Goal: Task Accomplishment & Management: Manage account settings

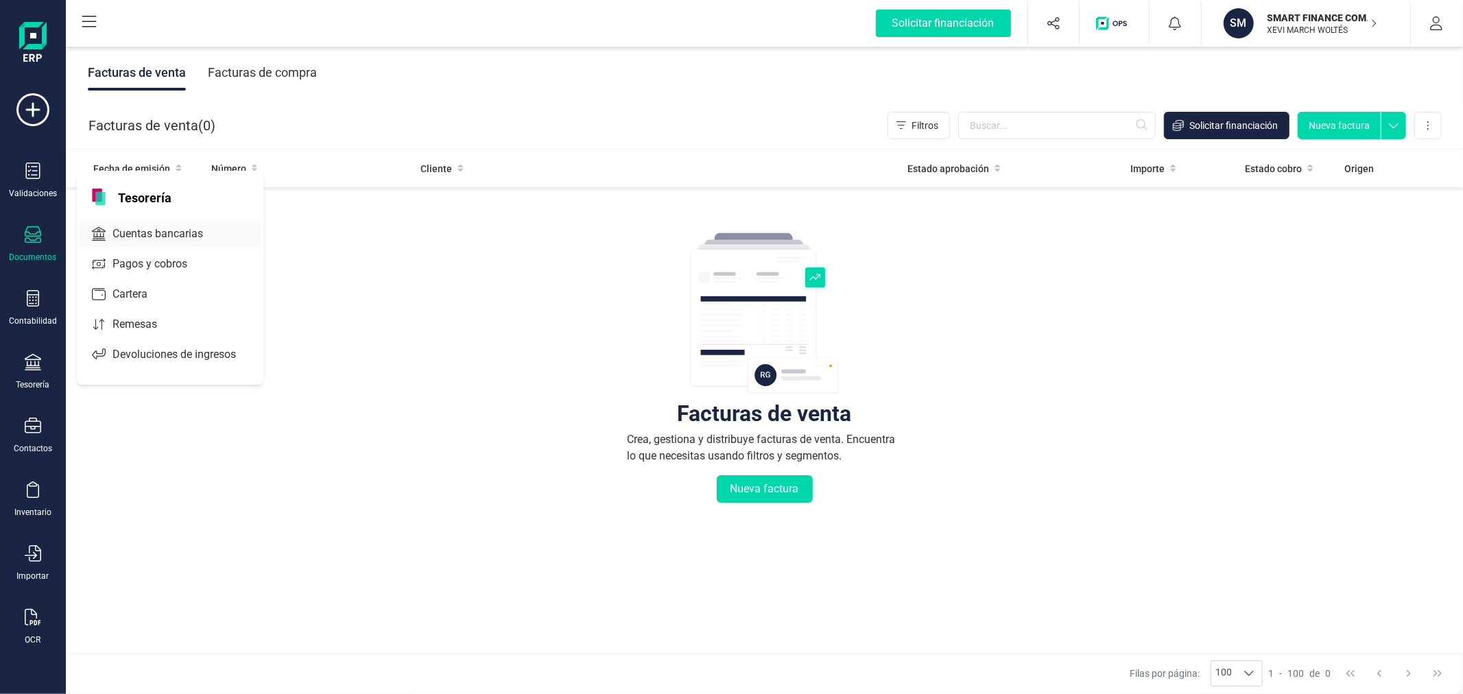
click at [143, 224] on div "Cuentas bancarias" at bounding box center [170, 233] width 181 height 27
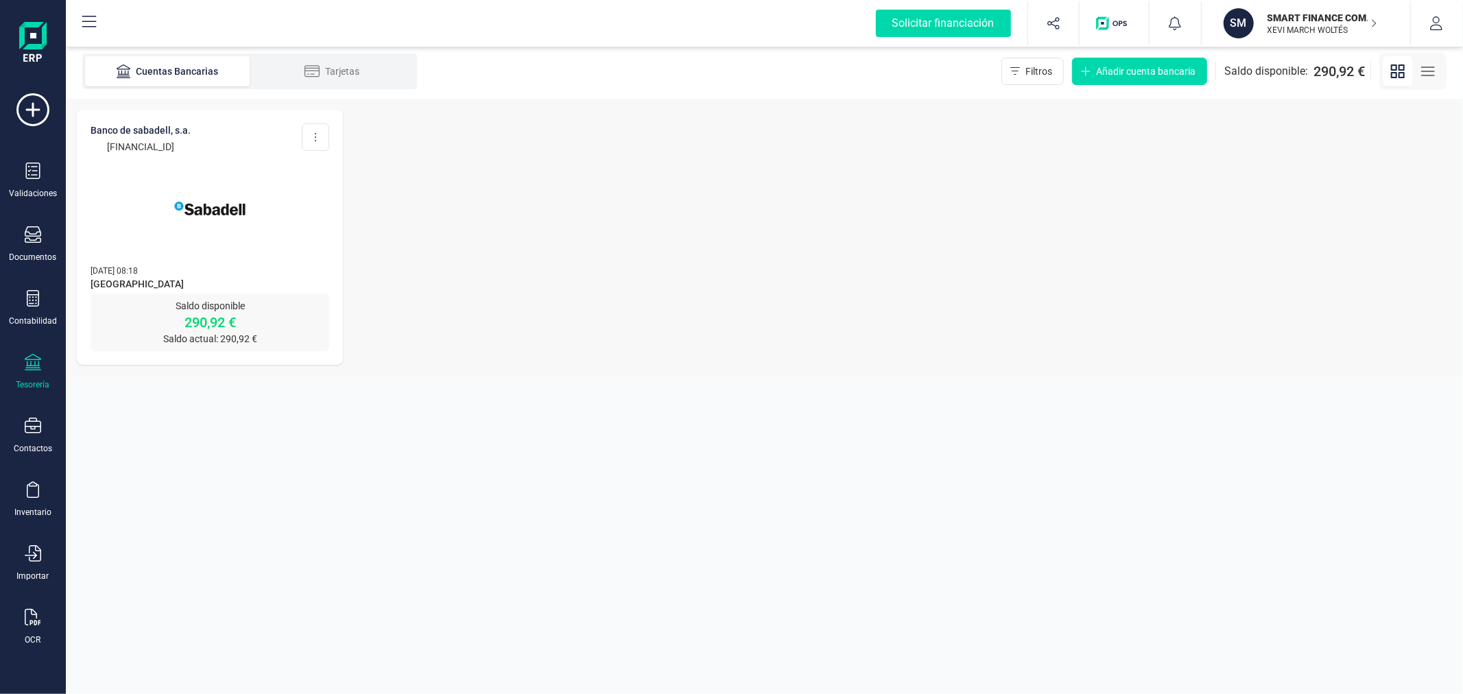
click at [1312, 11] on p "SMART FINANCE COMPANY SL" at bounding box center [1323, 18] width 110 height 14
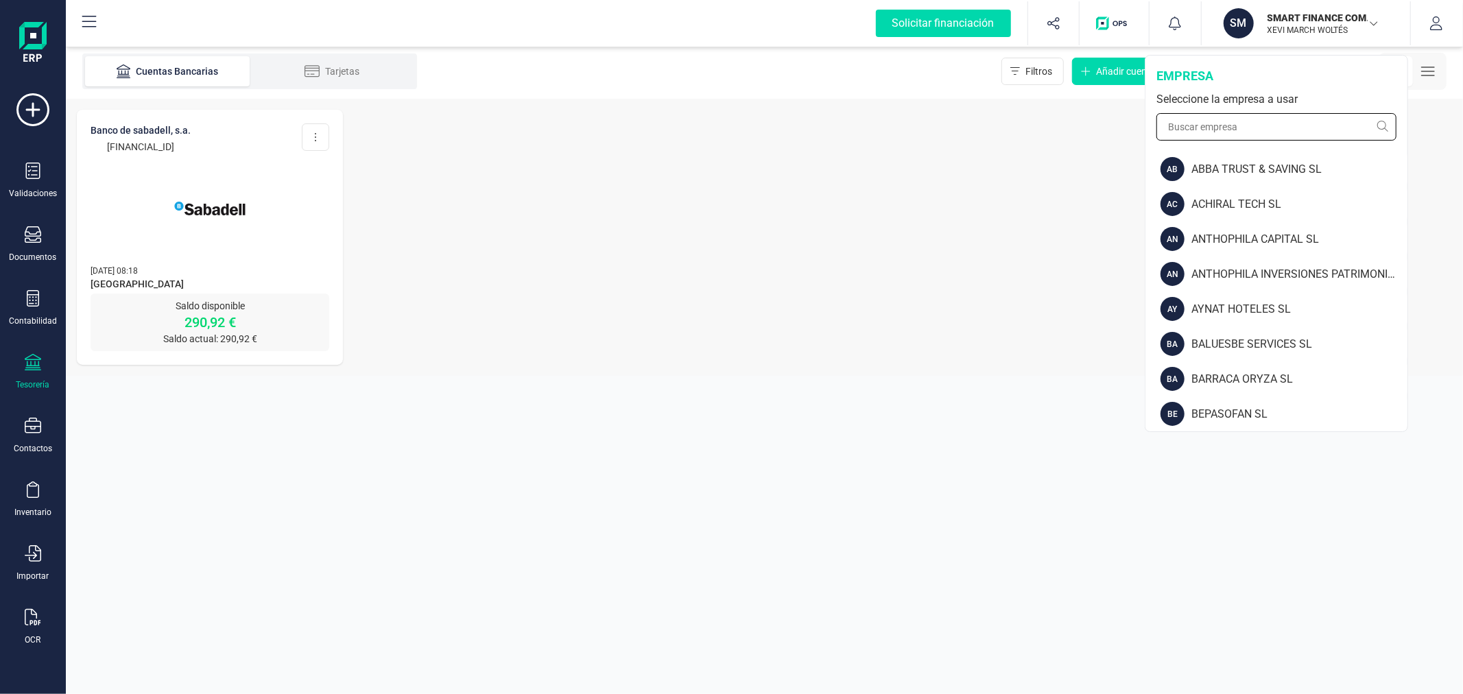
click at [1268, 115] on input "text" at bounding box center [1277, 126] width 240 height 27
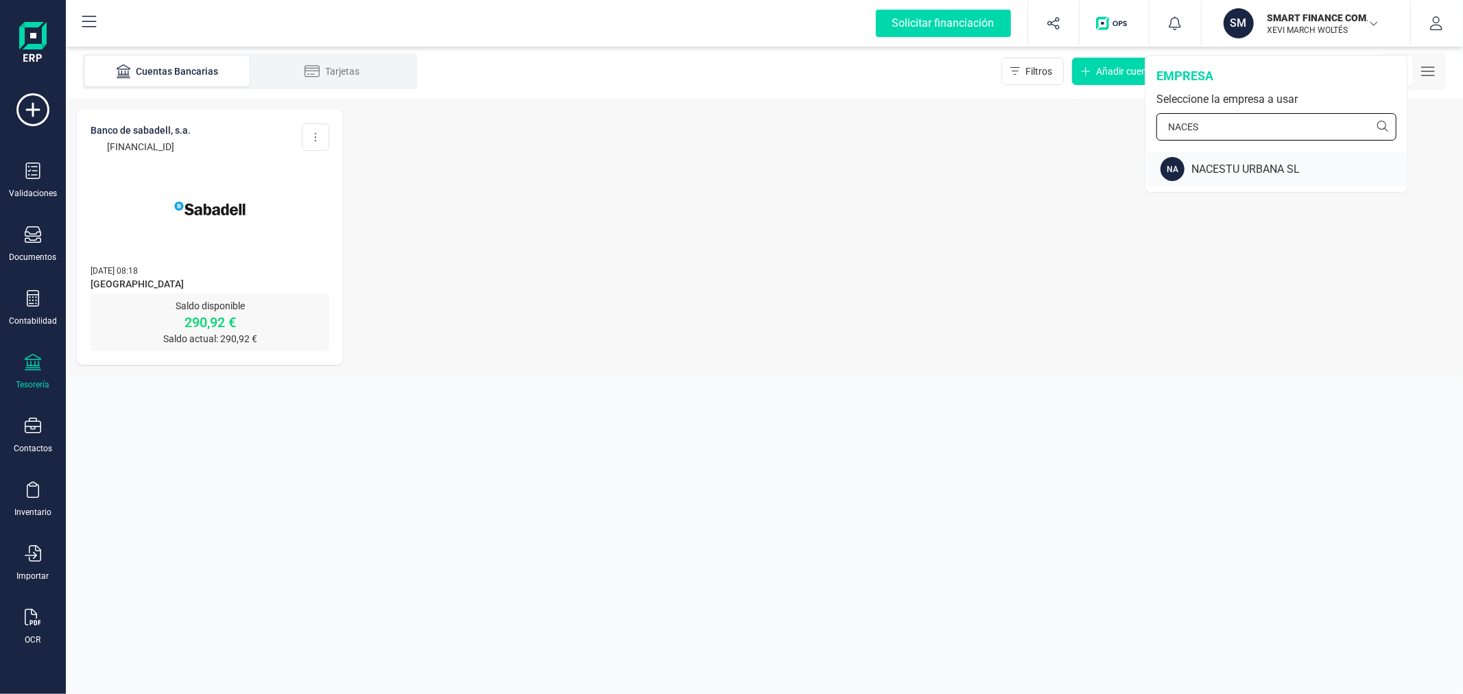
type input "NACES"
click at [1217, 170] on div "NACESTU URBANA SL" at bounding box center [1300, 169] width 216 height 16
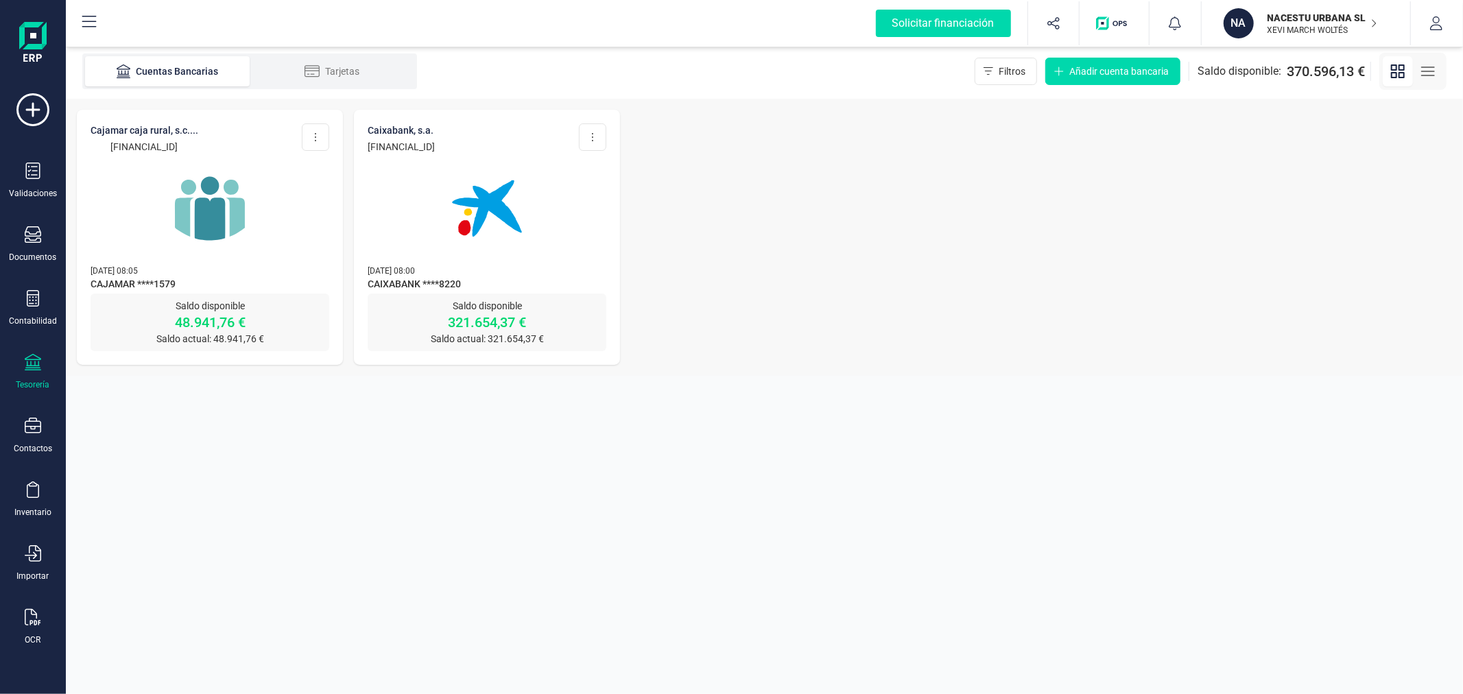
click at [715, 325] on div "CAJAMAR CAJA RURAL, S.C.... [FINANCIAL_ID] Editar cuenta Actualizar Desconectar…" at bounding box center [764, 237] width 1397 height 277
click at [1272, 15] on p "NACESTU URBANA SL" at bounding box center [1323, 18] width 110 height 14
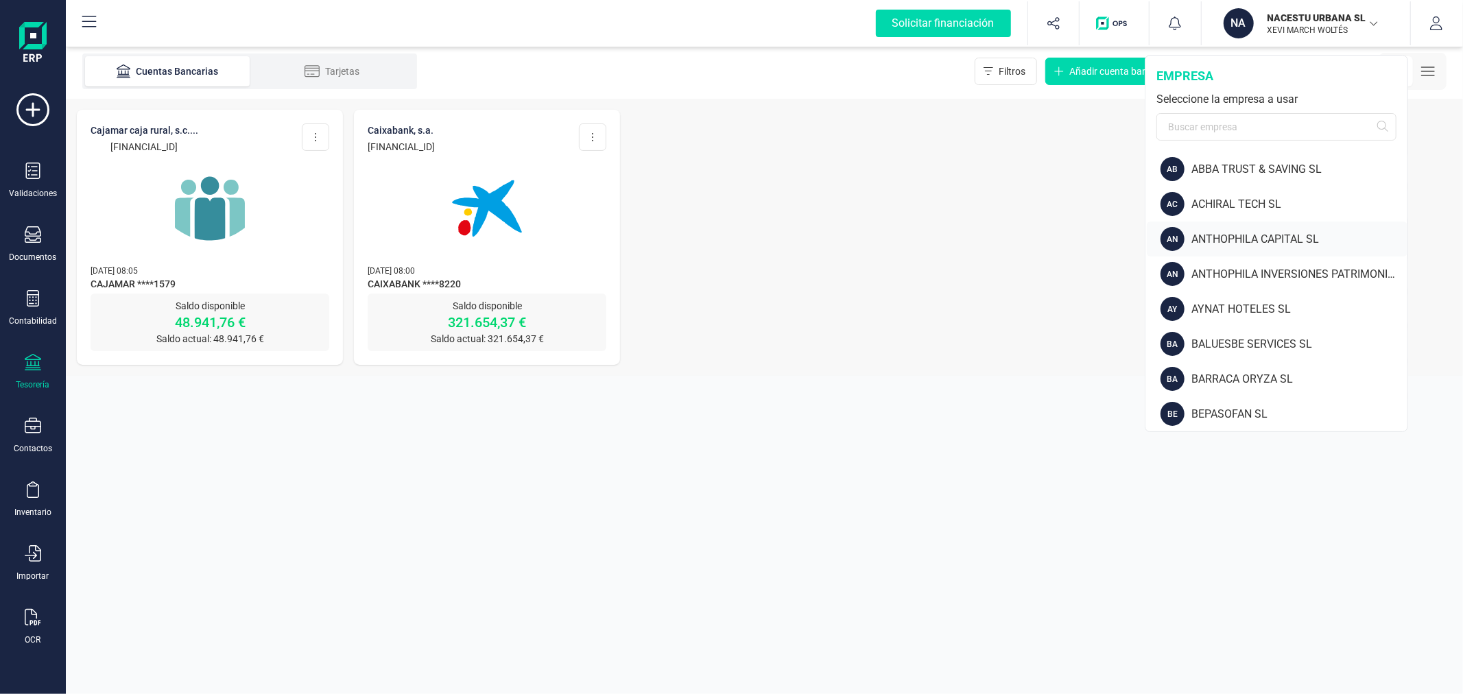
click at [1238, 240] on div "ANTHOPHILA CAPITAL SL" at bounding box center [1300, 239] width 216 height 16
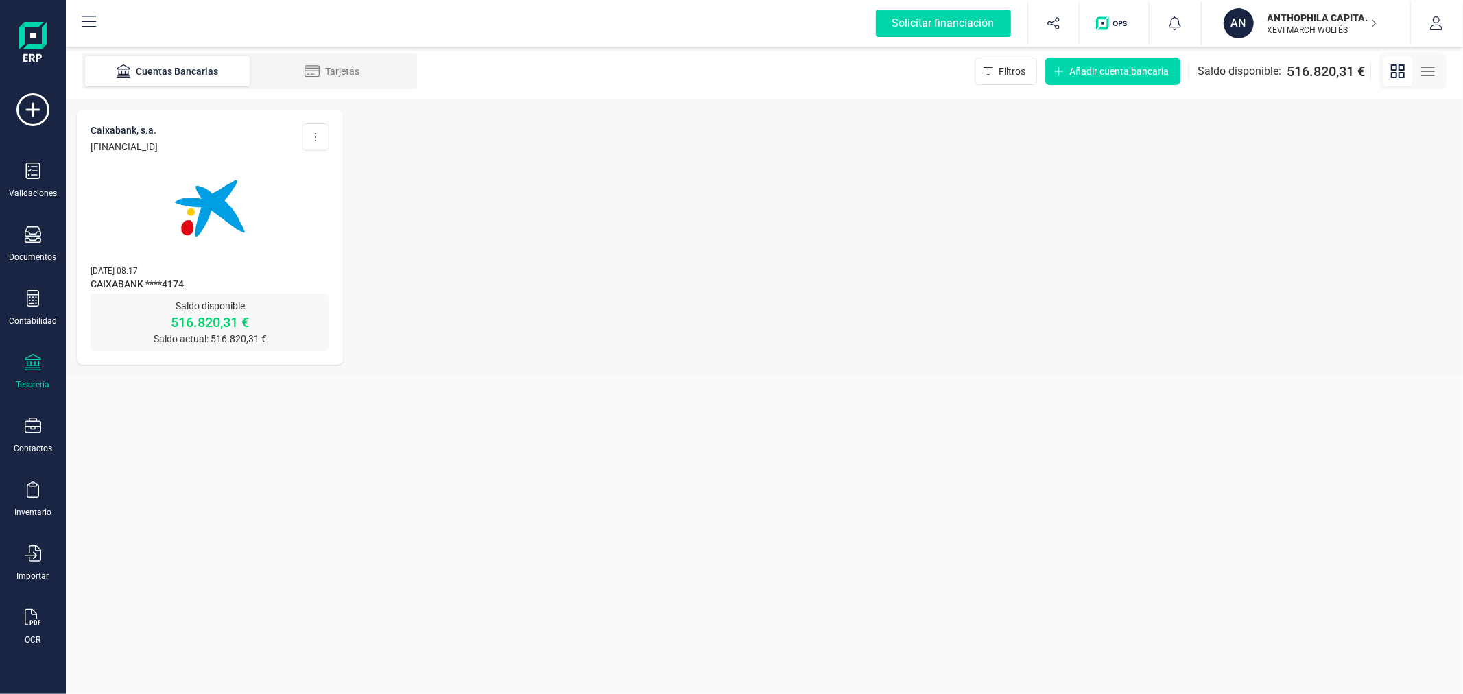
click at [211, 211] on img at bounding box center [209, 208] width 115 height 115
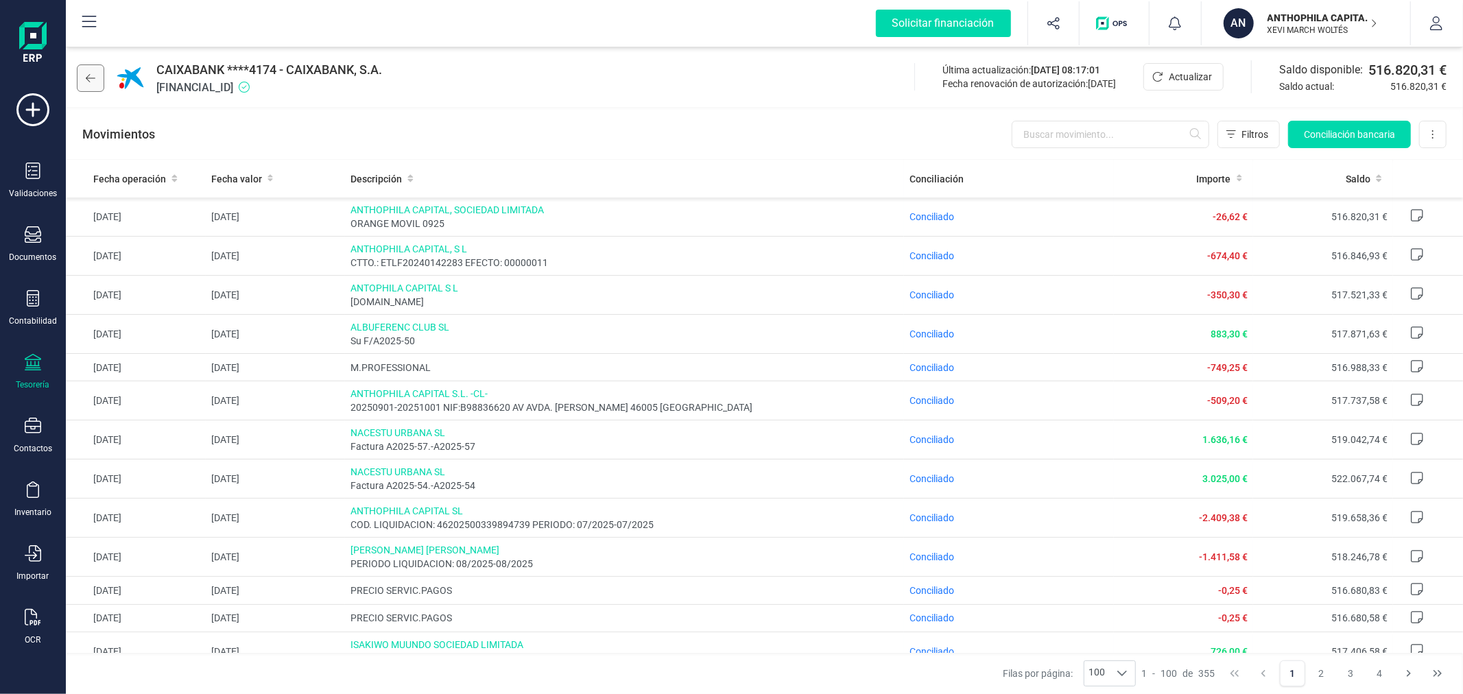
click at [89, 74] on icon at bounding box center [91, 78] width 10 height 8
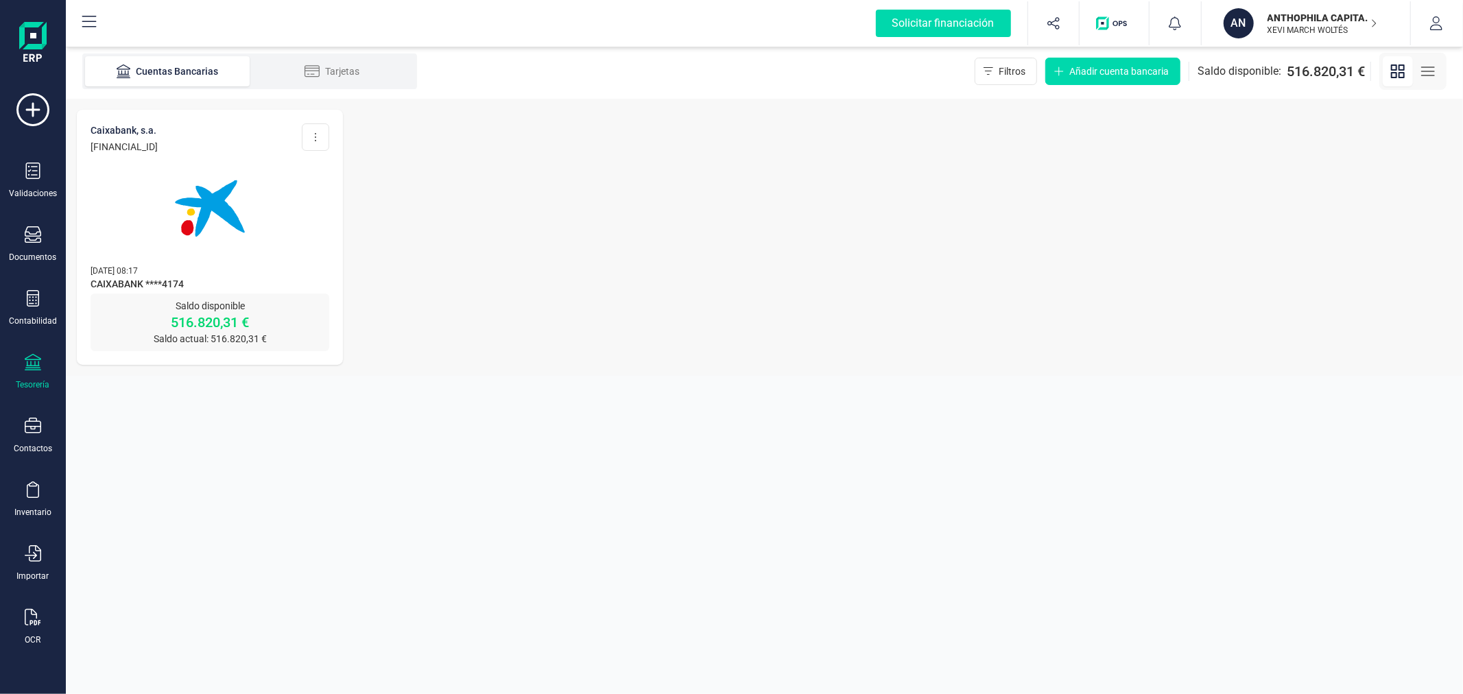
click at [1288, 23] on p "ANTHOPHILA CAPITAL SL" at bounding box center [1323, 18] width 110 height 14
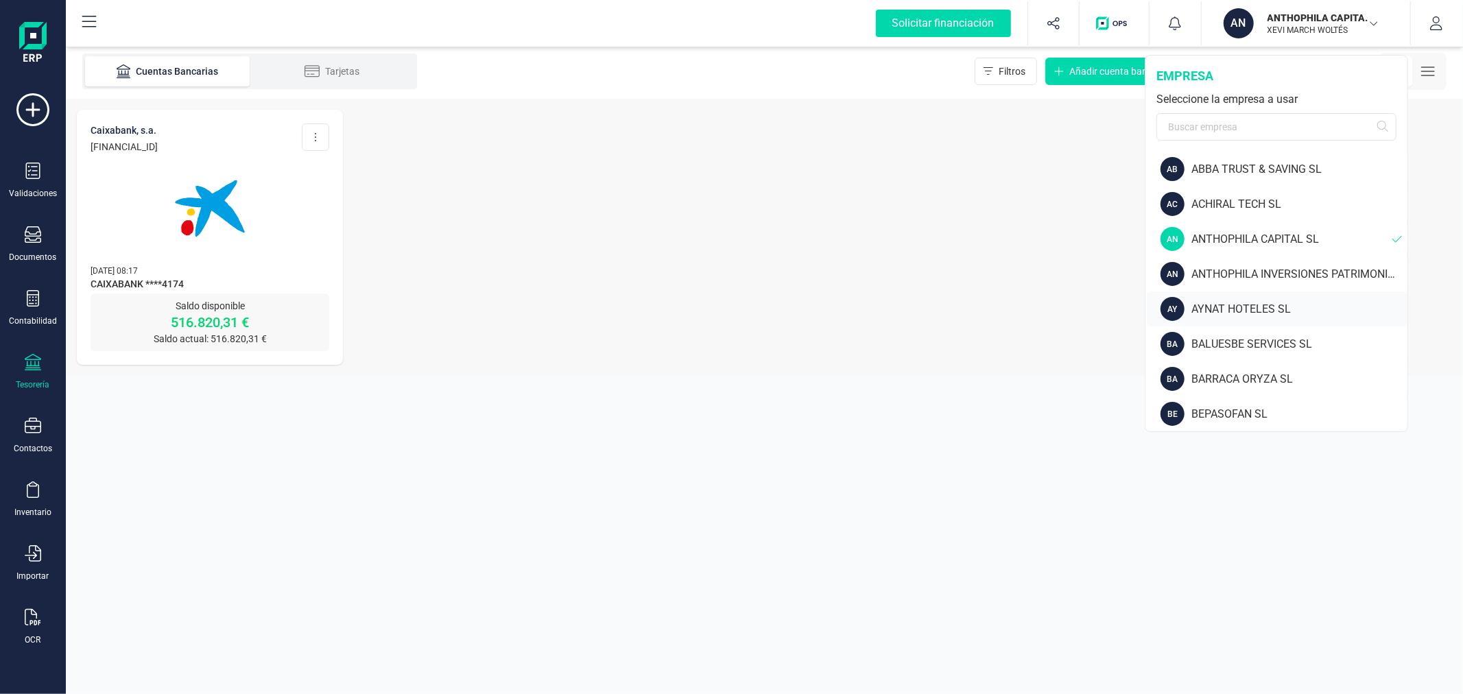
click at [1228, 306] on div "AYNAT HOTELES SL" at bounding box center [1300, 309] width 216 height 16
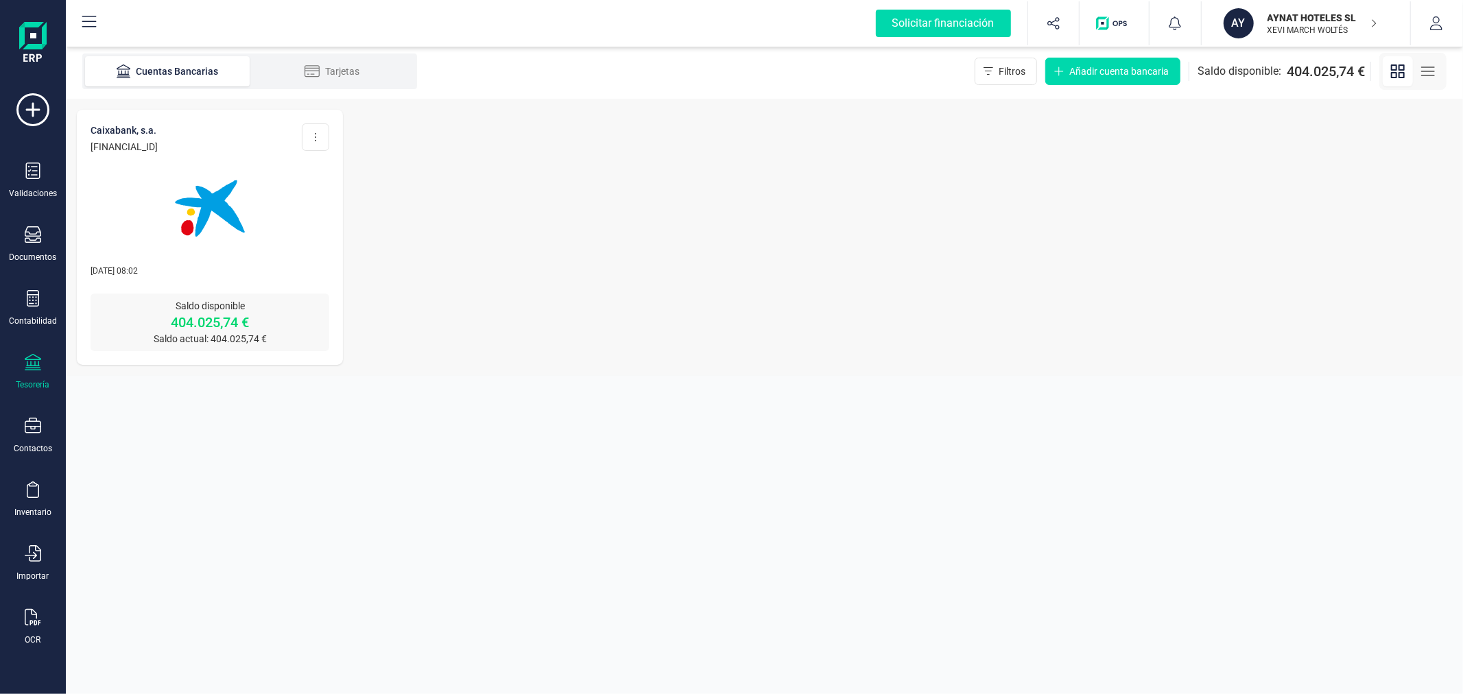
click at [182, 204] on img at bounding box center [209, 208] width 115 height 115
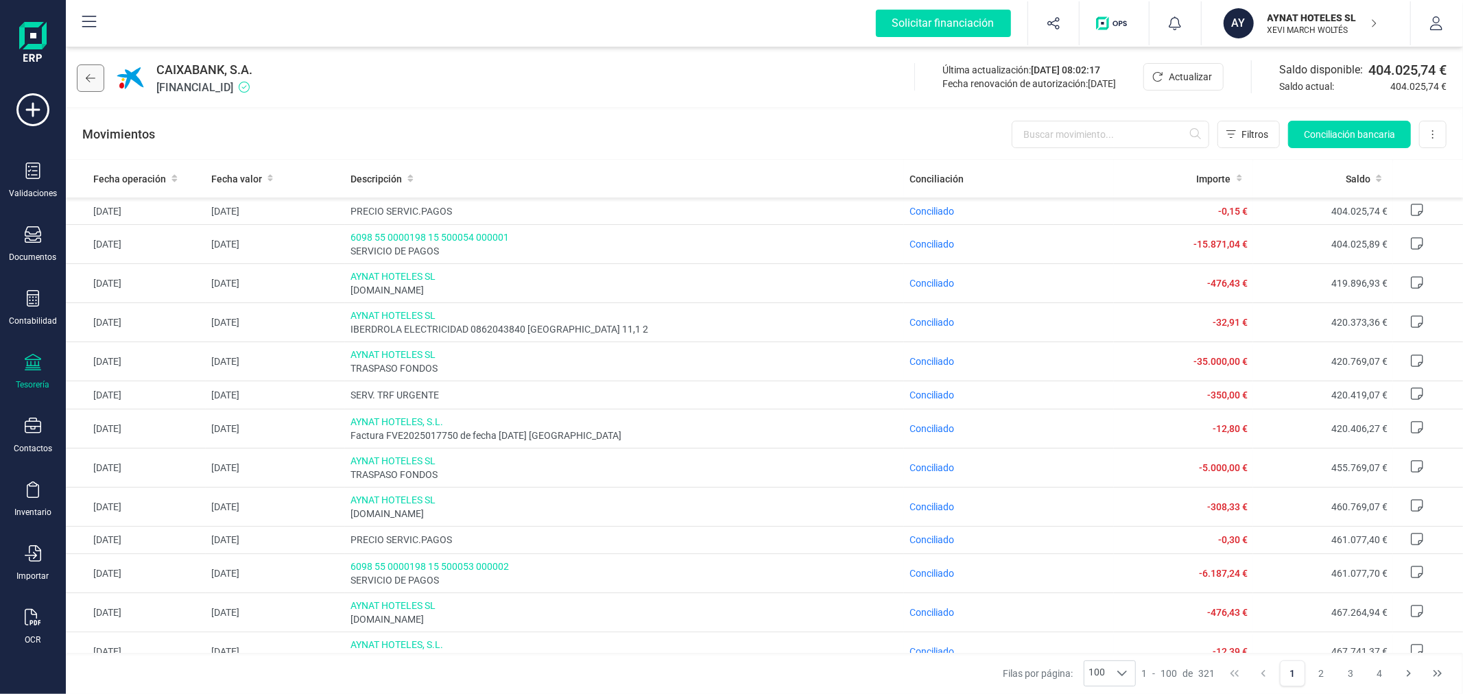
click at [91, 78] on icon at bounding box center [91, 78] width 10 height 8
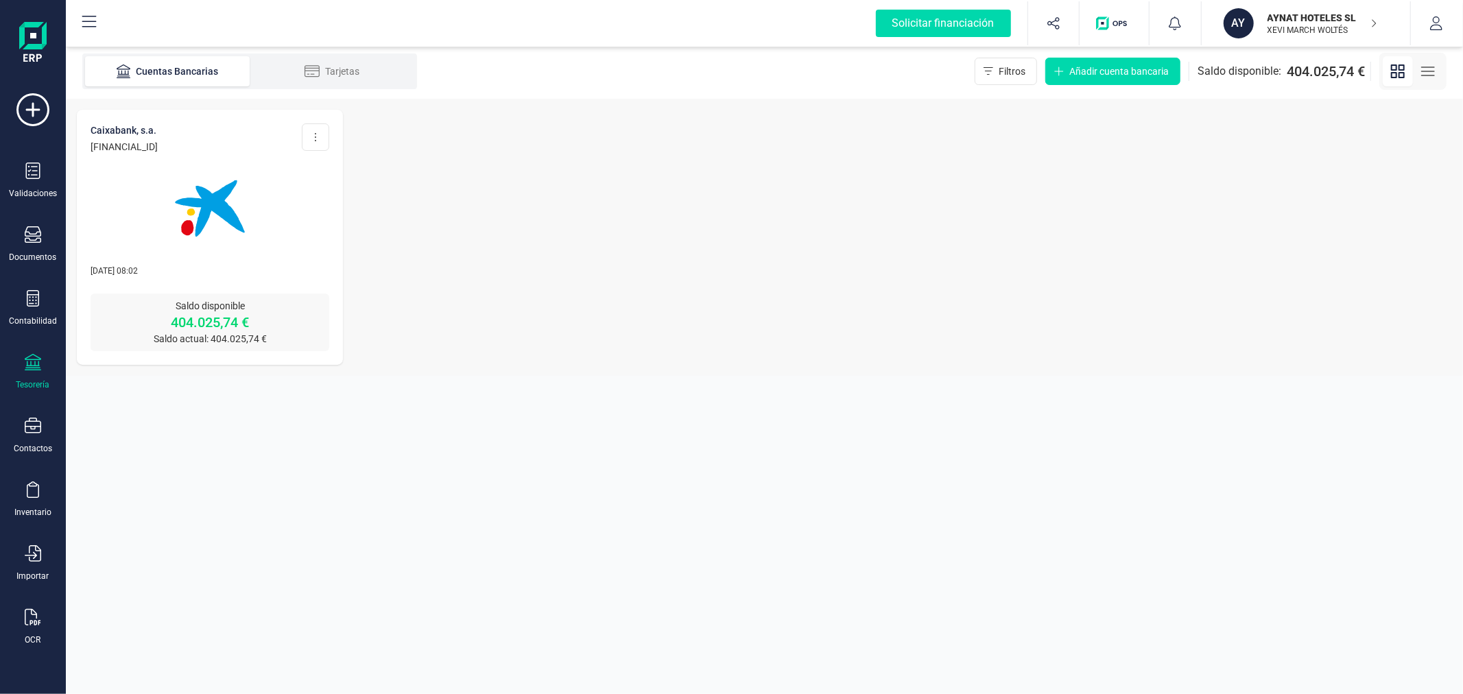
click at [730, 295] on div "CAIXABANK, S.A. [FINANCIAL_ID] Editar cuenta Actualizar Desconectar cuenta Elim…" at bounding box center [764, 237] width 1397 height 277
click at [1314, 9] on div "AYNAT HOTELES SL [PERSON_NAME] WOLTÉS" at bounding box center [1315, 23] width 106 height 30
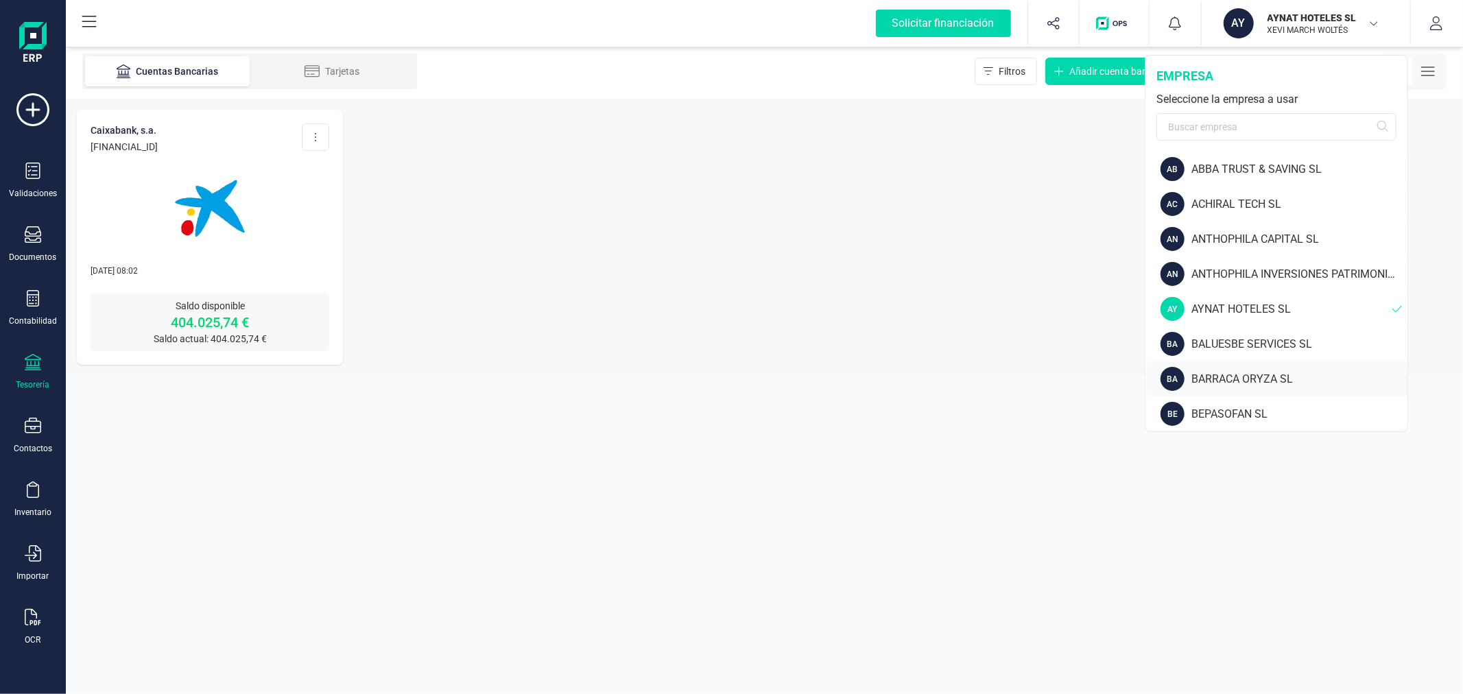
click at [1237, 378] on div "BARRACA ORYZA SL" at bounding box center [1300, 379] width 216 height 16
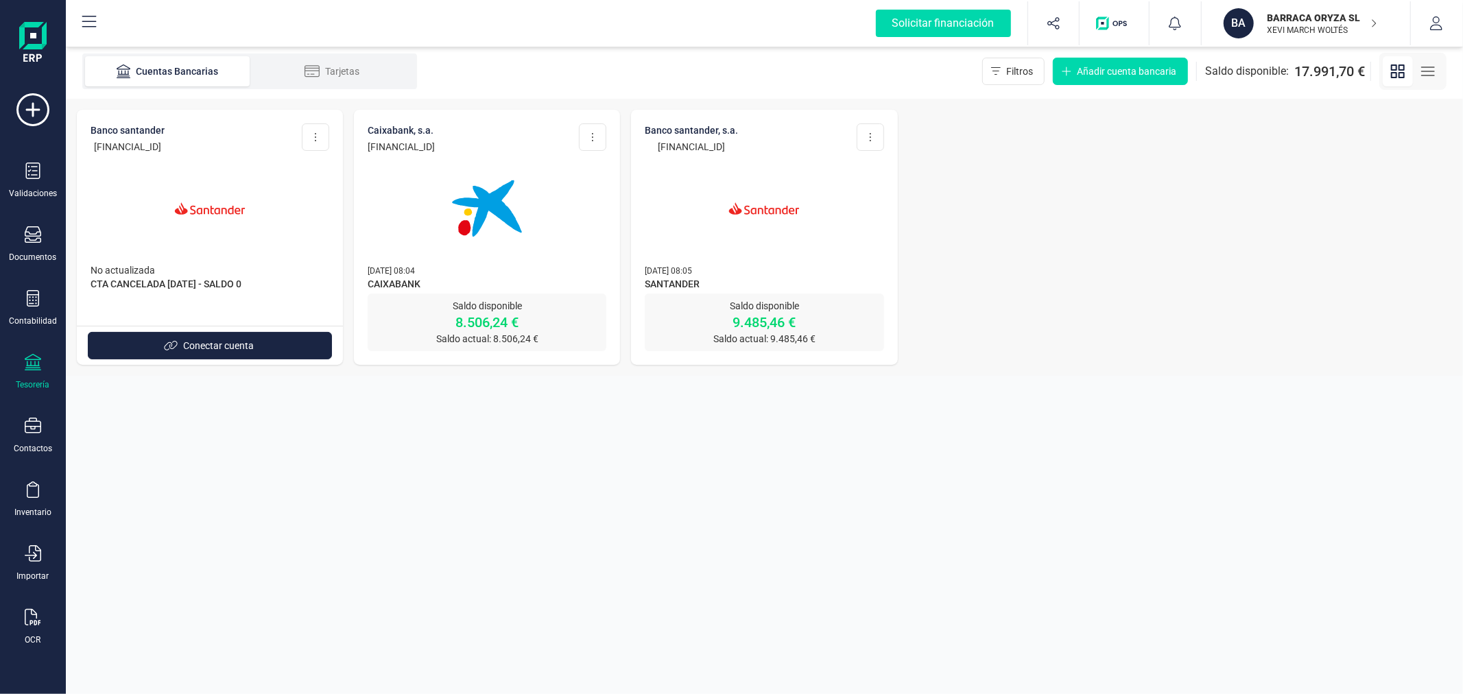
click at [482, 230] on img at bounding box center [486, 208] width 115 height 115
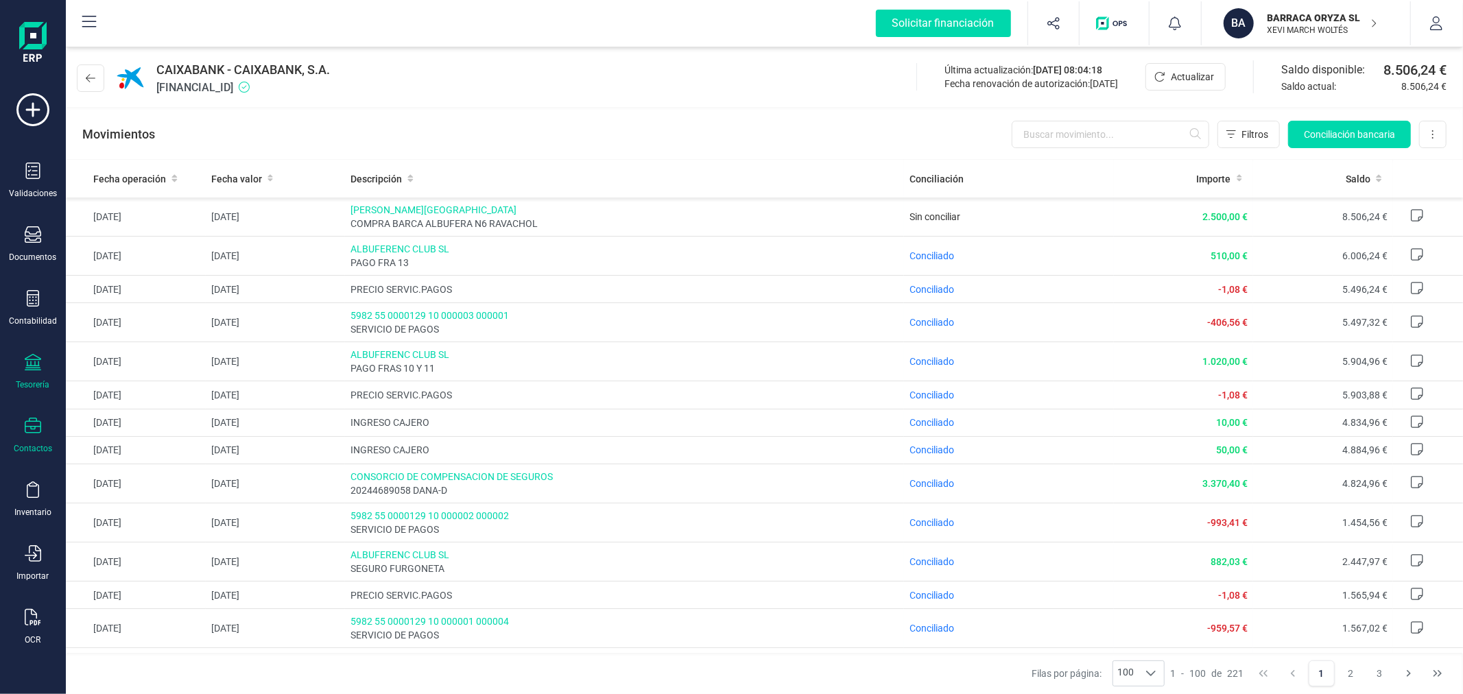
click at [36, 431] on icon at bounding box center [33, 426] width 16 height 16
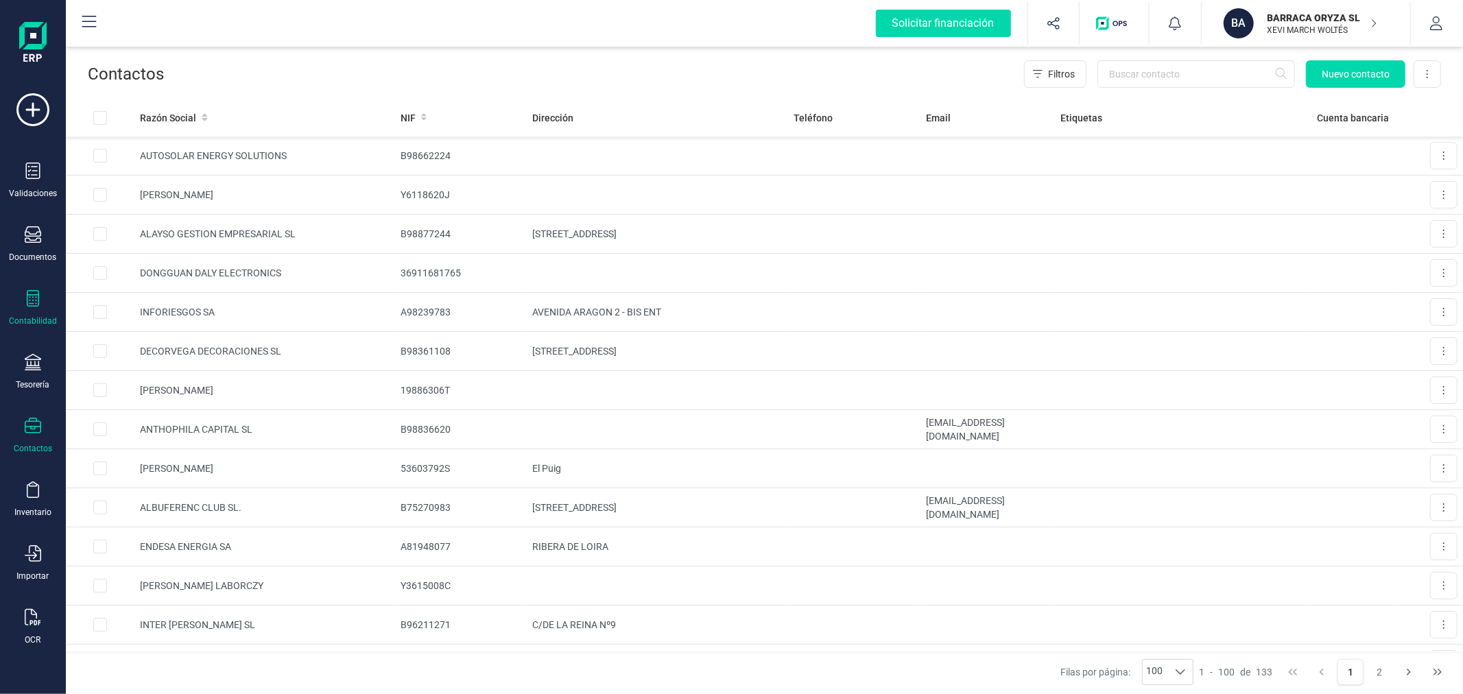
click at [33, 303] on icon at bounding box center [33, 298] width 16 height 16
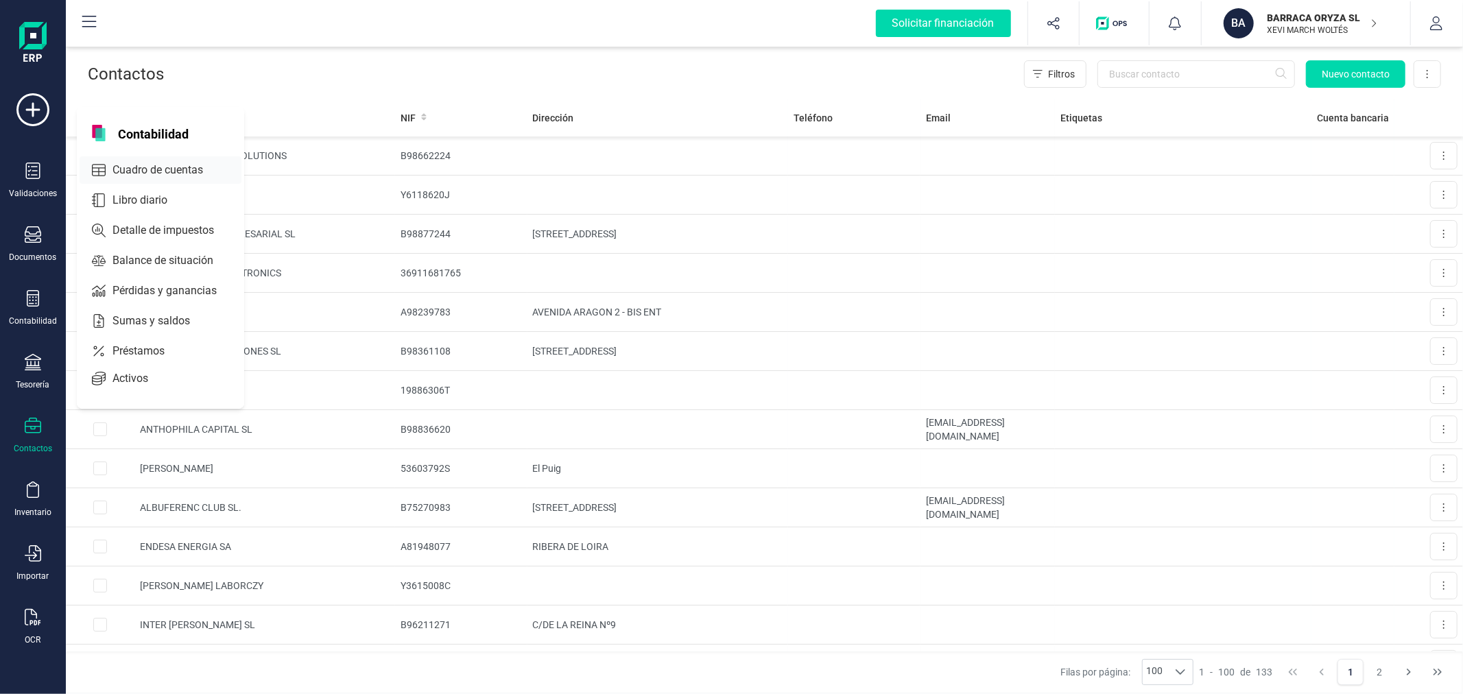
click at [150, 174] on span "Cuadro de cuentas" at bounding box center [167, 170] width 121 height 16
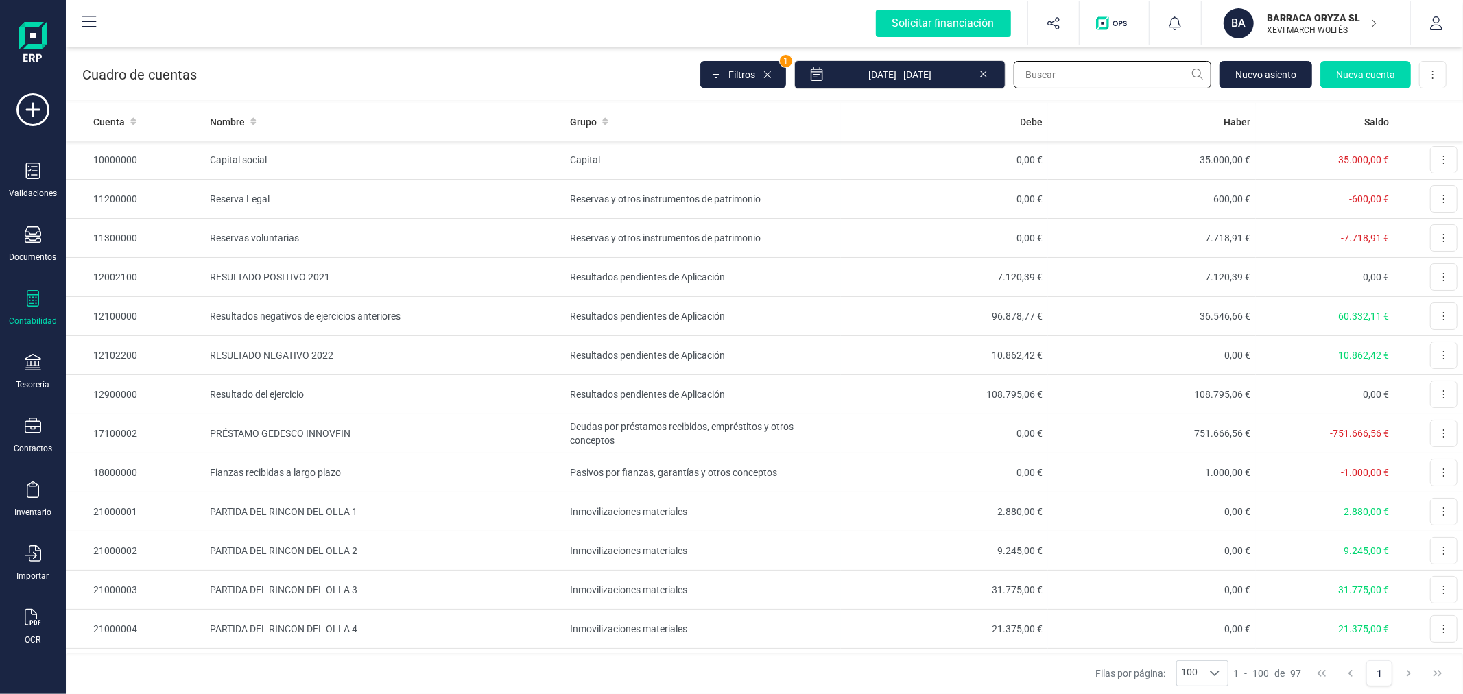
click at [1109, 79] on input "text" at bounding box center [1113, 74] width 198 height 27
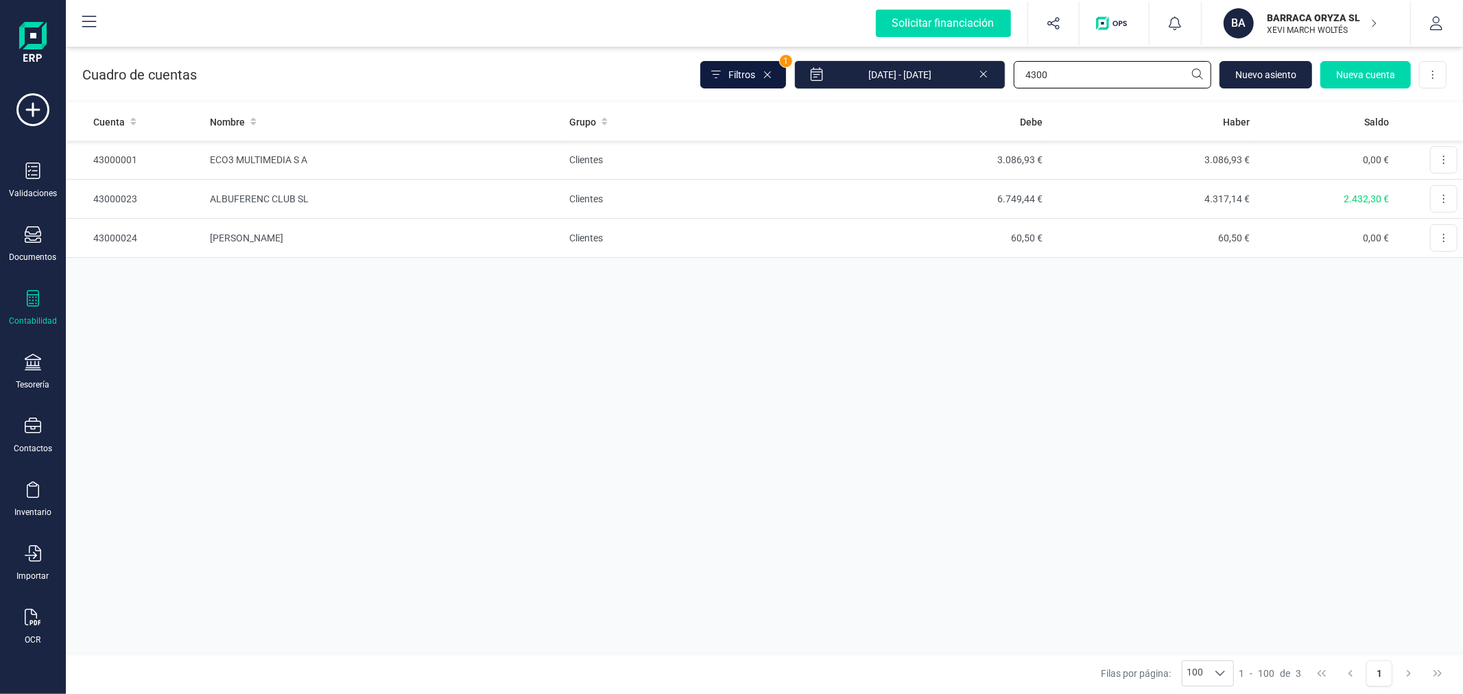
type input "4300"
click at [748, 67] on button "Filtros" at bounding box center [743, 74] width 86 height 27
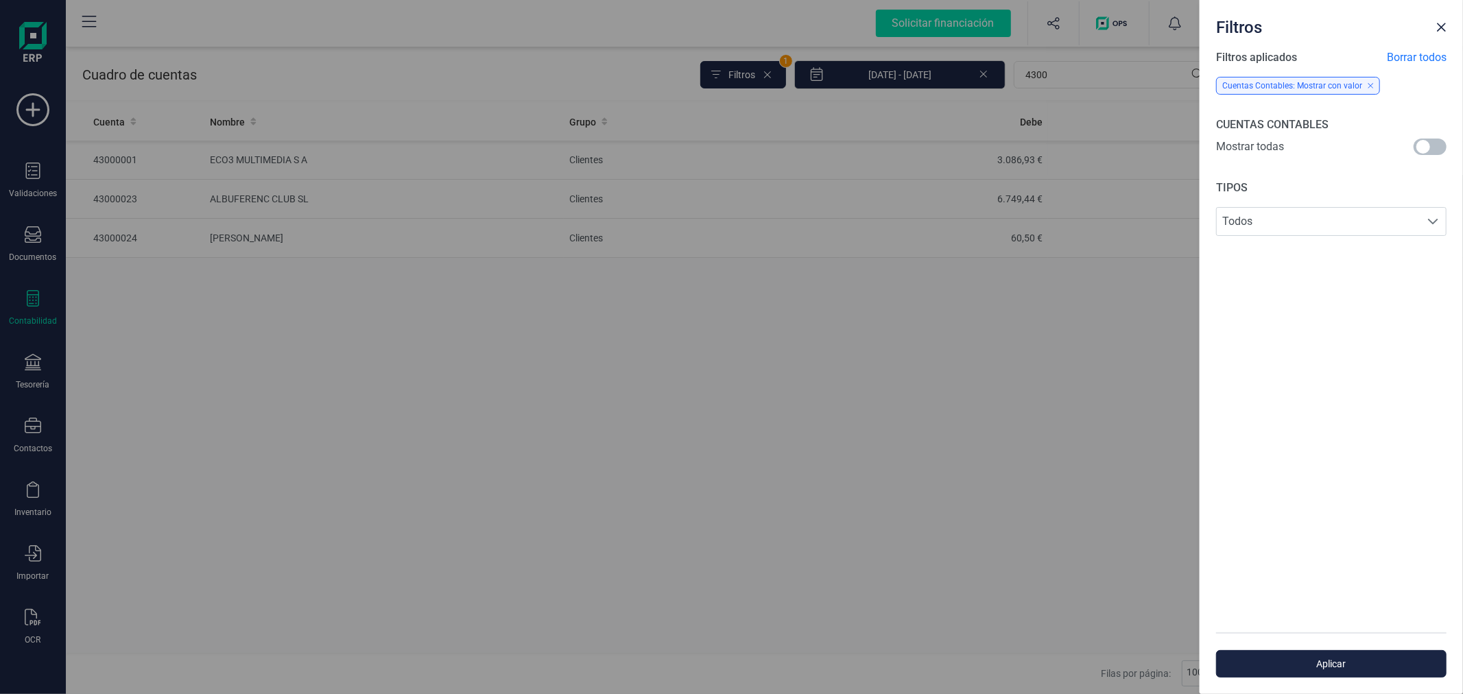
click at [1430, 147] on span at bounding box center [1430, 147] width 33 height 16
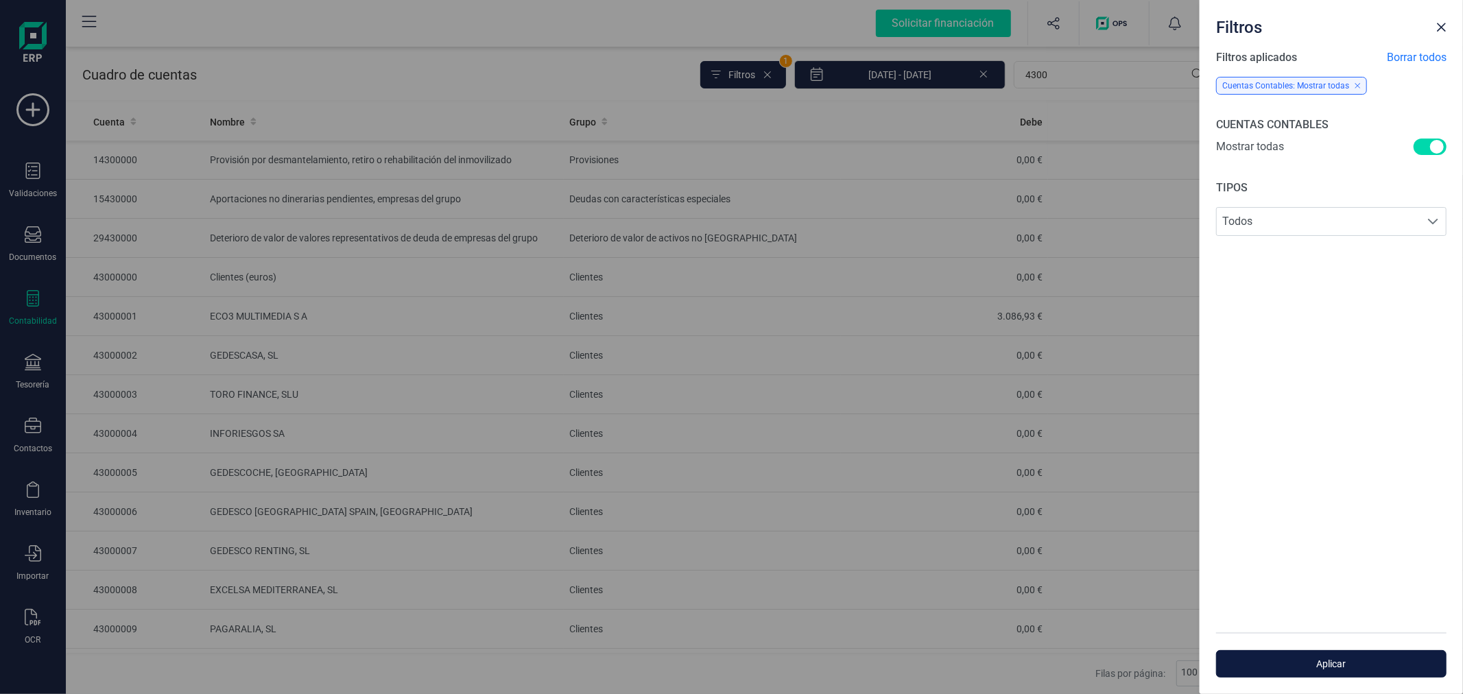
click at [1328, 674] on button "Aplicar" at bounding box center [1331, 663] width 230 height 27
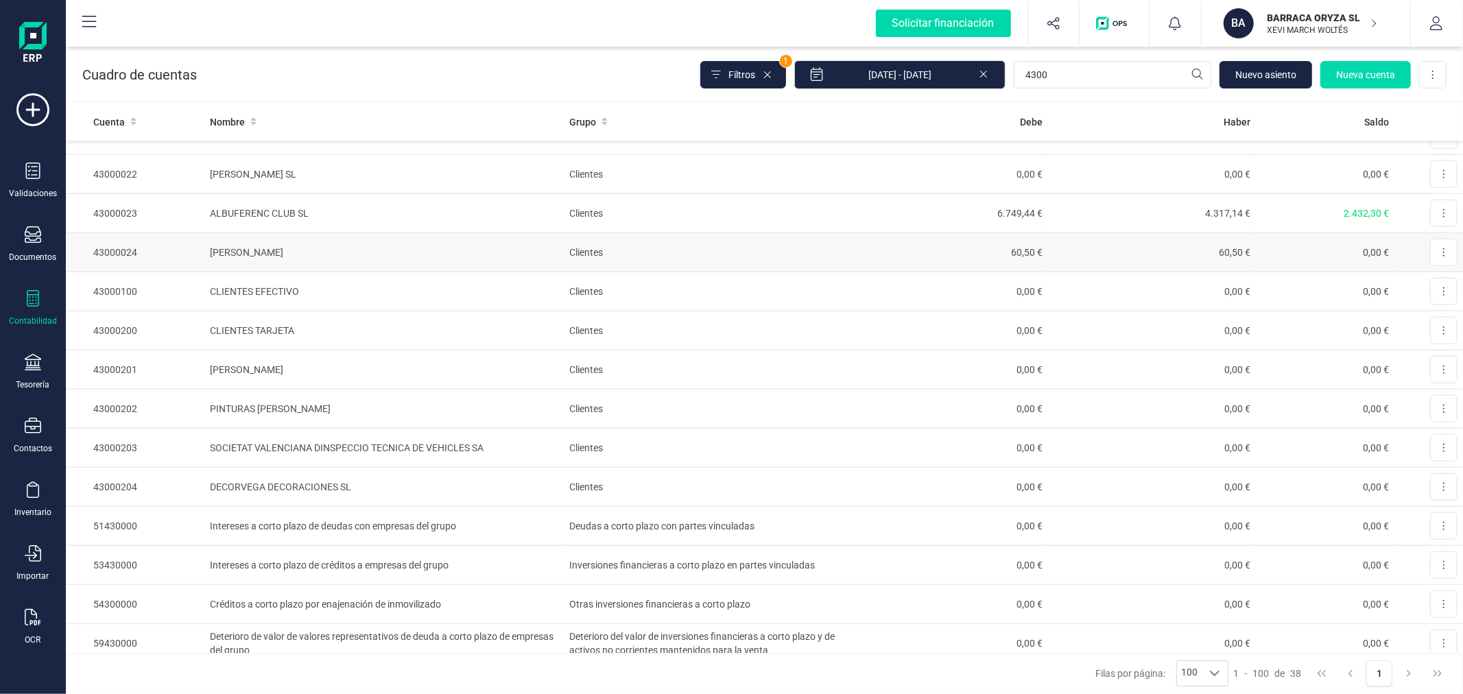
scroll to position [848, 0]
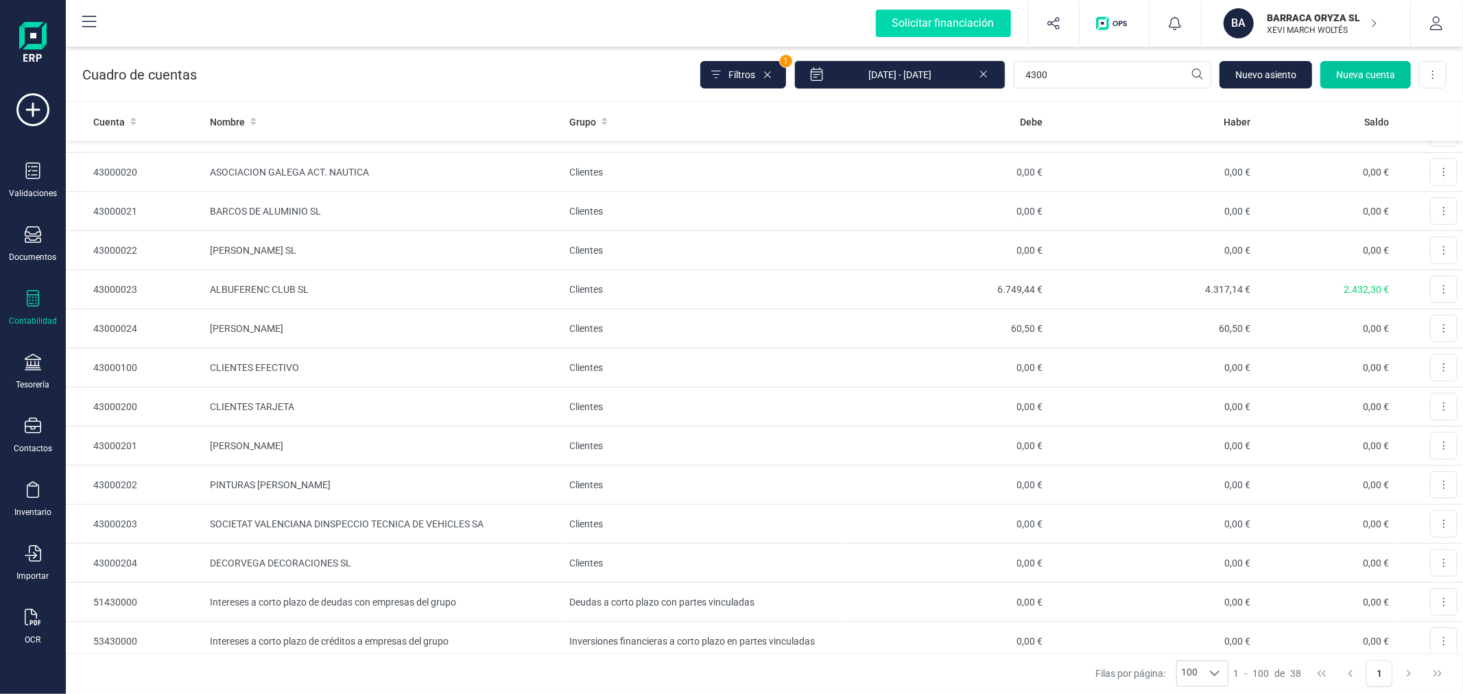
click at [1370, 78] on span "Nueva cuenta" at bounding box center [1365, 75] width 59 height 14
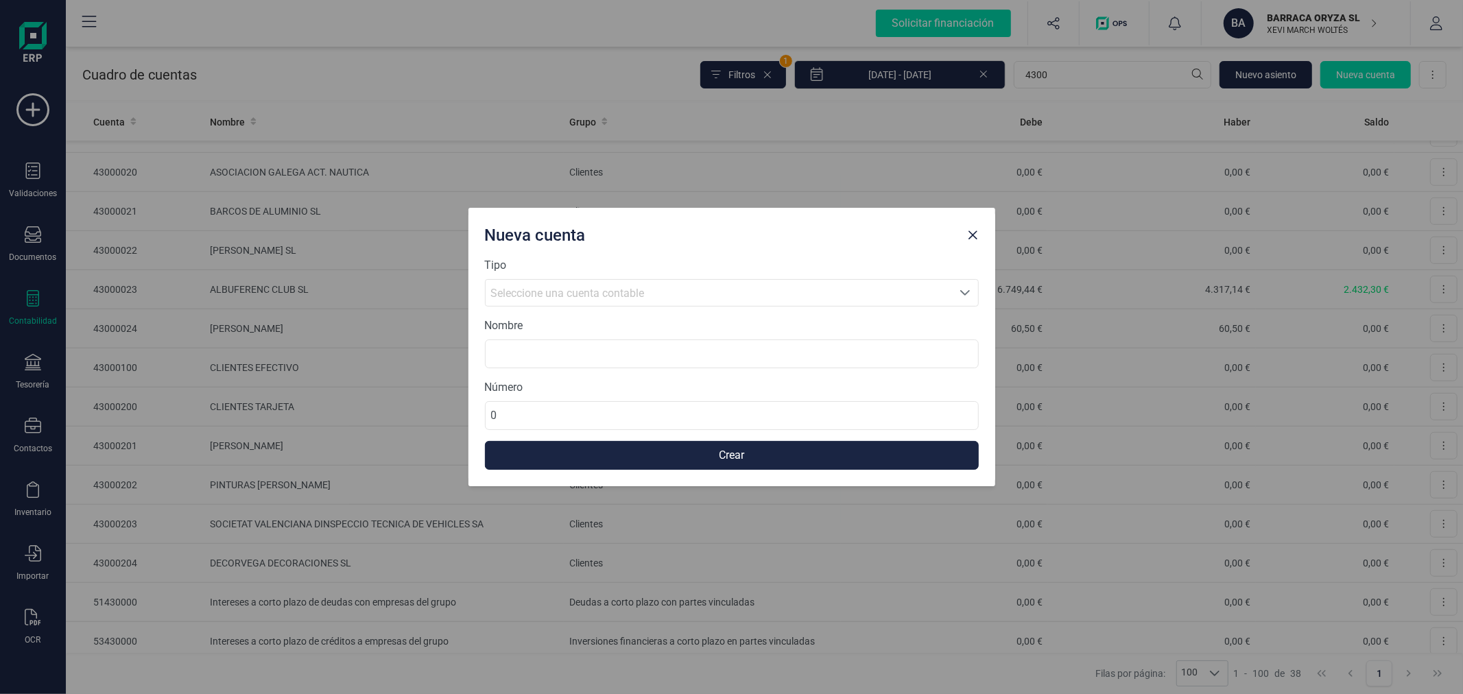
click at [646, 298] on div "Seleccione una cuenta contable" at bounding box center [719, 293] width 456 height 16
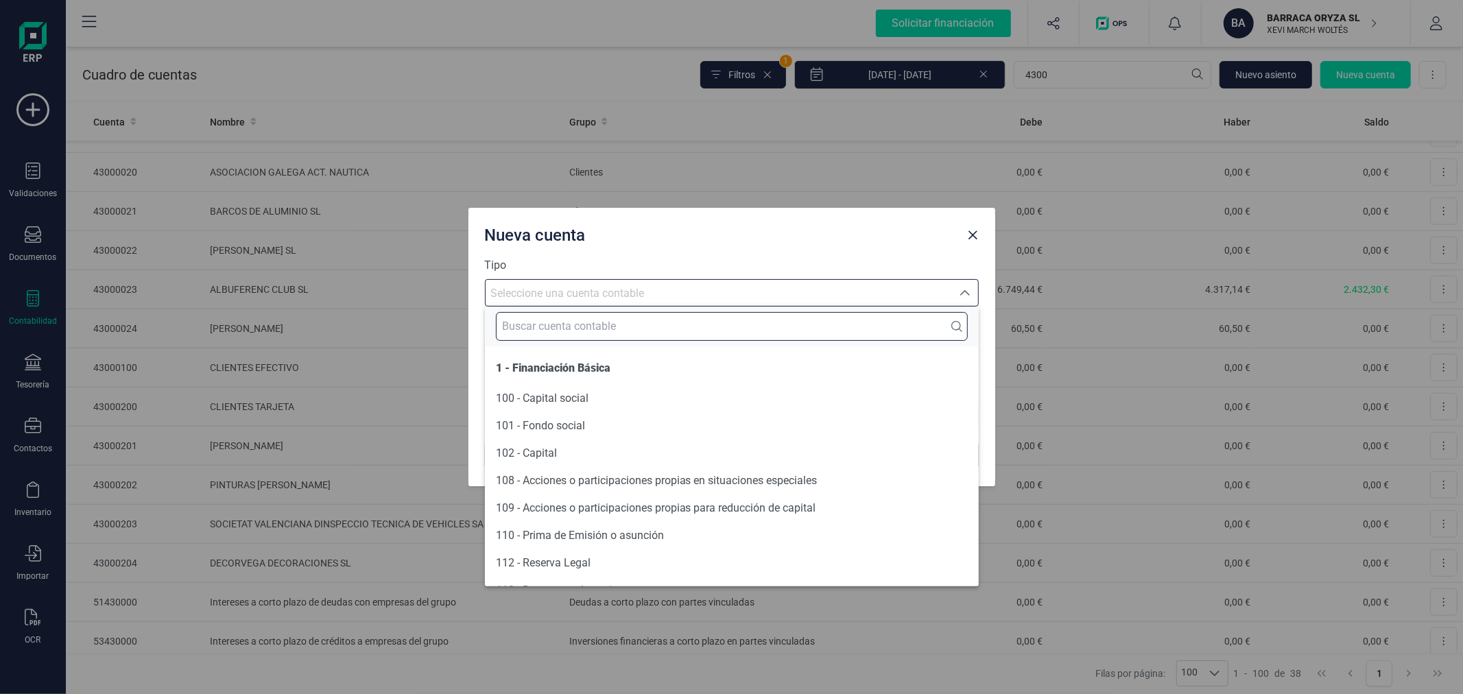
click at [646, 321] on input "text" at bounding box center [732, 326] width 472 height 29
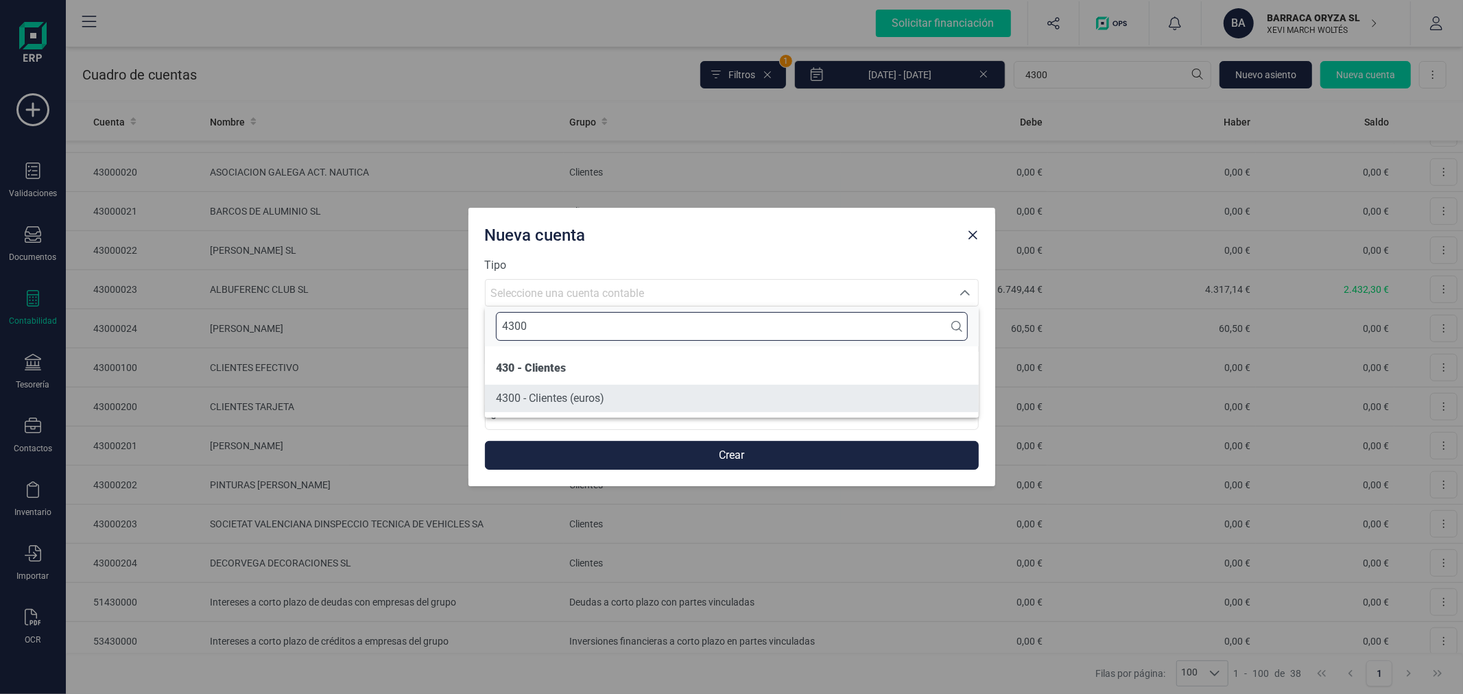
type input "4300"
click at [612, 401] on li "4300 - Clientes (euros)" at bounding box center [732, 398] width 494 height 27
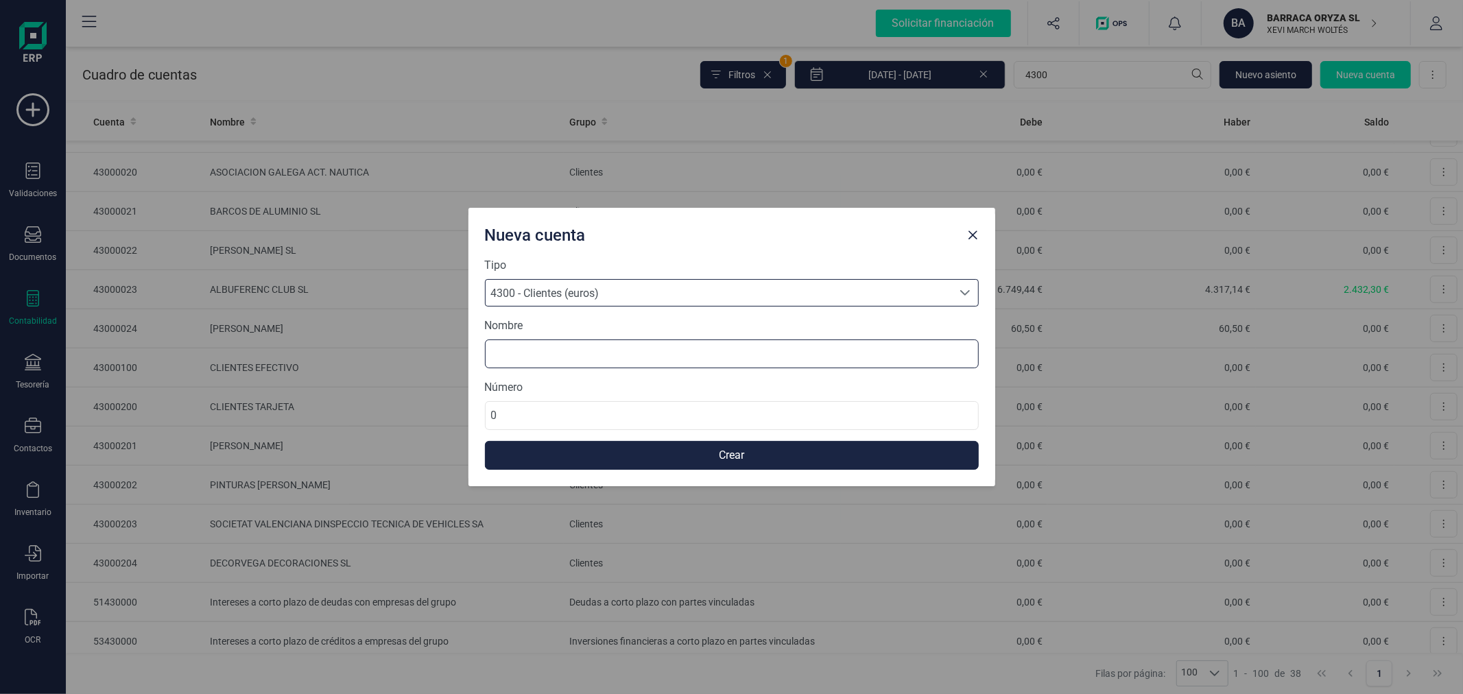
click at [608, 358] on input at bounding box center [732, 354] width 494 height 29
type input "[PERSON_NAME][GEOGRAPHIC_DATA]"
type input "43000025"
click at [634, 456] on button "Crear" at bounding box center [732, 455] width 494 height 29
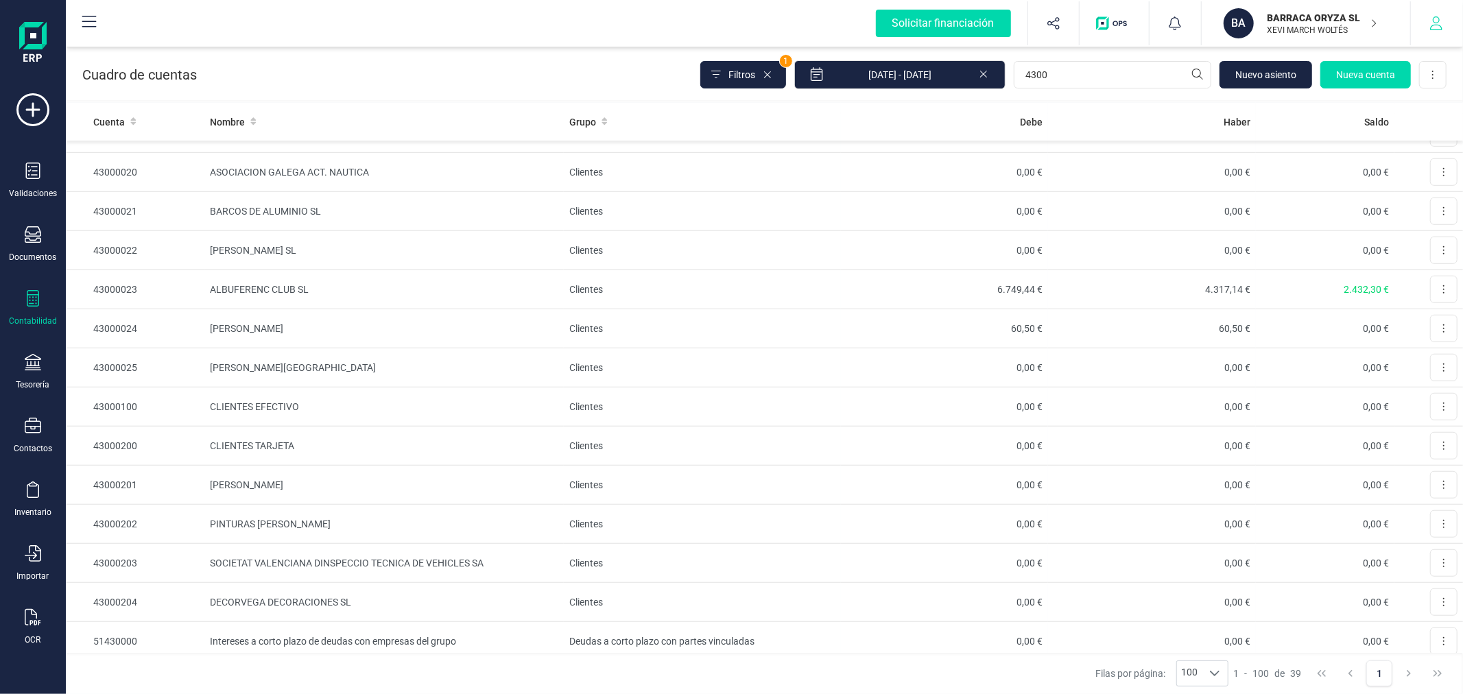
click at [1446, 18] on button "button" at bounding box center [1436, 23] width 51 height 44
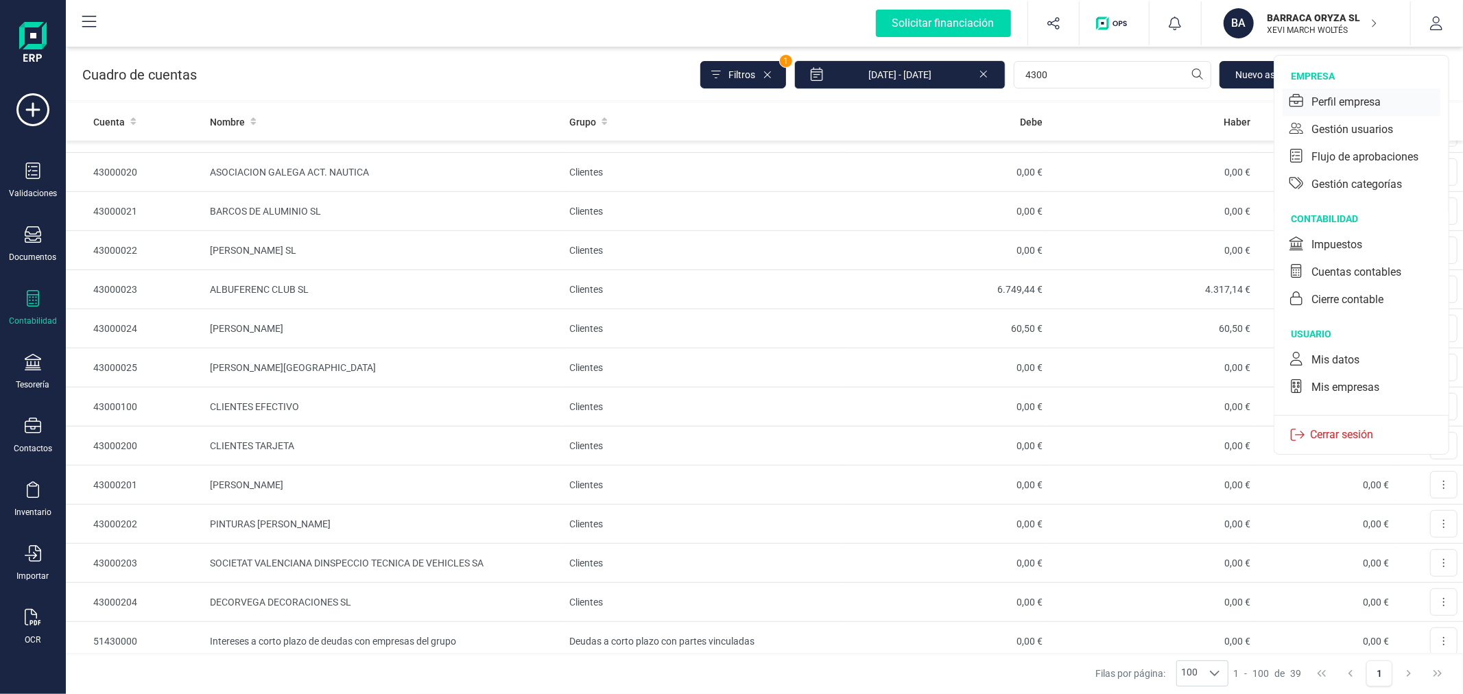
click at [1333, 103] on div "Perfil empresa" at bounding box center [1346, 102] width 69 height 16
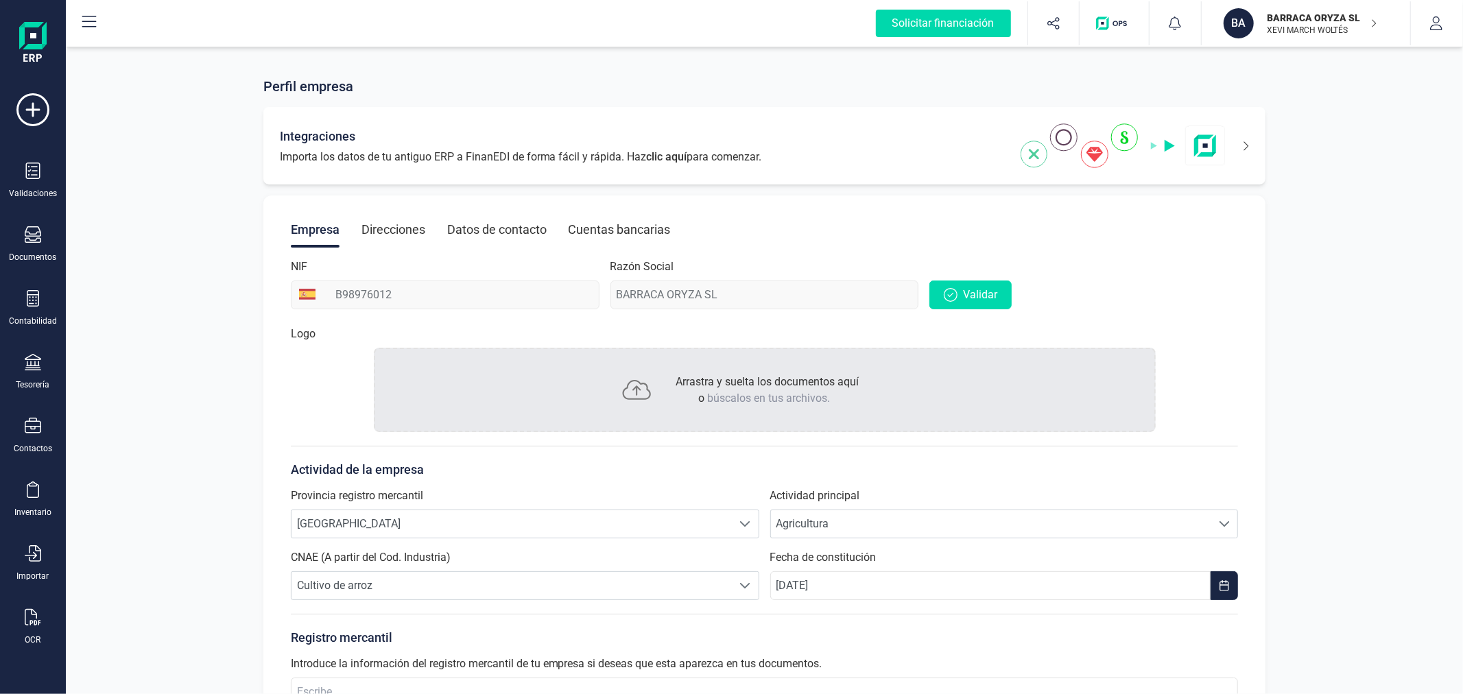
click at [1251, 145] on div "Integraciones Importa los datos de tu antiguo ERP a FinanEDI de forma fácil y r…" at bounding box center [764, 146] width 1003 height 78
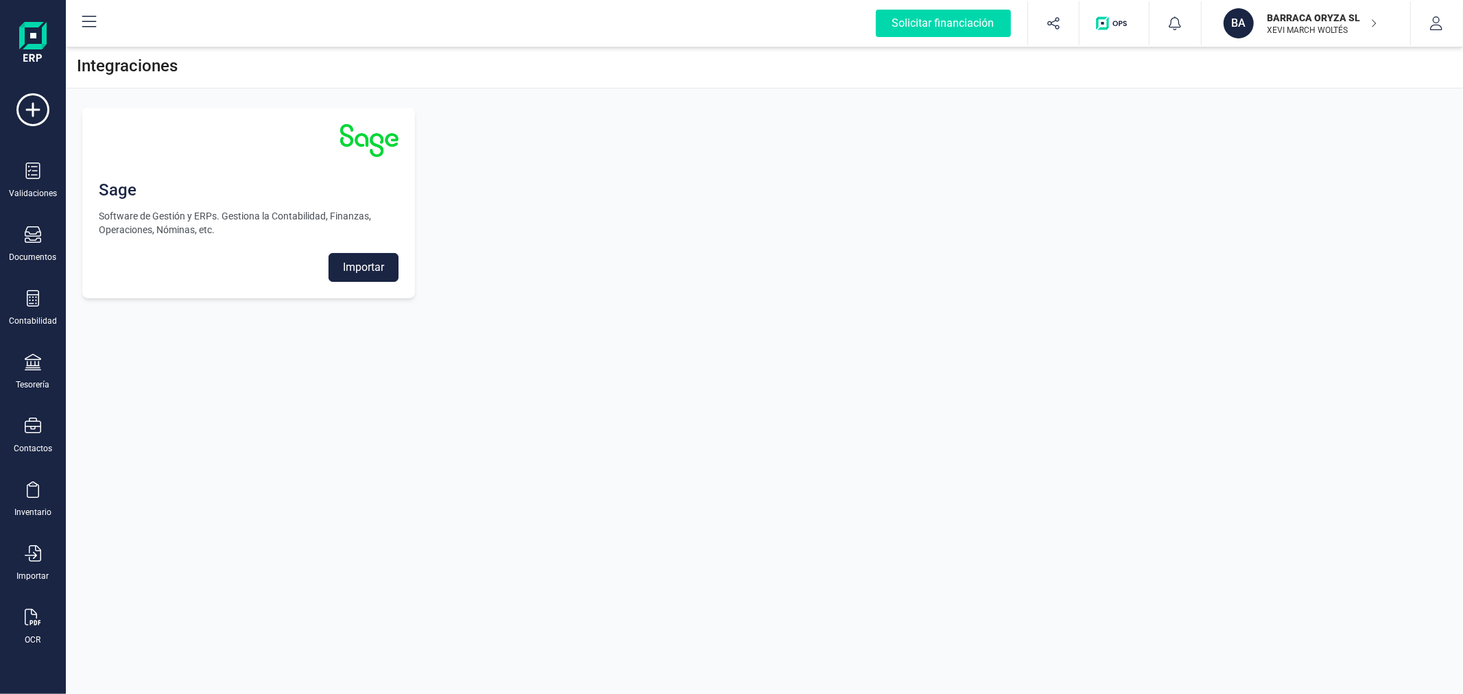
click at [368, 282] on button "Importar" at bounding box center [364, 267] width 70 height 29
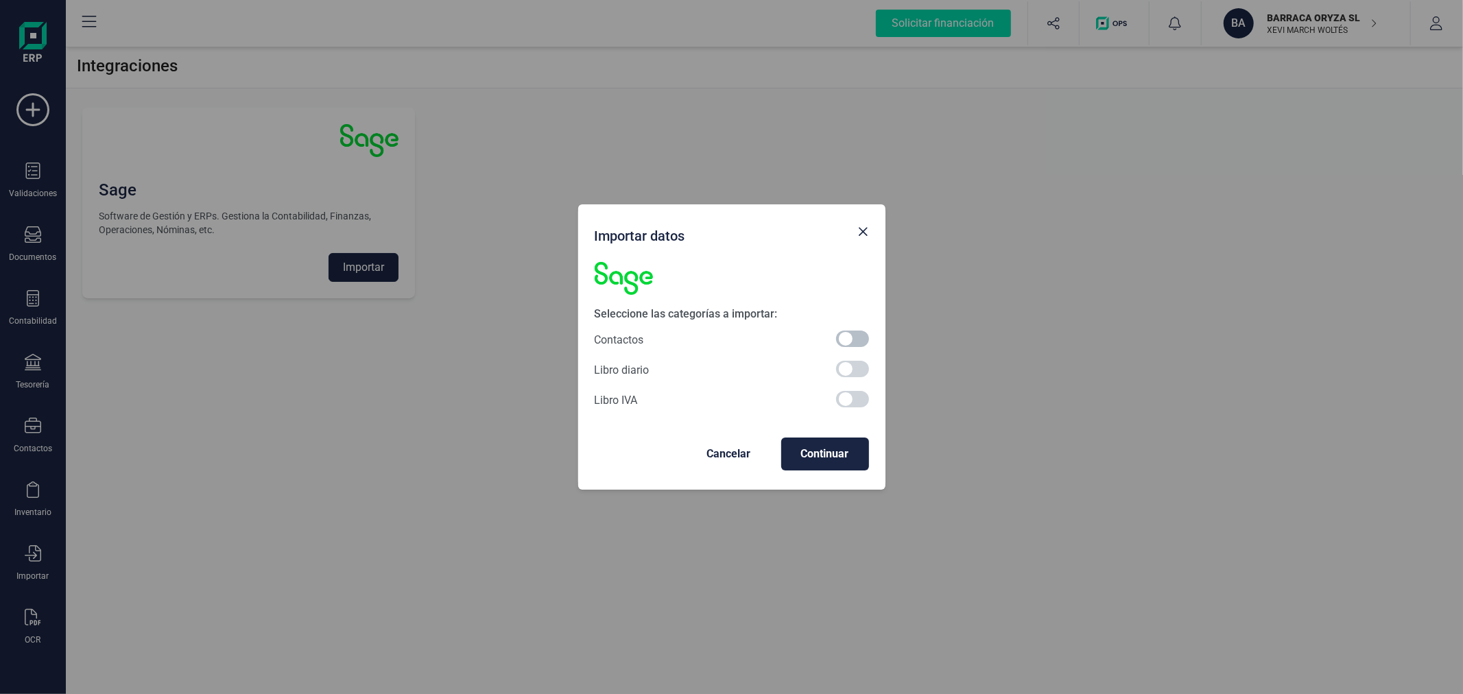
click at [852, 333] on span at bounding box center [852, 339] width 33 height 16
click at [827, 456] on span "Continuar" at bounding box center [825, 454] width 66 height 16
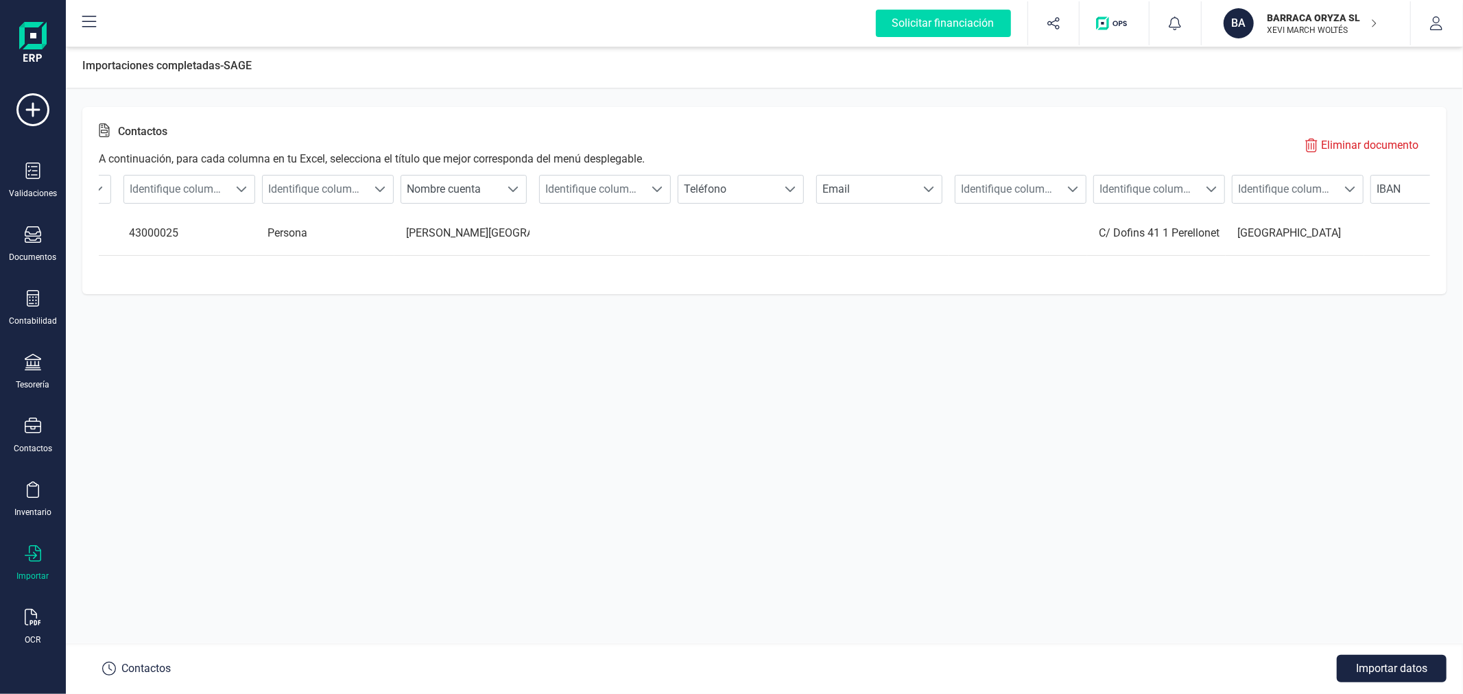
scroll to position [0, 285]
click at [997, 189] on span "Identifique columna" at bounding box center [981, 189] width 104 height 27
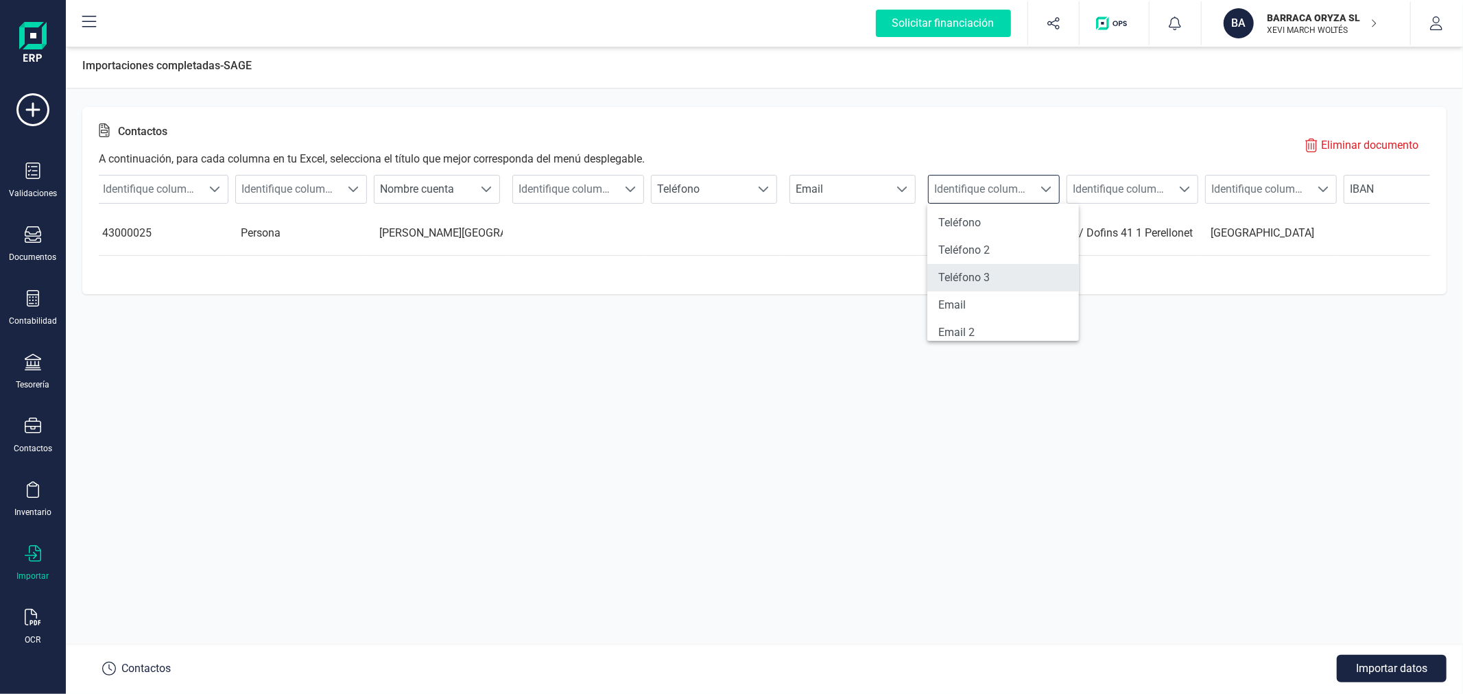
scroll to position [76, 0]
click at [979, 305] on li "Código postal" at bounding box center [1003, 311] width 152 height 27
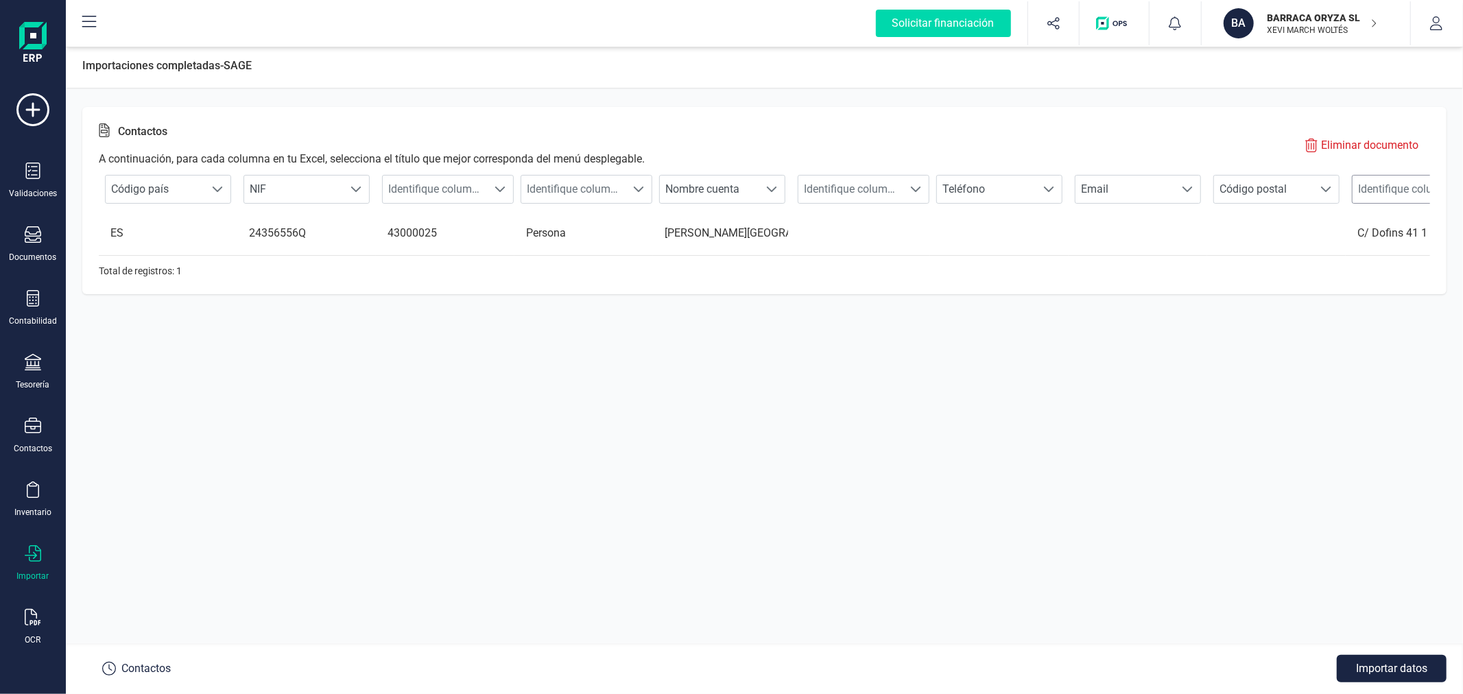
click at [1377, 192] on span "Identifique columna" at bounding box center [1405, 189] width 104 height 27
click at [1368, 252] on li "Dirección" at bounding box center [1395, 262] width 152 height 27
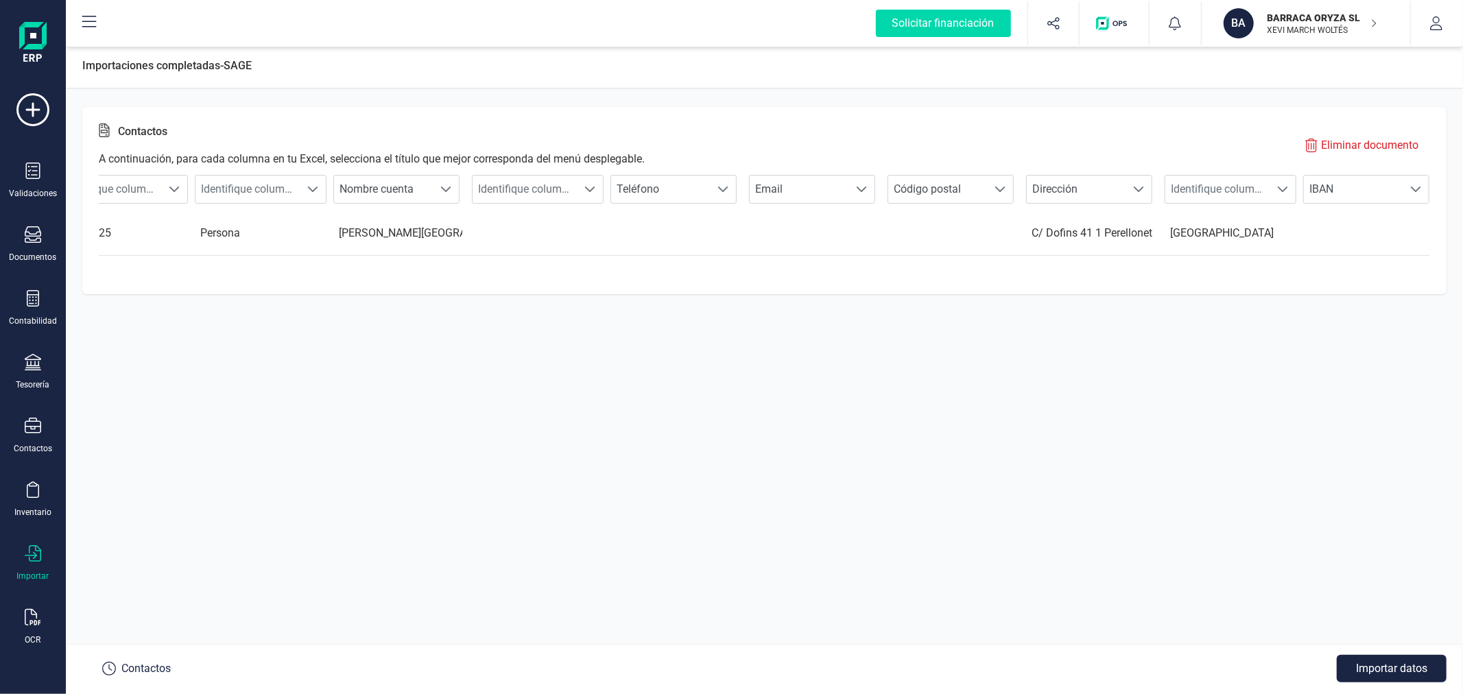
scroll to position [0, 331]
click at [1233, 196] on span "Identifique columna" at bounding box center [1213, 189] width 104 height 27
click at [1237, 275] on li "Población" at bounding box center [1235, 268] width 152 height 27
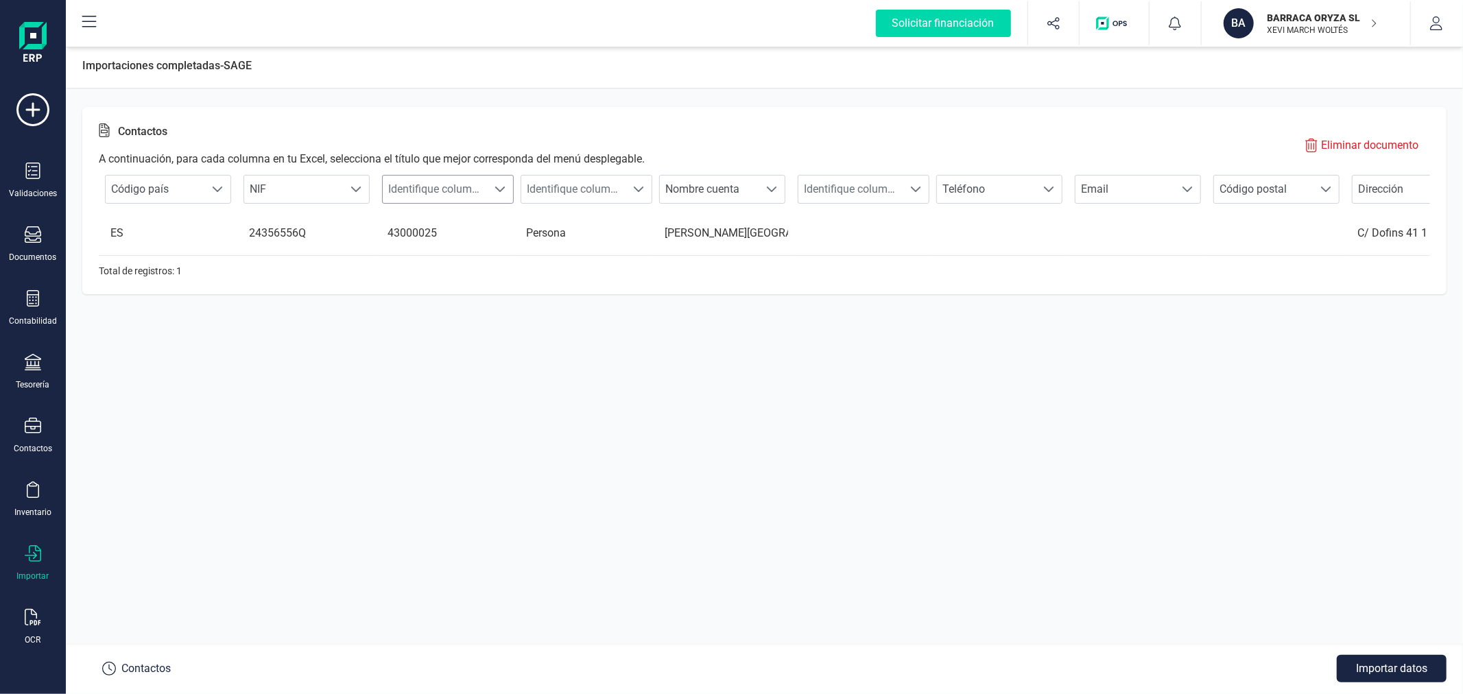
click at [463, 189] on span "Identifique columna" at bounding box center [435, 189] width 104 height 27
click at [470, 321] on li "Cuenta contable cliente" at bounding box center [458, 323] width 152 height 27
click at [617, 189] on span "Identifique columna" at bounding box center [573, 189] width 104 height 27
click at [590, 320] on li "Tipo contacto" at bounding box center [597, 322] width 152 height 27
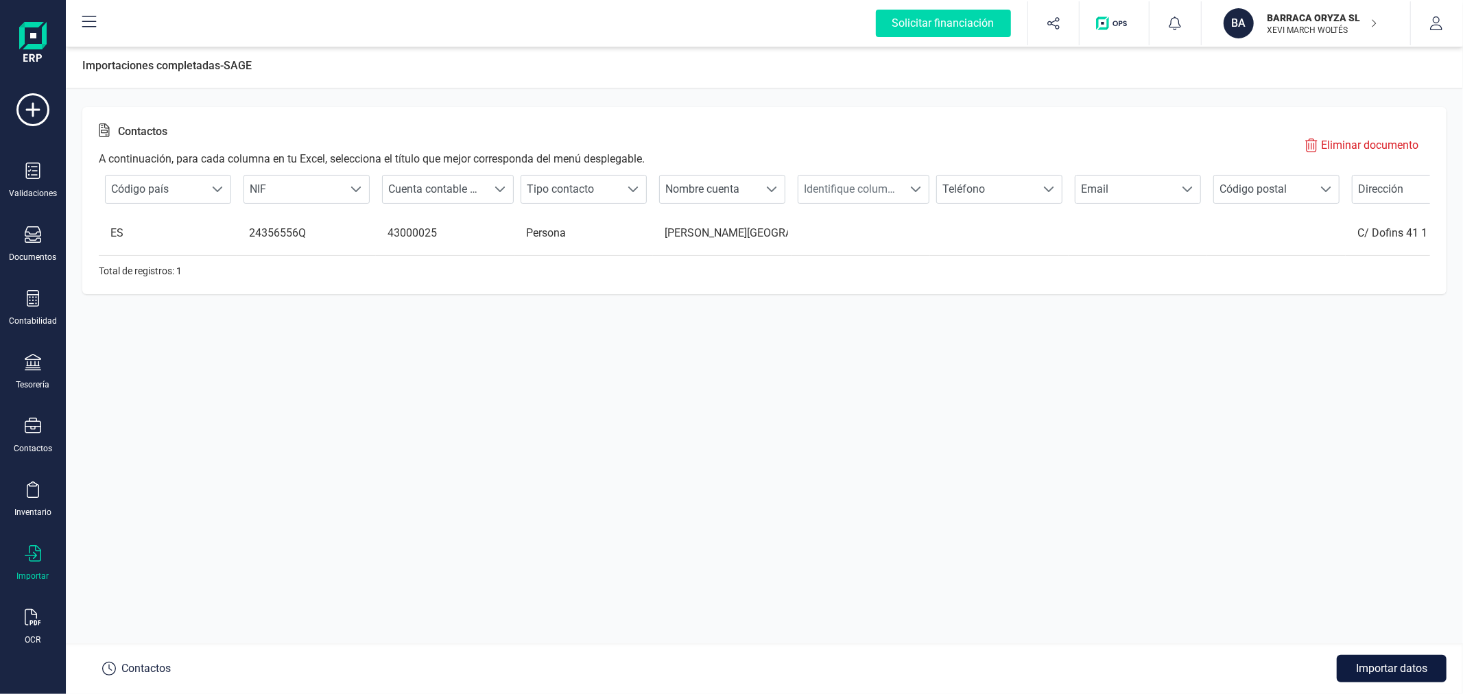
click at [1362, 670] on button "Importar datos" at bounding box center [1392, 668] width 110 height 27
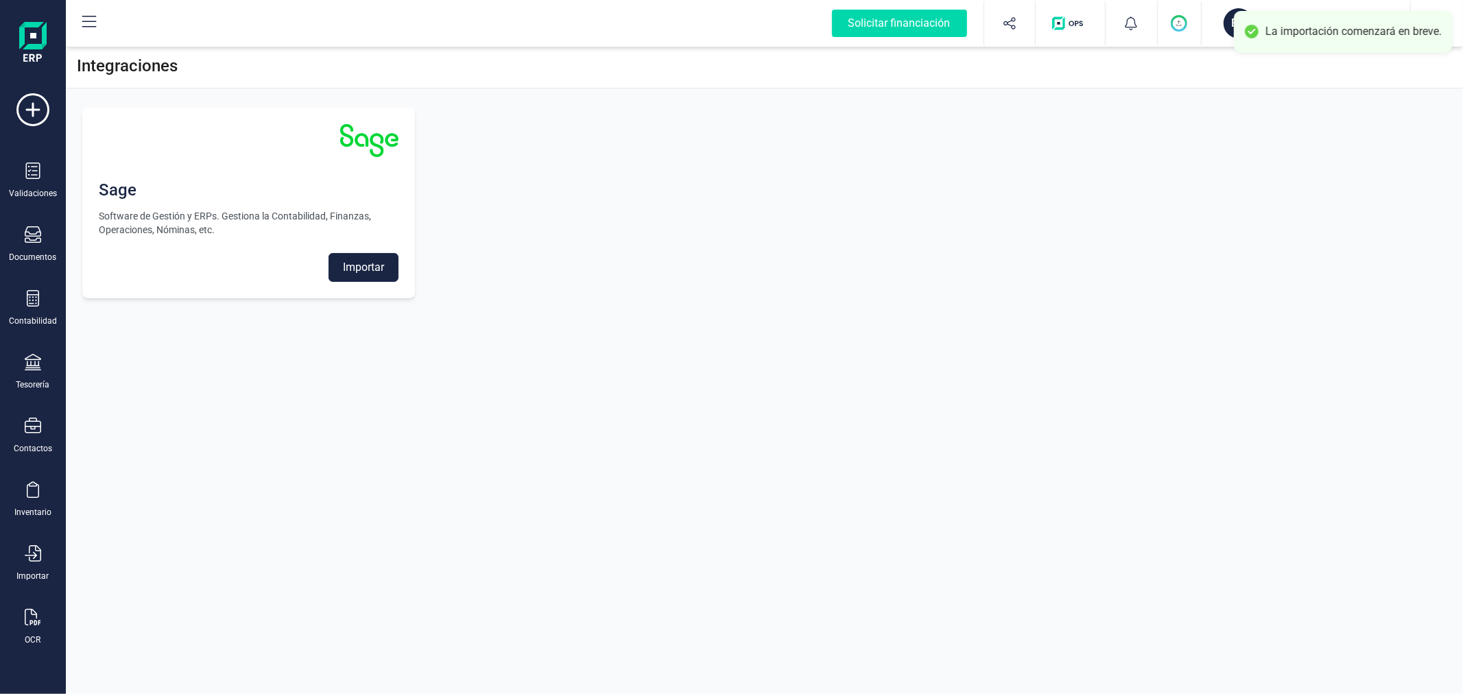
click at [793, 206] on div "Sage Software de Gestión y ERPs. Gestiona la Contabilidad, Finanzas, Operacione…" at bounding box center [764, 203] width 1397 height 224
click at [37, 236] on icon at bounding box center [33, 234] width 16 height 16
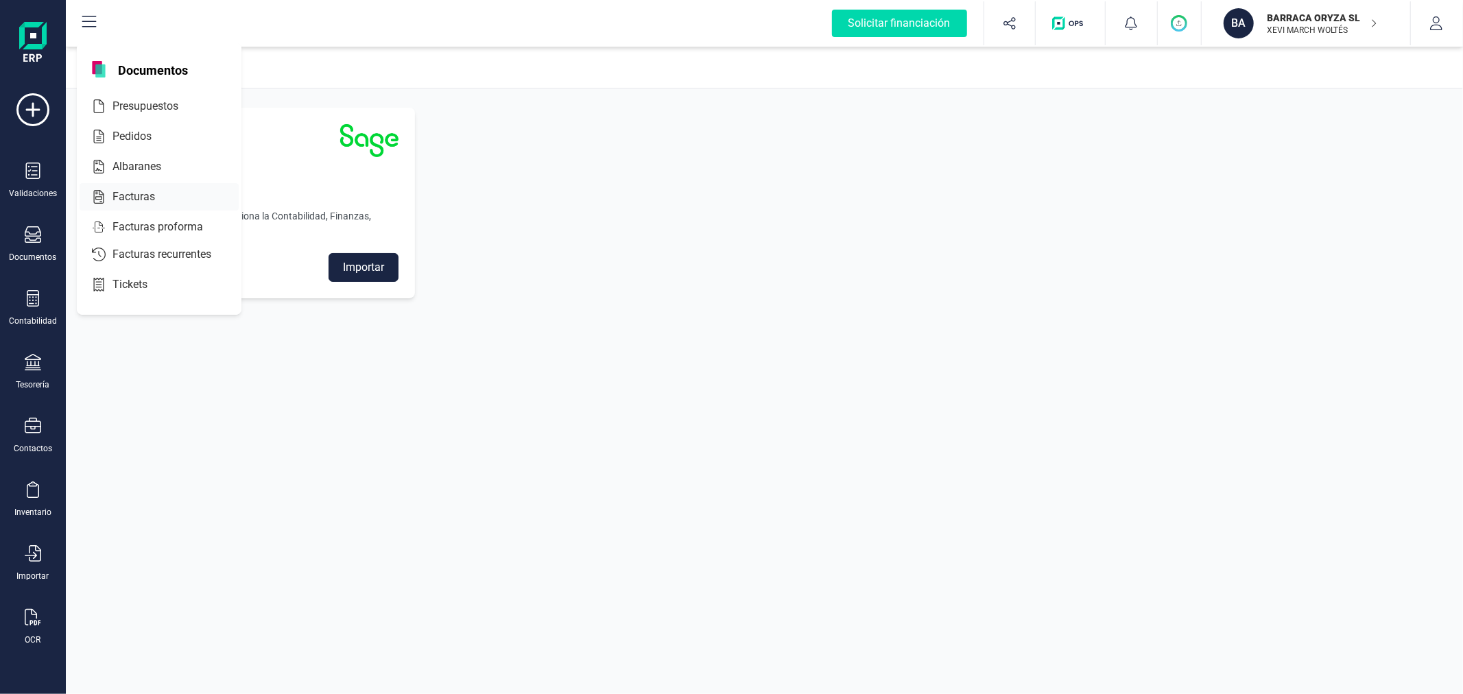
click at [159, 193] on div at bounding box center [167, 197] width 25 height 16
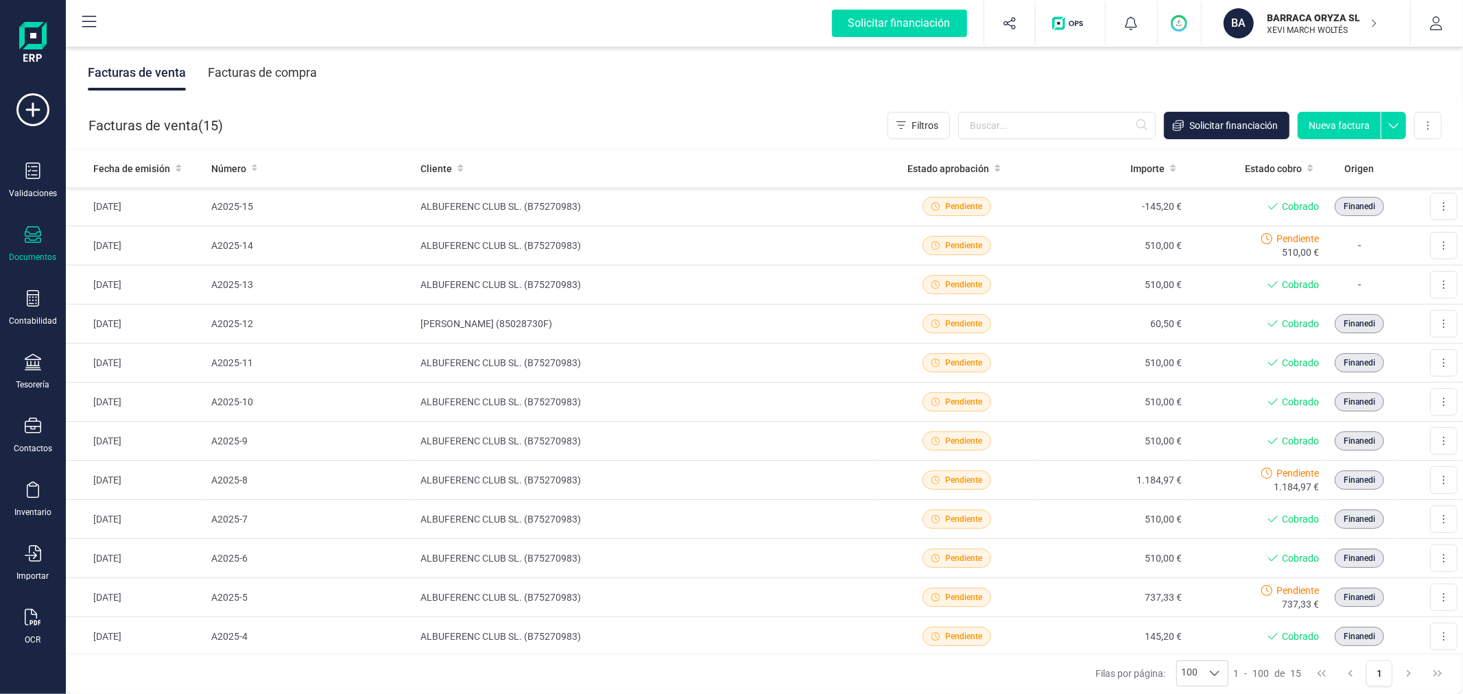
click at [1359, 124] on button "Nueva factura" at bounding box center [1339, 125] width 83 height 27
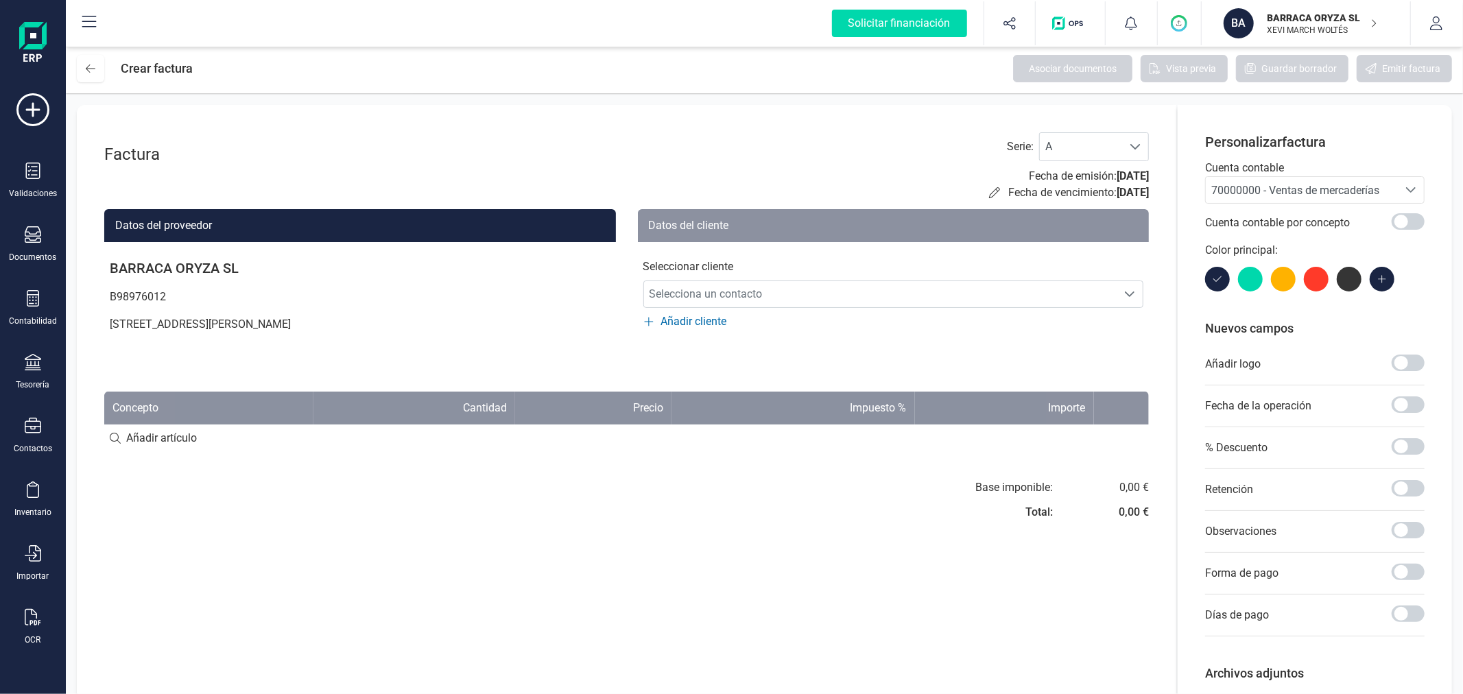
click at [1255, 194] on span "70000000 - Ventas de mercaderías" at bounding box center [1295, 190] width 168 height 13
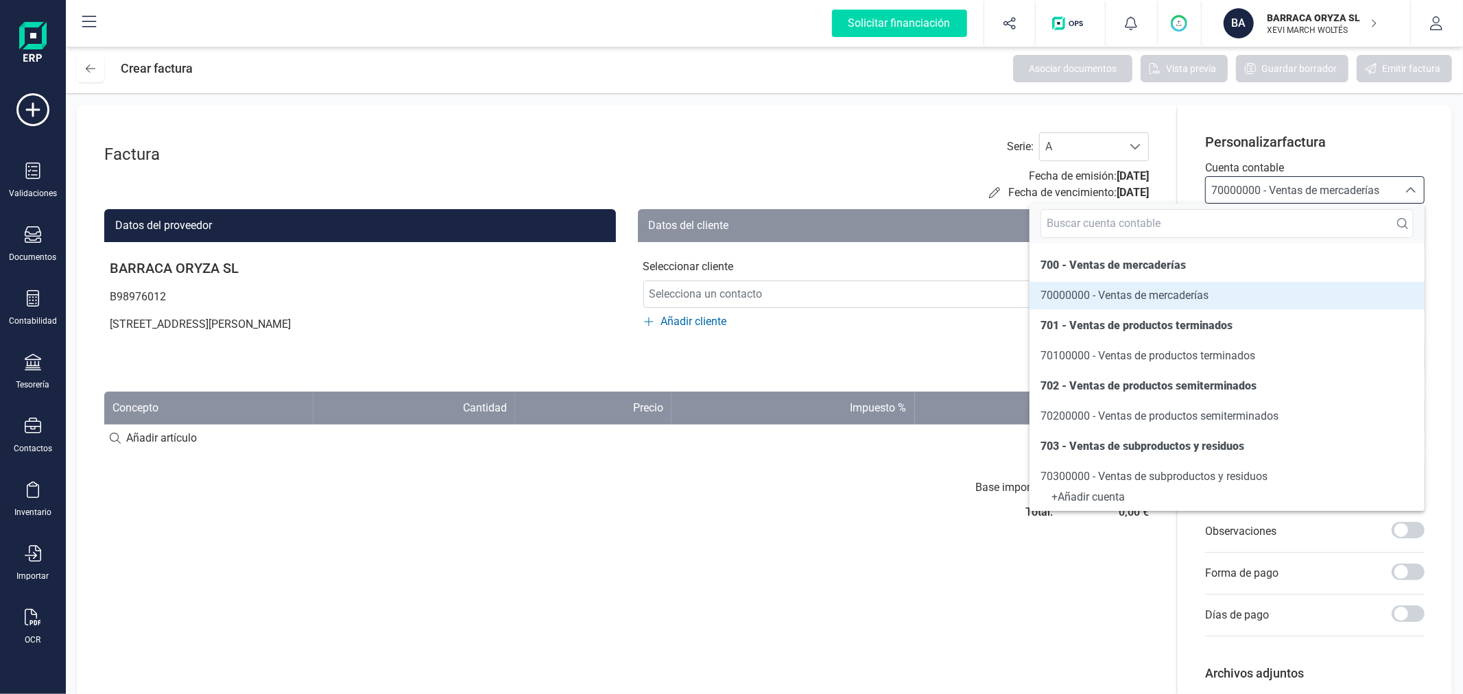
click at [1255, 194] on span "70000000 - Ventas de mercaderías" at bounding box center [1295, 190] width 168 height 13
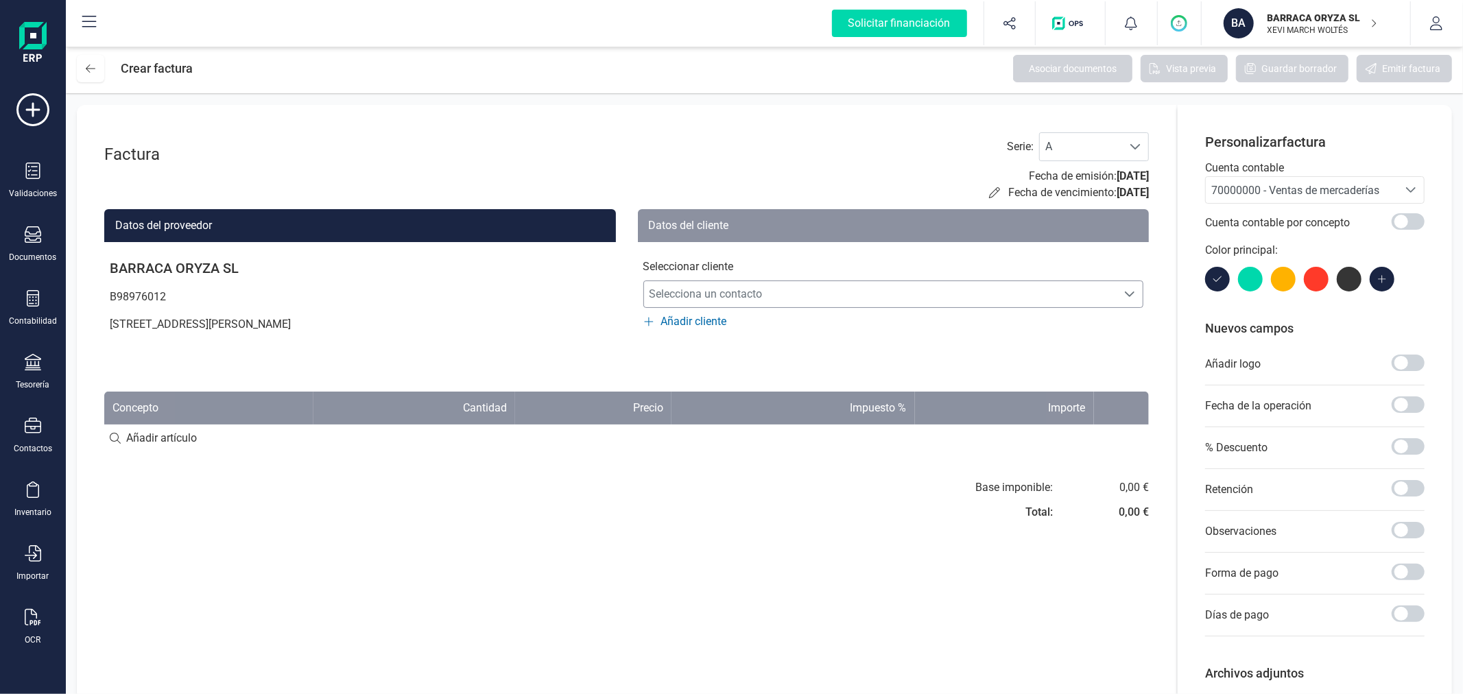
click at [800, 288] on span "Selecciona un contacto" at bounding box center [880, 294] width 473 height 27
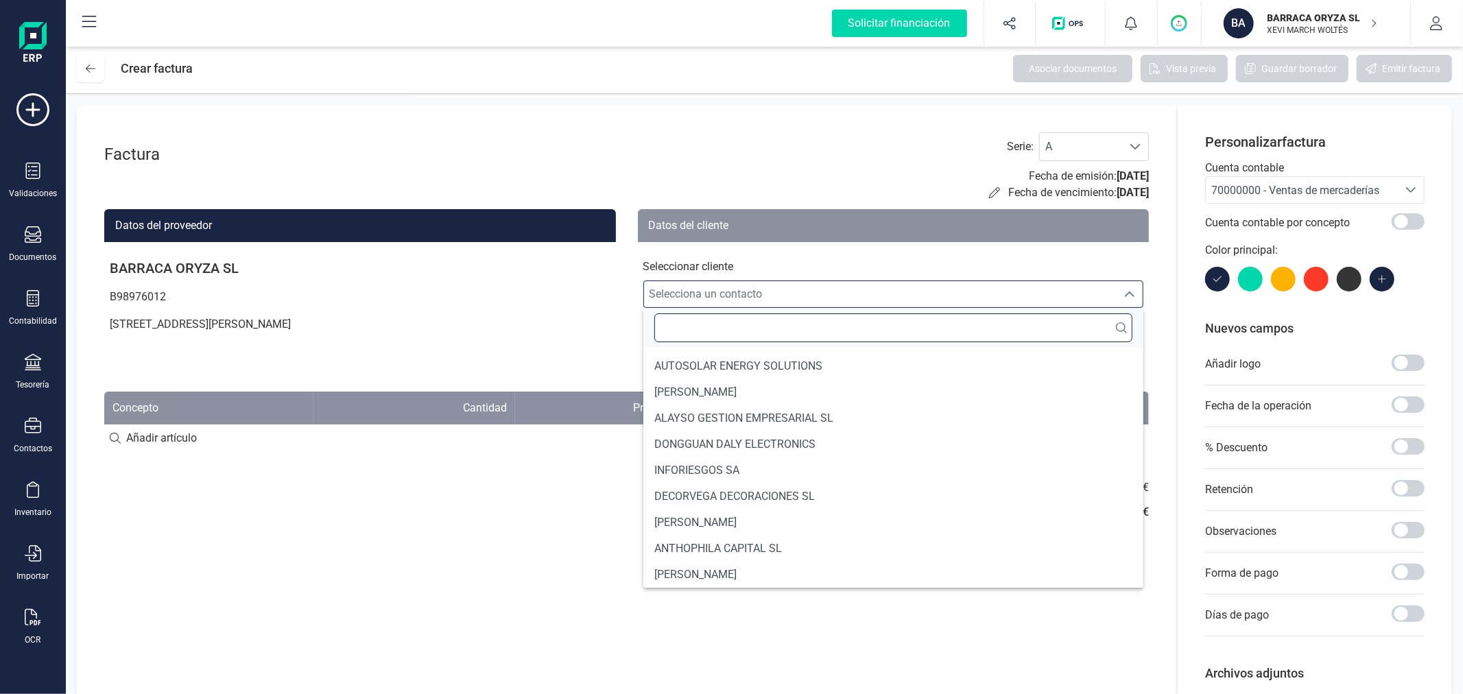
click at [810, 329] on input "text" at bounding box center [893, 328] width 479 height 29
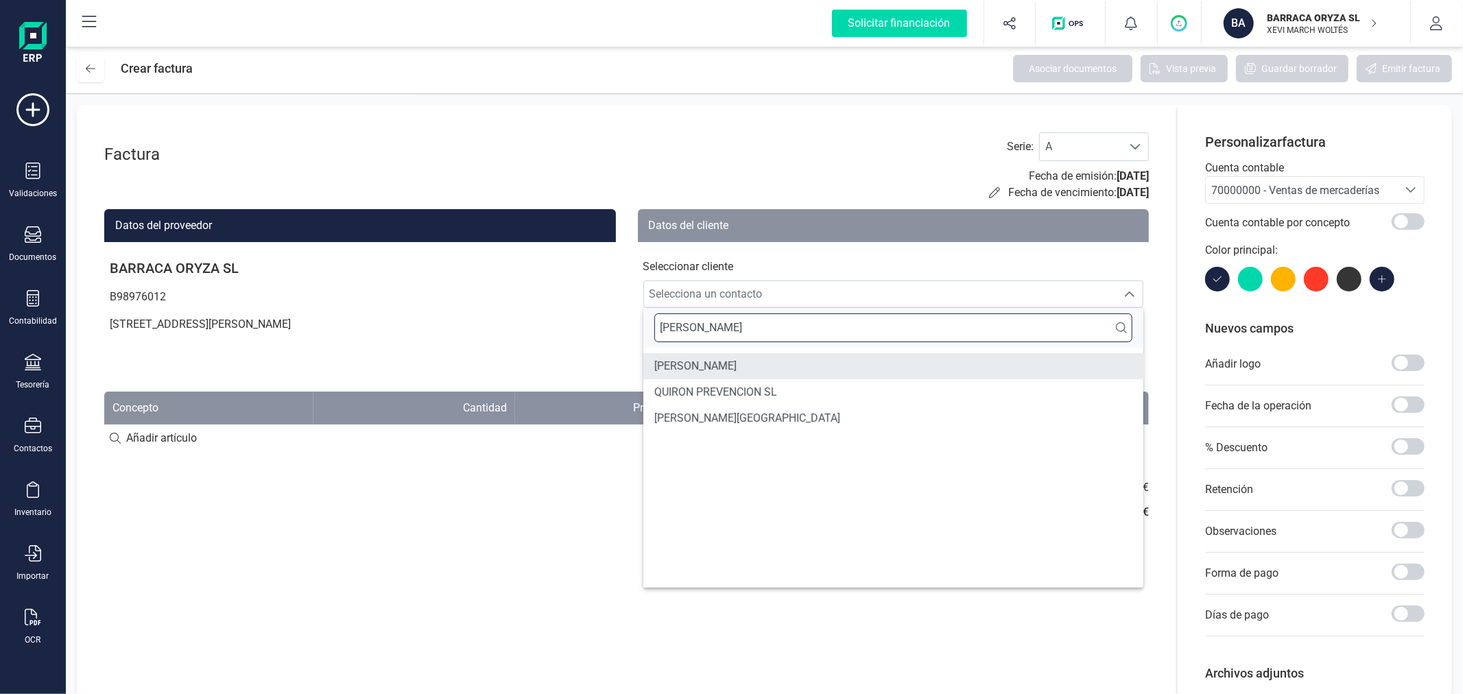
type input "[PERSON_NAME]"
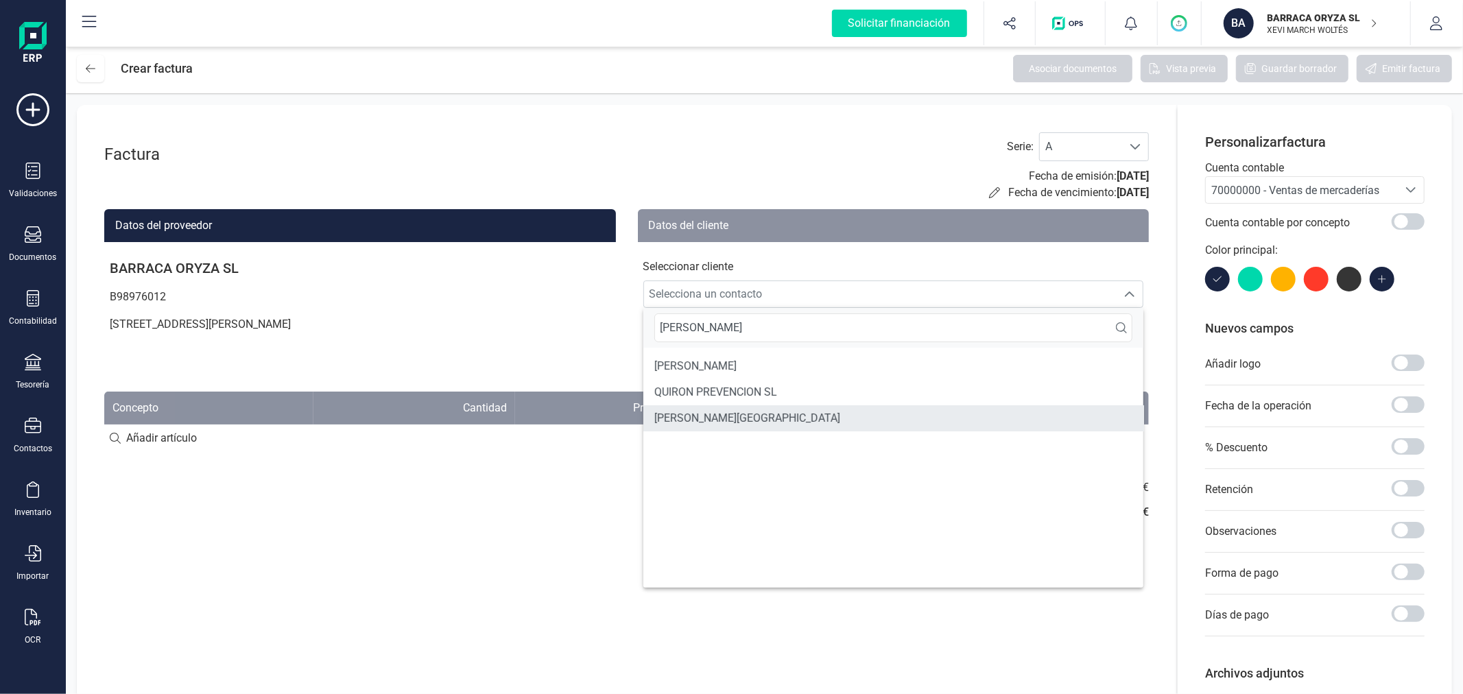
click at [759, 421] on span "[PERSON_NAME][GEOGRAPHIC_DATA]" at bounding box center [747, 418] width 186 height 16
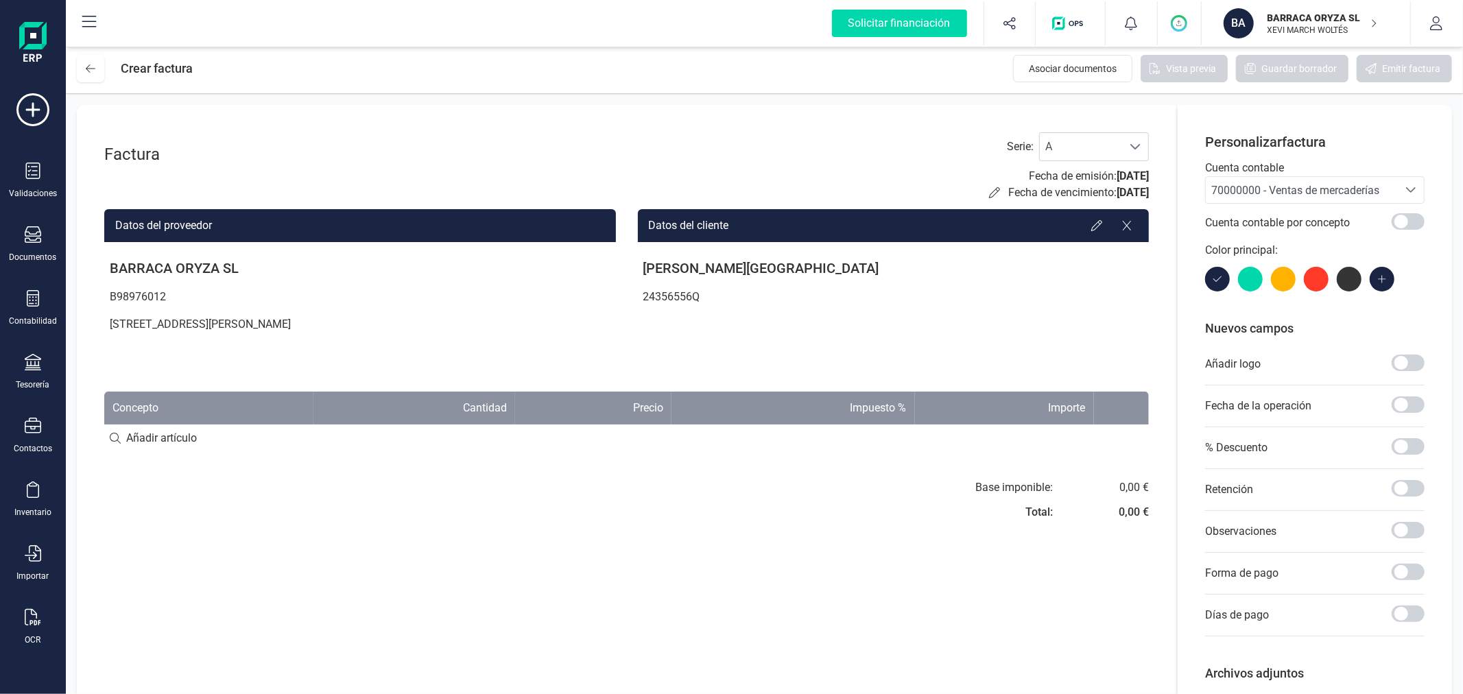
click at [168, 434] on input at bounding box center [626, 438] width 1045 height 27
type input "Venta embarcación RAVACHOL"
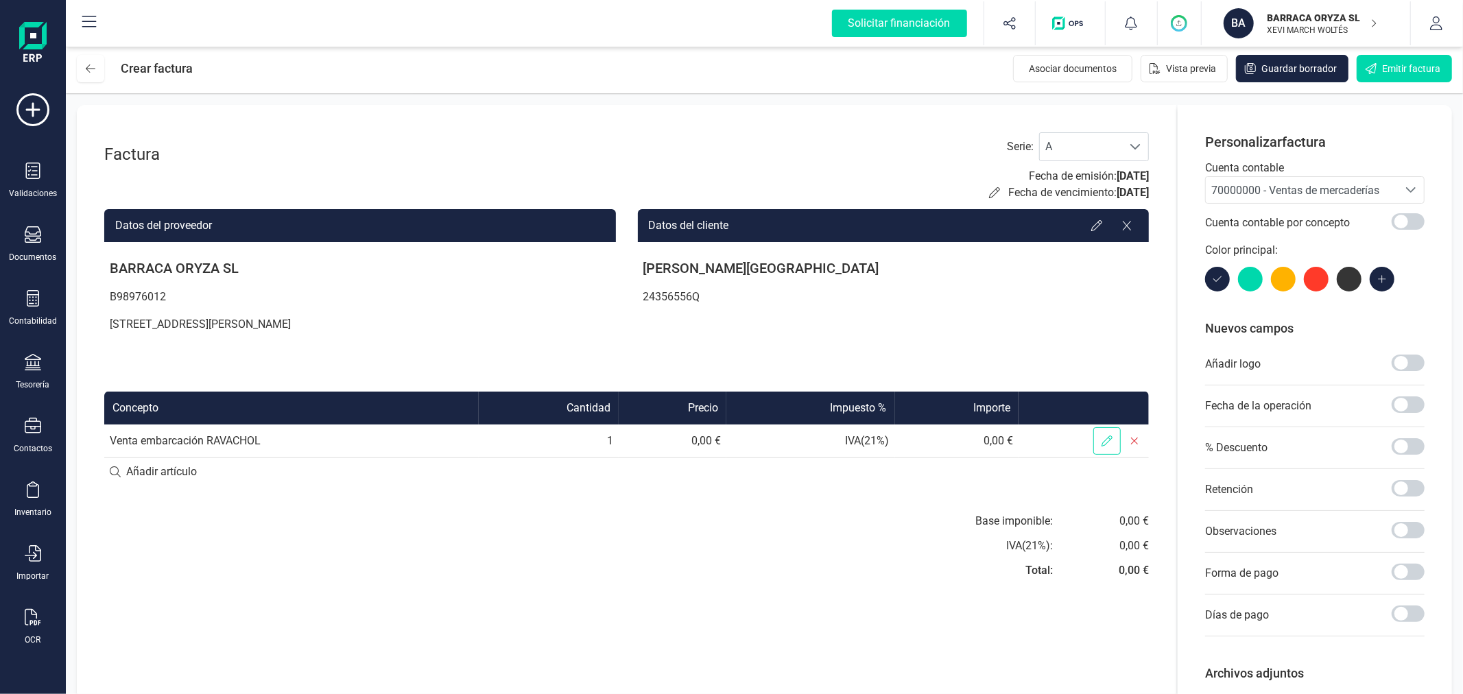
click at [1108, 433] on span at bounding box center [1106, 440] width 27 height 27
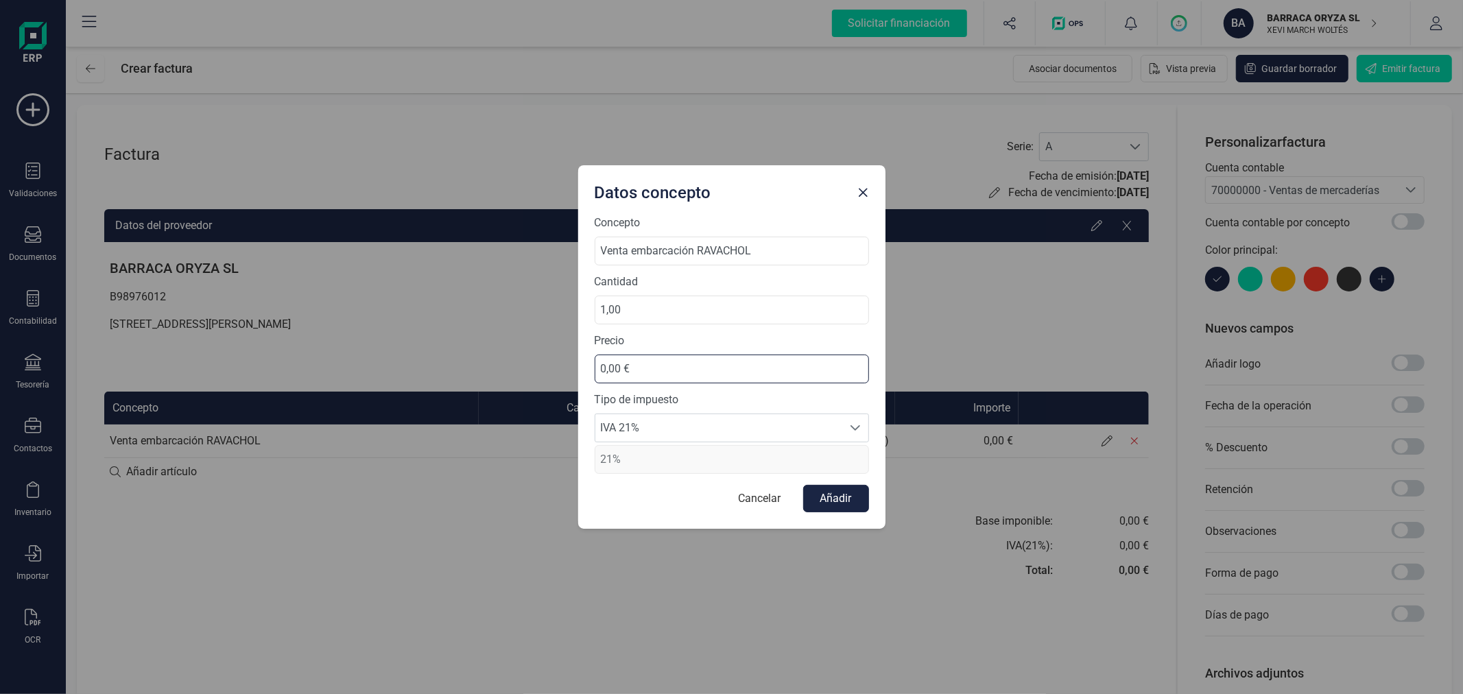
click at [661, 368] on input "0,00 €" at bounding box center [732, 369] width 274 height 29
type input "2.066,12 €"
click at [829, 504] on button "Añadir" at bounding box center [836, 498] width 66 height 27
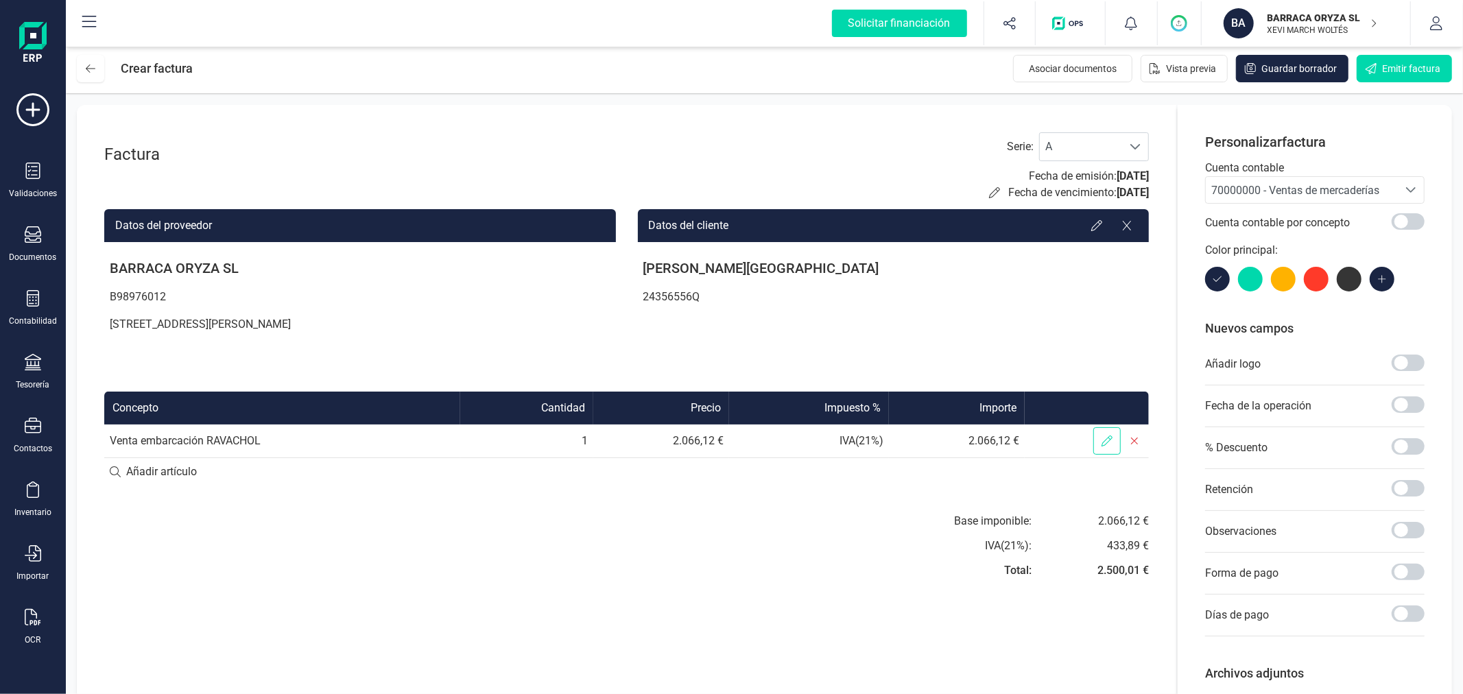
click at [1108, 444] on icon at bounding box center [1107, 441] width 11 height 11
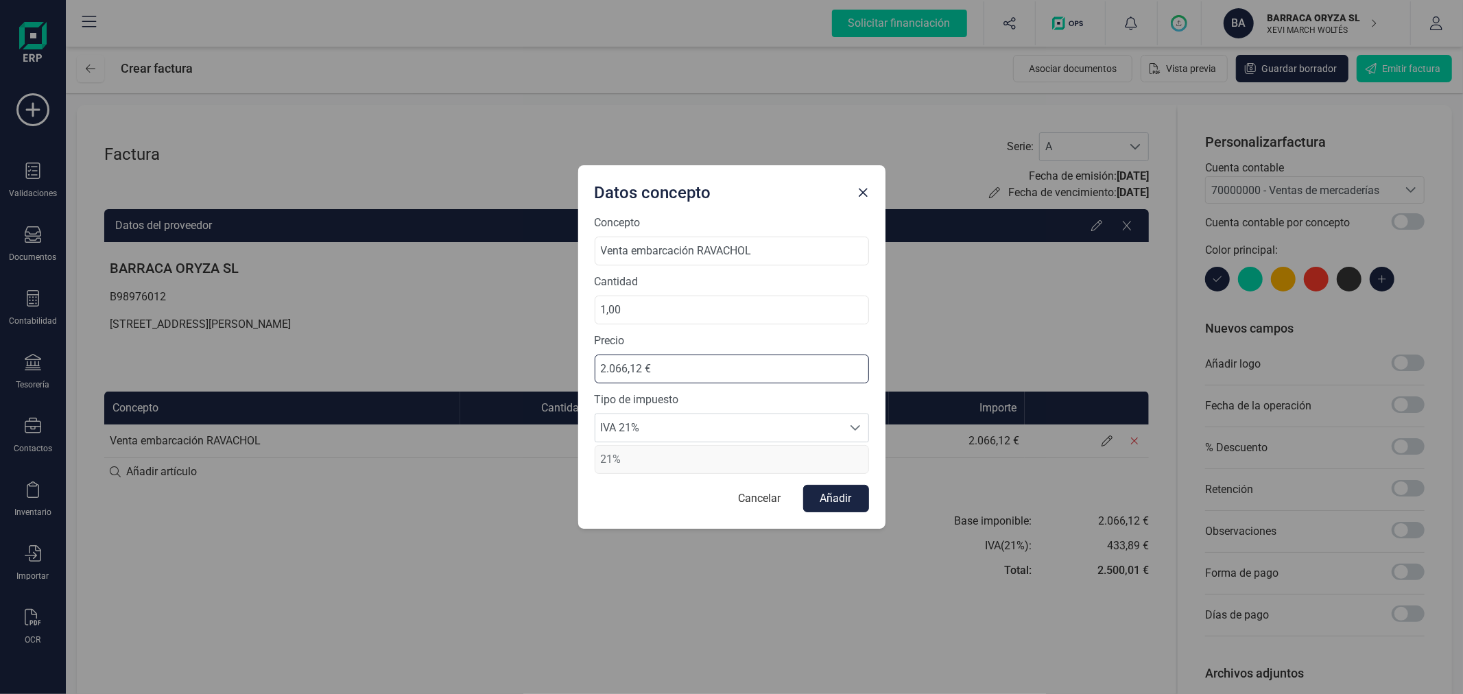
click at [725, 376] on input "2.066,12 €" at bounding box center [732, 369] width 274 height 29
type input "2.066,11 €"
click at [830, 495] on button "Añadir" at bounding box center [836, 498] width 66 height 27
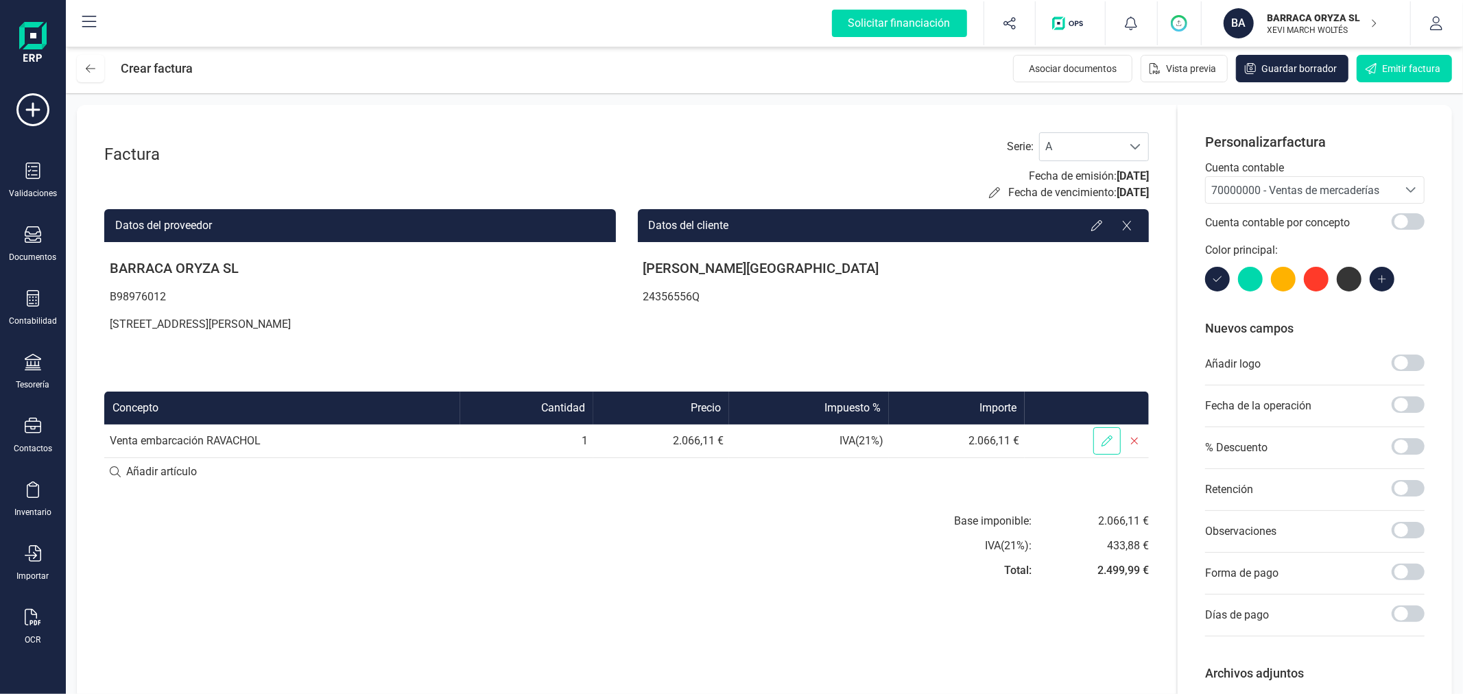
click at [1107, 440] on icon at bounding box center [1107, 441] width 11 height 11
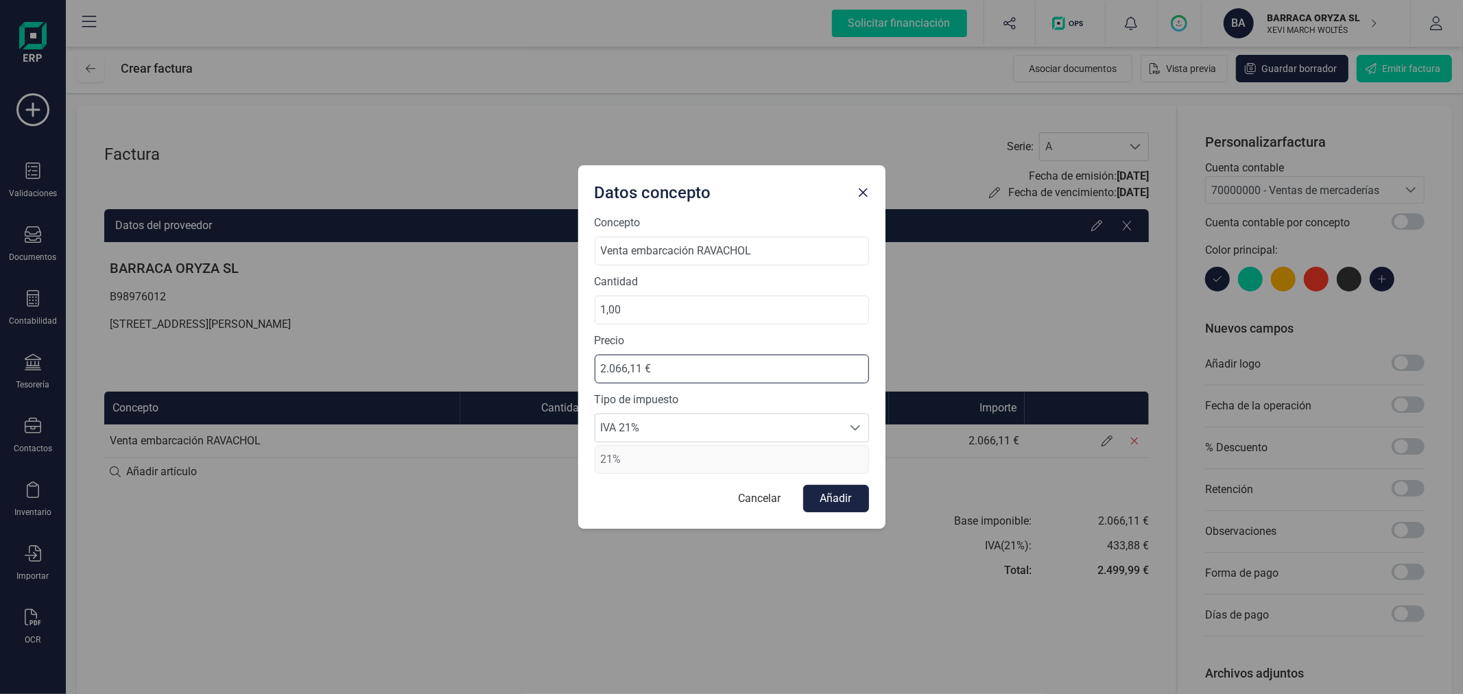
click at [643, 364] on input "2.066,11 €" at bounding box center [732, 369] width 274 height 29
type input "2.066,12 €"
click at [828, 490] on button "Añadir" at bounding box center [836, 498] width 66 height 27
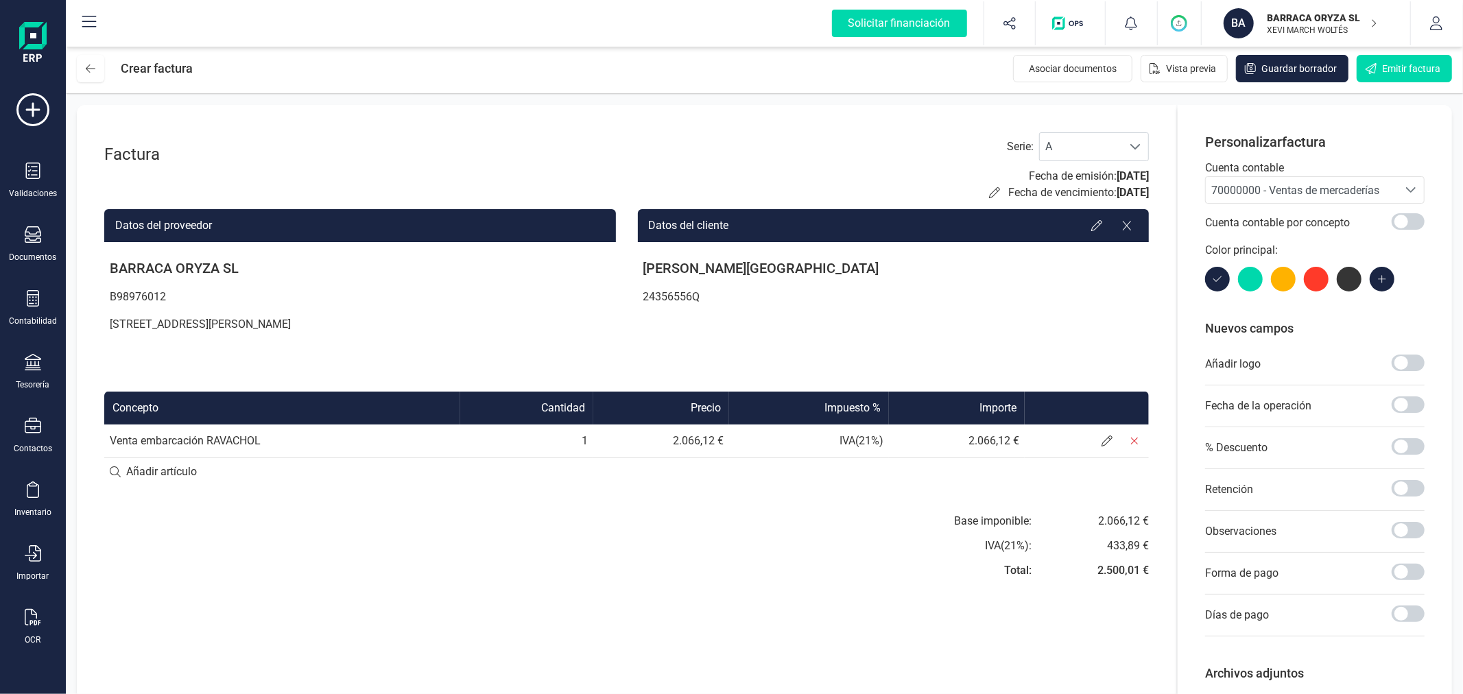
click at [812, 604] on div "Factura Serie : A A Fecha de emisión: [DATE] Fecha de vencimiento: [DATE] Datos…" at bounding box center [627, 432] width 1100 height 655
click at [1398, 71] on span "Emitir factura" at bounding box center [1411, 69] width 58 height 14
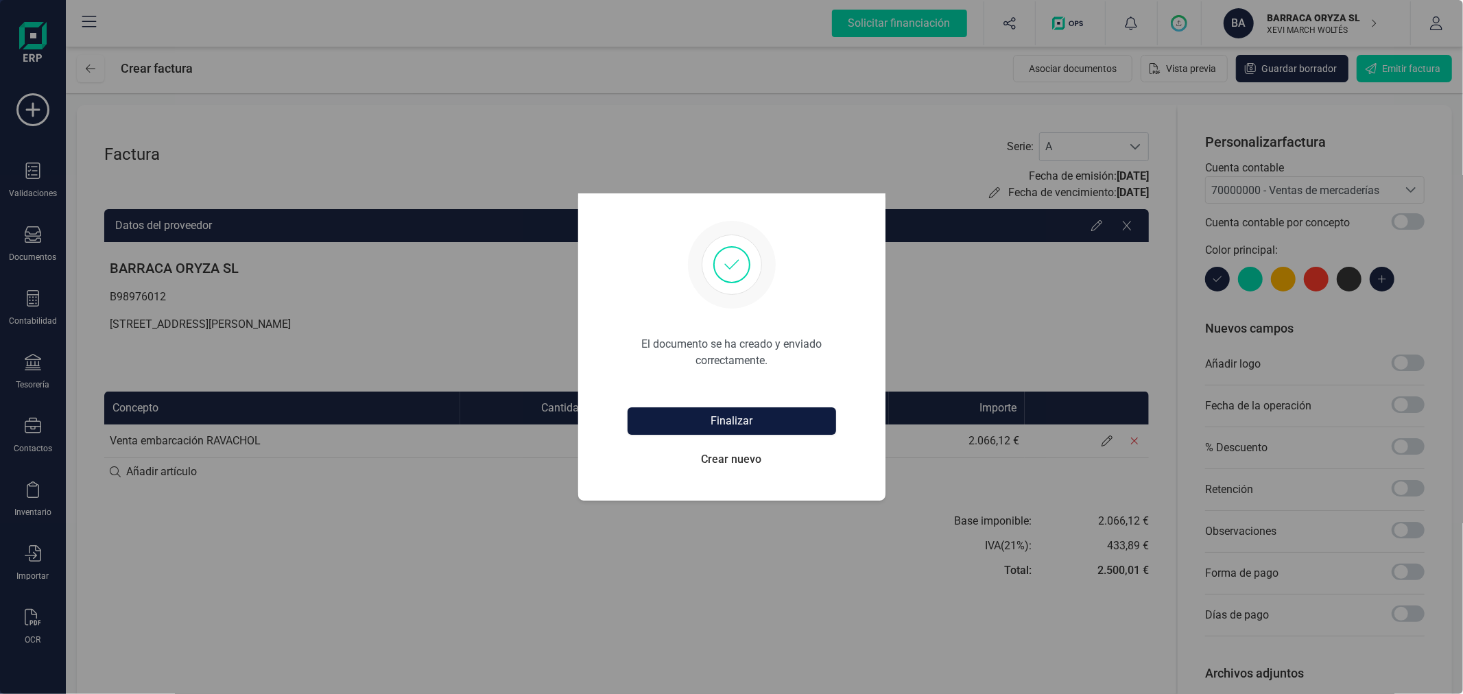
click at [707, 414] on button "Finalizar" at bounding box center [732, 420] width 209 height 27
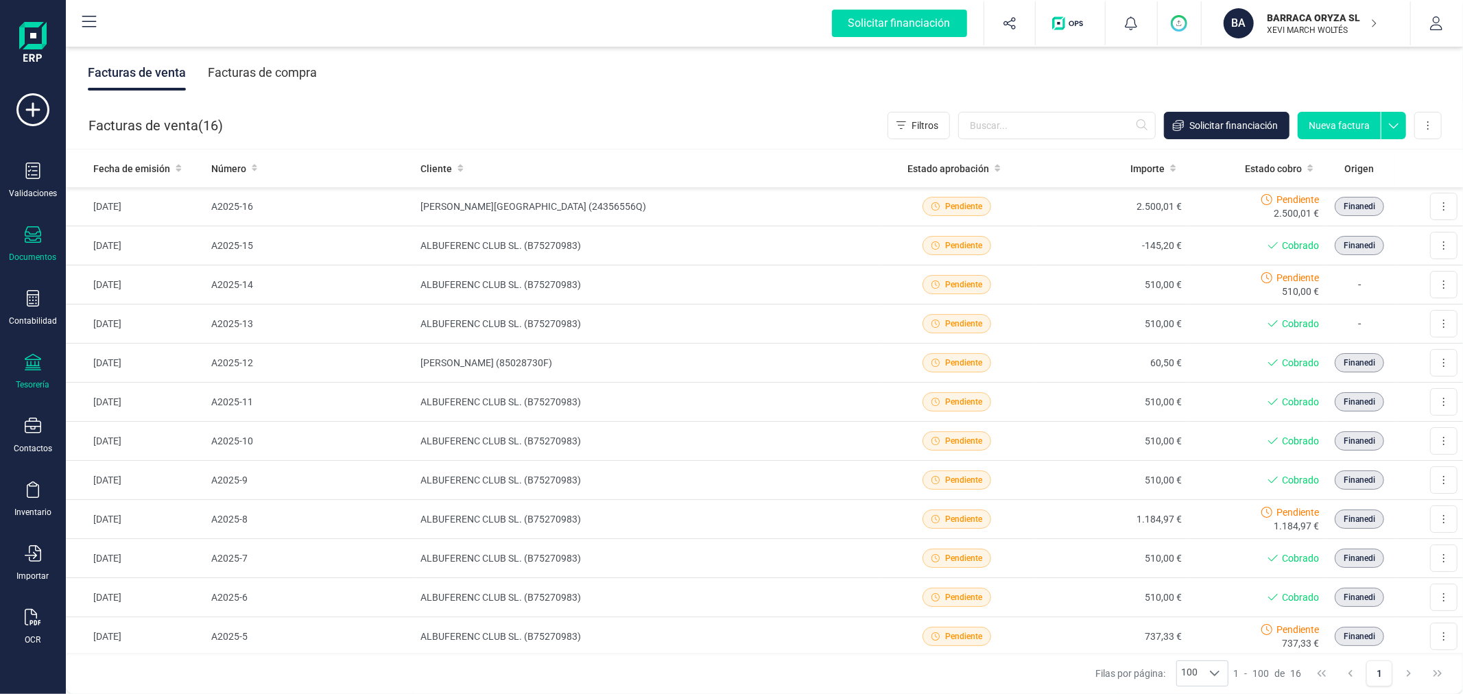
click at [41, 369] on div "Tesorería" at bounding box center [32, 372] width 55 height 36
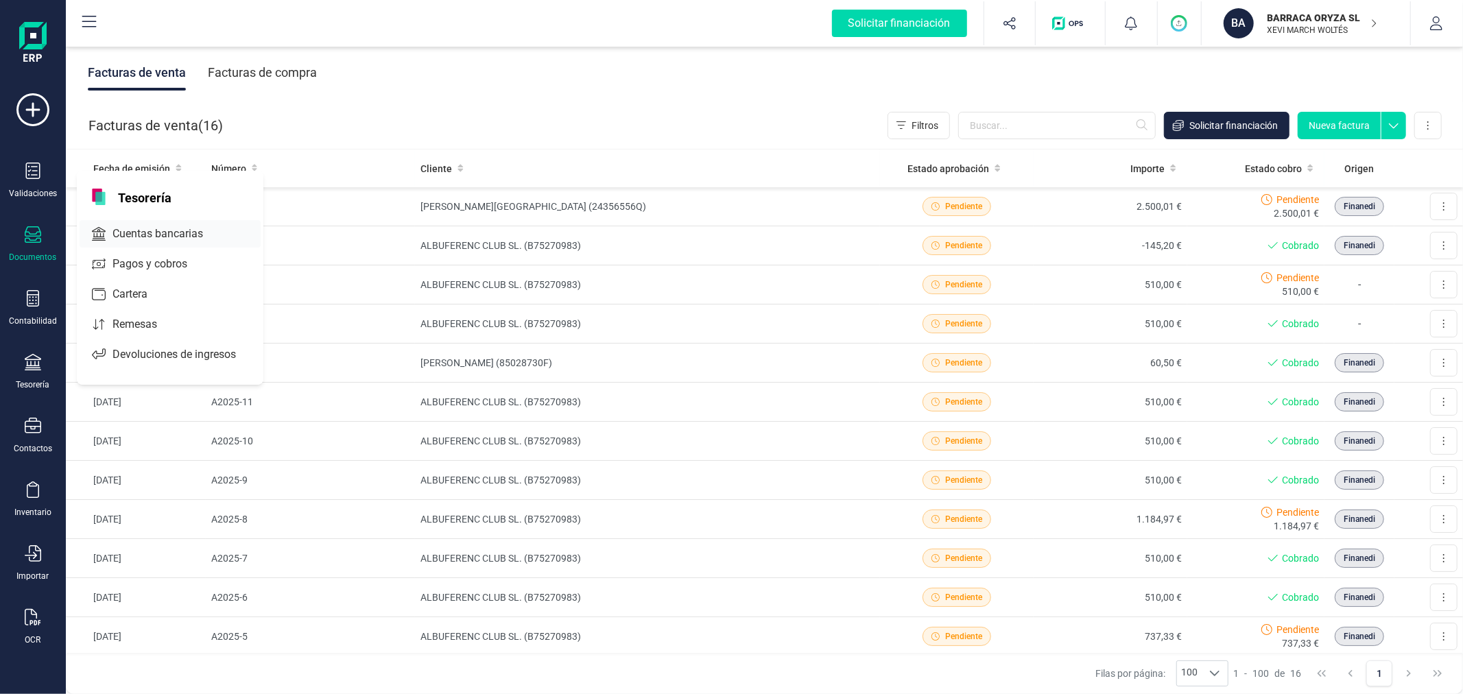
click at [159, 226] on span "Cuentas bancarias" at bounding box center [167, 234] width 121 height 16
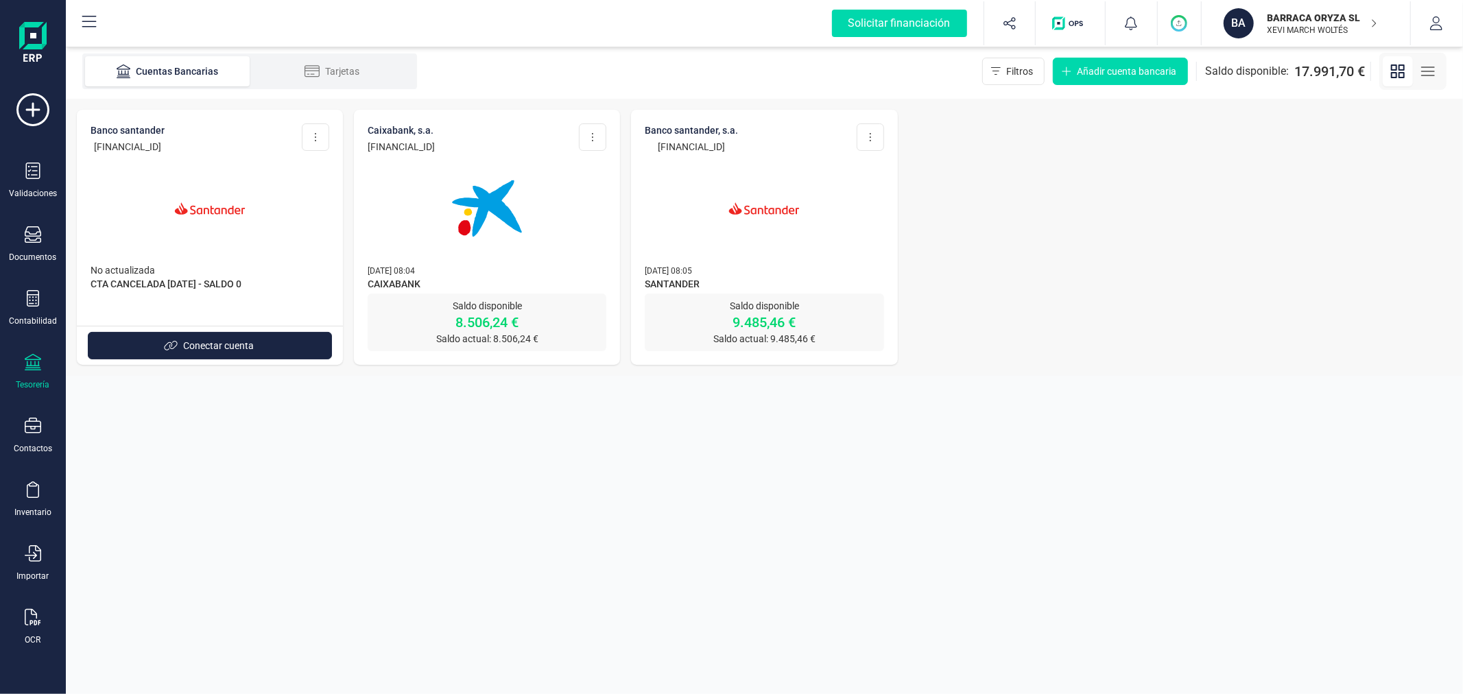
click at [461, 182] on img at bounding box center [486, 208] width 115 height 115
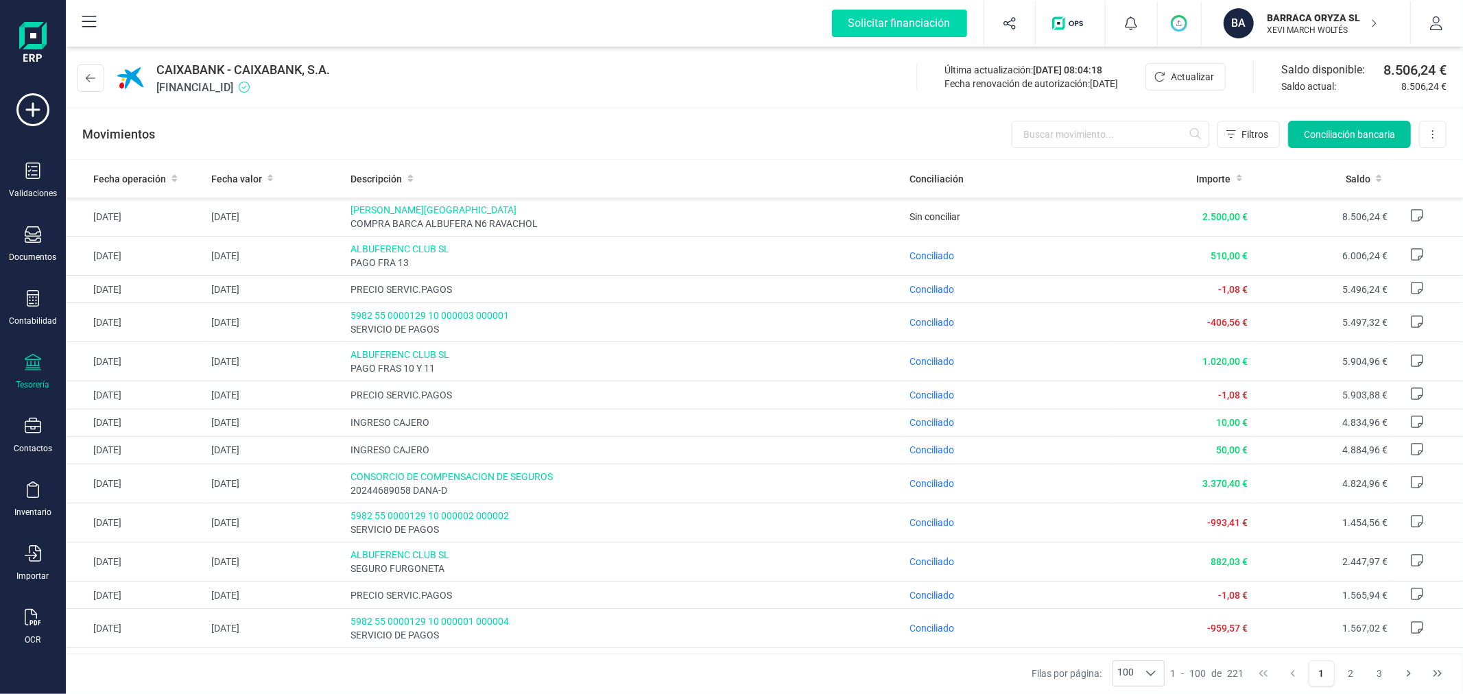
click at [1345, 134] on span "Conciliación bancaria" at bounding box center [1349, 135] width 91 height 14
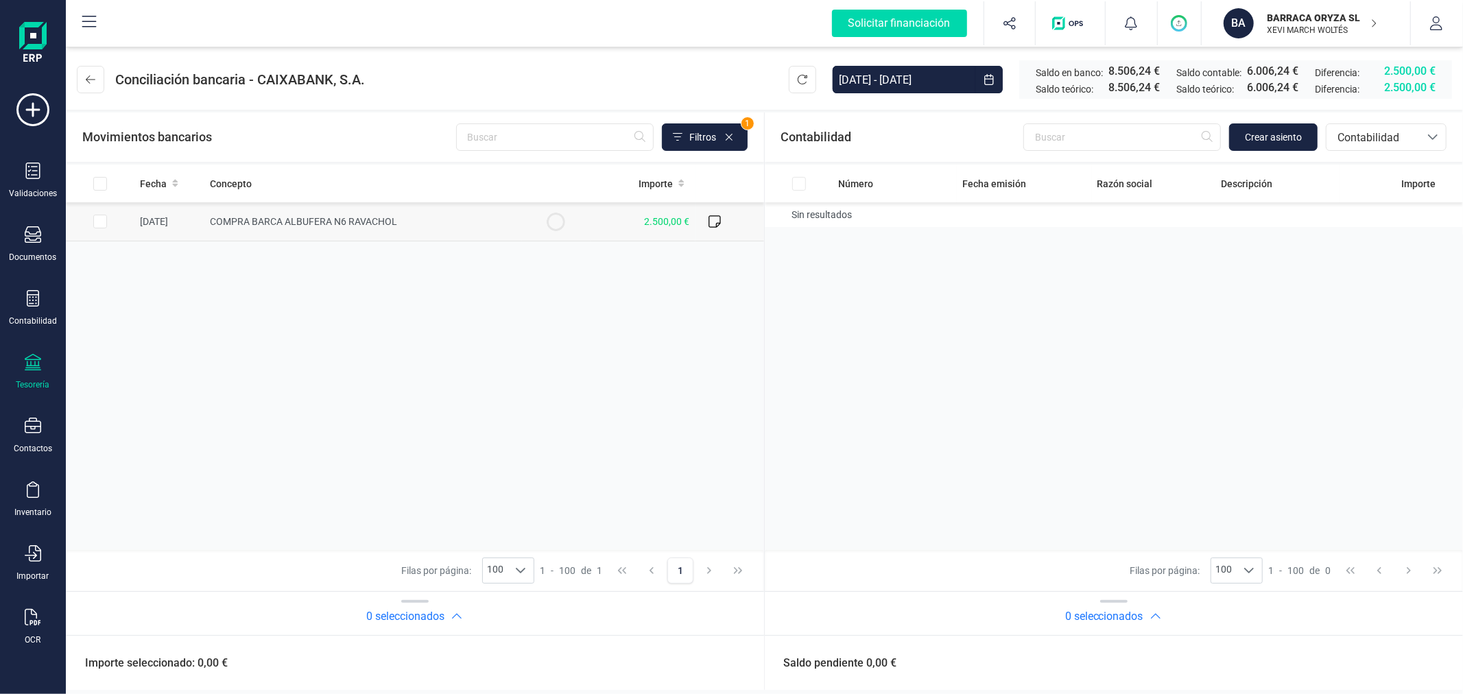
click at [93, 223] on input "Row Selected 5206ccb4-bc7e-46e0-99f4-d28a69b67661" at bounding box center [100, 222] width 14 height 14
checkbox input "true"
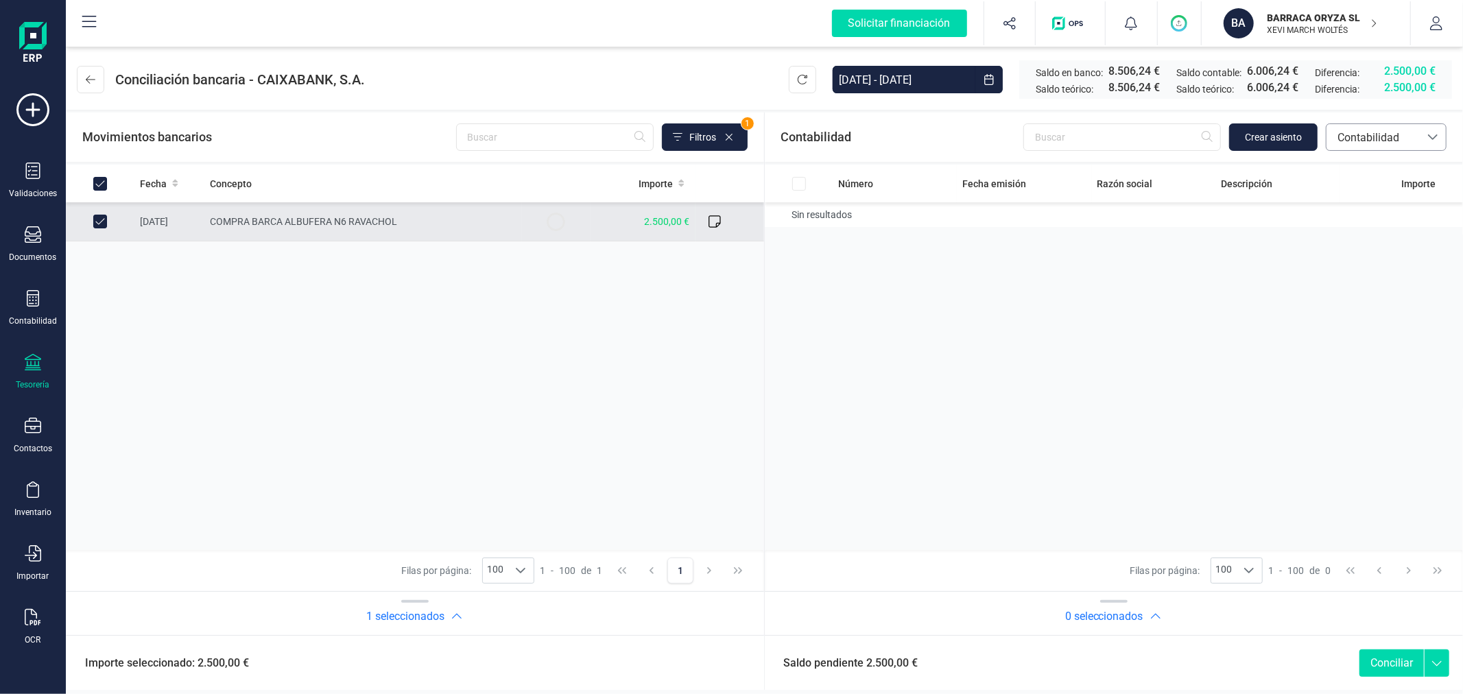
click at [1382, 139] on span "Contabilidad" at bounding box center [1373, 138] width 82 height 16
click at [1360, 228] on span "Facturas" at bounding box center [1358, 230] width 43 height 16
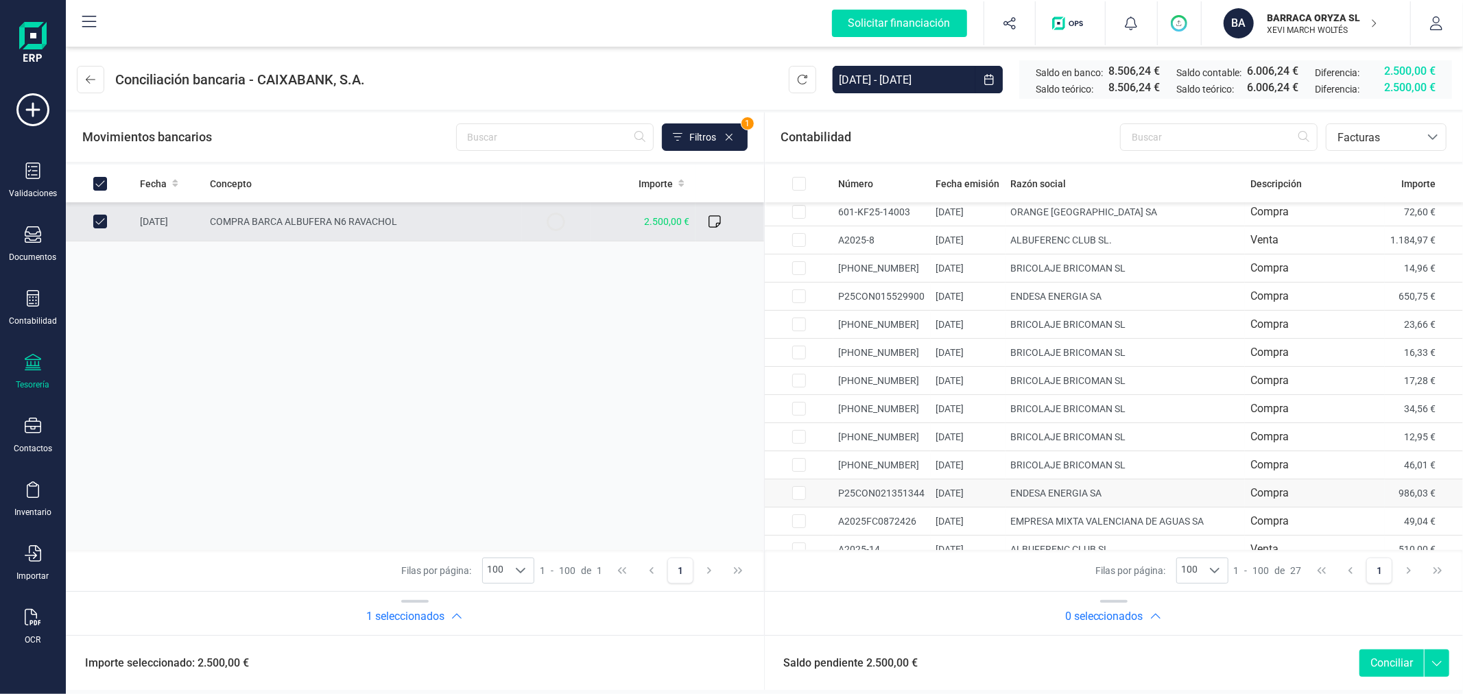
scroll to position [423, 0]
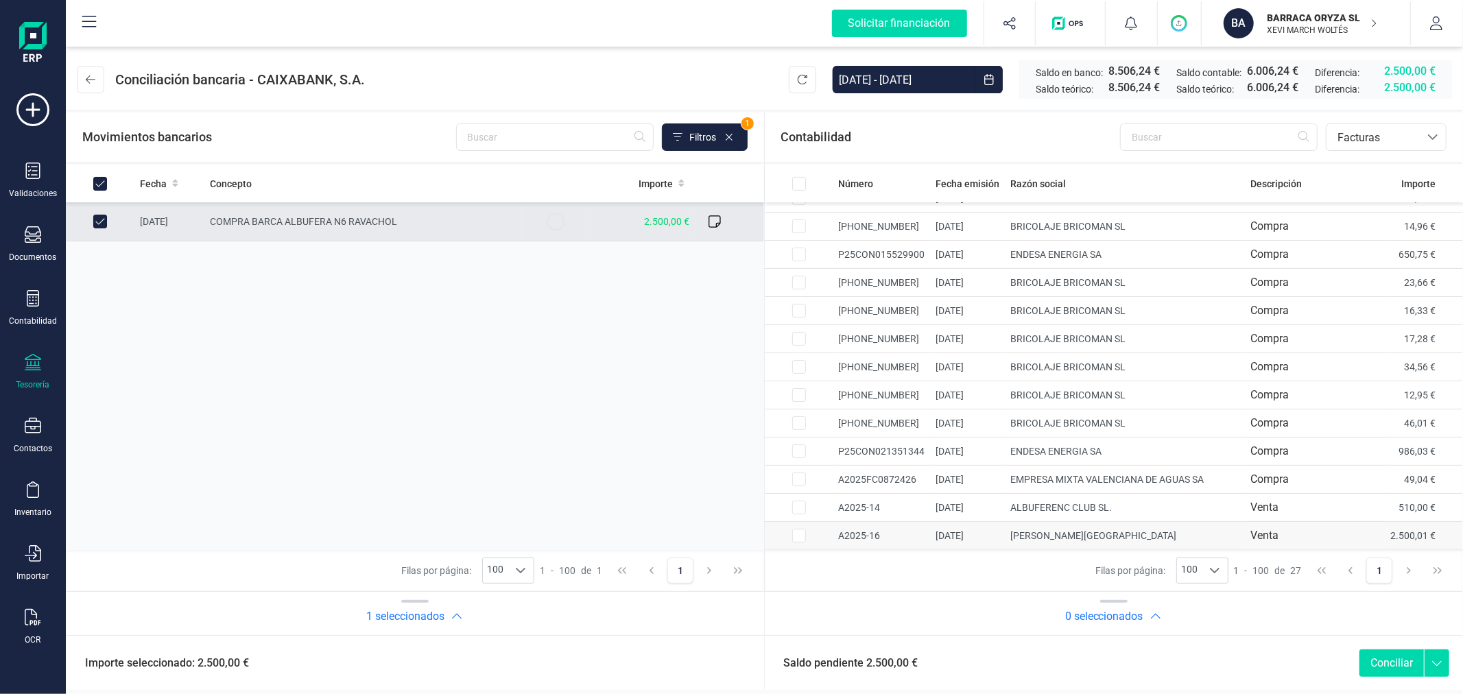
click at [796, 539] on input "Row Selected 27c2a37f-f8b6-494d-9459-3d080d8cf824" at bounding box center [799, 536] width 14 height 14
click at [1391, 667] on button "Conciliar" at bounding box center [1392, 663] width 64 height 27
checkbox input "false"
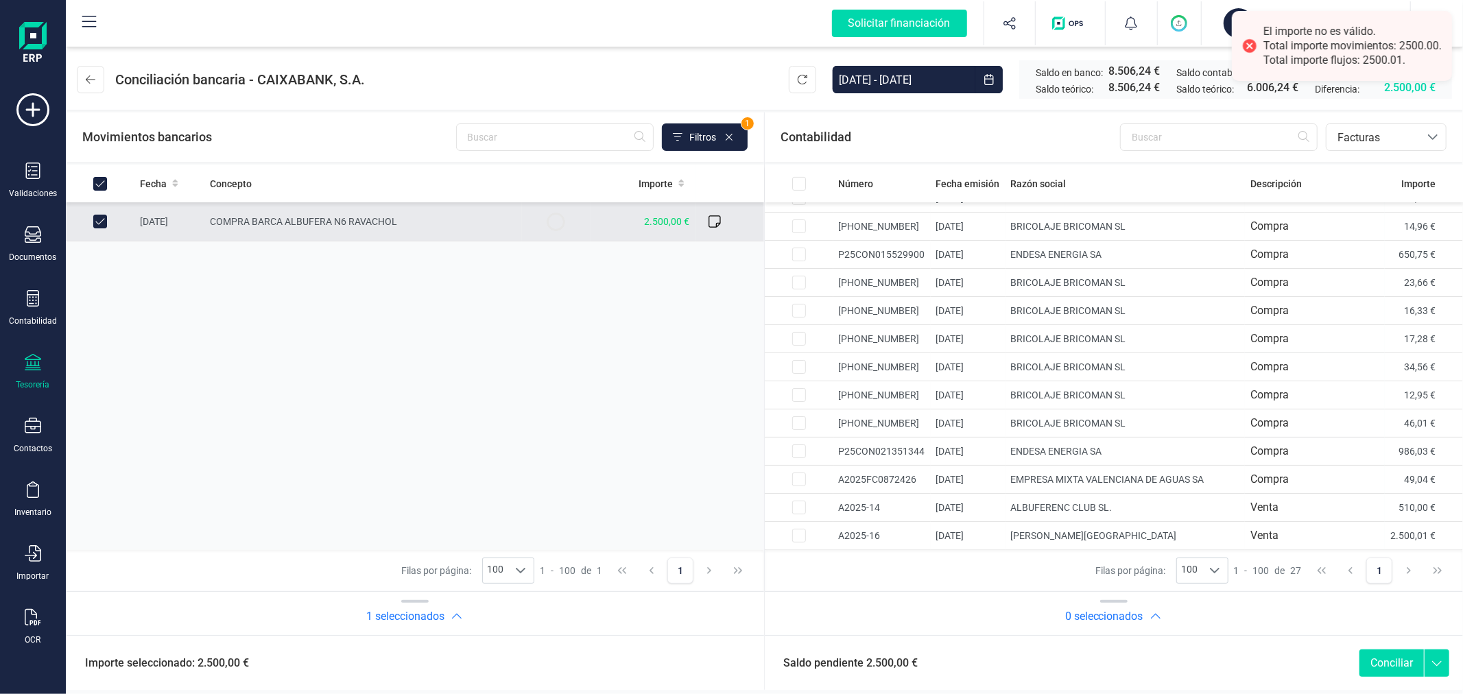
click at [1391, 670] on button "Conciliar" at bounding box center [1392, 663] width 64 height 27
click at [601, 325] on div "Fecha Concepto Importe [DATE] COMPRA BARCA ALBUFERA N6 RAVACHOL 2.500,00 €" at bounding box center [415, 358] width 698 height 386
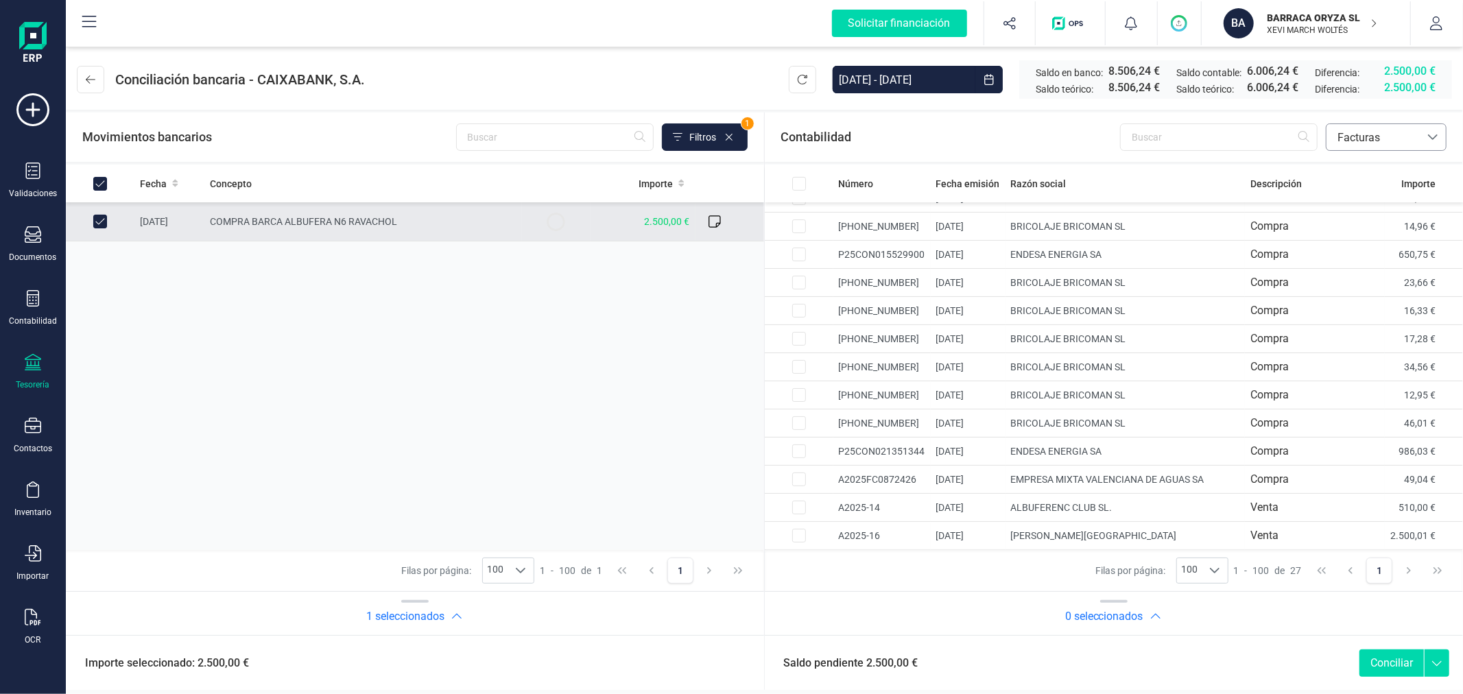
click at [1414, 128] on span "Facturas" at bounding box center [1373, 137] width 93 height 26
click at [1369, 176] on span "Contabilidad" at bounding box center [1368, 170] width 62 height 16
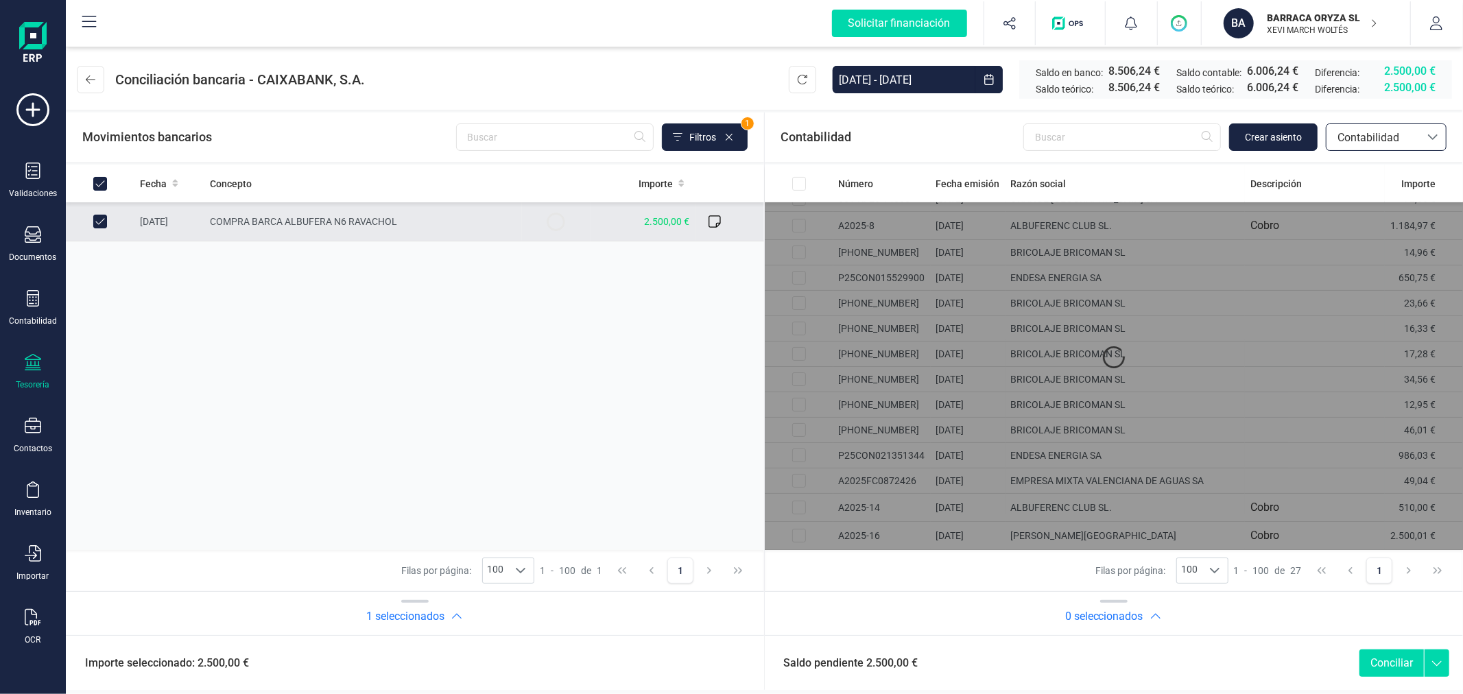
scroll to position [0, 0]
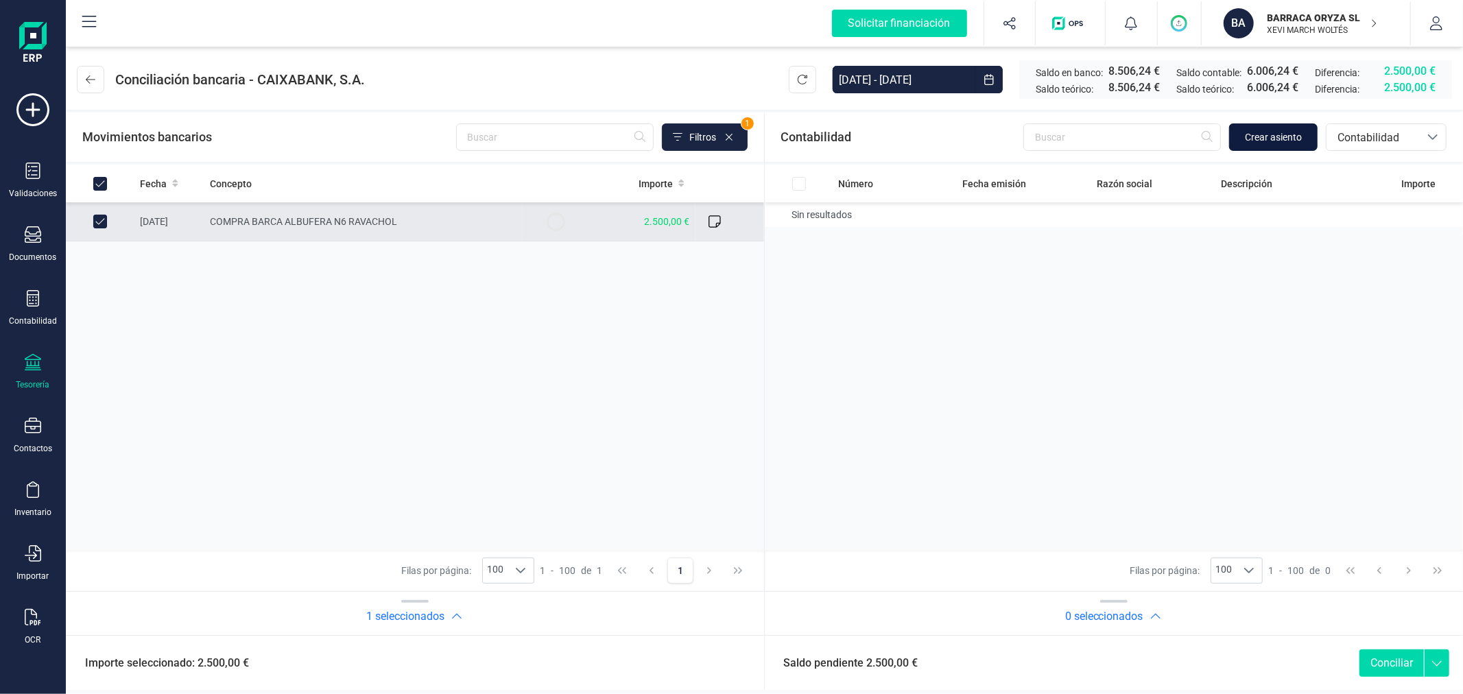
click at [1272, 132] on span "Crear asiento" at bounding box center [1273, 137] width 57 height 14
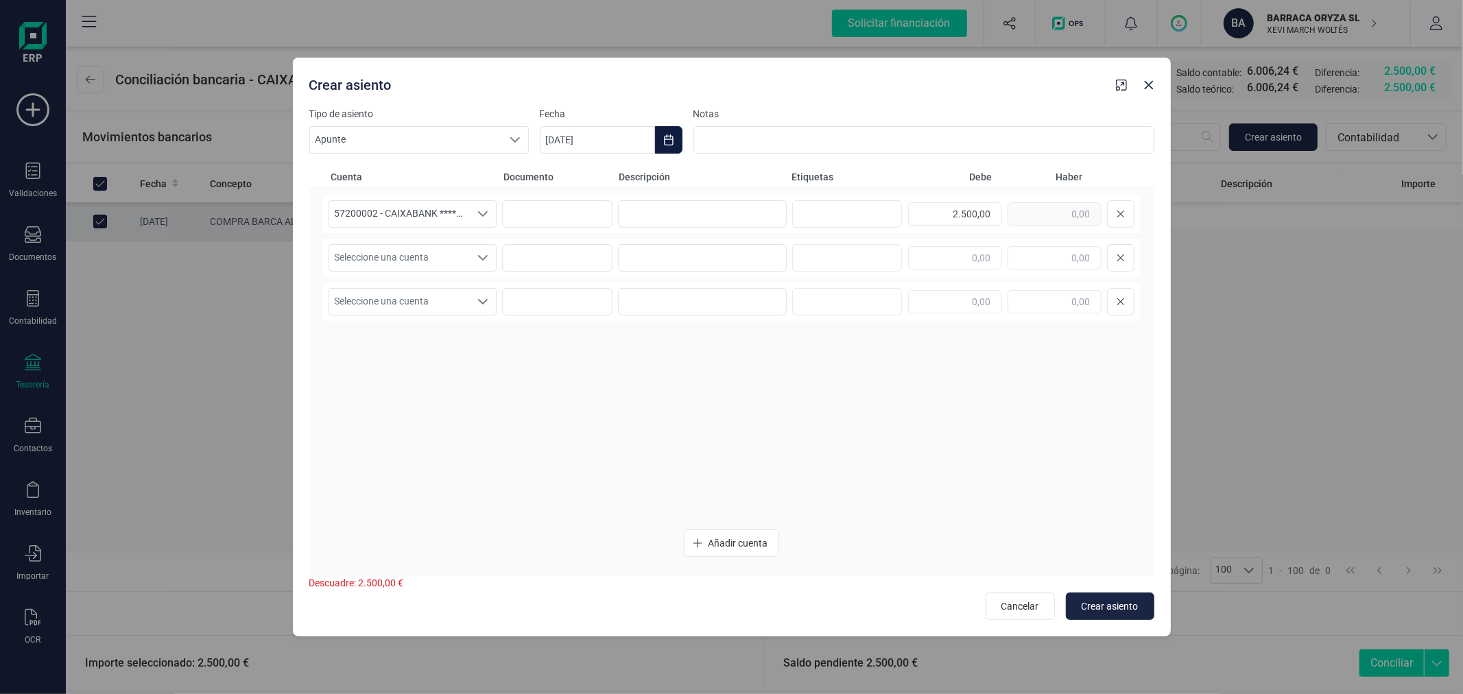
click at [664, 145] on icon "Choose Date" at bounding box center [668, 139] width 9 height 11
click at [767, 338] on span "19" at bounding box center [771, 337] width 27 height 27
type input "[DATE]"
click at [700, 213] on input at bounding box center [702, 213] width 169 height 27
type input "COBRO BARCA RAVACHOL"
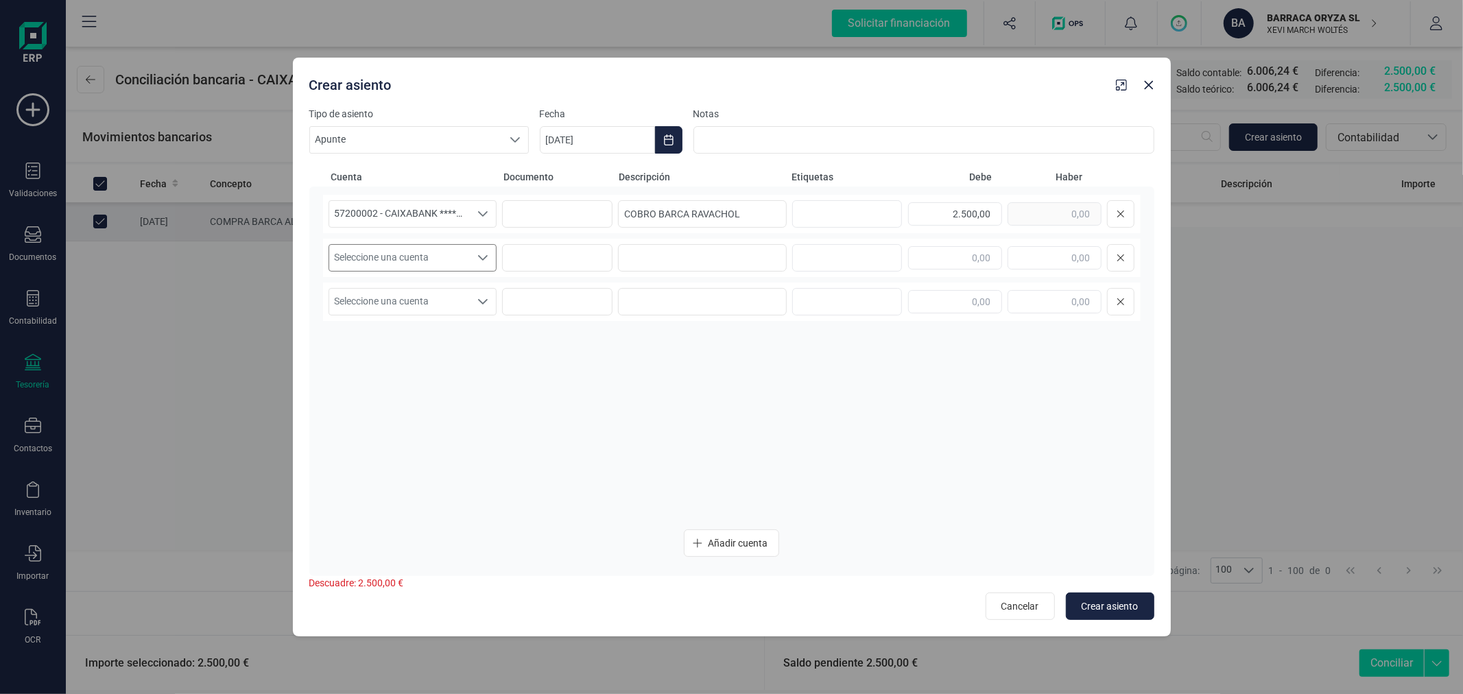
click at [421, 263] on span "Seleccione una cuenta" at bounding box center [399, 258] width 141 height 26
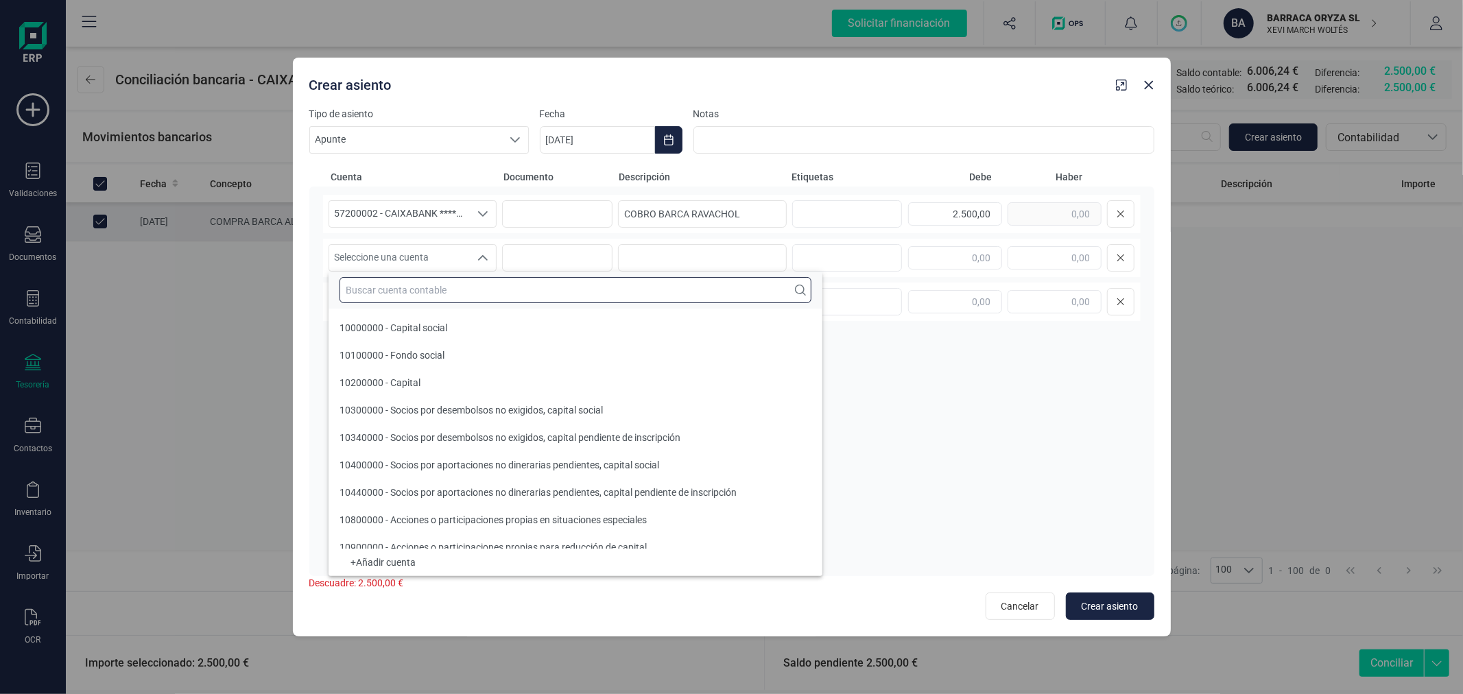
click at [444, 302] on input "text" at bounding box center [576, 290] width 472 height 26
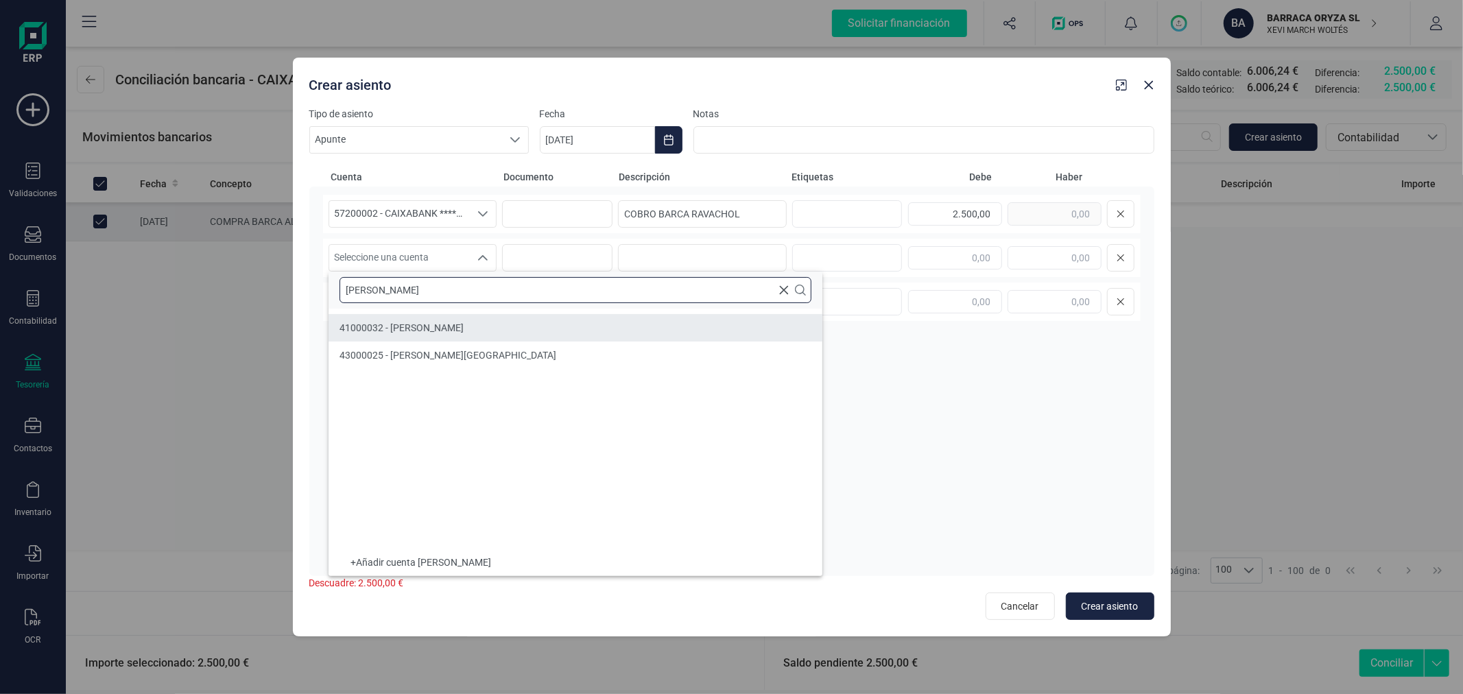
type input "[PERSON_NAME]"
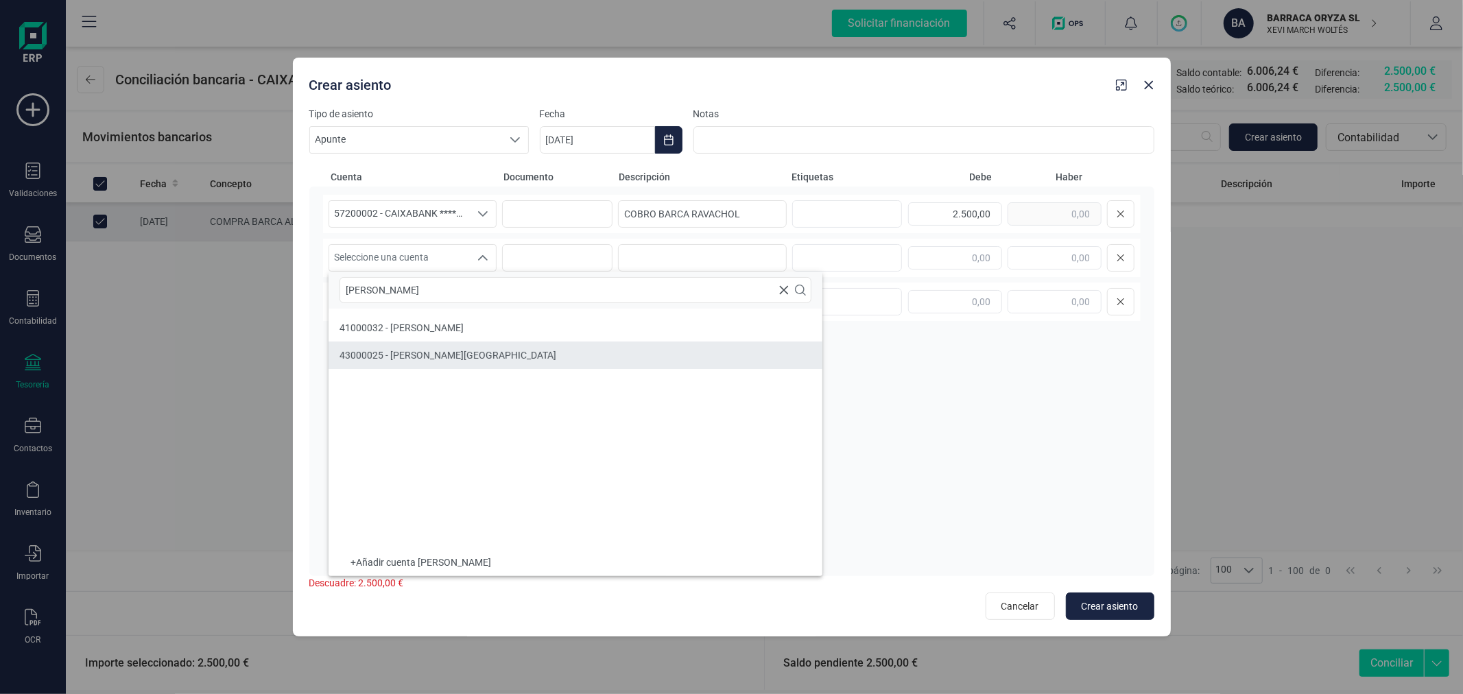
click at [447, 351] on span "43000025 - [PERSON_NAME][GEOGRAPHIC_DATA]" at bounding box center [448, 355] width 217 height 11
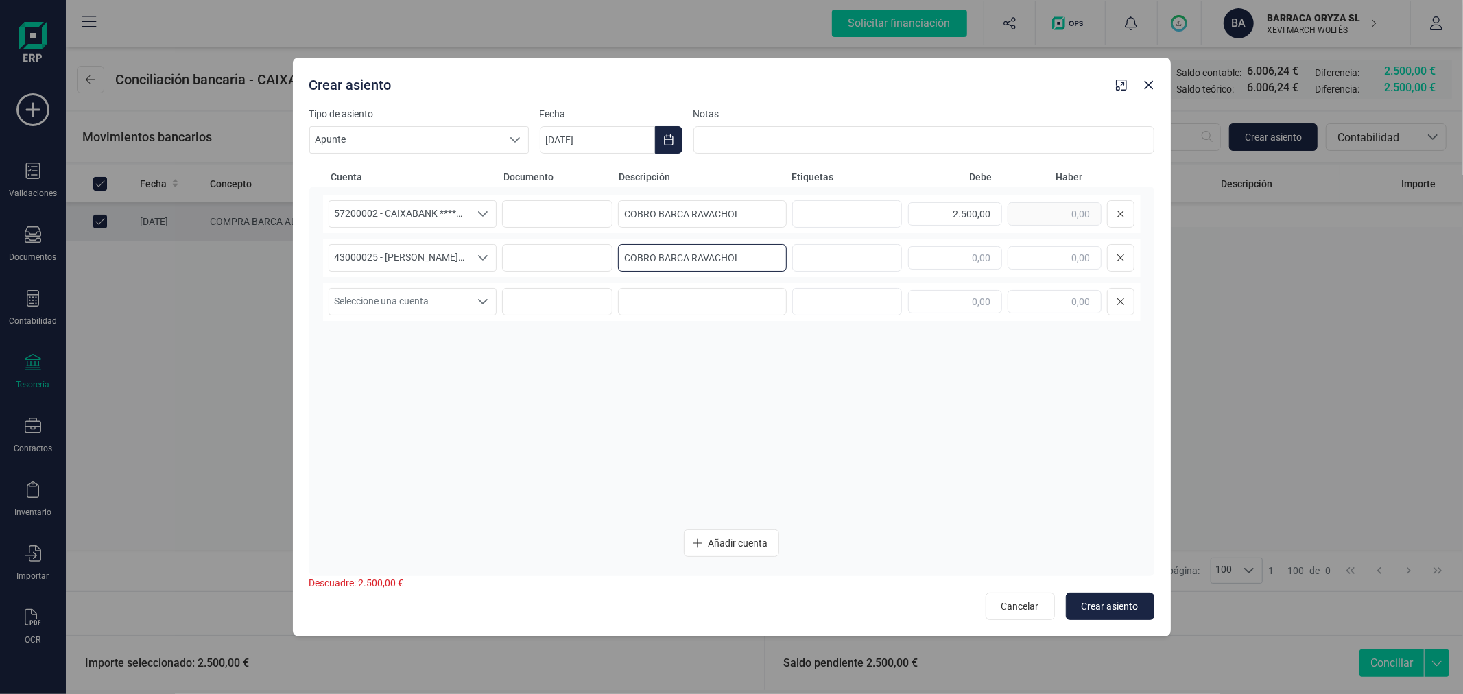
type input "COBRO BARCA RAVACHOL"
type input "2.500,00"
click at [1109, 606] on span "Crear asiento" at bounding box center [1110, 607] width 57 height 14
type input "[DATE]"
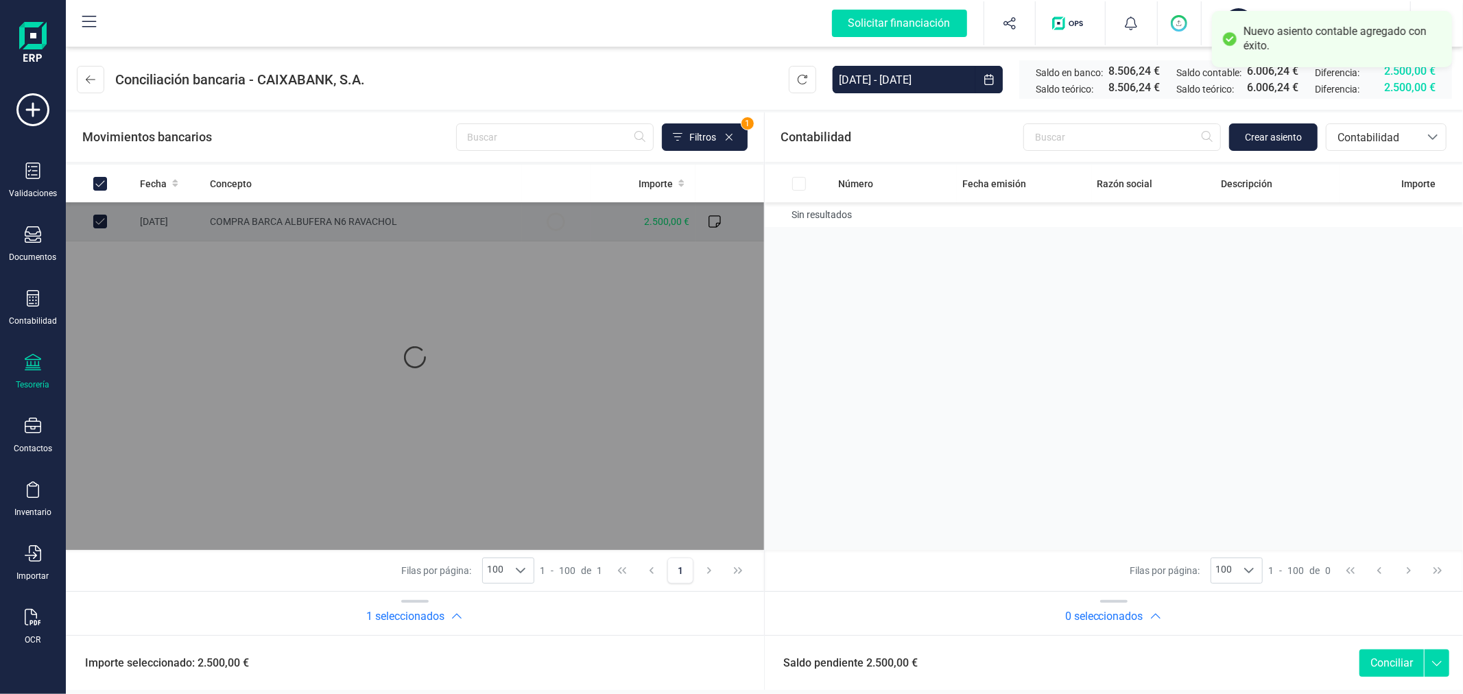
checkbox input "true"
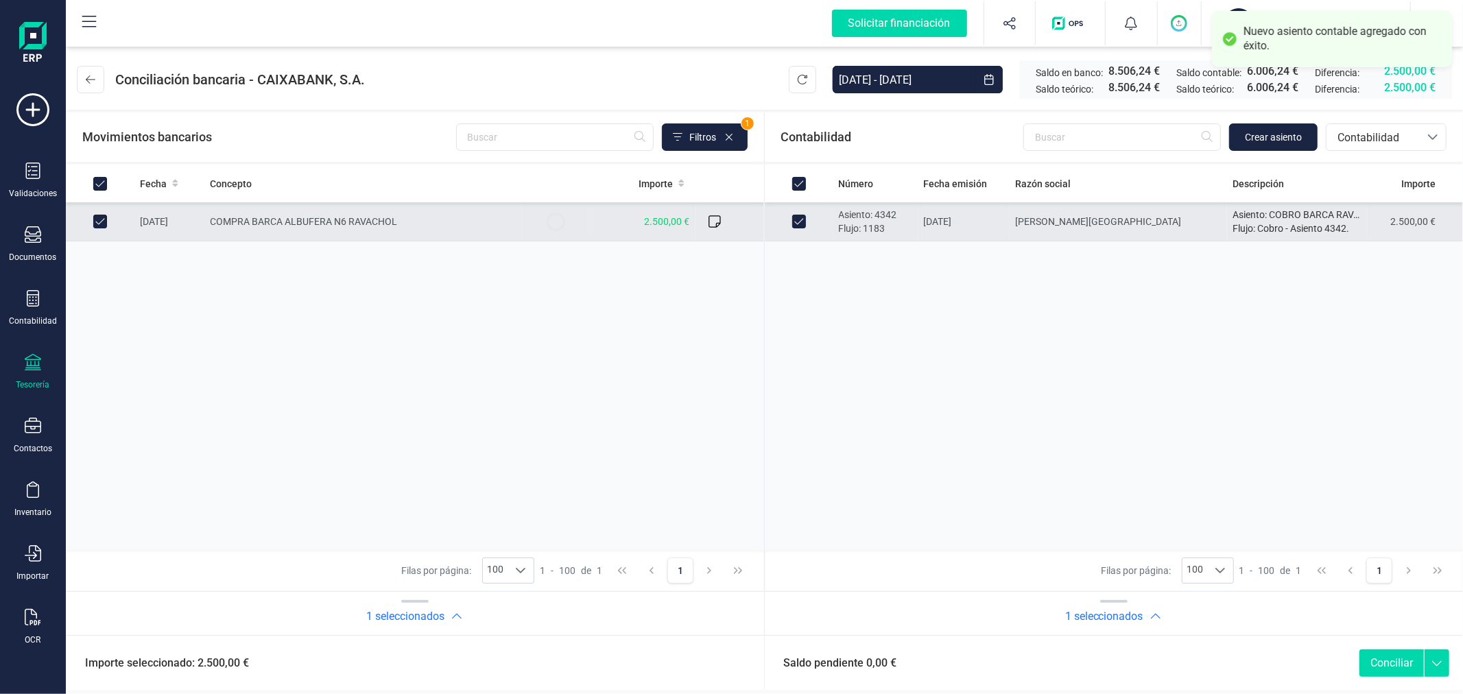
click at [1388, 663] on button "Conciliar" at bounding box center [1392, 663] width 64 height 27
checkbox input "false"
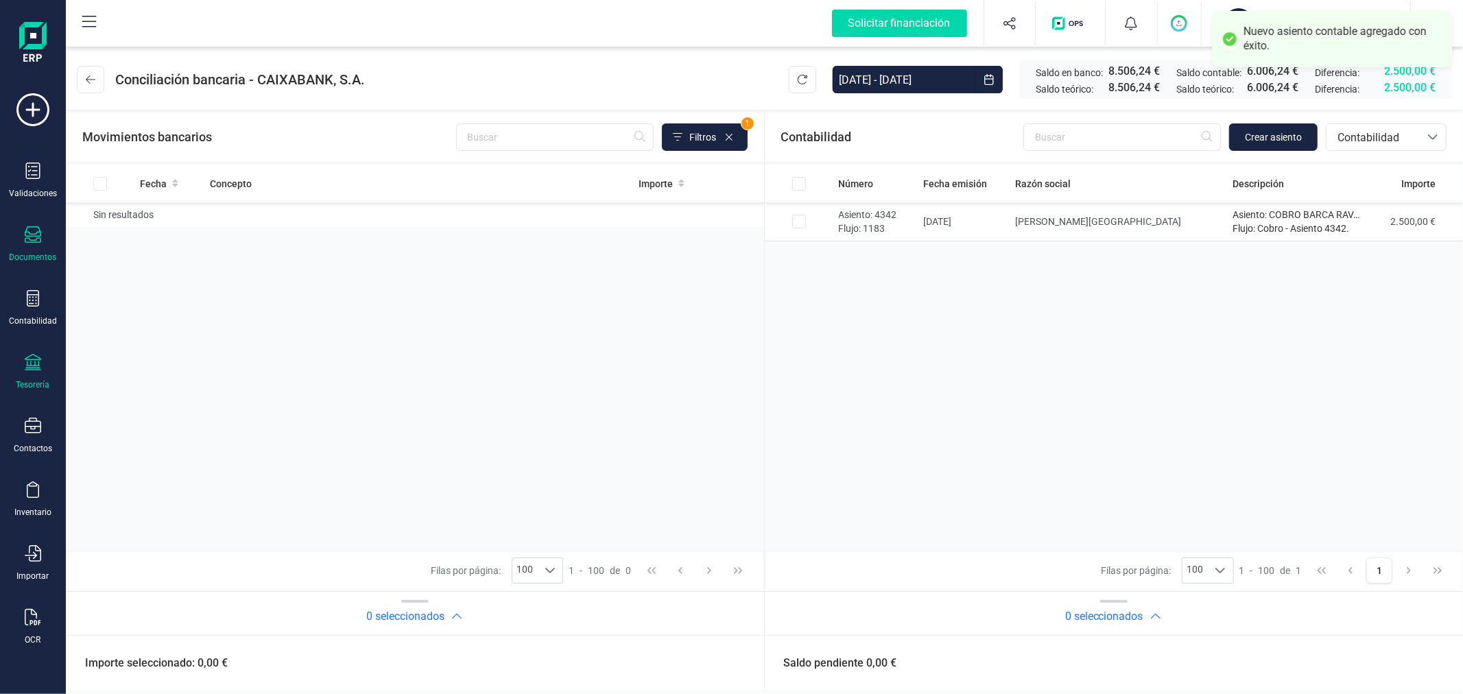
click at [35, 244] on div at bounding box center [33, 236] width 16 height 20
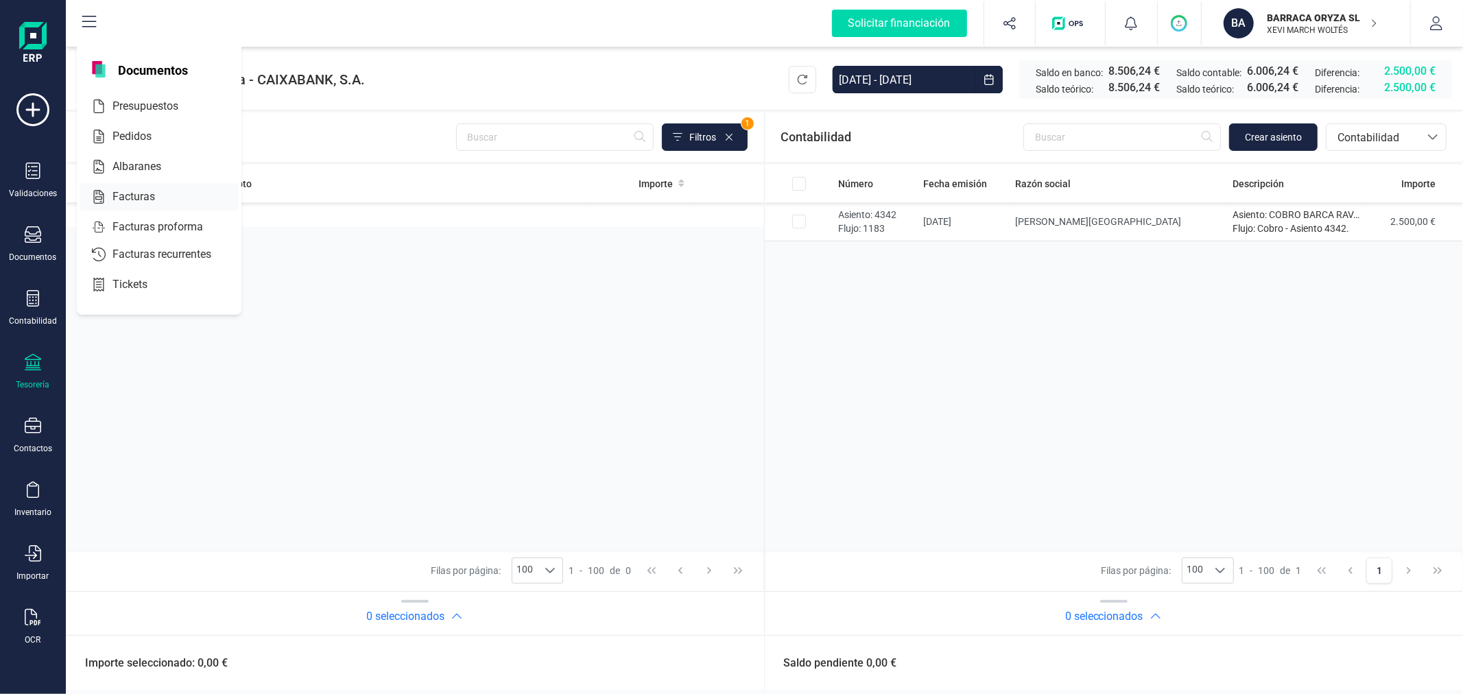
click at [137, 197] on span "Facturas" at bounding box center [143, 197] width 73 height 16
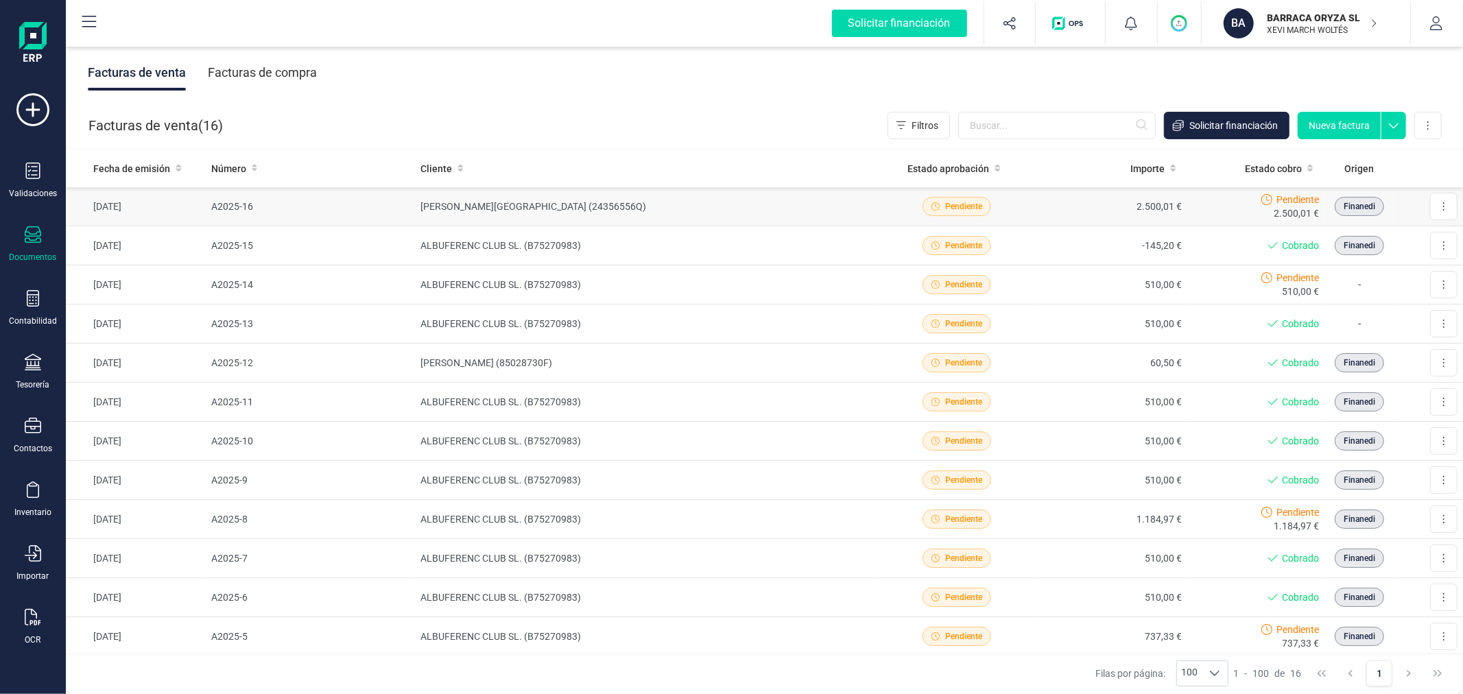
click at [732, 206] on td "[PERSON_NAME][GEOGRAPHIC_DATA] (24356556Q)" at bounding box center [647, 206] width 465 height 39
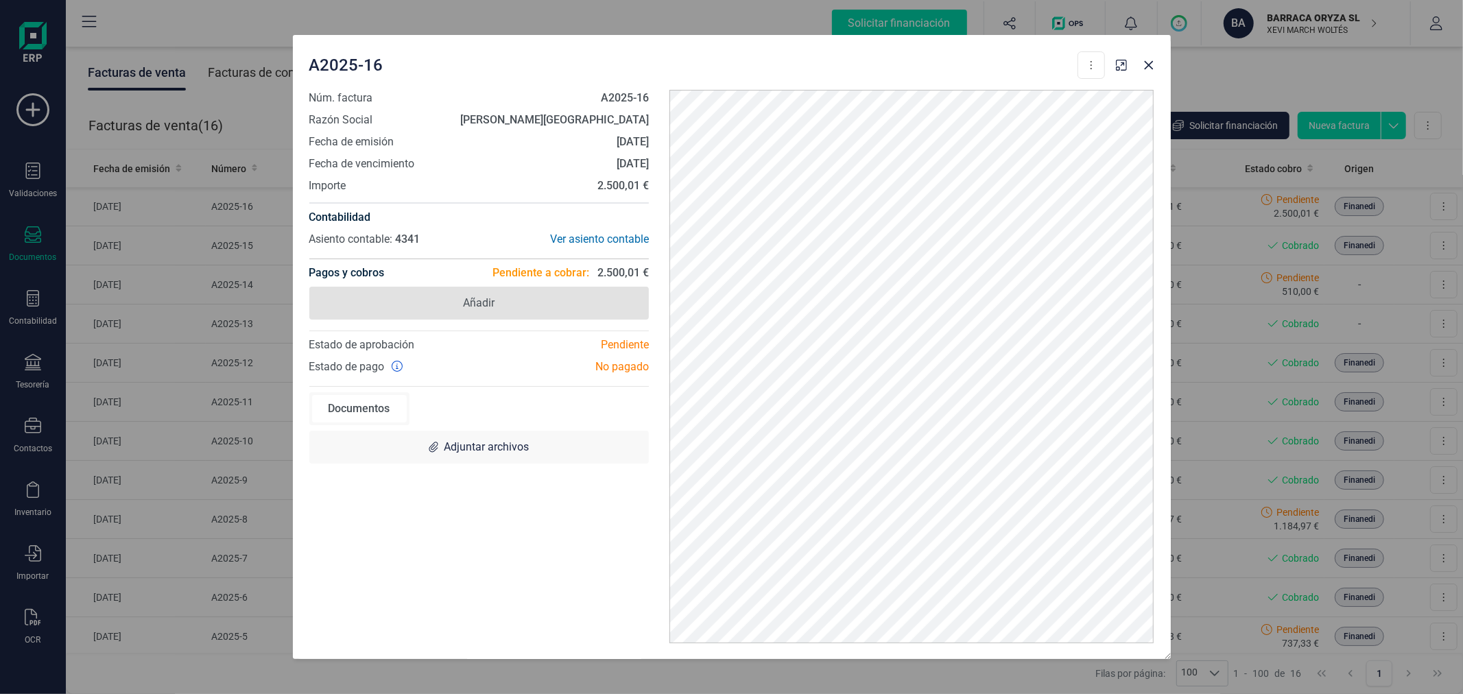
click at [474, 298] on span "Añadir" at bounding box center [479, 303] width 32 height 16
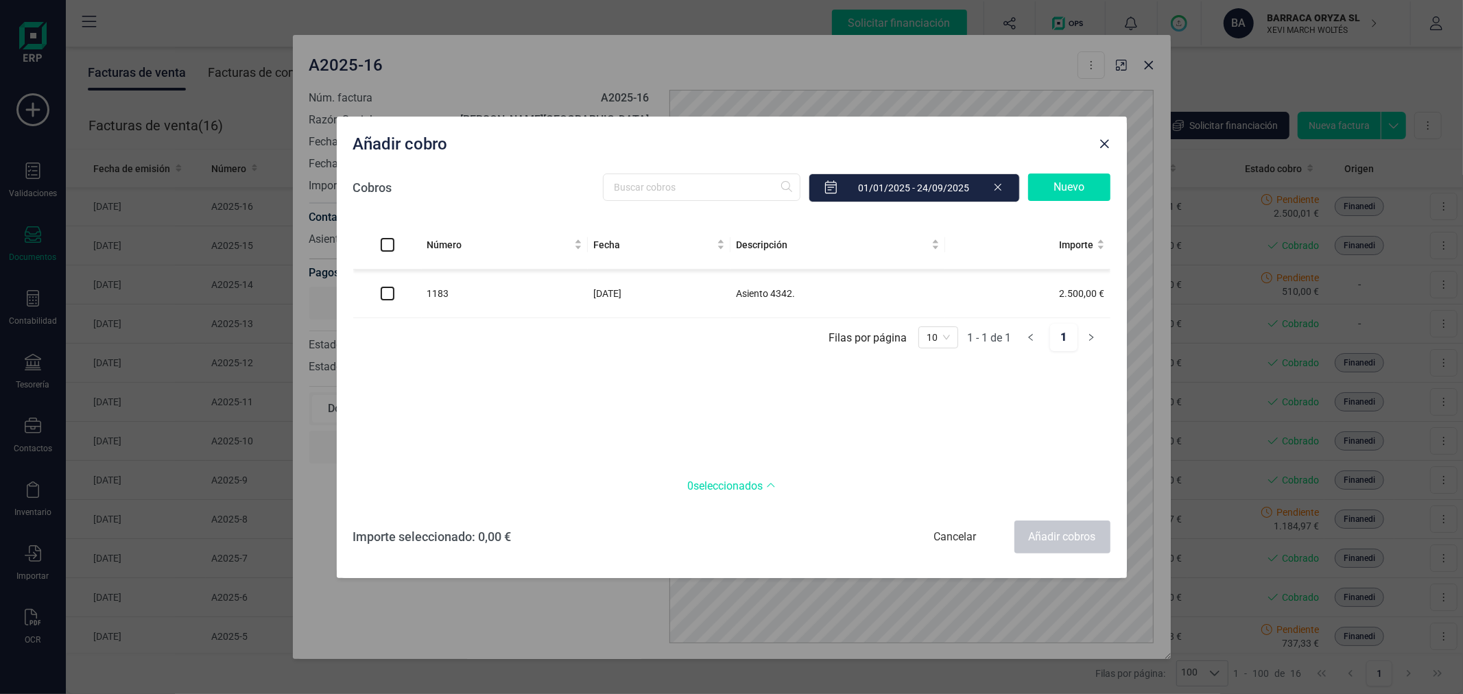
click at [391, 292] on input "checkbox" at bounding box center [388, 294] width 14 height 14
checkbox input "true"
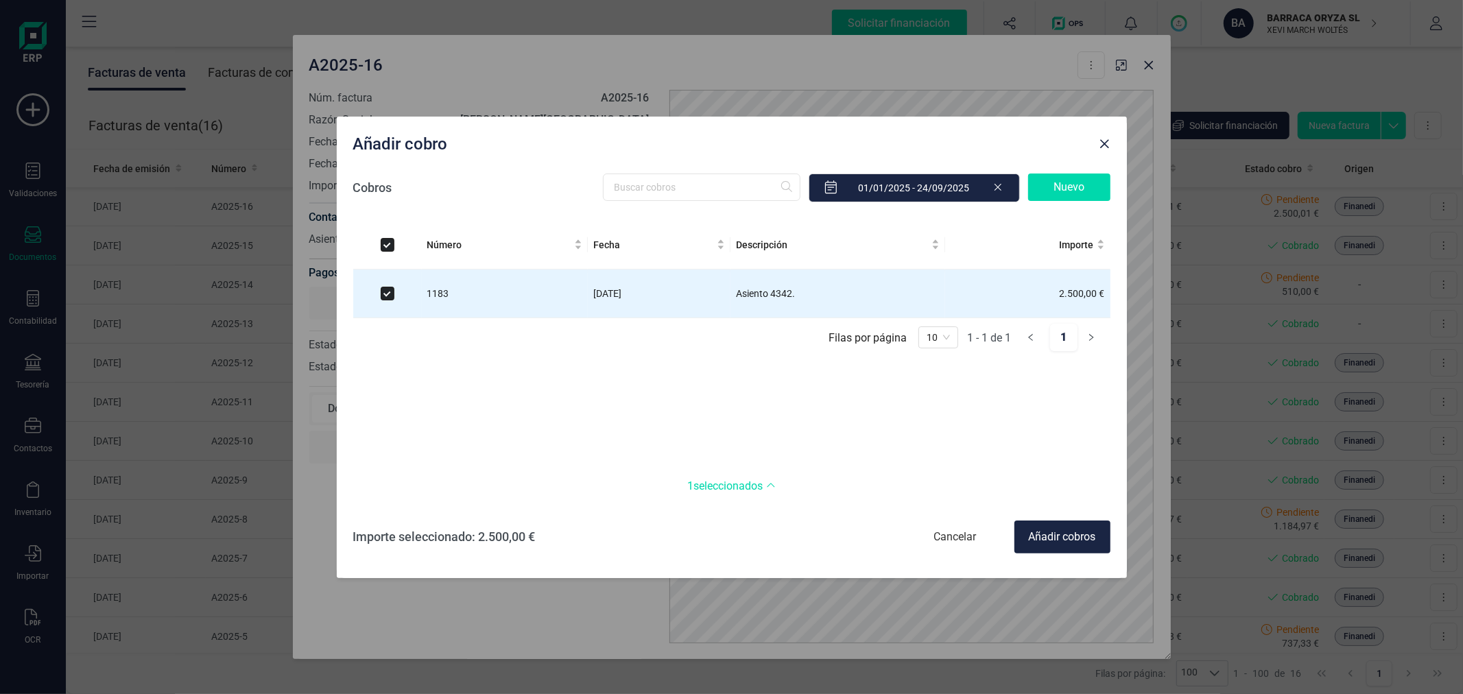
click at [1074, 543] on div "Añadir cobros" at bounding box center [1063, 537] width 96 height 33
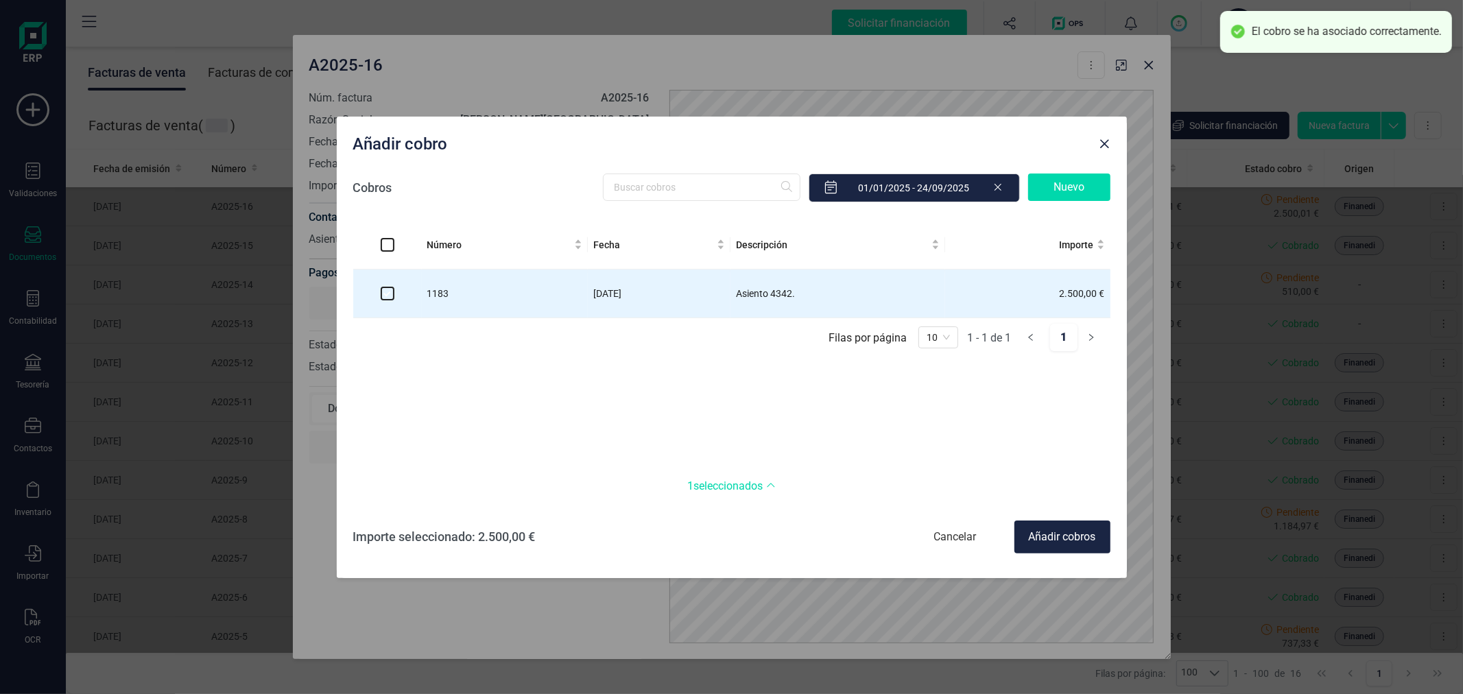
checkbox input "false"
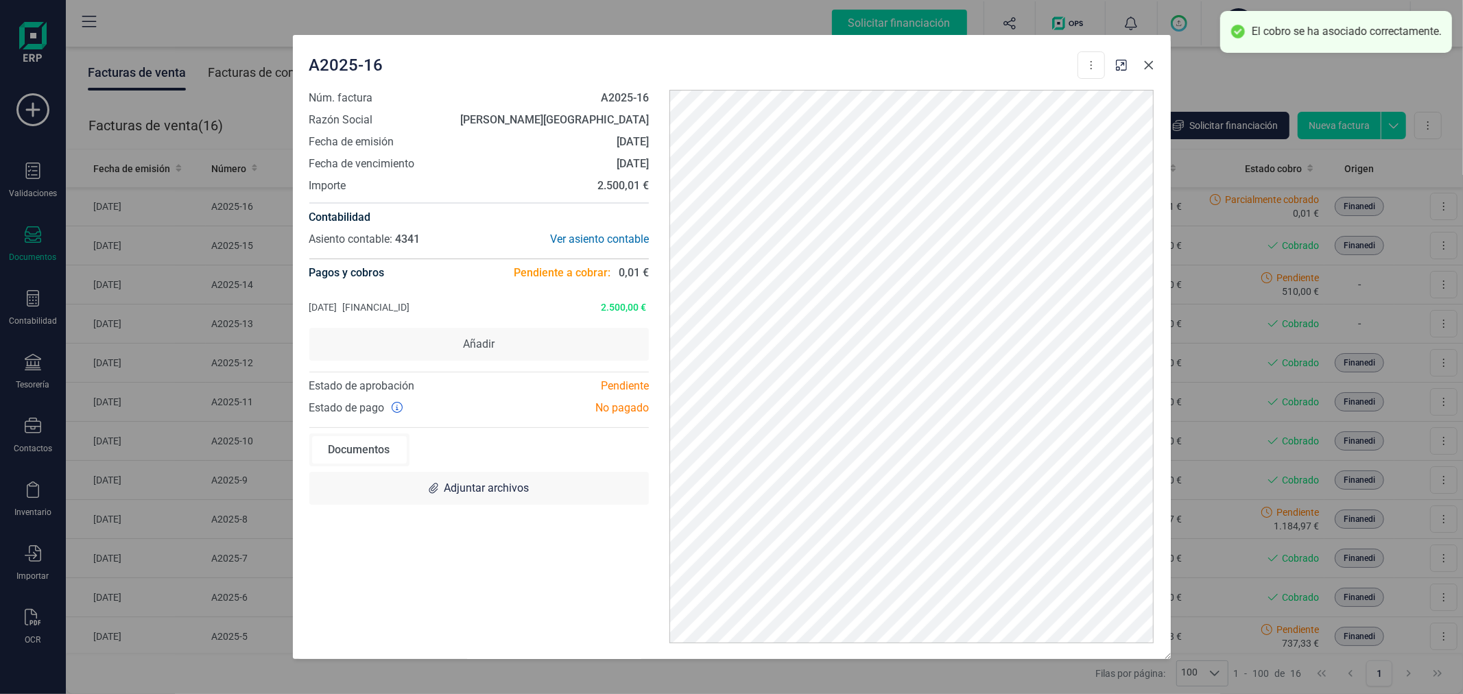
click at [1149, 62] on icon "Close" at bounding box center [1149, 65] width 11 height 11
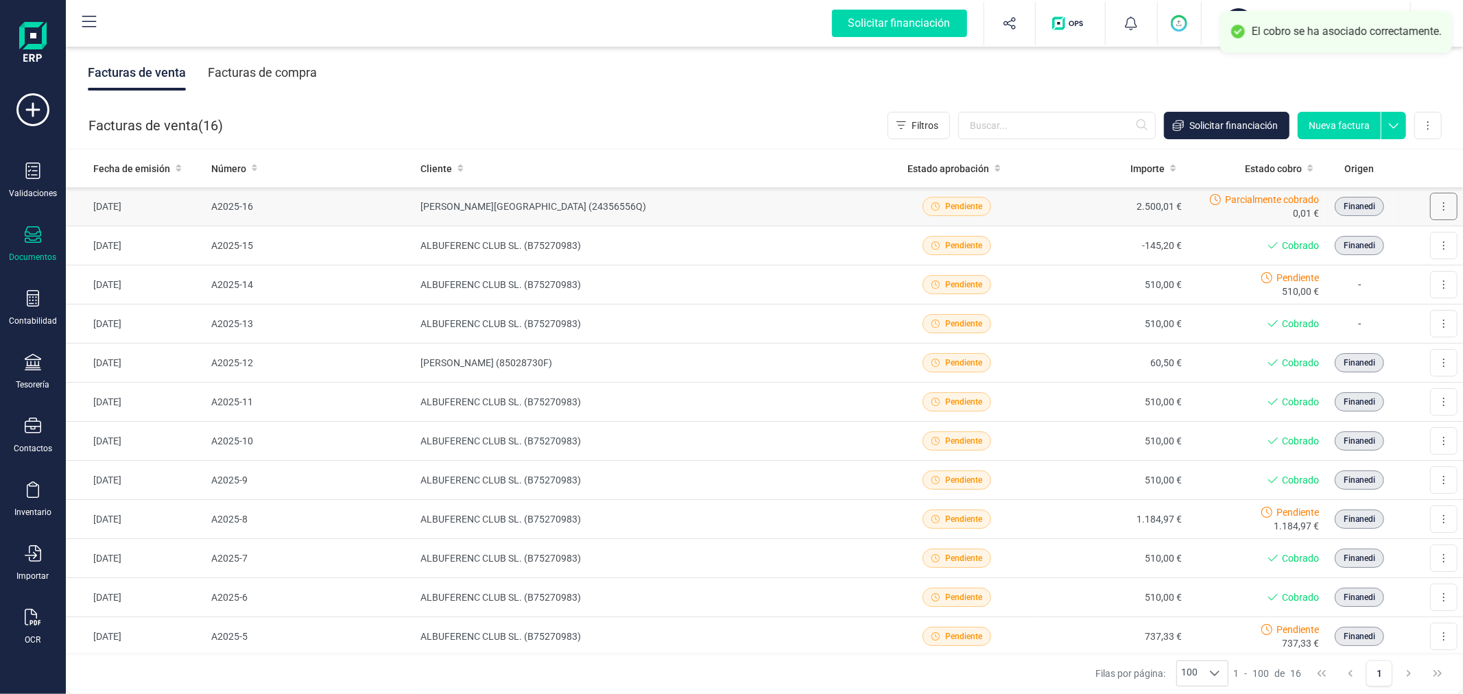
click at [1436, 209] on button at bounding box center [1443, 206] width 27 height 27
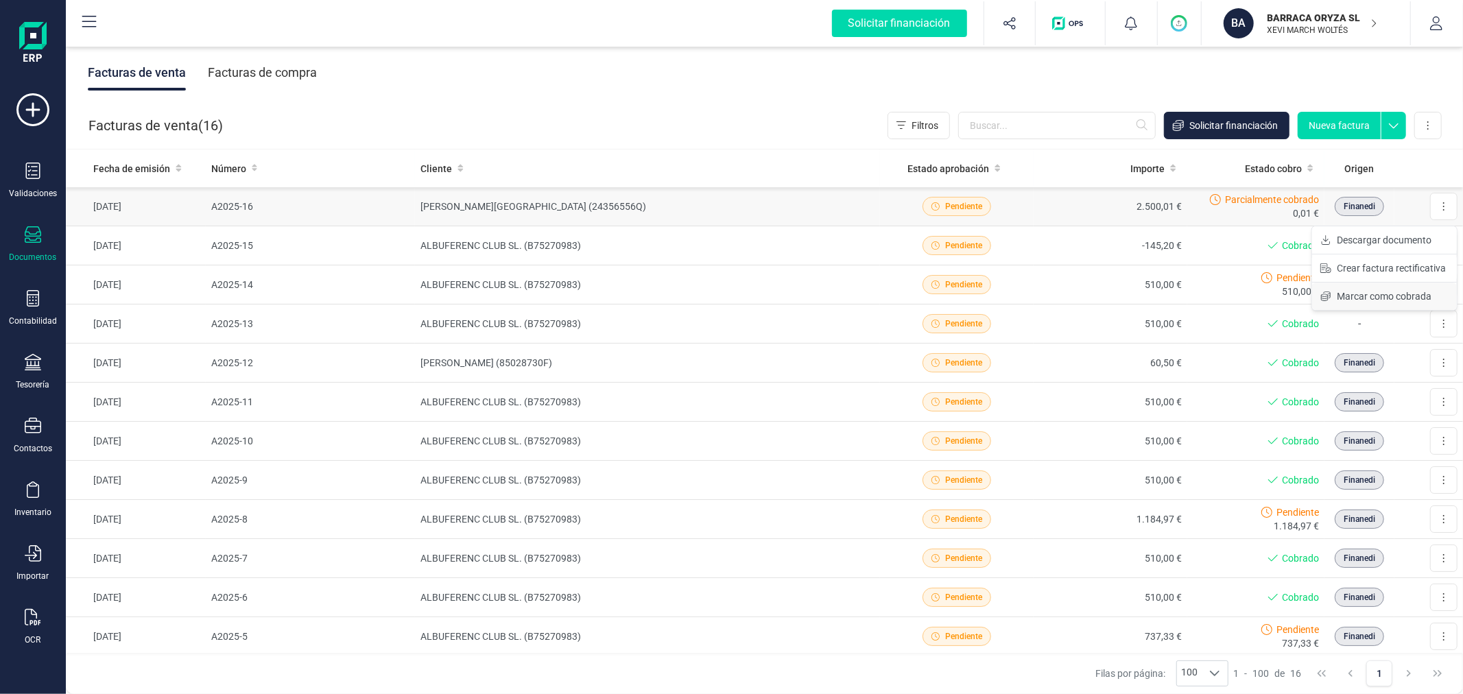
click at [1361, 298] on span "Marcar como cobrada" at bounding box center [1384, 296] width 95 height 14
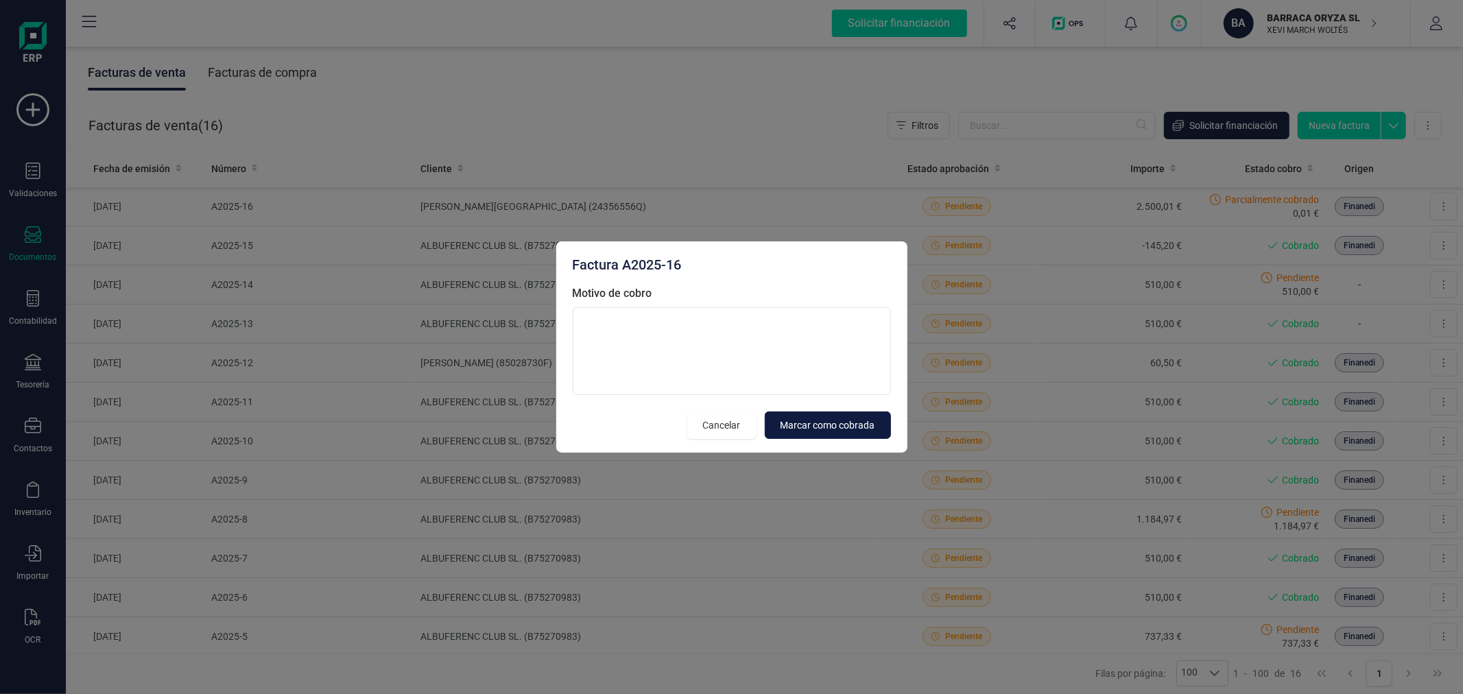
click at [844, 412] on button "Marcar como cobrada" at bounding box center [828, 425] width 126 height 27
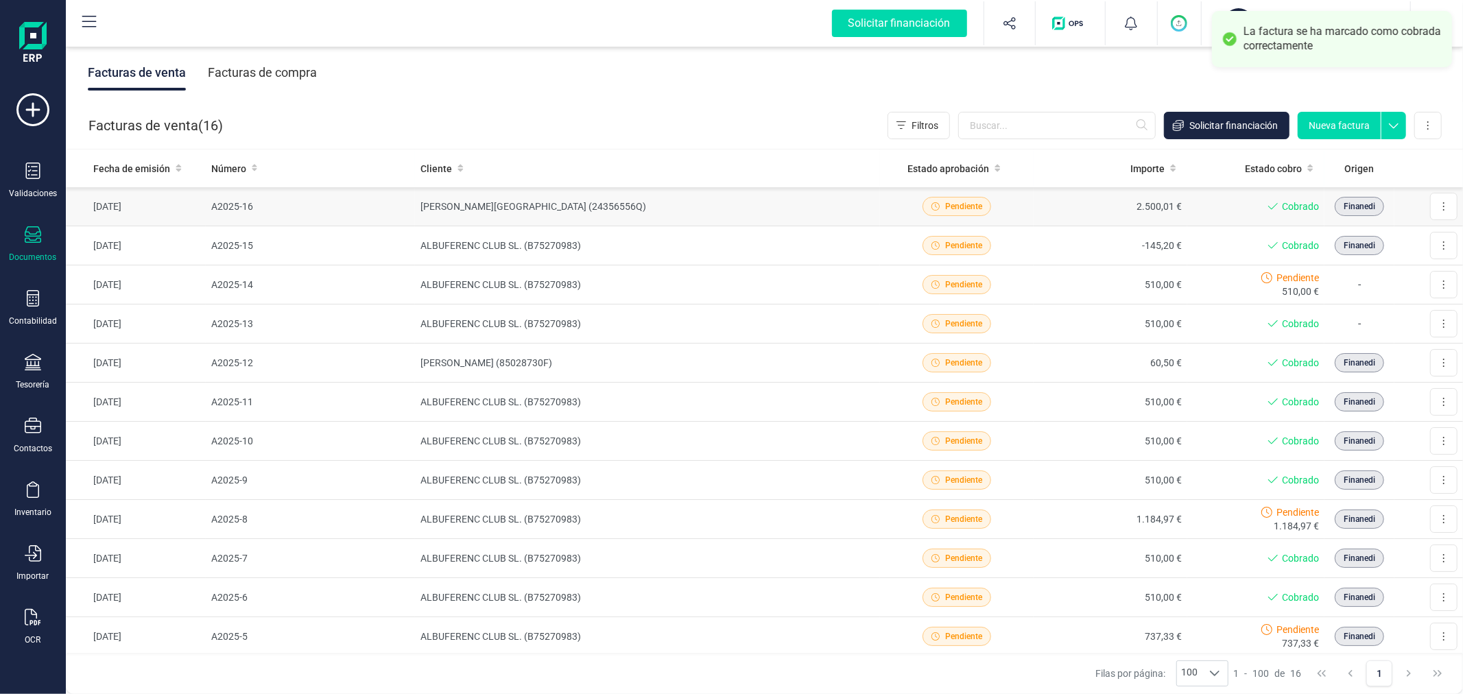
click at [703, 206] on td "[PERSON_NAME][GEOGRAPHIC_DATA] (24356556Q)" at bounding box center [647, 206] width 465 height 39
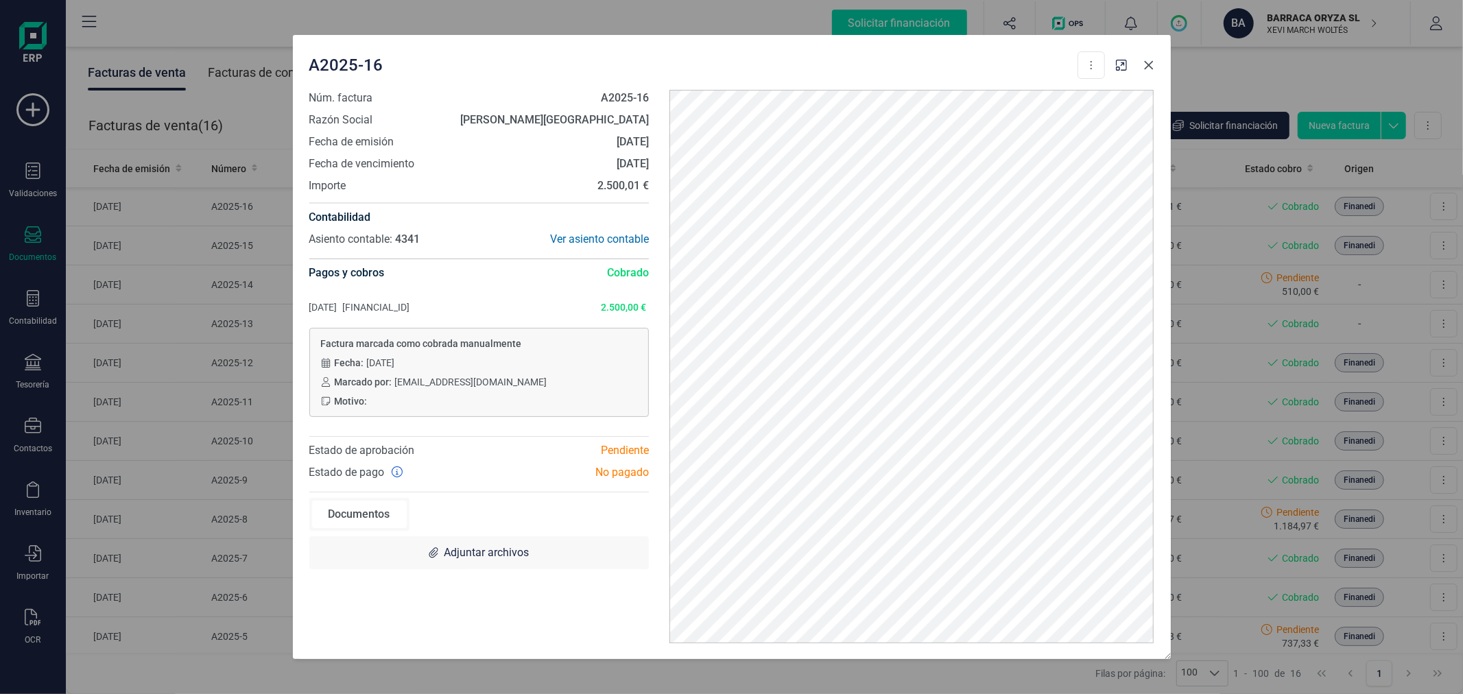
click at [1148, 69] on icon "Close" at bounding box center [1149, 65] width 11 height 11
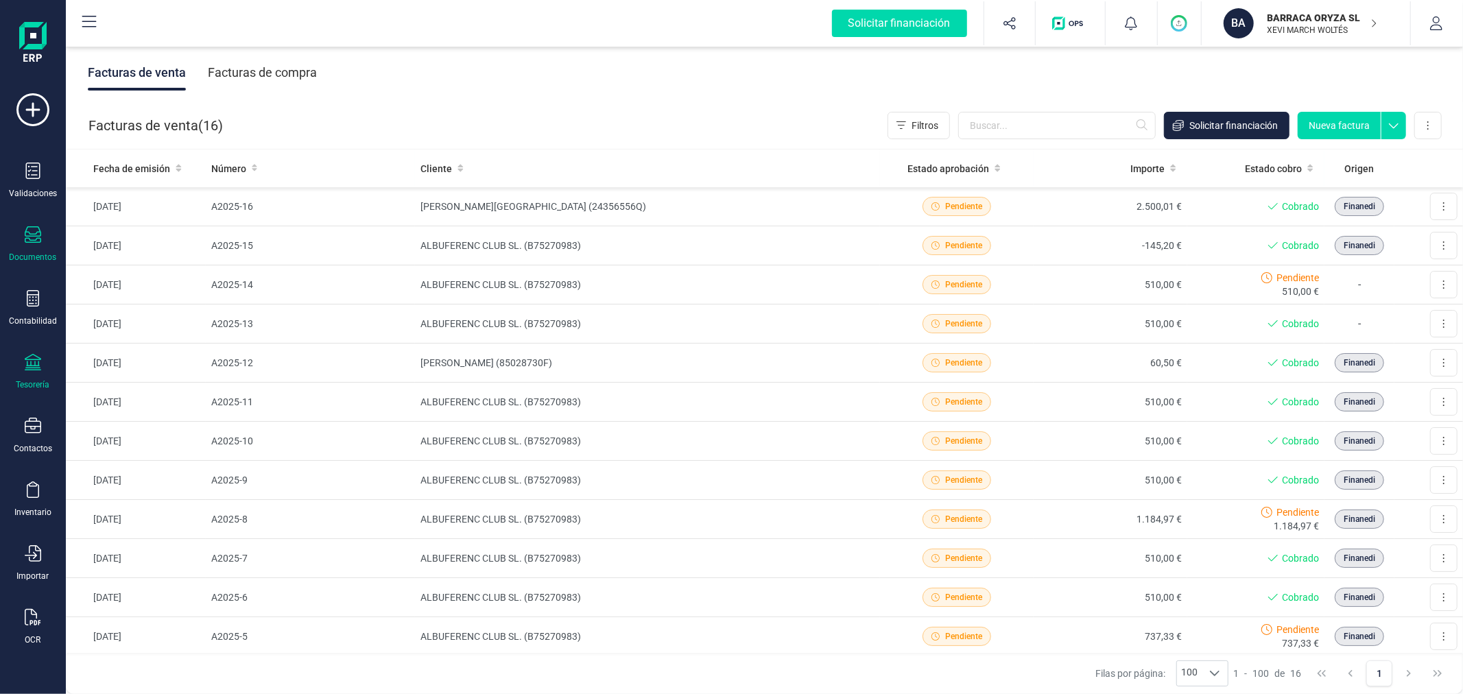
click at [34, 378] on div "Tesorería" at bounding box center [32, 372] width 55 height 36
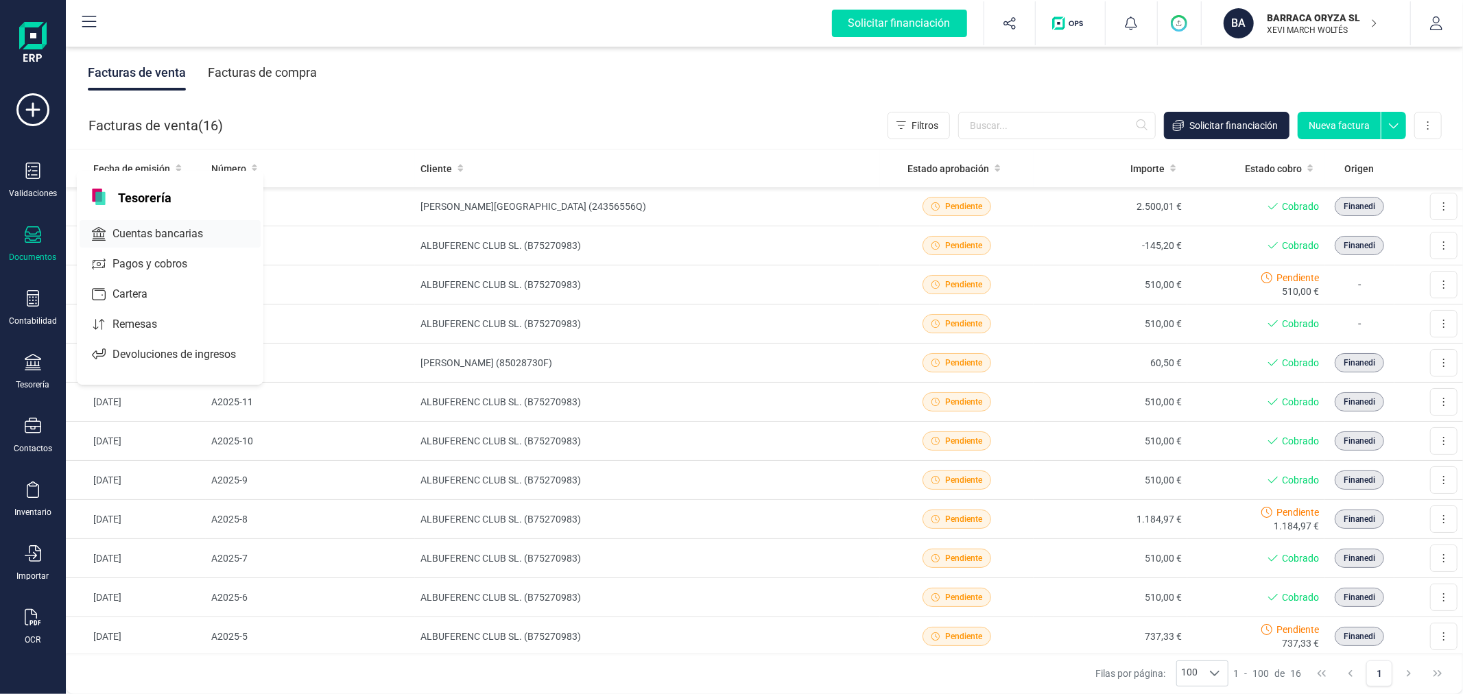
click at [140, 237] on span "Cuentas bancarias" at bounding box center [167, 234] width 121 height 16
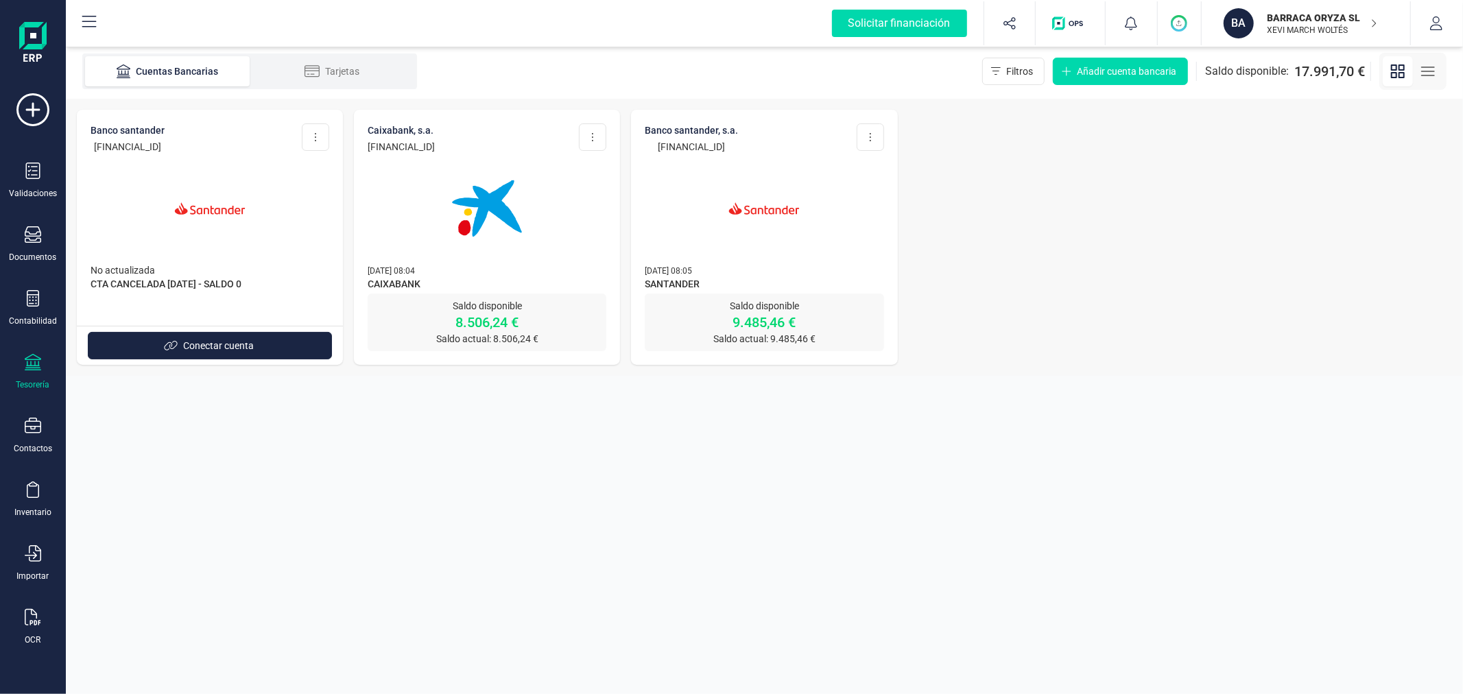
click at [718, 182] on img at bounding box center [764, 208] width 115 height 115
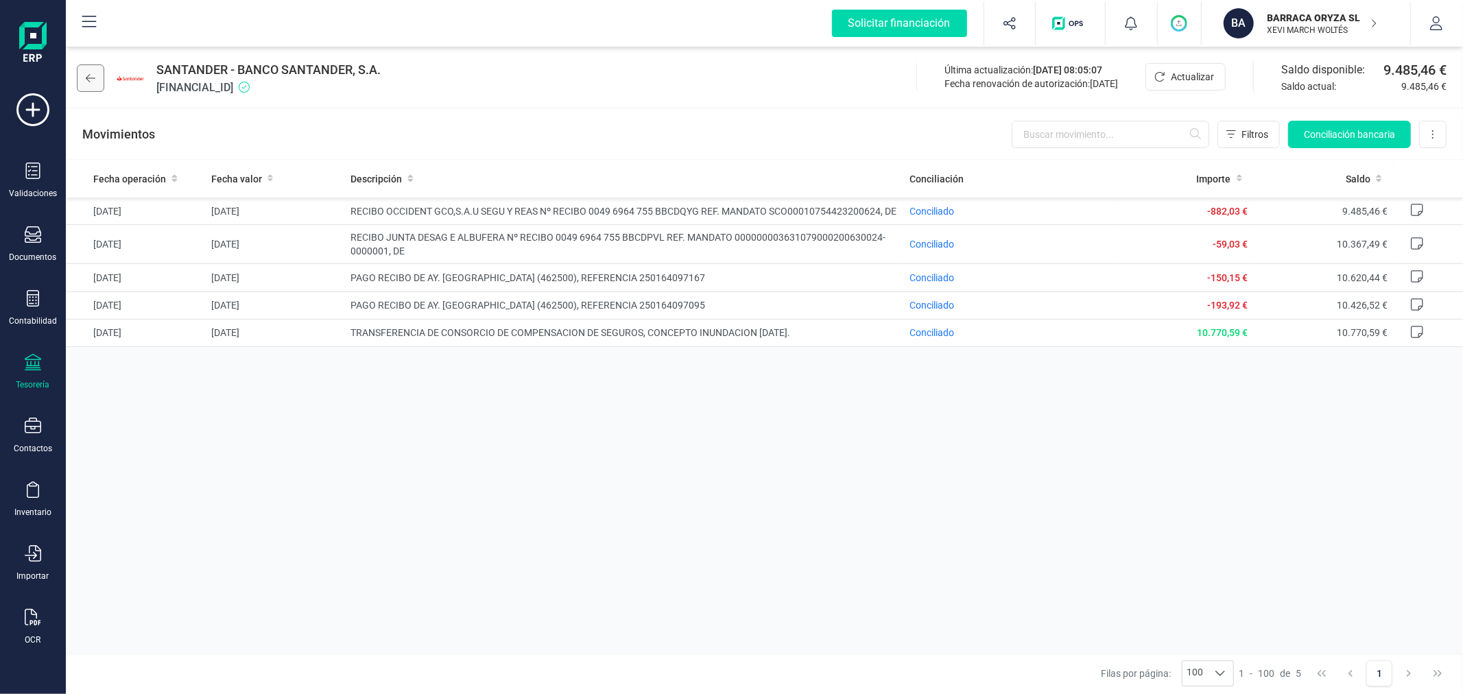
click at [88, 73] on icon at bounding box center [91, 78] width 10 height 11
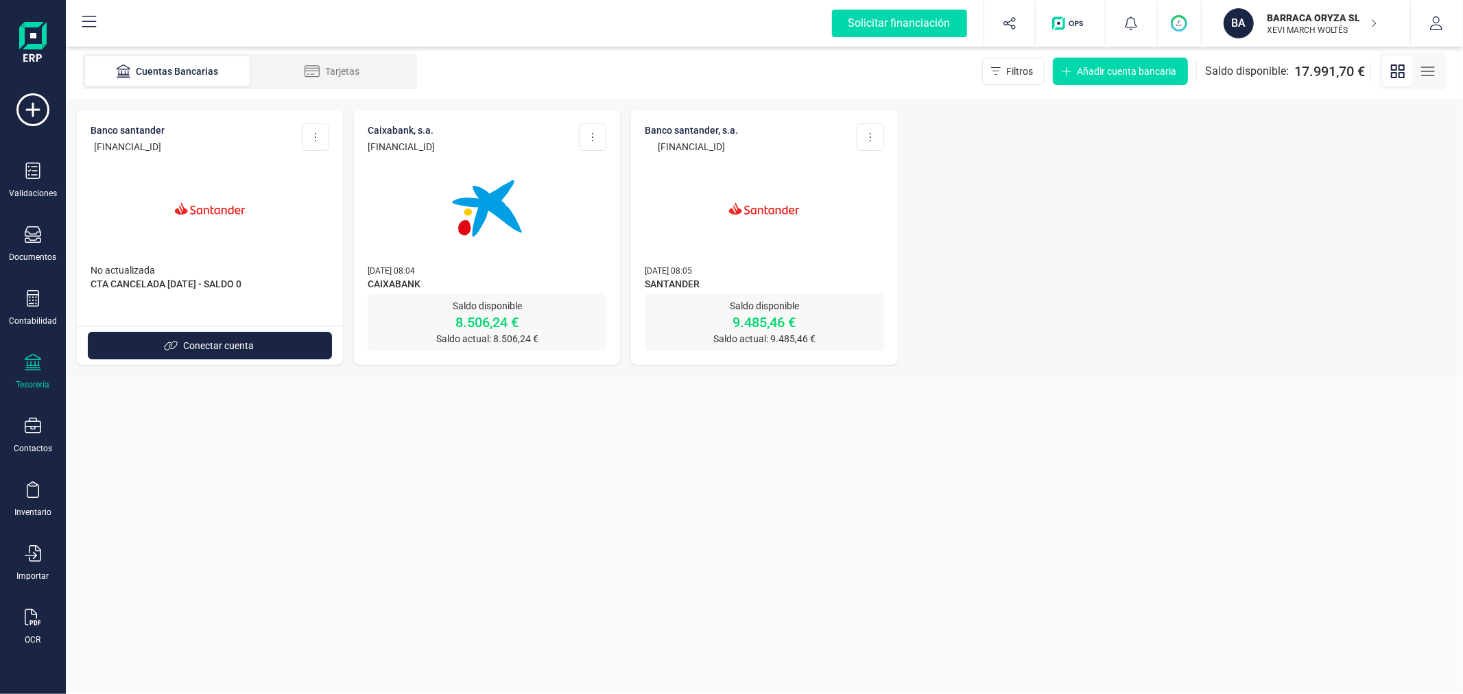
click at [1332, 23] on p "BARRACA ORYZA SL" at bounding box center [1323, 18] width 110 height 14
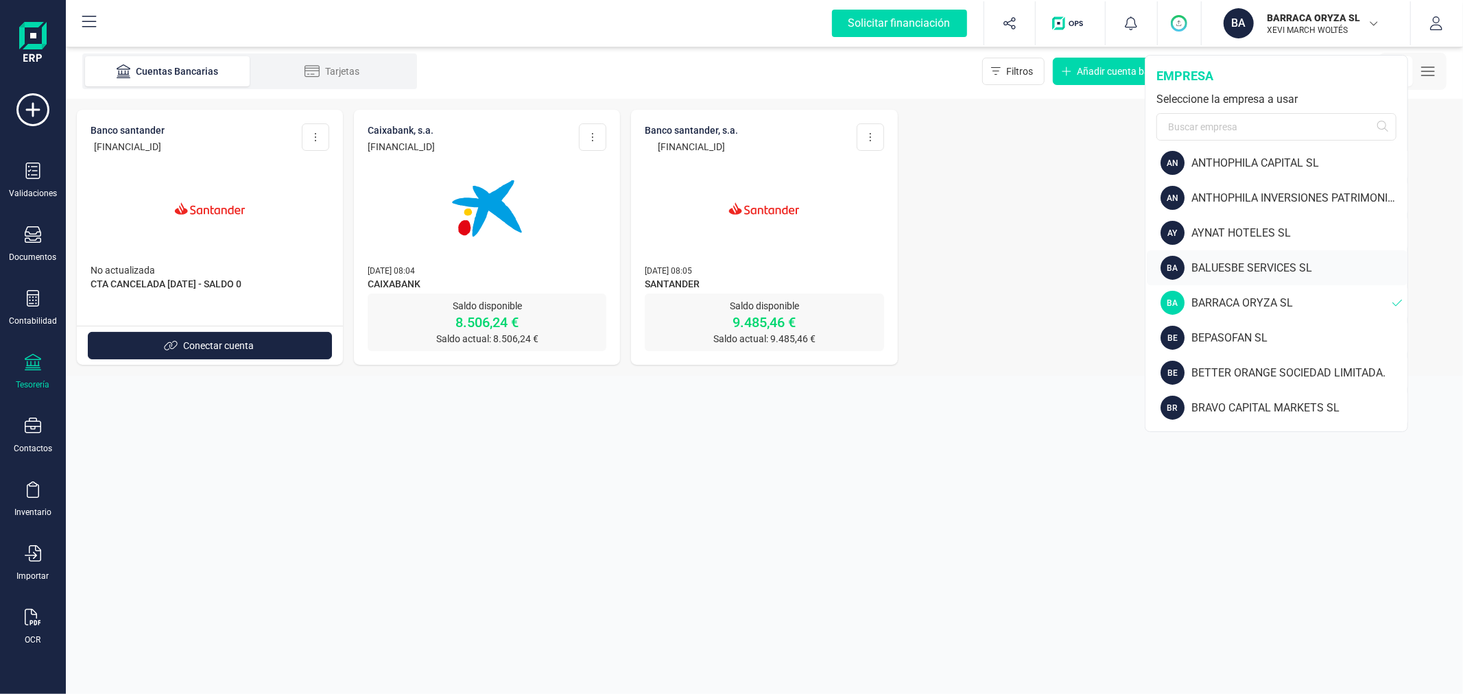
scroll to position [152, 0]
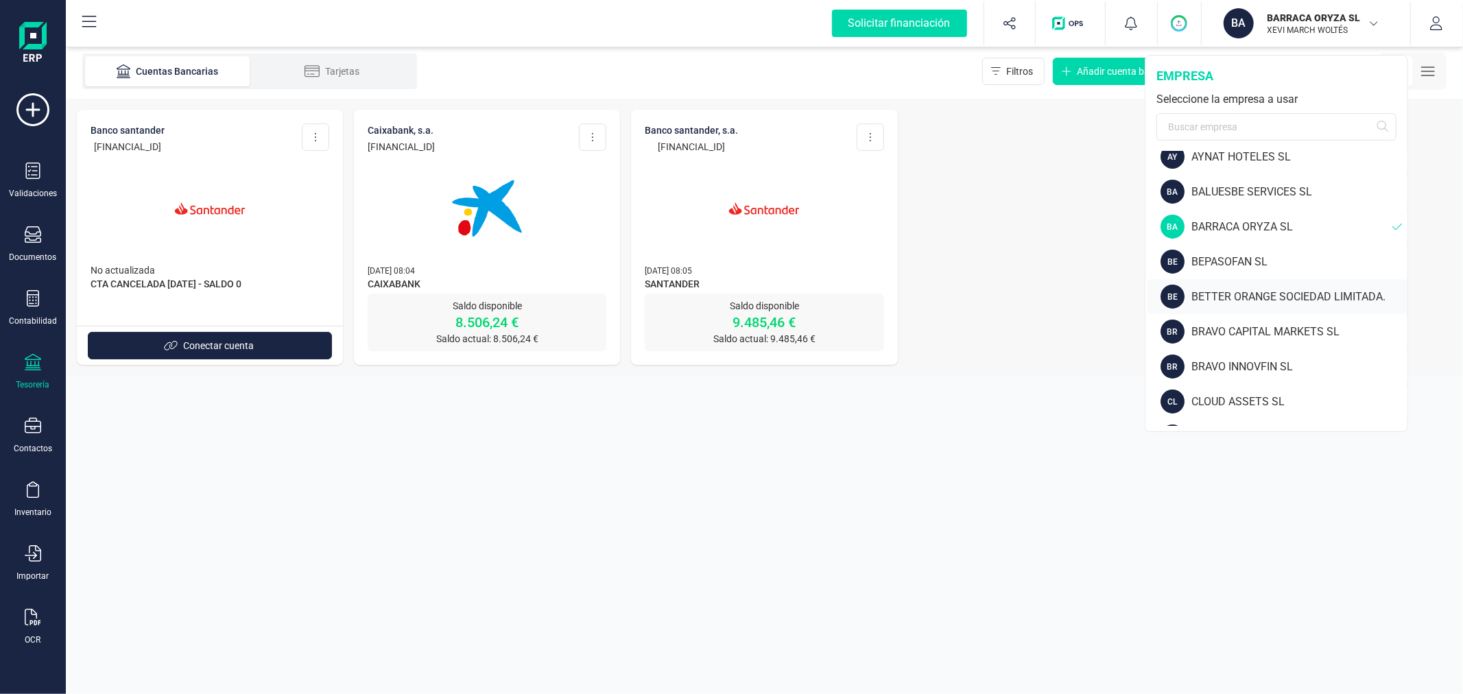
click at [1217, 293] on div "BETTER ORANGE SOCIEDAD LIMITADA." at bounding box center [1300, 297] width 216 height 16
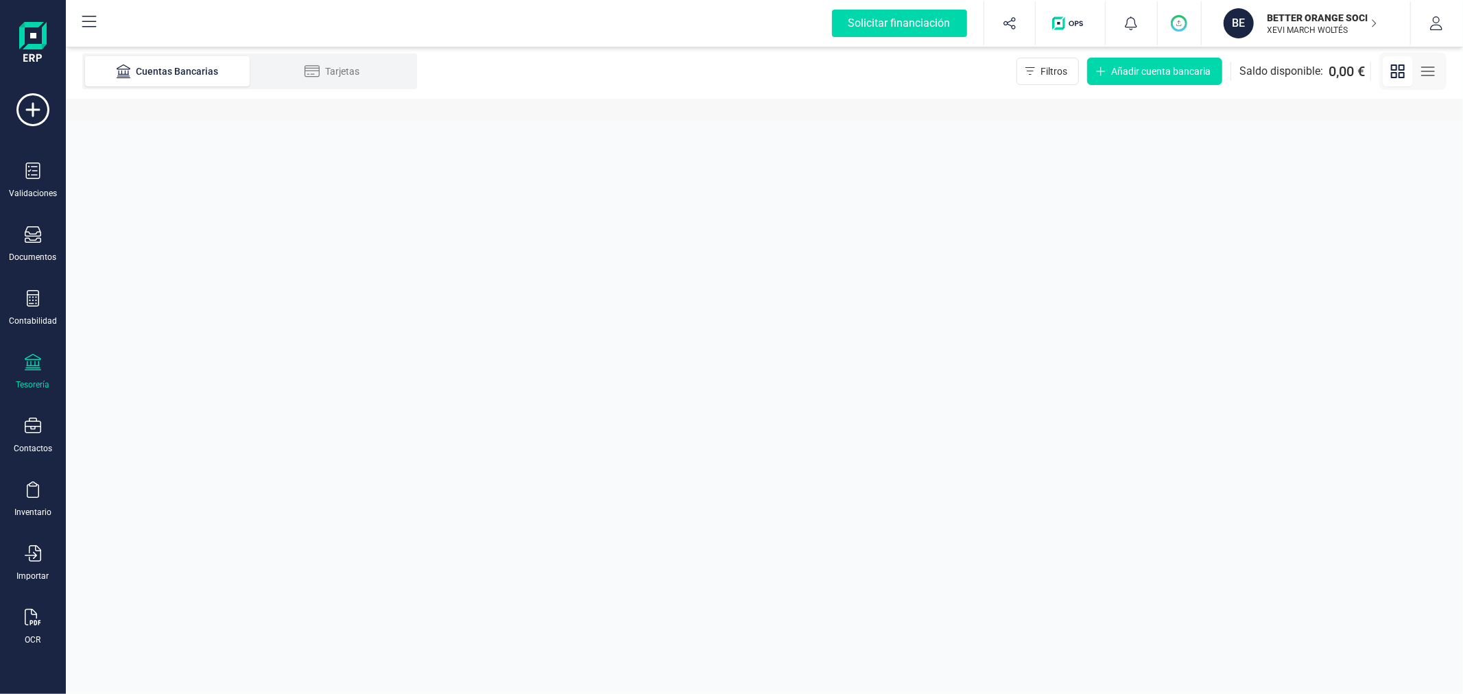
click at [1305, 23] on p "BETTER ORANGE SOCIEDAD LIMITADA." at bounding box center [1323, 18] width 110 height 14
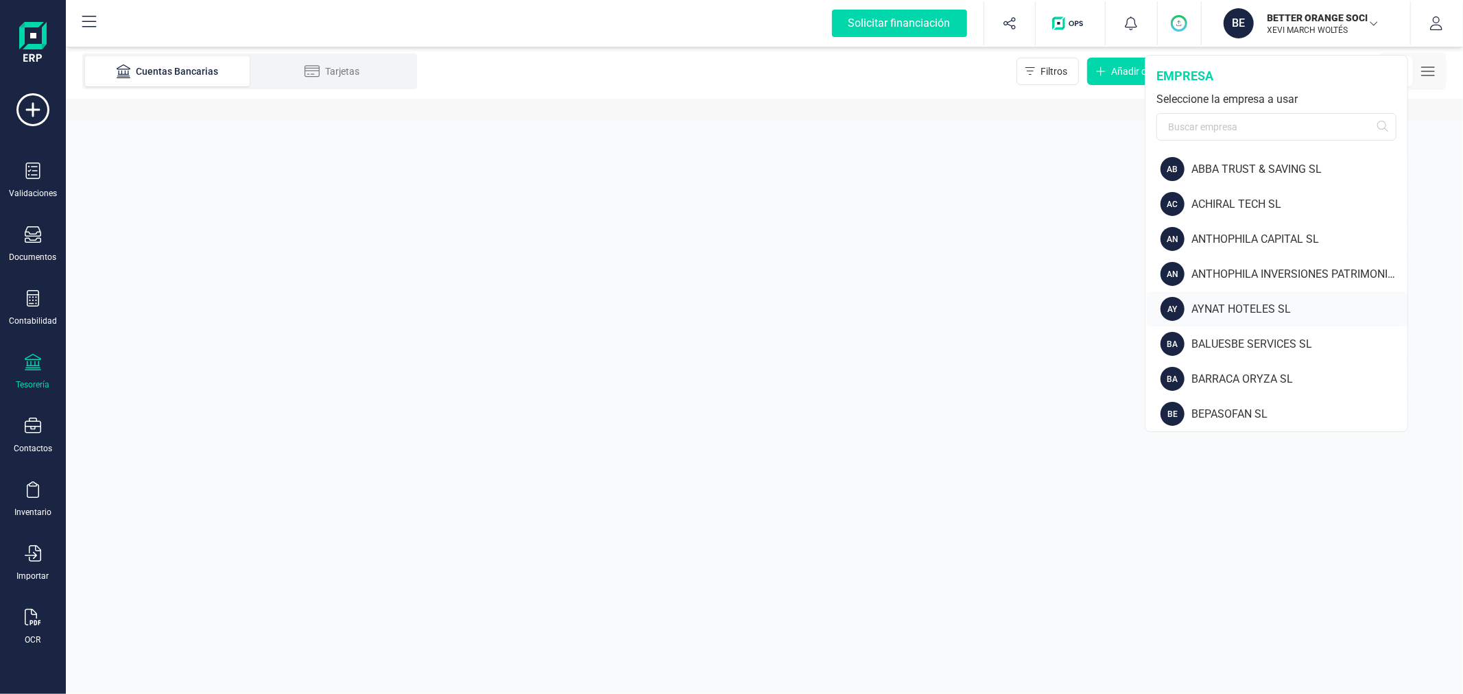
scroll to position [228, 0]
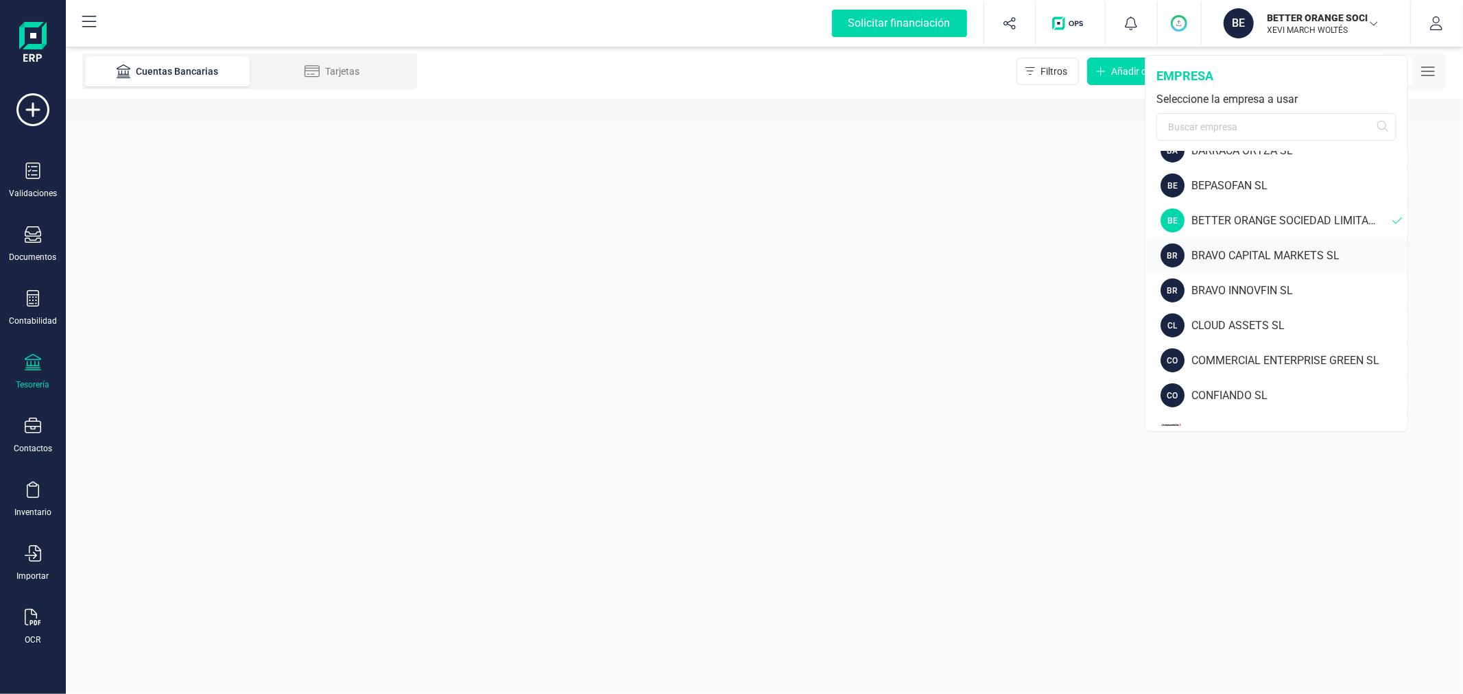
click at [1242, 251] on div "BRAVO CAPITAL MARKETS SL" at bounding box center [1300, 256] width 216 height 16
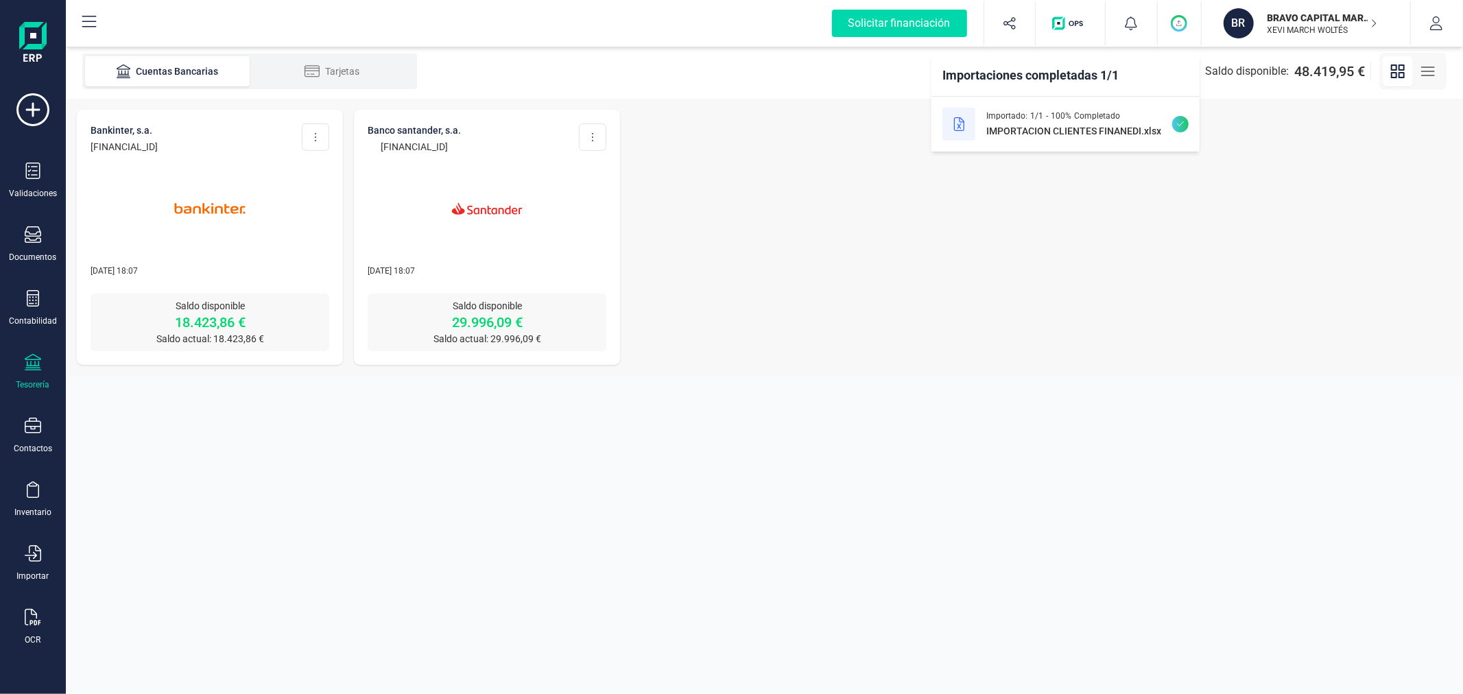
click at [1052, 410] on section "Cuentas Bancarias Tarjetas Filtros Añadir cuenta bancaria Saldo disponible: 48.…" at bounding box center [764, 369] width 1397 height 650
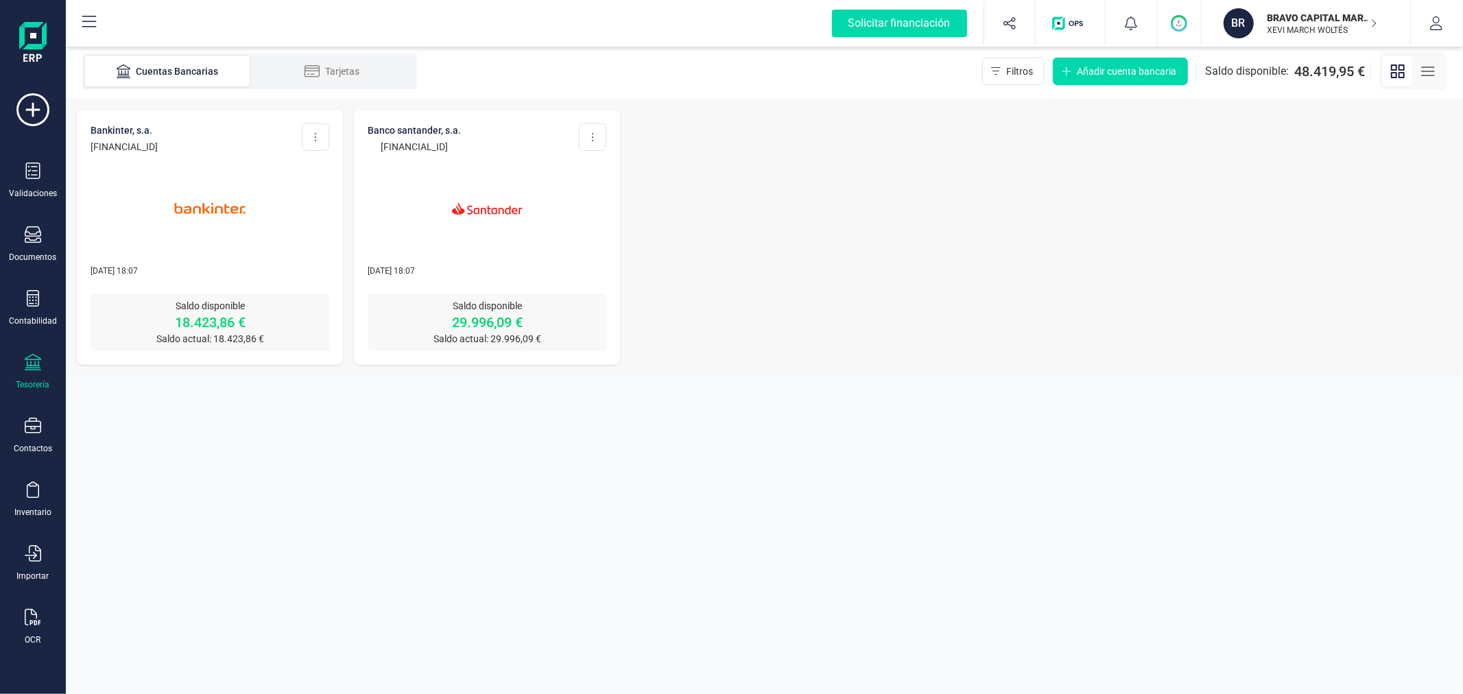
click at [220, 197] on img at bounding box center [209, 208] width 115 height 115
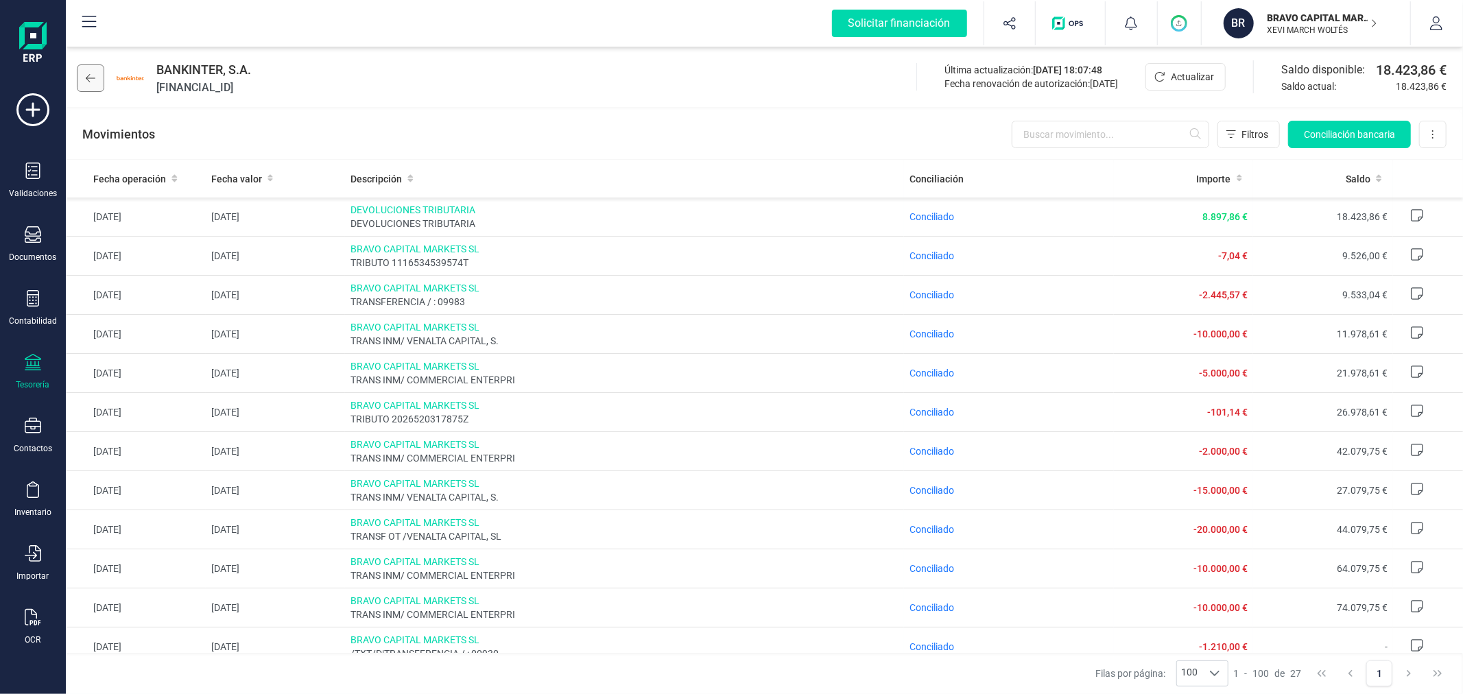
click at [95, 71] on button at bounding box center [90, 77] width 27 height 27
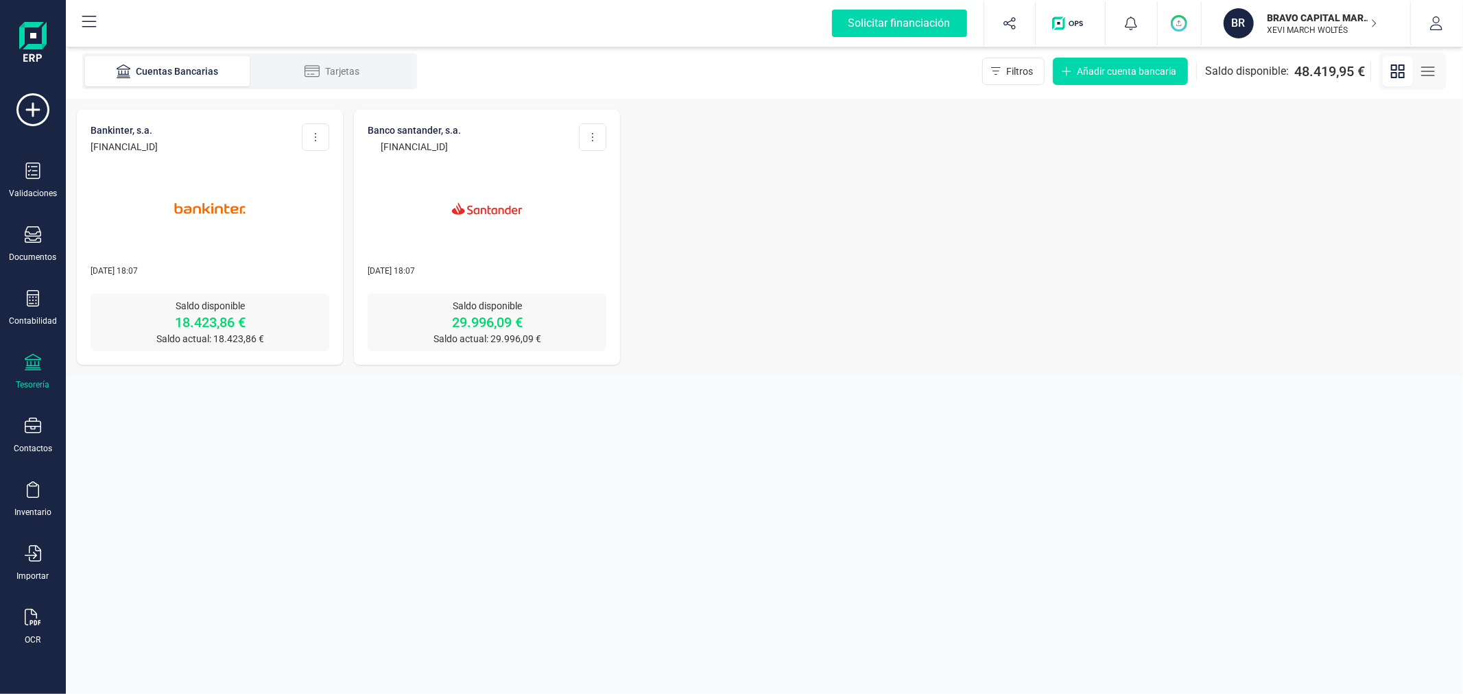
click at [553, 231] on div at bounding box center [487, 200] width 239 height 93
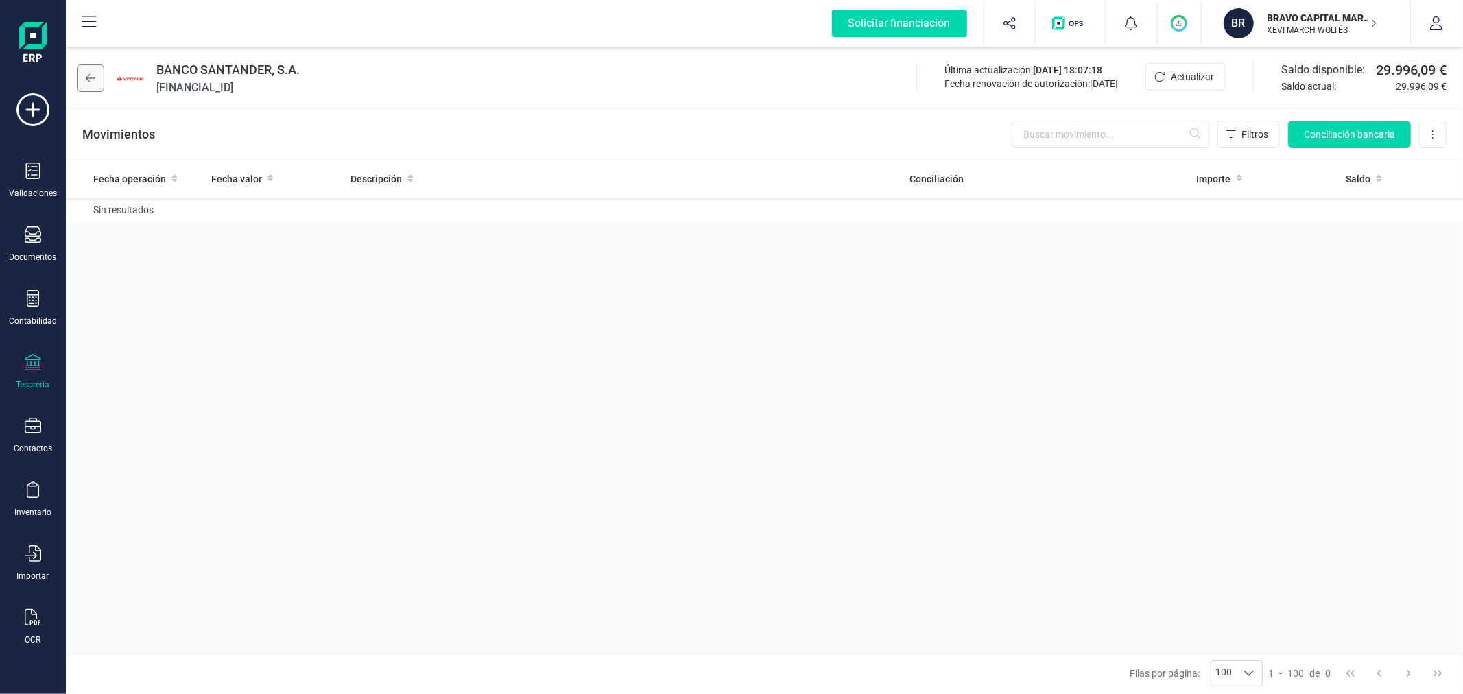
click at [91, 78] on icon at bounding box center [91, 78] width 10 height 11
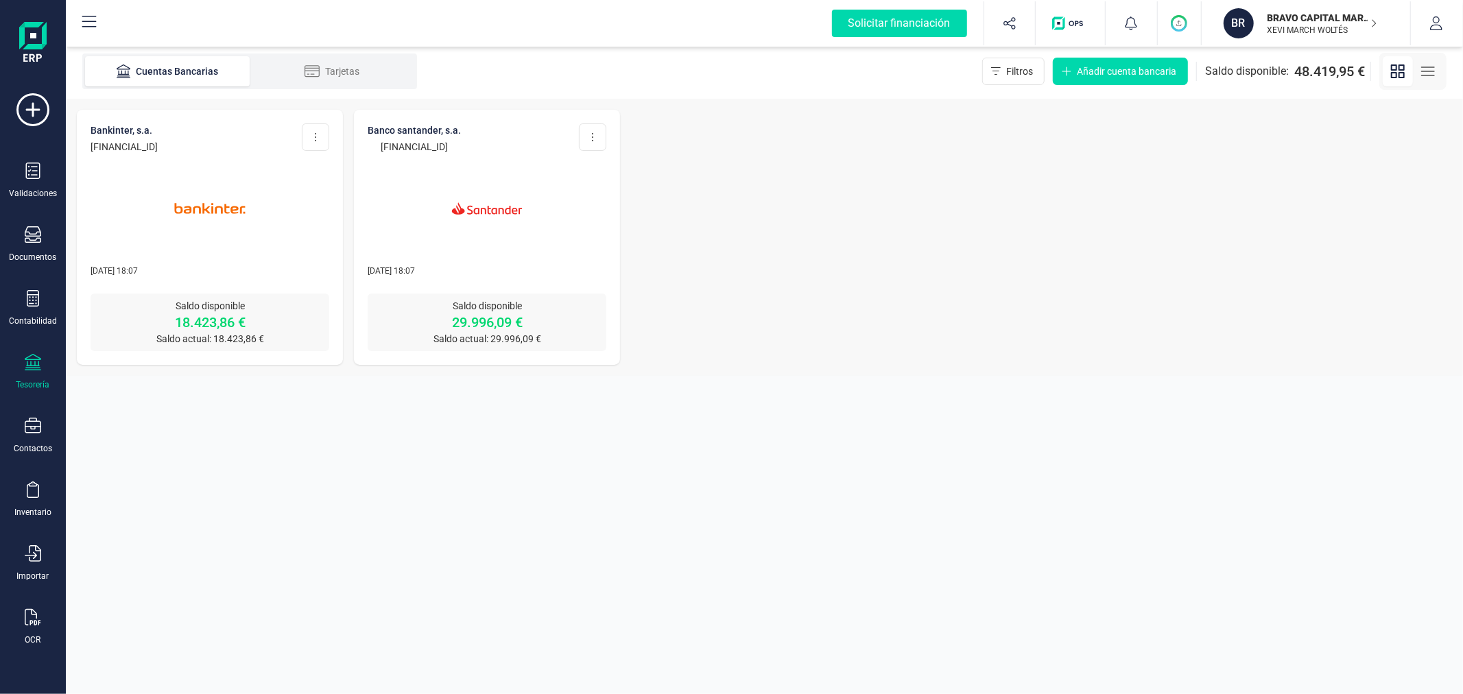
click at [1301, 28] on p "XEVI MARCH WOLTÉS" at bounding box center [1323, 30] width 110 height 11
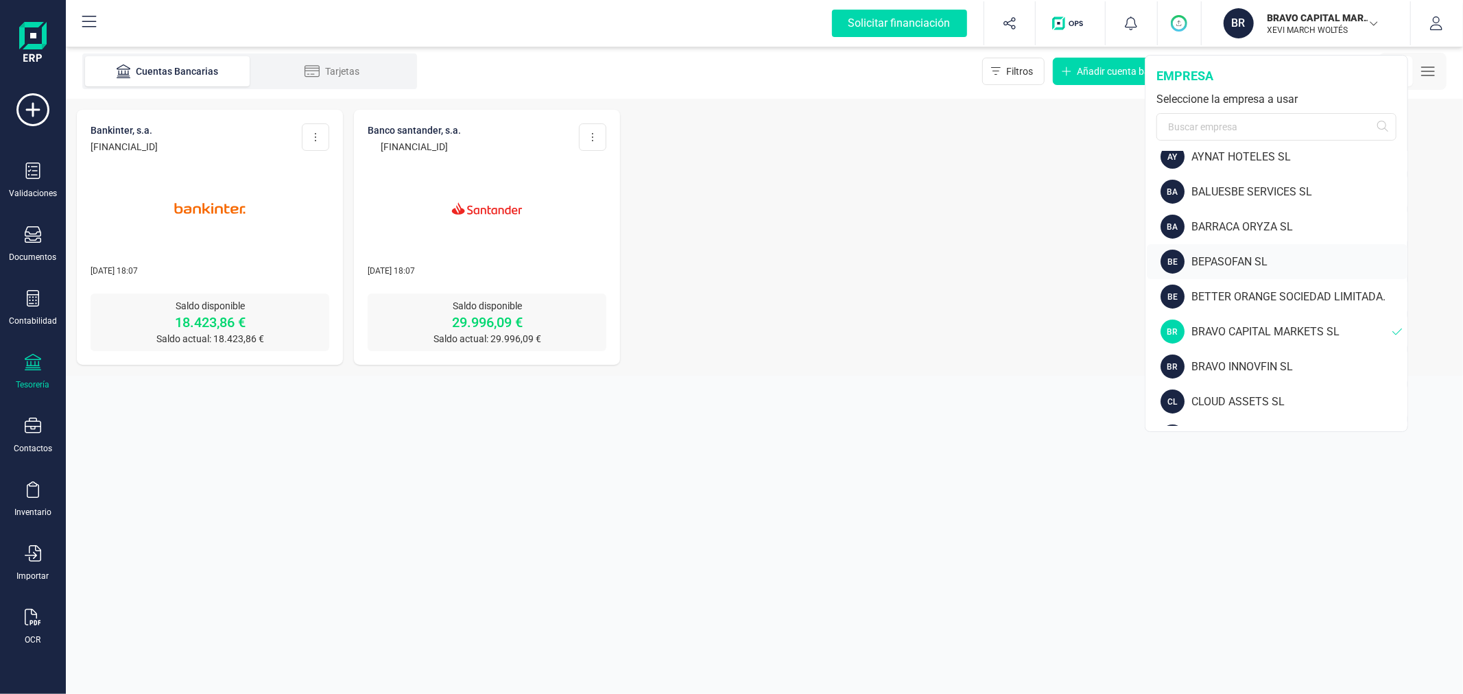
scroll to position [228, 0]
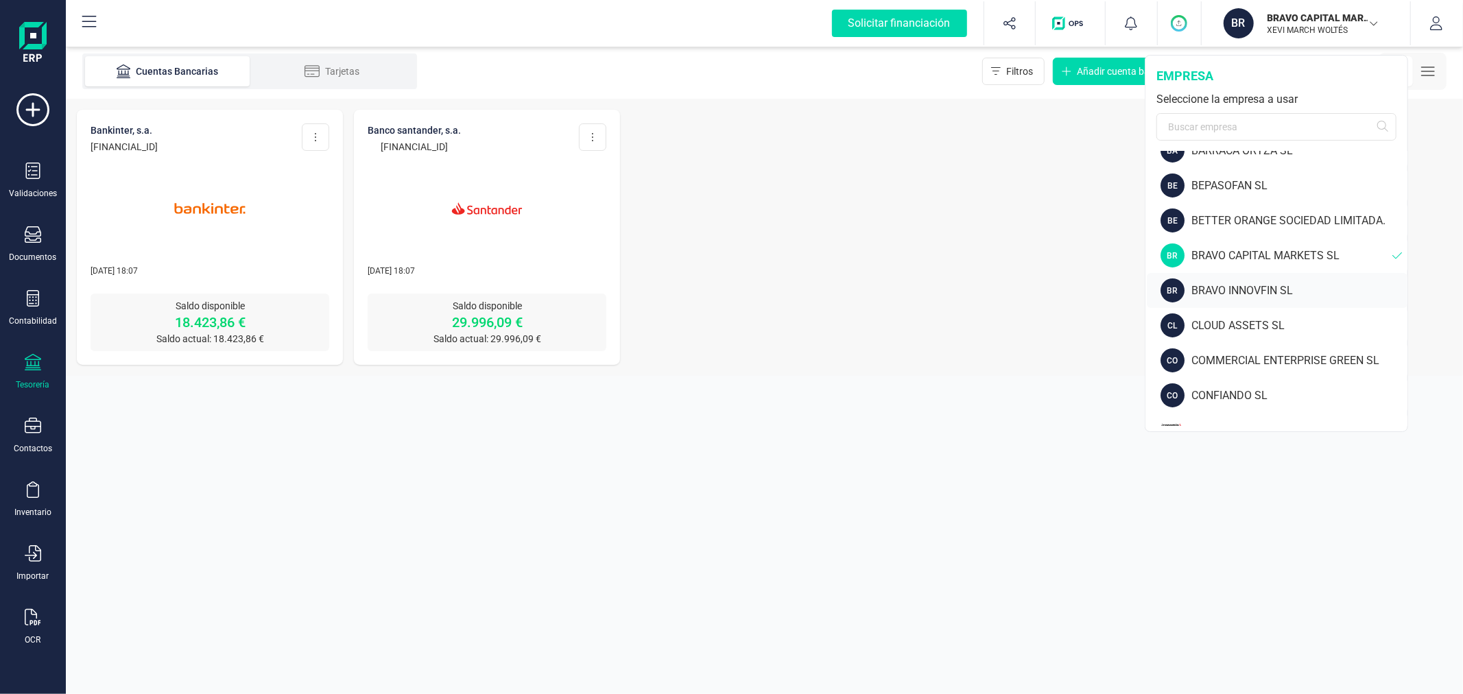
click at [1263, 283] on div "BRAVO INNOVFIN SL" at bounding box center [1300, 291] width 216 height 16
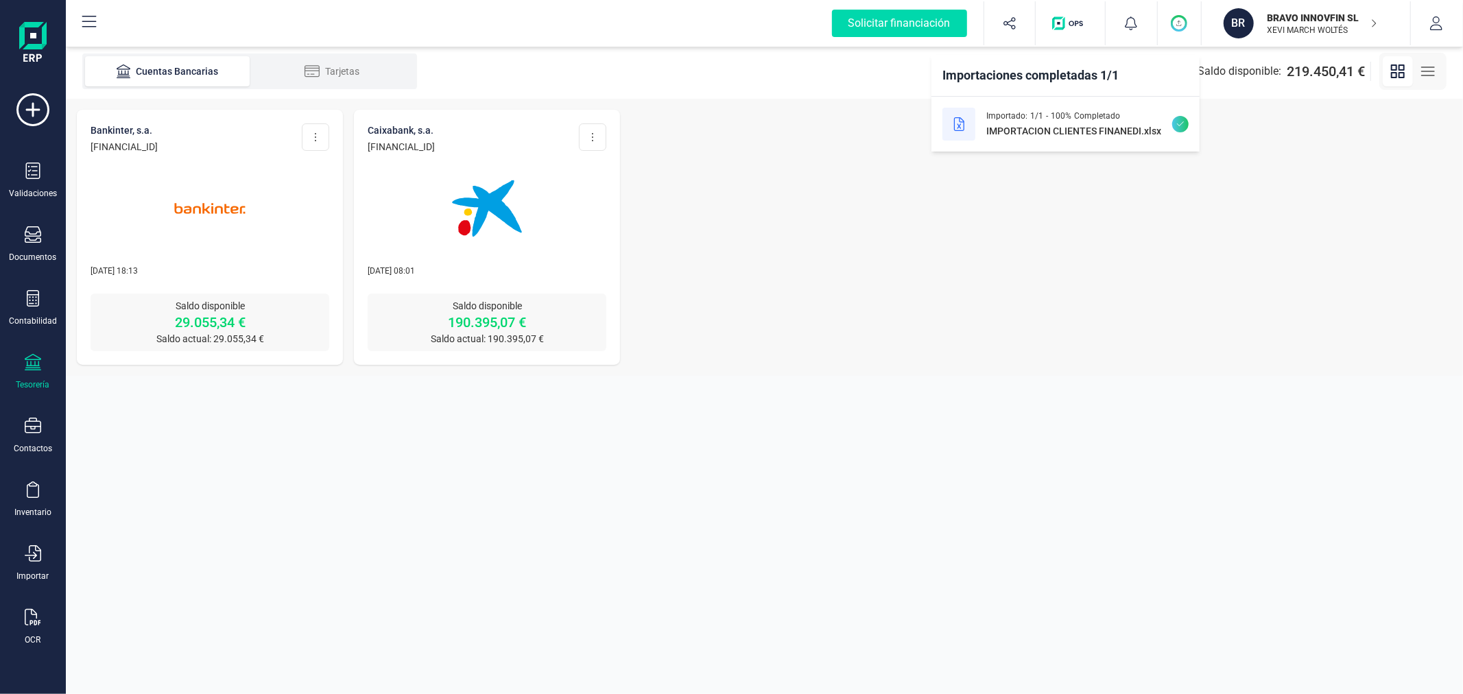
click at [209, 244] on img at bounding box center [209, 208] width 115 height 115
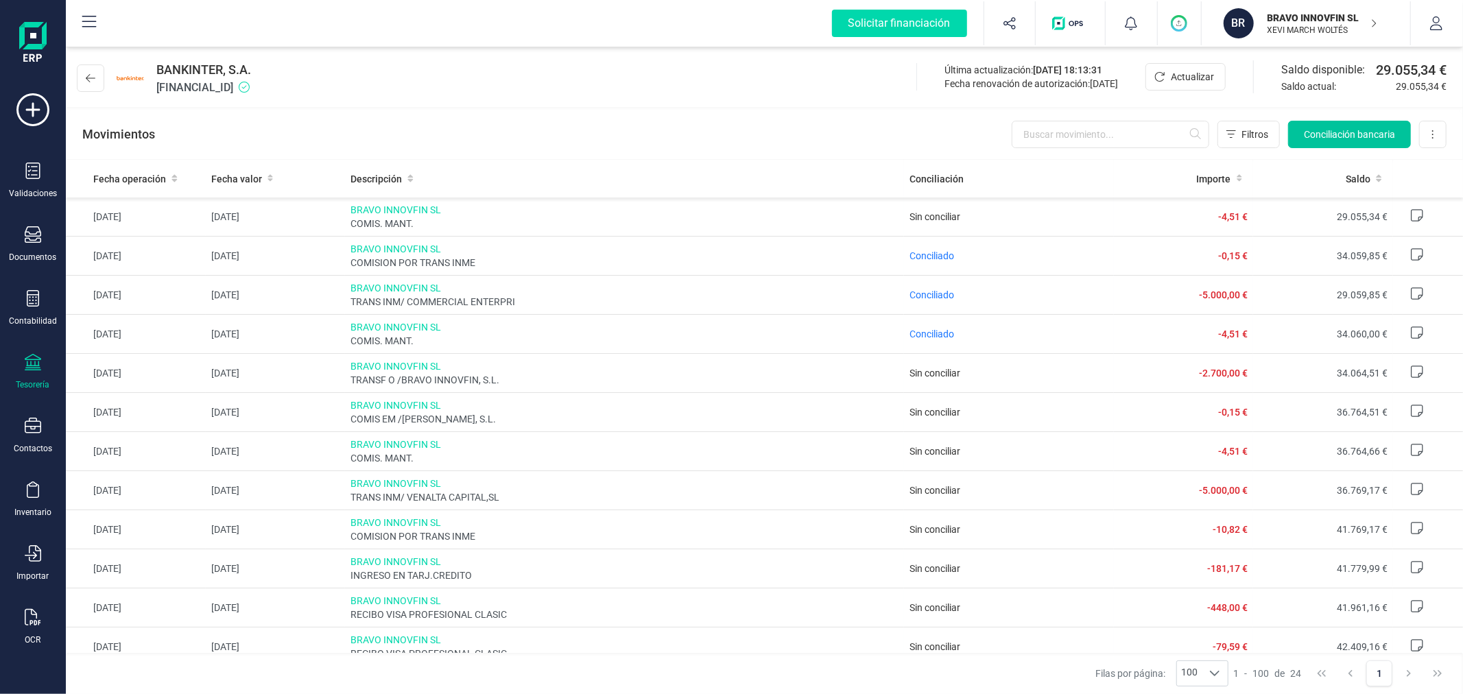
click at [1316, 130] on span "Conciliación bancaria" at bounding box center [1349, 135] width 91 height 14
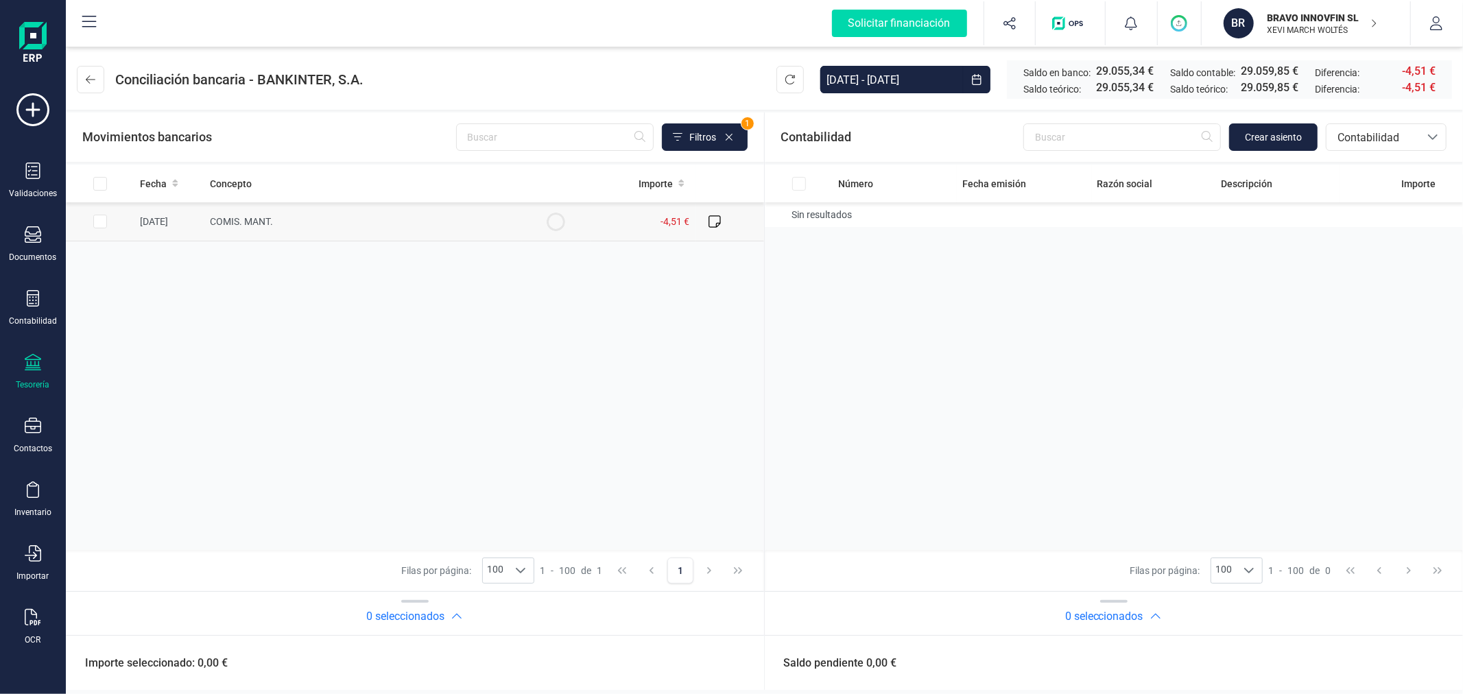
click at [105, 223] on input "Row Selected ac0be86f-735c-49d7-abb1-bb7098dfe4f8" at bounding box center [100, 222] width 14 height 14
checkbox input "true"
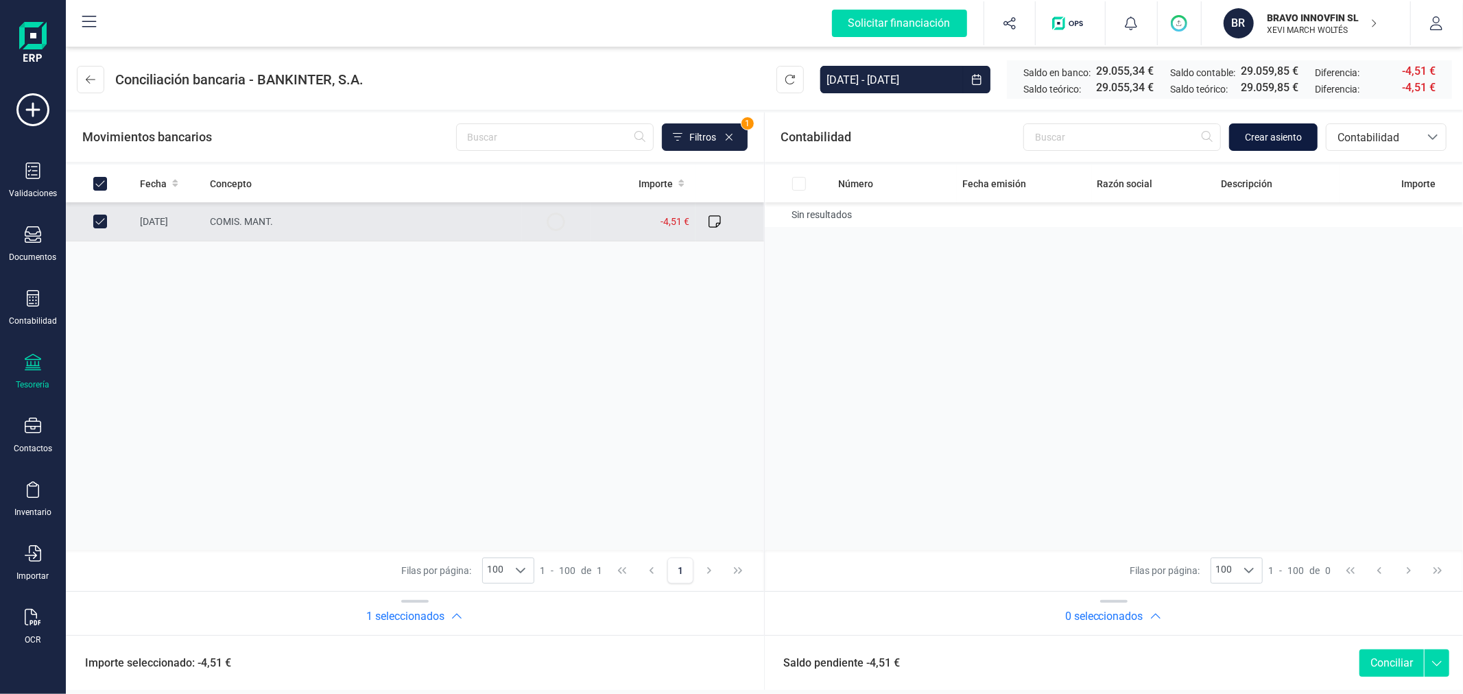
click at [1258, 139] on span "Crear asiento" at bounding box center [1273, 137] width 57 height 14
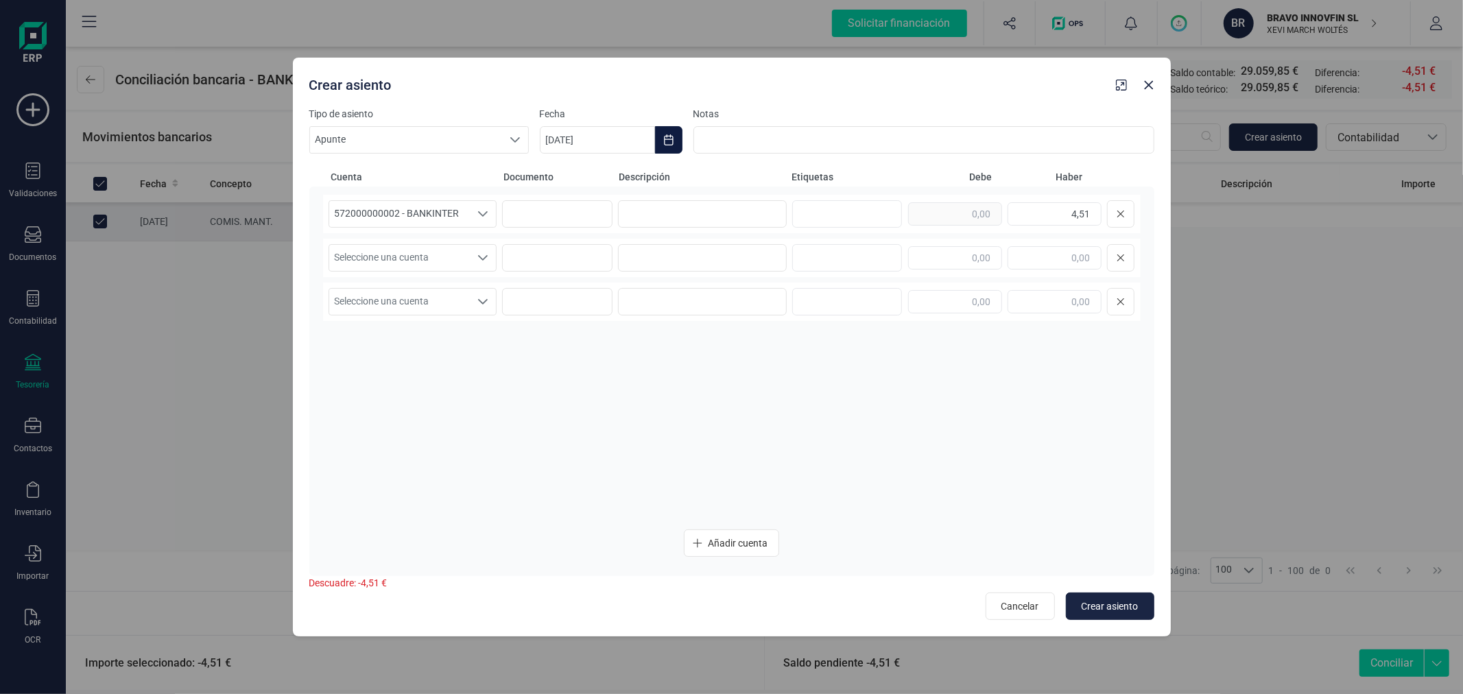
click at [667, 134] on icon "Choose Date" at bounding box center [668, 139] width 11 height 11
click at [566, 295] on span "8" at bounding box center [574, 299] width 27 height 27
type input "[DATE]"
click at [639, 200] on input at bounding box center [702, 213] width 169 height 27
type input "COMISION"
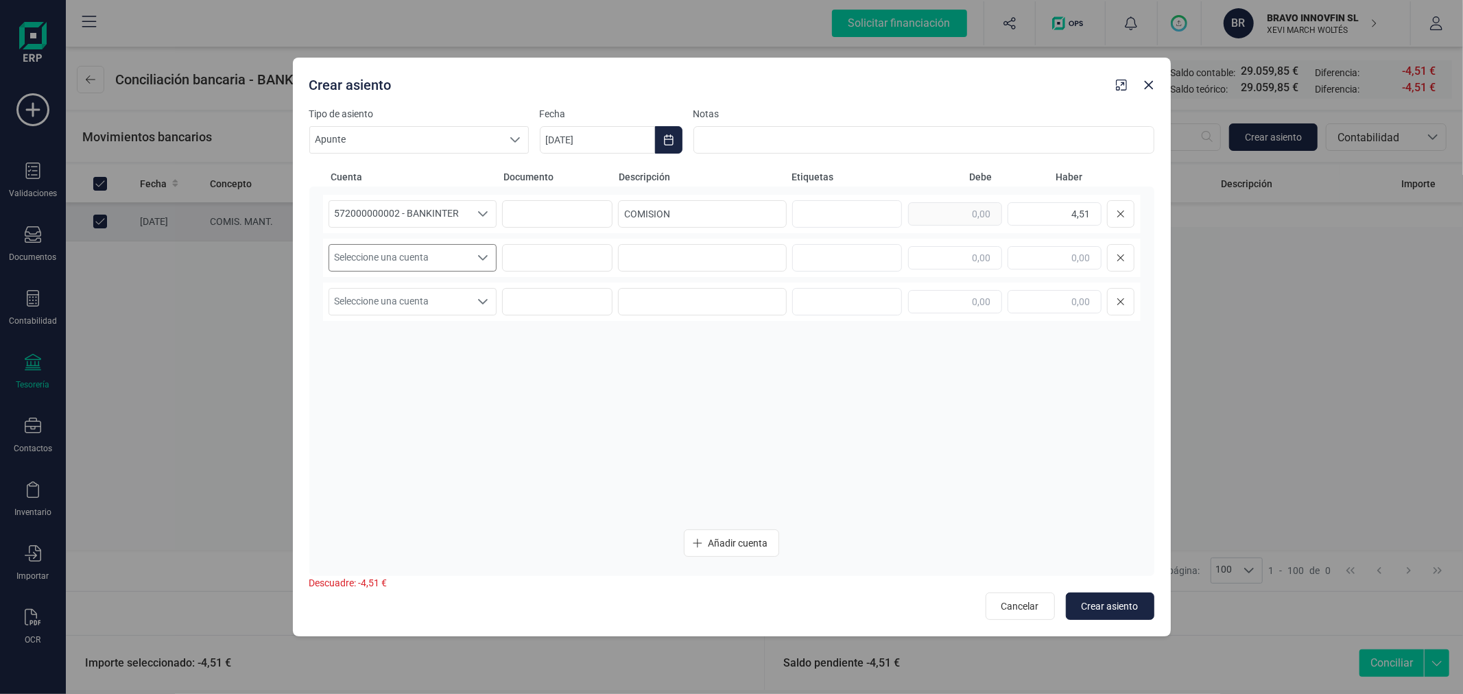
click at [421, 266] on span "Seleccione una cuenta" at bounding box center [399, 258] width 141 height 26
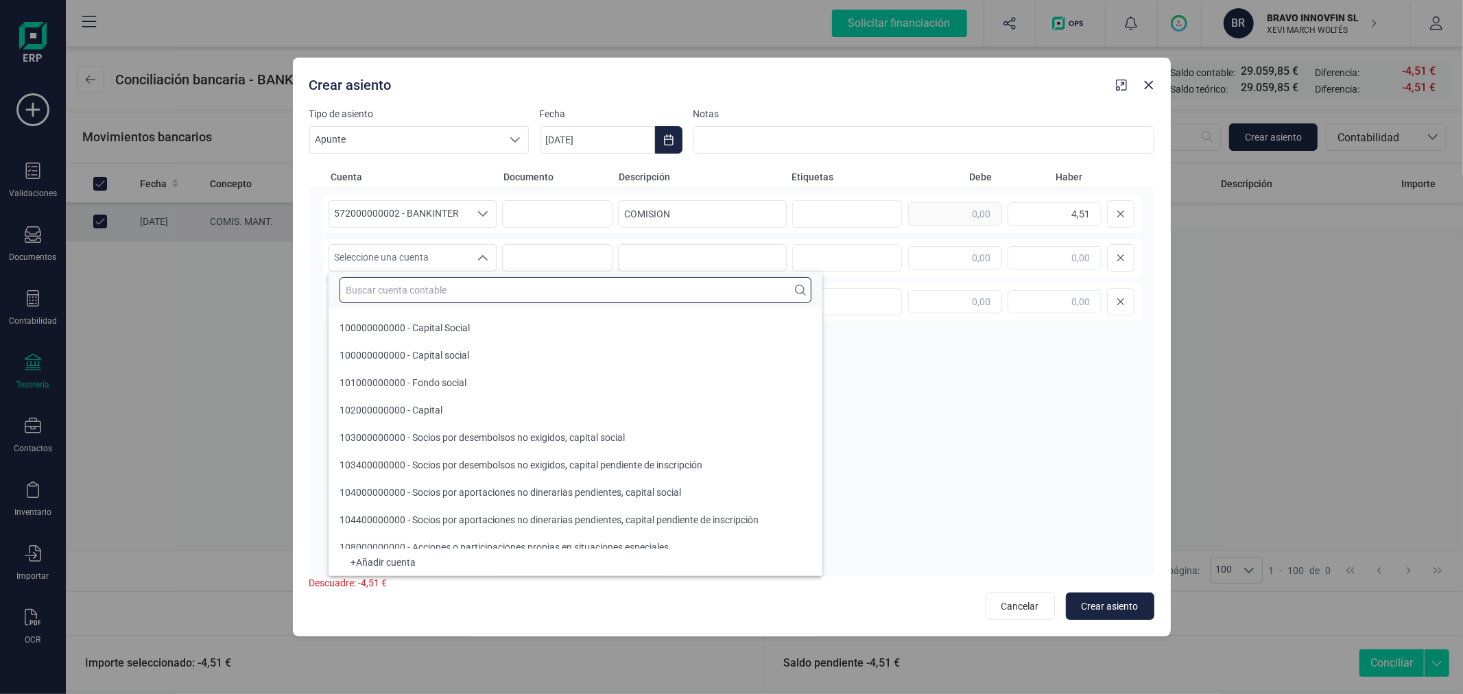
click at [436, 289] on input "text" at bounding box center [576, 290] width 472 height 26
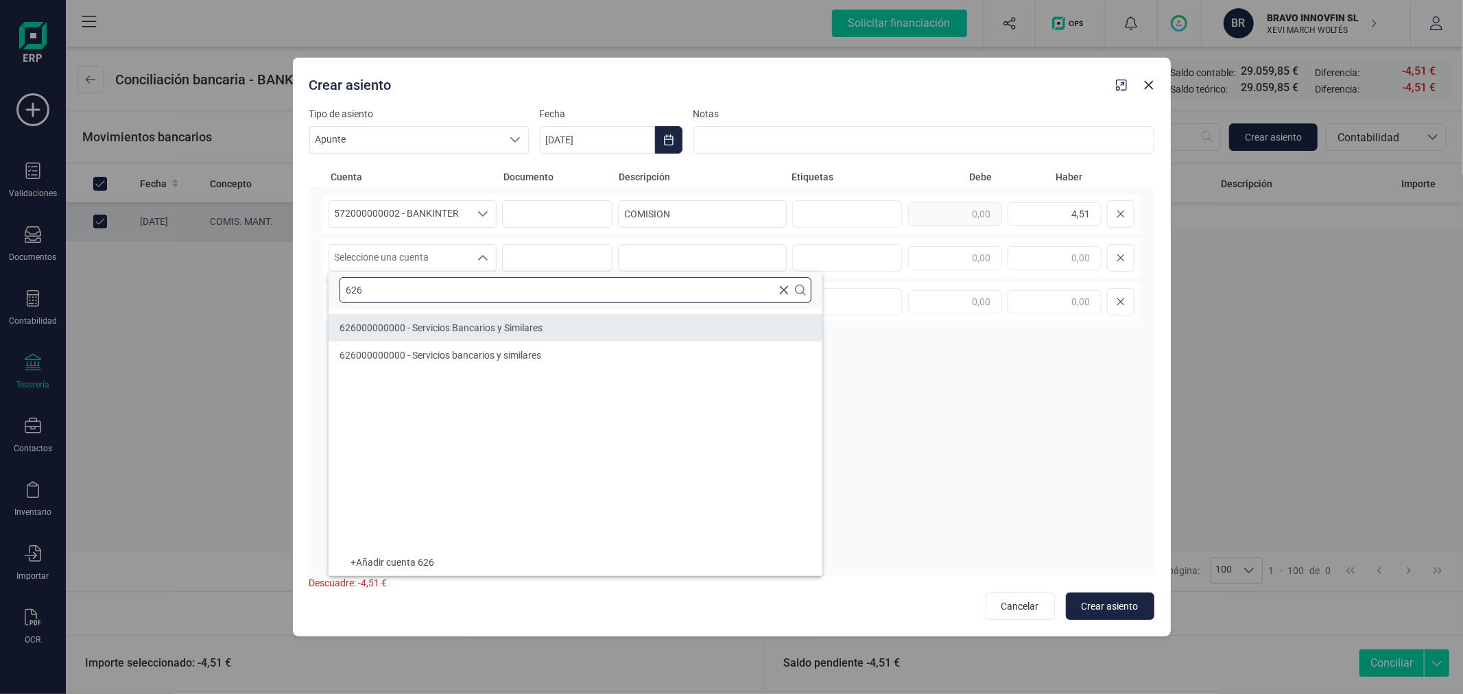
type input "626"
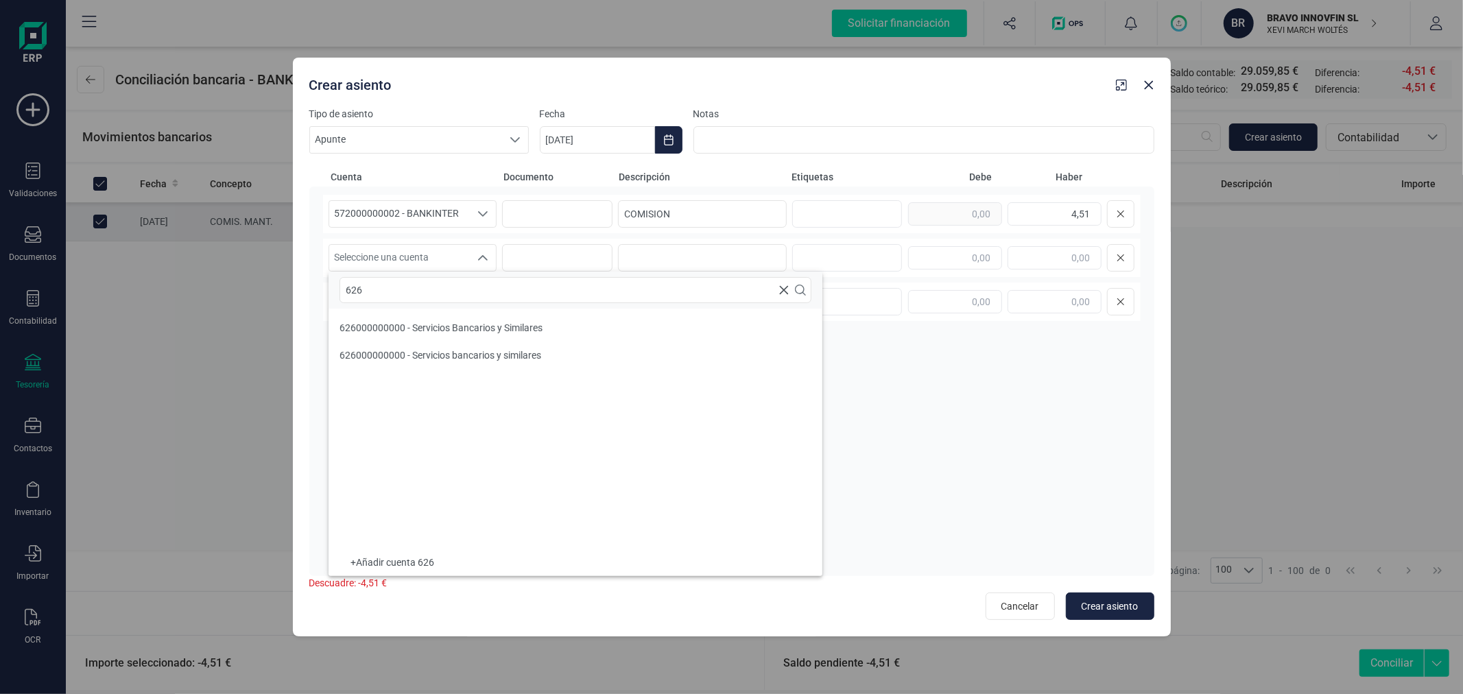
click at [151, 372] on div "Crear asiento Tipo de asiento Apunte Apunte Apunte Fecha [DATE] Notas Cuenta Do…" at bounding box center [731, 347] width 1463 height 694
click at [188, 337] on div "Crear asiento Tipo de asiento Apunte Apunte Apunte Fecha [DATE] Notas Cuenta Do…" at bounding box center [731, 347] width 1463 height 694
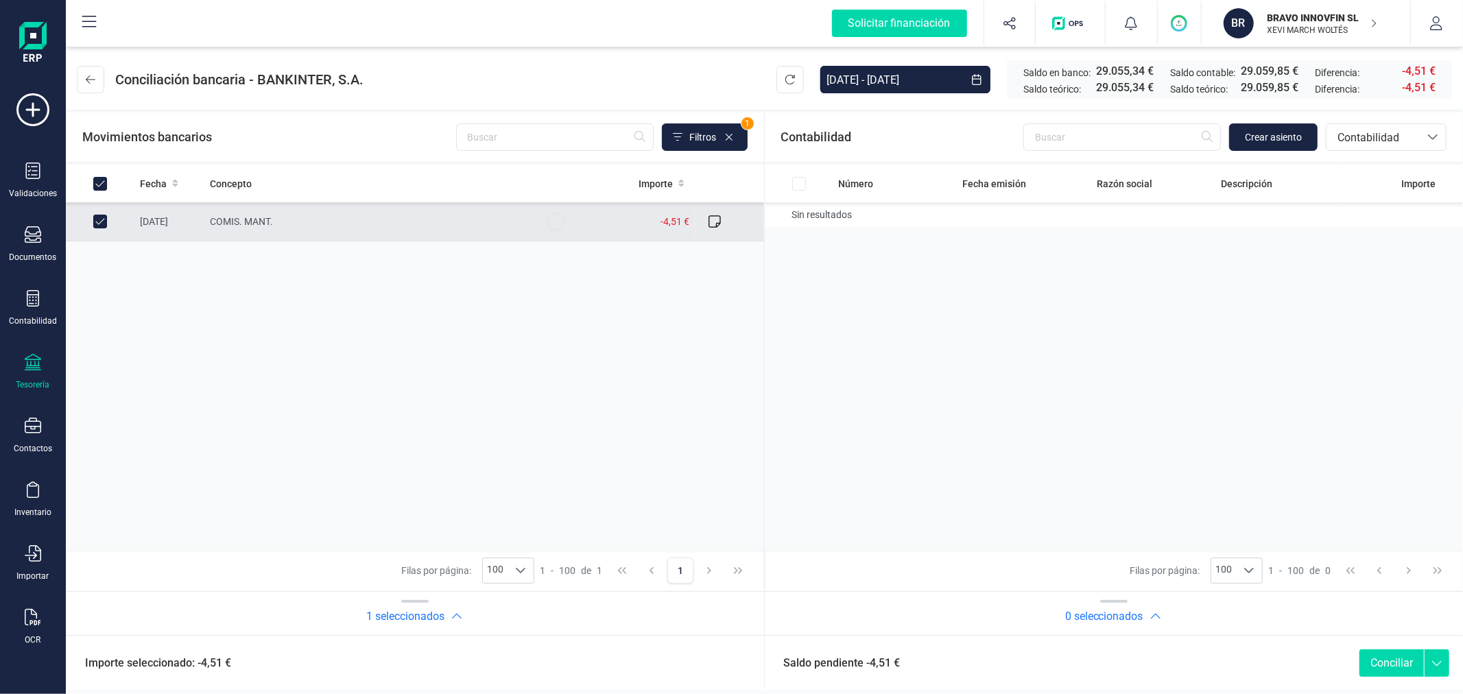
click at [177, 329] on div "Fecha Concepto Importe [DATE] COMIS. MANT. -4,51 €" at bounding box center [415, 358] width 698 height 386
click at [36, 317] on div "Contabilidad" at bounding box center [33, 321] width 48 height 11
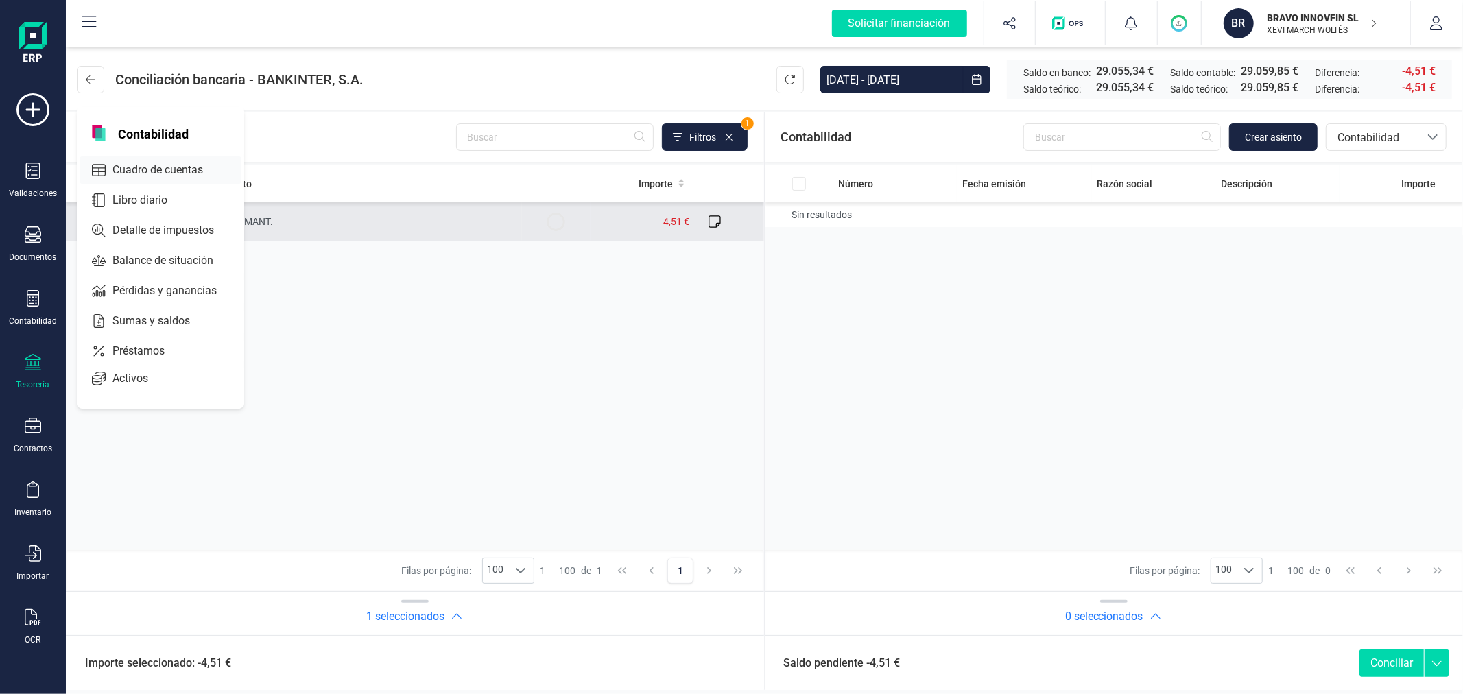
click at [165, 169] on span "Cuadro de cuentas" at bounding box center [167, 170] width 121 height 16
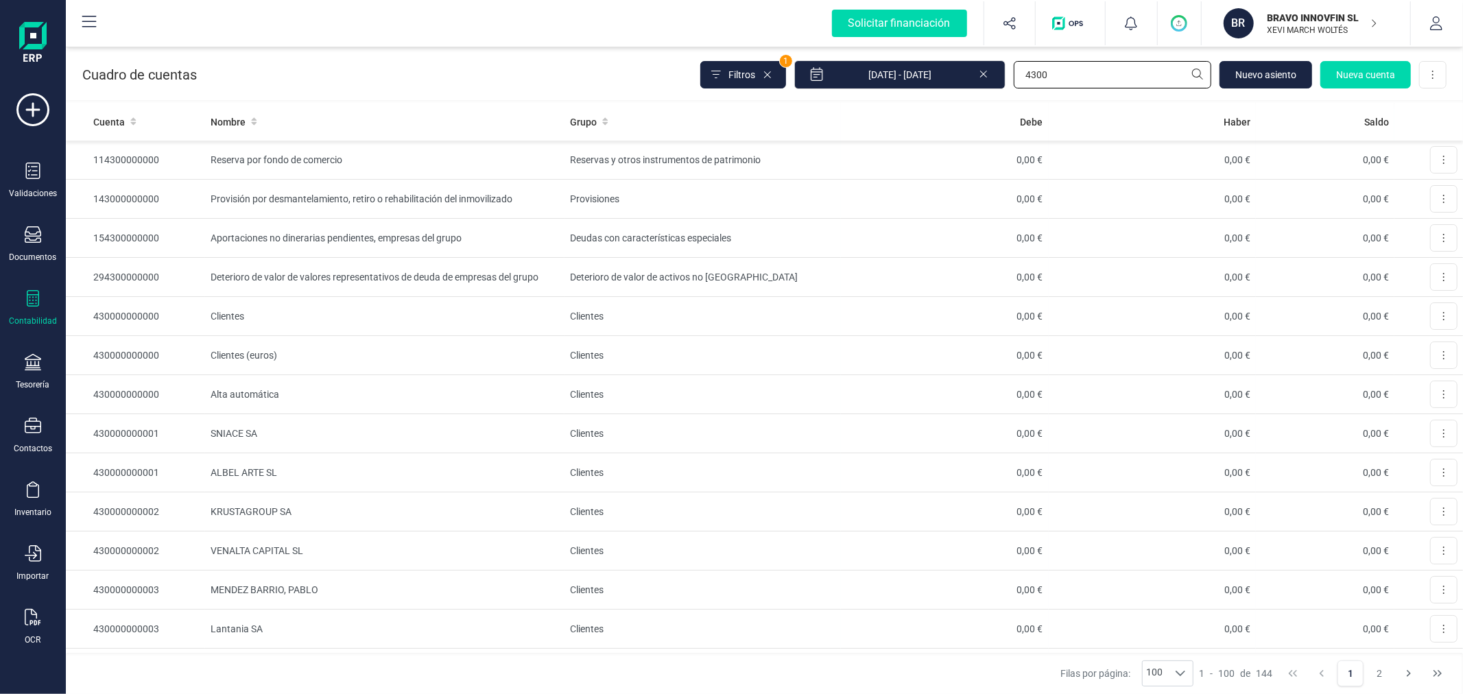
click at [1078, 82] on input "4300" at bounding box center [1113, 74] width 198 height 27
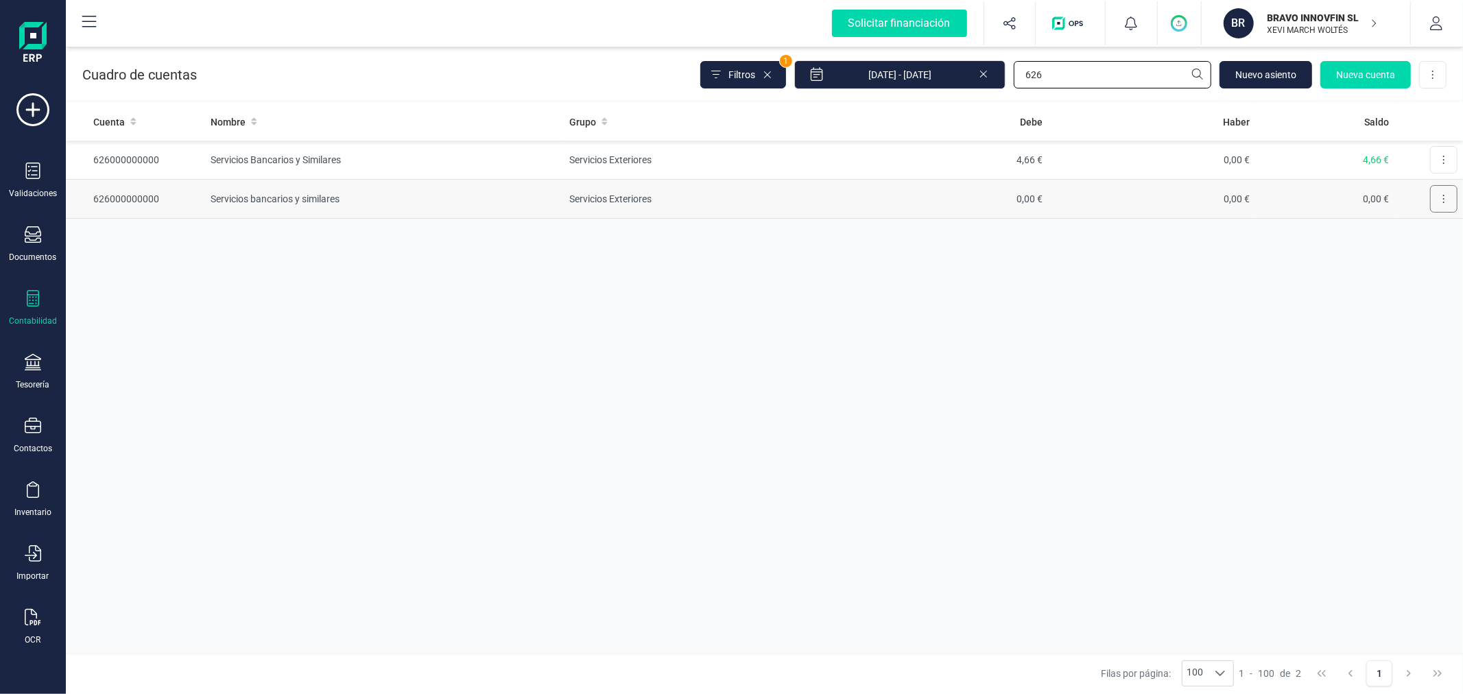
type input "626"
click at [1448, 198] on button at bounding box center [1443, 198] width 27 height 27
click at [1430, 230] on span "Editar" at bounding box center [1433, 233] width 25 height 14
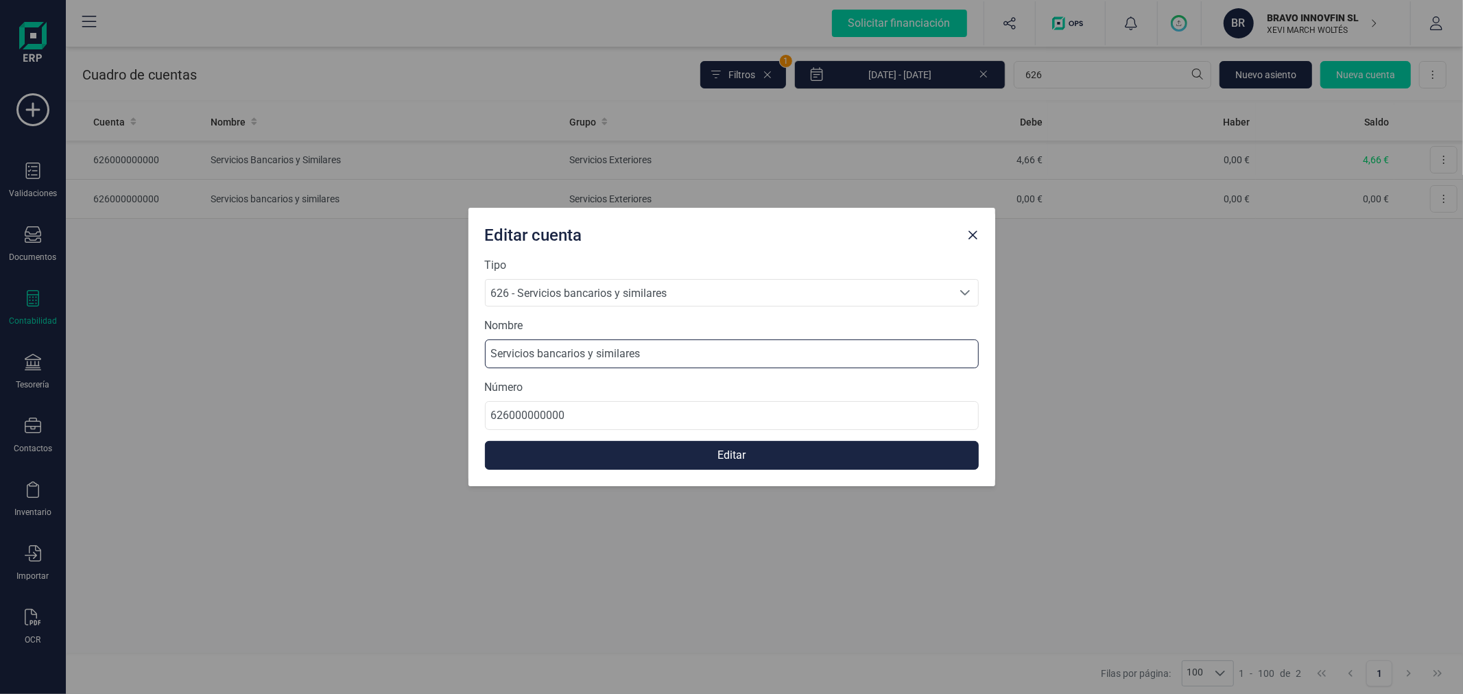
click at [668, 359] on input "Servicios bancarios y similares" at bounding box center [732, 354] width 494 height 29
type input "NO USAR - Servicios bancarios y similares"
click at [696, 464] on button "Editar" at bounding box center [732, 455] width 494 height 29
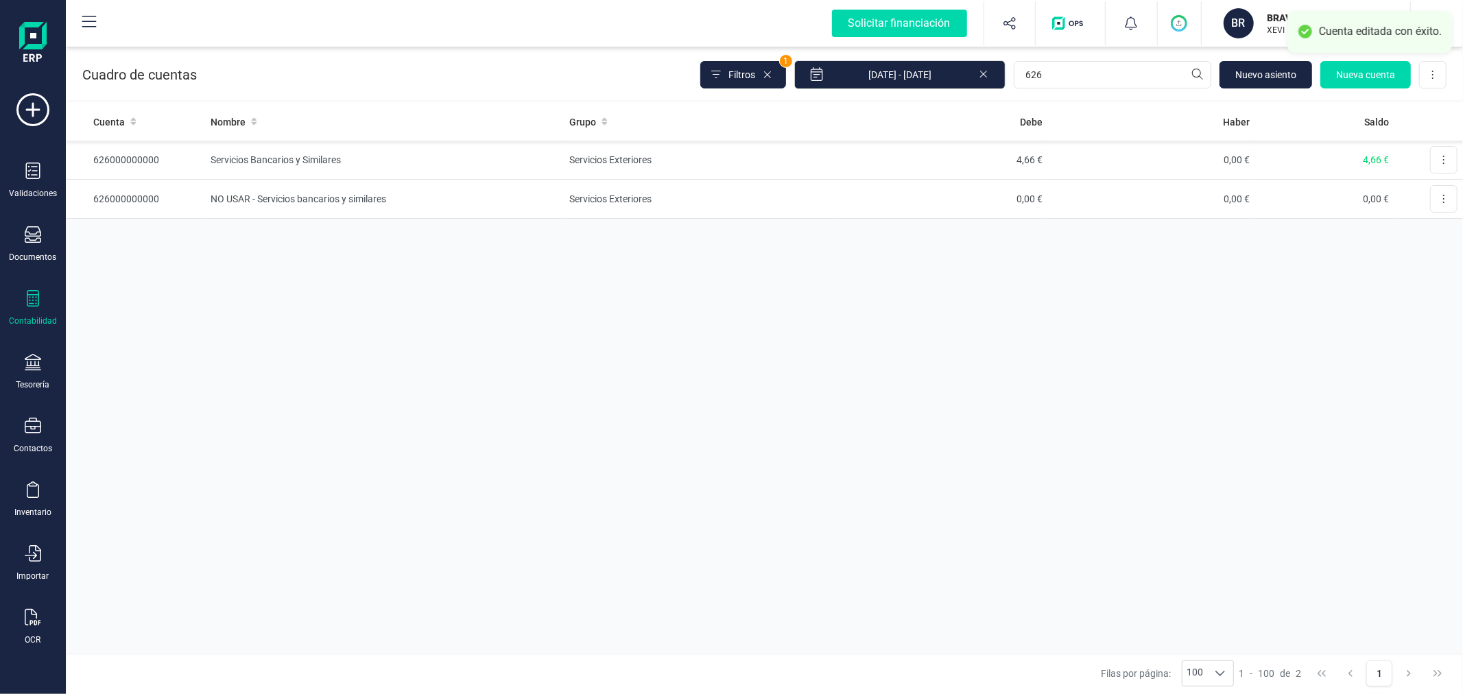
click at [385, 485] on div "Cuenta Nombre Grupo Debe Haber Saldo 626000000000 Servicios Bancarios y Similar…" at bounding box center [764, 378] width 1397 height 550
click at [28, 375] on div "Tesorería" at bounding box center [32, 372] width 55 height 36
click at [151, 232] on span "Cuentas bancarias" at bounding box center [167, 234] width 121 height 16
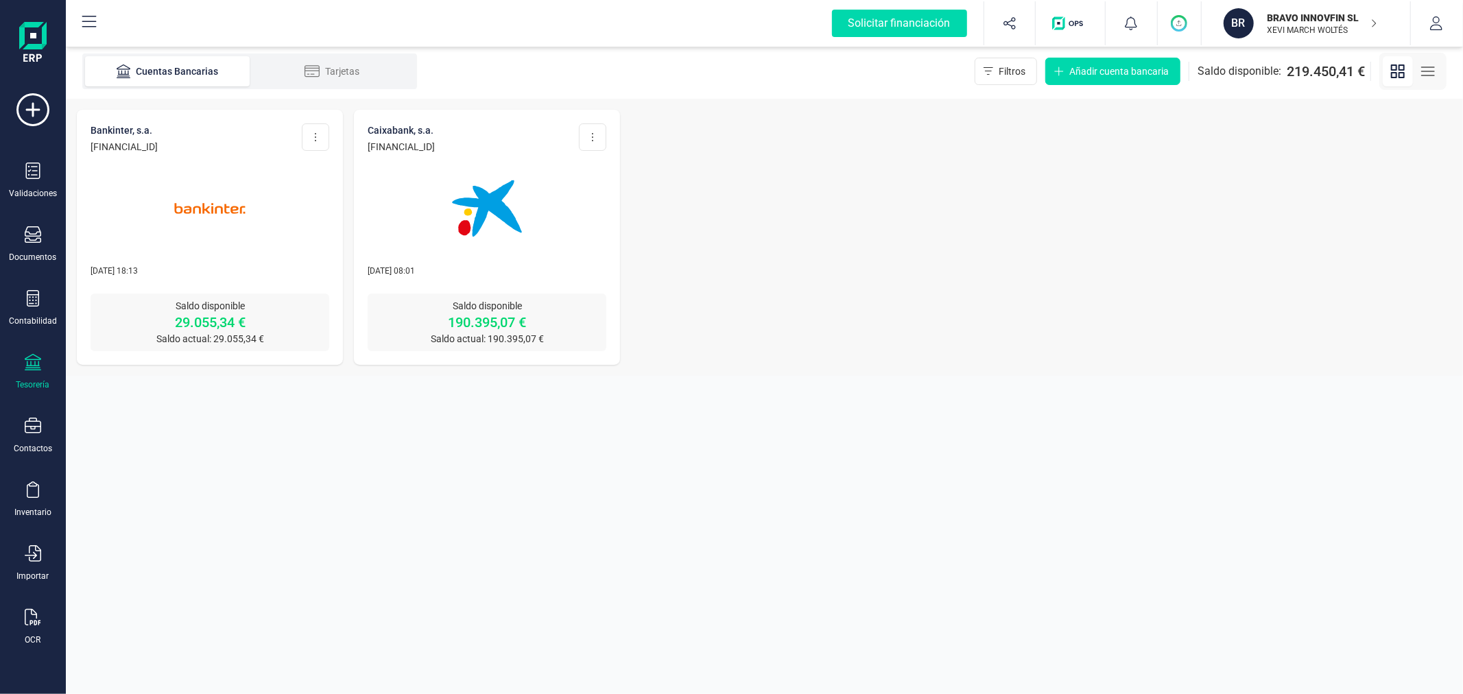
click at [222, 228] on img at bounding box center [209, 208] width 115 height 115
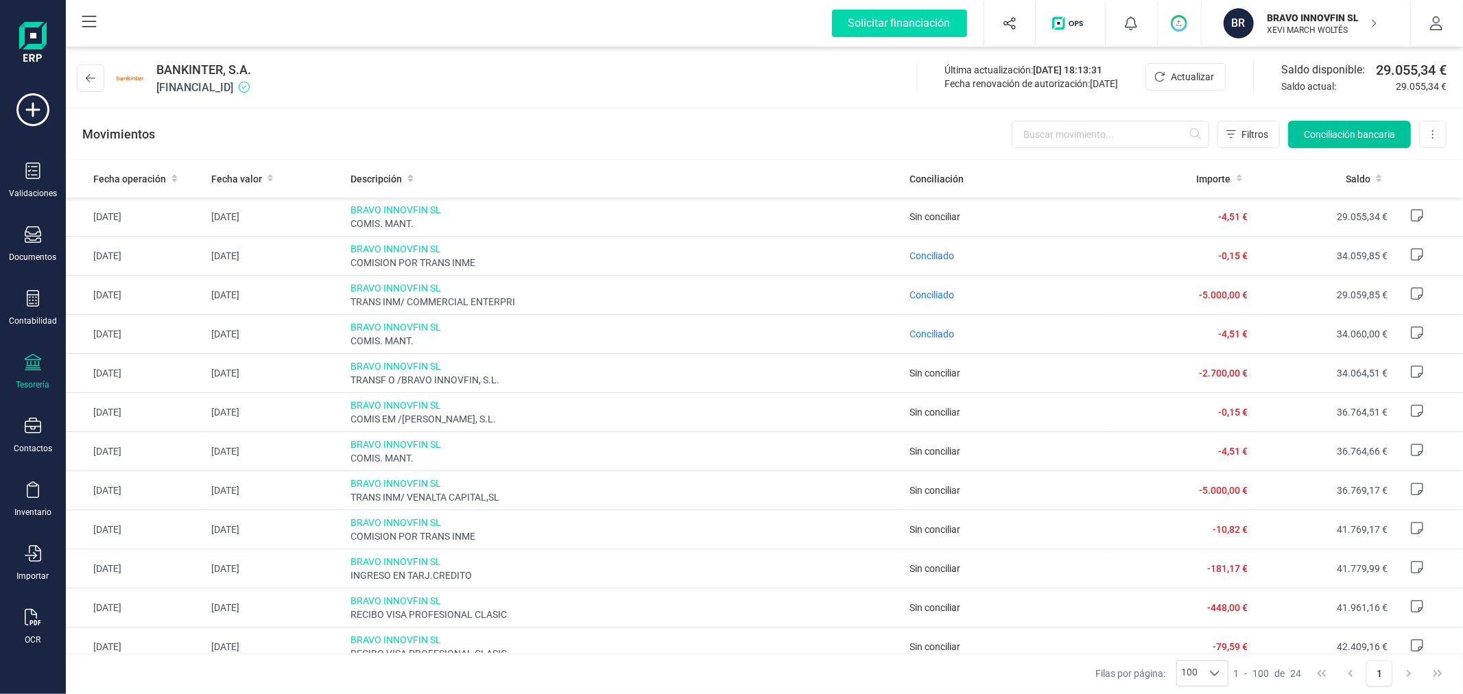
click at [1373, 132] on span "Conciliación bancaria" at bounding box center [1349, 135] width 91 height 14
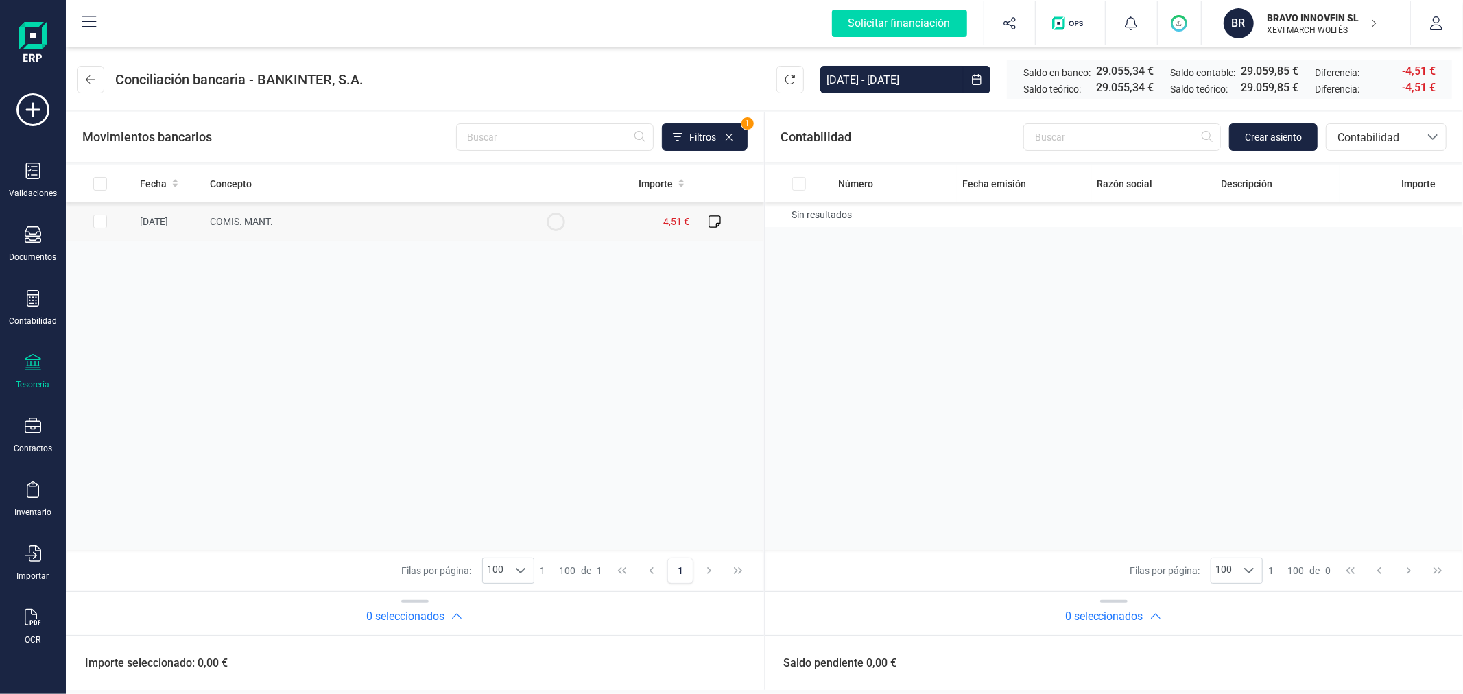
click at [96, 223] on input "Row Selected ac0be86f-735c-49d7-abb1-bb7098dfe4f8" at bounding box center [100, 222] width 14 height 14
checkbox input "true"
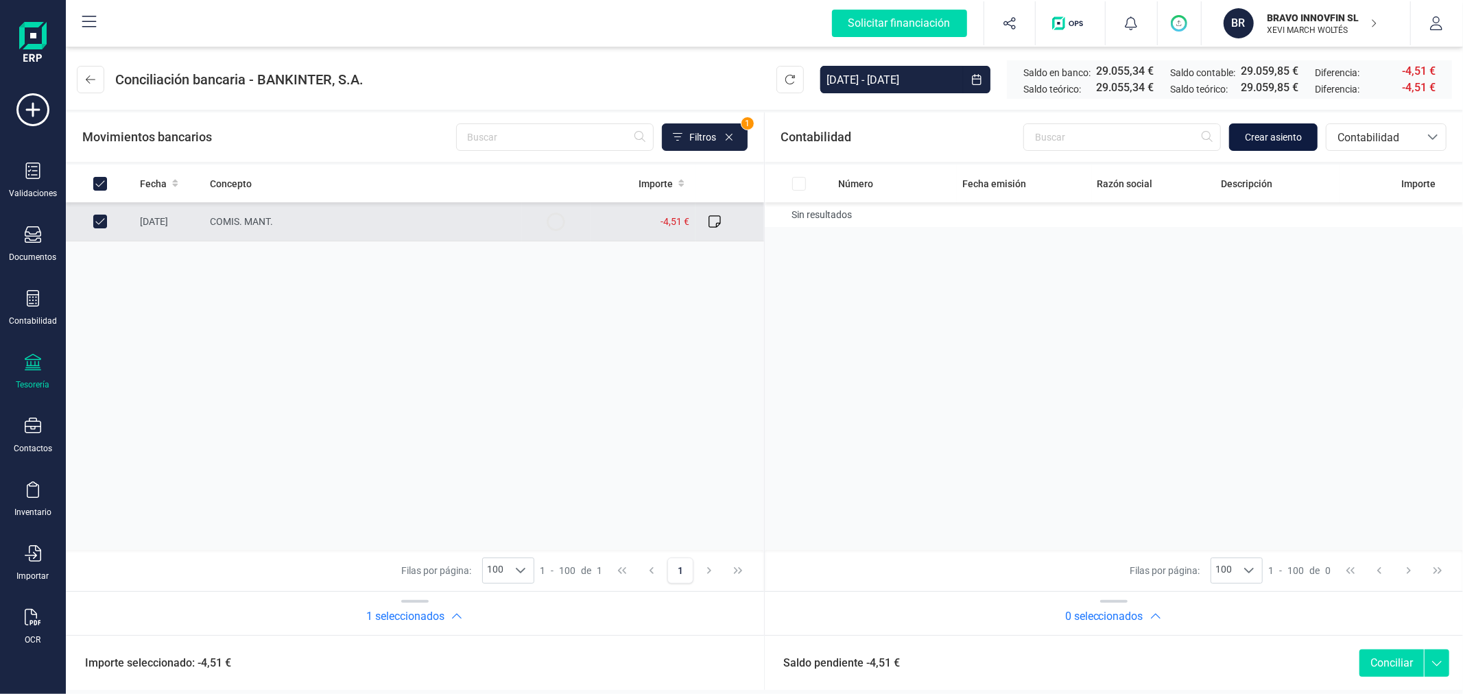
click at [1263, 141] on span "Crear asiento" at bounding box center [1273, 137] width 57 height 14
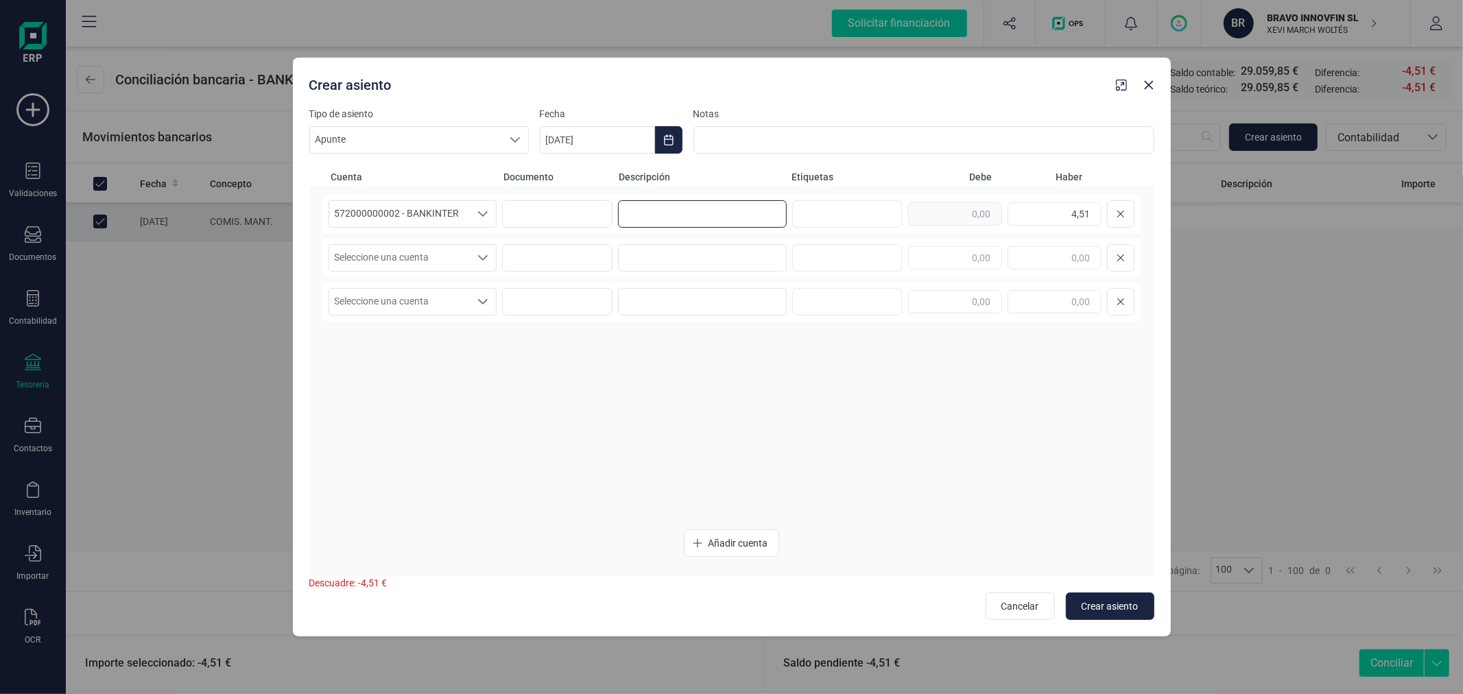
click at [732, 202] on input at bounding box center [702, 213] width 169 height 27
type input "COMISION"
click at [669, 145] on icon "Choose Date" at bounding box center [668, 139] width 9 height 11
click at [581, 298] on span "8" at bounding box center [574, 299] width 27 height 27
type input "[DATE]"
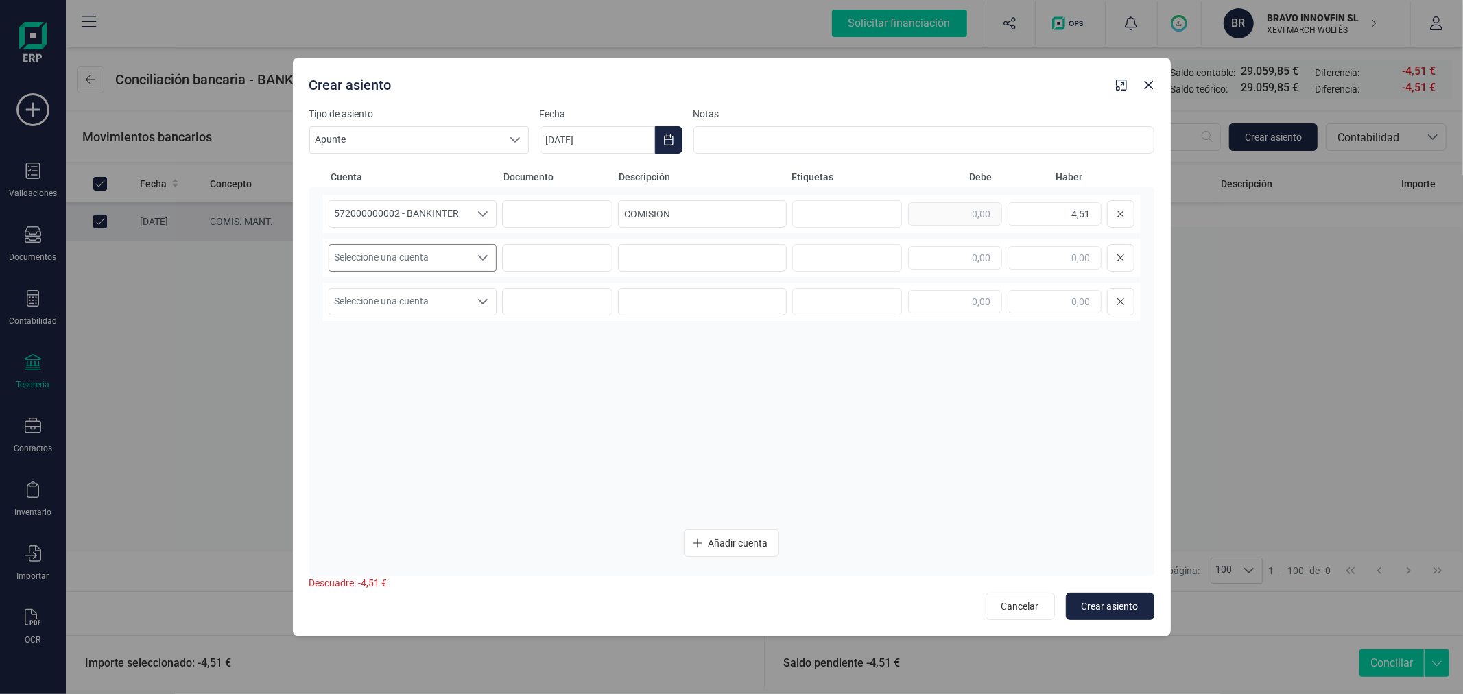
click at [456, 262] on span "Seleccione una cuenta" at bounding box center [399, 258] width 141 height 26
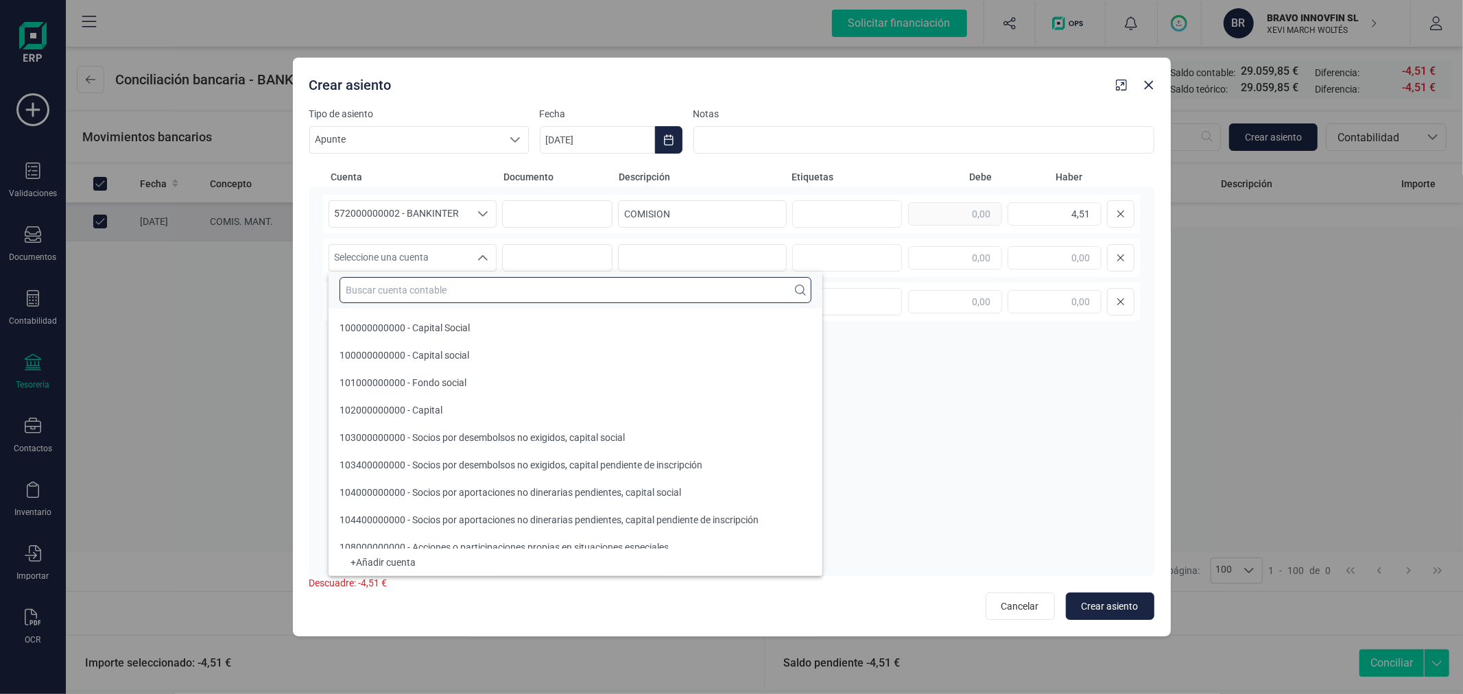
click at [480, 285] on input "text" at bounding box center [576, 290] width 472 height 26
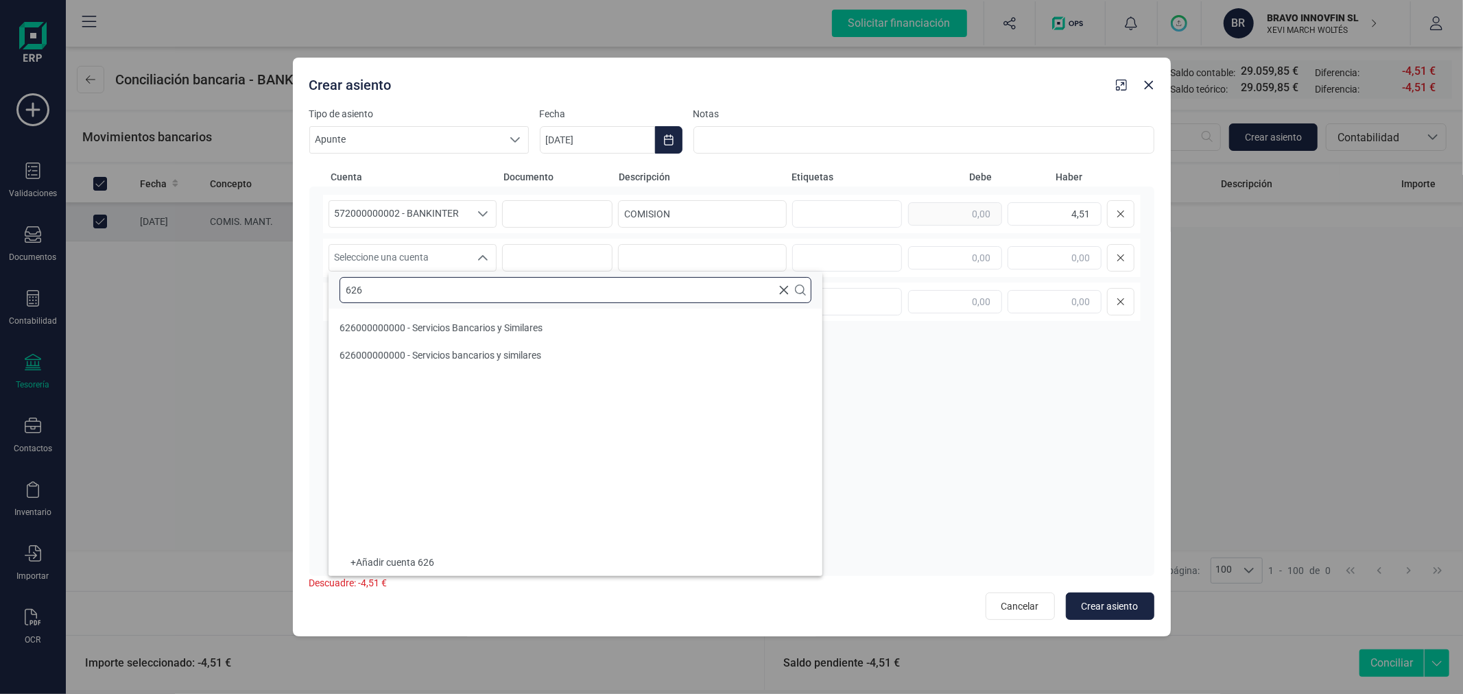
type input "626"
click at [1052, 379] on div "572000000002 - BANKINTER 572000000002 - BANKINTER 572000000002 - BANKINTER COMI…" at bounding box center [732, 356] width 818 height 323
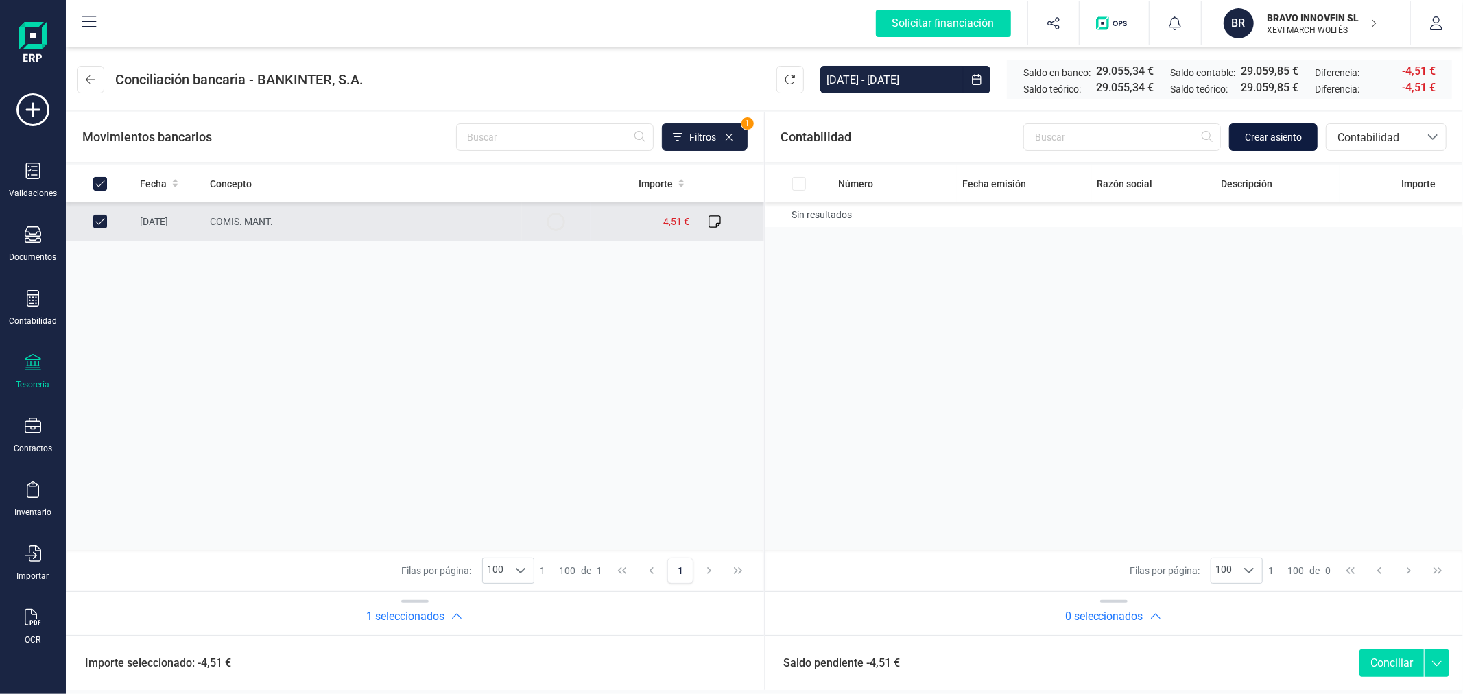
click at [1274, 136] on span "Crear asiento" at bounding box center [1273, 137] width 57 height 14
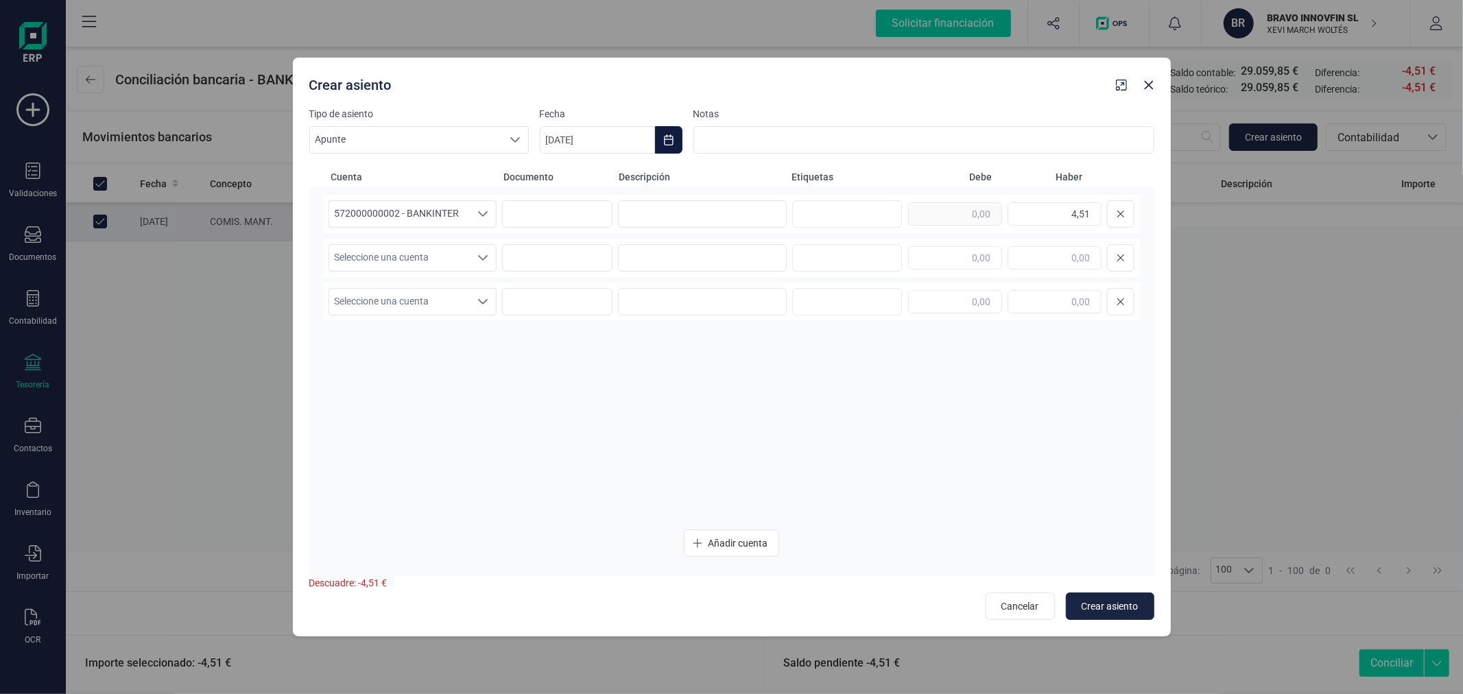
click at [667, 135] on icon "Choose Date" at bounding box center [668, 139] width 9 height 11
click at [565, 299] on span "8" at bounding box center [574, 299] width 27 height 27
type input "[DATE]"
click at [657, 218] on input at bounding box center [702, 213] width 169 height 27
type input "COMISION"
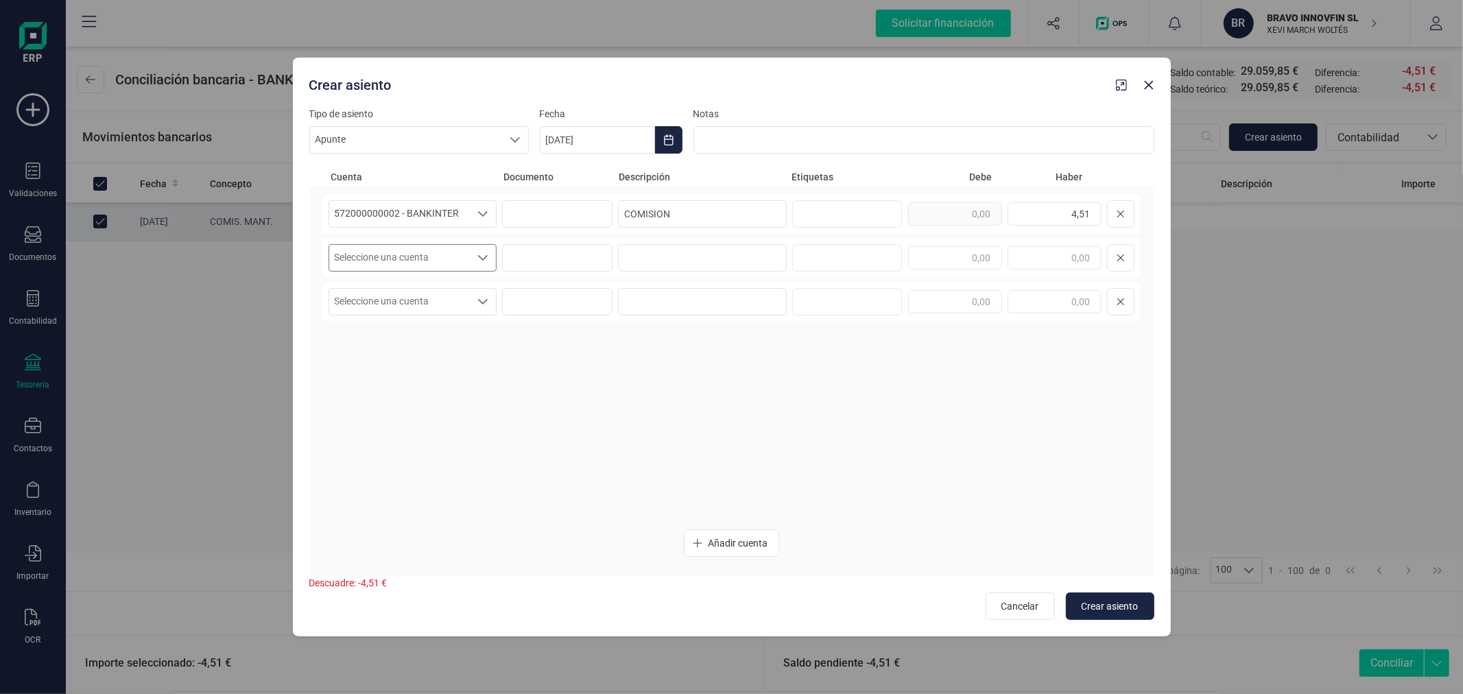
click at [432, 270] on span "Seleccione una cuenta" at bounding box center [399, 258] width 141 height 26
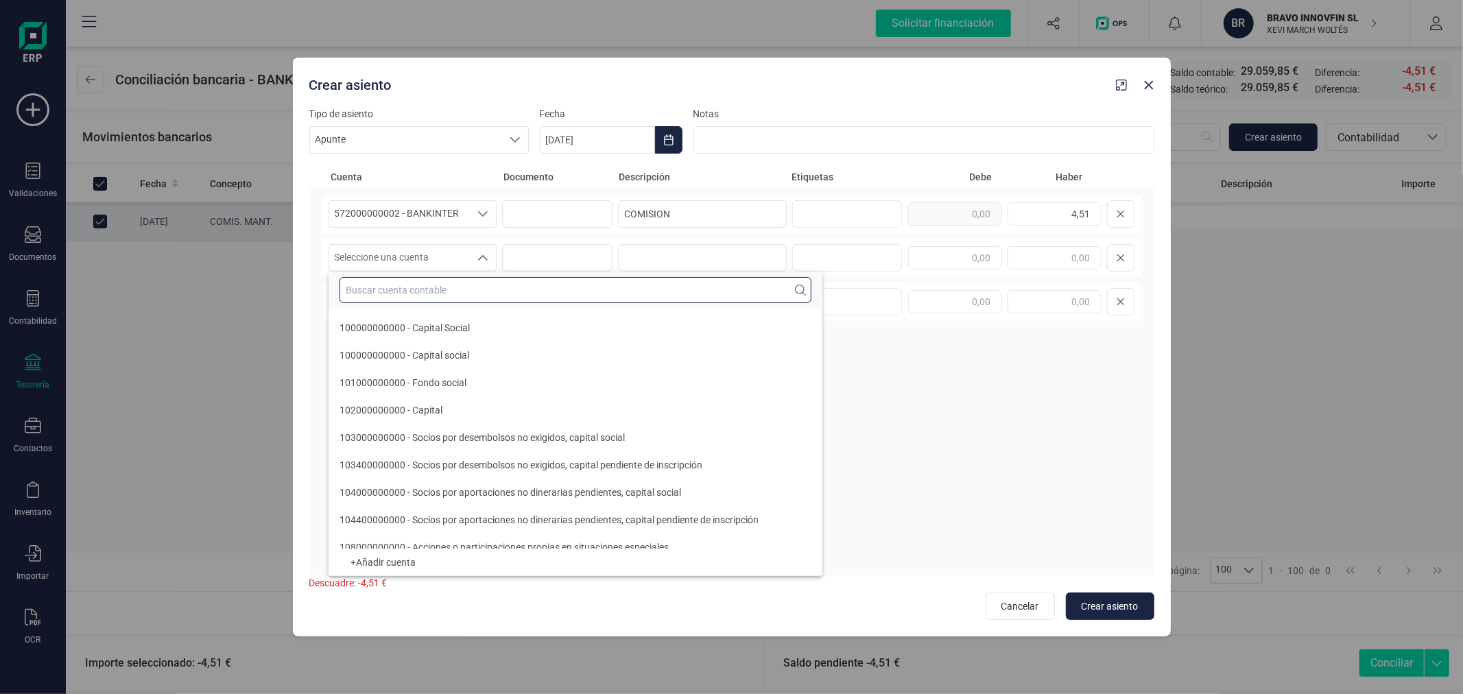
click at [445, 292] on input "text" at bounding box center [576, 290] width 472 height 26
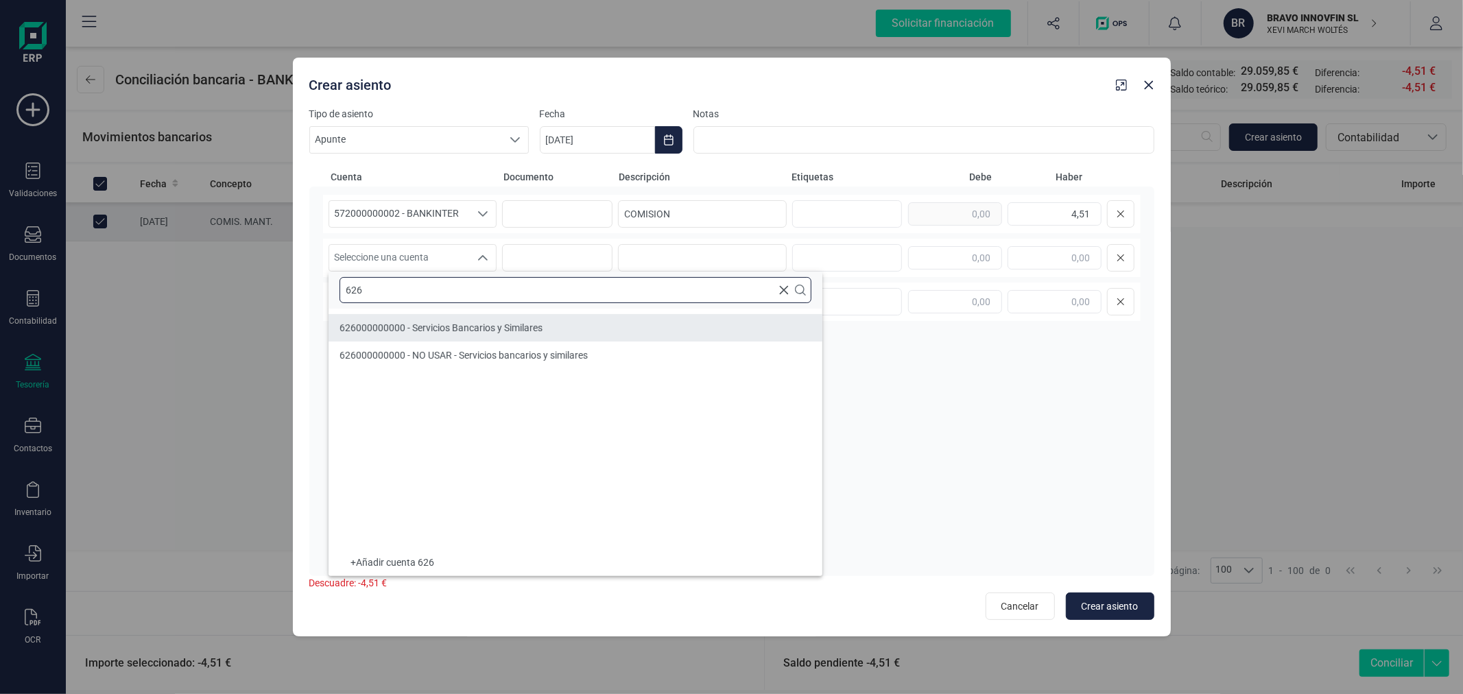
type input "626"
click at [456, 335] on li "626000000000 - Servicios Bancarios y Similares" at bounding box center [576, 327] width 494 height 27
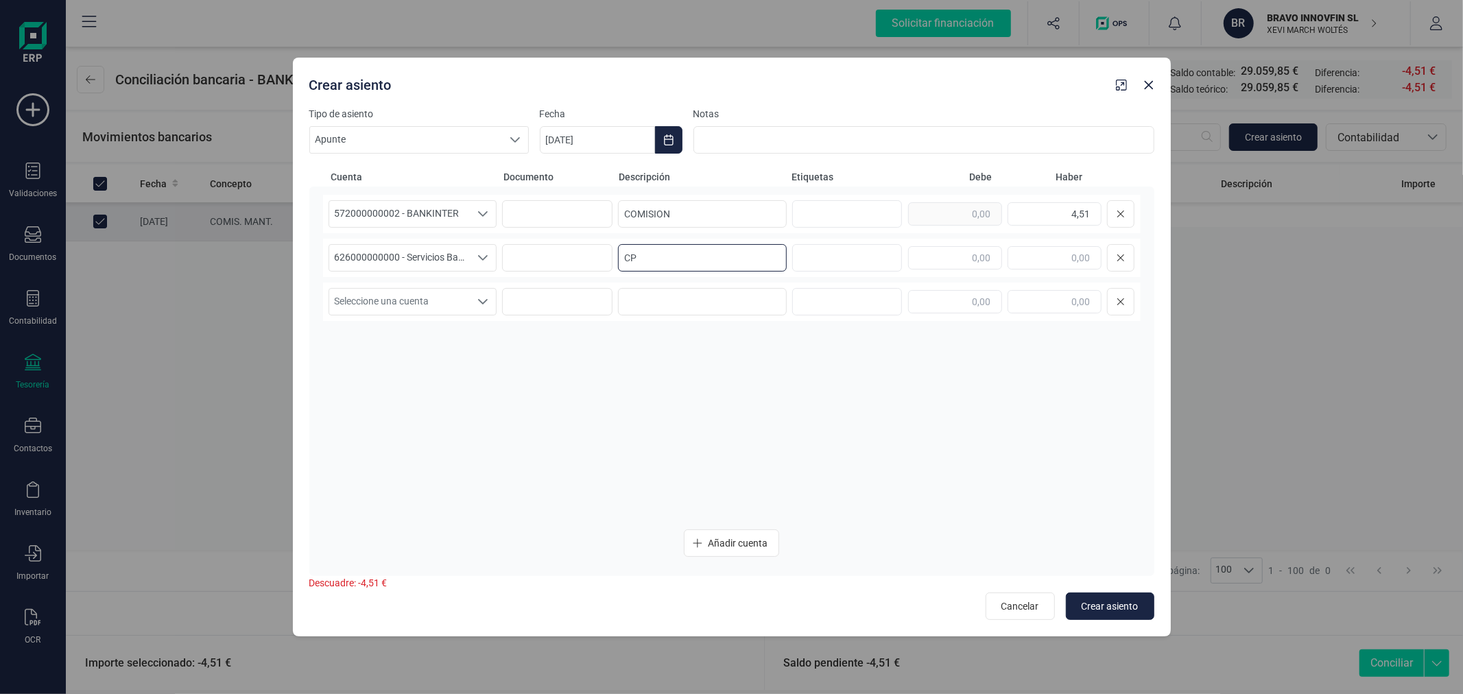
type input "C"
type input "COMISION"
type input "4,51"
click at [1136, 611] on span "Crear asiento" at bounding box center [1110, 607] width 57 height 14
type input "[DATE]"
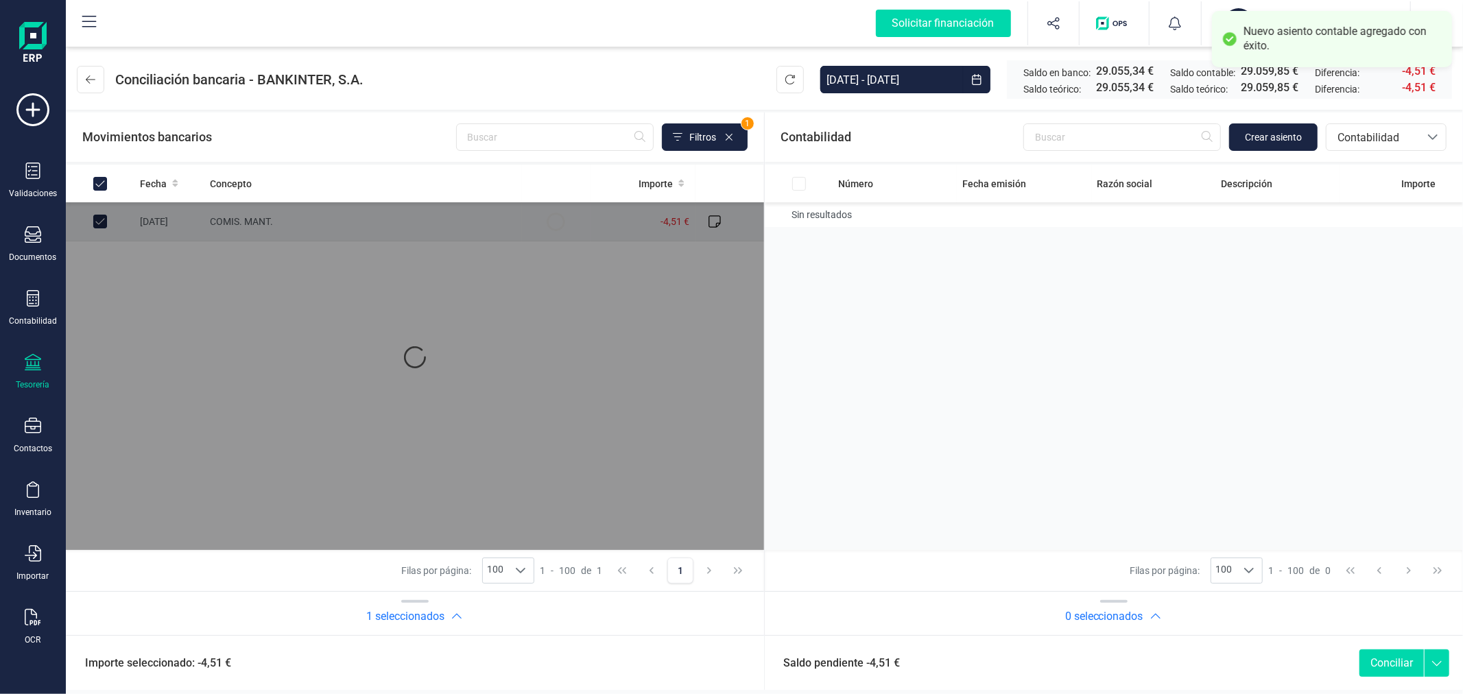
checkbox input "true"
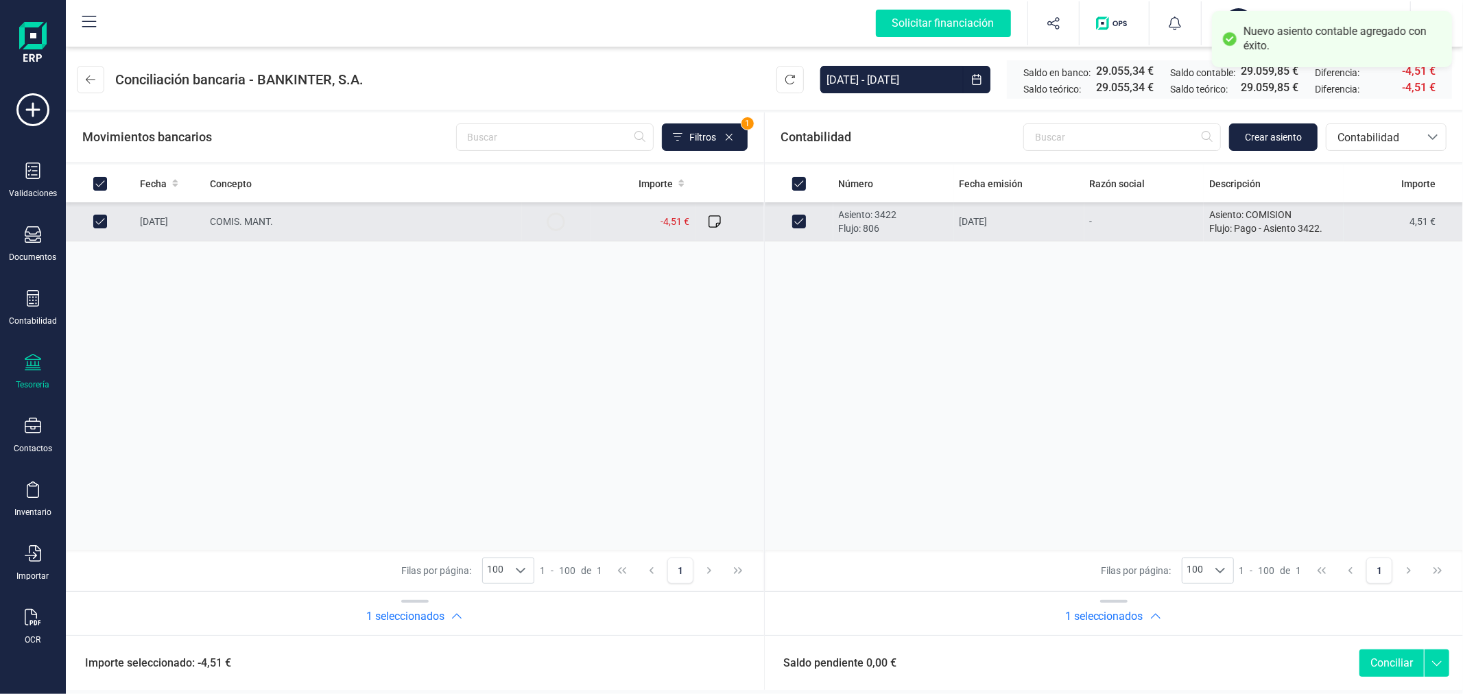
click at [1386, 652] on button "Conciliar" at bounding box center [1392, 663] width 64 height 27
checkbox input "false"
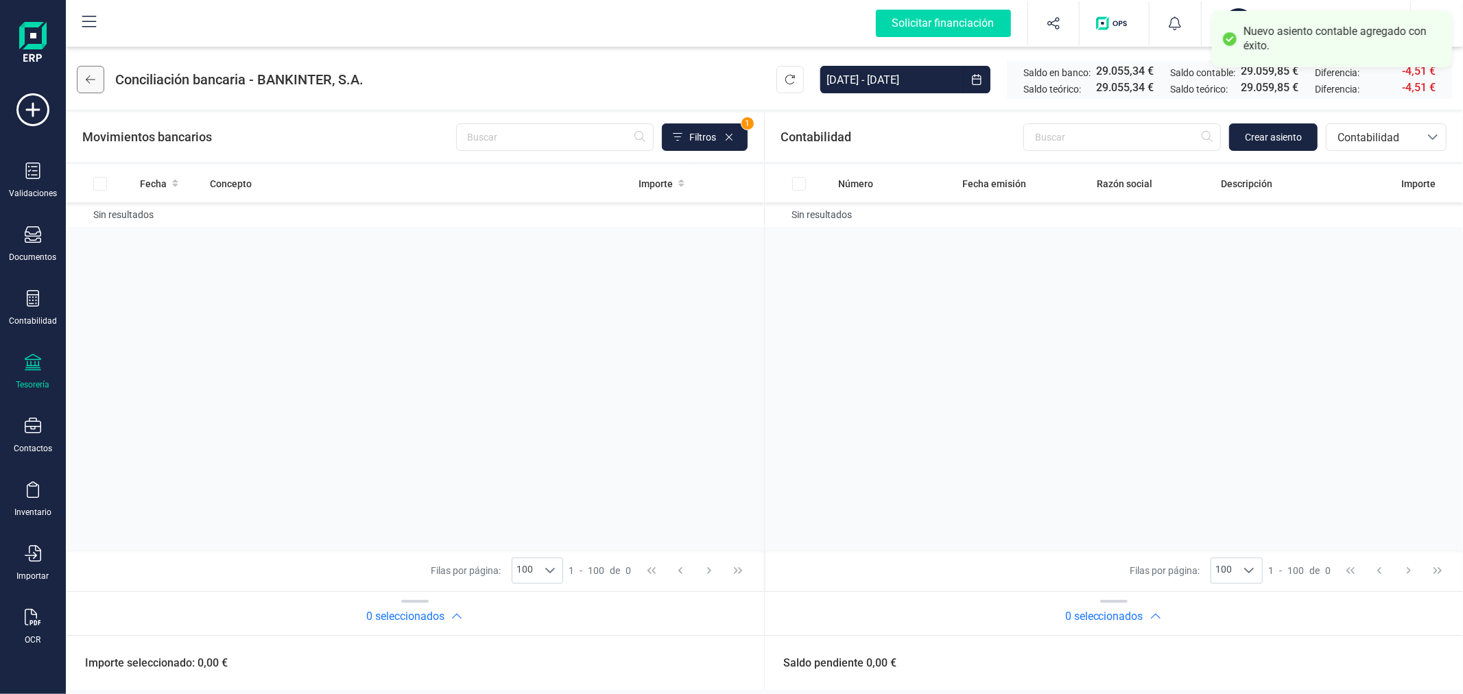
click at [92, 76] on icon at bounding box center [91, 79] width 10 height 11
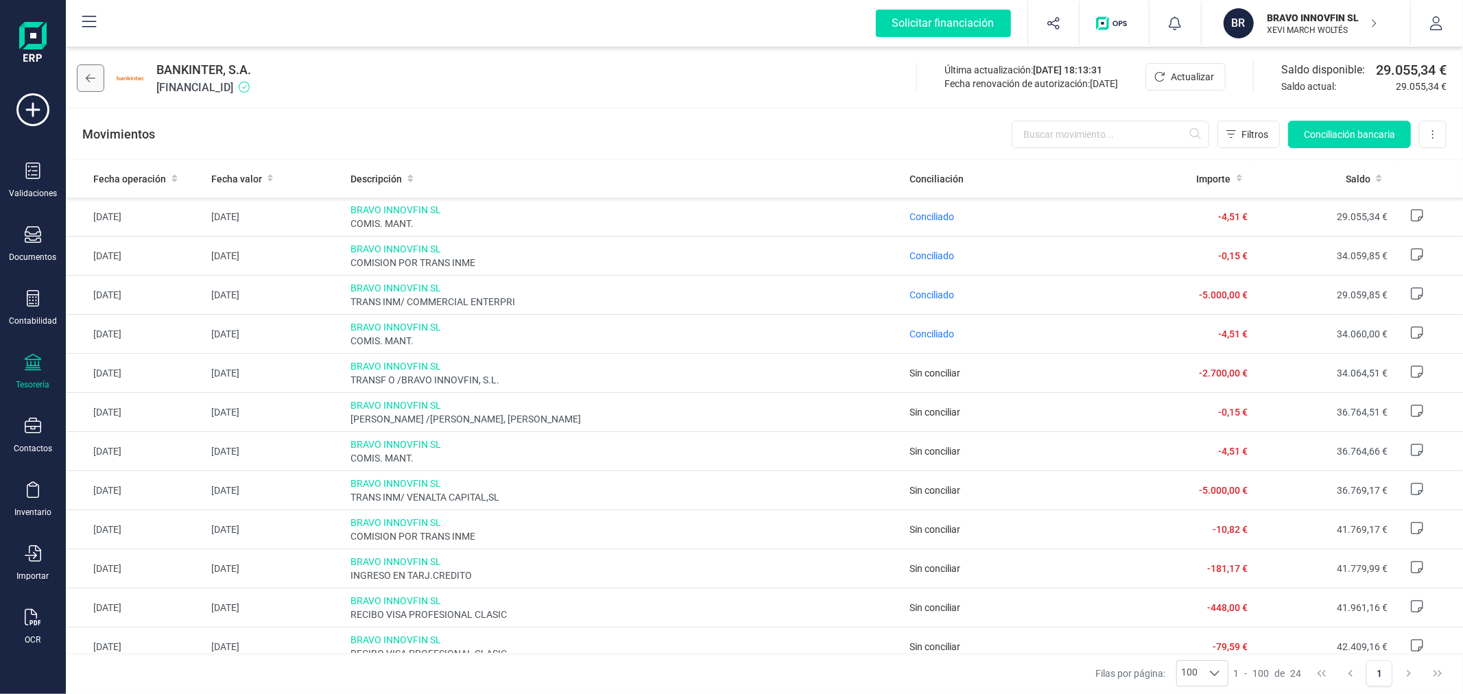
click at [93, 74] on icon at bounding box center [91, 78] width 10 height 11
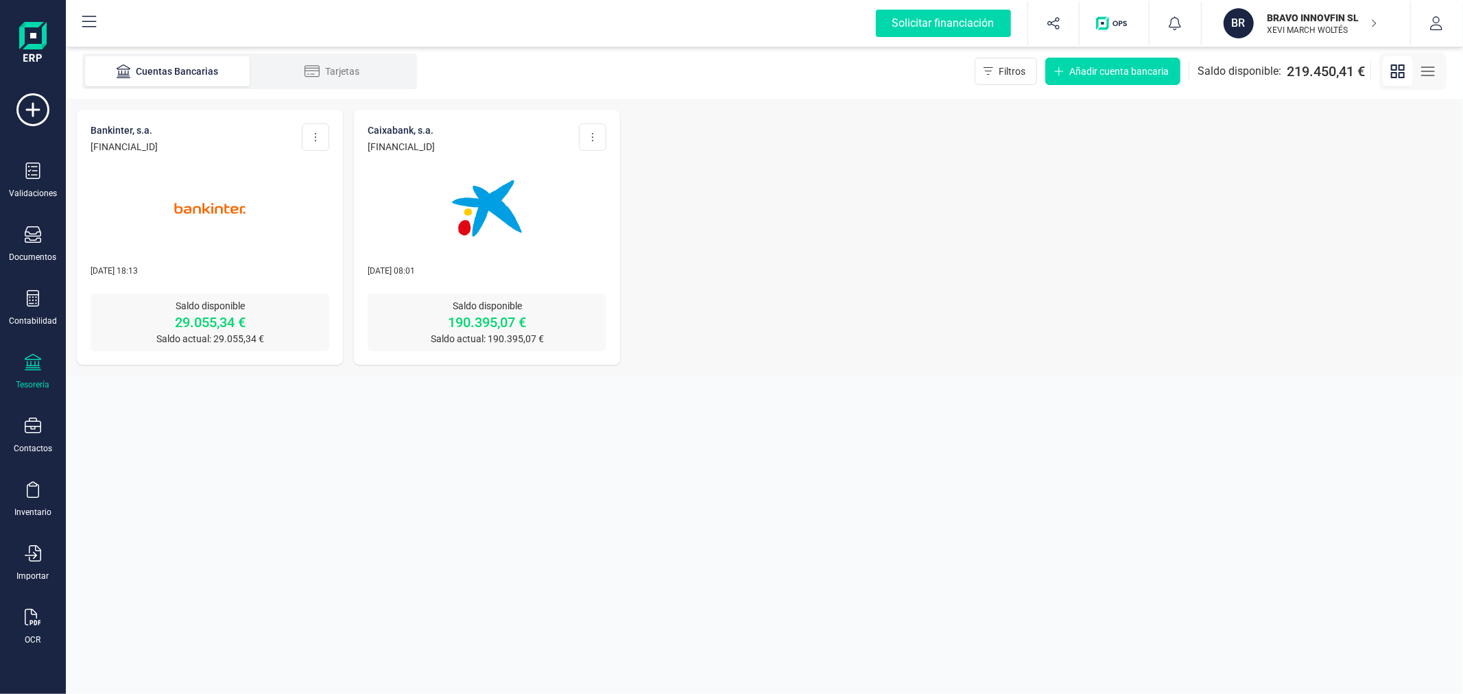
click at [435, 193] on img at bounding box center [486, 208] width 115 height 115
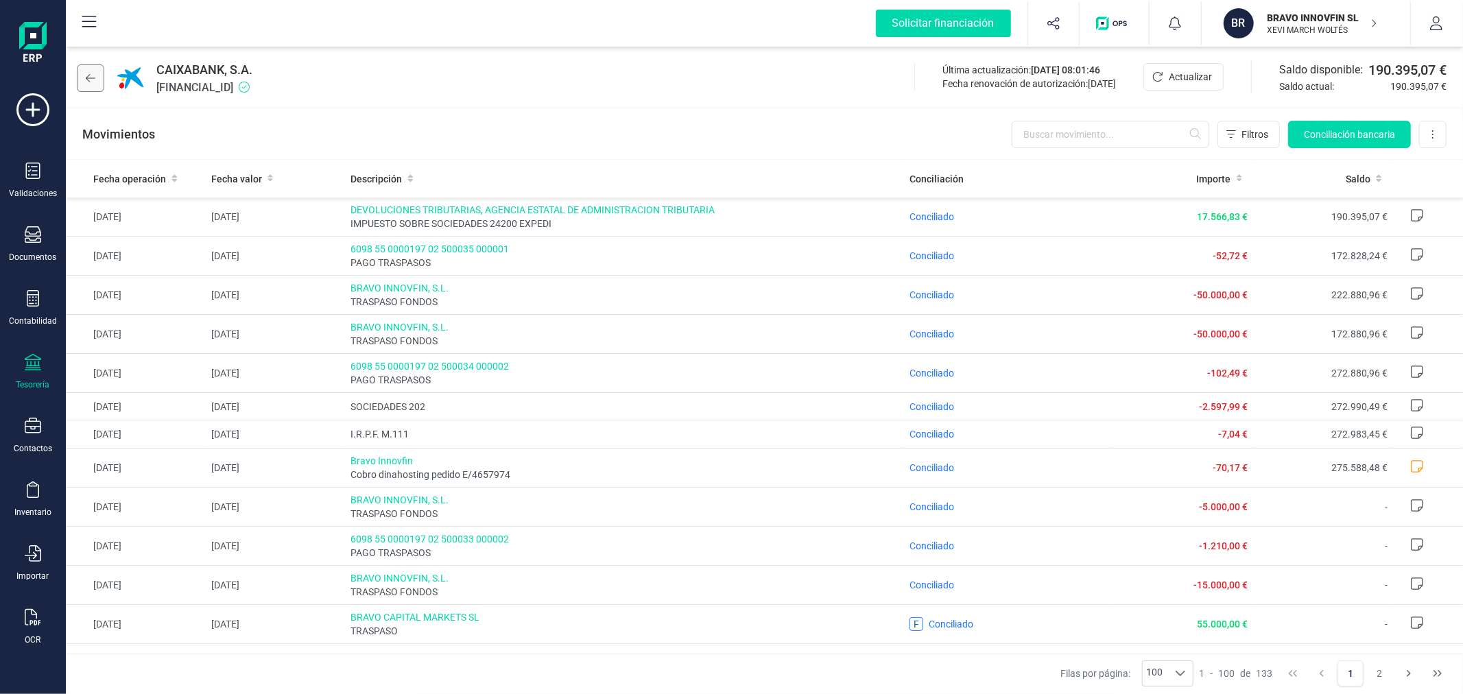
click at [88, 75] on icon at bounding box center [91, 78] width 10 height 8
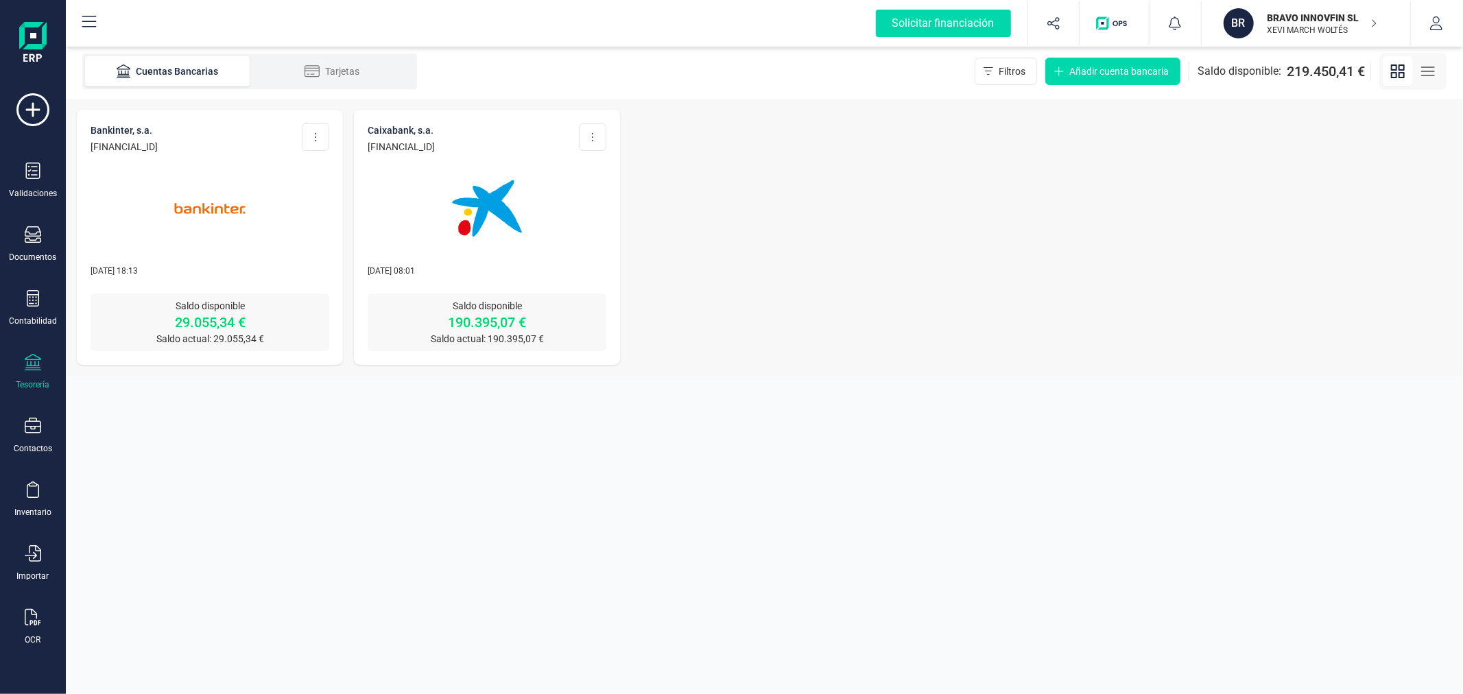
click at [1349, 19] on p "BRAVO INNOVFIN SL" at bounding box center [1323, 18] width 110 height 14
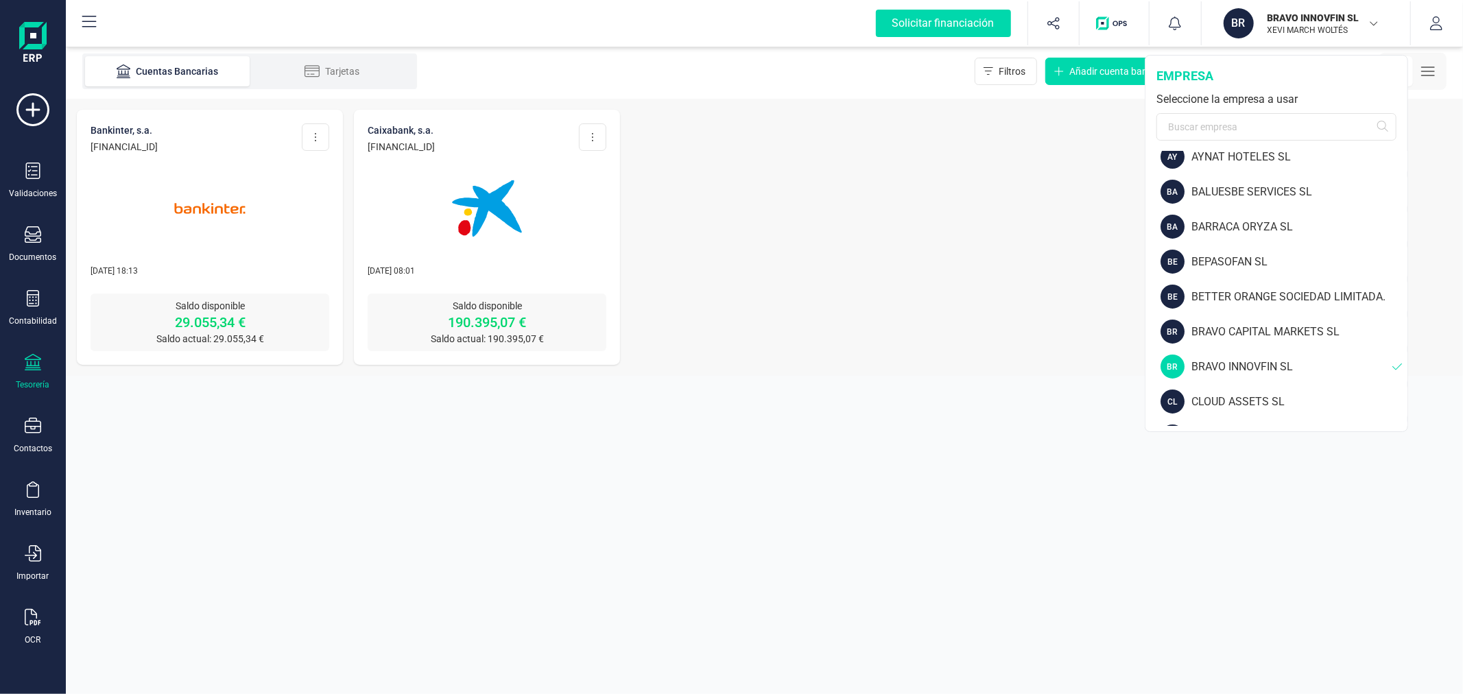
scroll to position [228, 0]
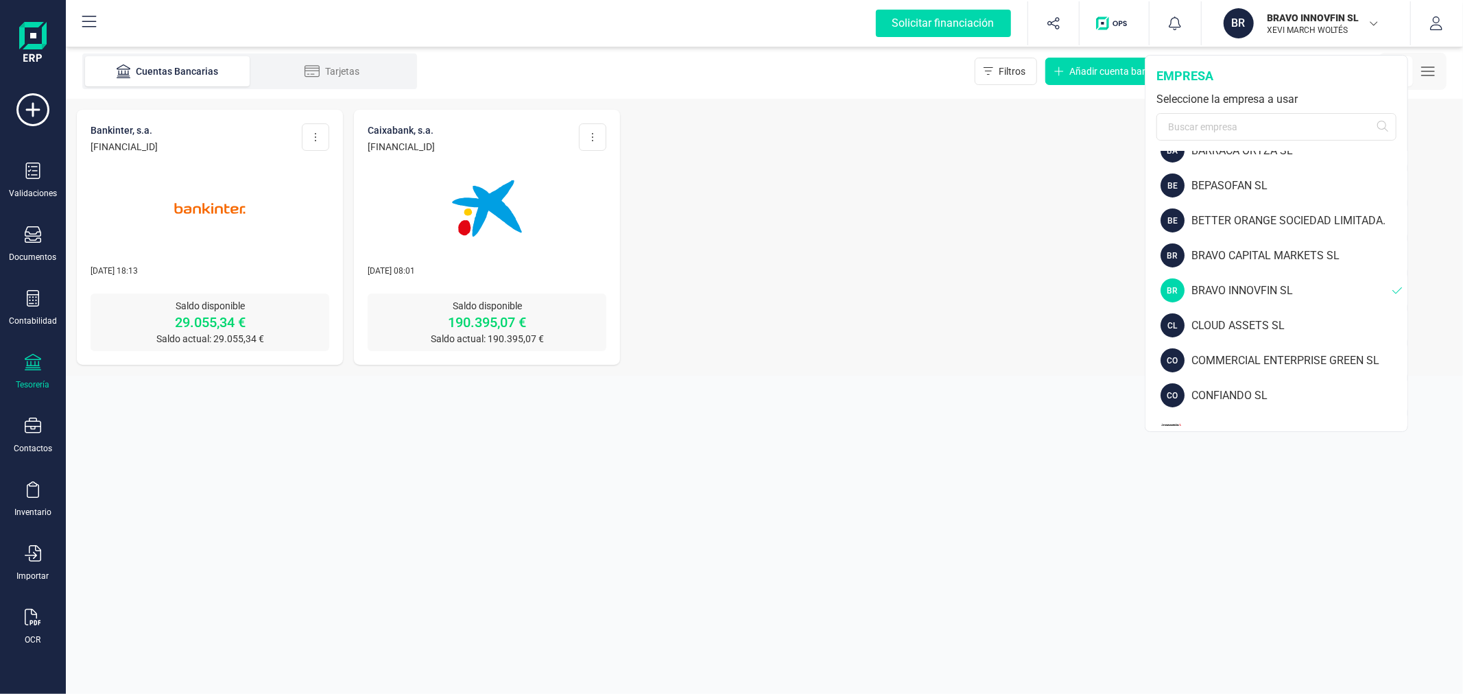
click at [1219, 353] on div "COMMERCIAL ENTERPRISE GREEN SL" at bounding box center [1300, 361] width 216 height 16
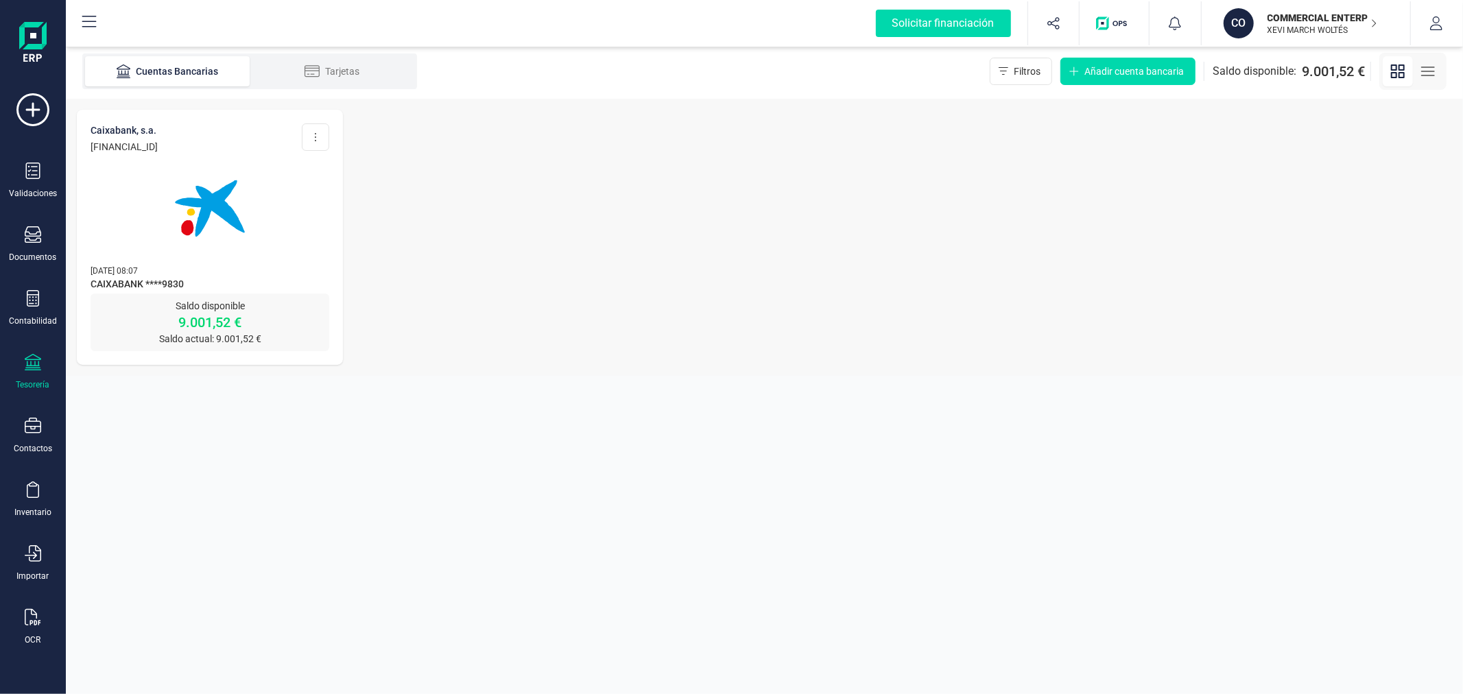
click at [1320, 25] on p "XEVI MARCH WOLTÉS" at bounding box center [1323, 30] width 110 height 11
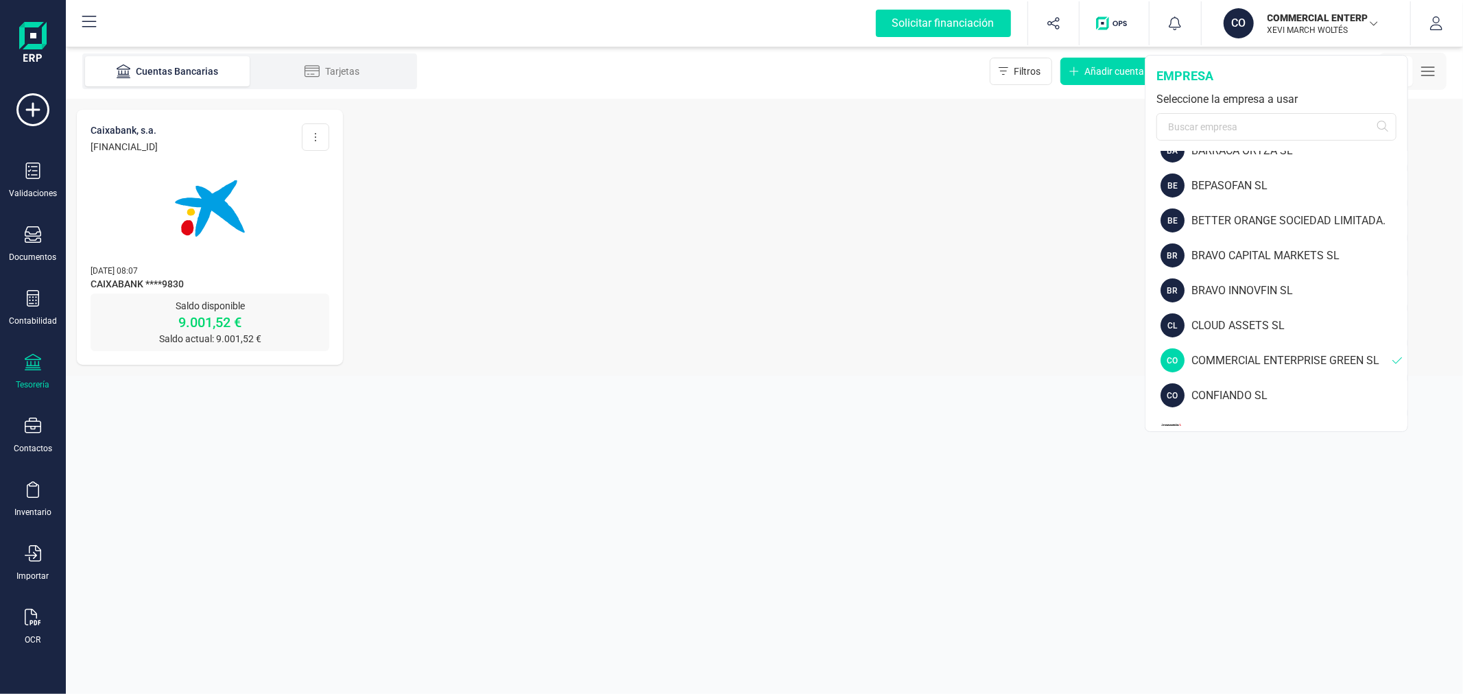
scroll to position [305, 0]
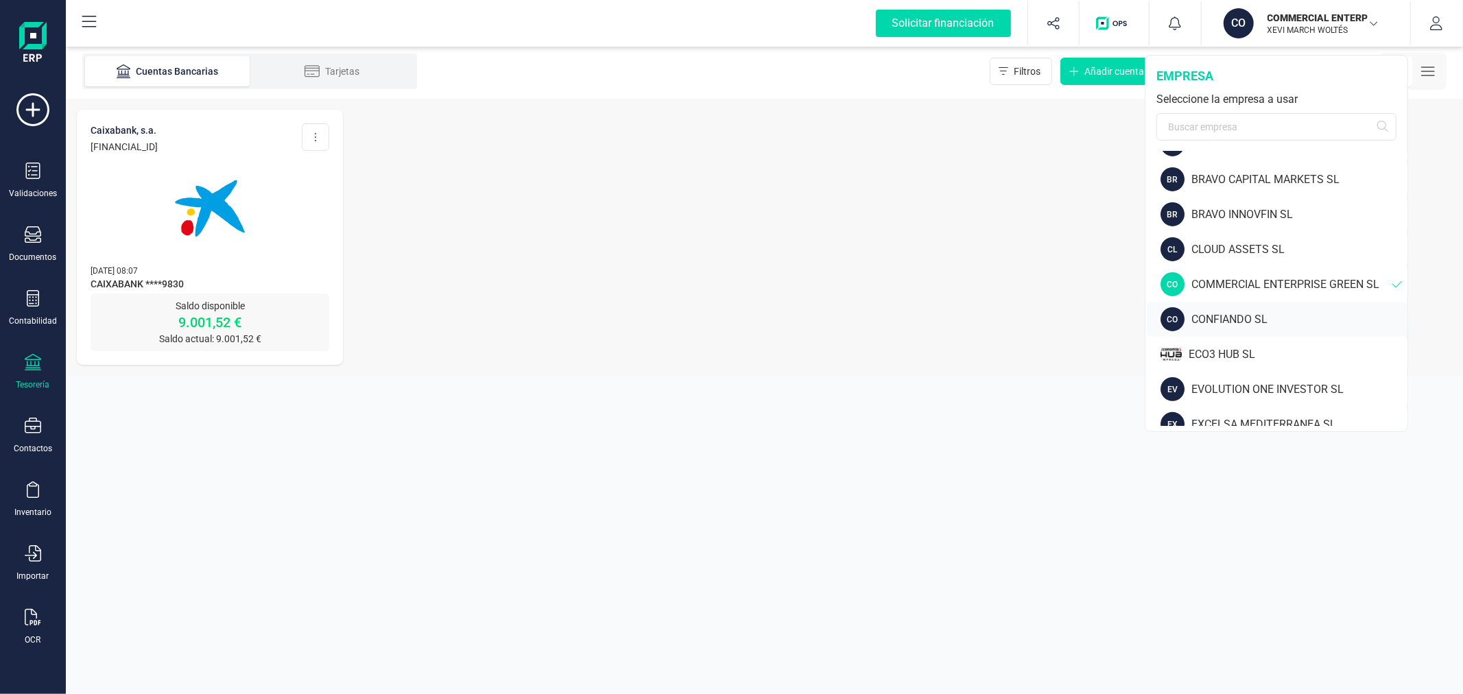
click at [1235, 318] on div "CONFIANDO SL" at bounding box center [1300, 319] width 216 height 16
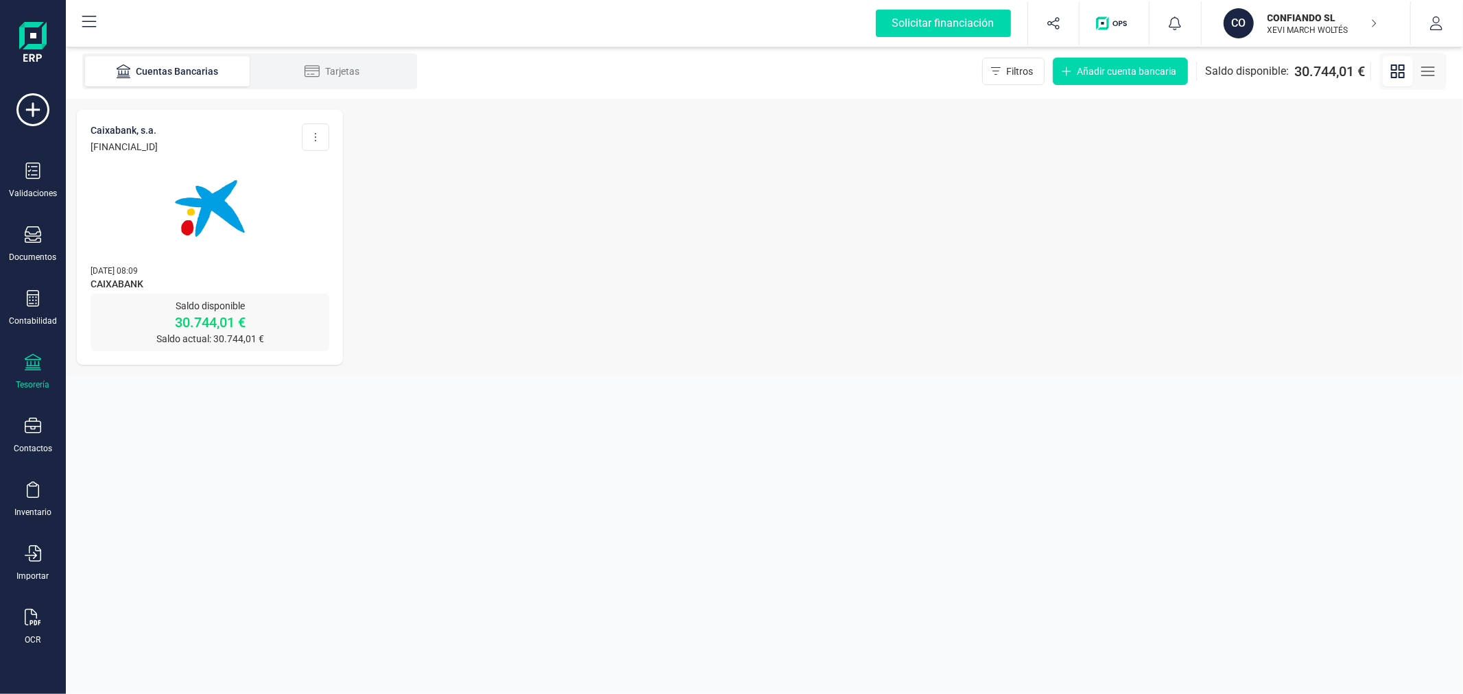
click at [248, 216] on img at bounding box center [209, 208] width 115 height 115
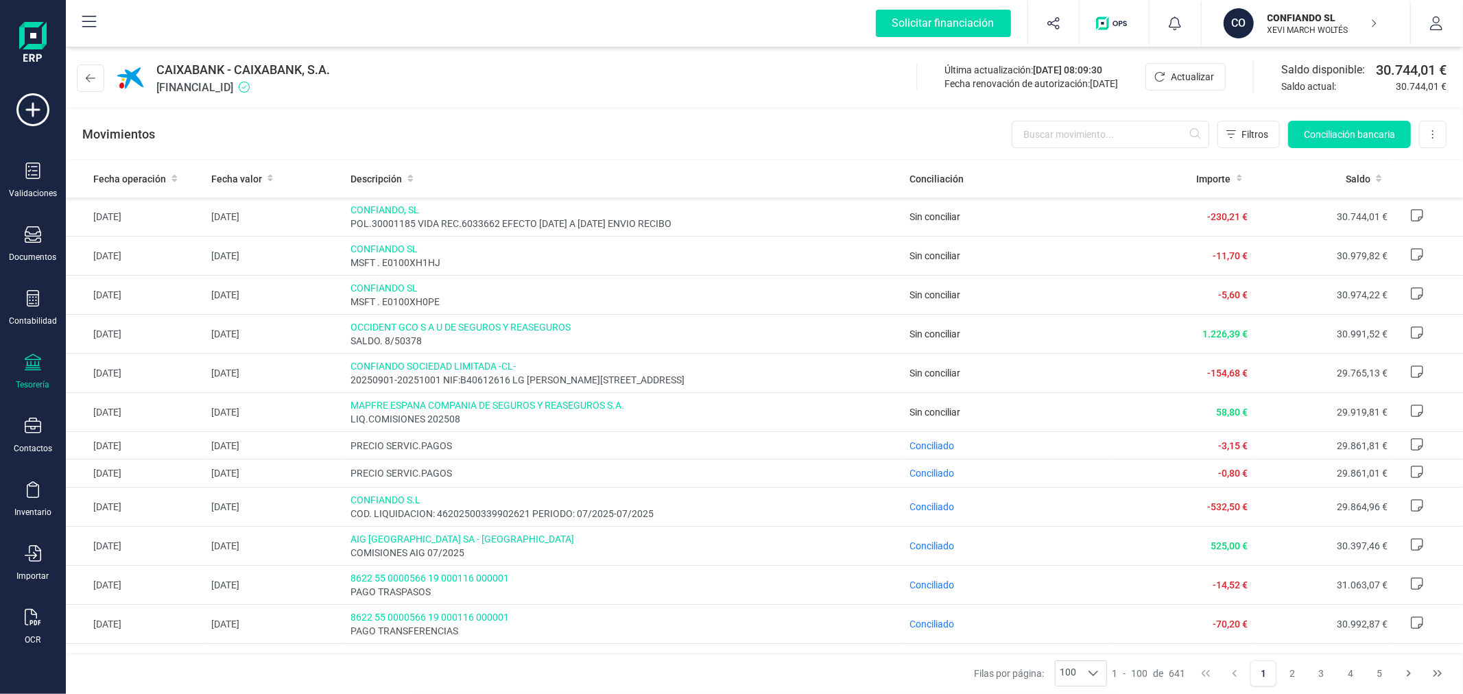
click at [538, 119] on div "Movimientos Filtros Conciliación bancaria Descargar Excel Eliminar cuenta" at bounding box center [764, 134] width 1397 height 49
click at [1308, 136] on span "Conciliación bancaria" at bounding box center [1349, 135] width 91 height 14
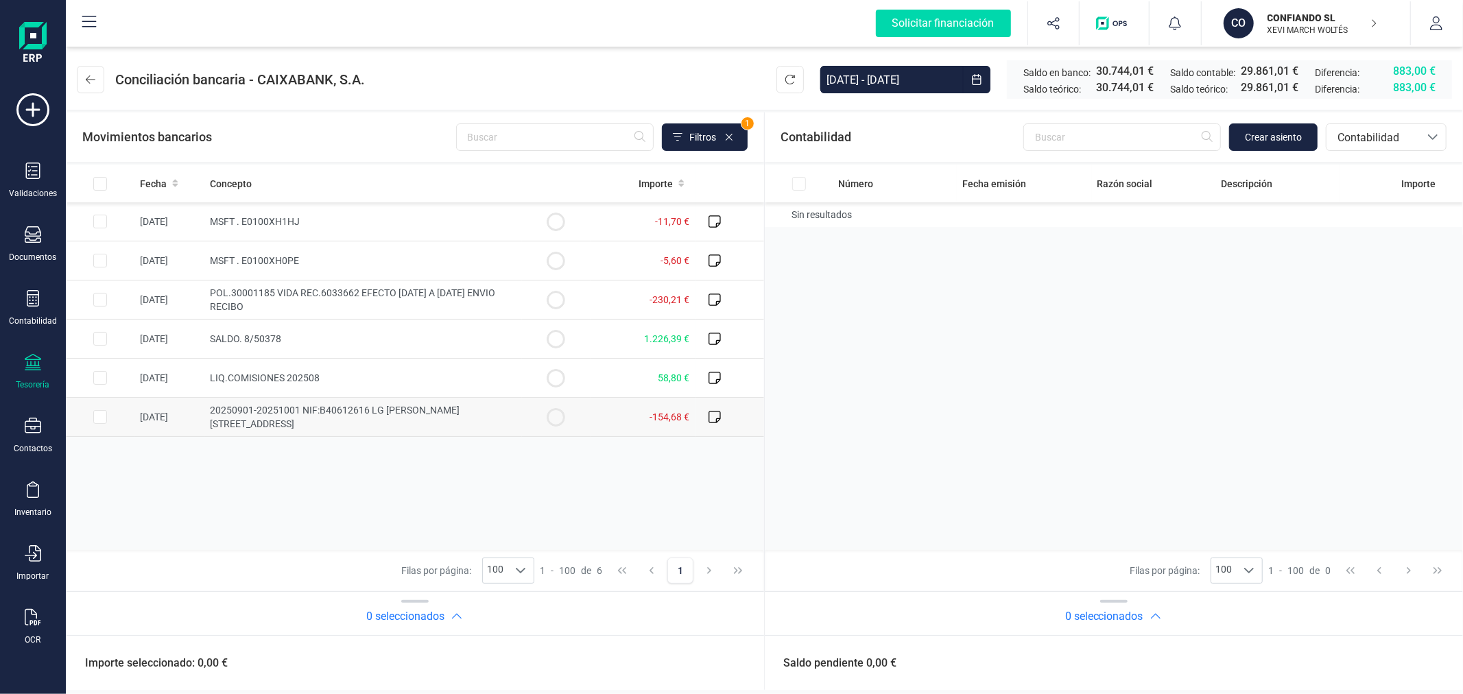
click at [101, 423] on input "Row Selected 2204f21f-865c-45c1-97bb-f6cc37f22ba1" at bounding box center [100, 417] width 14 height 14
checkbox input "true"
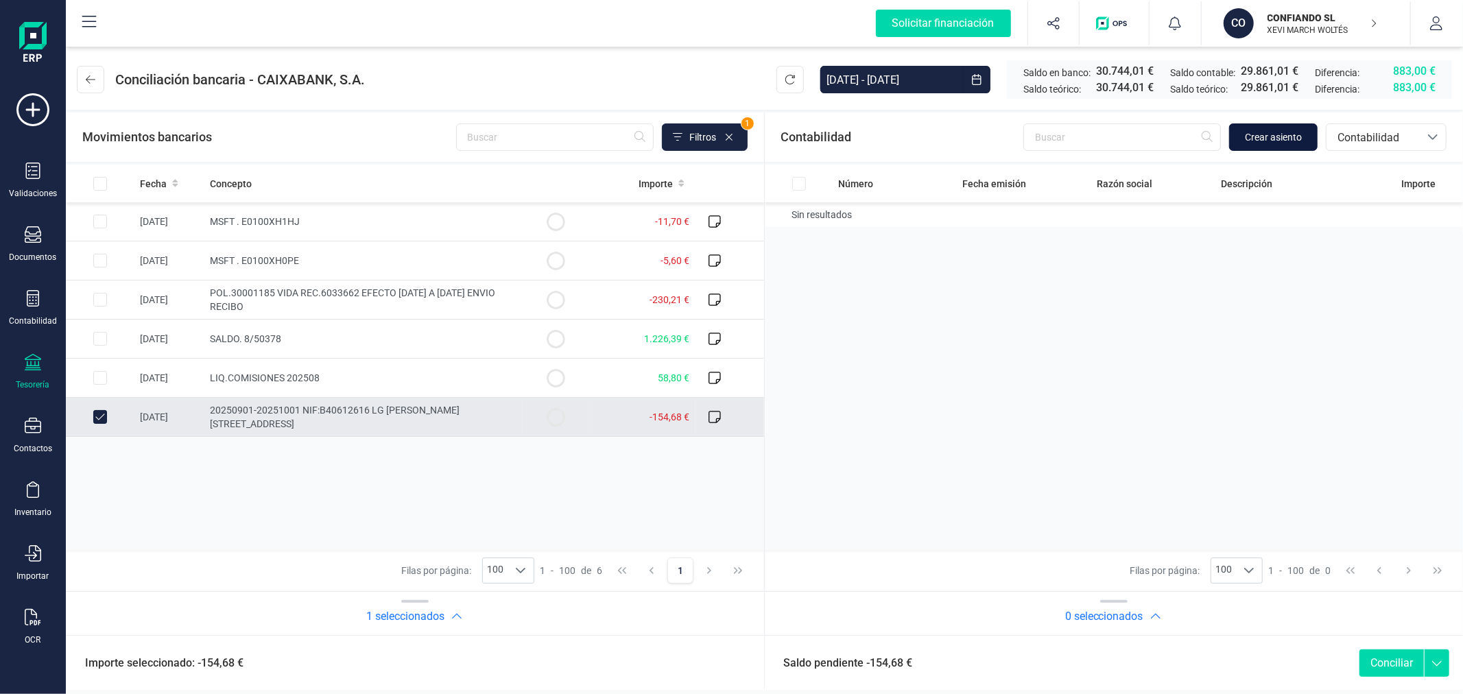
click at [1283, 128] on button "Crear asiento" at bounding box center [1273, 136] width 88 height 27
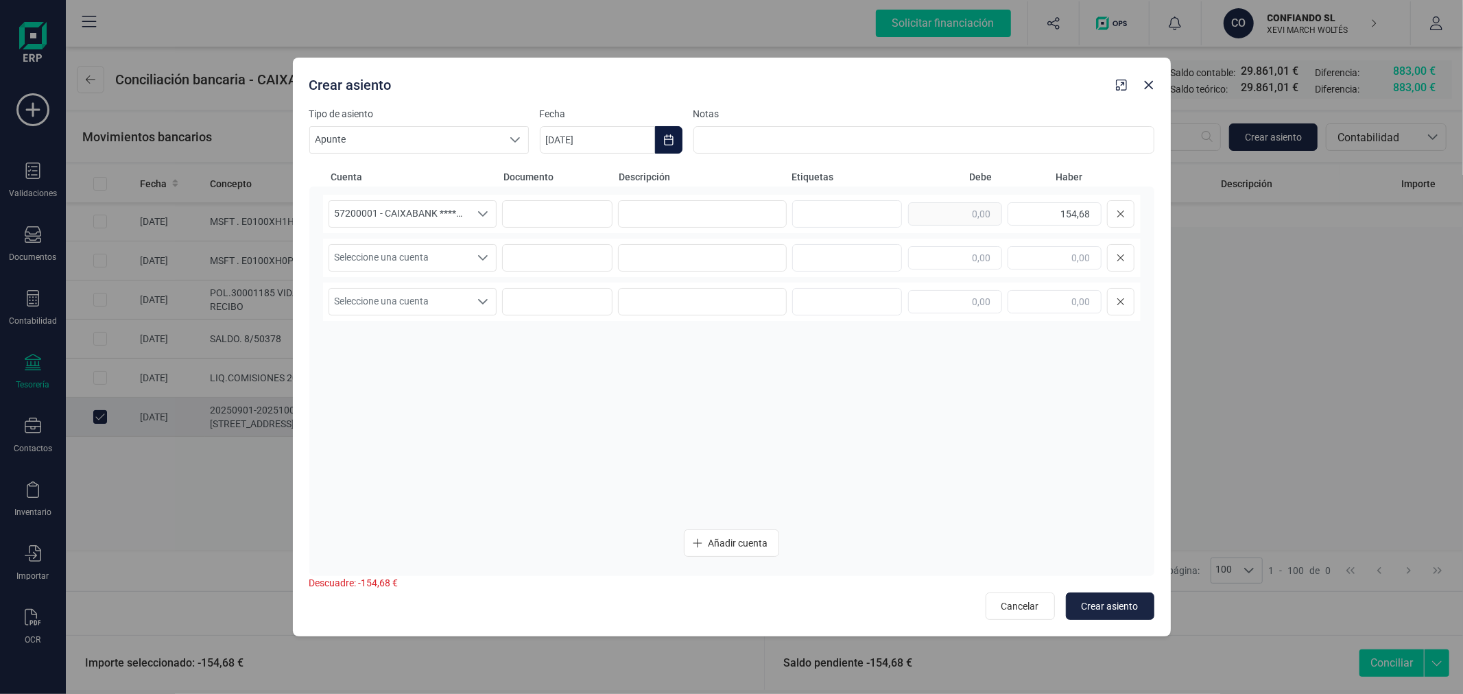
click at [673, 130] on button "Choose Date" at bounding box center [668, 139] width 27 height 27
click at [626, 255] on span "2" at bounding box center [624, 261] width 27 height 27
type input "02/09/2025"
click at [675, 213] on input at bounding box center [702, 213] width 169 height 27
type input "AXA"
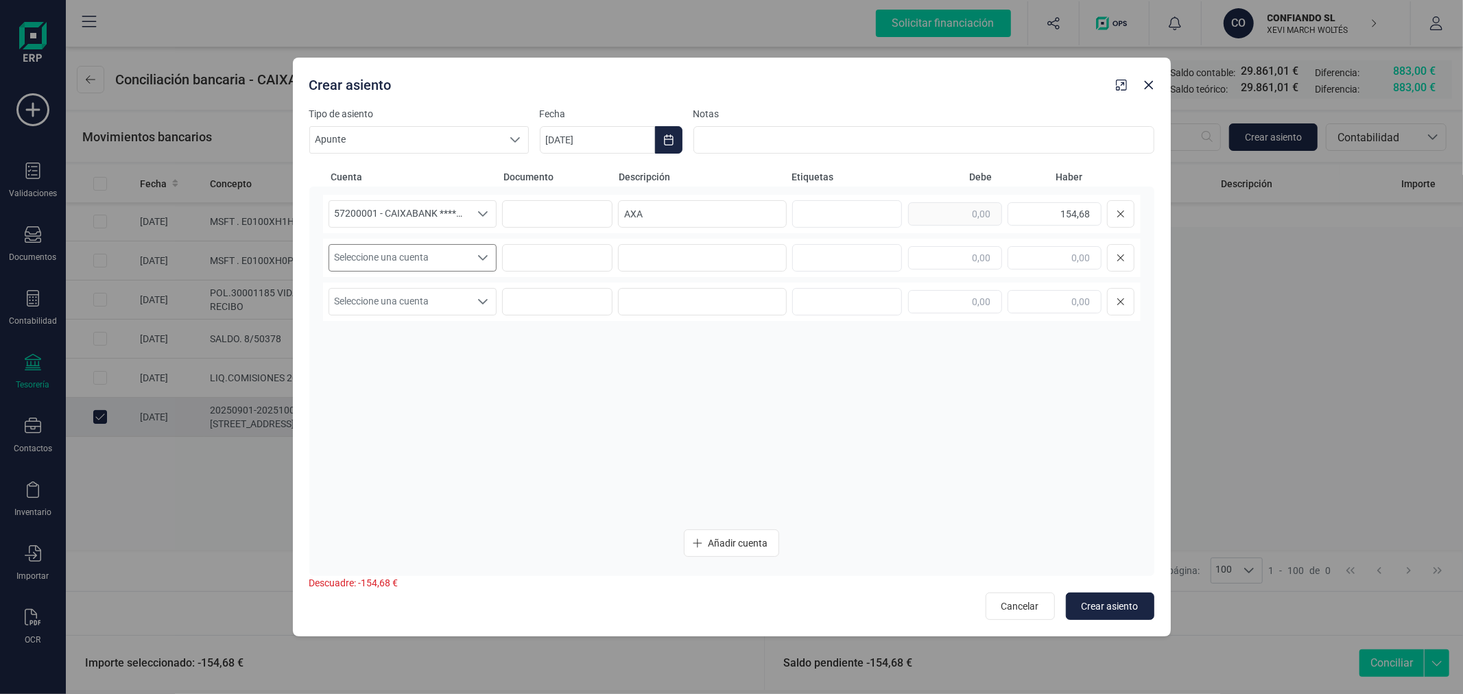
click at [410, 265] on span "Seleccione una cuenta" at bounding box center [399, 258] width 141 height 26
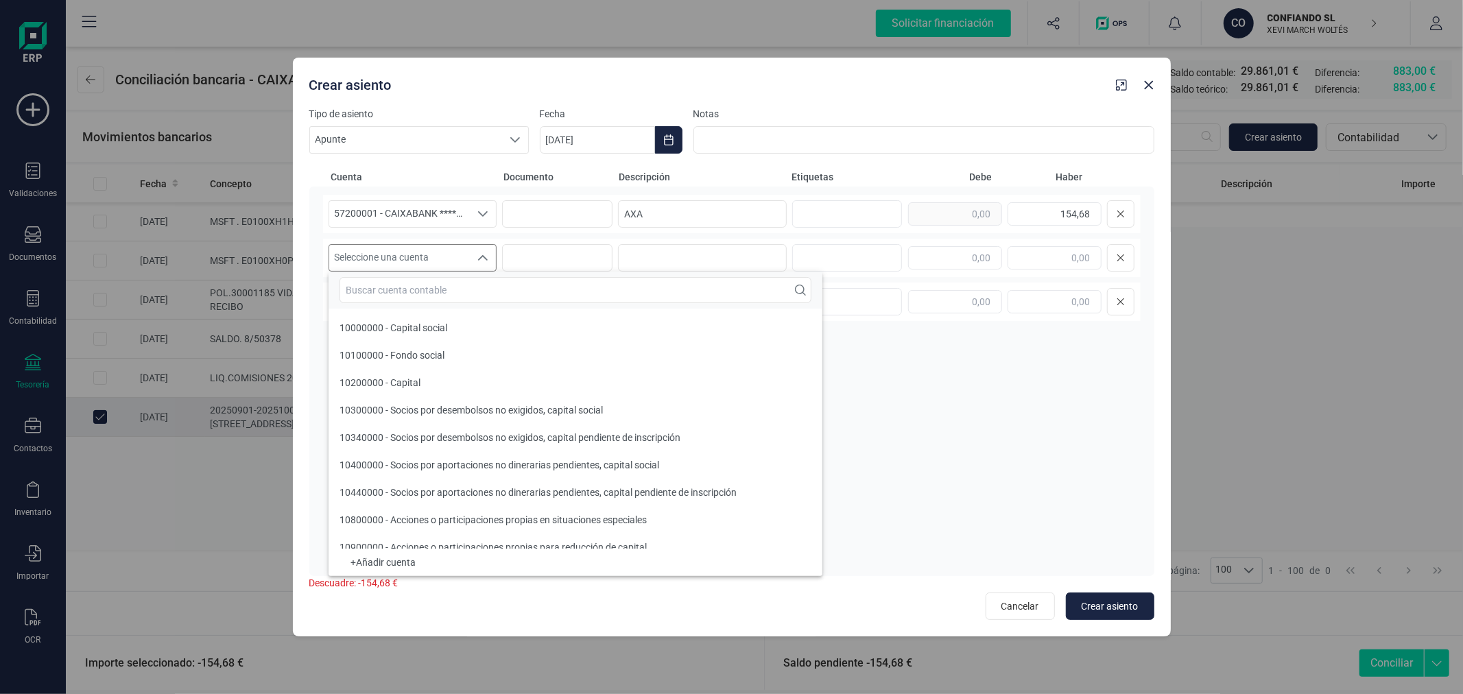
click at [423, 298] on input "text" at bounding box center [576, 290] width 472 height 26
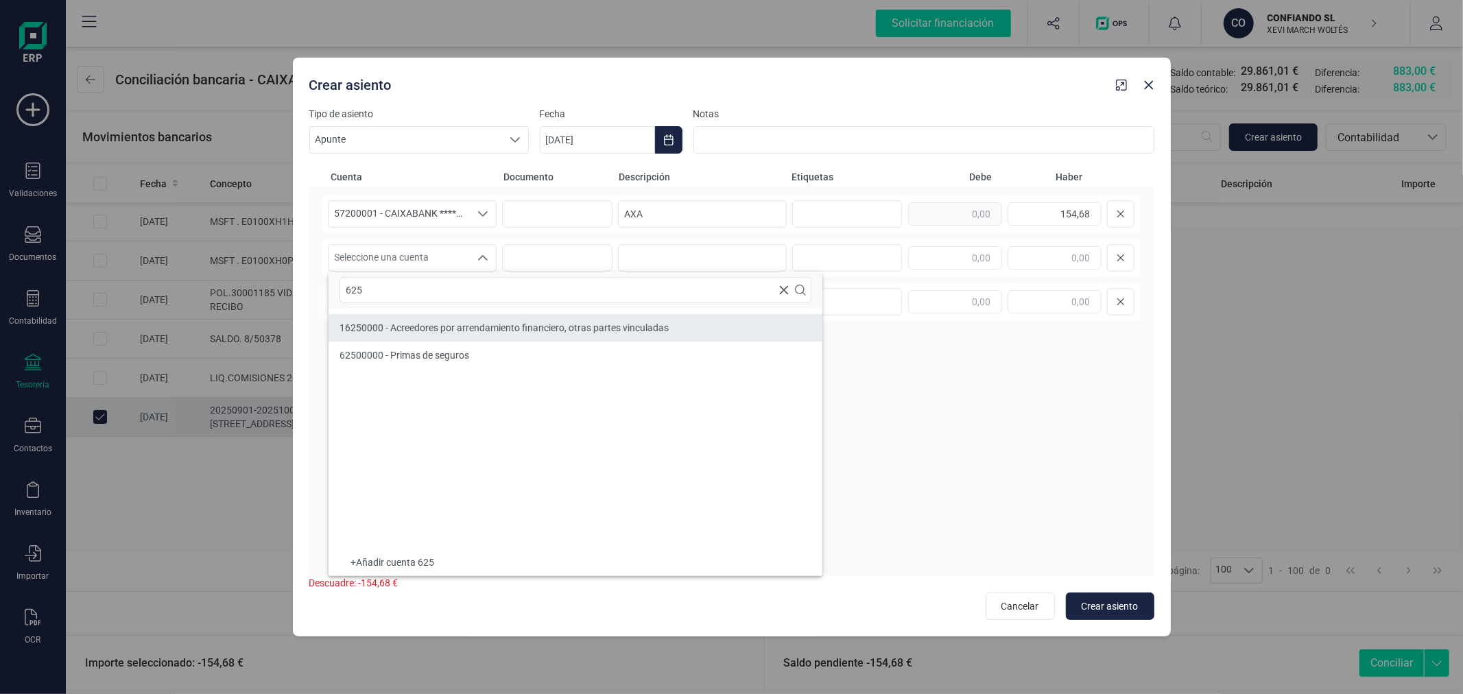
type input "625"
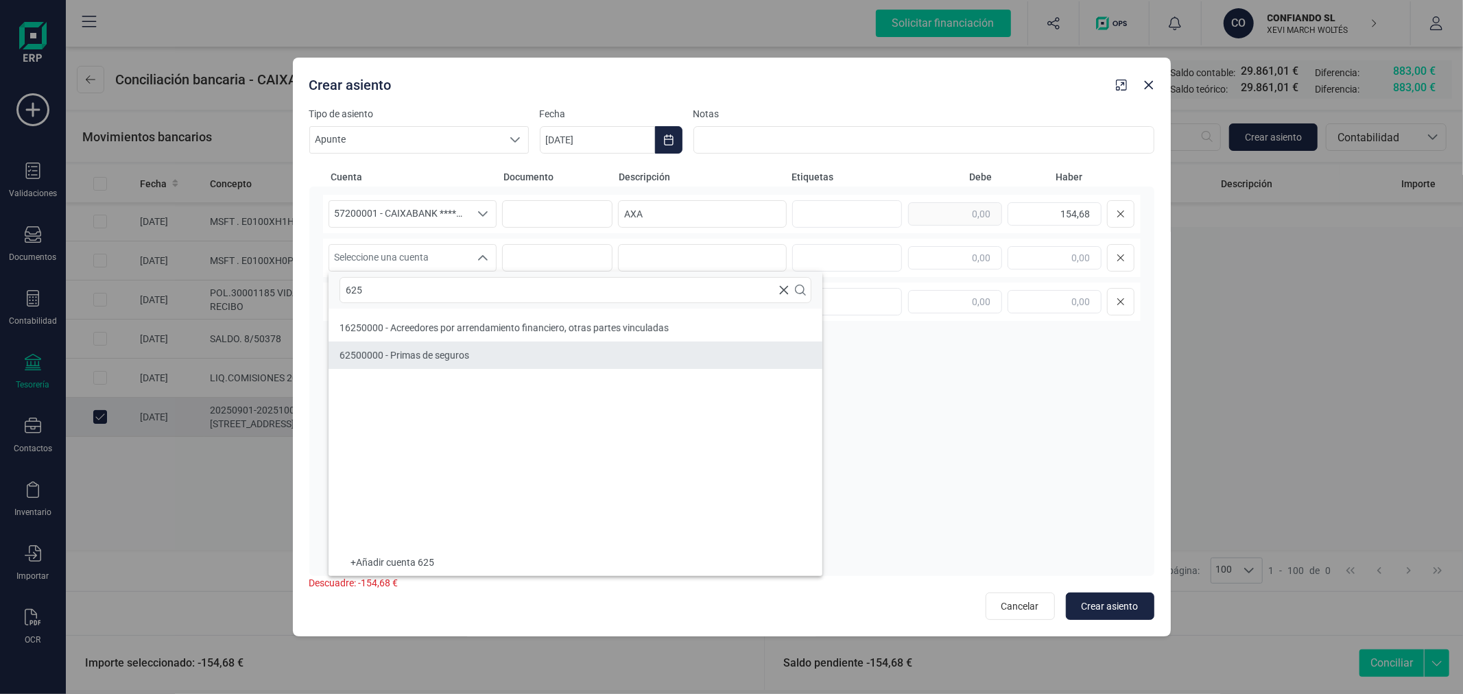
click at [438, 353] on span "62500000 - Primas de seguros" at bounding box center [405, 355] width 130 height 11
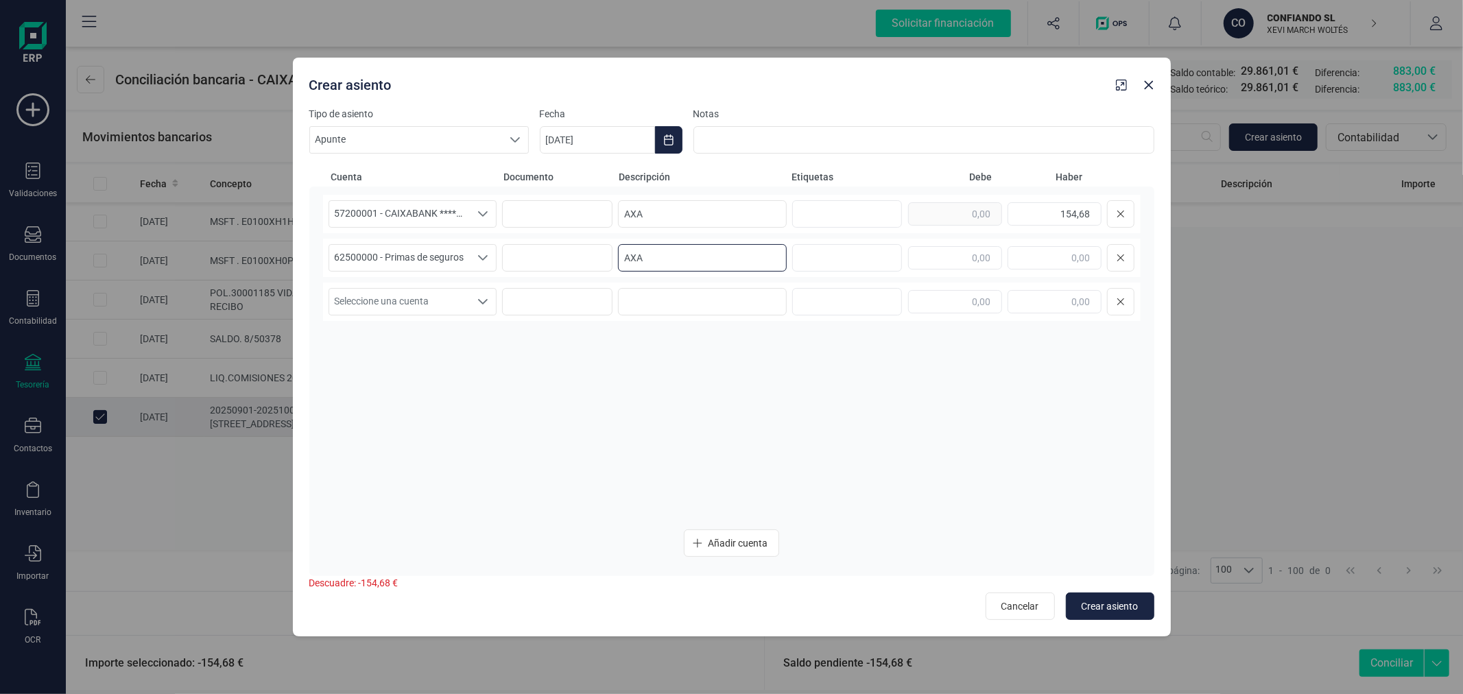
type input "AXA"
type input "154,68"
click at [1107, 608] on span "Crear asiento" at bounding box center [1110, 607] width 57 height 14
type input "[DATE]"
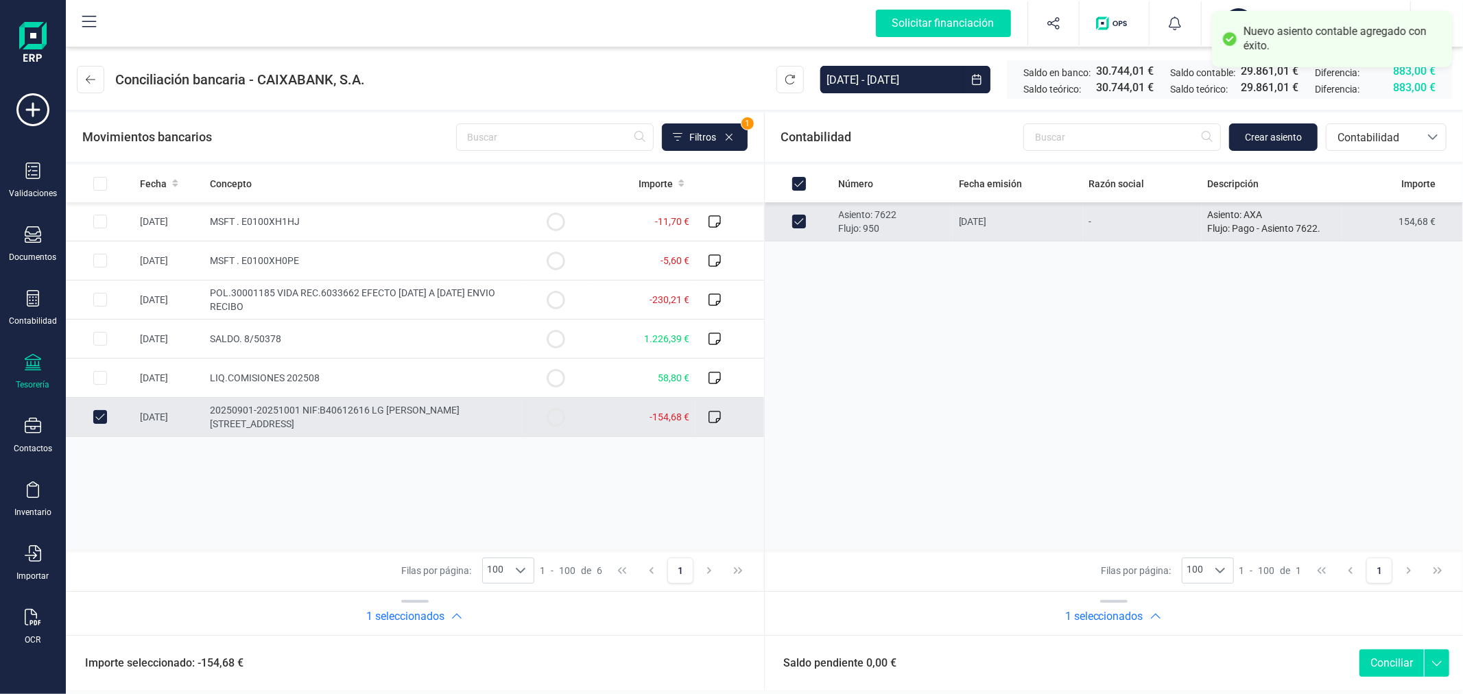
click at [1391, 670] on button "Conciliar" at bounding box center [1392, 663] width 64 height 27
checkbox input "false"
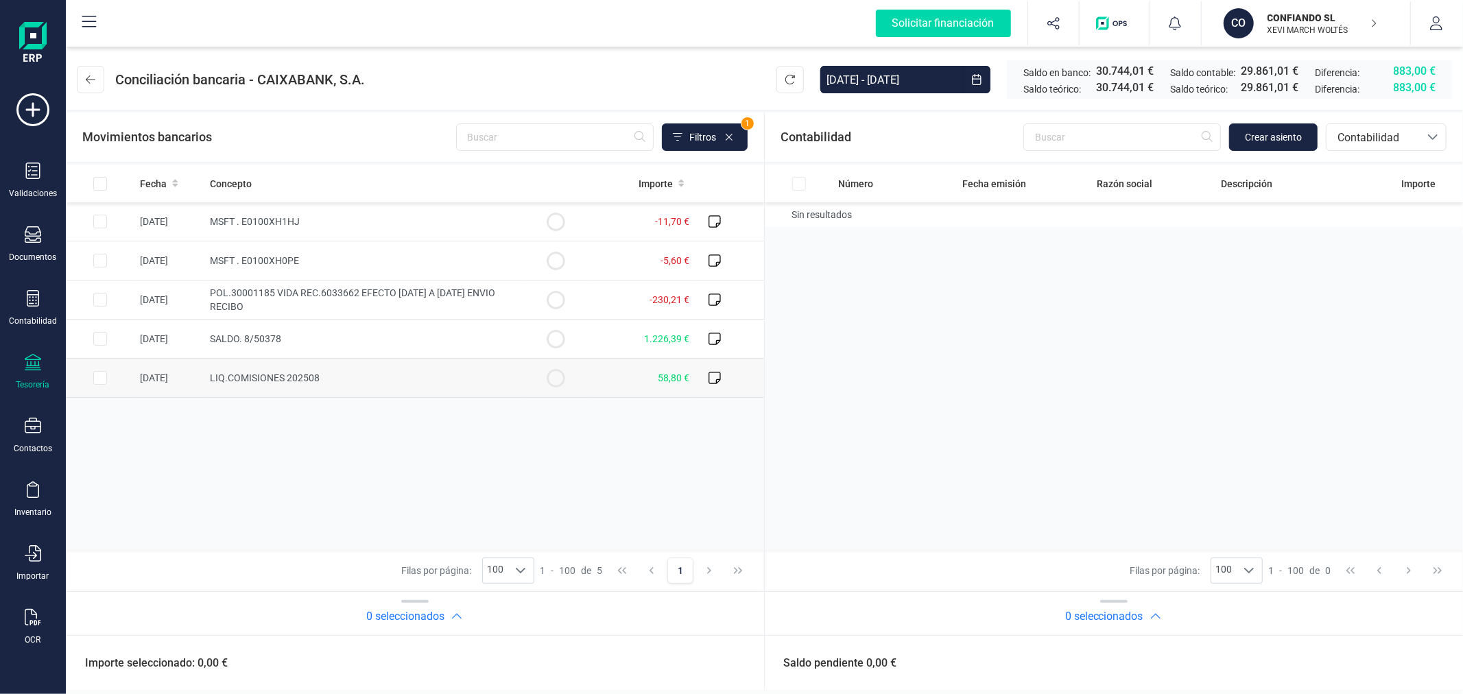
click at [101, 373] on input "Row Selected 80d0d630-a05c-49ff-9a8d-f35a0c8955e3" at bounding box center [100, 378] width 14 height 14
checkbox input "true"
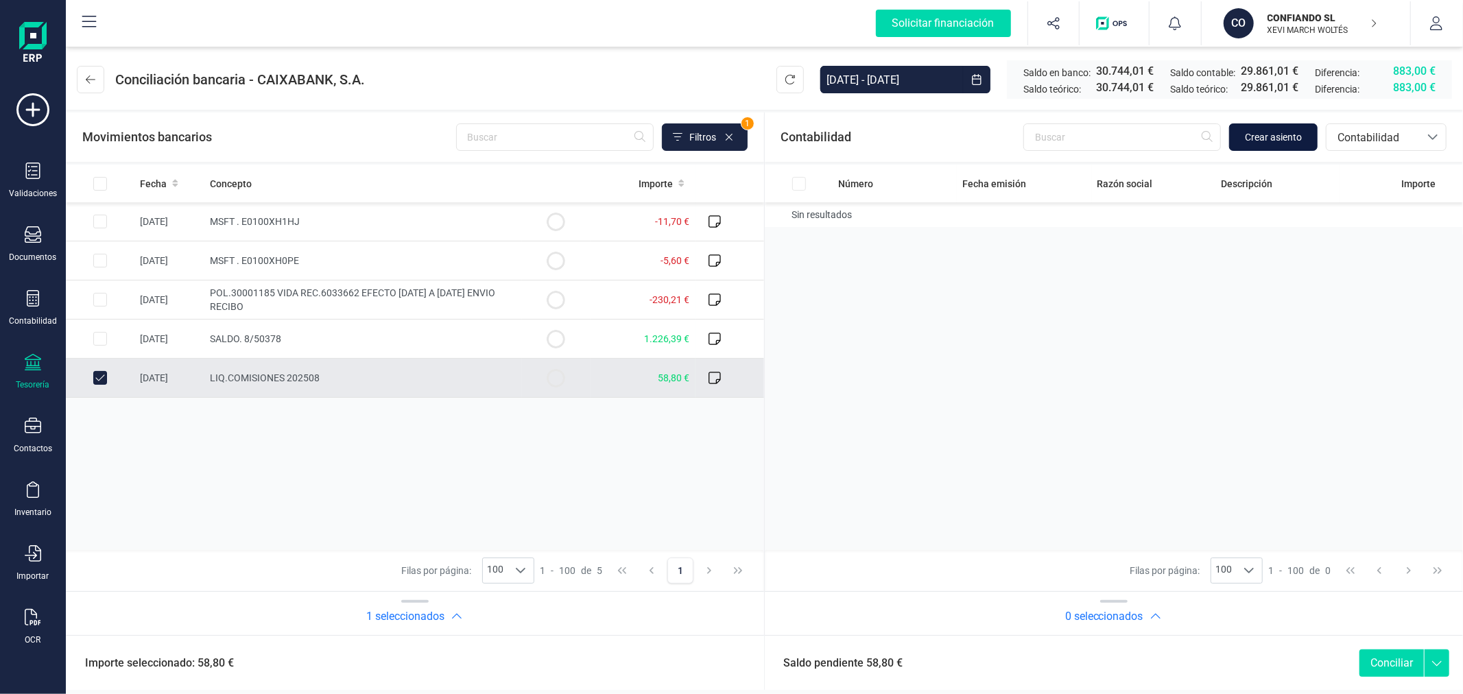
click at [1256, 145] on button "Crear asiento" at bounding box center [1273, 136] width 88 height 27
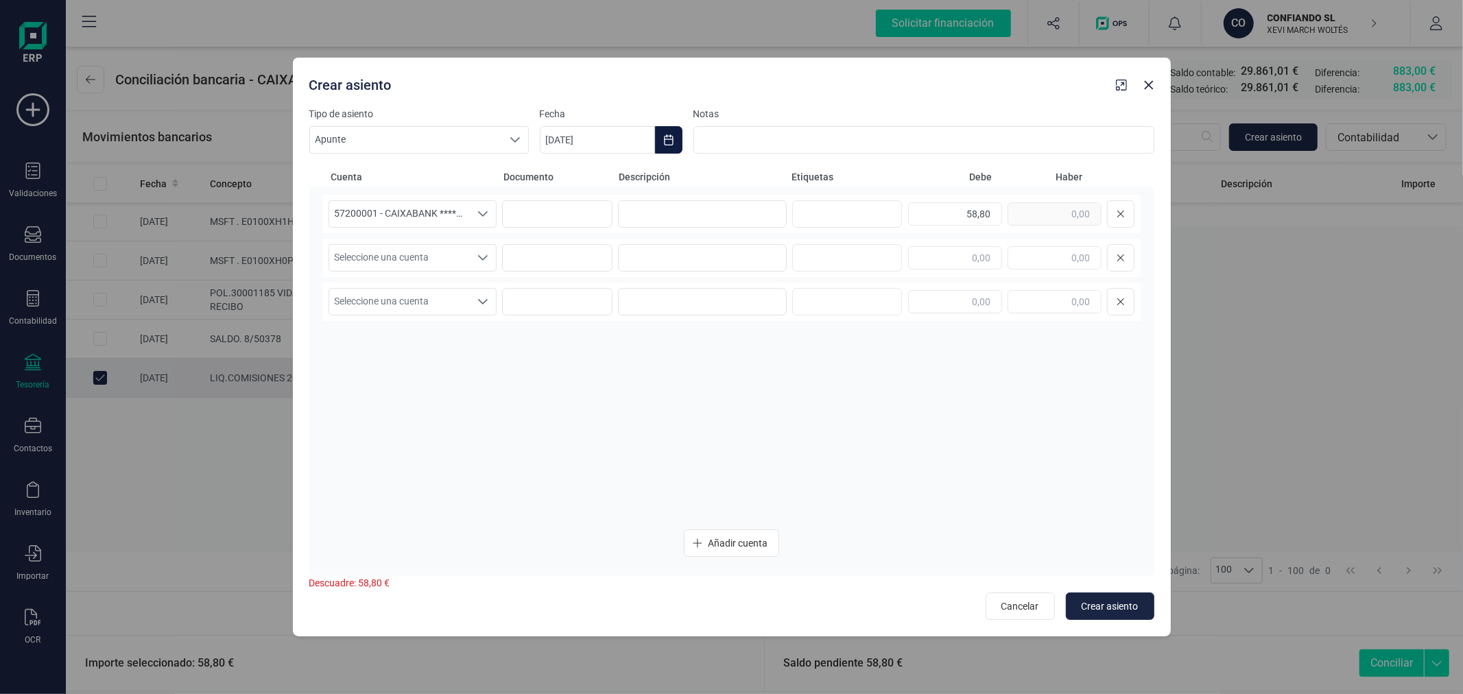
click at [668, 140] on icon "Choose Date" at bounding box center [668, 139] width 11 height 11
click at [571, 263] on span "1" at bounding box center [574, 261] width 27 height 27
type input "[DATE]"
click at [660, 215] on input at bounding box center [702, 213] width 169 height 27
type input "MAPFRE"
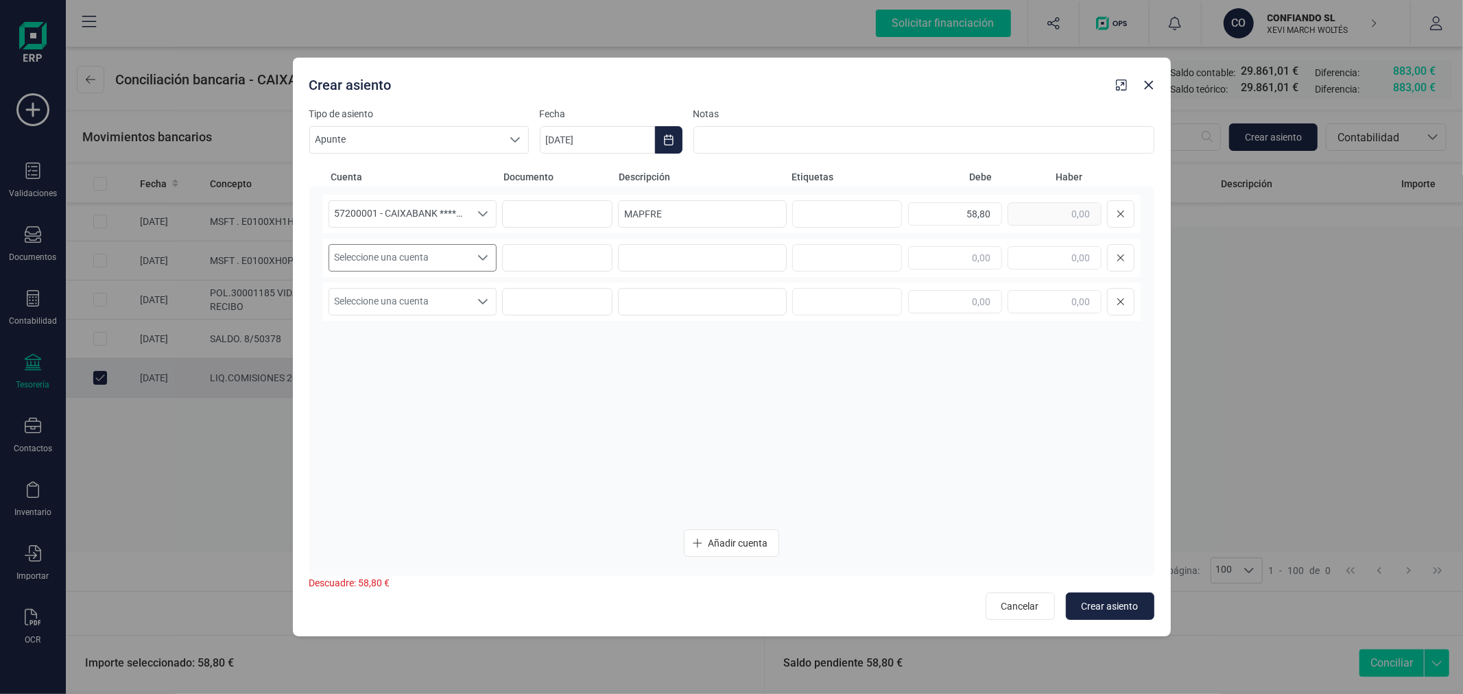
click at [392, 255] on span "Seleccione una cuenta" at bounding box center [399, 258] width 141 height 26
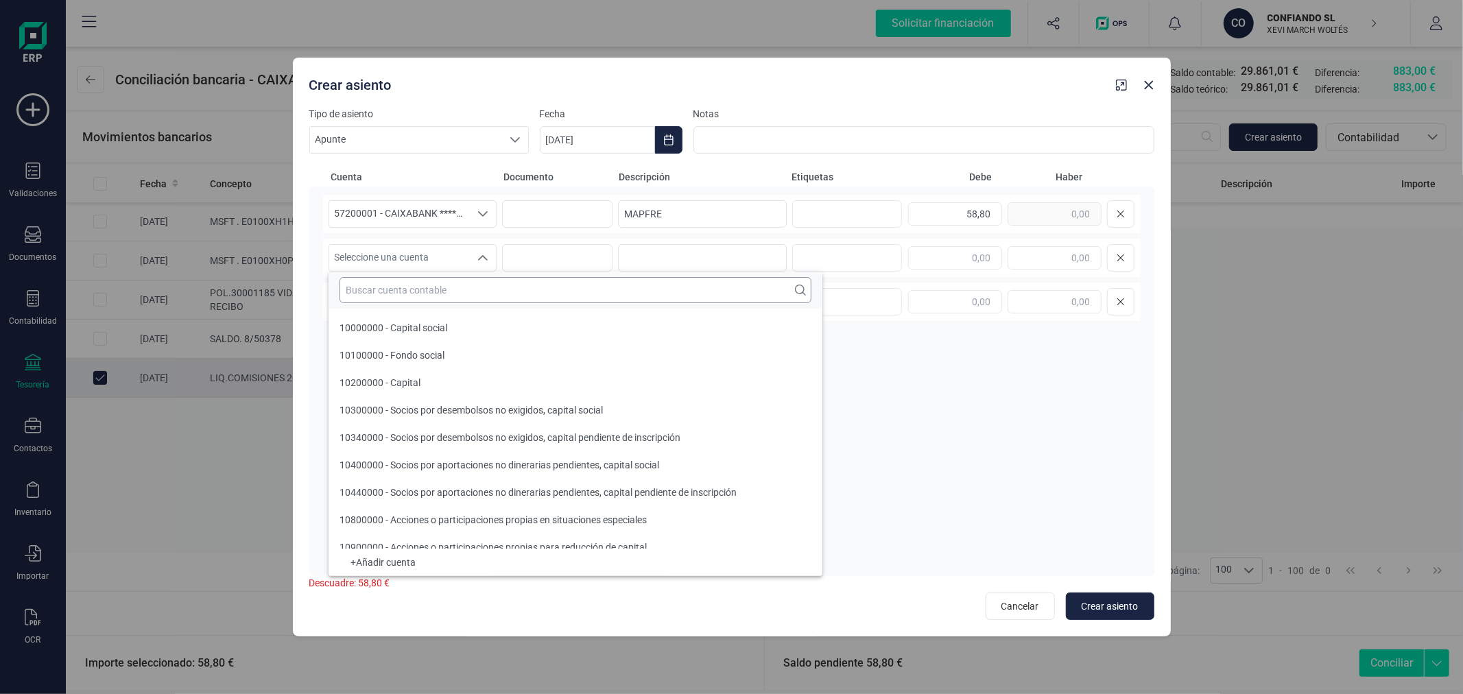
click at [409, 290] on input "text" at bounding box center [576, 290] width 472 height 26
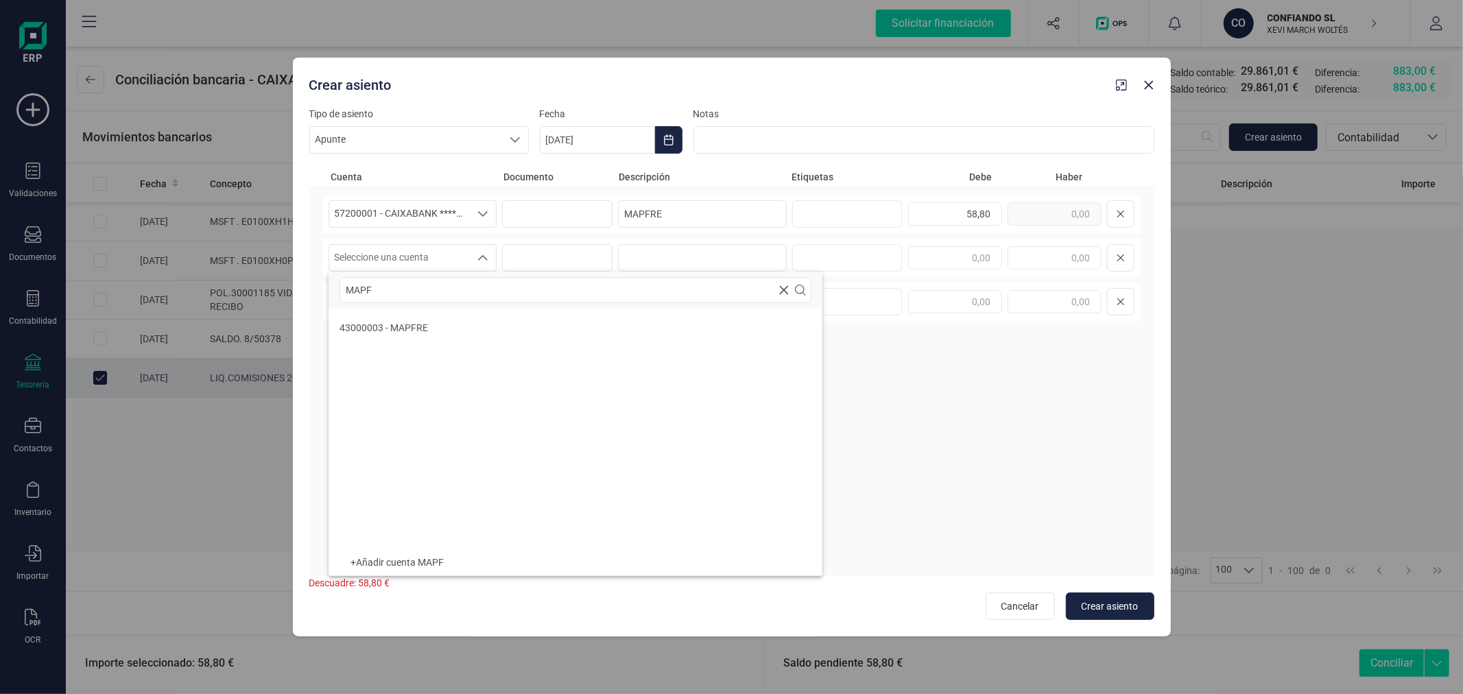
type input "MAPF"
click at [486, 317] on li "43000003 - MAPFRE" at bounding box center [576, 327] width 494 height 27
type input "MAPFRE"
type input "58,80"
click at [1107, 600] on span "Crear asiento" at bounding box center [1110, 607] width 57 height 14
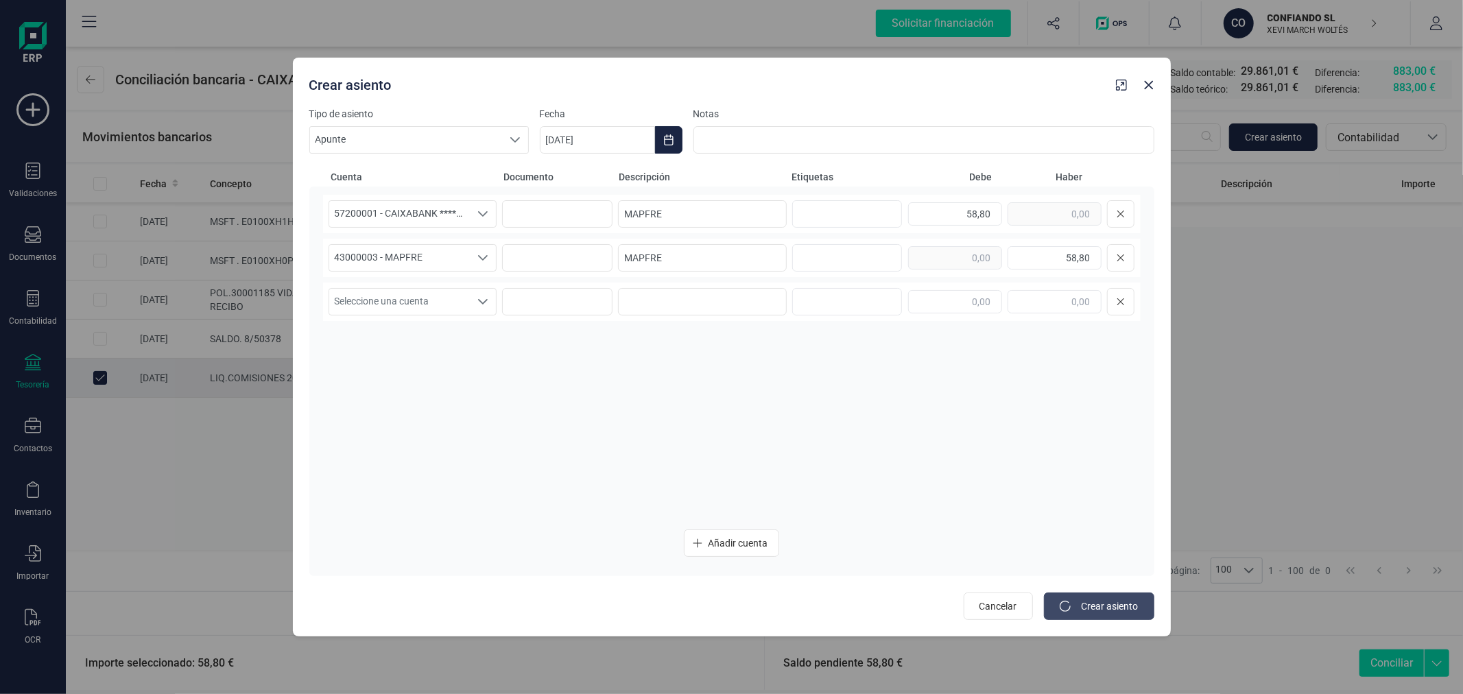
type input "[DATE]"
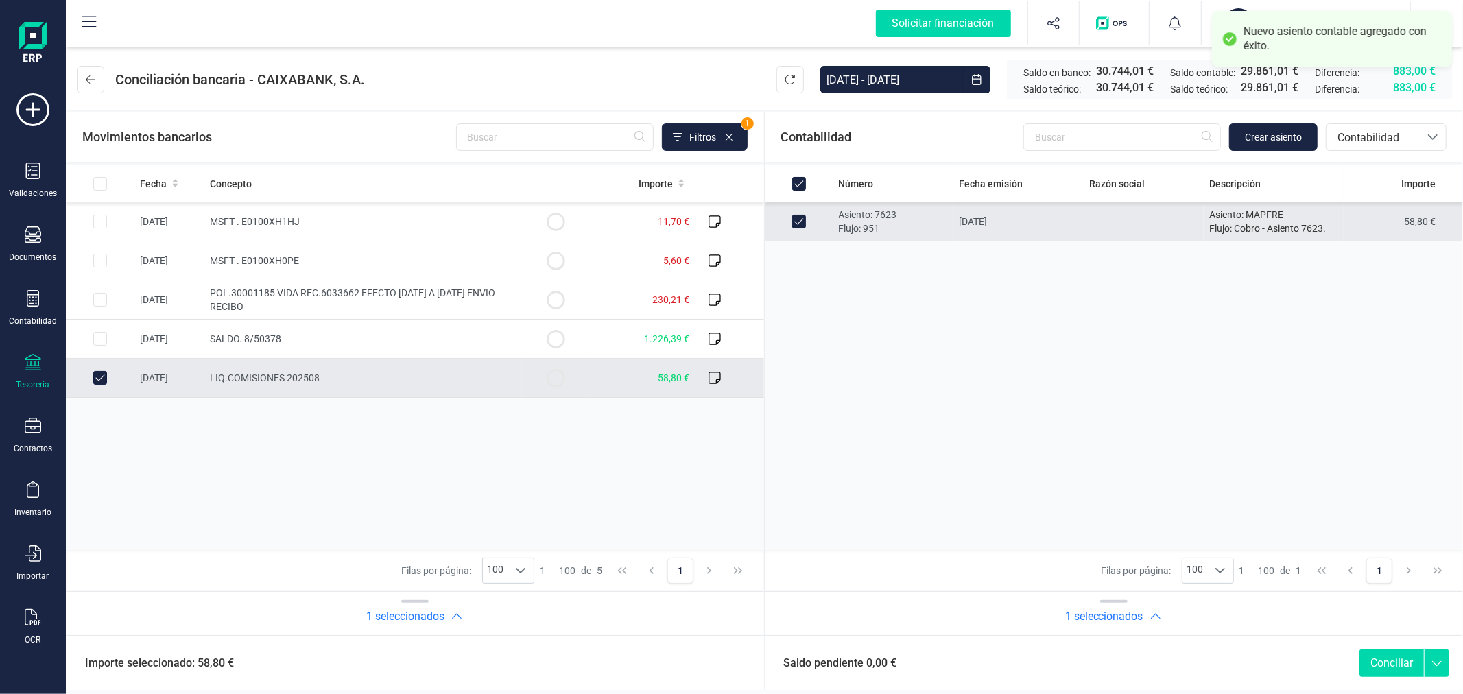
click at [1386, 662] on button "Conciliar" at bounding box center [1392, 663] width 64 height 27
checkbox input "false"
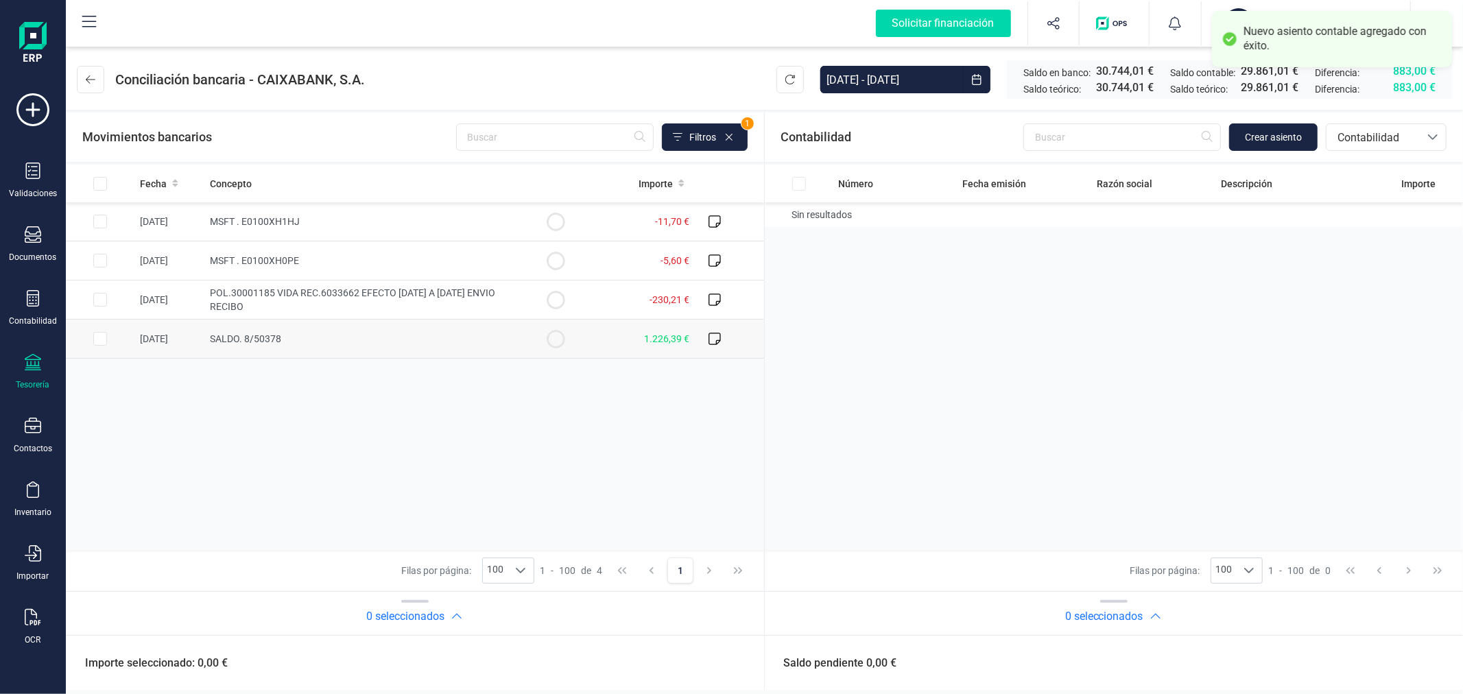
click at [94, 340] on input "Row Selected 81883f95-ee00-4cbe-ba8e-de54685f7743" at bounding box center [100, 339] width 14 height 14
checkbox input "true"
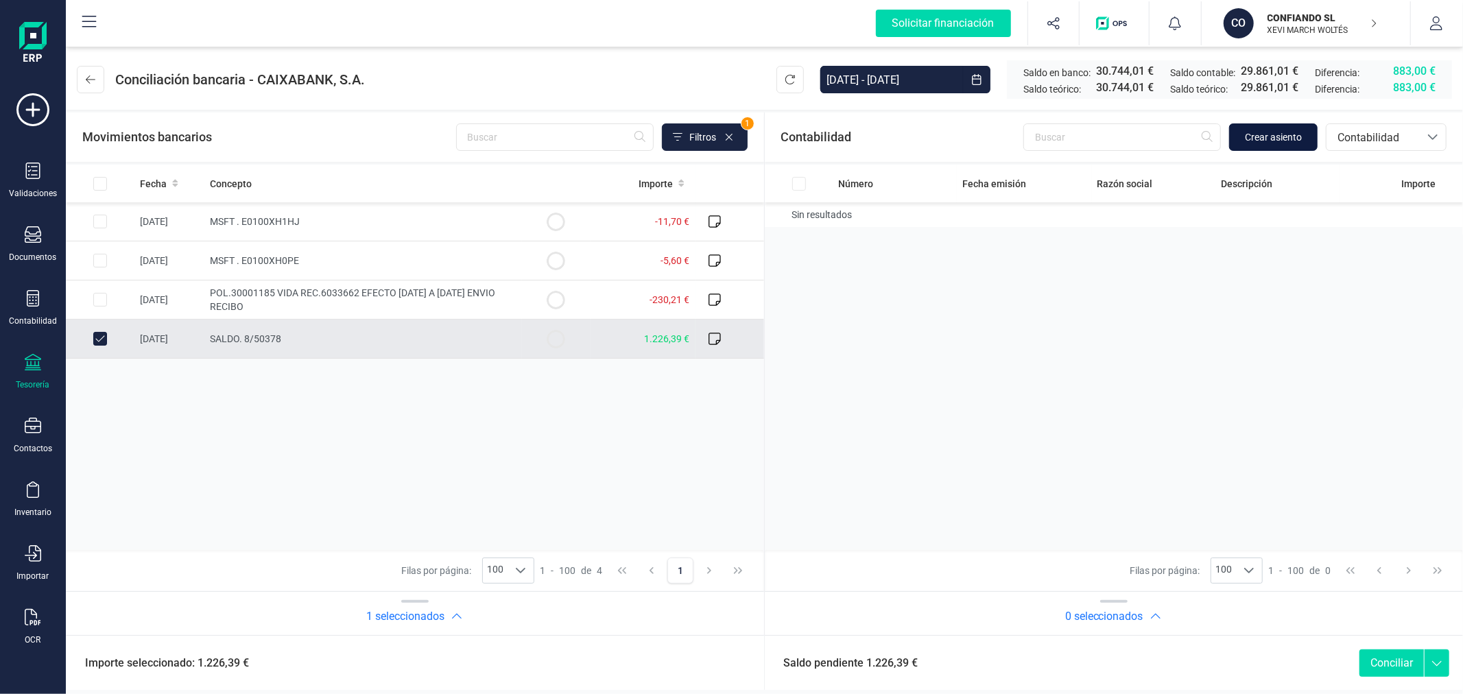
click at [1284, 138] on span "Crear asiento" at bounding box center [1273, 137] width 57 height 14
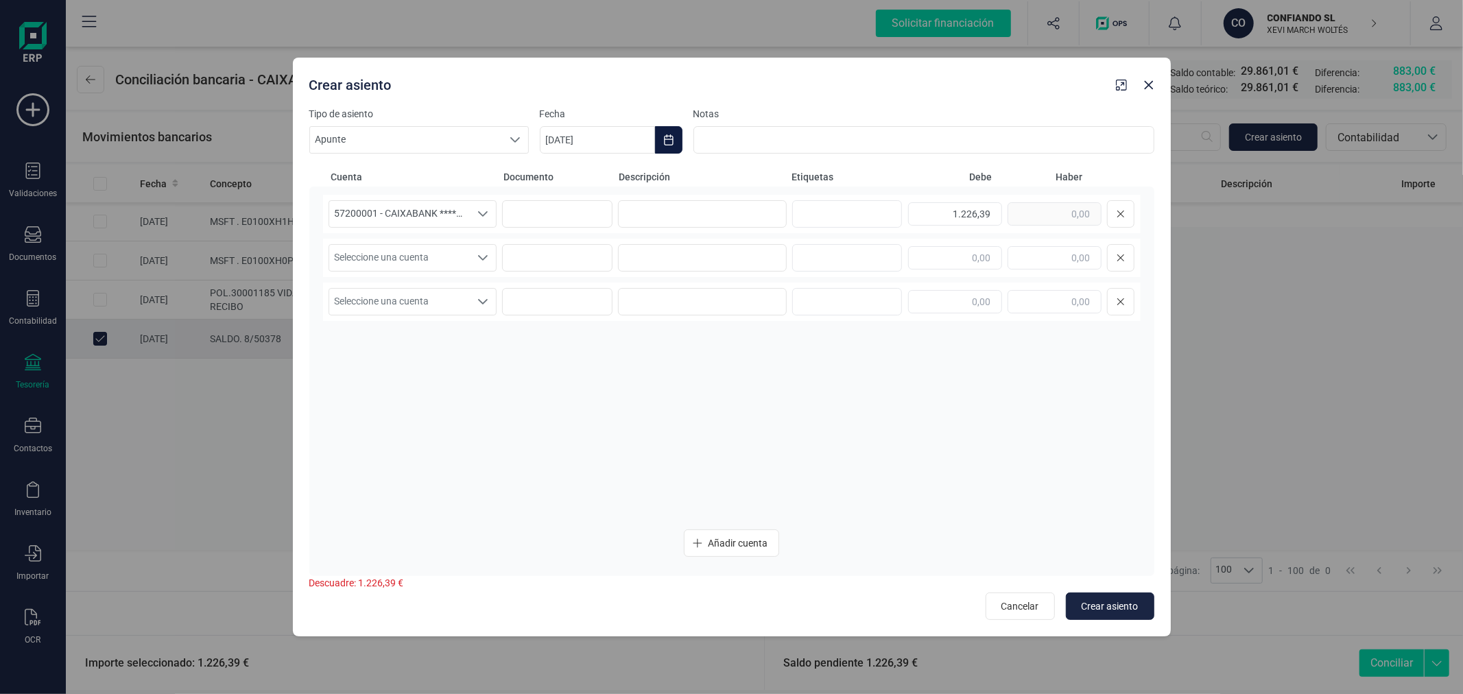
click at [674, 141] on button "Choose Date" at bounding box center [668, 139] width 27 height 27
click at [667, 259] on span "3" at bounding box center [673, 261] width 27 height 27
type input "[DATE]"
click at [689, 214] on input at bounding box center [702, 213] width 169 height 27
type input "OCCIDENT"
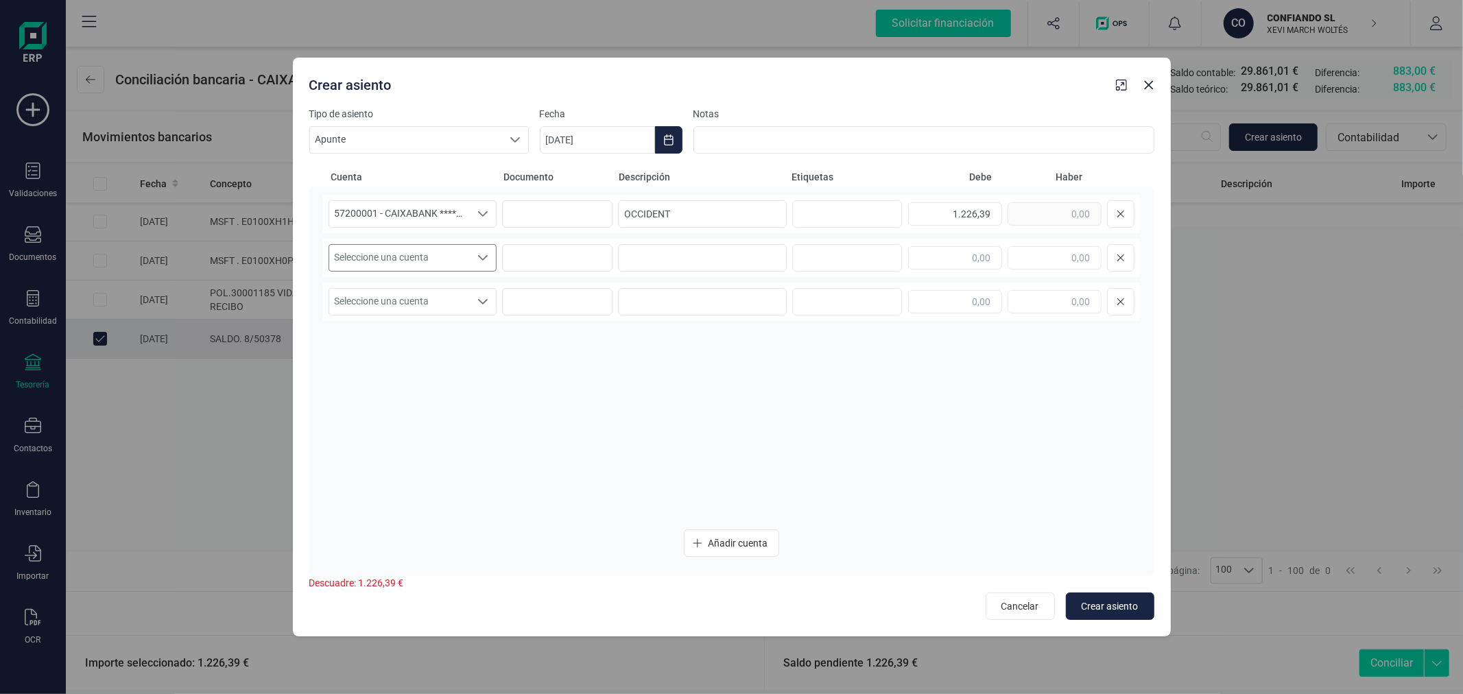
click at [362, 255] on span "Seleccione una cuenta" at bounding box center [399, 258] width 141 height 26
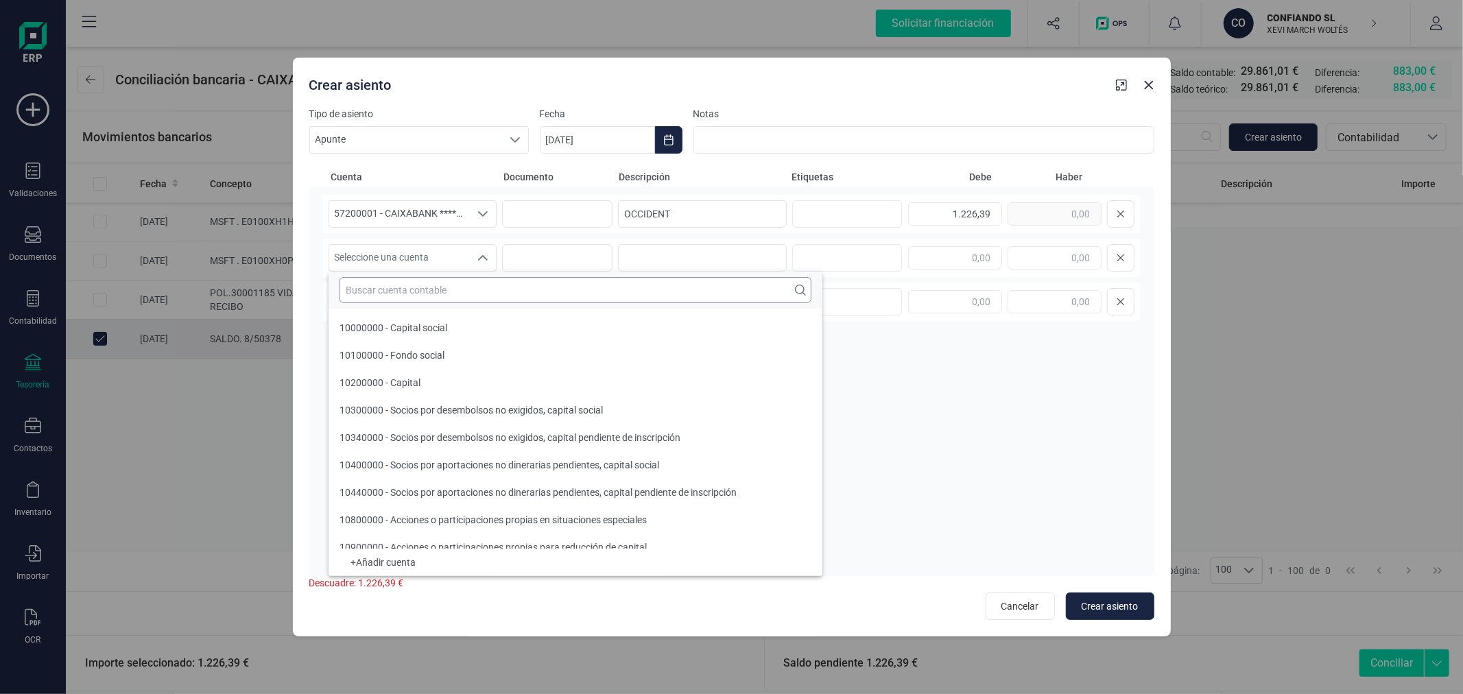
click at [381, 284] on input "text" at bounding box center [576, 290] width 472 height 26
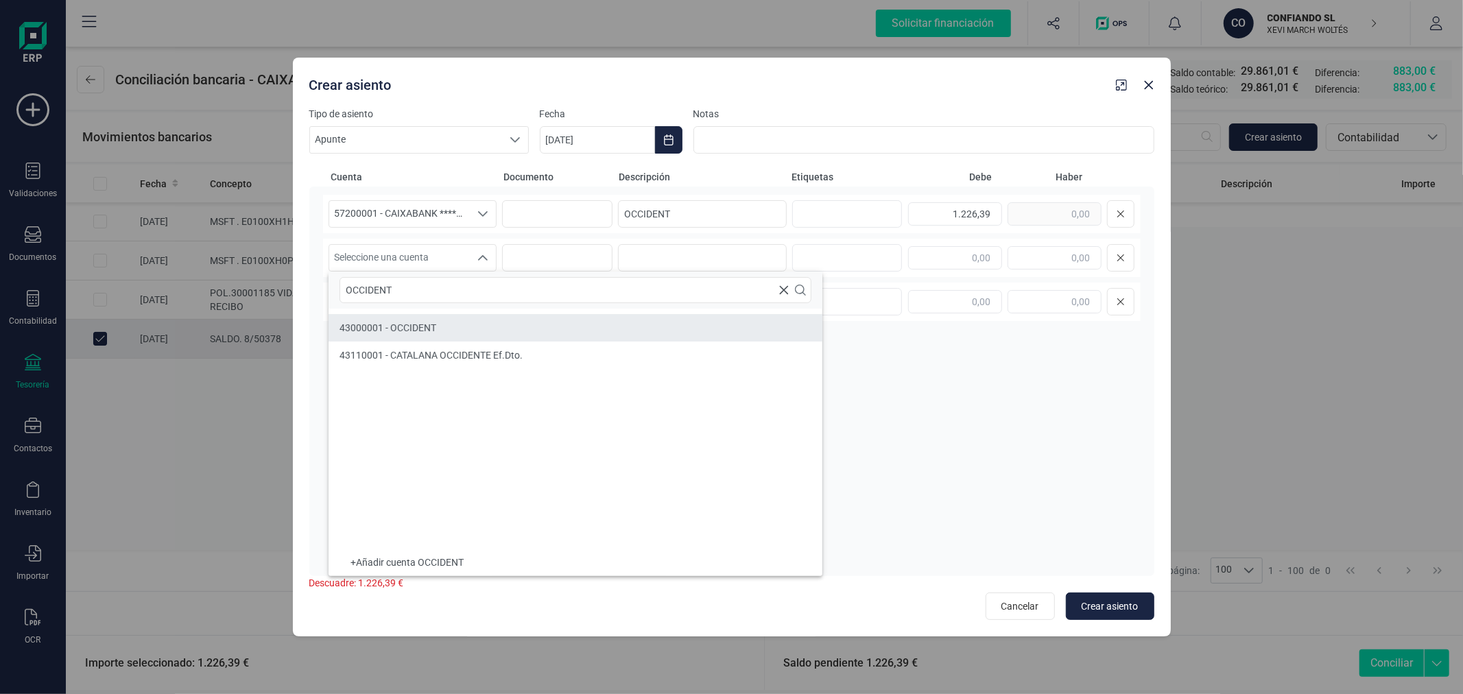
type input "OCCIDENT"
click at [378, 331] on span "43000001 - OCCIDENT" at bounding box center [388, 327] width 97 height 11
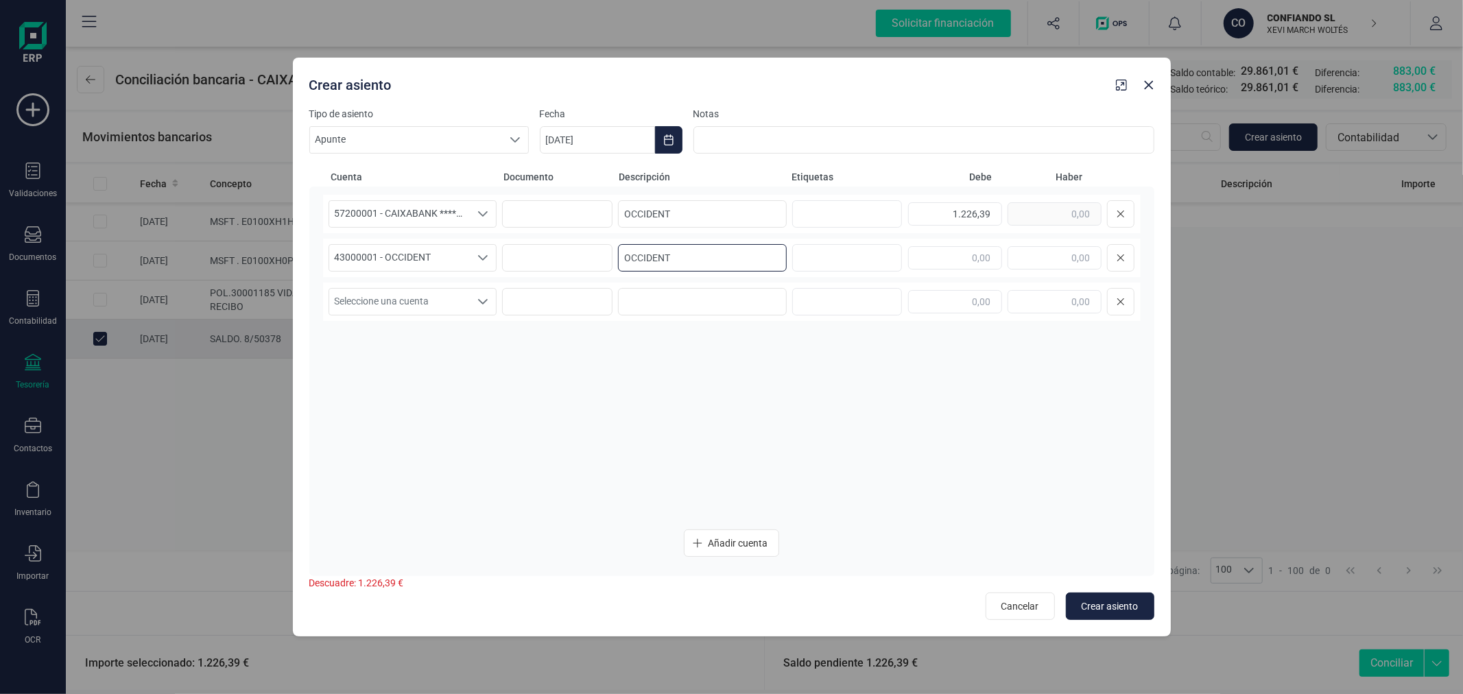
type input "OCCIDENT"
type input "1.226,38"
click at [1089, 252] on input "1.226,38" at bounding box center [1055, 257] width 94 height 23
type input "1.226,39"
click at [1115, 606] on span "Crear asiento" at bounding box center [1110, 607] width 57 height 14
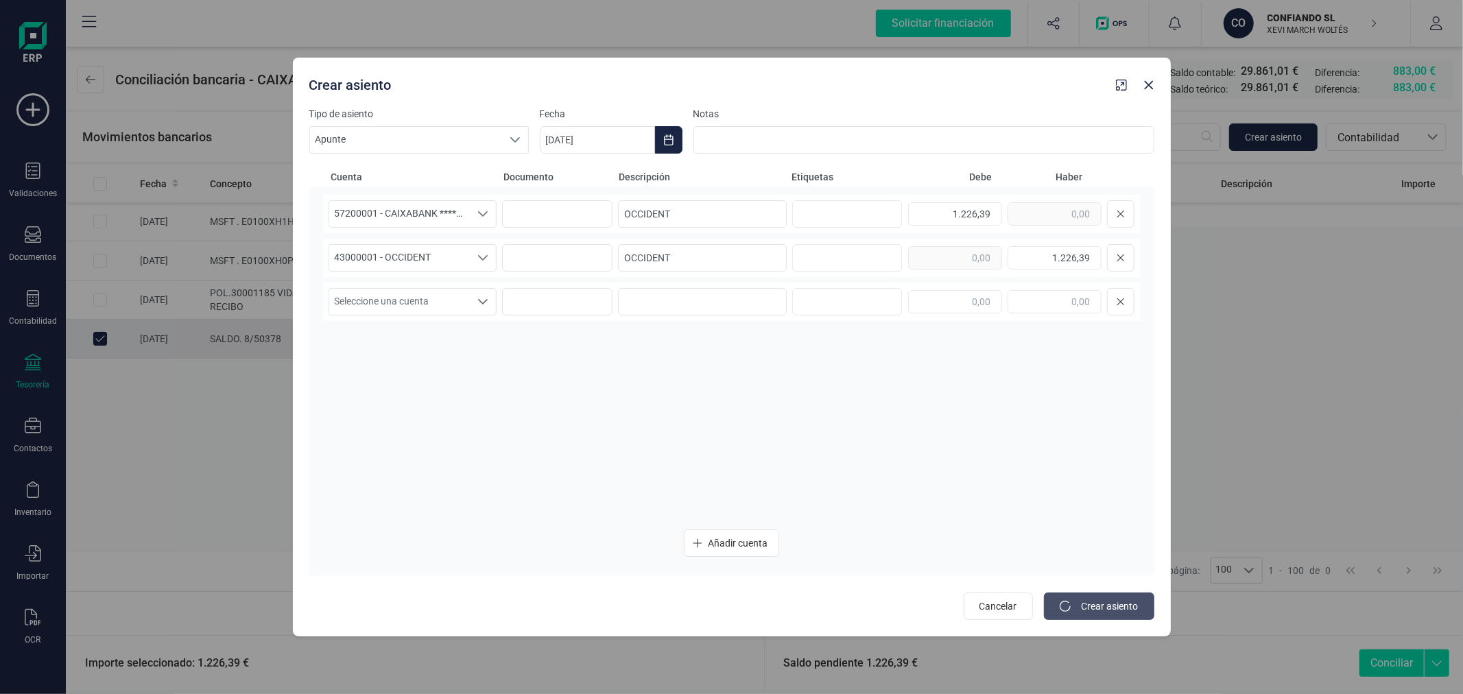
type input "[DATE]"
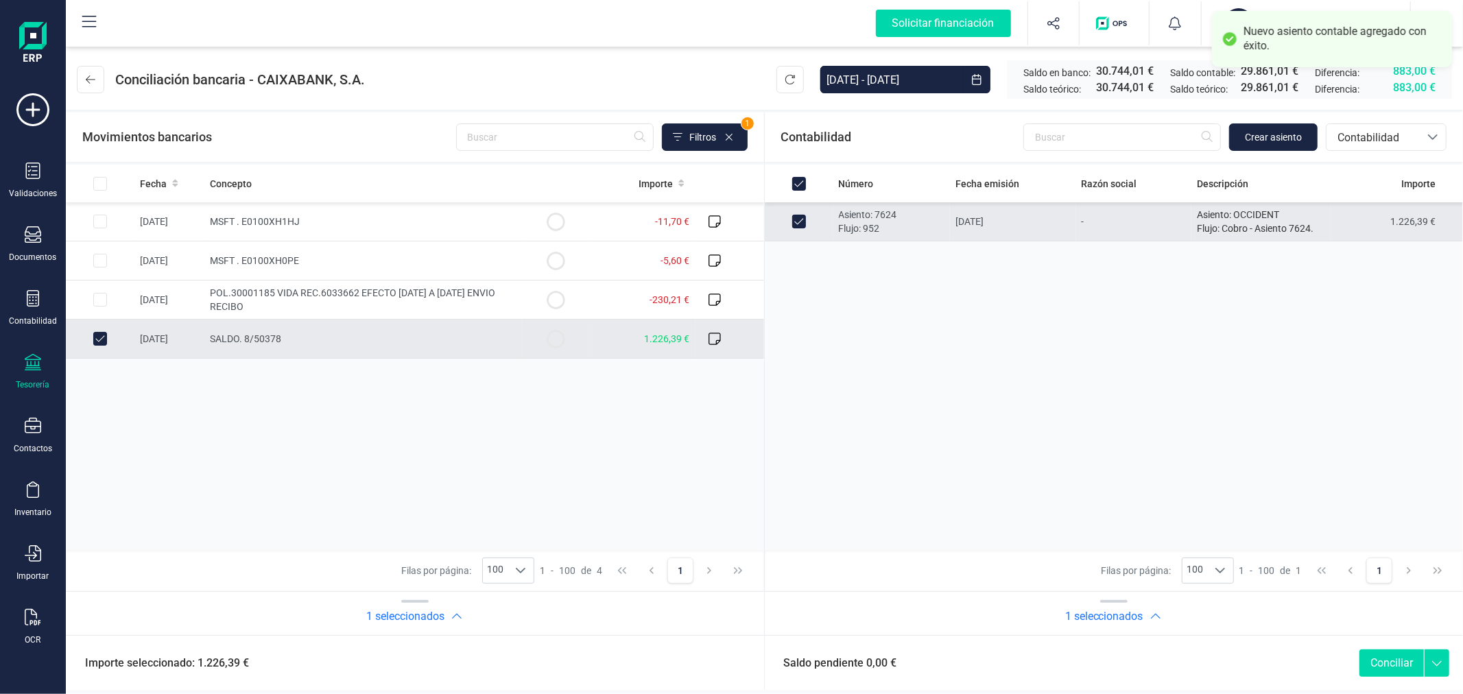
click at [1404, 653] on button "Conciliar" at bounding box center [1392, 663] width 64 height 27
checkbox input "false"
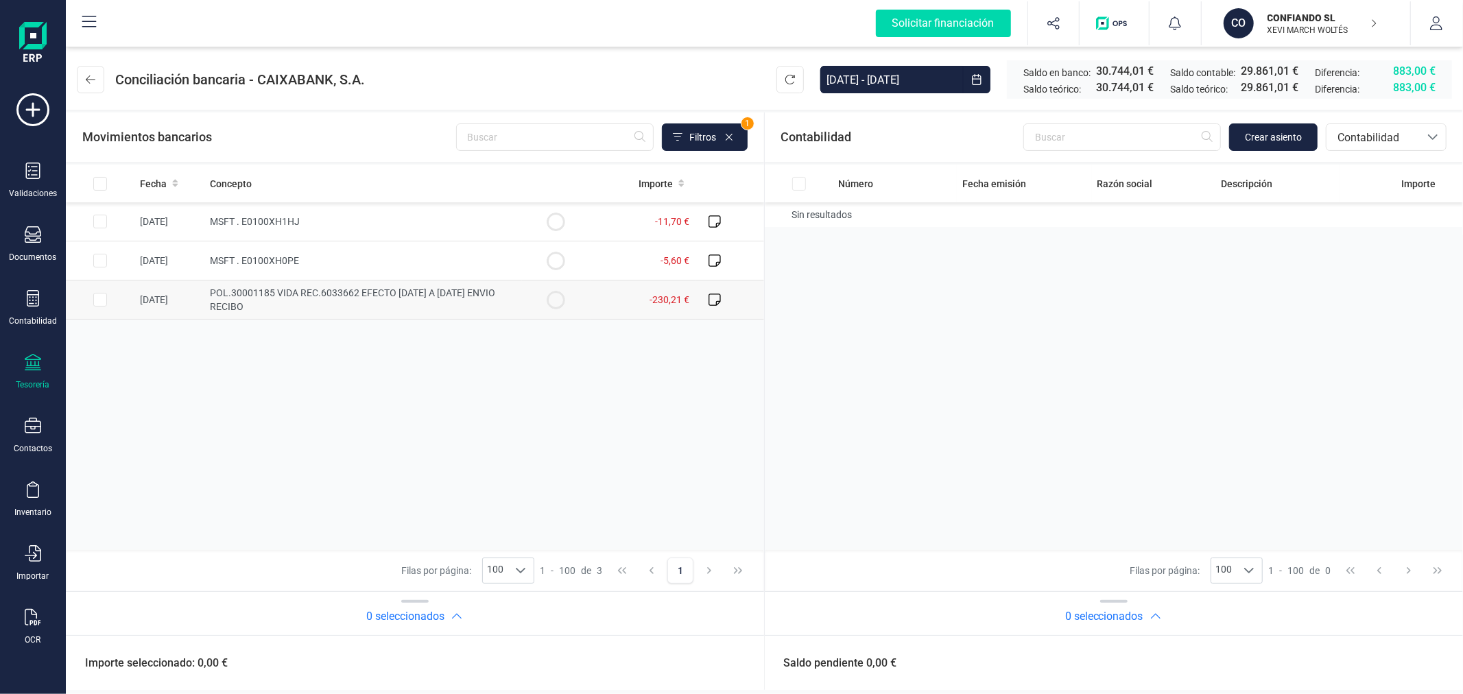
click at [97, 299] on input "Row Selected 0689e79d-e11b-474a-b2ce-aa277f8a2ce7" at bounding box center [100, 300] width 14 height 14
checkbox input "true"
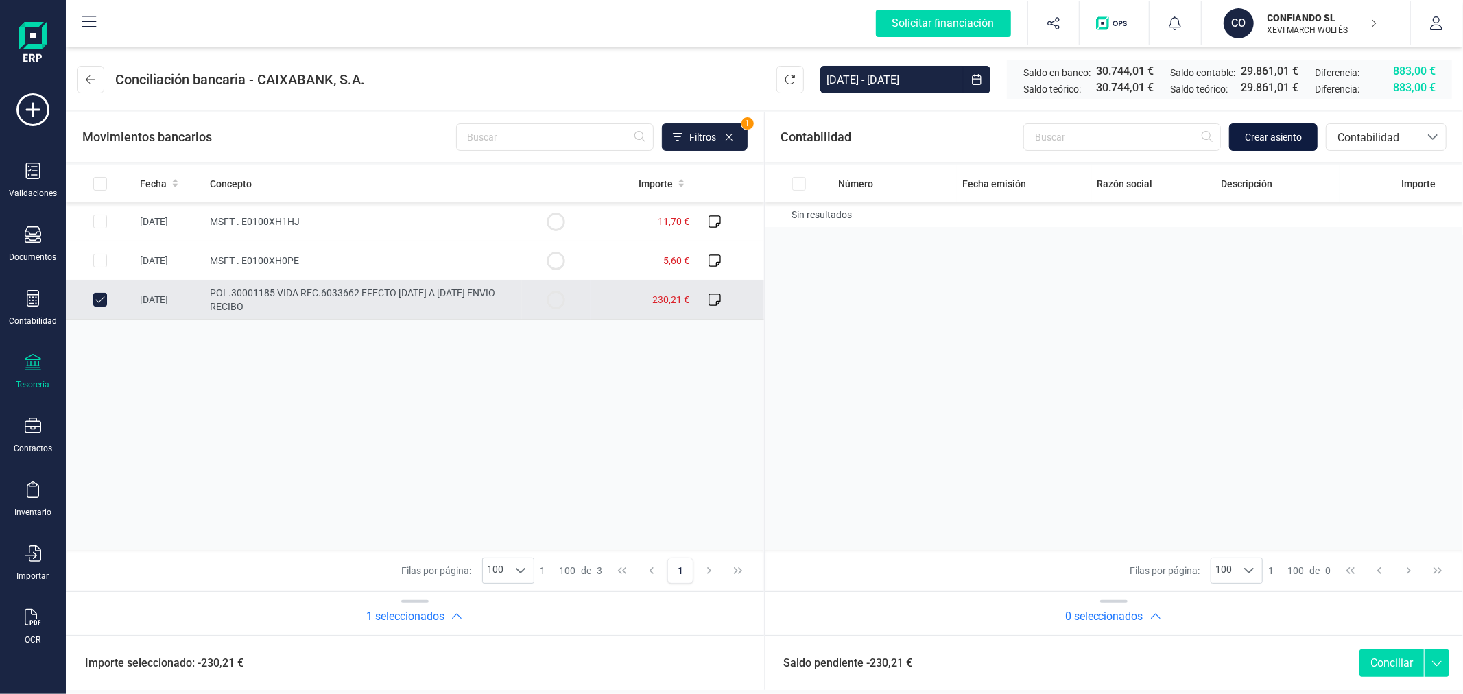
click at [1263, 138] on span "Crear asiento" at bounding box center [1273, 137] width 57 height 14
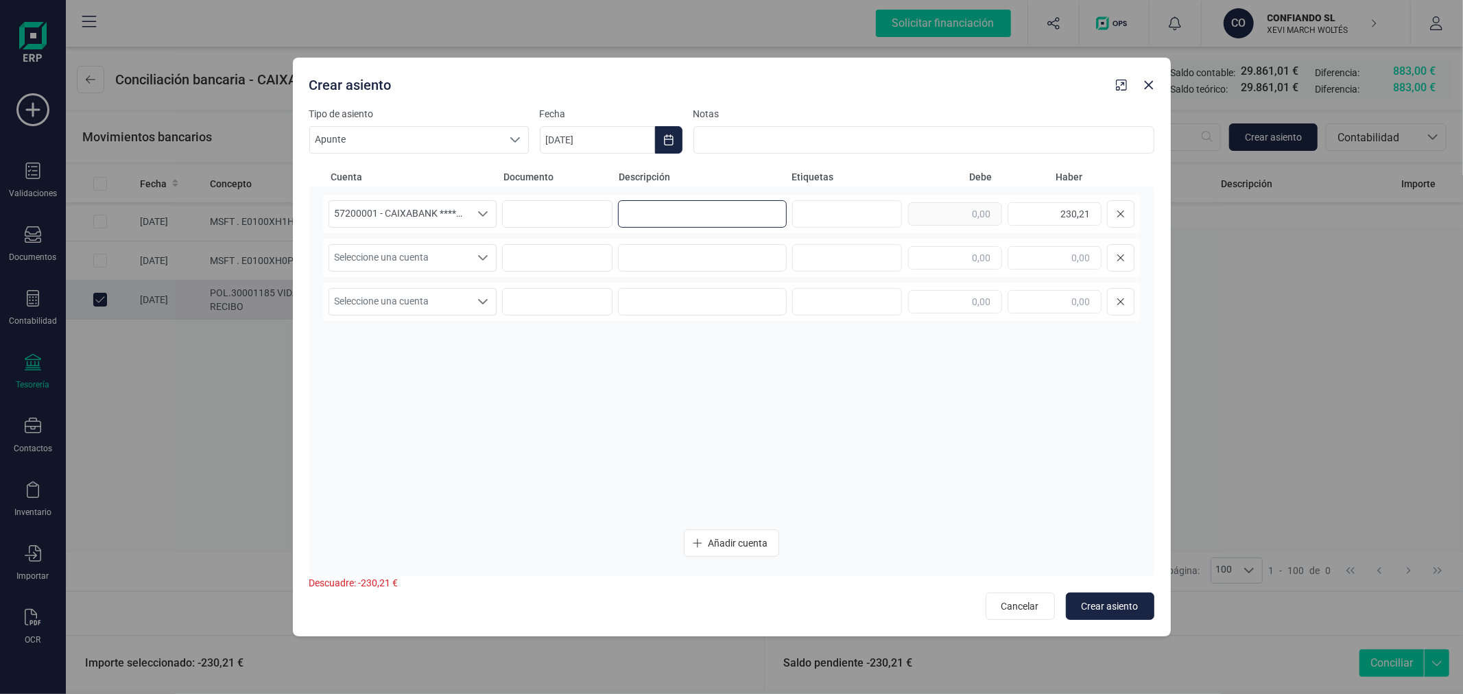
click at [648, 213] on input at bounding box center [702, 213] width 169 height 27
click at [678, 132] on button "Choose Date" at bounding box center [668, 139] width 27 height 27
click at [770, 344] on span "19" at bounding box center [771, 337] width 27 height 27
type input "[DATE]"
click at [680, 217] on input at bounding box center [702, 213] width 169 height 27
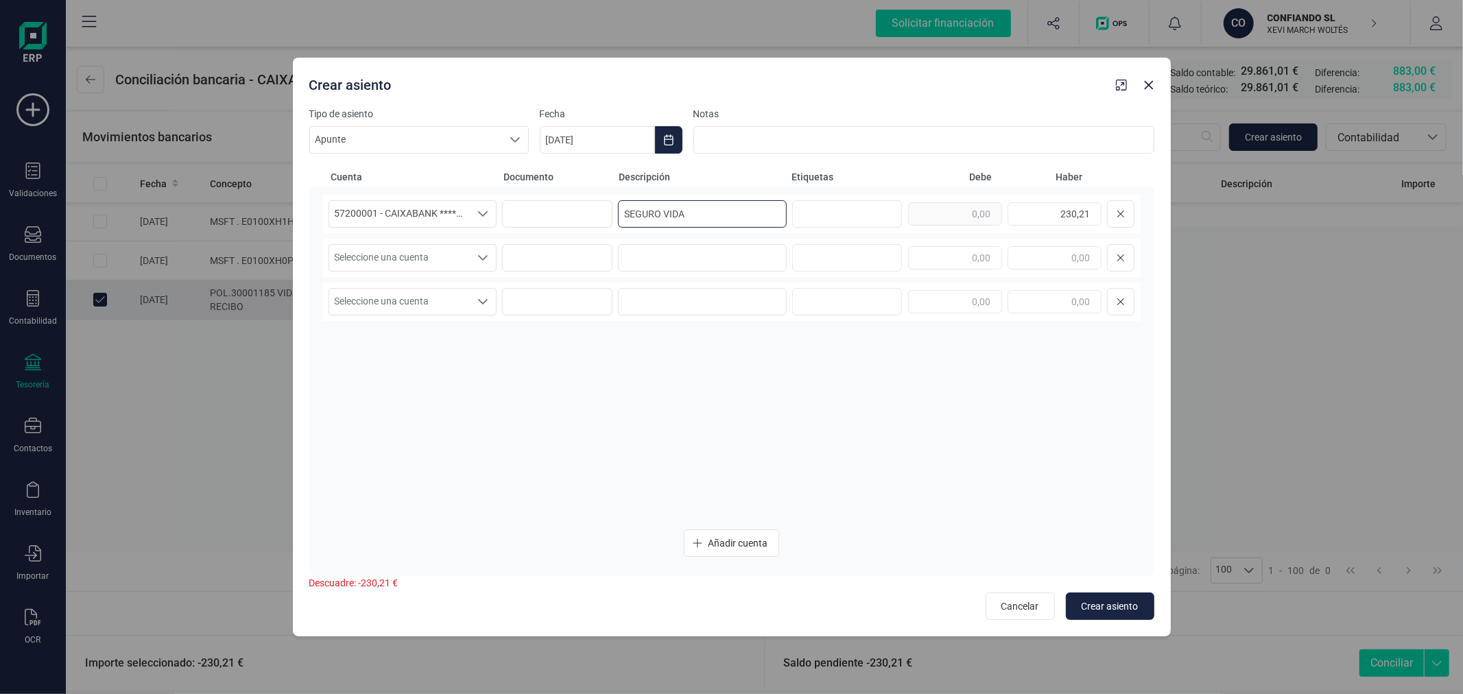
click at [710, 215] on input "SEGURO VIDA" at bounding box center [702, 213] width 169 height 27
type input "SEGURO VIDA"
click at [421, 254] on span "Seleccione una cuenta" at bounding box center [399, 258] width 141 height 26
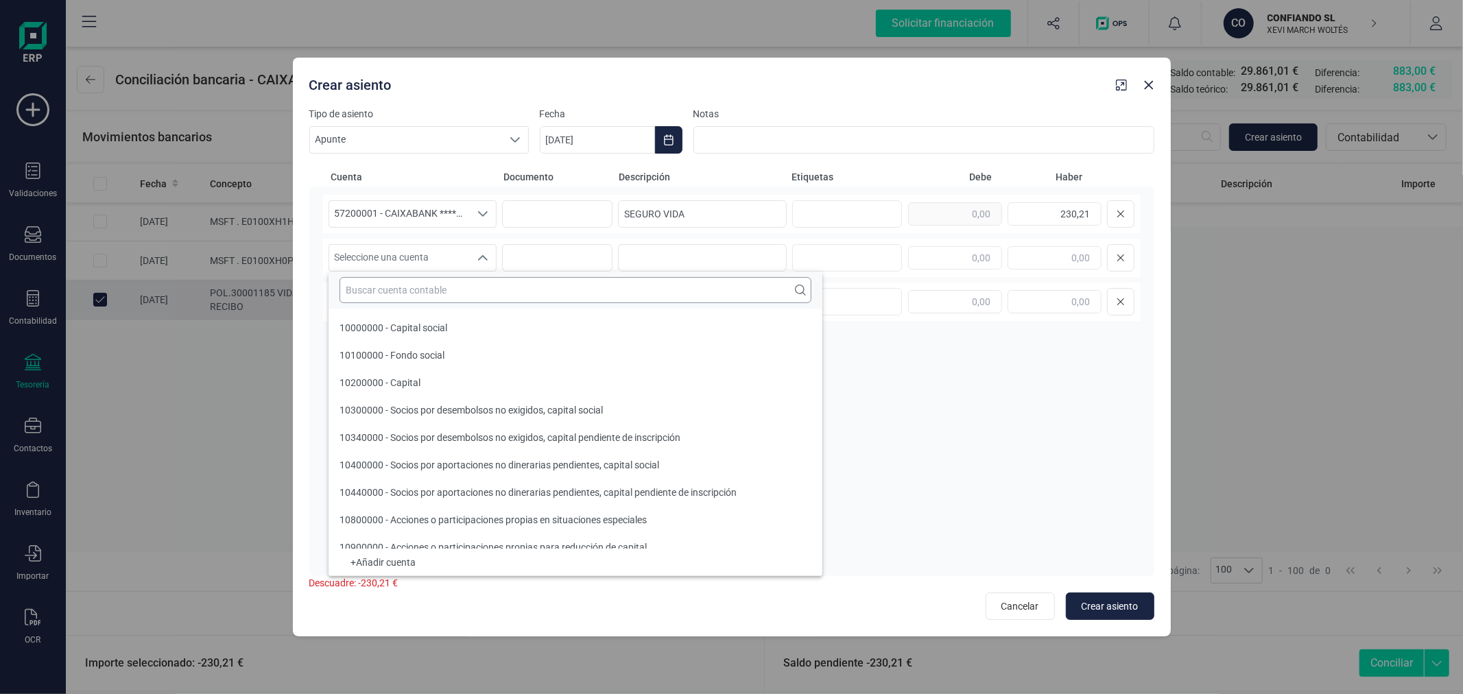
click at [439, 291] on input "text" at bounding box center [576, 290] width 472 height 26
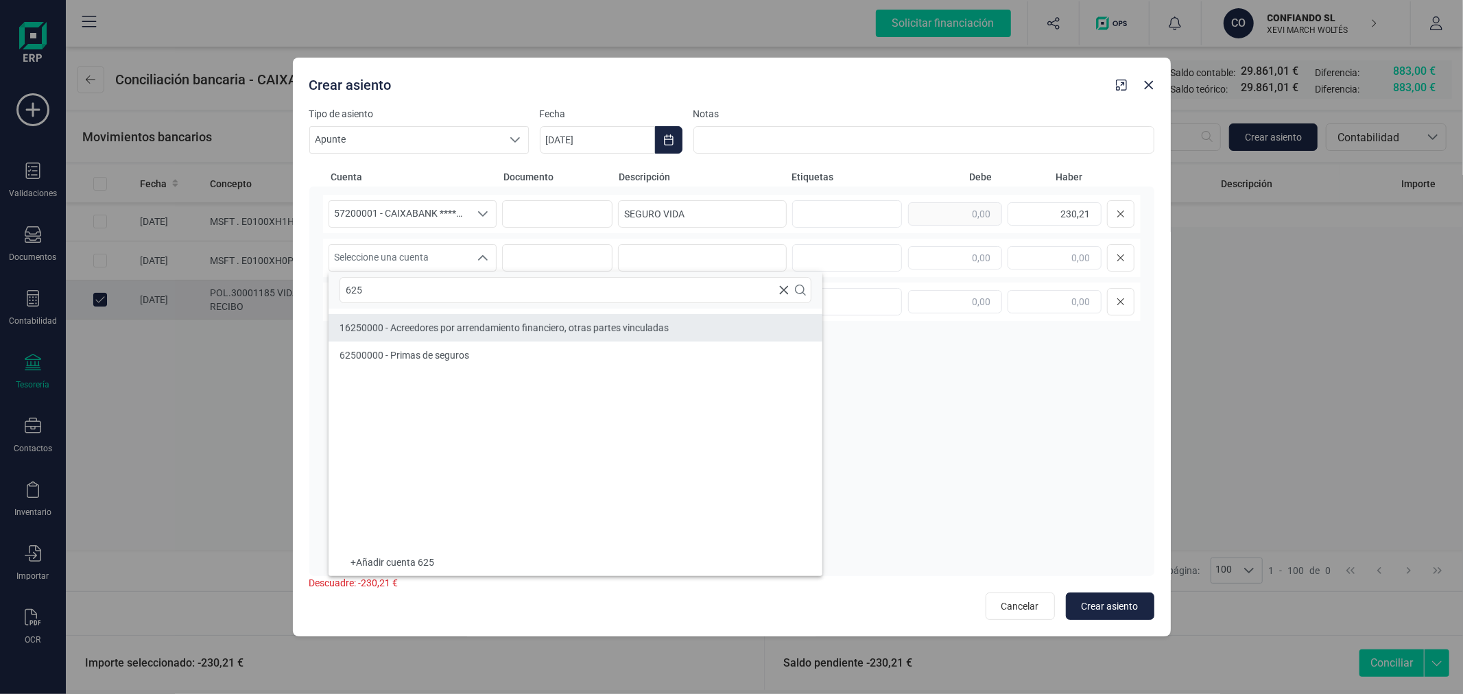
type input "625"
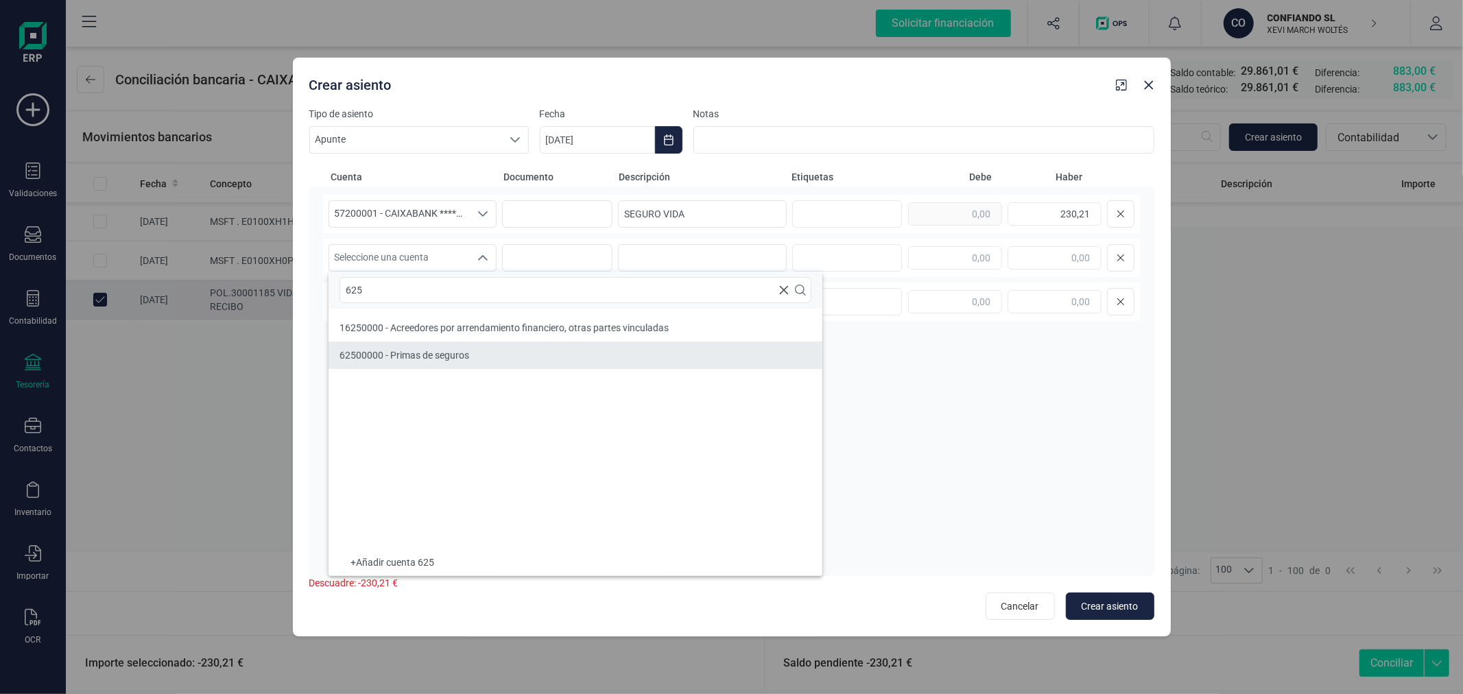
click at [491, 358] on li "62500000 - Primas de seguros" at bounding box center [576, 355] width 494 height 27
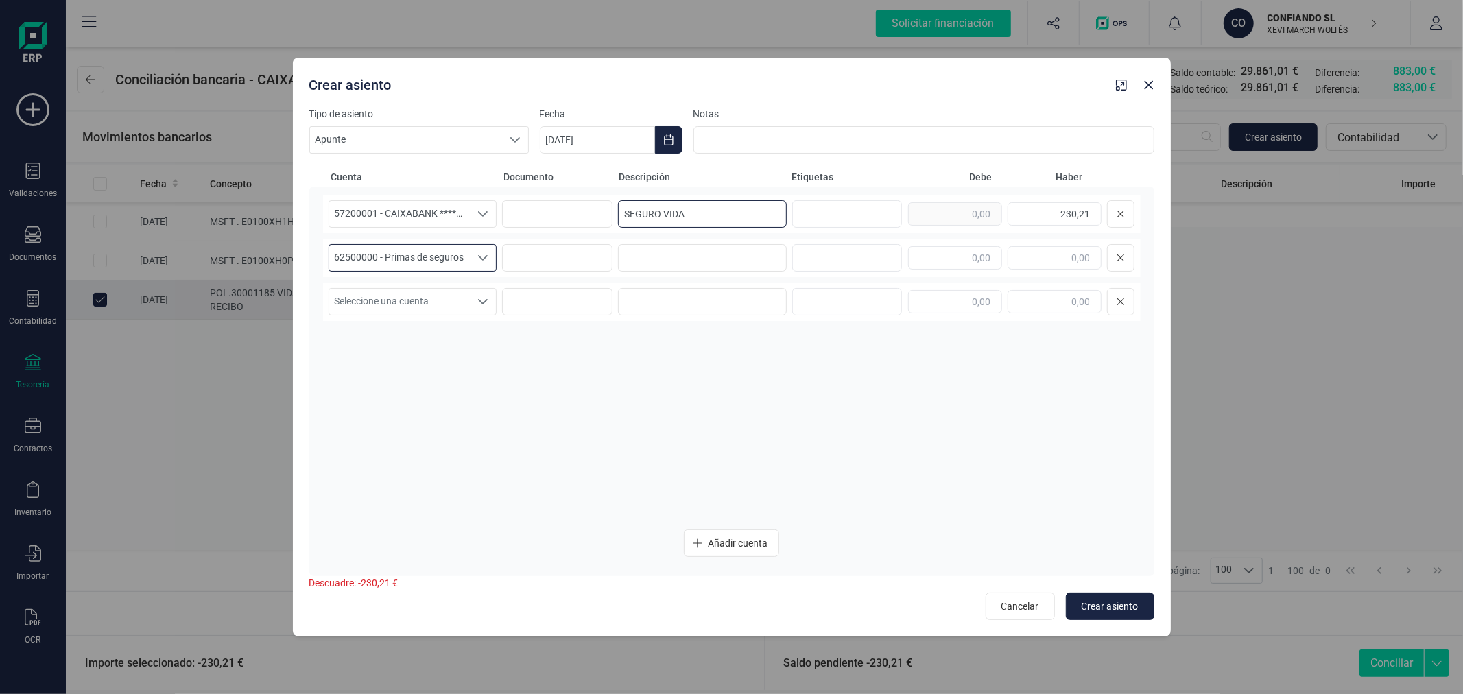
click at [746, 214] on input "SEGURO VIDA" at bounding box center [702, 213] width 169 height 27
type input "SEGURO VIDA CASER"
click at [718, 257] on input at bounding box center [702, 257] width 169 height 27
paste input "SEGURO VIDA CASER"
type input "SEGURO VIDA CASER"
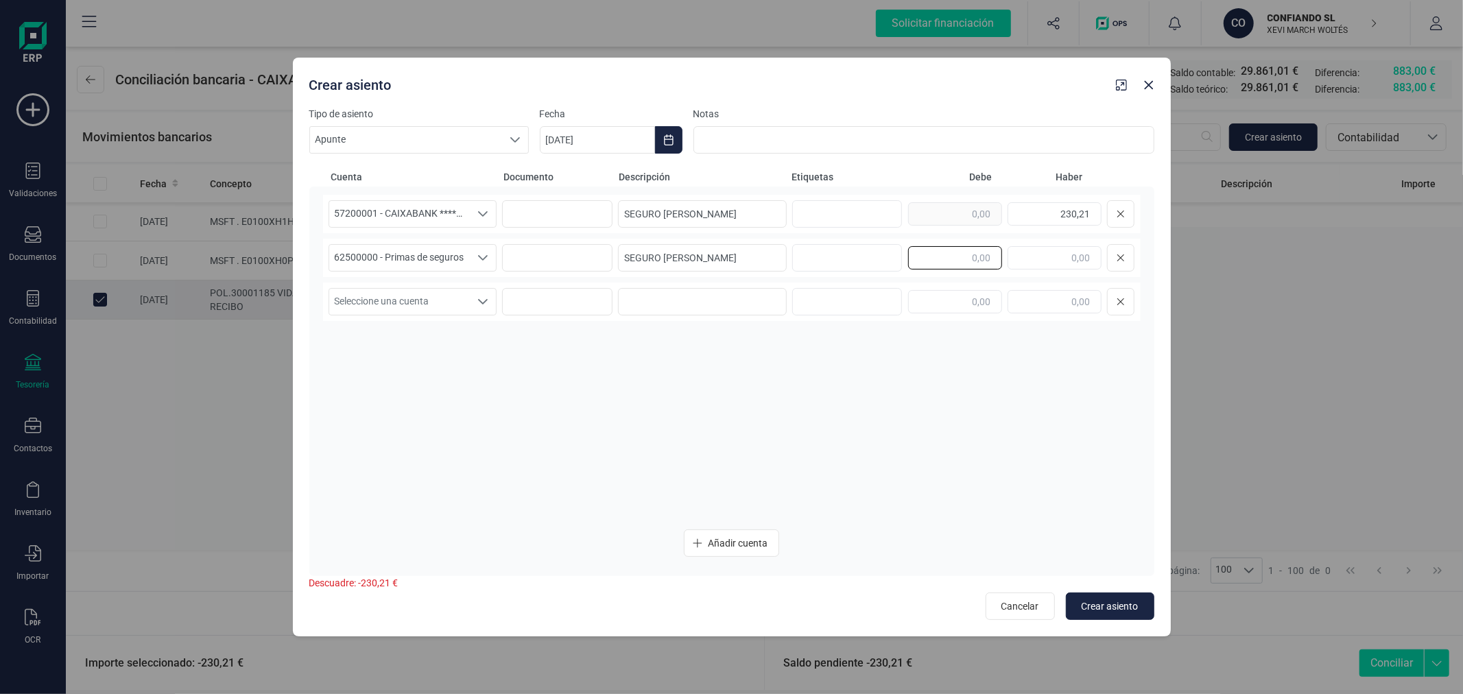
click at [967, 264] on input "text" at bounding box center [955, 257] width 94 height 23
type input "230,21"
click at [1109, 601] on span "Crear asiento" at bounding box center [1110, 607] width 57 height 14
type input "[DATE]"
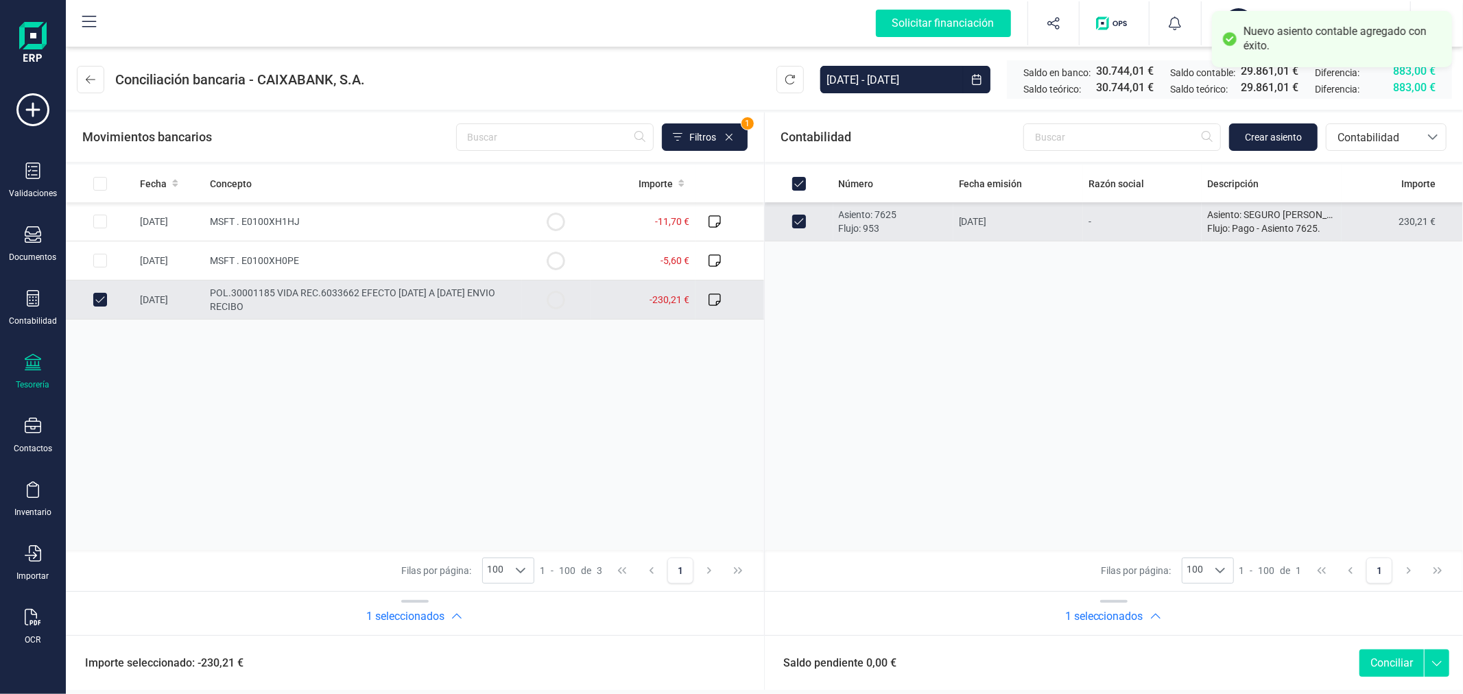
click at [1384, 663] on button "Conciliar" at bounding box center [1392, 663] width 64 height 27
checkbox input "false"
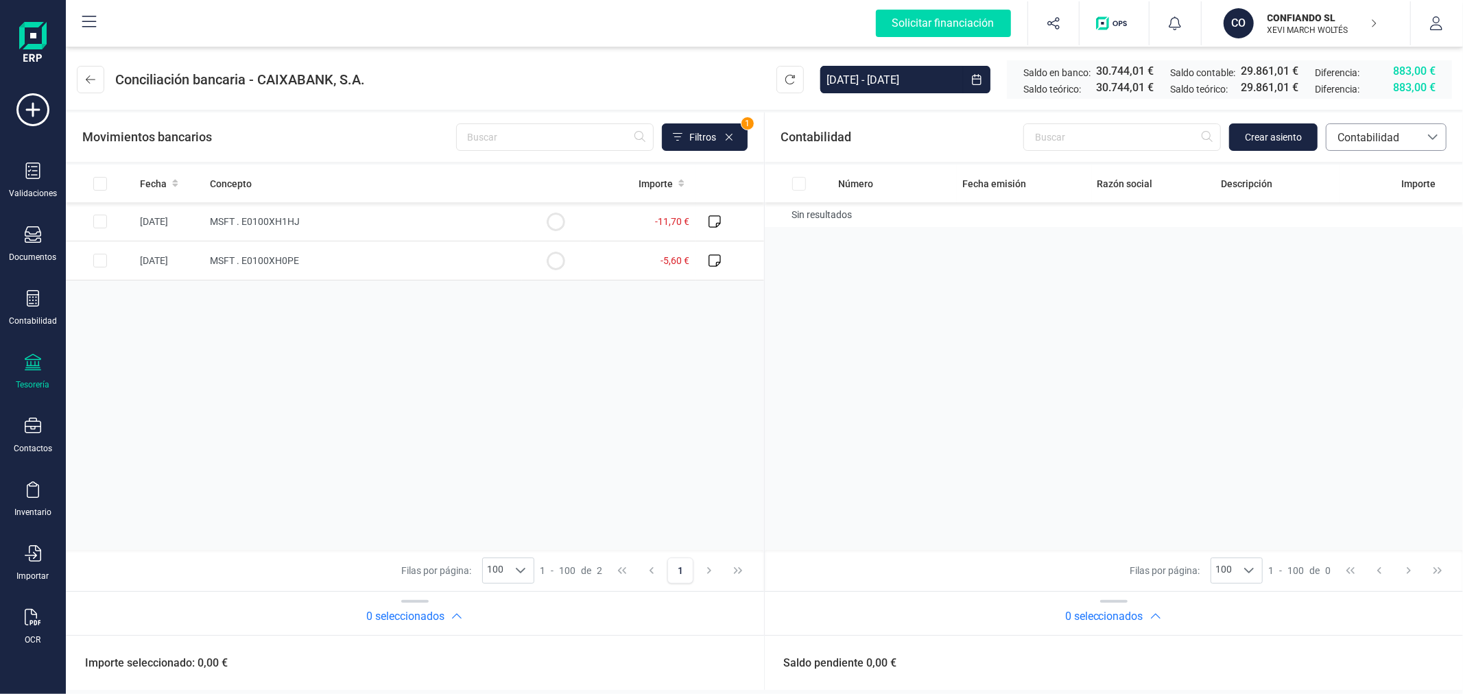
click at [1395, 137] on span "Contabilidad" at bounding box center [1373, 138] width 82 height 16
click at [1362, 232] on span "Facturas" at bounding box center [1358, 230] width 43 height 16
click at [37, 176] on icon at bounding box center [33, 171] width 16 height 16
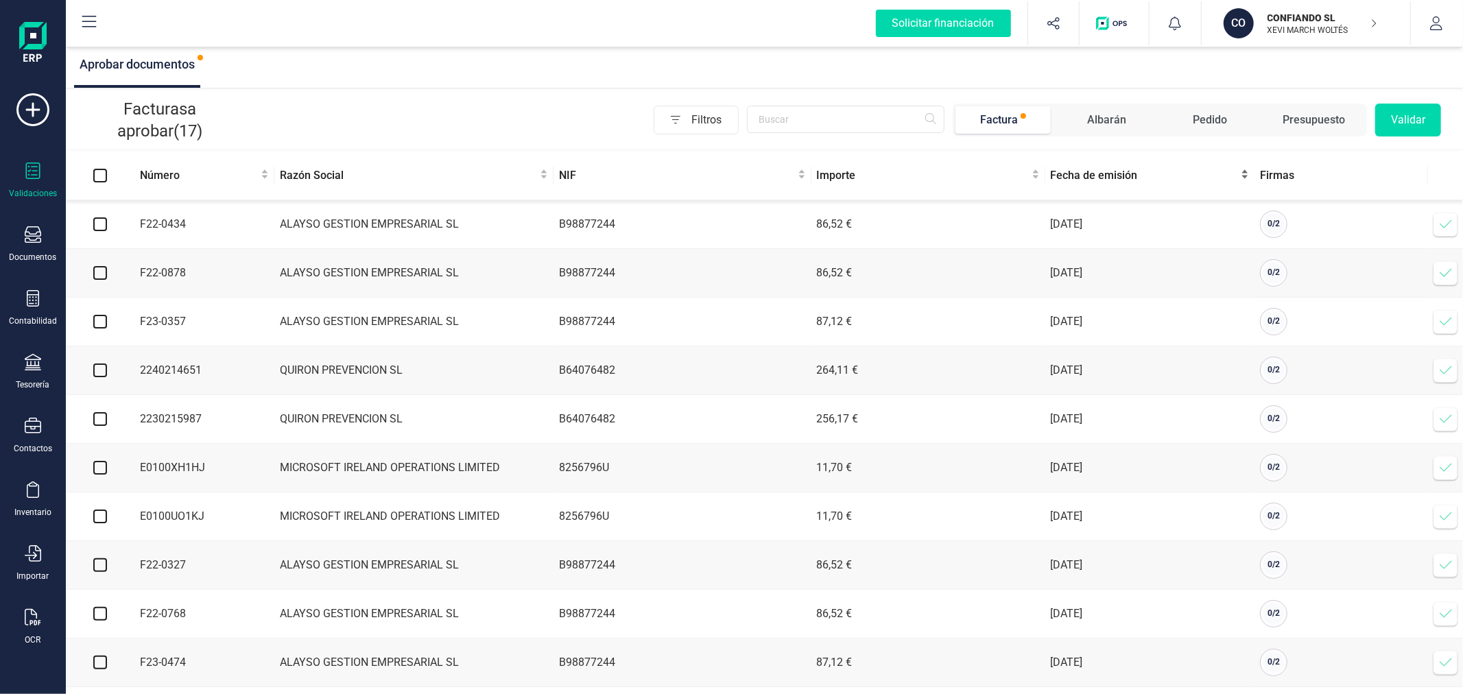
click at [1082, 173] on span "Fecha de emisión" at bounding box center [1145, 175] width 188 height 16
click at [99, 276] on input "checkbox" at bounding box center [100, 273] width 14 height 14
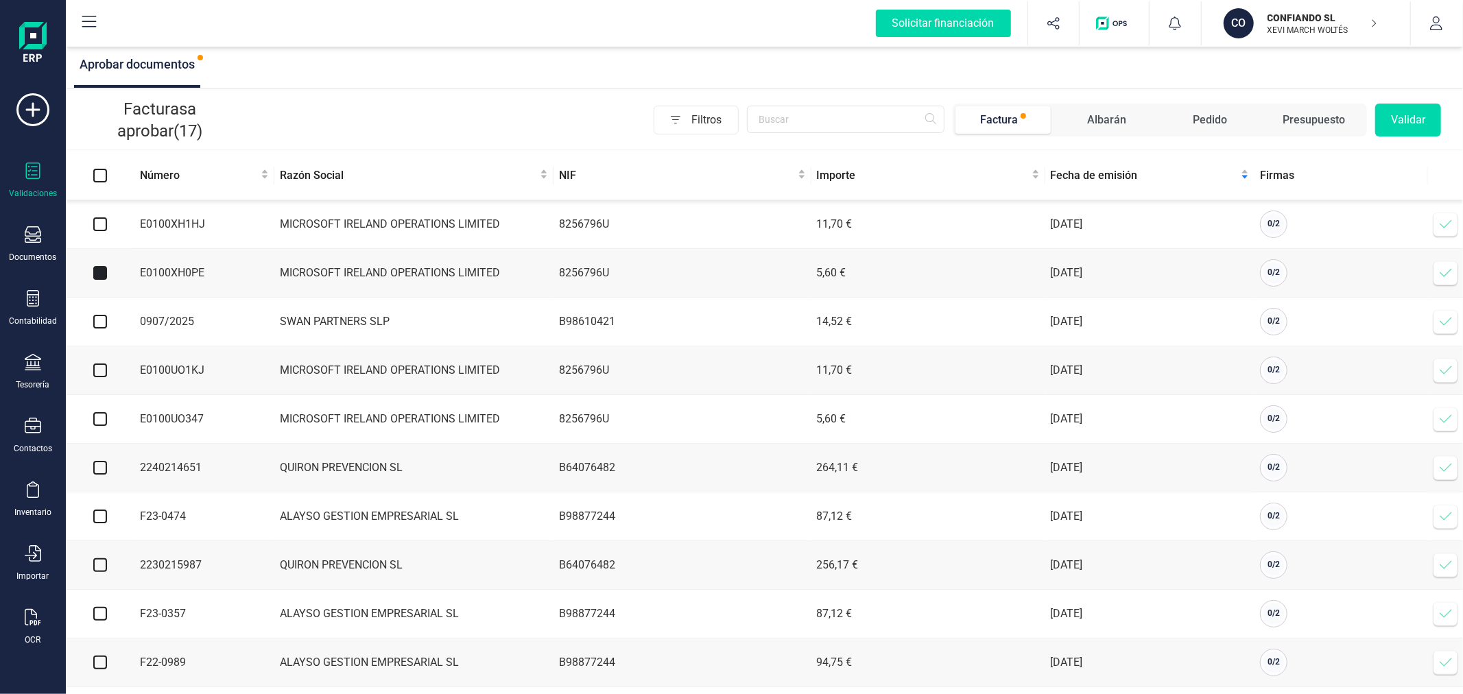
checkbox input "true"
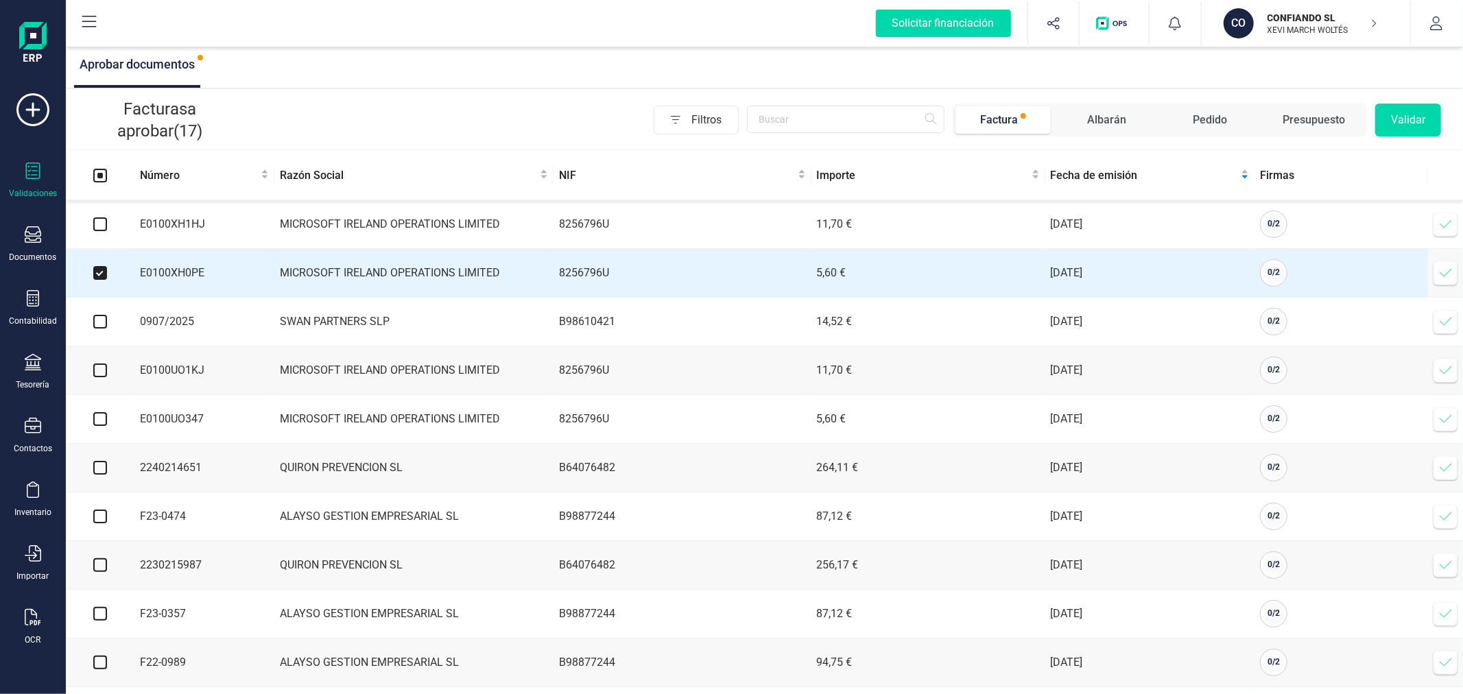
click at [99, 224] on input "checkbox" at bounding box center [100, 224] width 14 height 14
checkbox input "true"
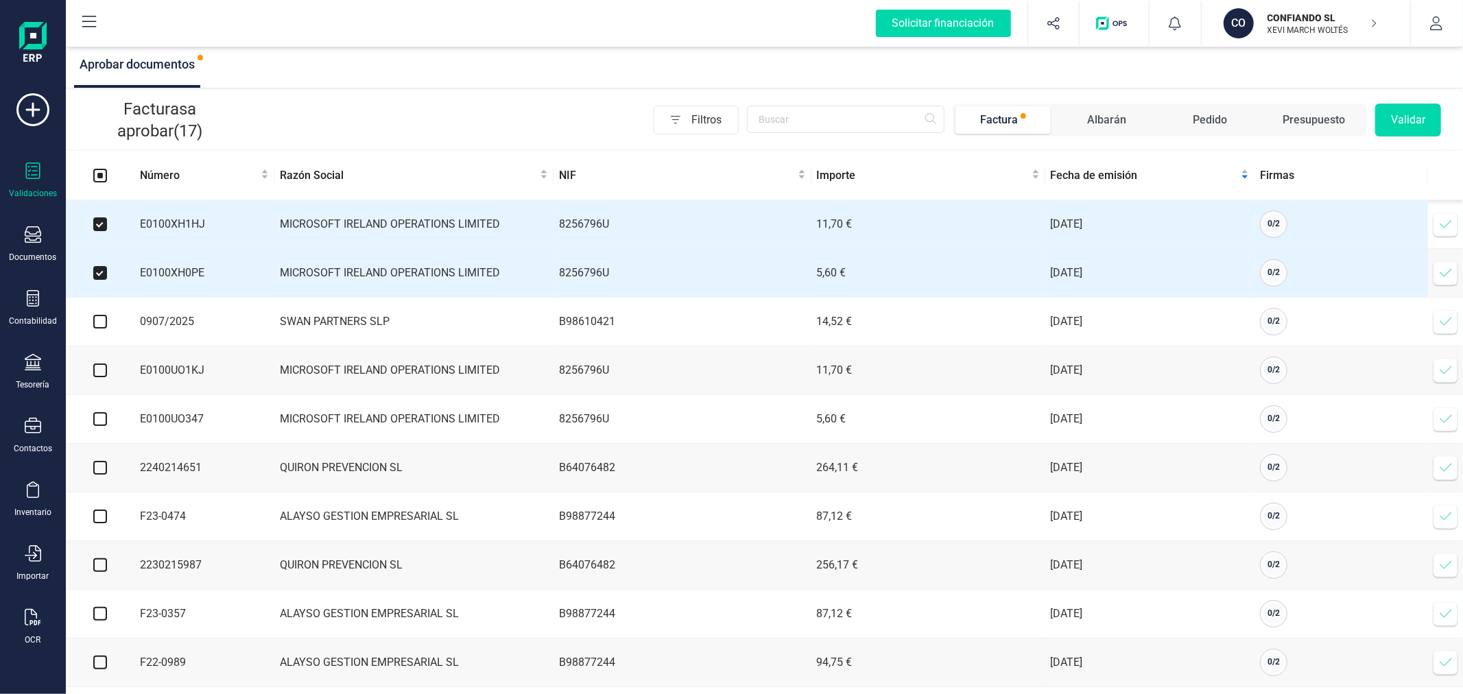
click at [1415, 119] on button "Validar" at bounding box center [1408, 120] width 66 height 33
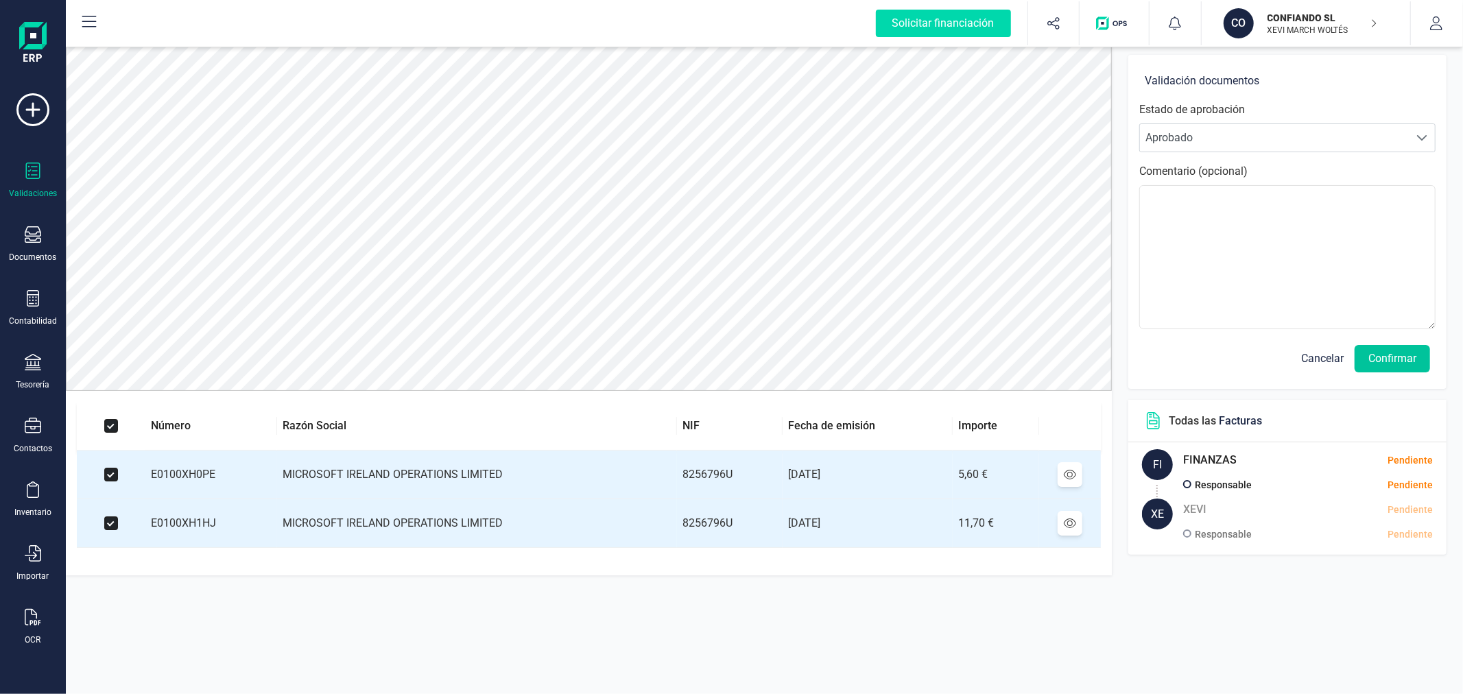
click at [1411, 359] on button "Confirmar" at bounding box center [1392, 358] width 75 height 27
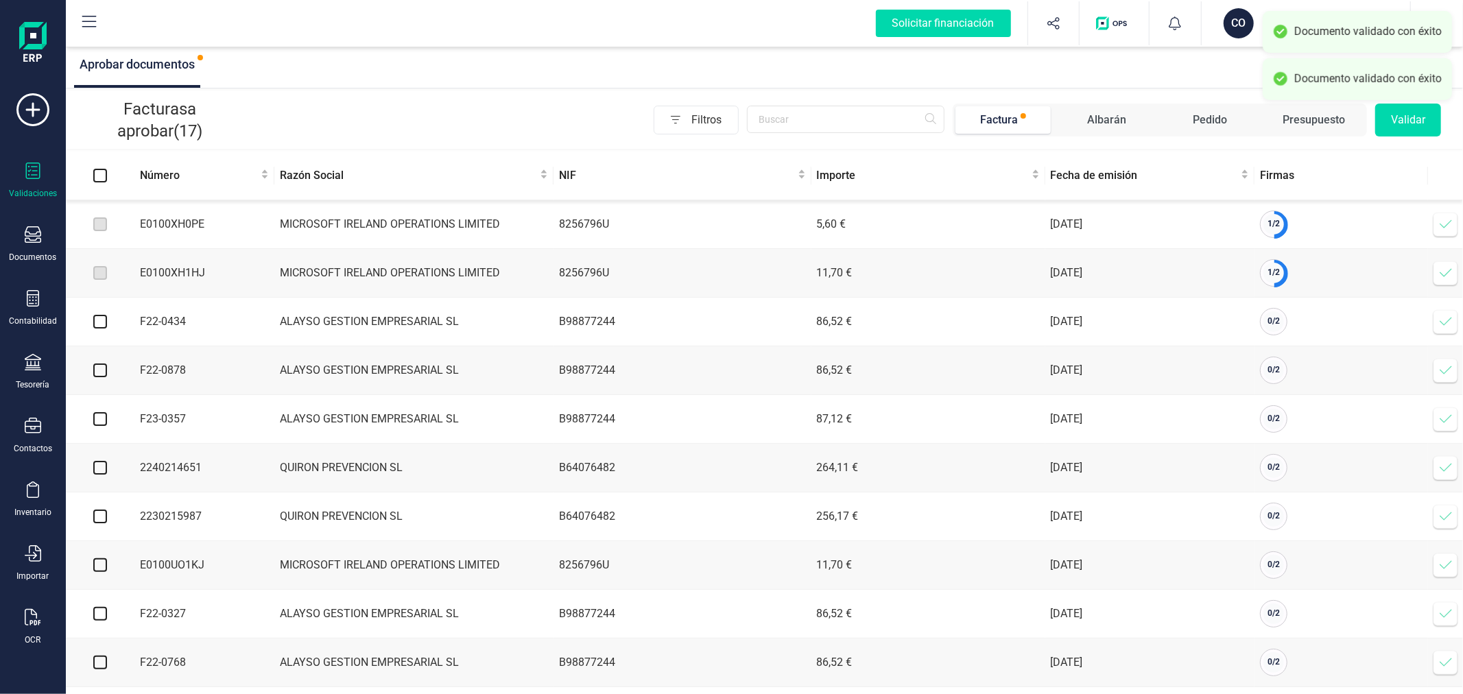
click at [1447, 222] on icon at bounding box center [1446, 224] width 14 height 14
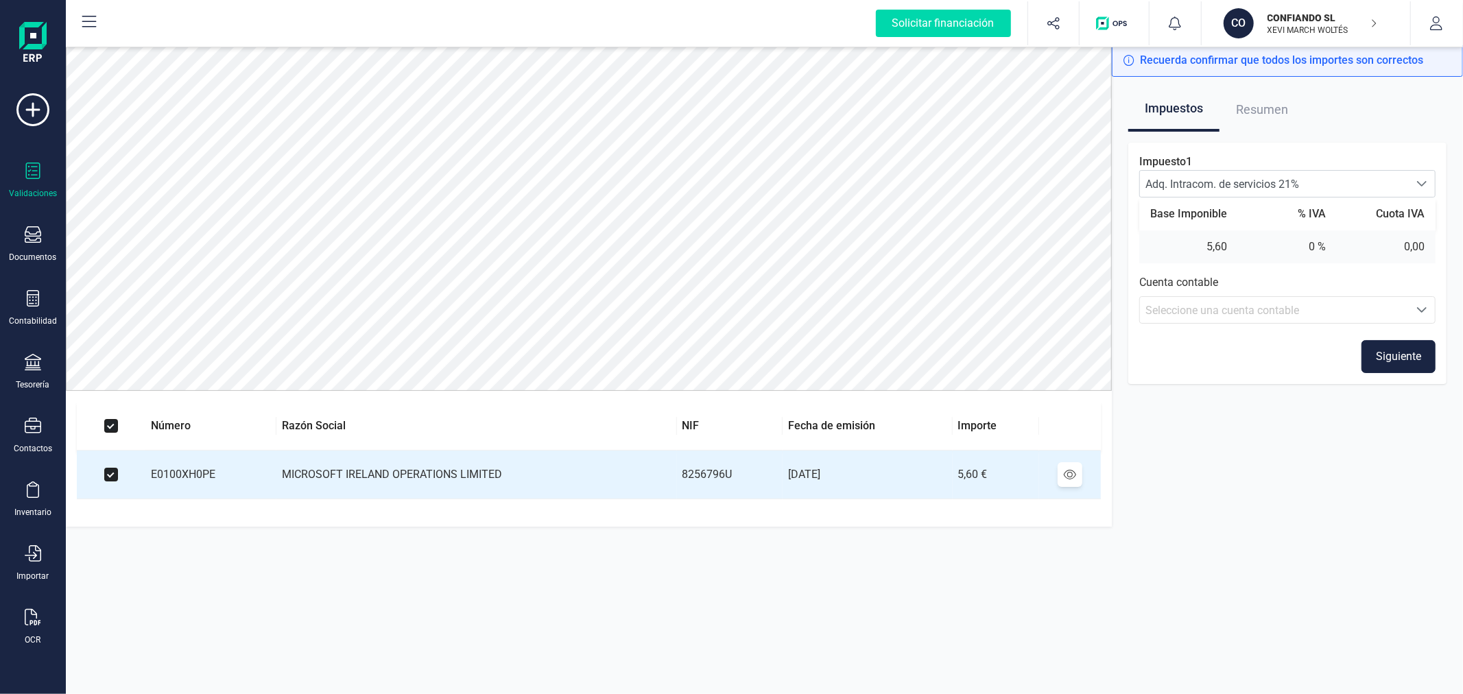
click at [1334, 318] on div "Seleccione una cuenta contable" at bounding box center [1275, 311] width 258 height 16
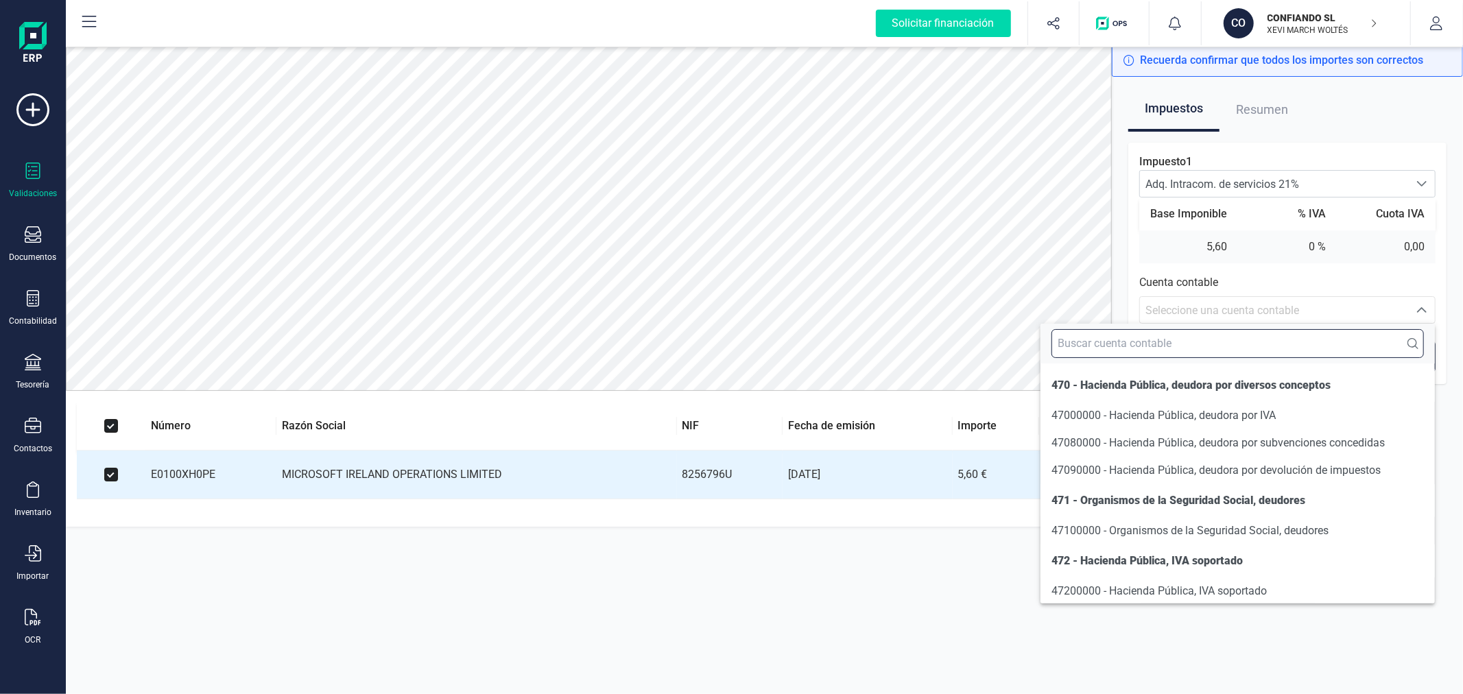
click at [1244, 346] on input "text" at bounding box center [1238, 343] width 372 height 29
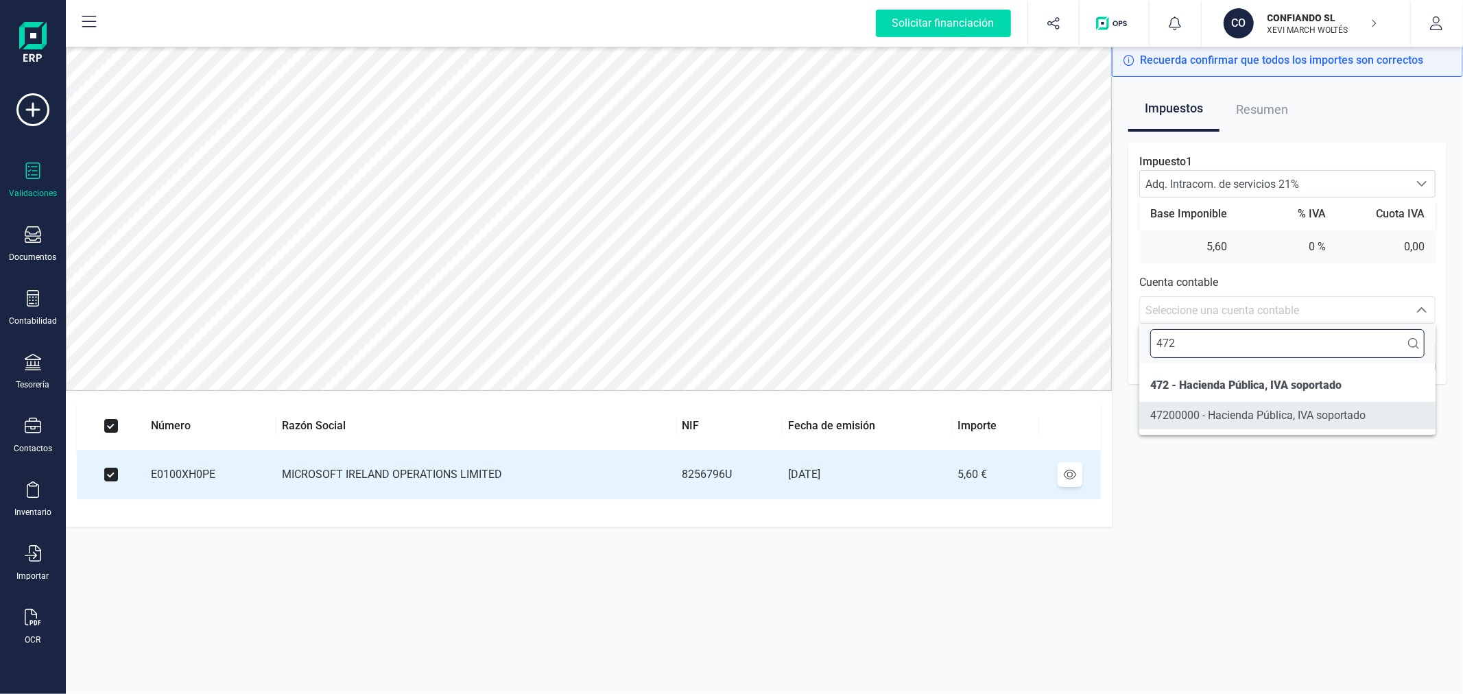
type input "472"
click at [1240, 419] on span "47200000 - Hacienda Pública, IVA soportado" at bounding box center [1257, 415] width 215 height 13
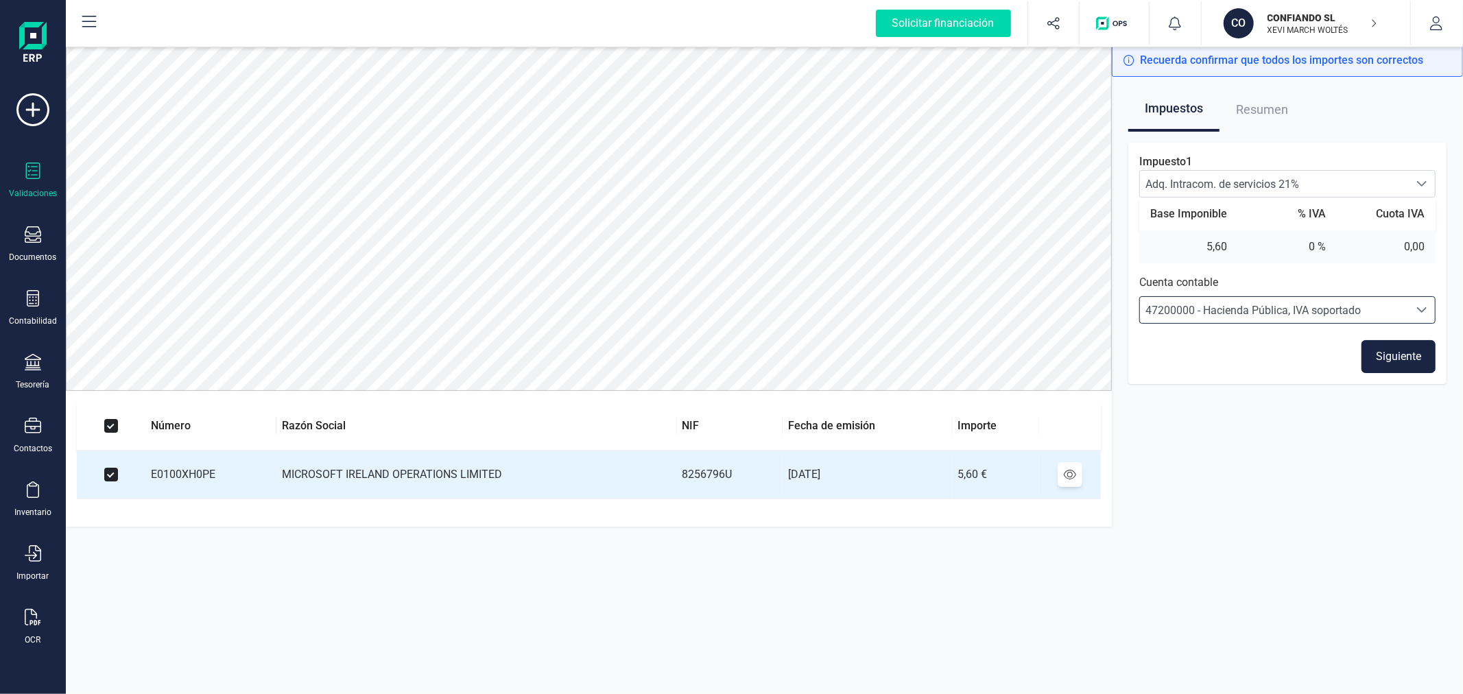
click at [1387, 355] on button "Siguiente" at bounding box center [1399, 356] width 74 height 33
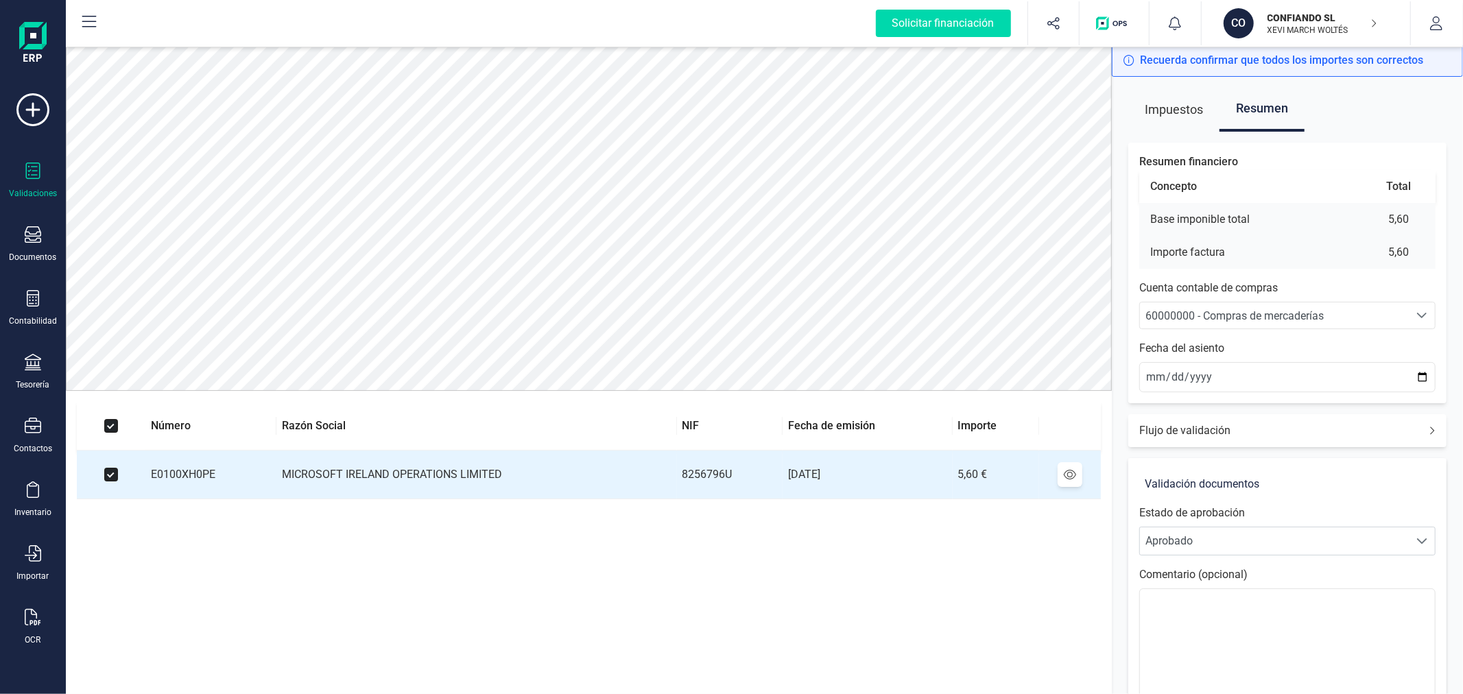
click at [1279, 318] on span "60000000 - Compras de mercaderías" at bounding box center [1235, 315] width 178 height 13
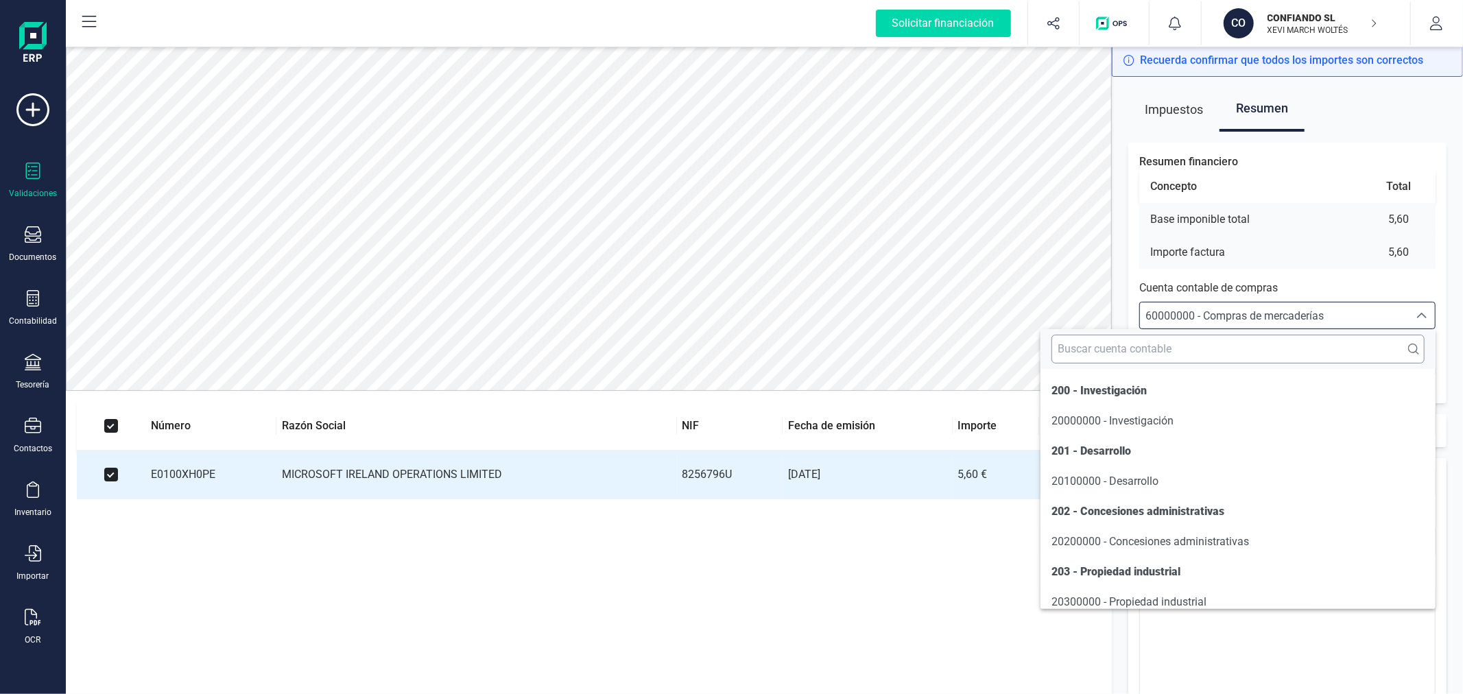
scroll to position [6558, 0]
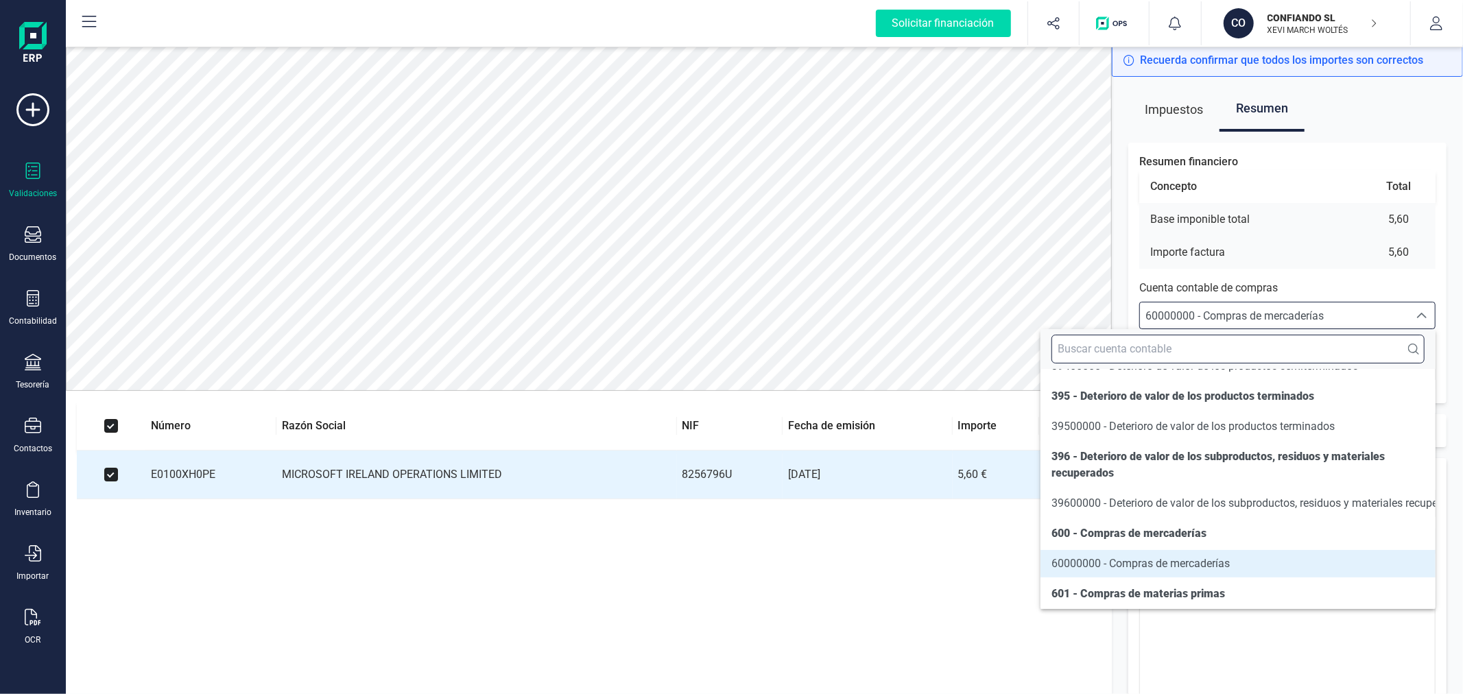
click at [1262, 351] on input "text" at bounding box center [1238, 349] width 373 height 29
click at [1155, 355] on input "text" at bounding box center [1238, 349] width 373 height 29
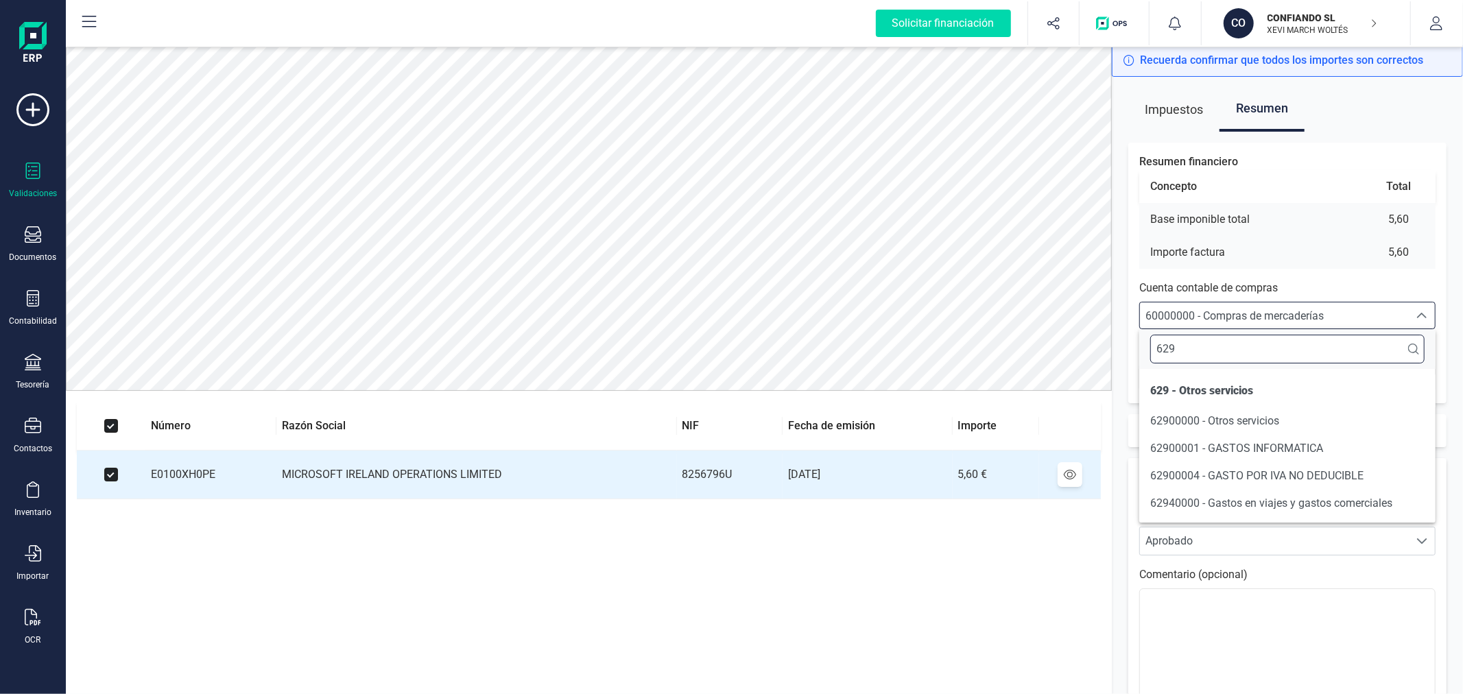
scroll to position [0, 0]
type input "629"
click at [1196, 447] on span "62900001 - GASTOS INFORMATICA" at bounding box center [1236, 448] width 173 height 13
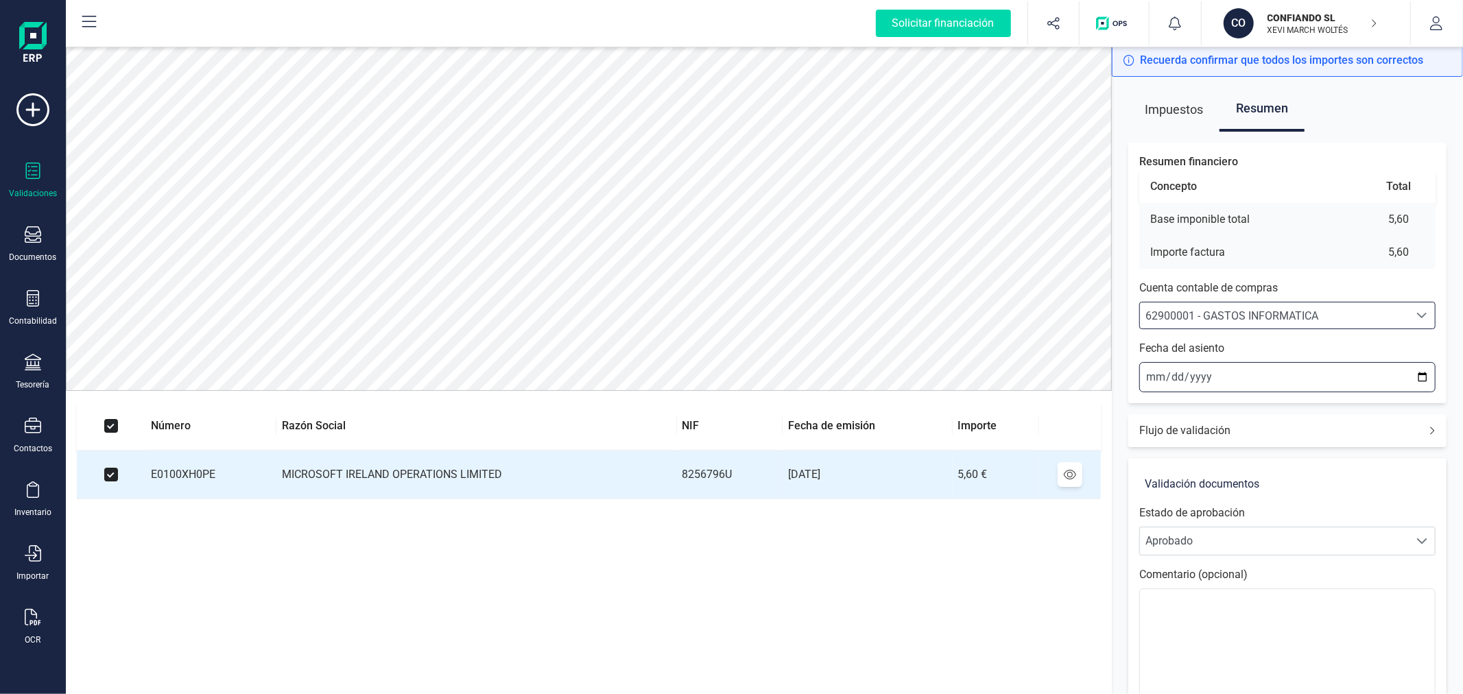
click at [1421, 378] on input "2025-09-24" at bounding box center [1287, 377] width 296 height 30
type input "2025-09-15"
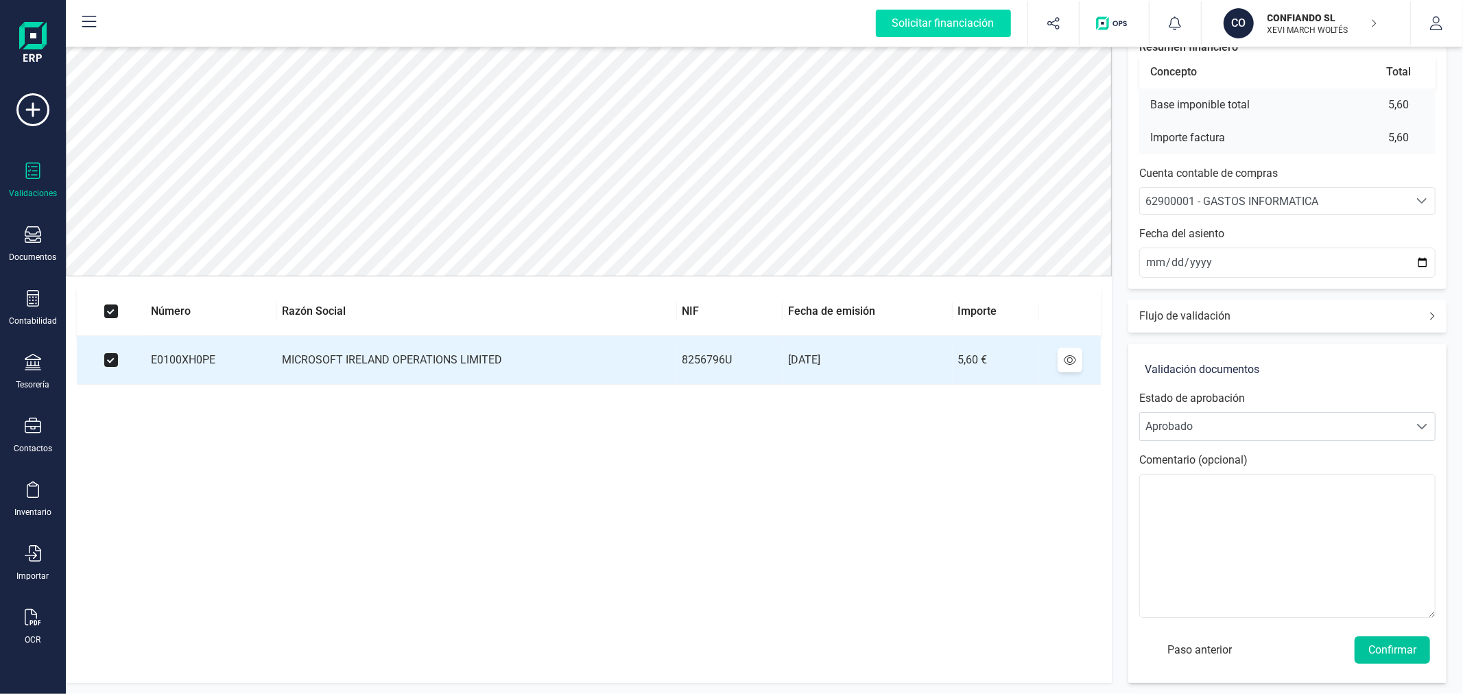
click at [1384, 649] on button "Confirmar" at bounding box center [1392, 650] width 75 height 27
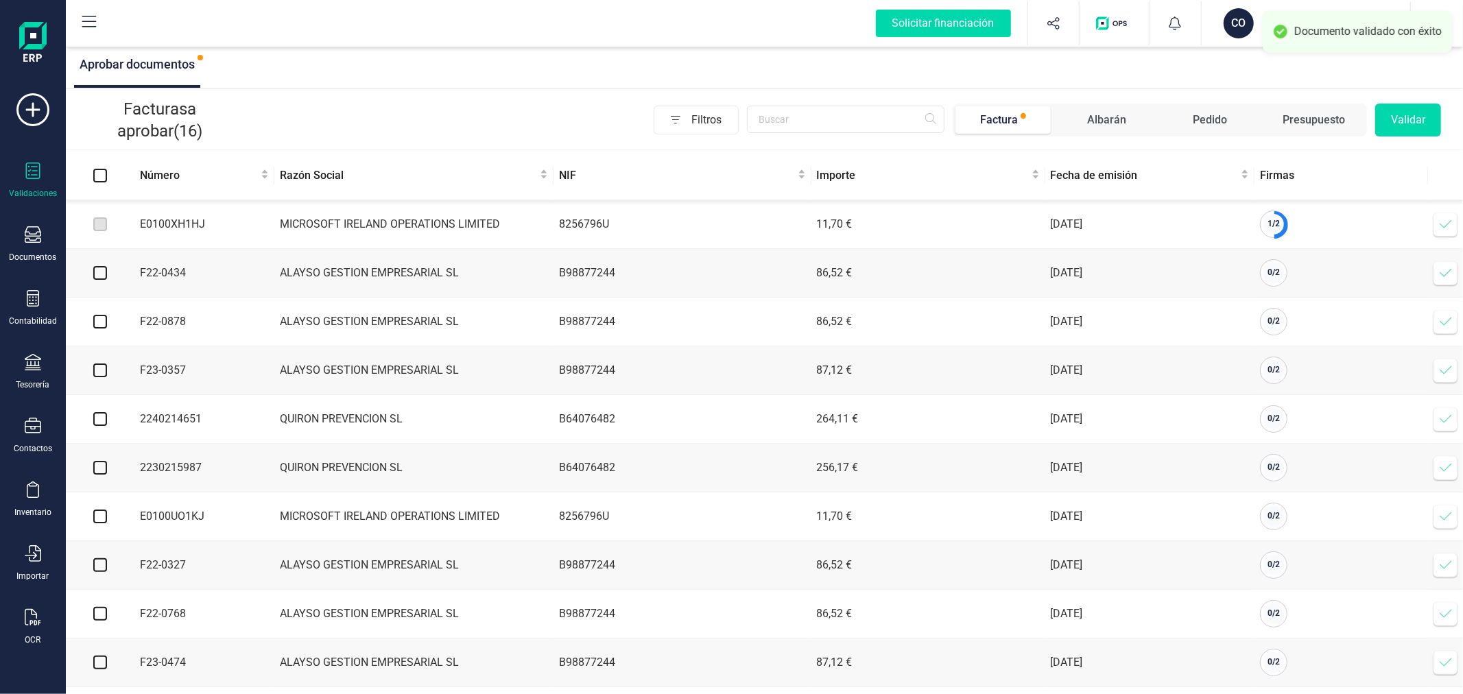
click at [1444, 227] on icon at bounding box center [1446, 224] width 14 height 14
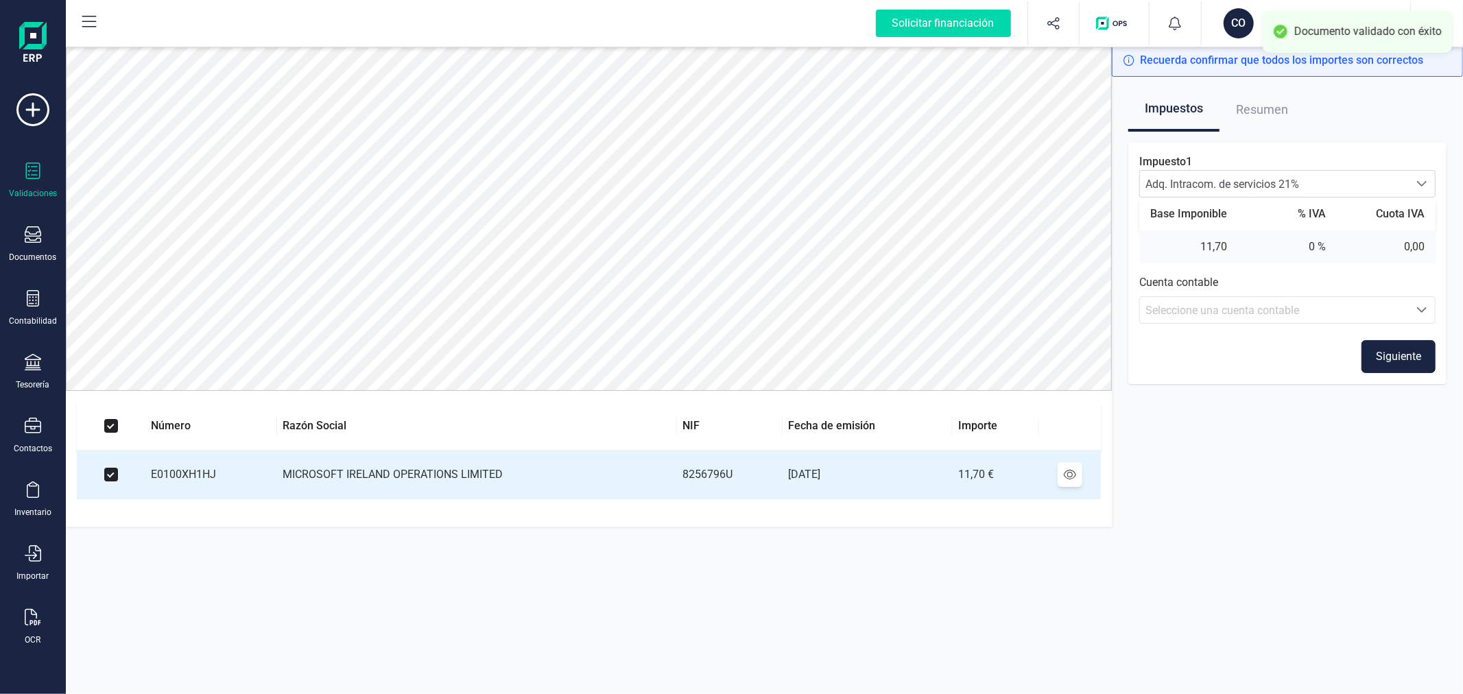
click at [1338, 307] on div "Seleccione una cuenta contable" at bounding box center [1275, 311] width 258 height 16
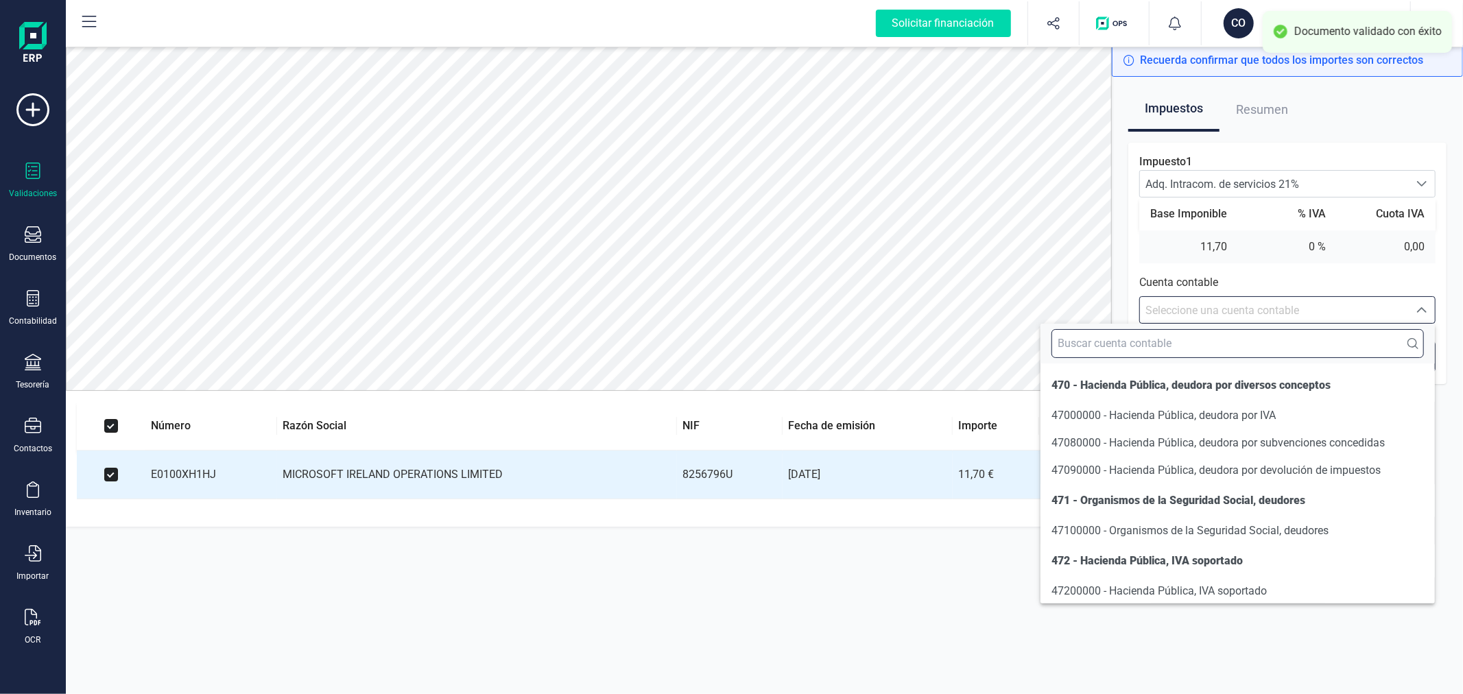
click at [1268, 348] on input "text" at bounding box center [1238, 343] width 372 height 29
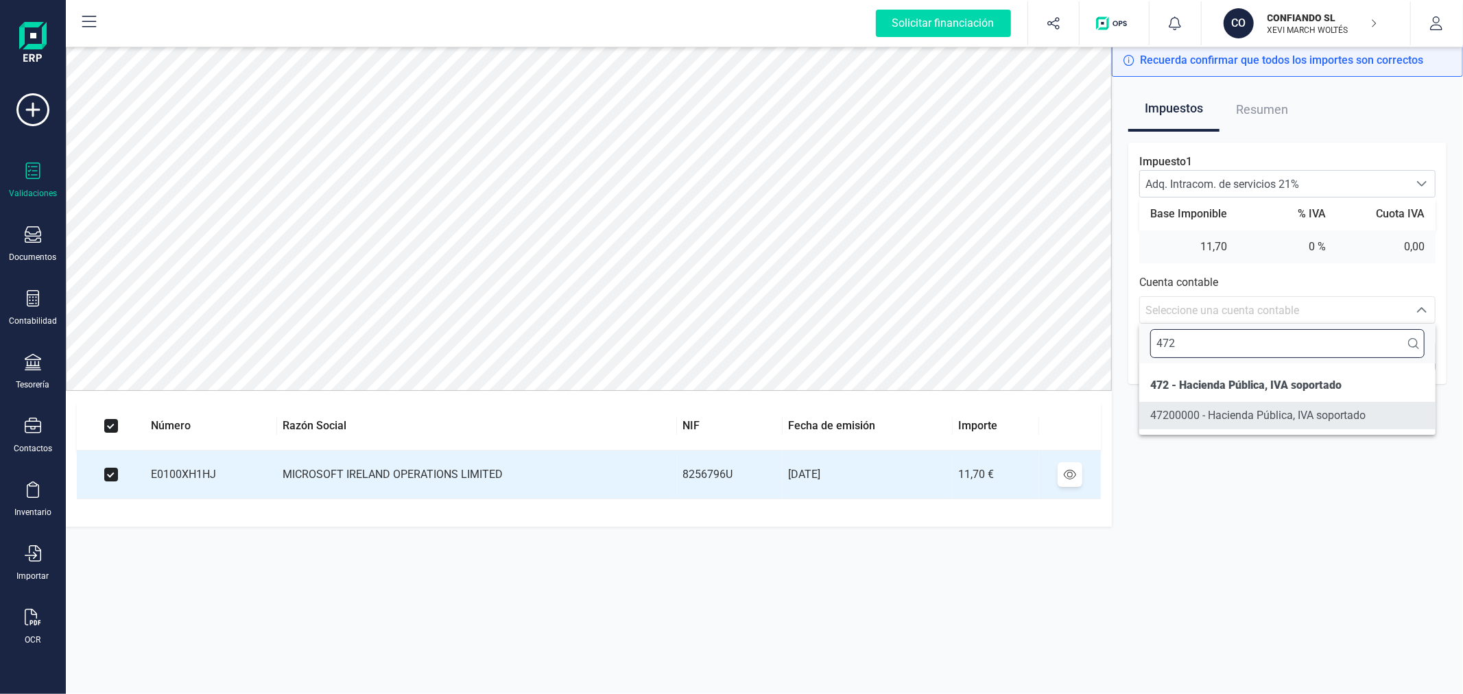
type input "472"
click at [1273, 421] on span "47200000 - Hacienda Pública, IVA soportado" at bounding box center [1257, 415] width 215 height 13
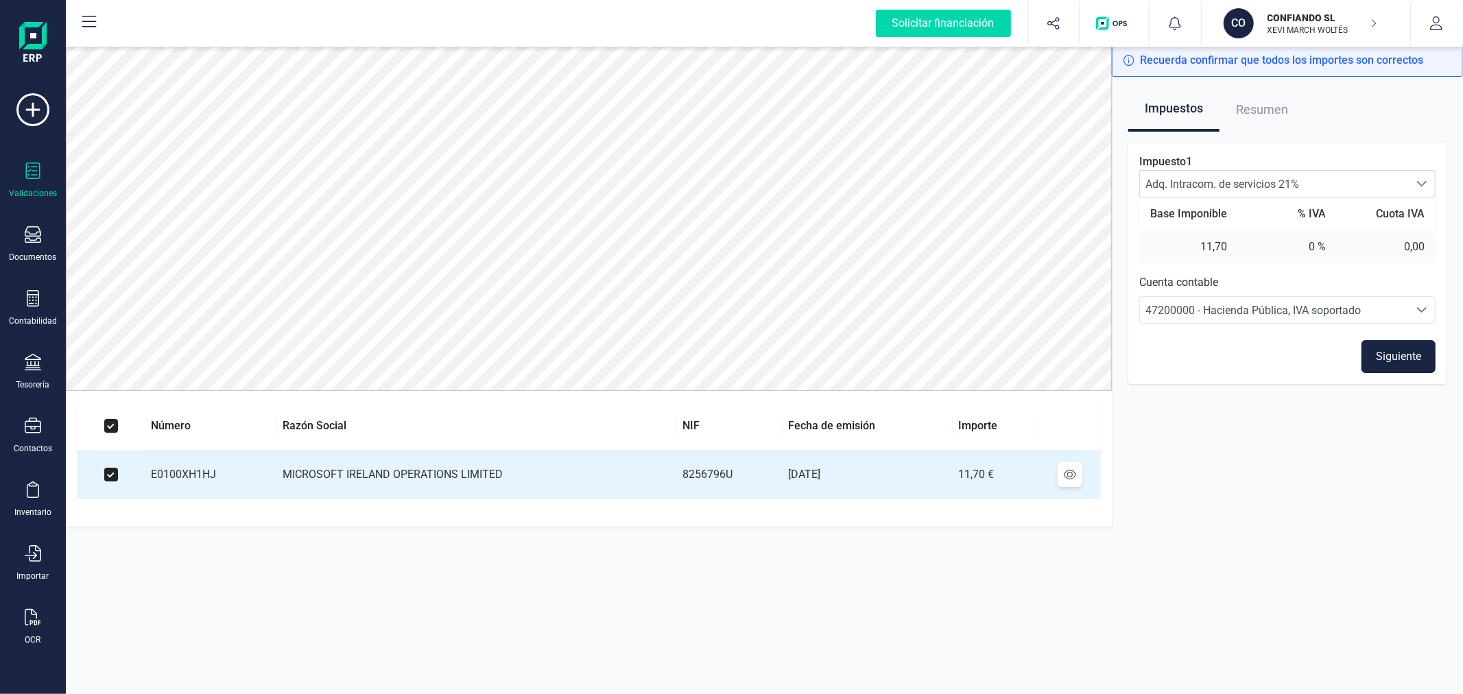
click at [1400, 350] on button "Siguiente" at bounding box center [1399, 356] width 74 height 33
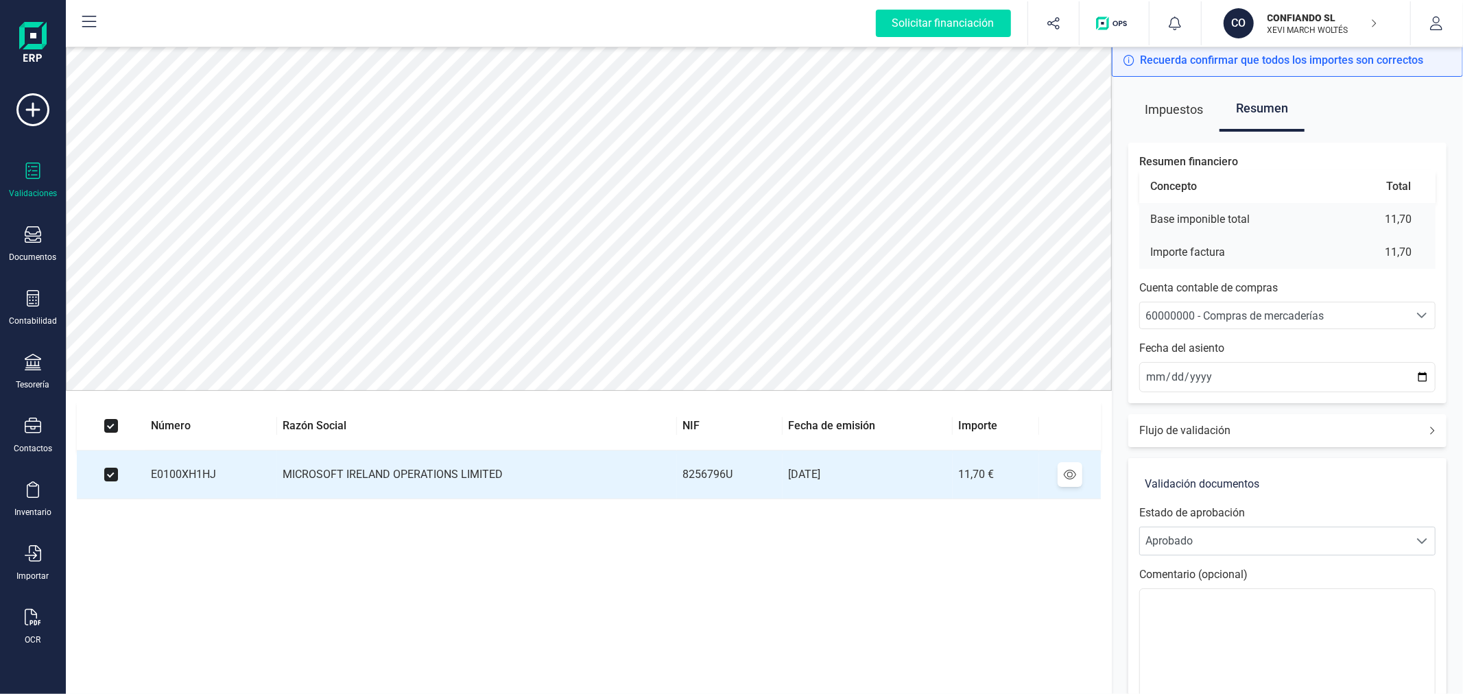
click at [1250, 316] on span "60000000 - Compras de mercaderías" at bounding box center [1235, 315] width 178 height 13
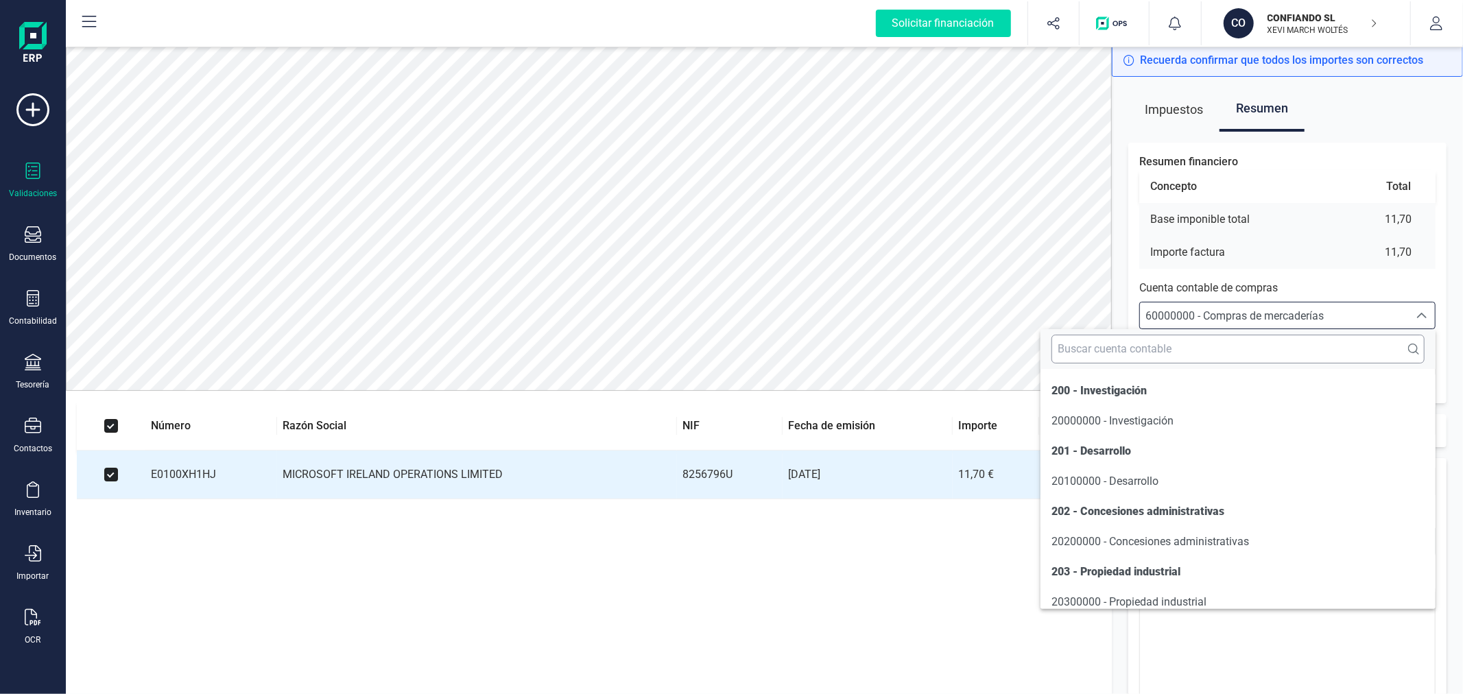
scroll to position [6558, 0]
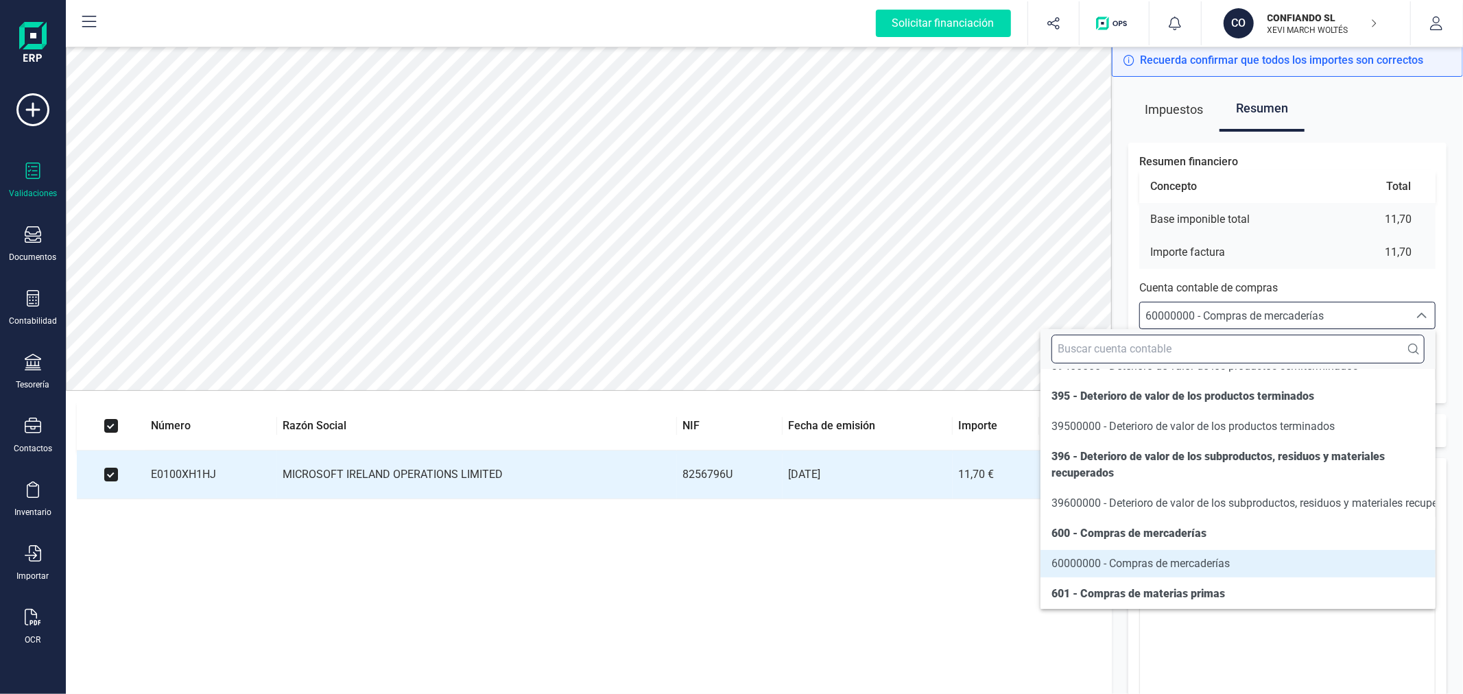
click at [1237, 353] on input "text" at bounding box center [1238, 349] width 373 height 29
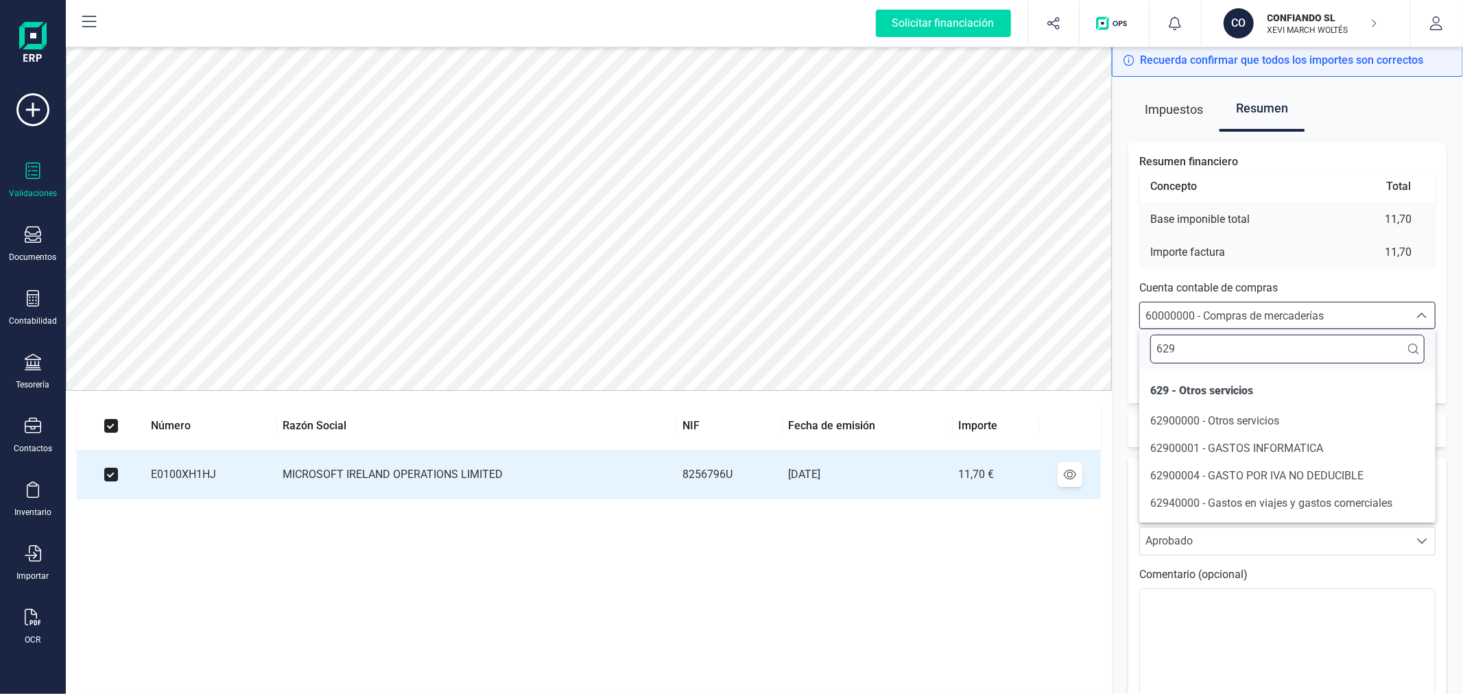
scroll to position [0, 0]
type input "629"
click at [1266, 446] on span "62900001 - GASTOS INFORMATICA" at bounding box center [1236, 448] width 173 height 13
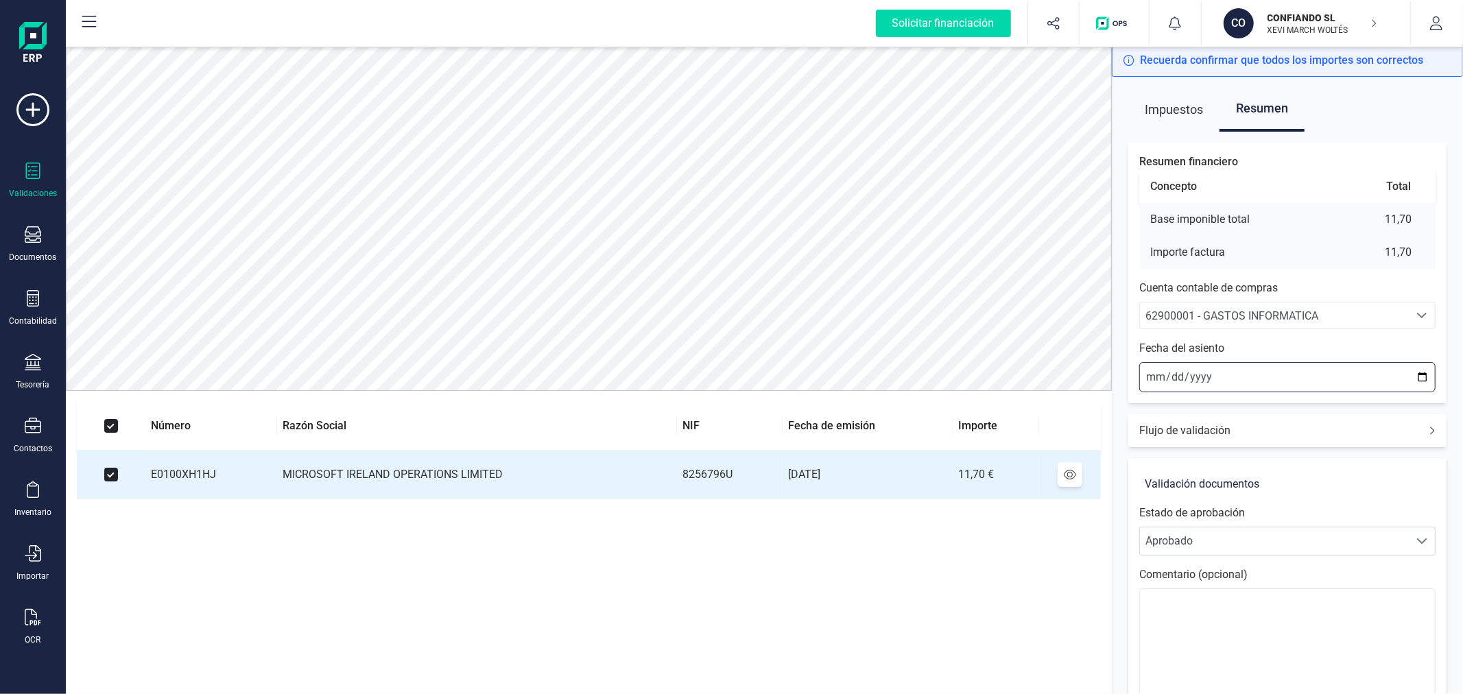
click at [1422, 371] on input "2025-09-24" at bounding box center [1287, 377] width 296 height 30
type input "2025-09-15"
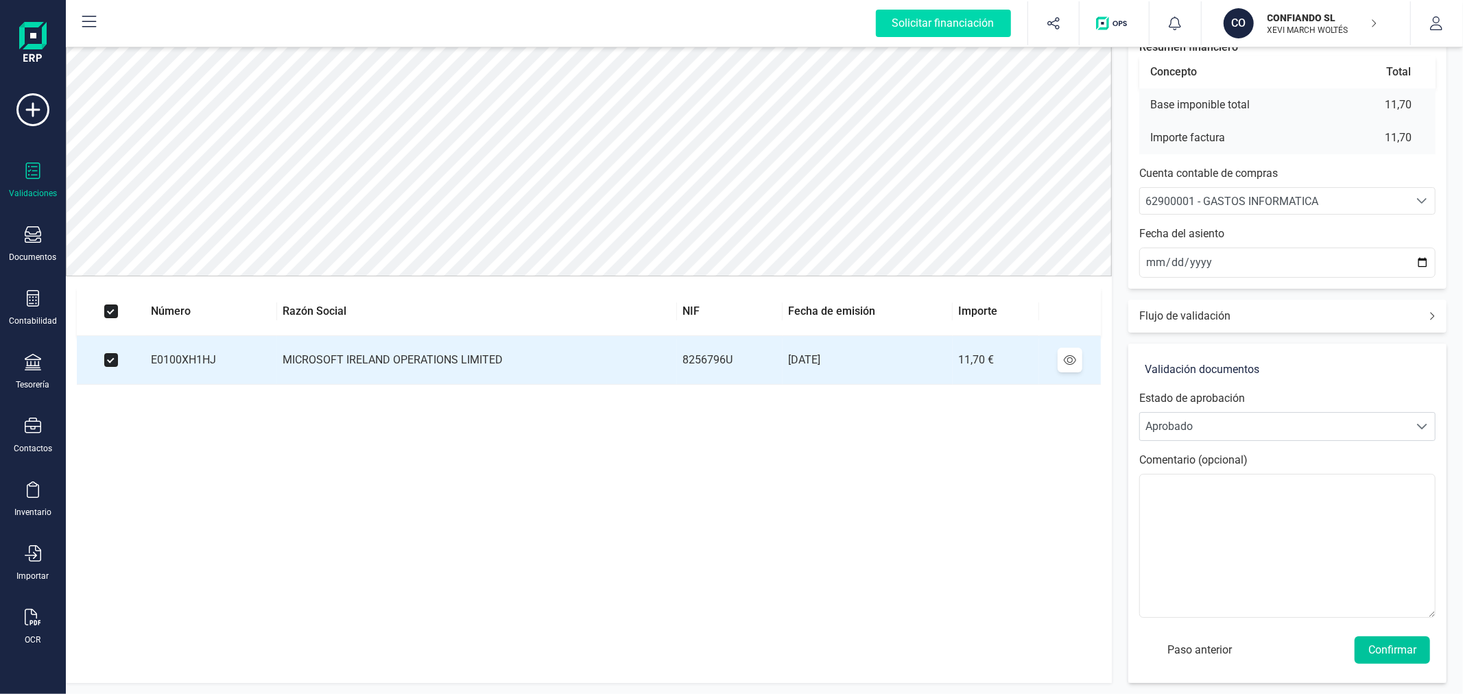
click at [1384, 646] on button "Confirmar" at bounding box center [1392, 650] width 75 height 27
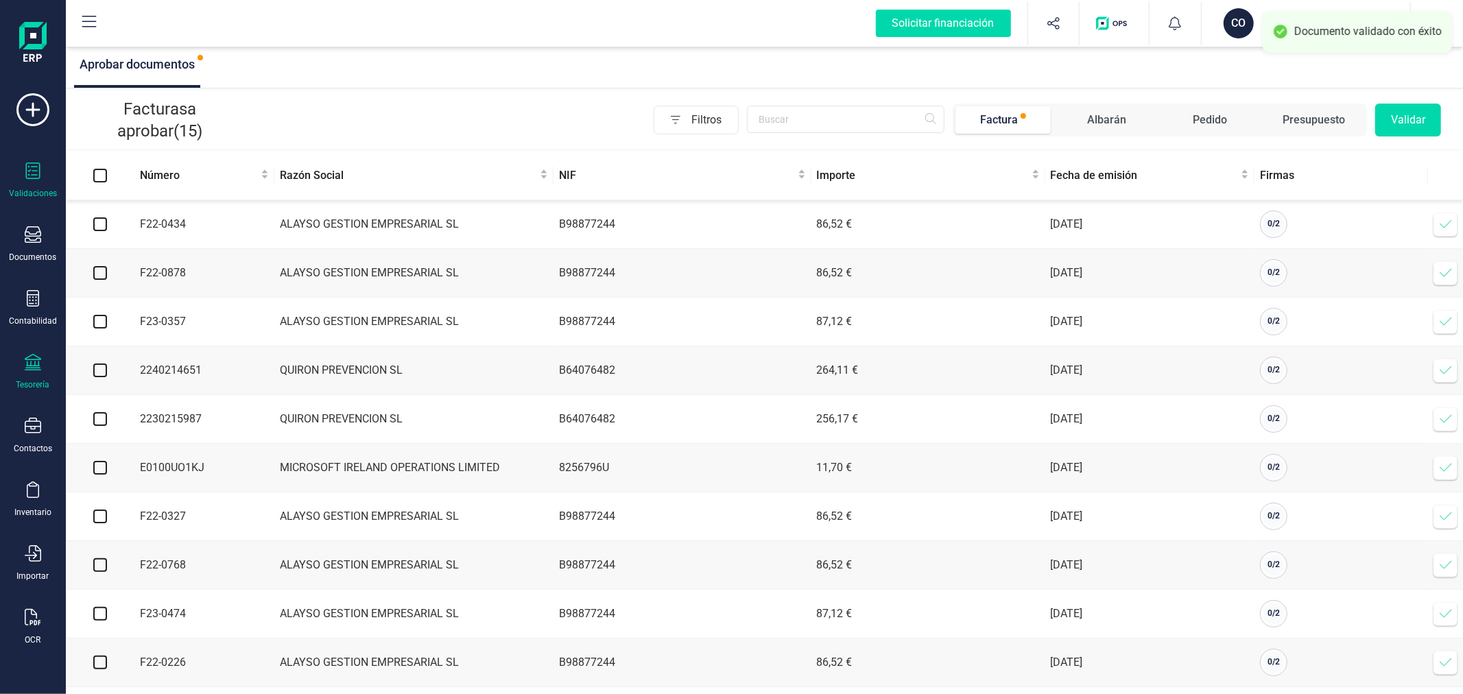
click at [26, 379] on div "Tesorería" at bounding box center [32, 372] width 55 height 36
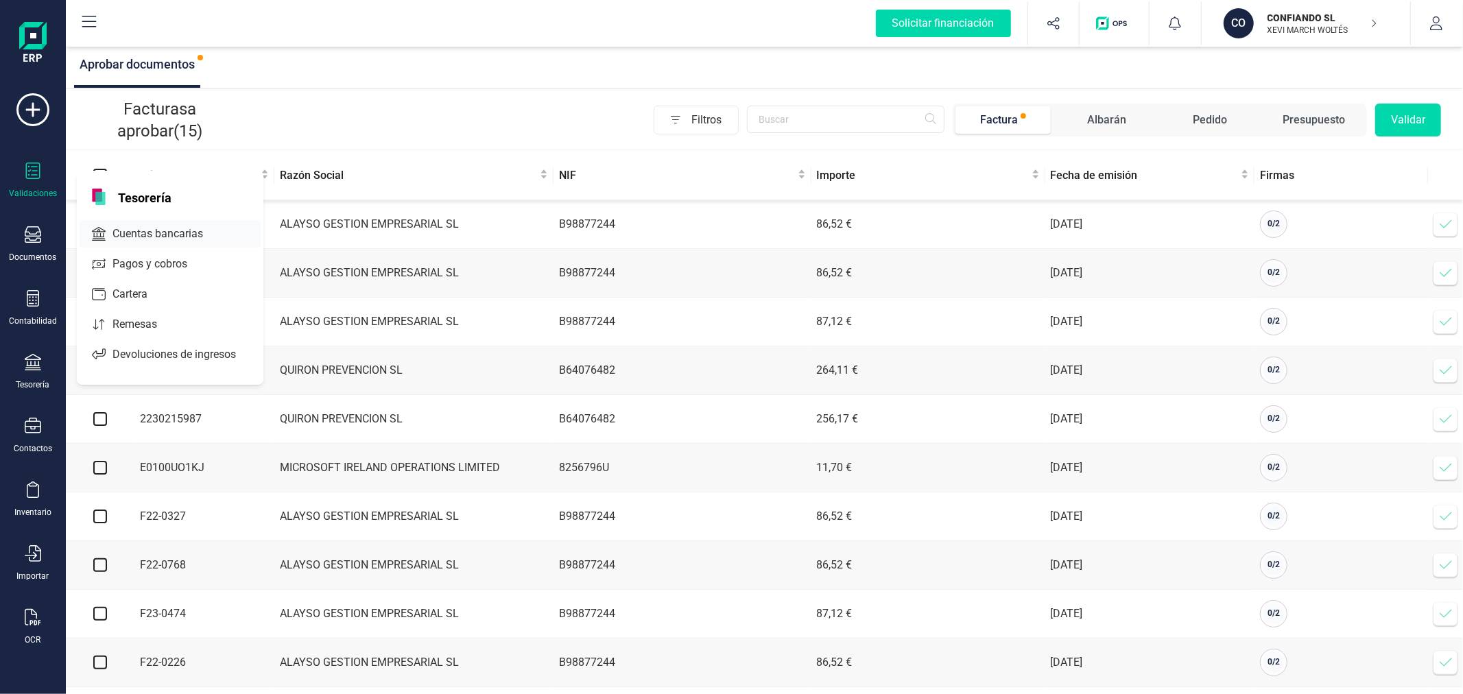
click at [156, 224] on div "Cuentas bancarias" at bounding box center [170, 233] width 181 height 27
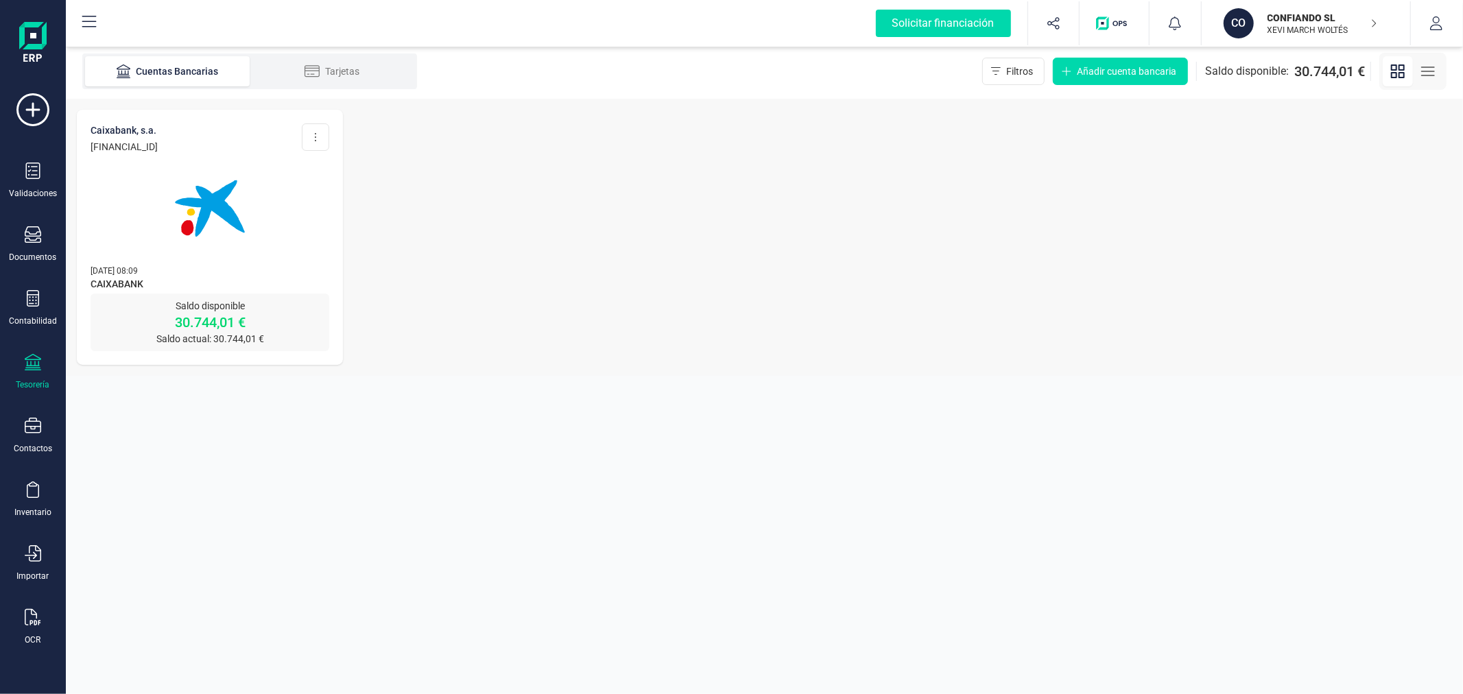
click at [204, 240] on img at bounding box center [209, 208] width 115 height 115
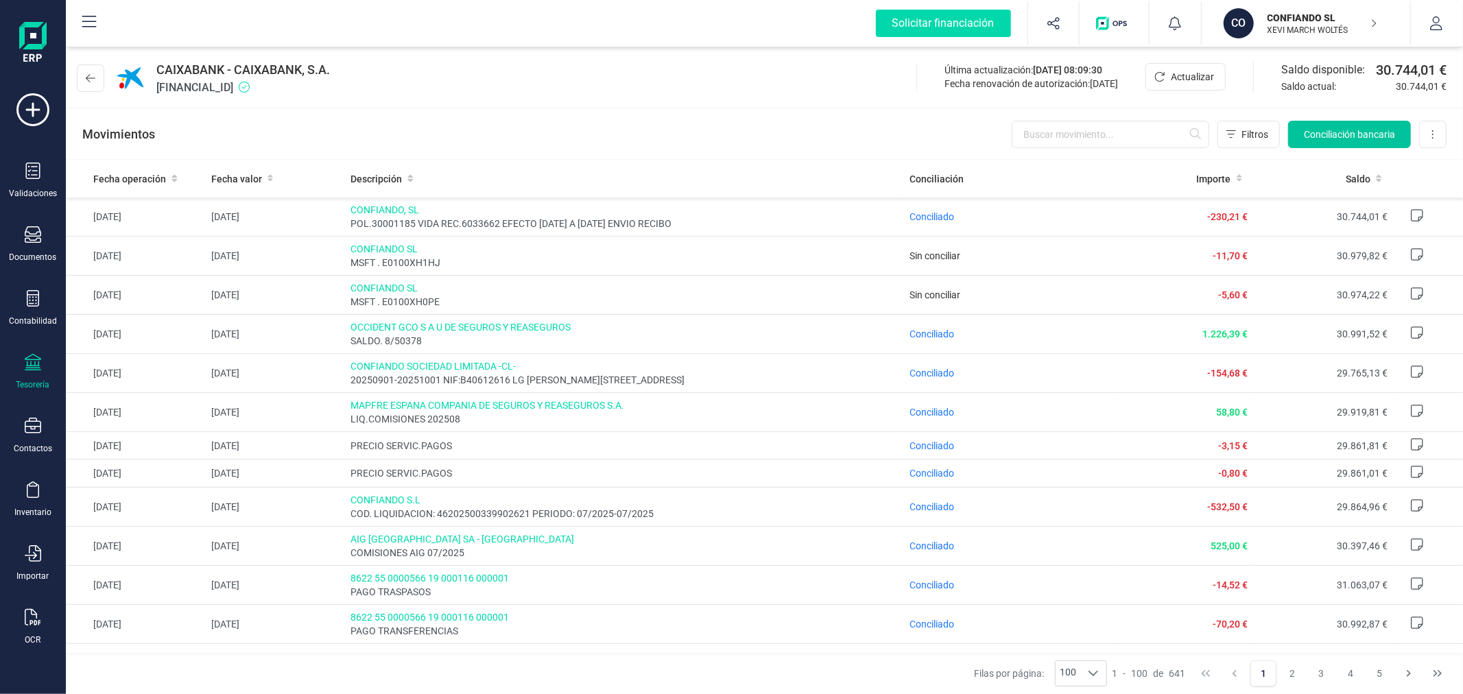
click at [1382, 132] on span "Conciliación bancaria" at bounding box center [1349, 135] width 91 height 14
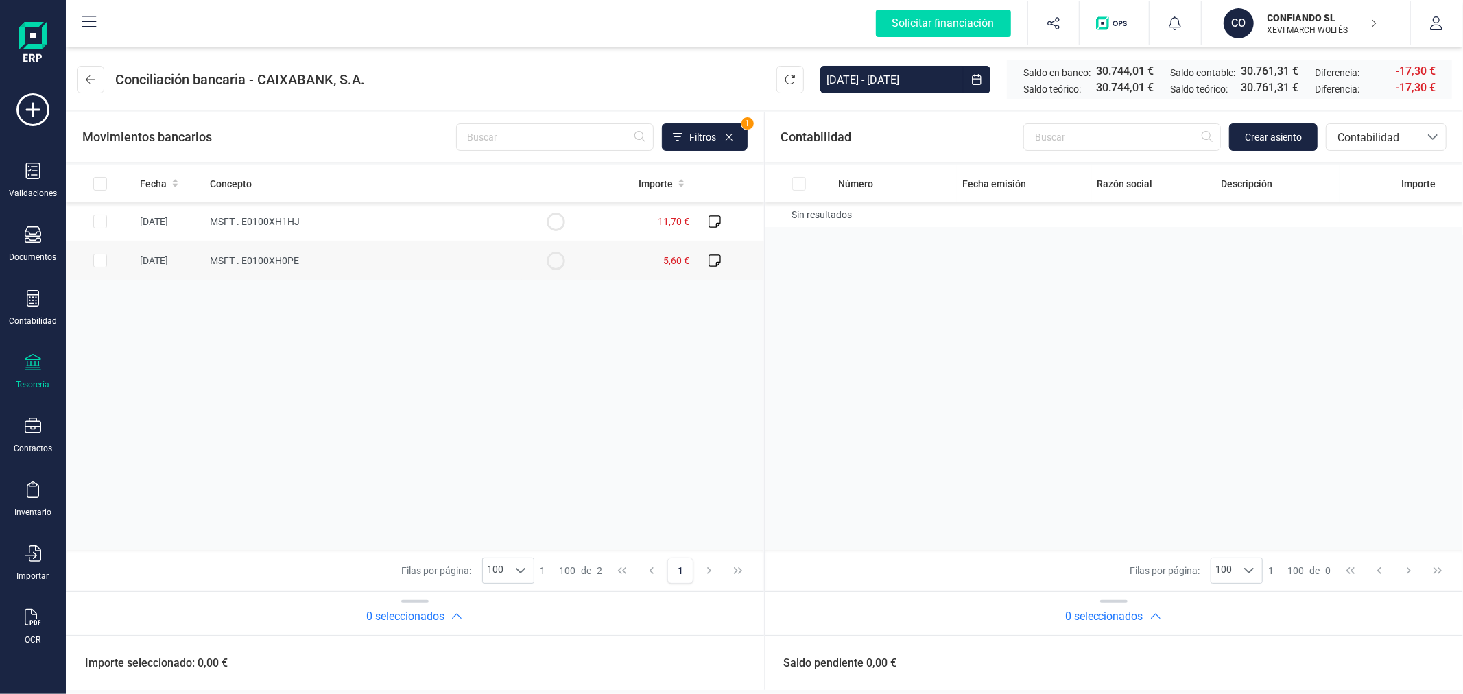
click at [103, 261] on input "Row Selected 469f84dc-99a2-4813-8fd5-7fe20953e8f2" at bounding box center [100, 261] width 14 height 14
checkbox input "true"
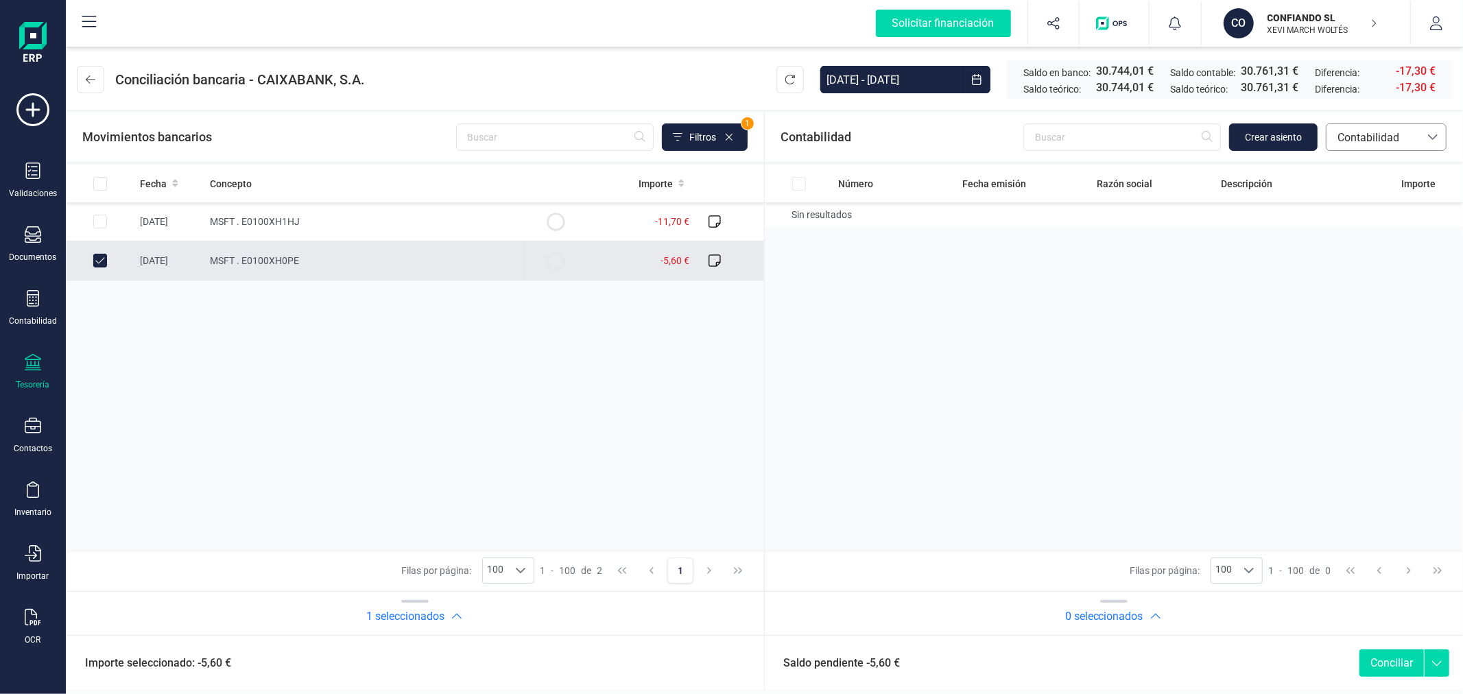
click at [1406, 144] on span "Contabilidad" at bounding box center [1373, 138] width 82 height 16
click at [1367, 234] on span "Facturas" at bounding box center [1358, 230] width 43 height 16
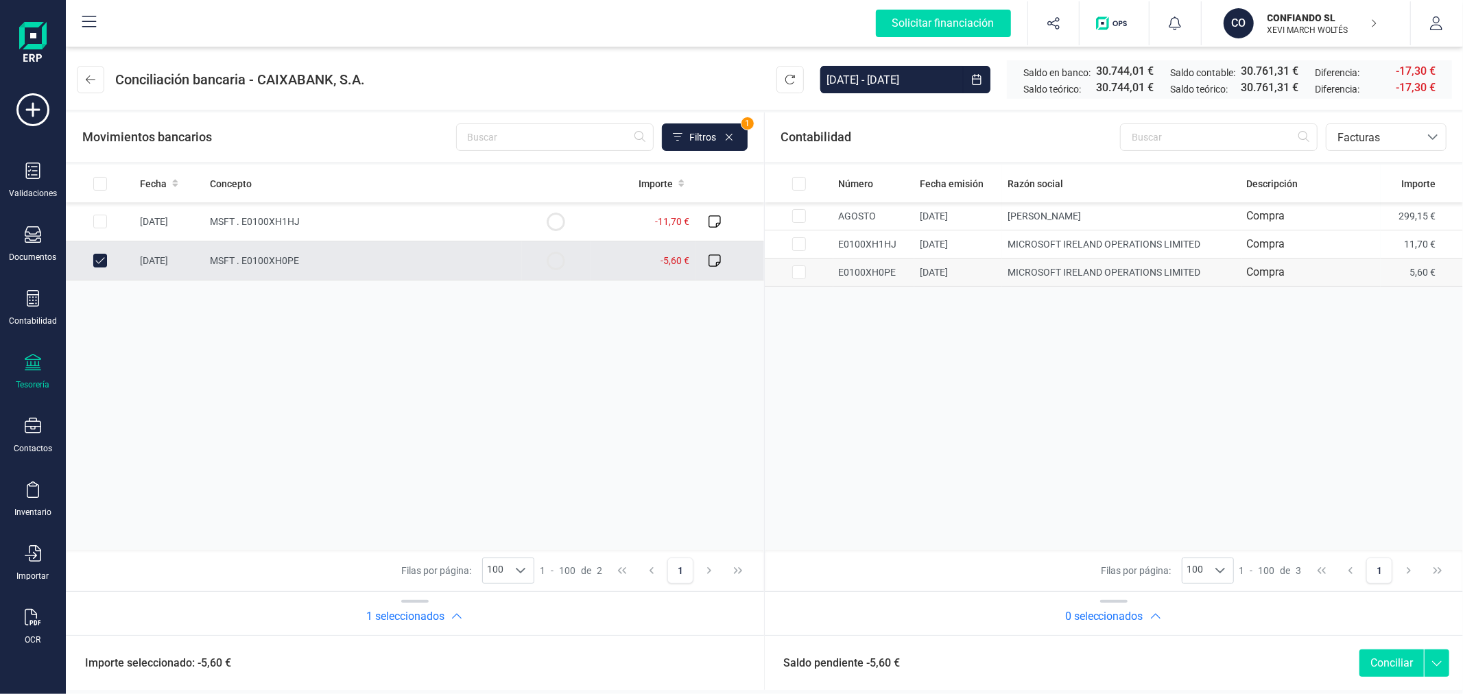
click at [796, 273] on input "Row Selected 05198092-4e00-47ab-acbc-b8840a5f6ae6" at bounding box center [799, 272] width 14 height 14
checkbox input "true"
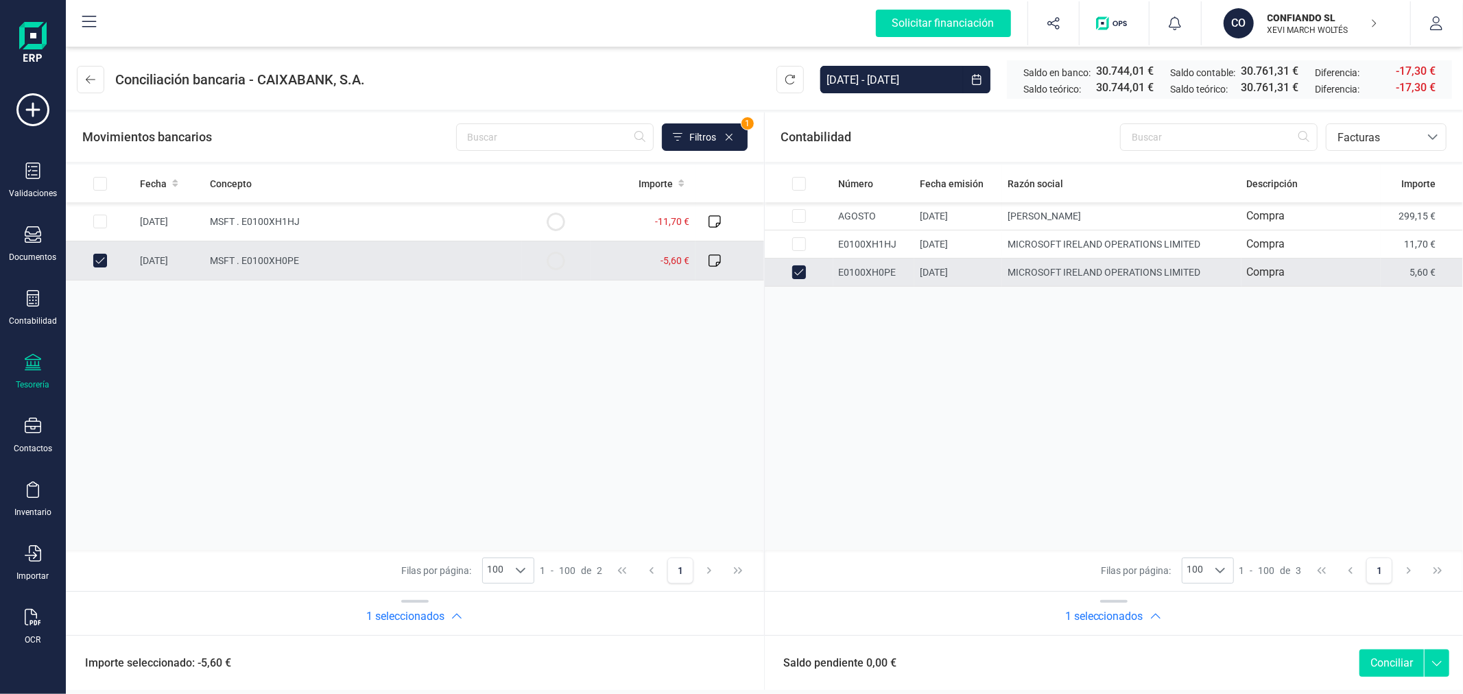
click at [1408, 656] on button "Conciliar" at bounding box center [1392, 663] width 64 height 27
checkbox input "false"
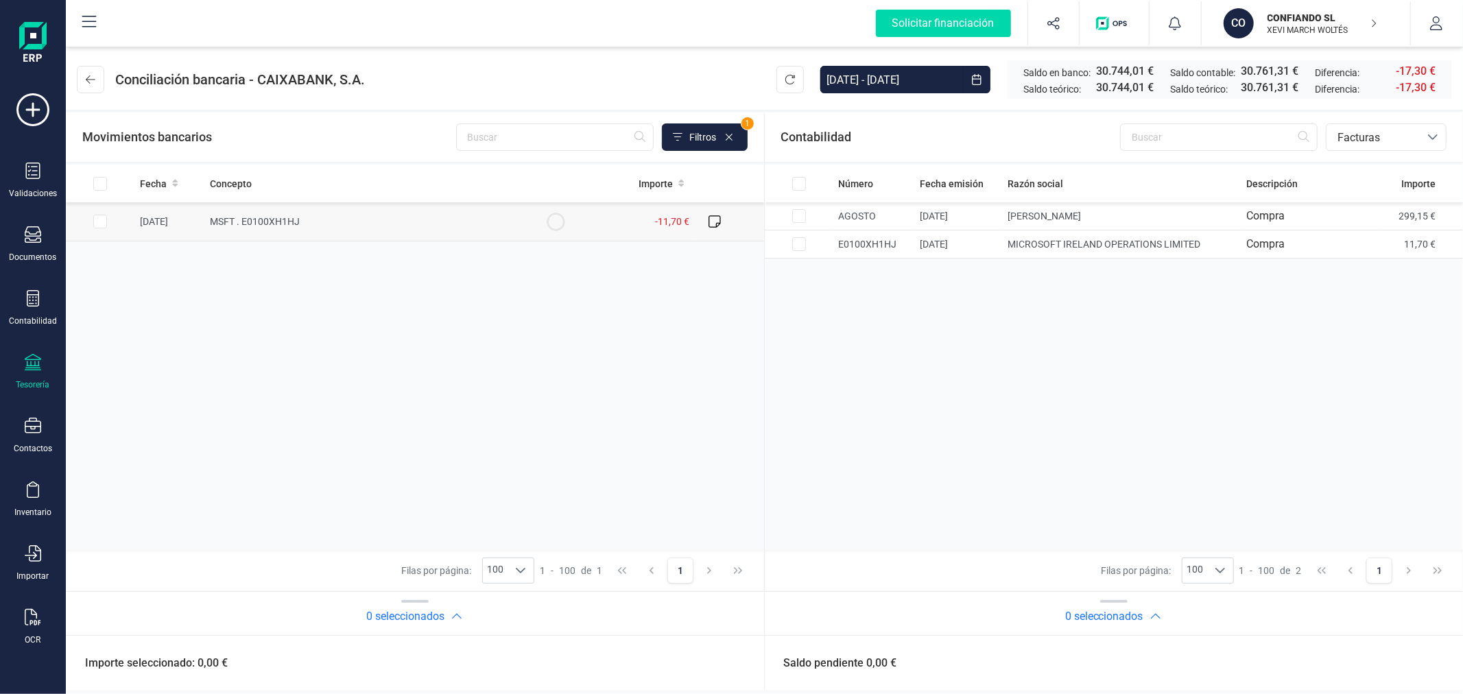
click at [96, 222] on input "Row Selected bf35dfbd-eb77-4443-ba99-073177567e92" at bounding box center [100, 222] width 14 height 14
checkbox input "true"
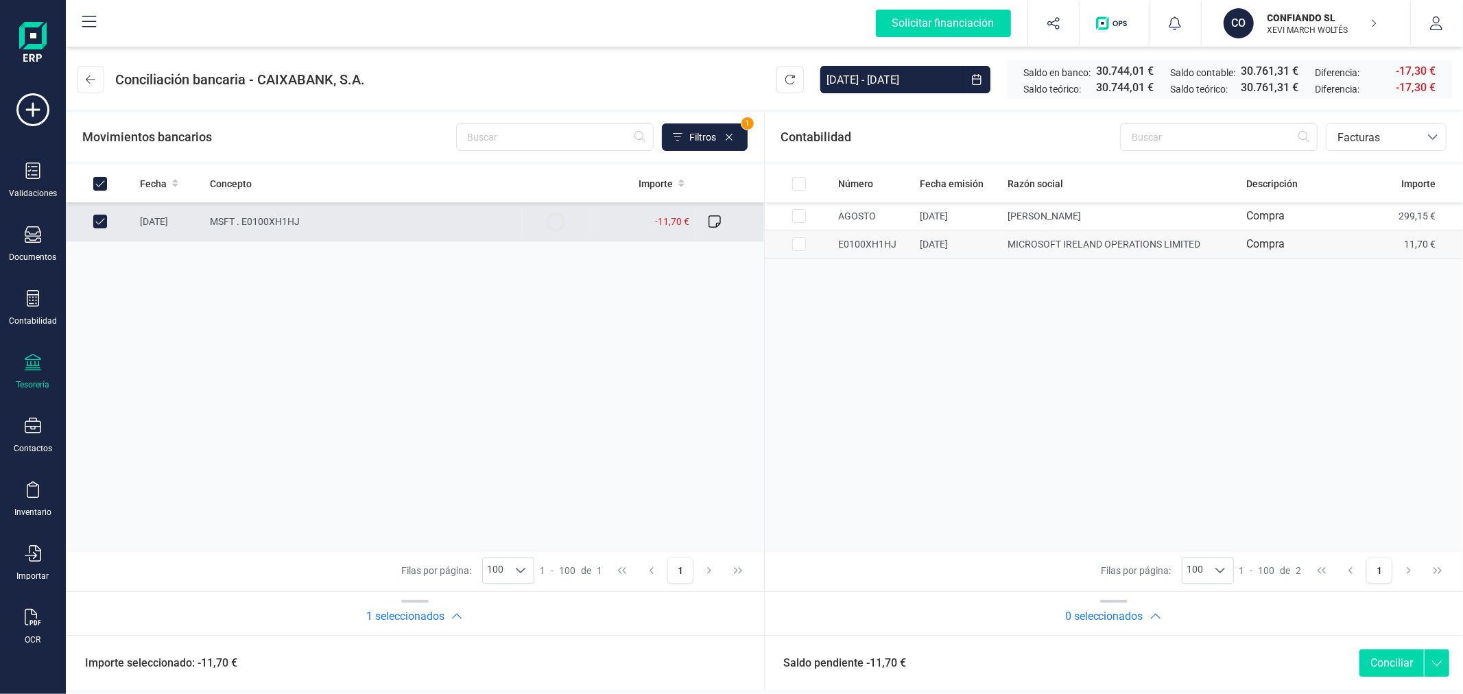
click at [803, 241] on input "Row Selected 47389857-2d30-41e4-a0d0-4d521d0feeab" at bounding box center [799, 244] width 14 height 14
checkbox input "true"
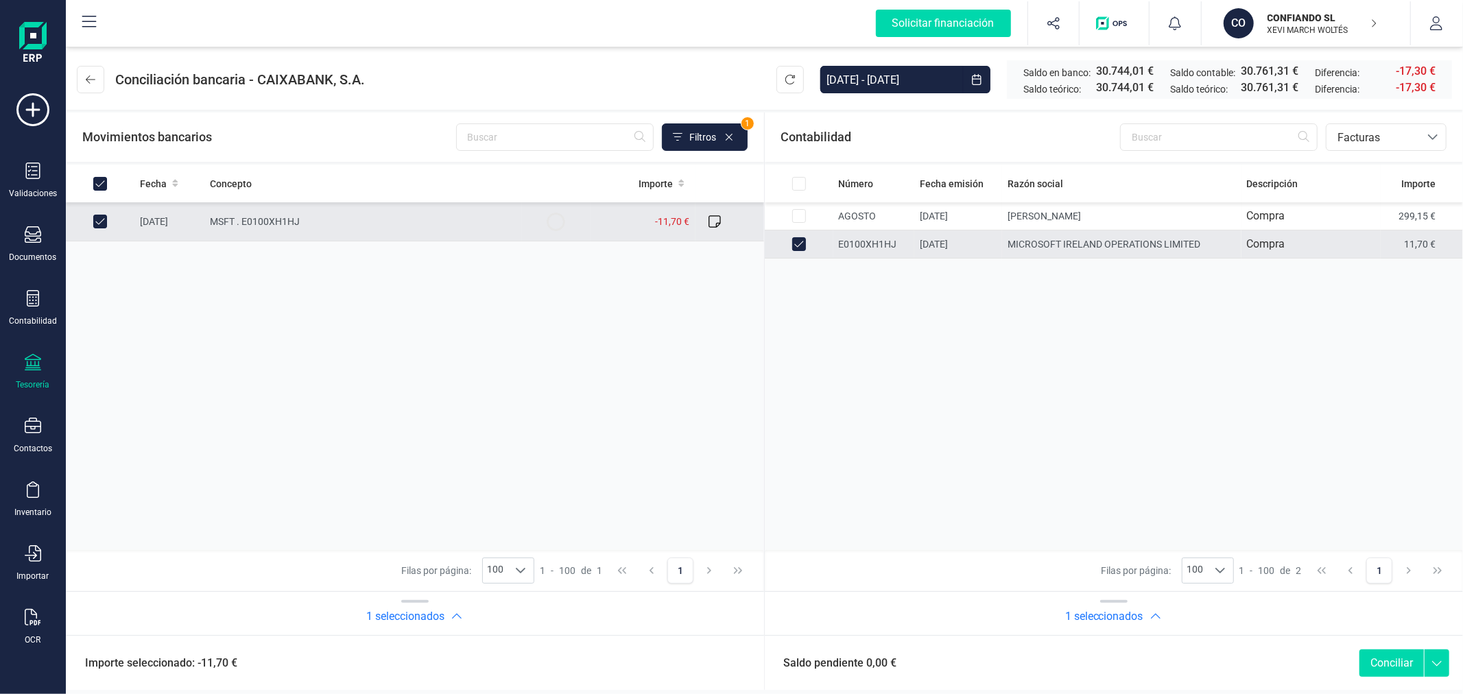
click at [1376, 663] on button "Conciliar" at bounding box center [1392, 663] width 64 height 27
checkbox input "false"
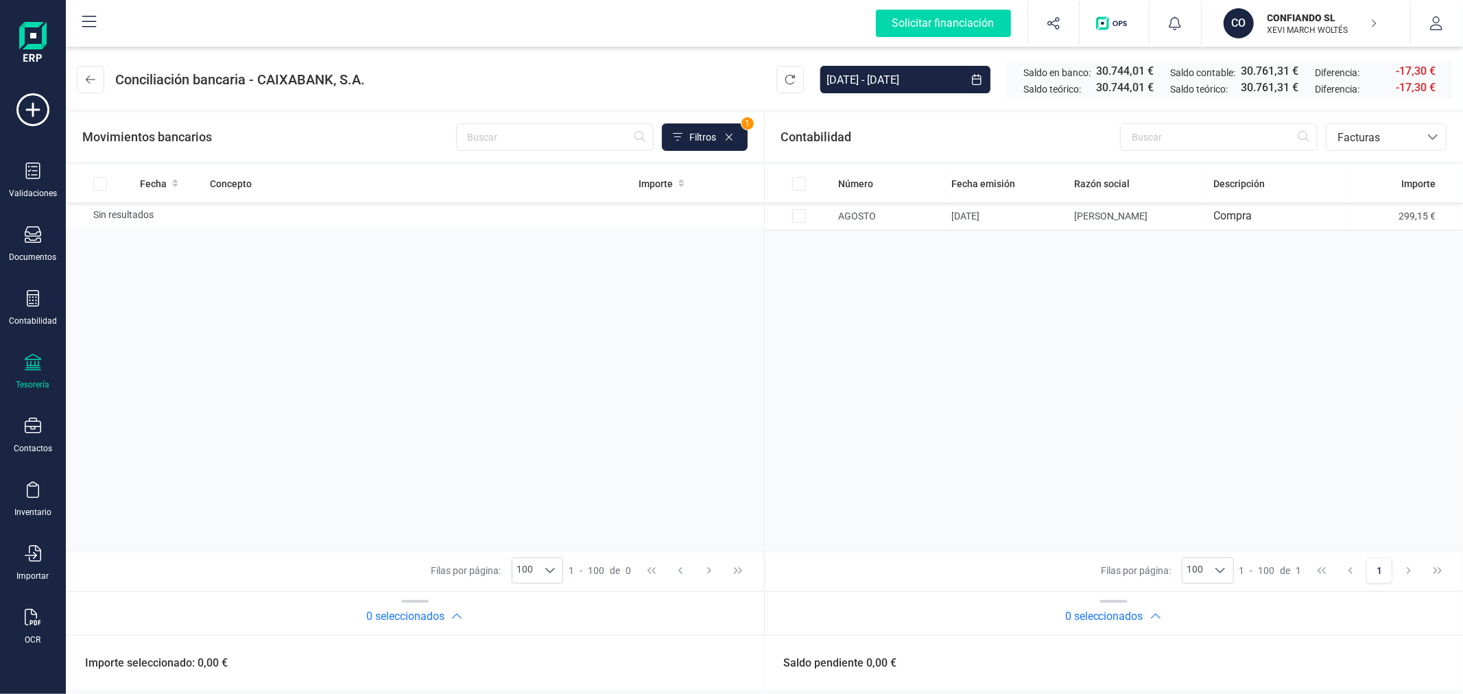
click at [21, 379] on div "Tesorería" at bounding box center [32, 372] width 55 height 36
click at [156, 293] on div at bounding box center [155, 294] width 5 height 5
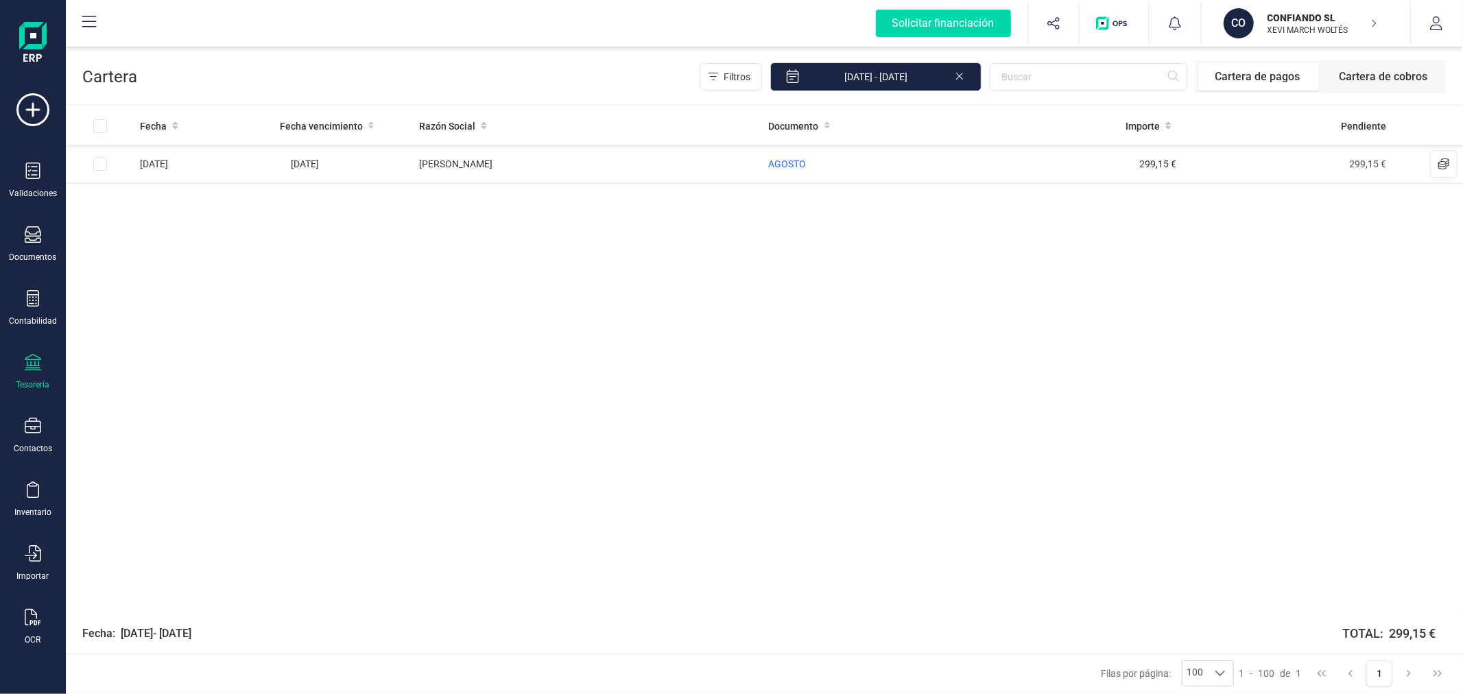
click at [1119, 304] on div "Fecha Fecha vencimiento Razón Social Documento Importe Pendiente 31/08/2025 31/…" at bounding box center [764, 360] width 1397 height 506
click at [25, 378] on div "Tesorería" at bounding box center [32, 372] width 55 height 36
click at [141, 231] on span "Cuentas bancarias" at bounding box center [167, 234] width 121 height 16
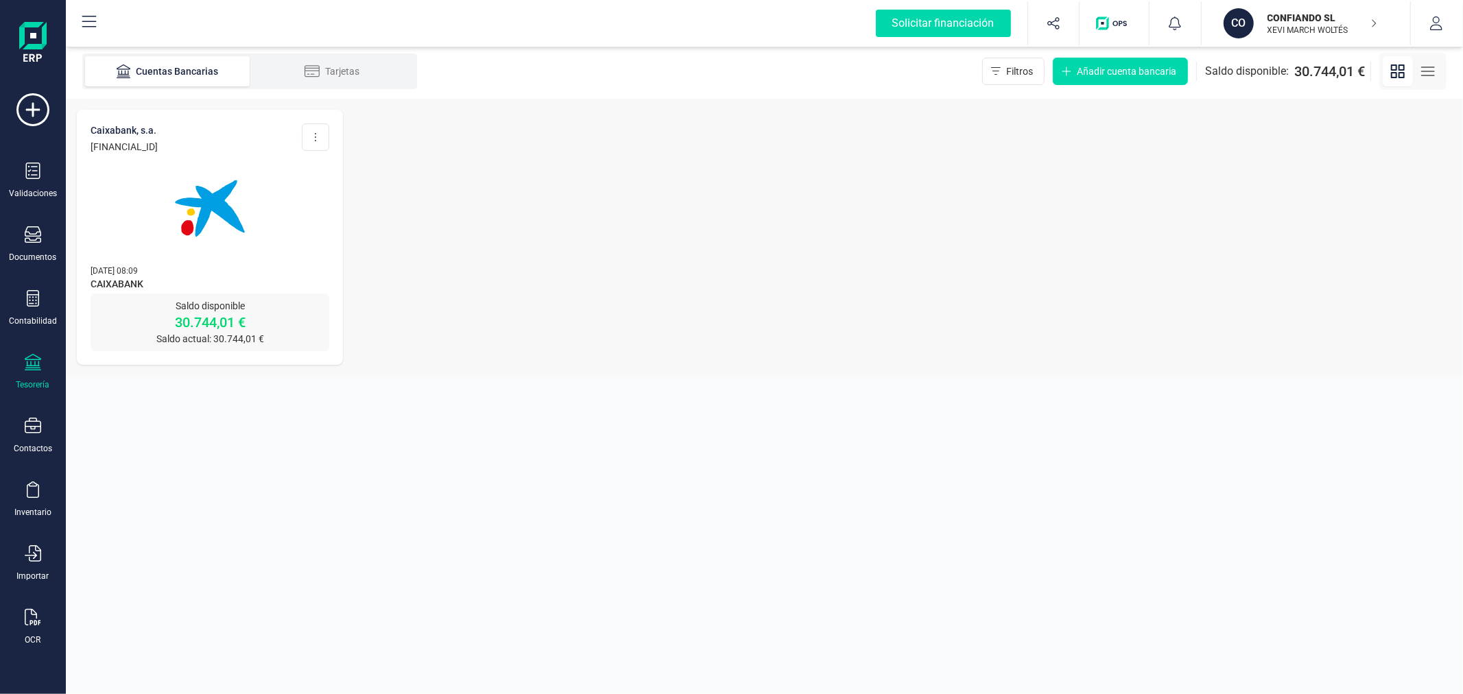
click at [209, 218] on img at bounding box center [209, 208] width 115 height 115
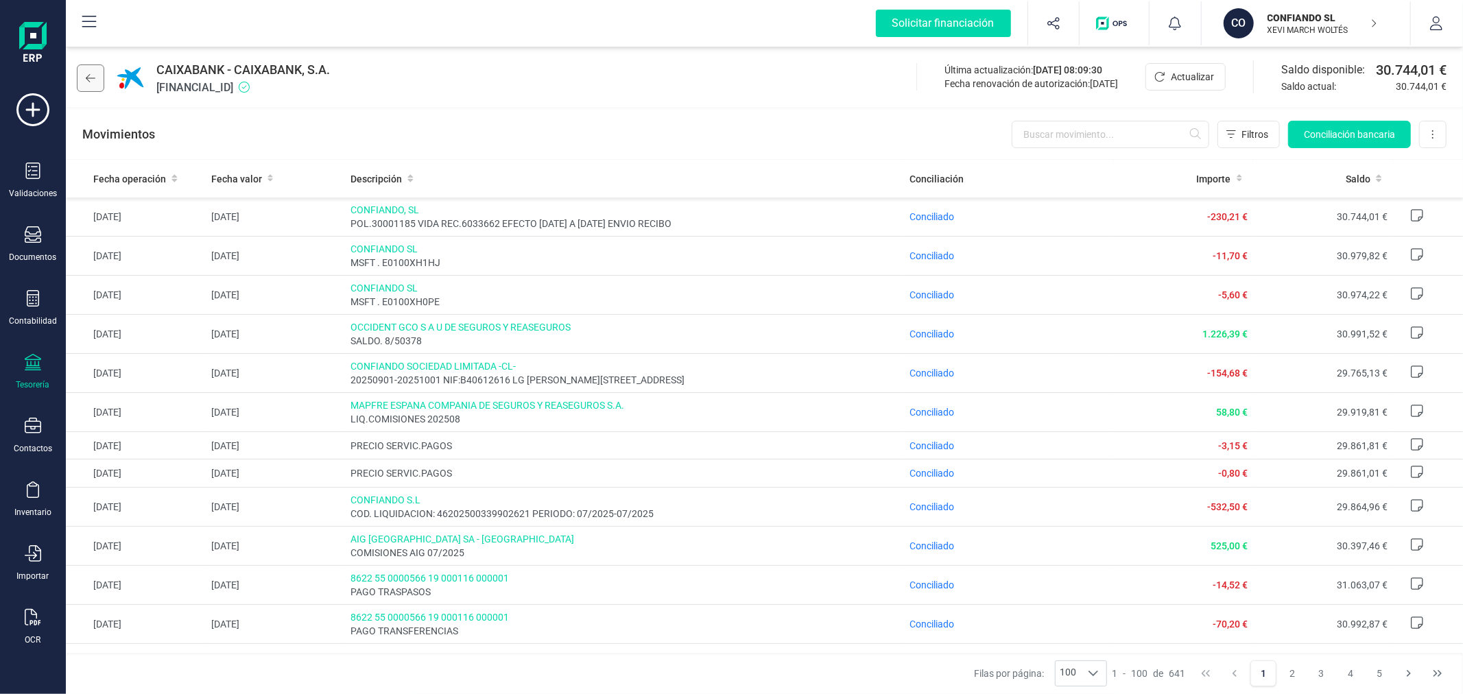
click at [97, 72] on button at bounding box center [90, 77] width 27 height 27
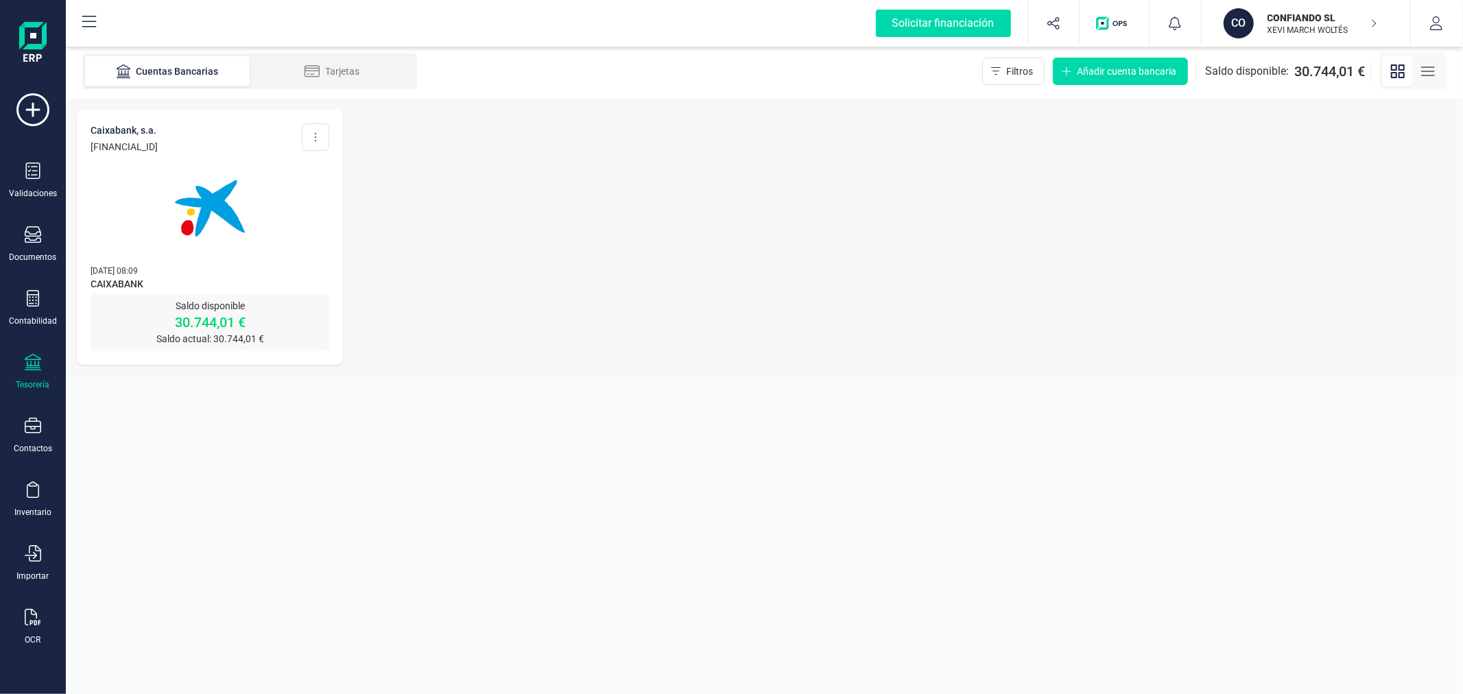
click at [1299, 19] on p "CONFIANDO SL" at bounding box center [1323, 18] width 110 height 14
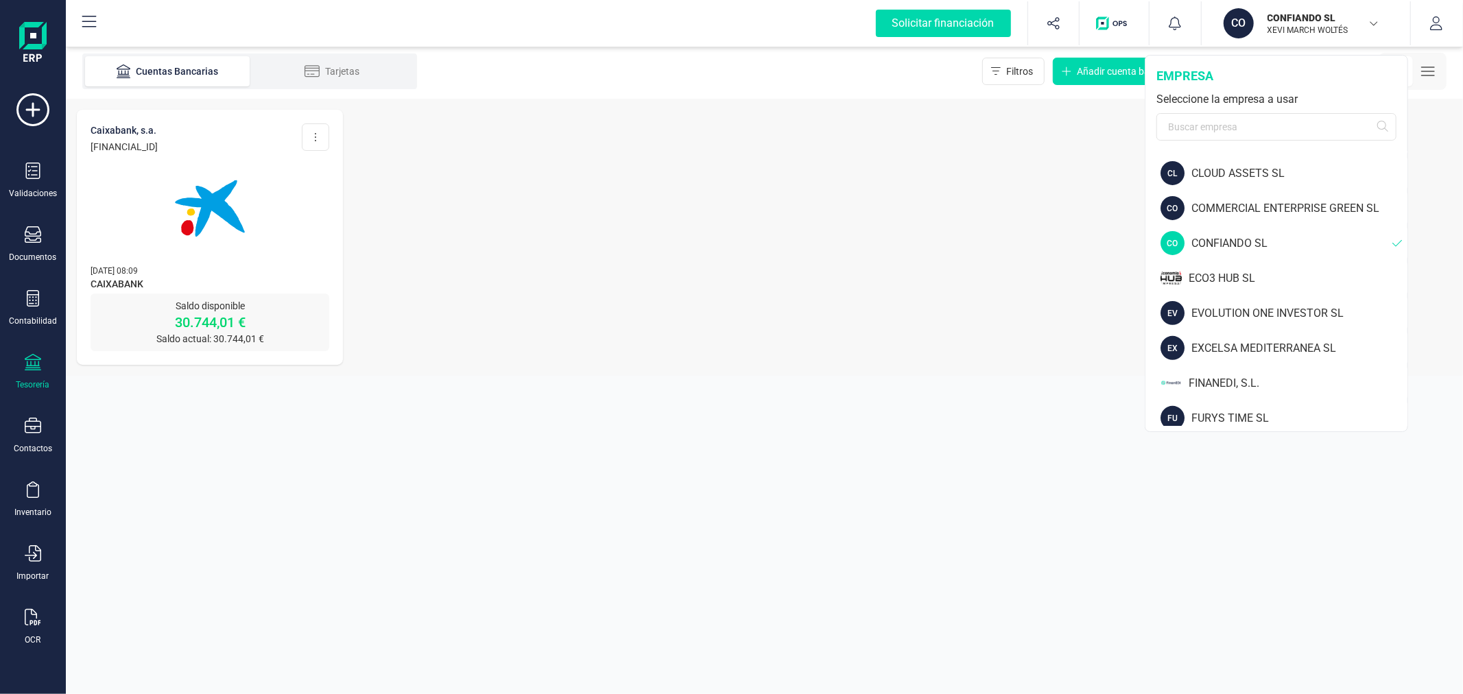
scroll to position [457, 0]
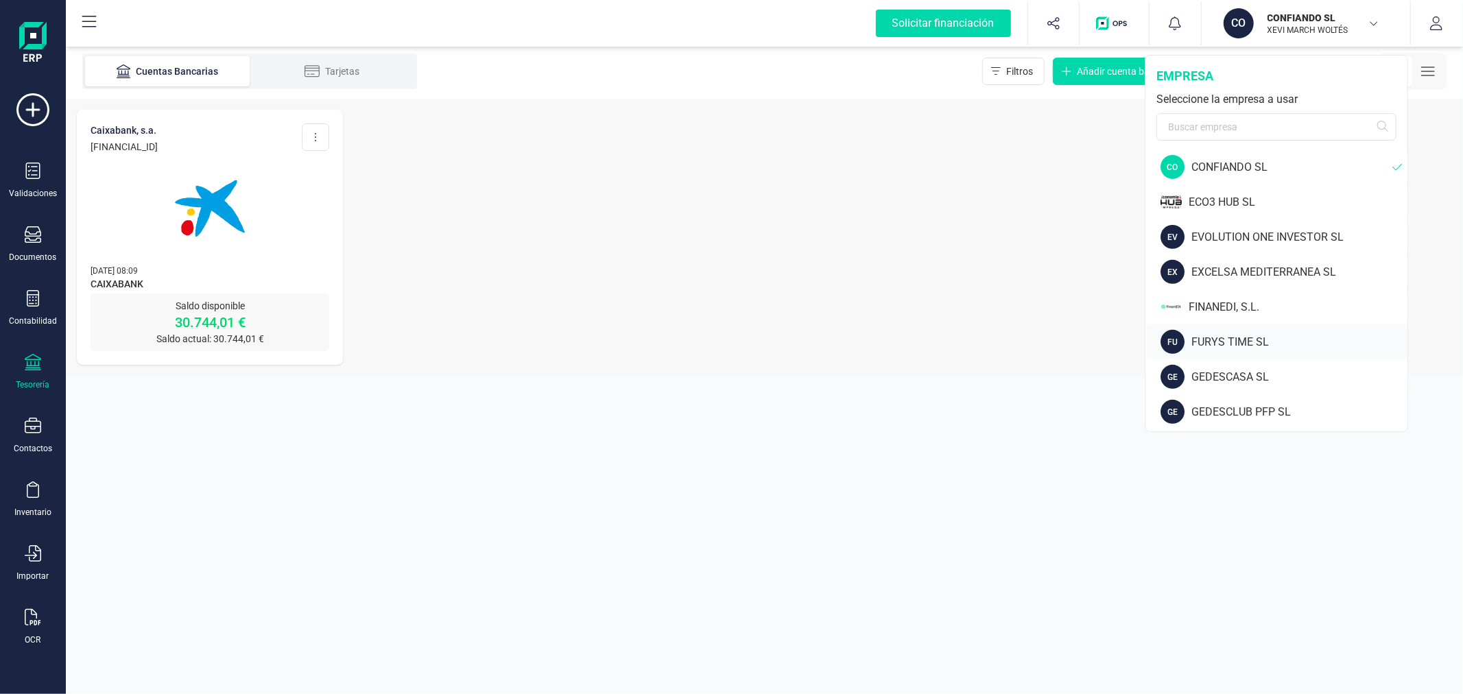
click at [1229, 341] on div "FURYS TIME SL" at bounding box center [1300, 342] width 216 height 16
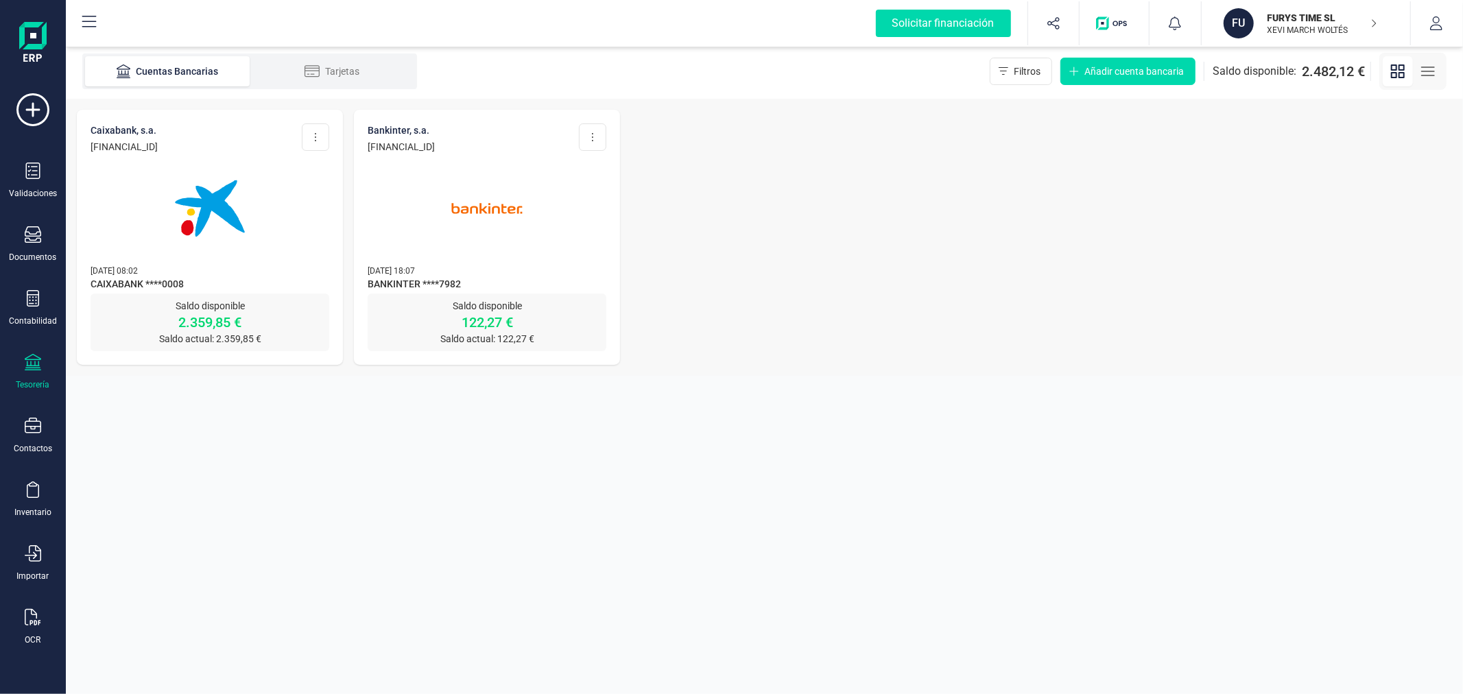
click at [196, 237] on img at bounding box center [209, 208] width 115 height 115
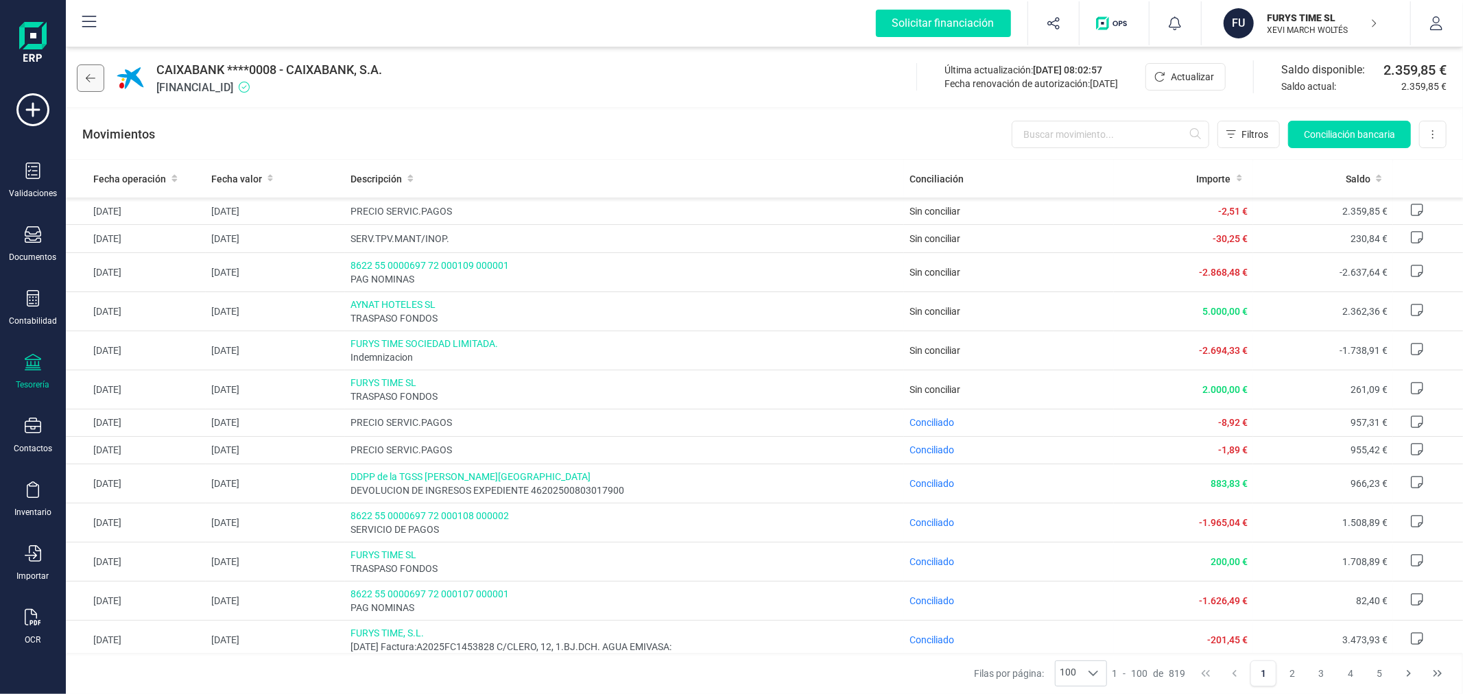
click at [95, 78] on icon at bounding box center [91, 78] width 10 height 11
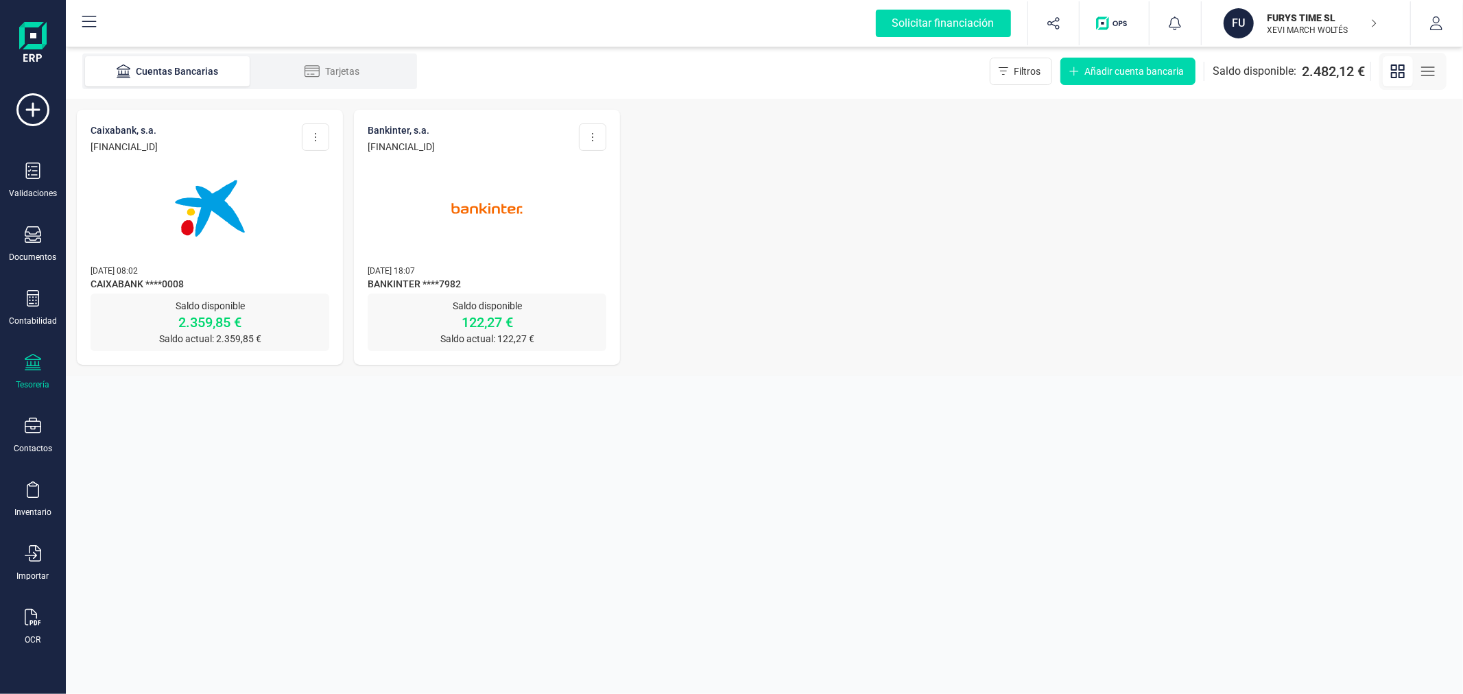
click at [458, 211] on img at bounding box center [486, 208] width 115 height 115
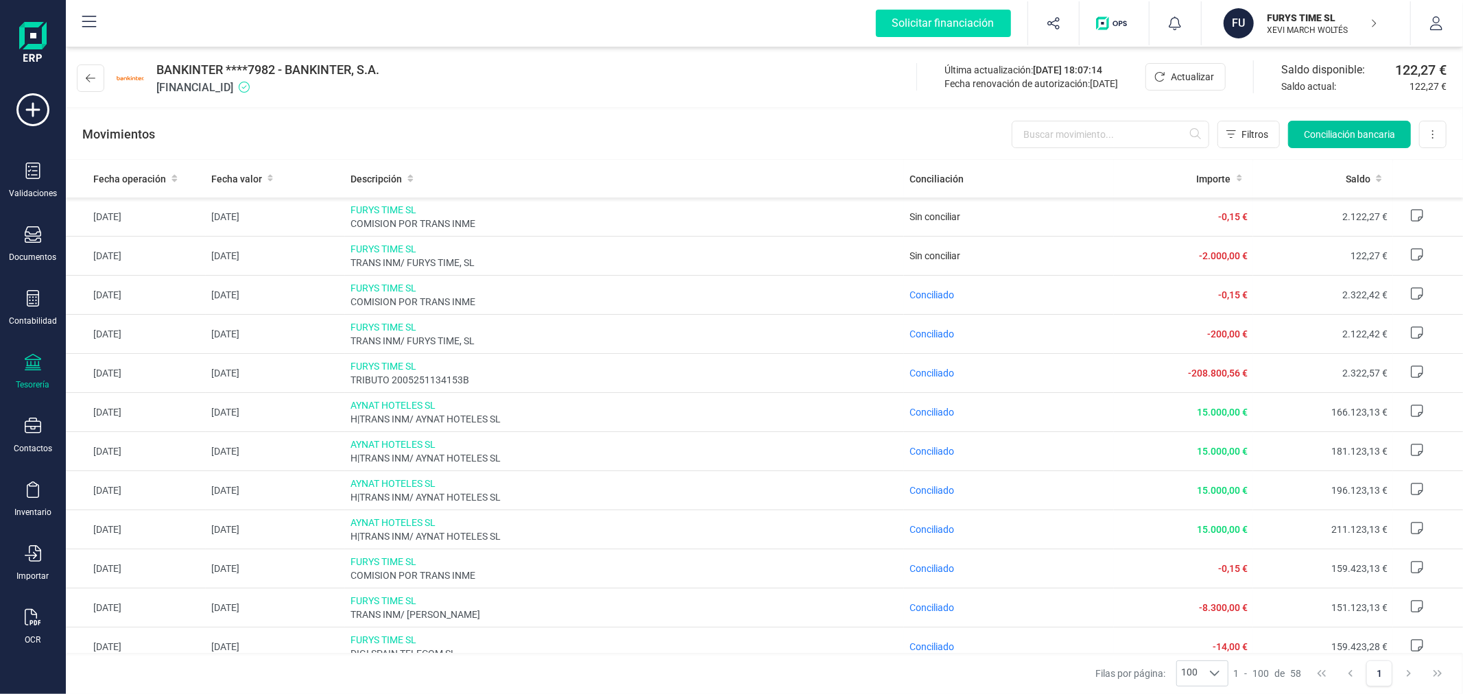
click at [1305, 136] on span "Conciliación bancaria" at bounding box center [1349, 135] width 91 height 14
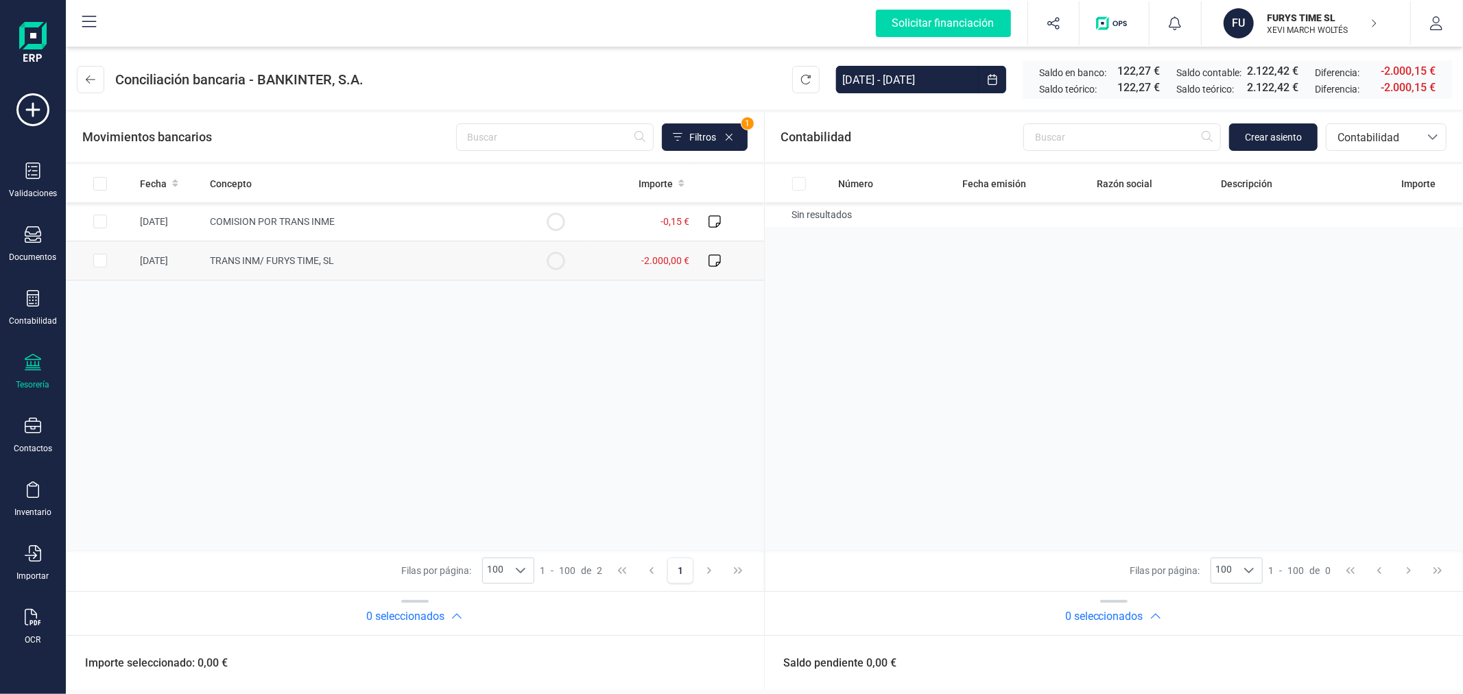
click at [91, 266] on td at bounding box center [100, 260] width 69 height 39
checkbox input "true"
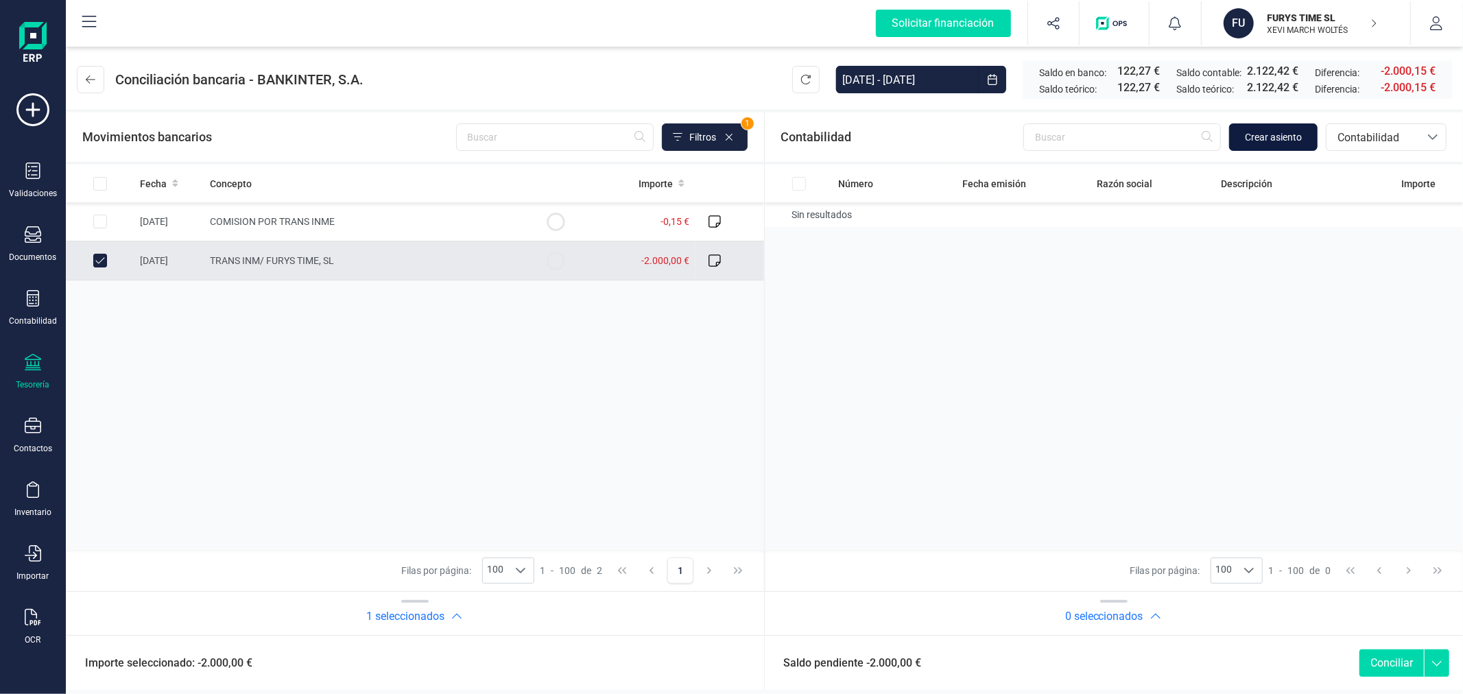
click at [1246, 139] on span "Crear asiento" at bounding box center [1273, 137] width 57 height 14
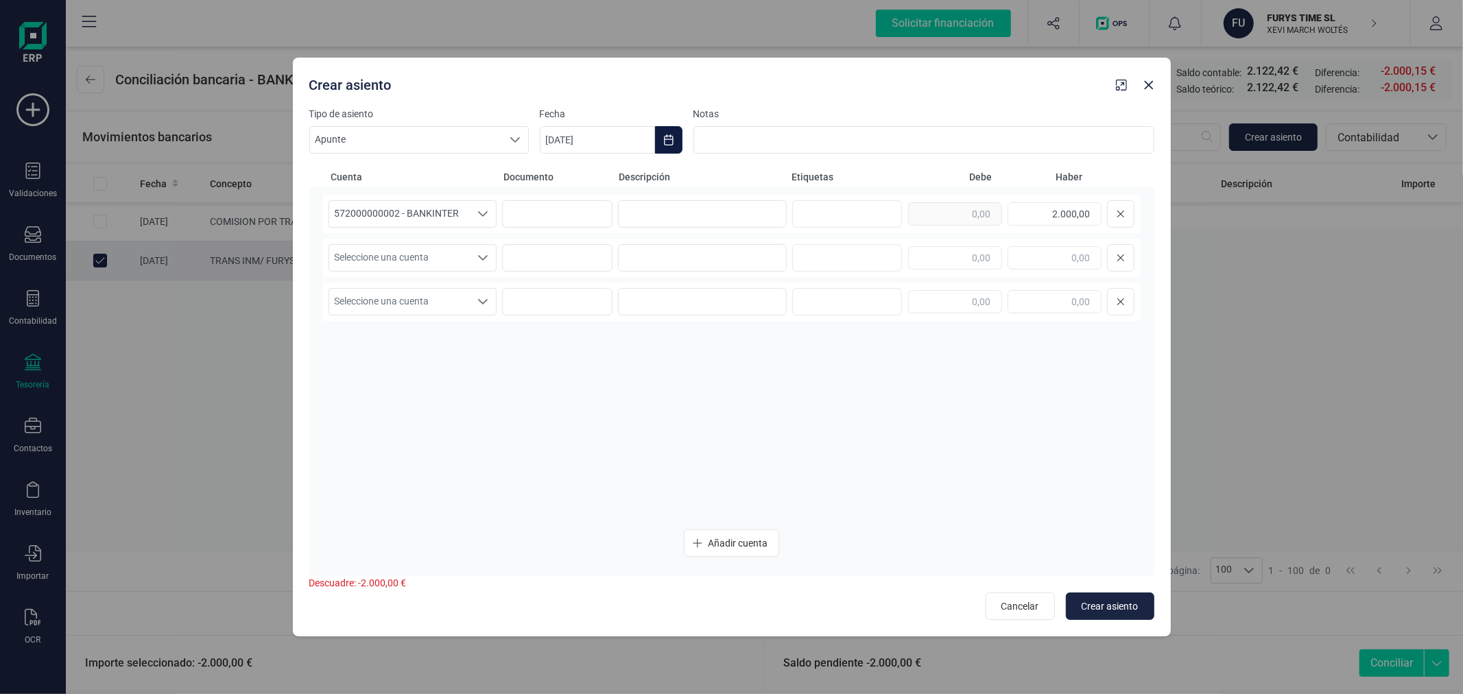
click at [681, 137] on button "Choose Date" at bounding box center [668, 139] width 27 height 27
click at [580, 255] on span "1" at bounding box center [574, 261] width 27 height 27
type input "[DATE]"
click at [716, 209] on input at bounding box center [702, 213] width 169 height 27
type input "TRASPASO"
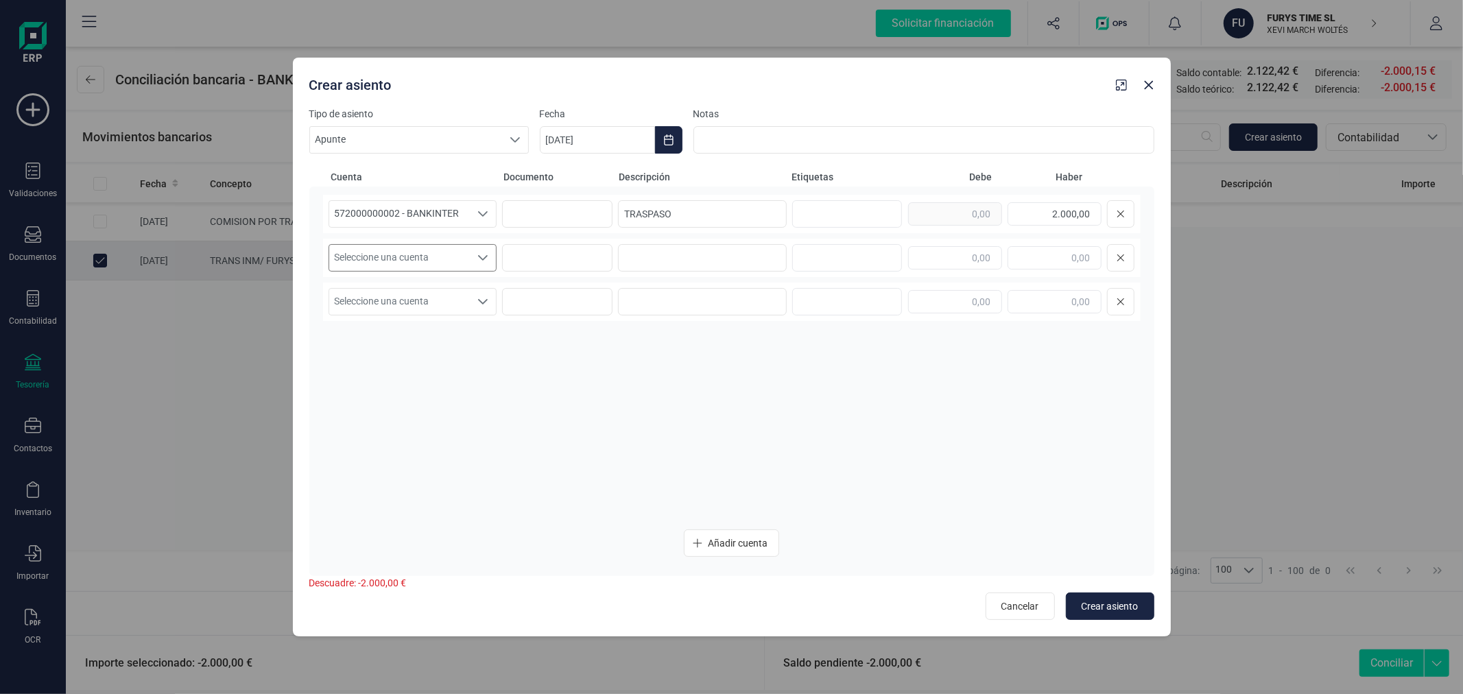
click at [444, 263] on span "Seleccione una cuenta" at bounding box center [399, 258] width 141 height 26
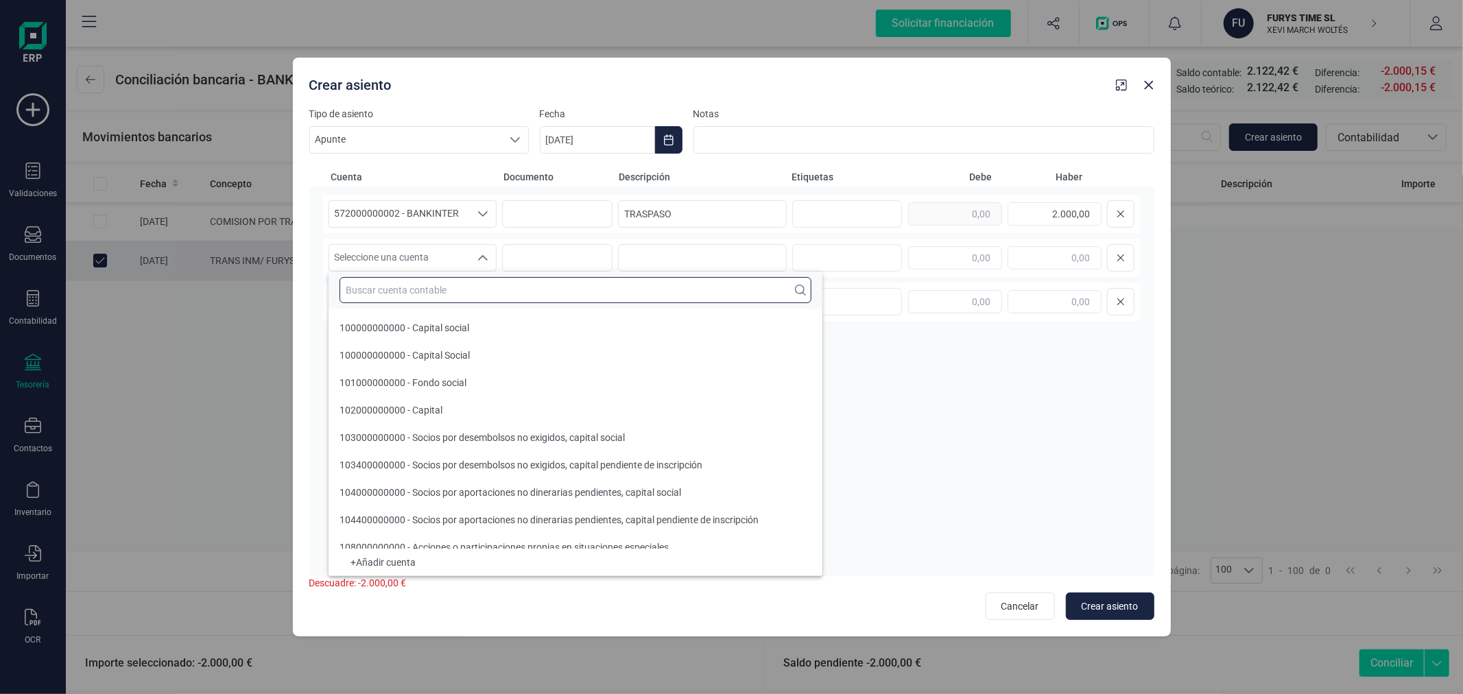
click at [457, 289] on input "text" at bounding box center [576, 290] width 472 height 26
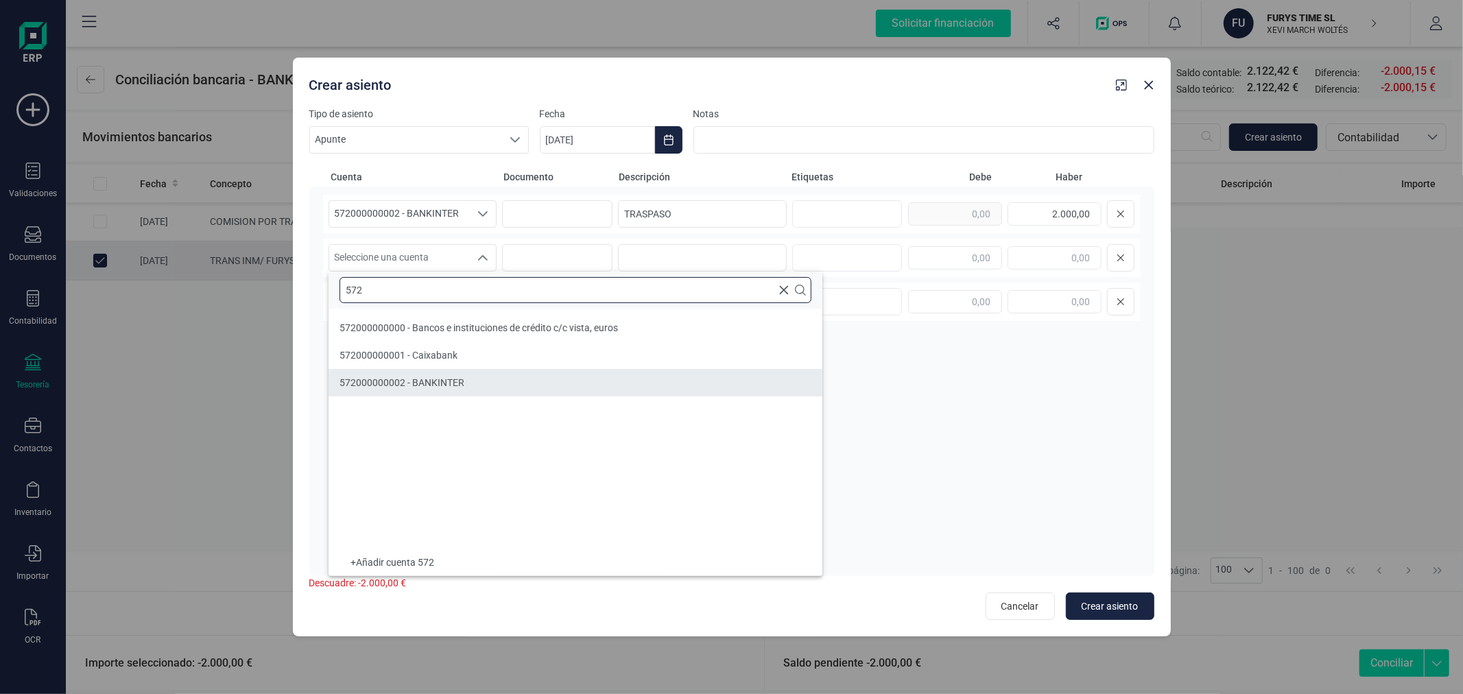
type input "572"
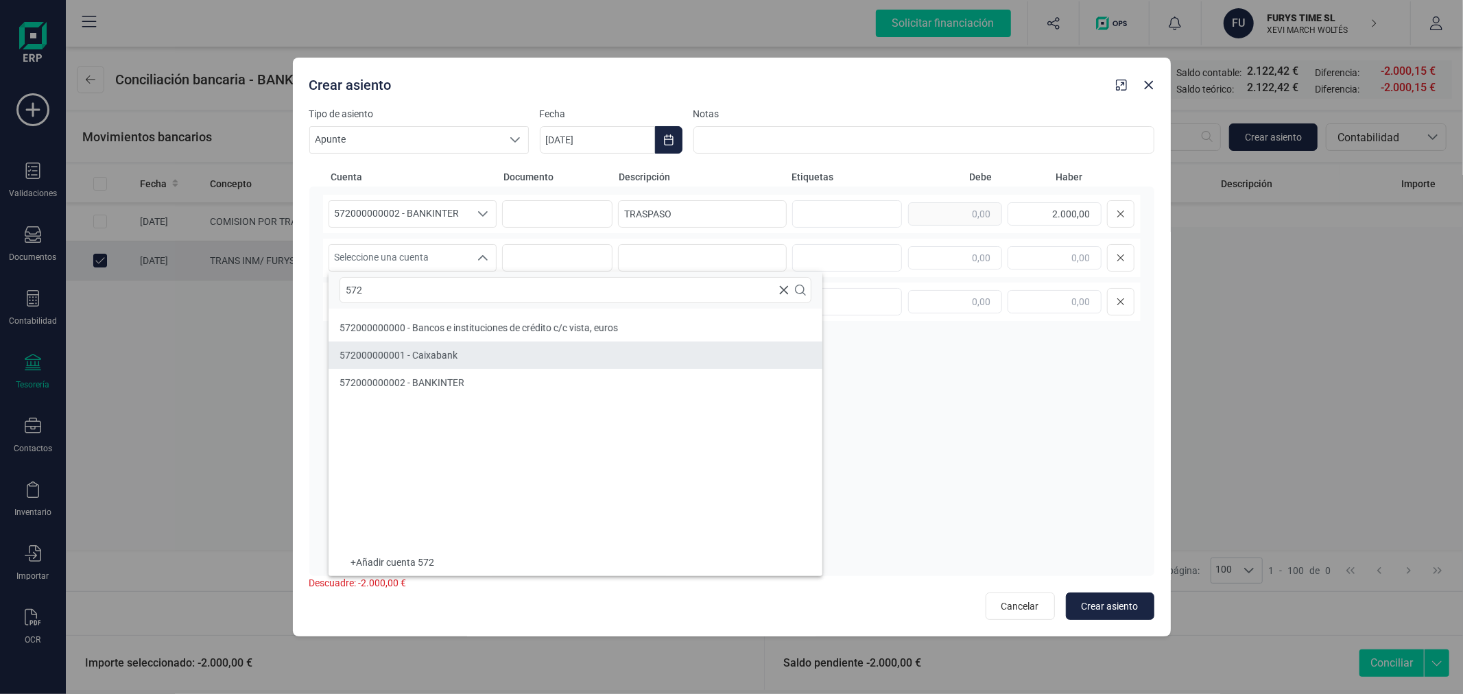
click at [461, 364] on li "572000000001 - Caixabank" at bounding box center [576, 355] width 494 height 27
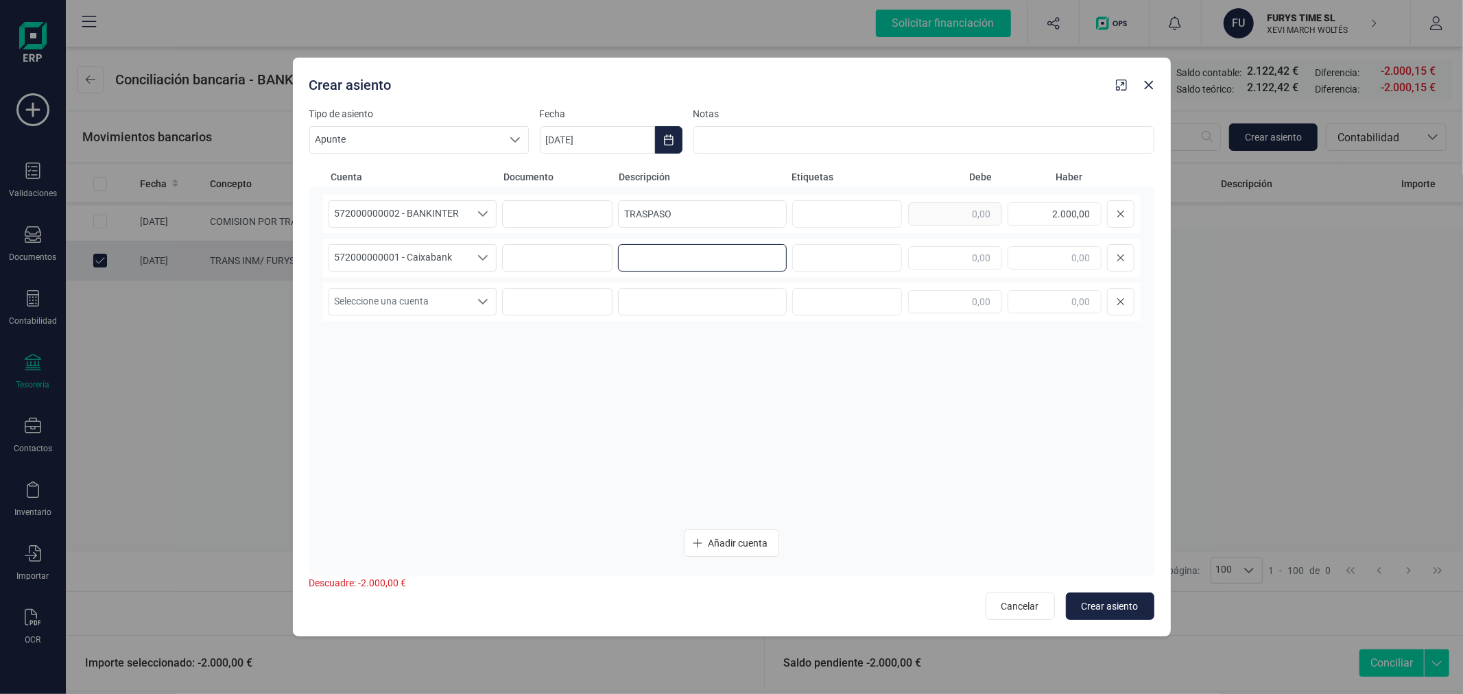
click at [632, 256] on input at bounding box center [702, 257] width 169 height 27
type input "TRASPASO"
type input "2.000,00"
click at [1112, 604] on span "Crear asiento" at bounding box center [1110, 607] width 57 height 14
type input "[DATE]"
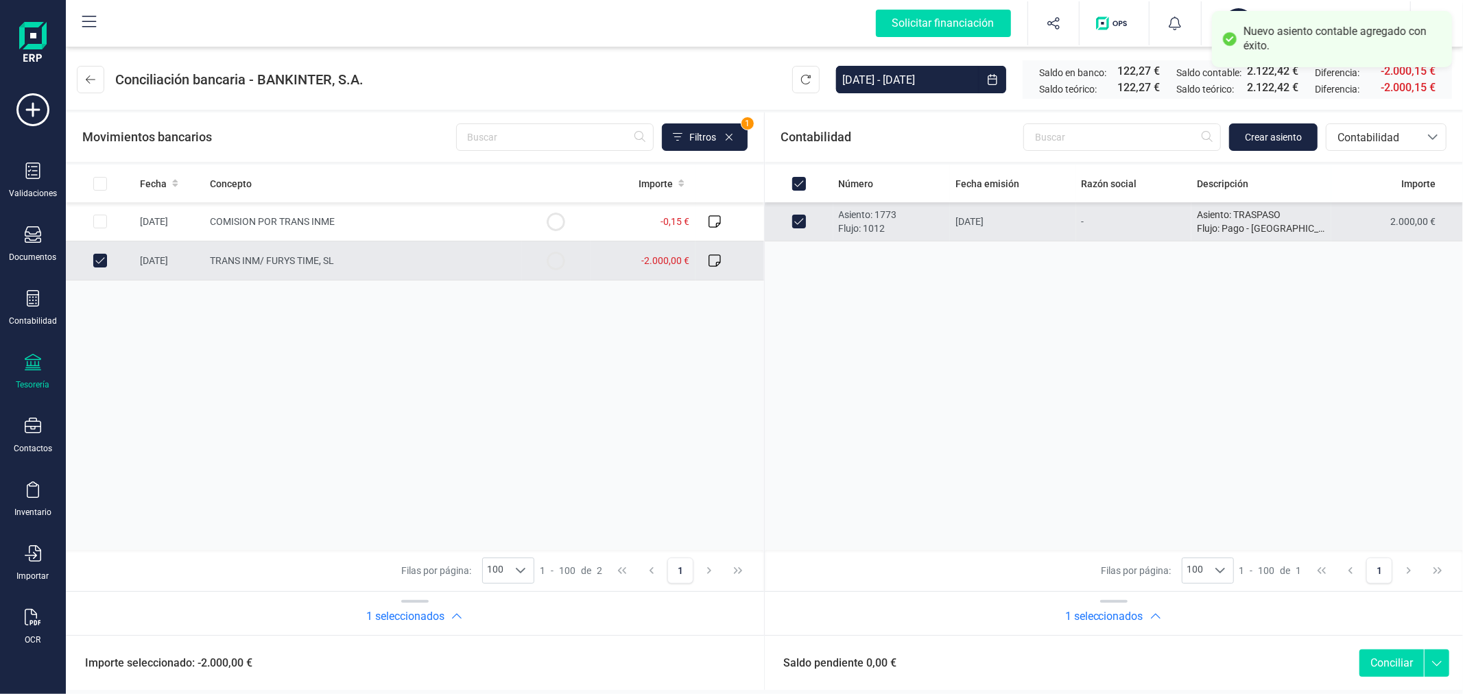
click at [1393, 653] on button "Conciliar" at bounding box center [1392, 663] width 64 height 27
checkbox input "false"
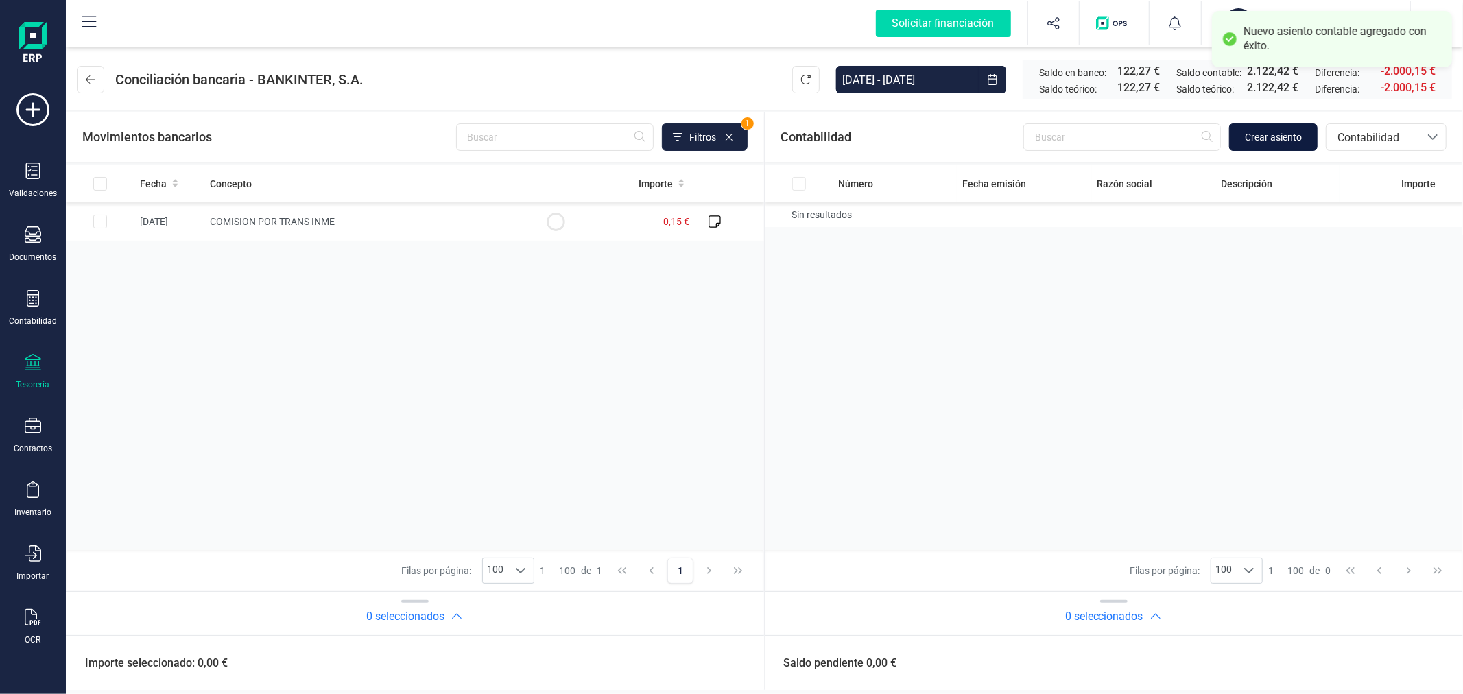
click at [1284, 132] on span "Crear asiento" at bounding box center [1273, 137] width 57 height 14
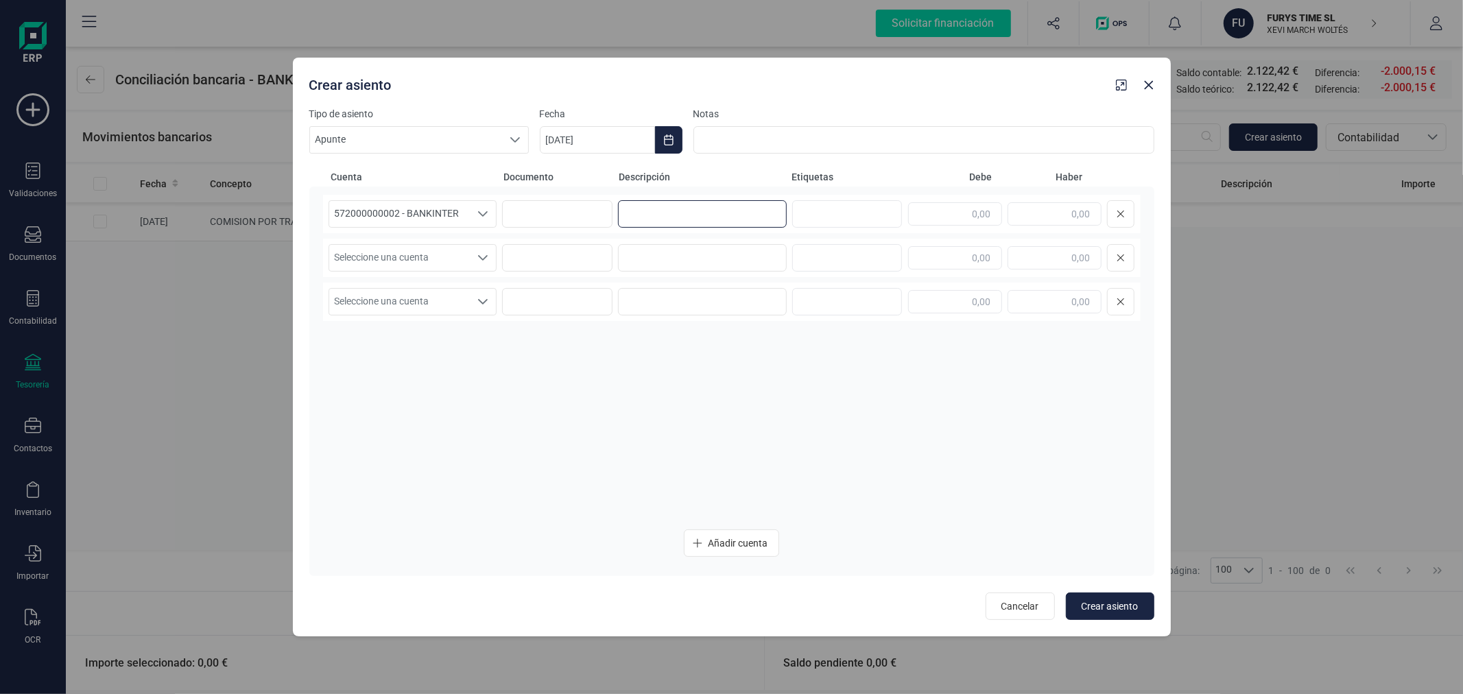
click at [714, 213] on input at bounding box center [702, 213] width 169 height 27
type input "COMISION"
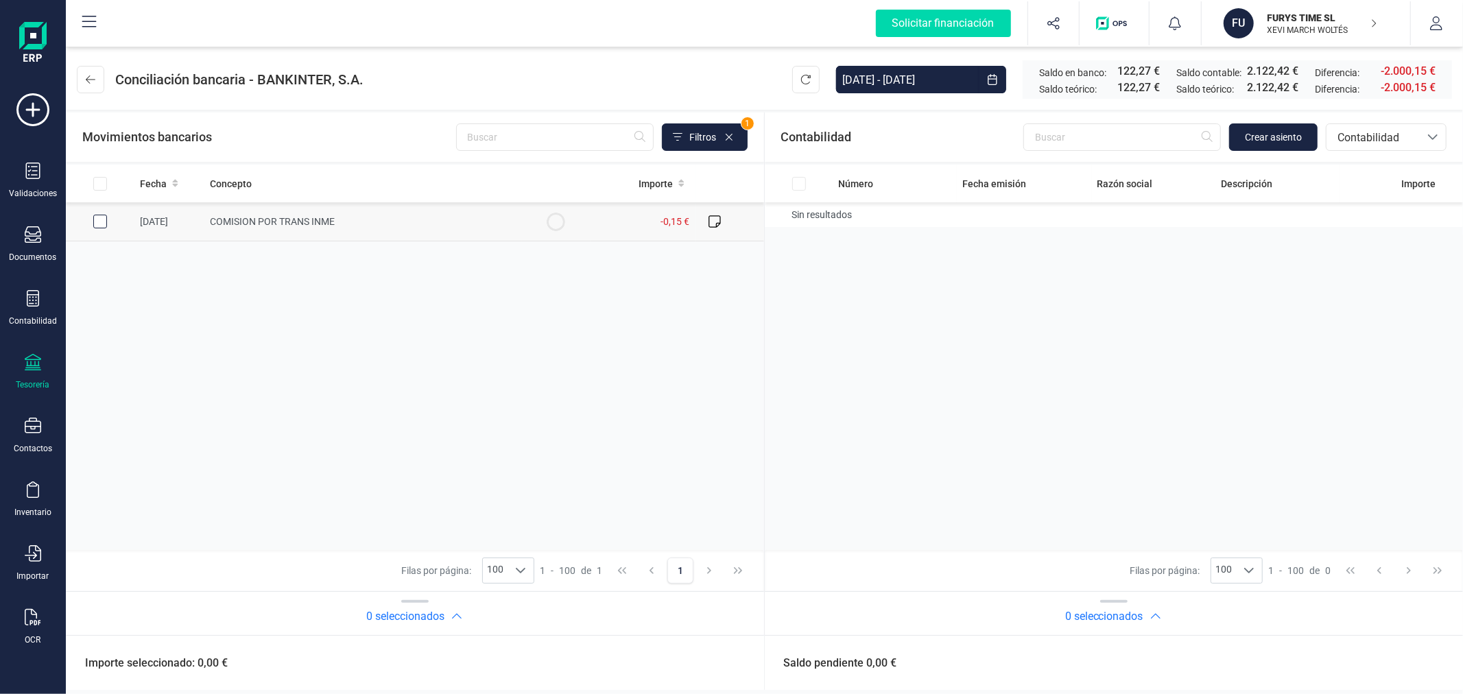
click at [106, 224] on div "Row Selected 801232f9-8fb6-48d2-a7bb-0549cab485ac" at bounding box center [100, 222] width 14 height 14
click at [105, 217] on input "Row Selected 801232f9-8fb6-48d2-a7bb-0549cab485ac" at bounding box center [100, 222] width 14 height 14
checkbox input "true"
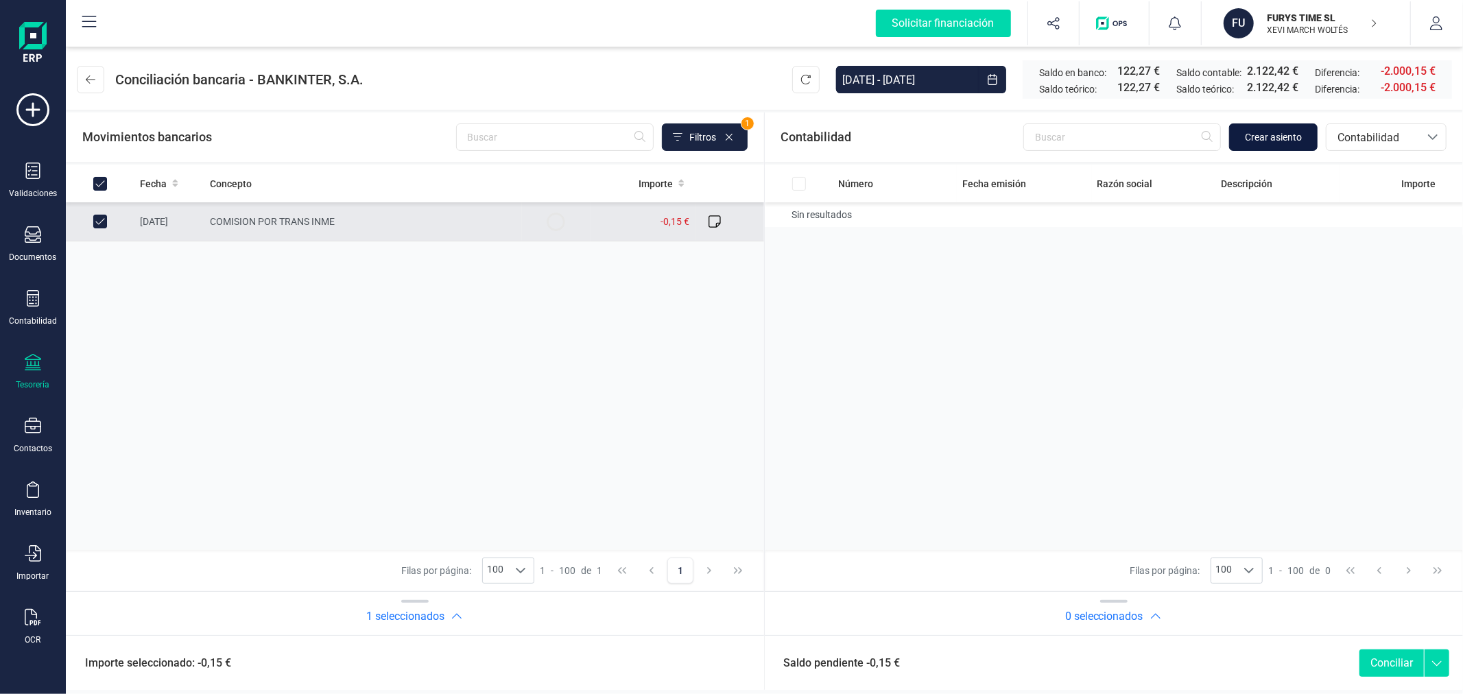
click at [1254, 134] on span "Crear asiento" at bounding box center [1273, 137] width 57 height 14
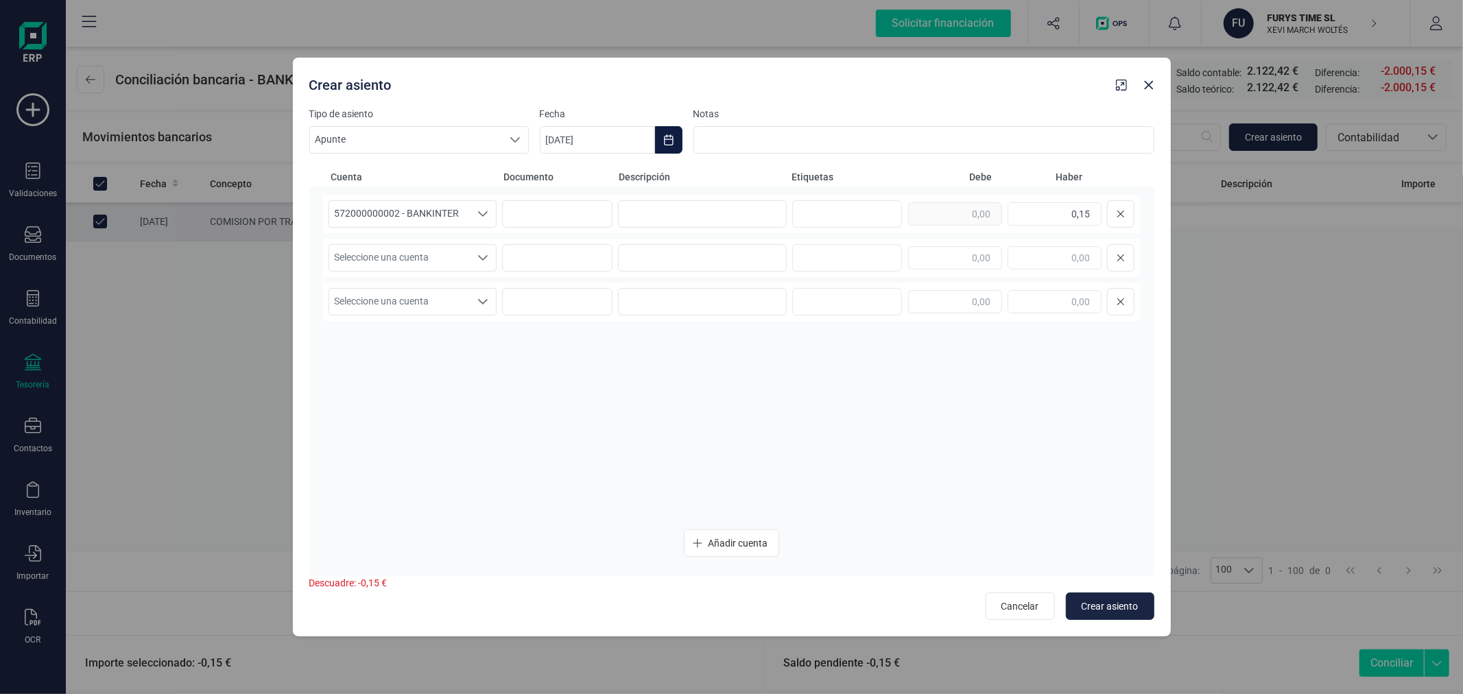
click at [674, 145] on button "Choose Date" at bounding box center [668, 139] width 27 height 27
click at [574, 257] on span "1" at bounding box center [574, 261] width 27 height 27
type input "[DATE]"
click at [696, 218] on input at bounding box center [702, 213] width 169 height 27
type input "COMISION"
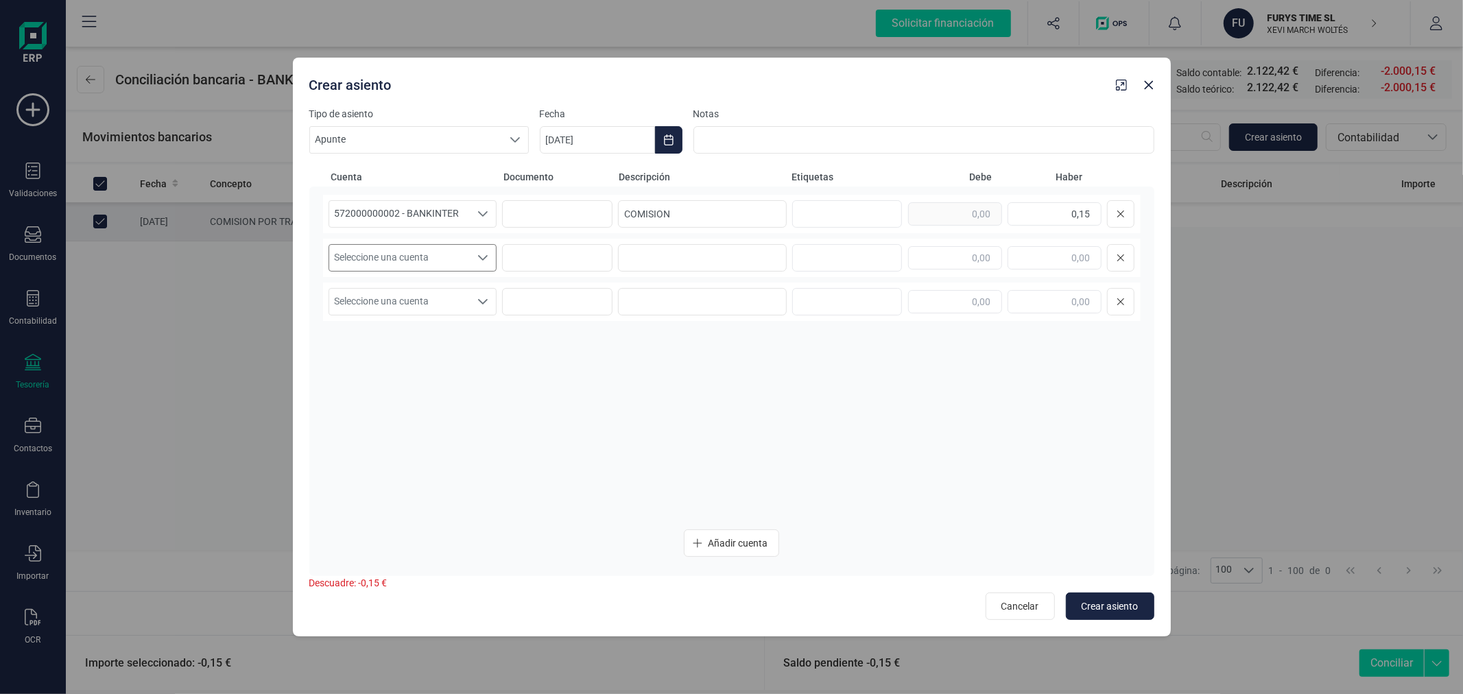
click at [443, 257] on span "Seleccione una cuenta" at bounding box center [399, 258] width 141 height 26
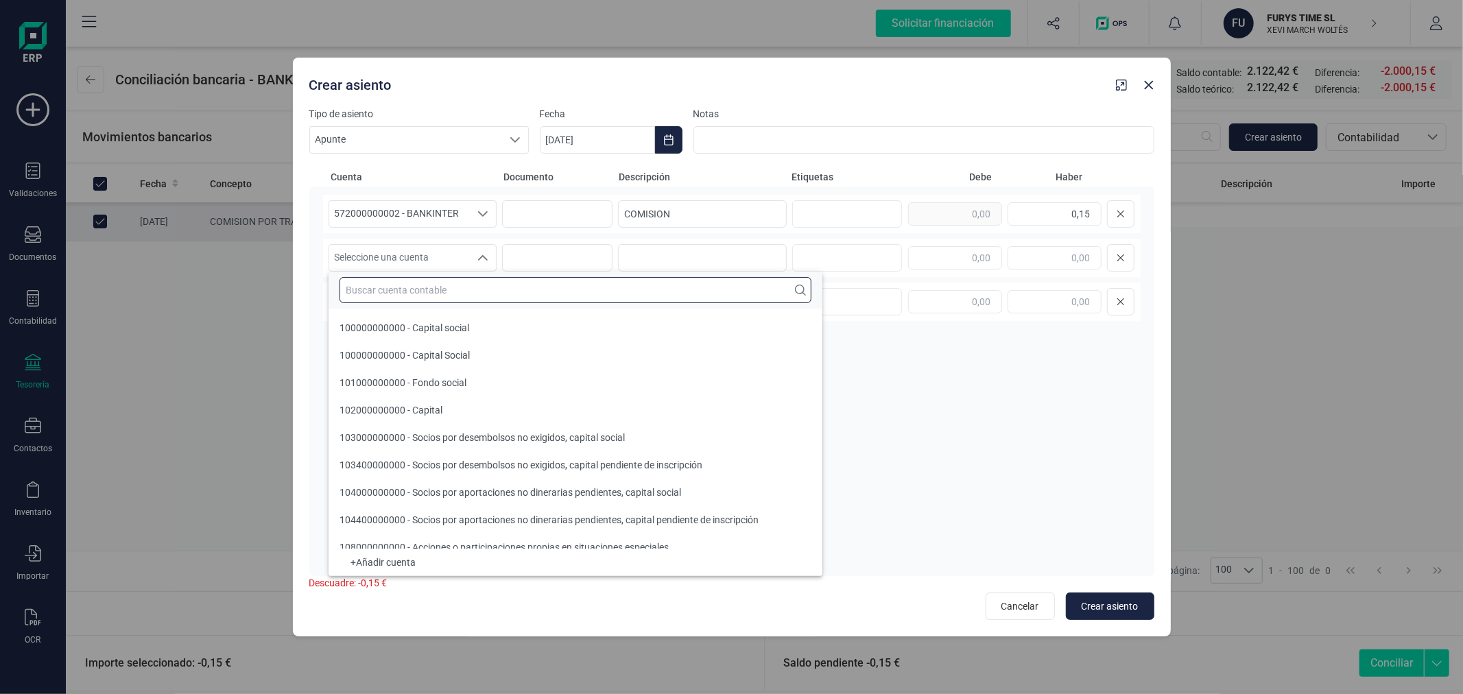
click at [449, 291] on input "text" at bounding box center [576, 290] width 472 height 26
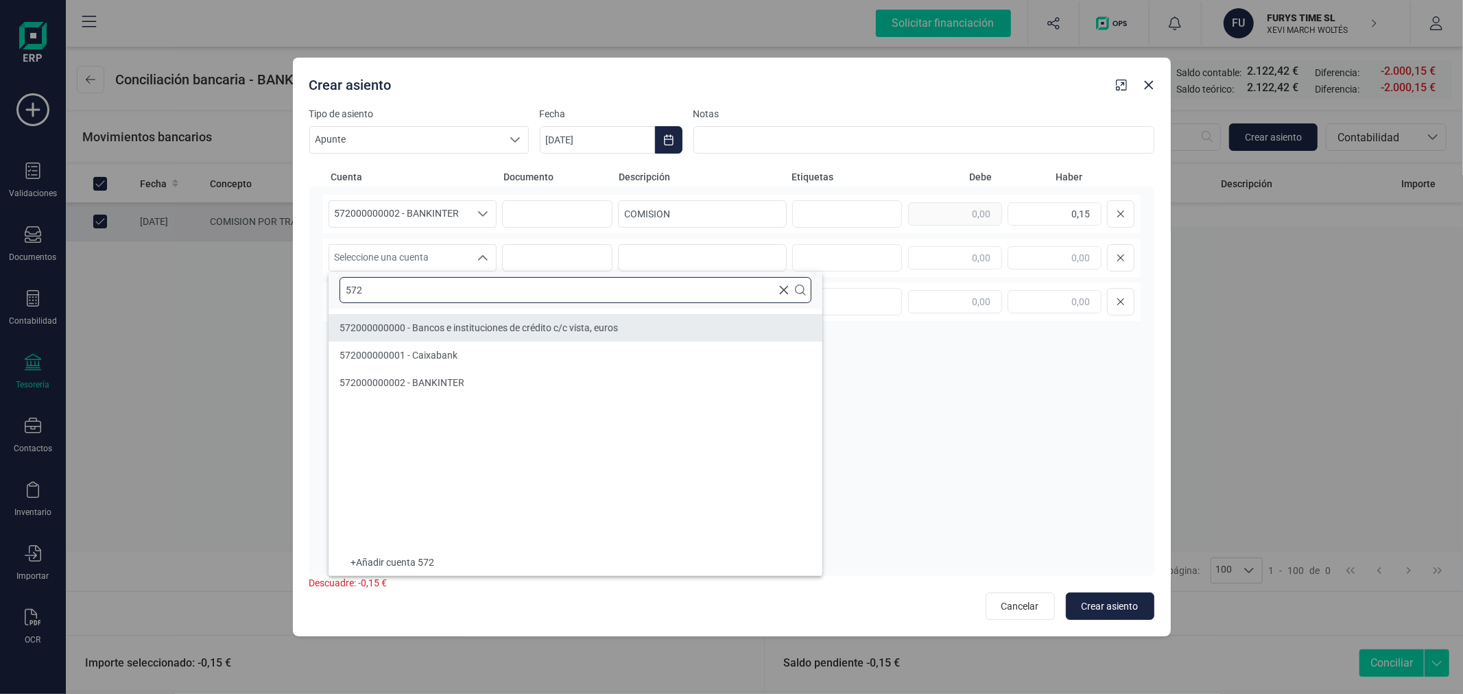
type input "572"
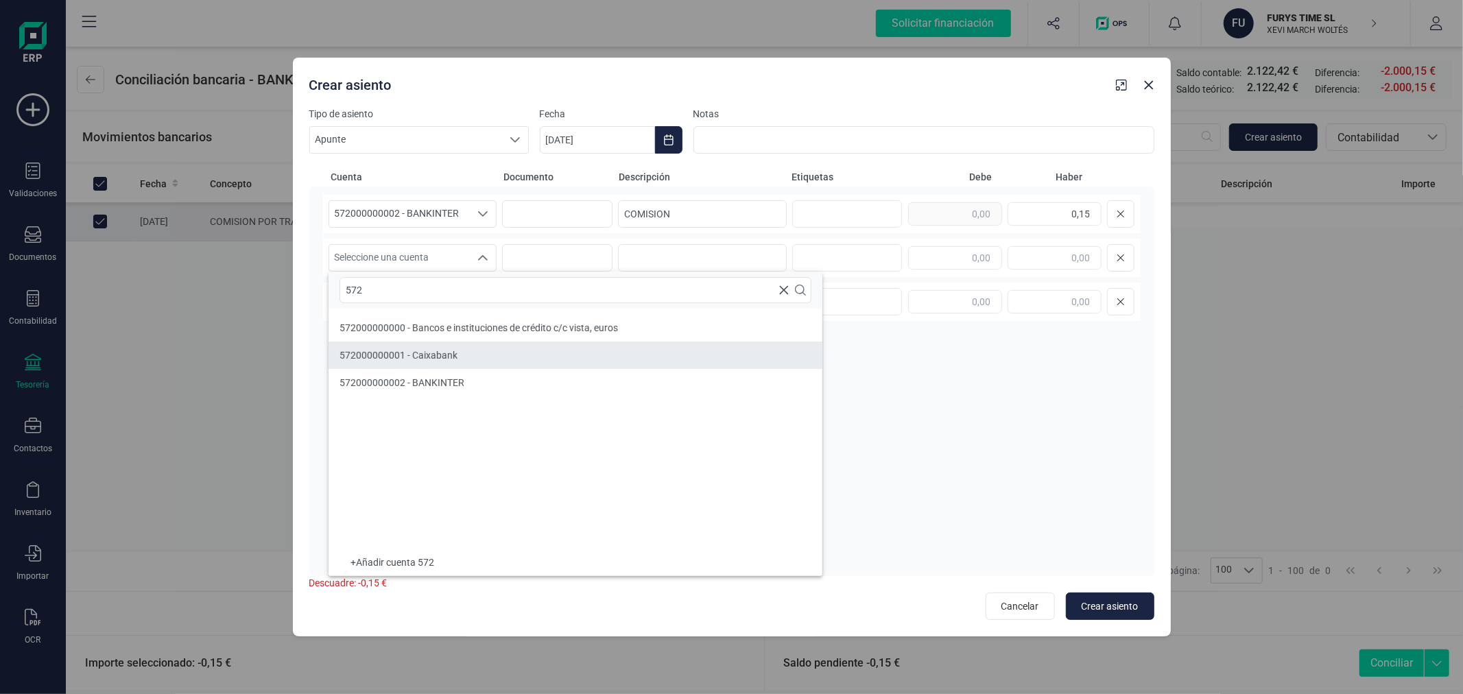
click at [457, 354] on li "572000000001 - Caixabank" at bounding box center [576, 355] width 494 height 27
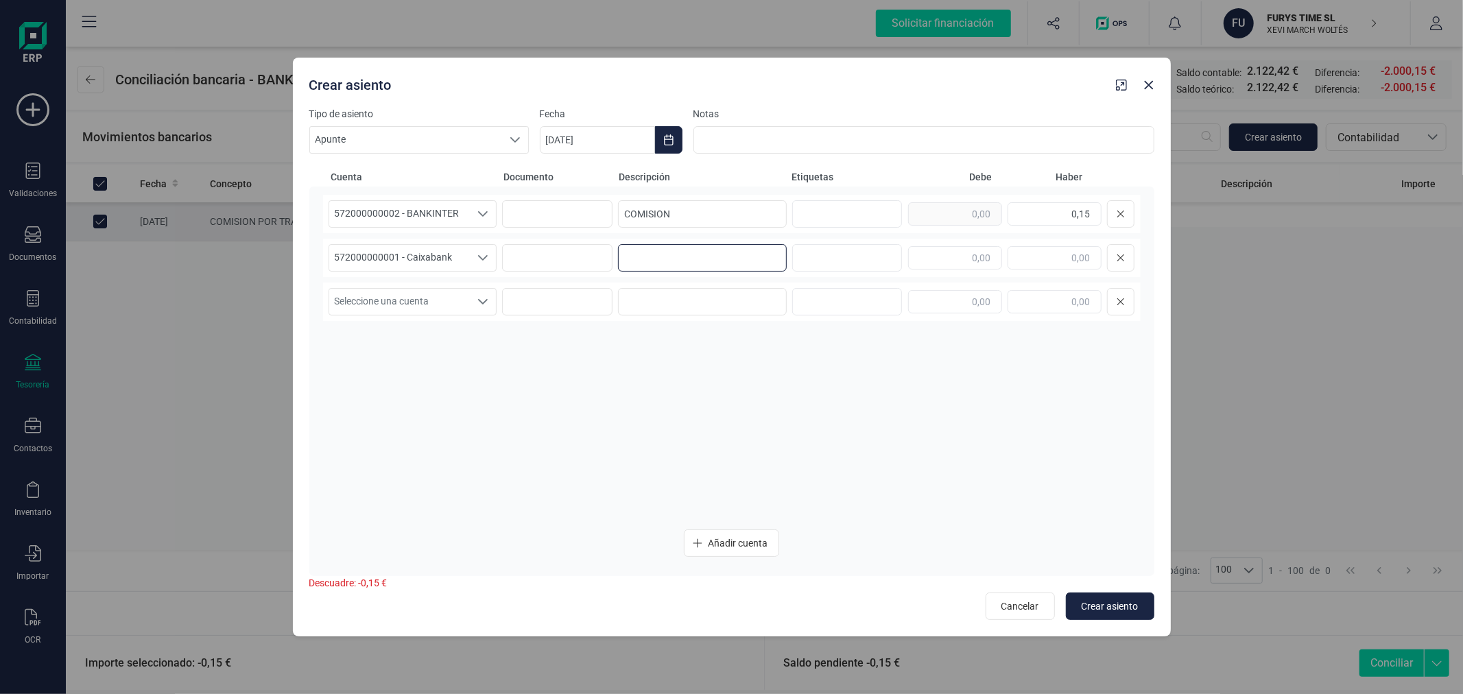
click at [688, 256] on input at bounding box center [702, 257] width 169 height 27
click at [447, 261] on span "572000000001 - Caixabank" at bounding box center [399, 258] width 141 height 26
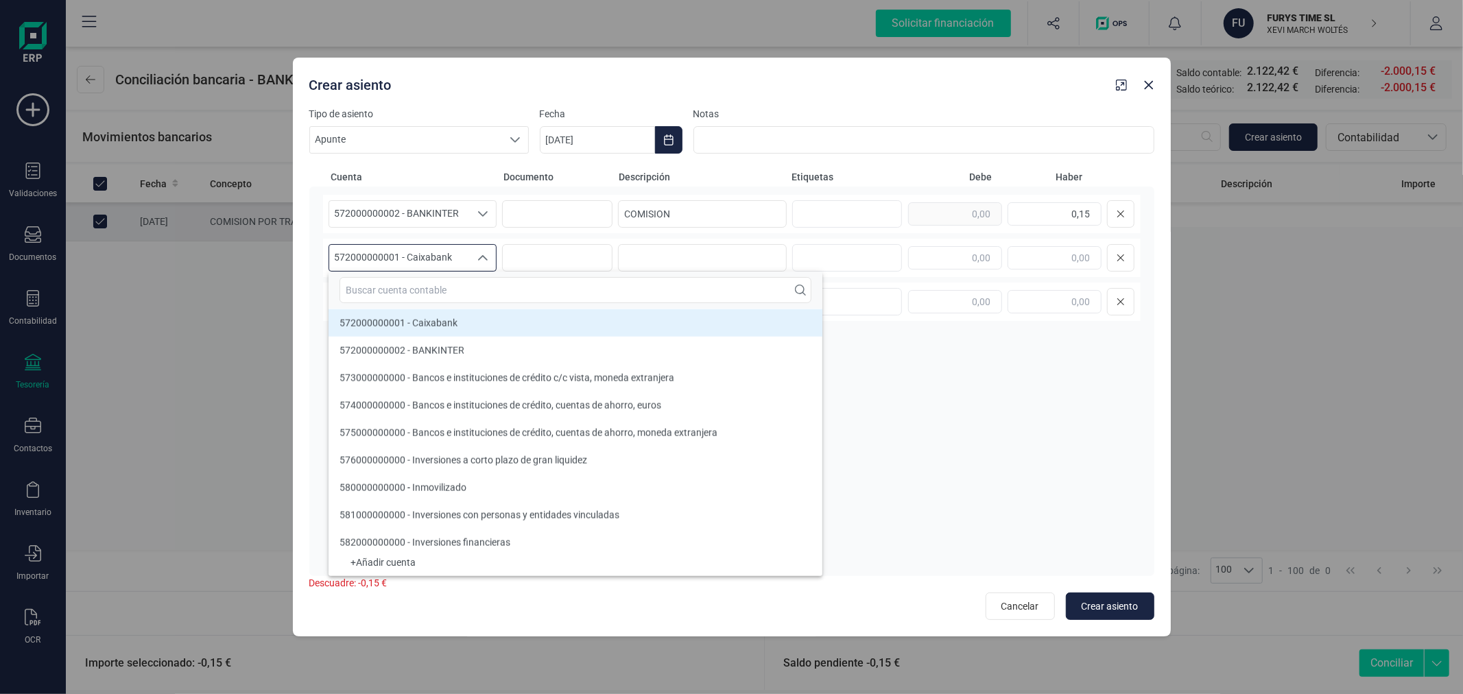
click at [456, 296] on input "text" at bounding box center [576, 290] width 472 height 26
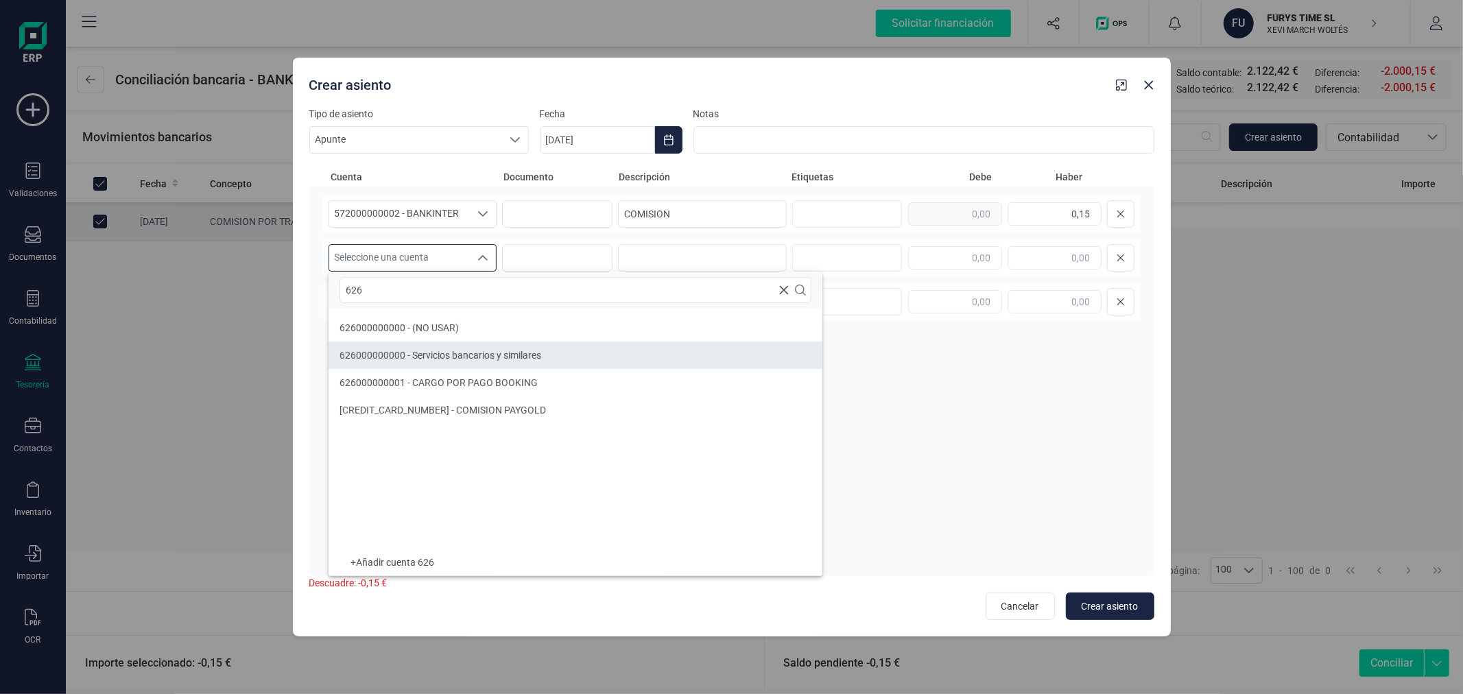
type input "626"
click at [480, 347] on li "626000000000 - Servicios bancarios y similares" at bounding box center [576, 355] width 494 height 27
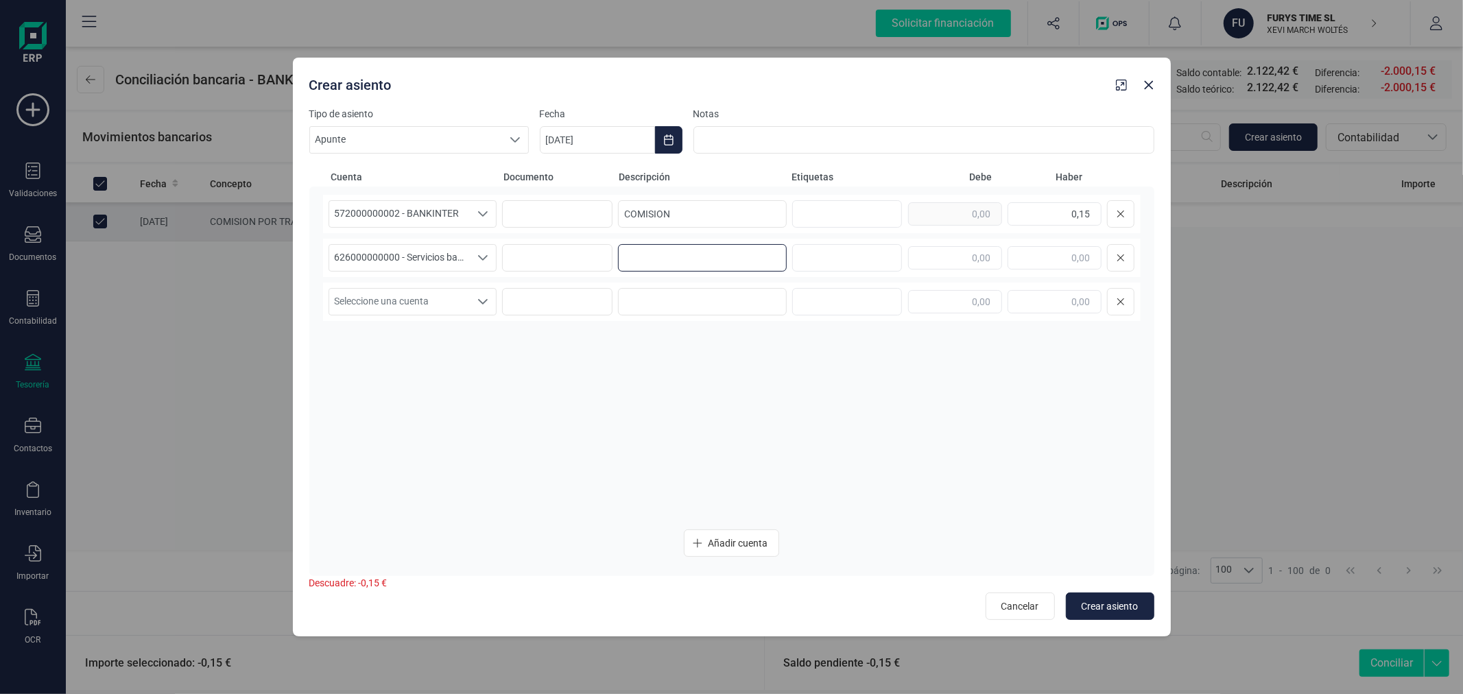
click at [733, 257] on input at bounding box center [702, 257] width 169 height 27
type input "COMISION"
type input "0,15"
click at [1119, 608] on span "Crear asiento" at bounding box center [1110, 607] width 57 height 14
type input "[DATE]"
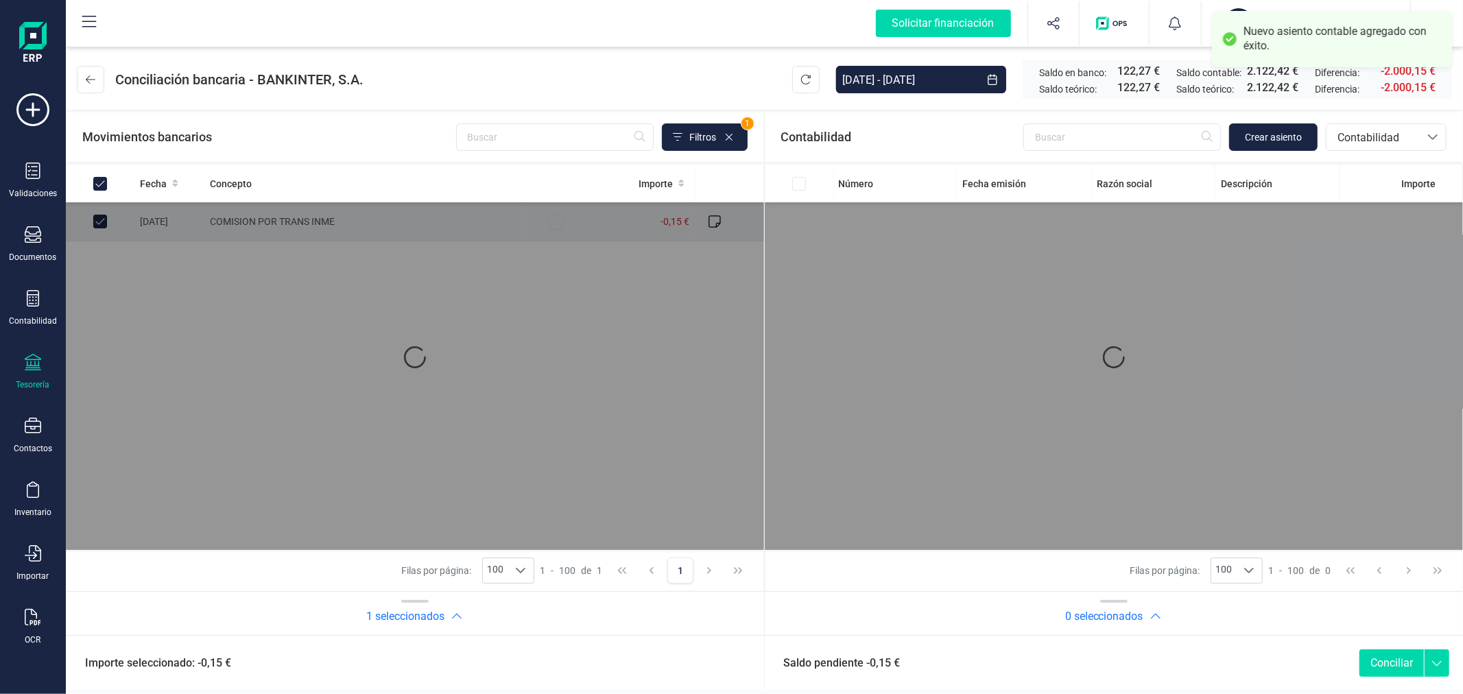
checkbox input "true"
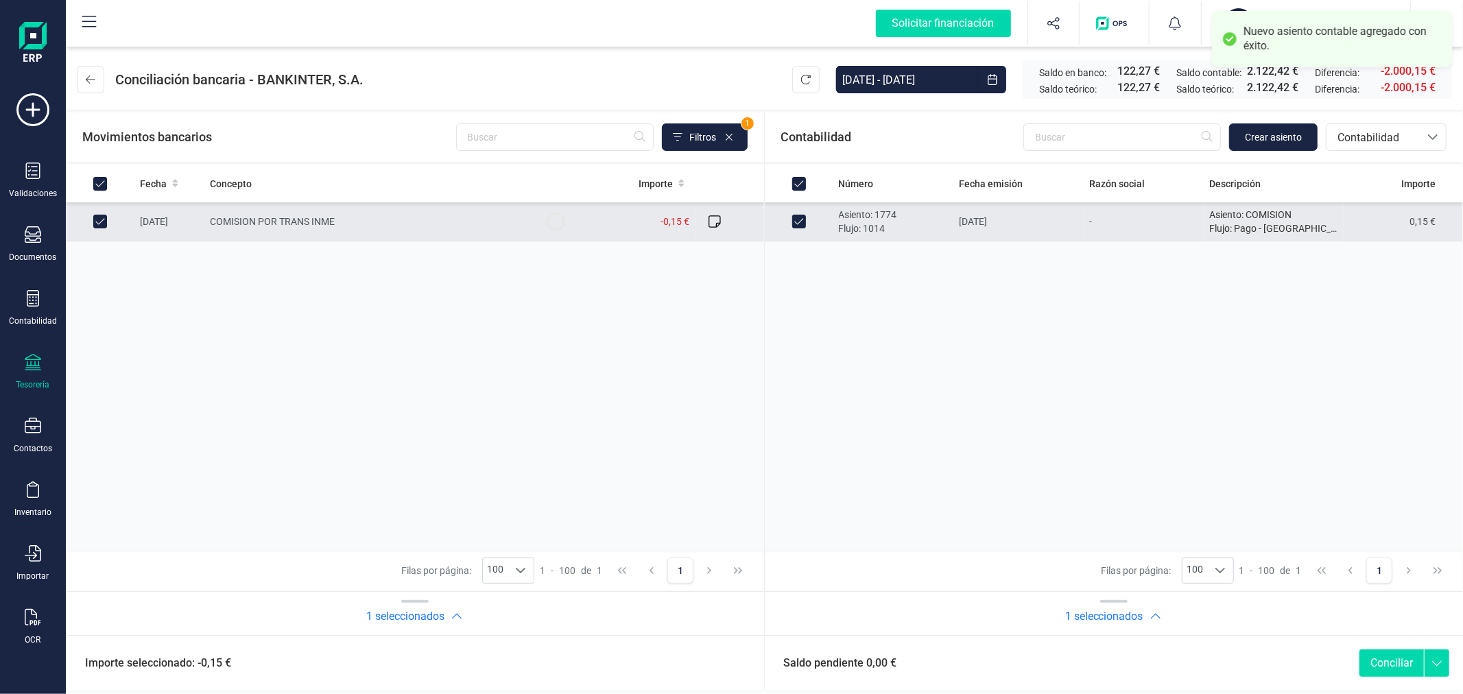
click at [1398, 656] on button "Conciliar" at bounding box center [1392, 663] width 64 height 27
checkbox input "false"
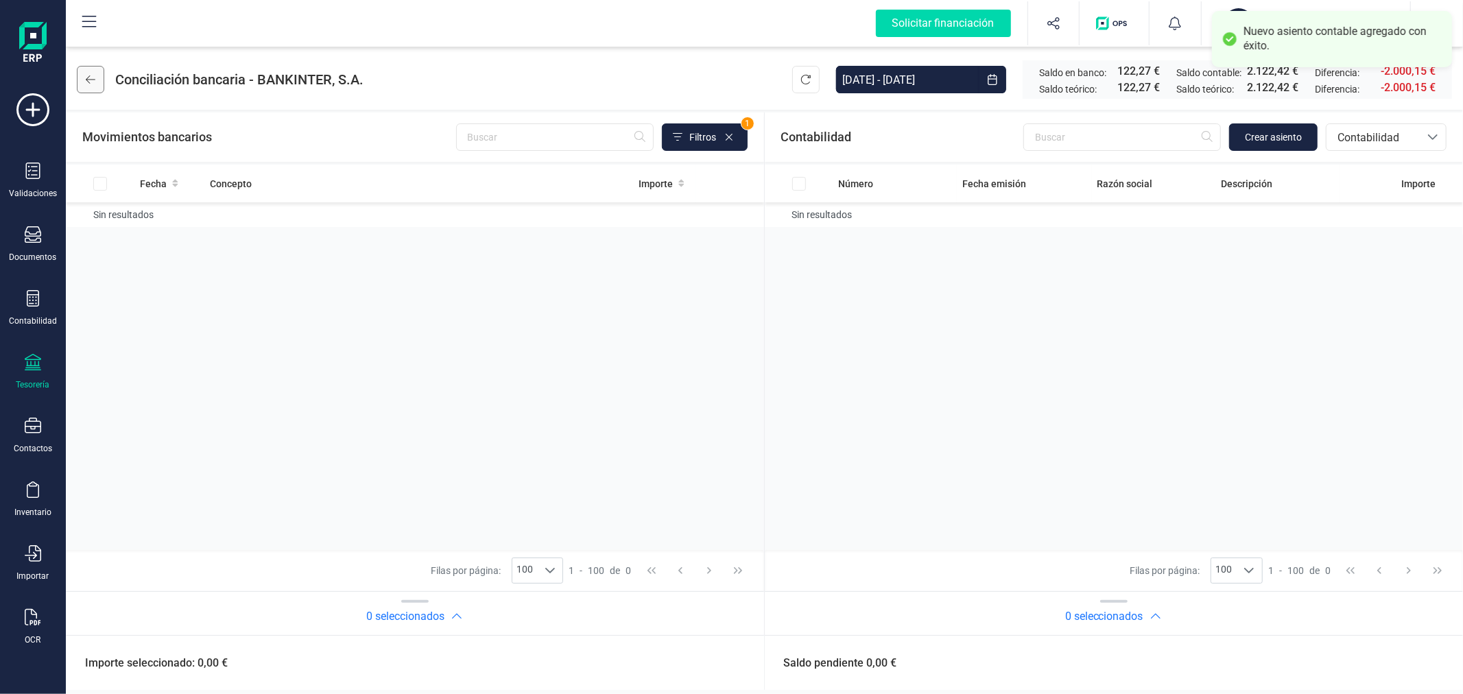
click at [91, 75] on icon at bounding box center [91, 79] width 10 height 11
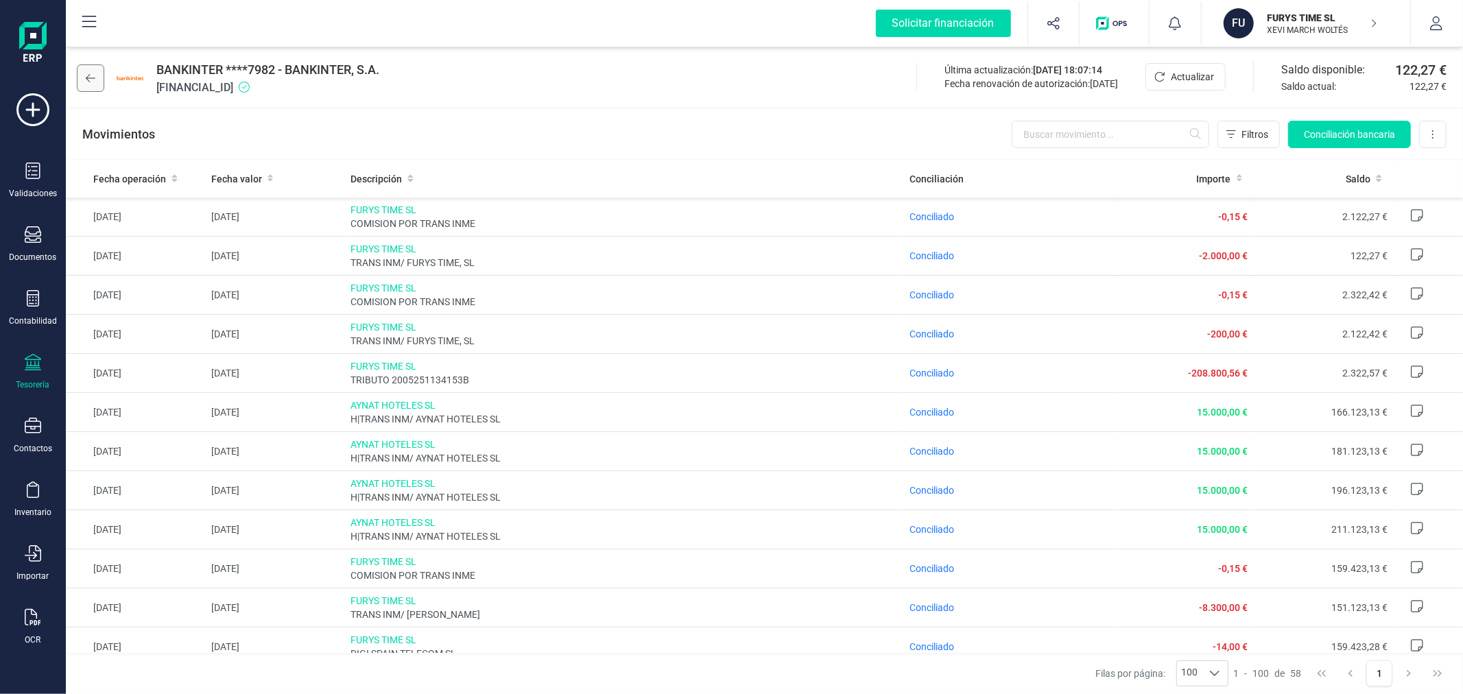
click at [94, 73] on icon at bounding box center [91, 78] width 10 height 11
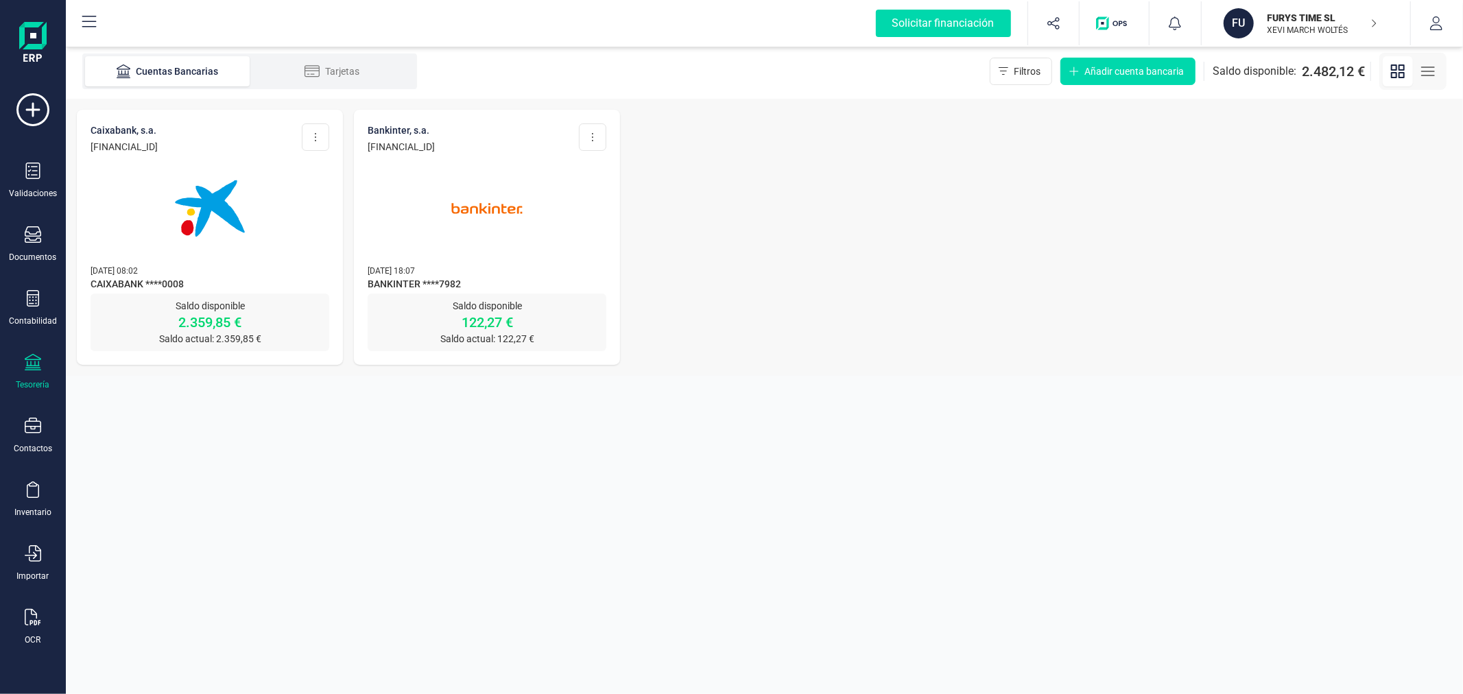
click at [250, 229] on img at bounding box center [209, 208] width 115 height 115
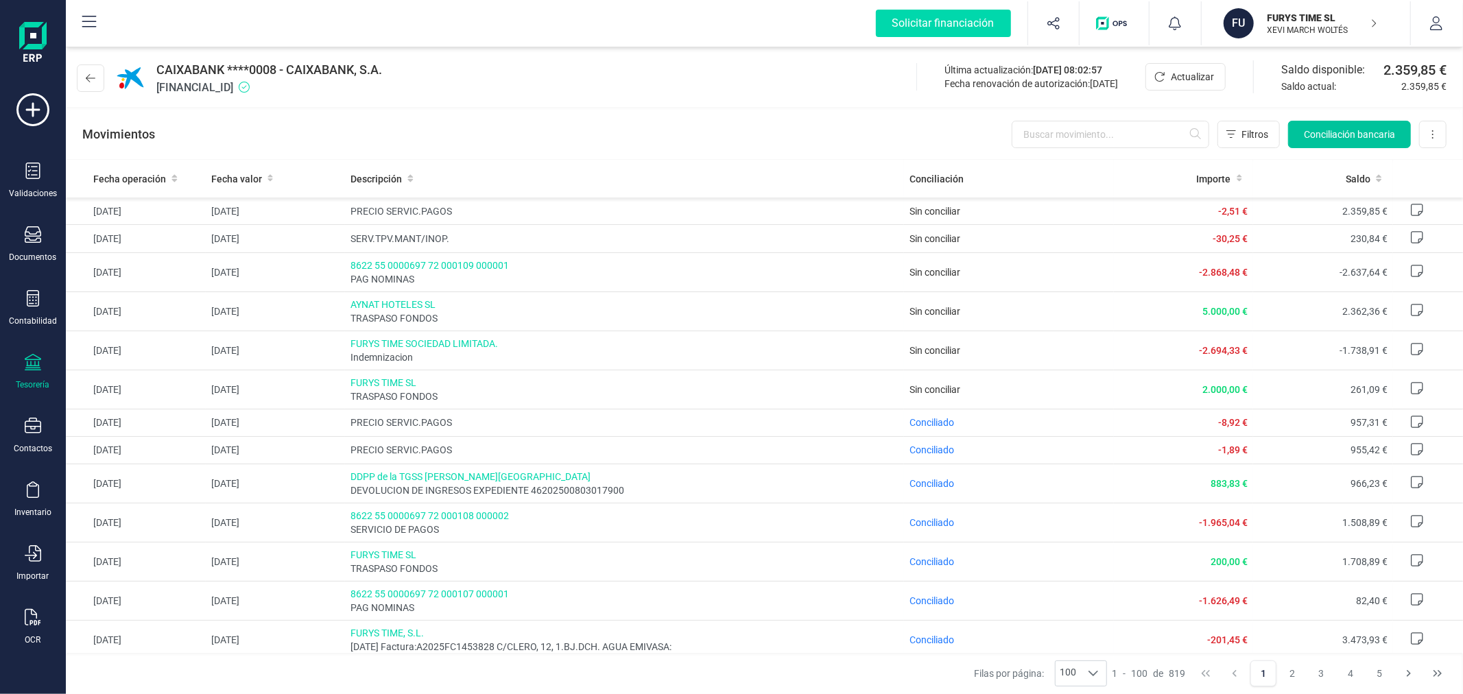
click at [1331, 133] on span "Conciliación bancaria" at bounding box center [1349, 135] width 91 height 14
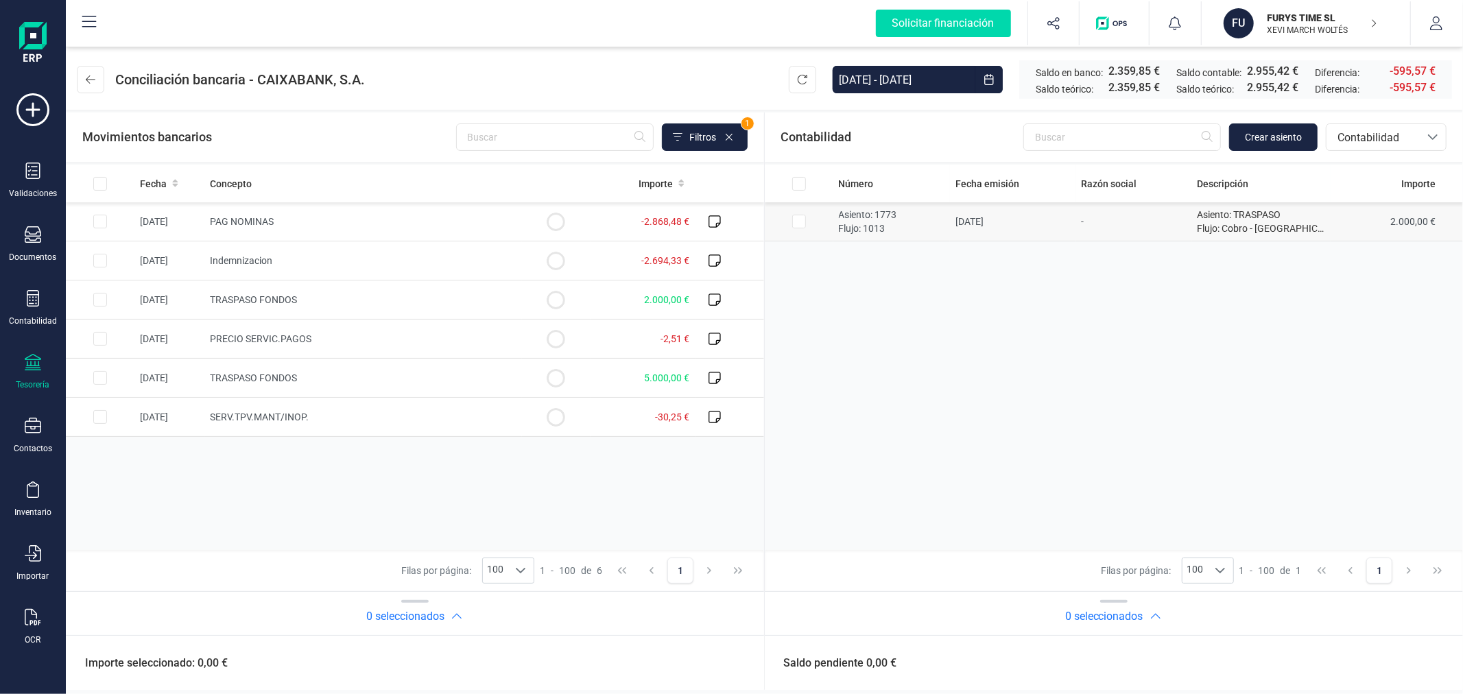
click at [799, 217] on input "Row Selected e19f0897-042b-4562-bfc2-46592cae9533" at bounding box center [799, 222] width 14 height 14
checkbox input "true"
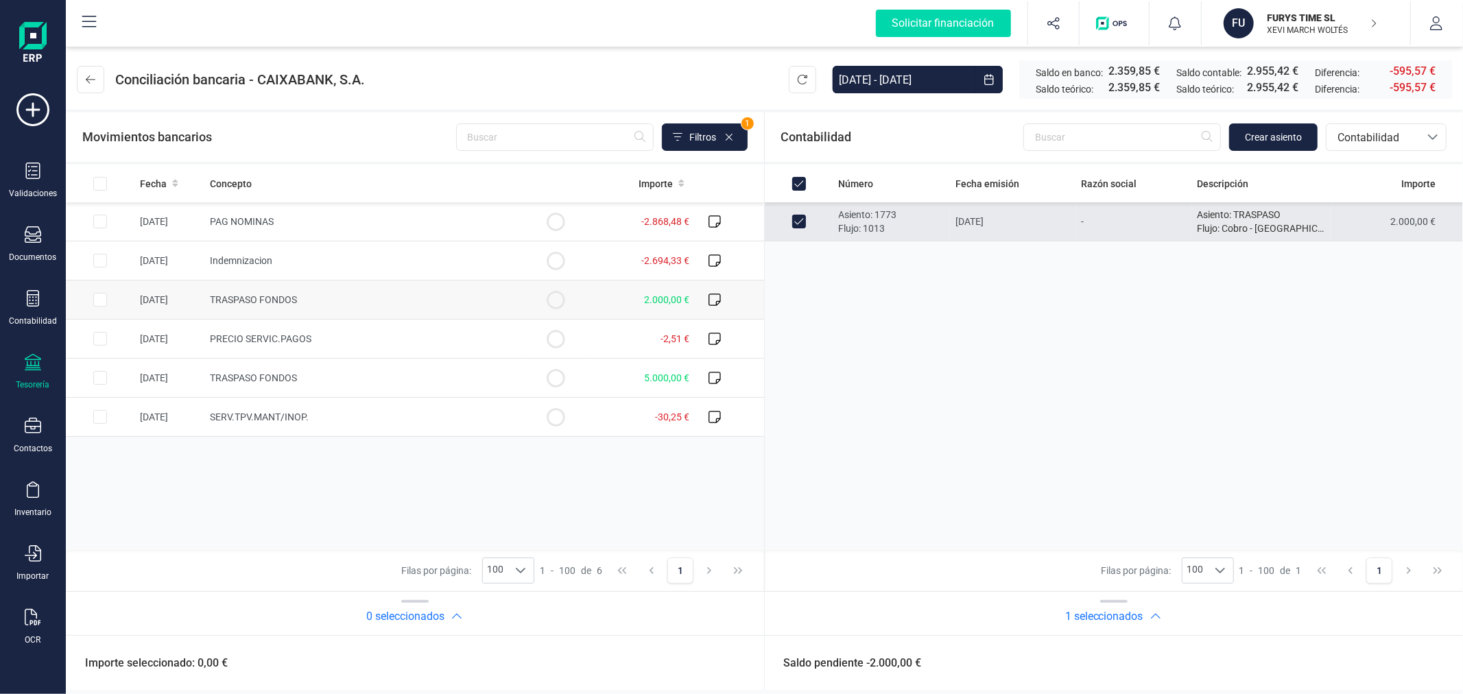
click at [102, 296] on input "Row Selected 6fa1f00c-8aa4-4cfd-bf02-57de29465b03" at bounding box center [100, 300] width 14 height 14
checkbox input "true"
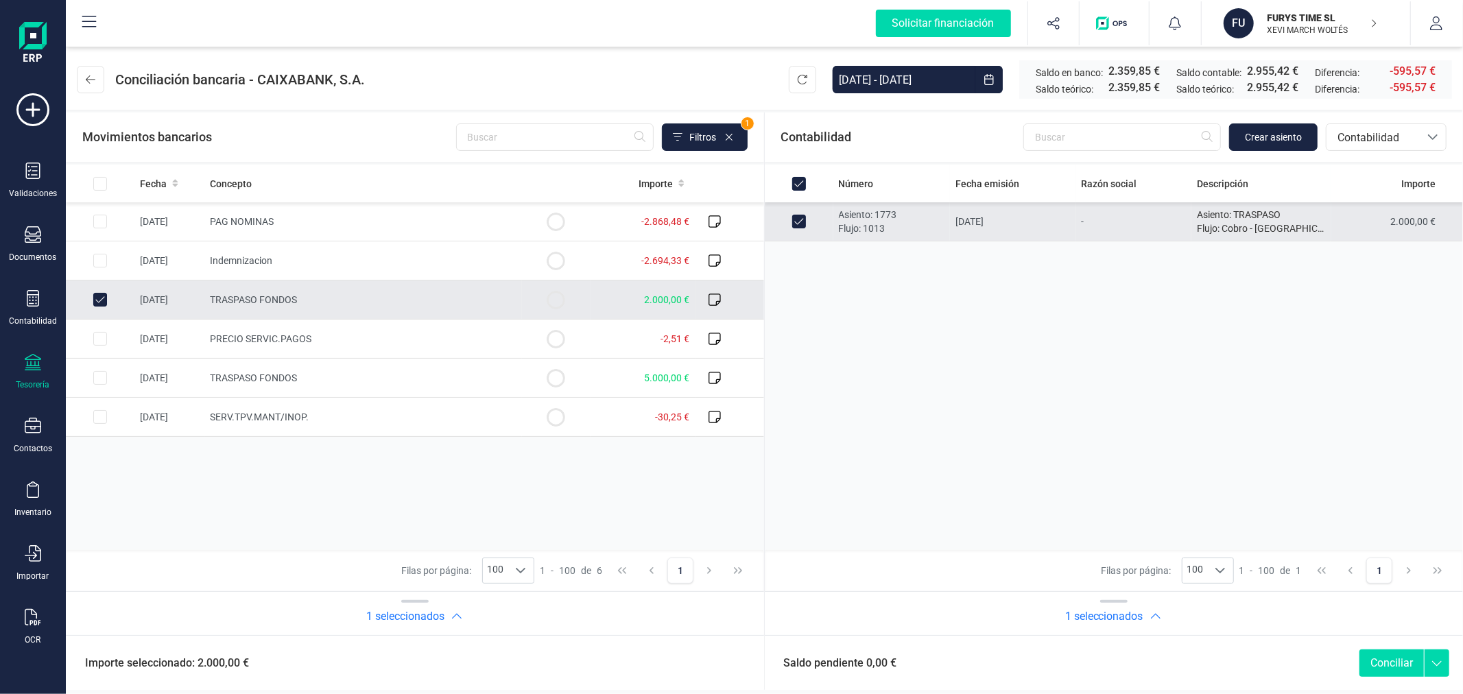
click at [1388, 661] on button "Conciliar" at bounding box center [1392, 663] width 64 height 27
checkbox input "false"
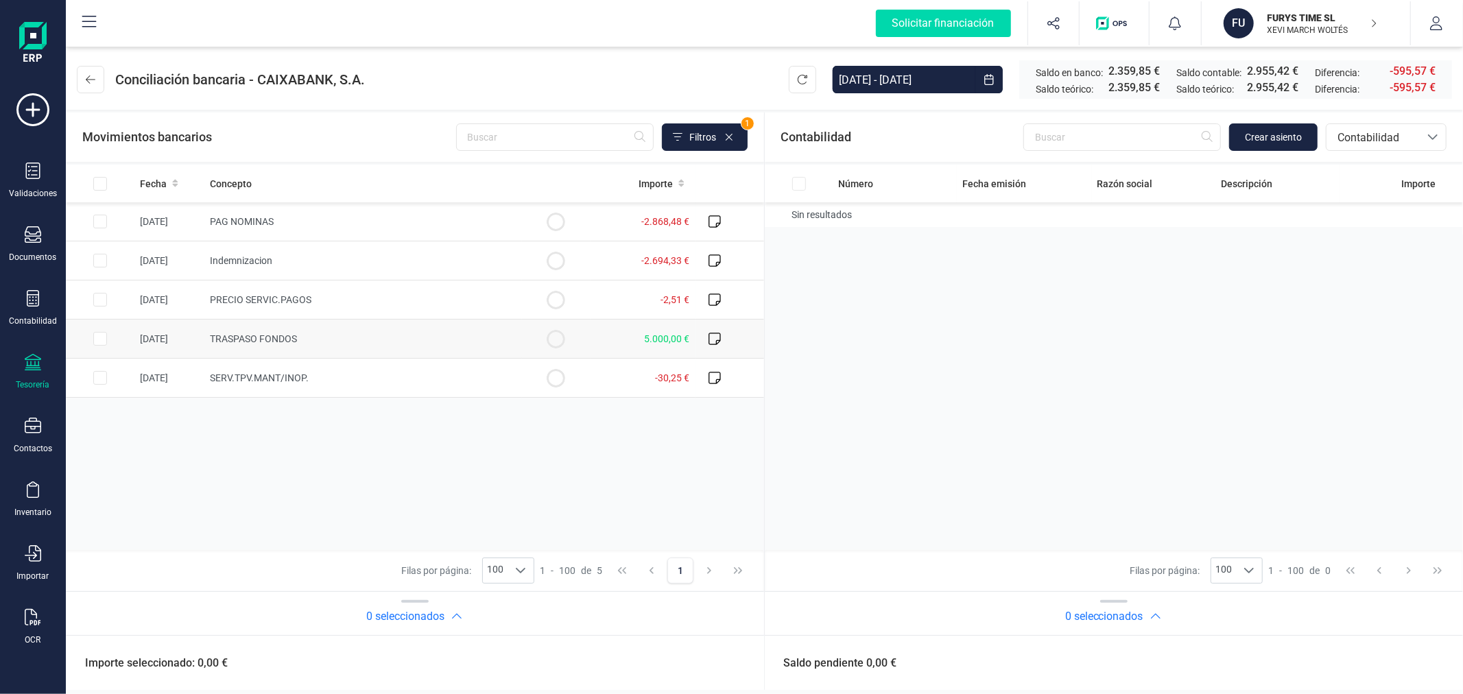
click at [95, 338] on input "Row Selected 30ea487c-291d-4291-8fec-e69238e0800f" at bounding box center [100, 339] width 14 height 14
checkbox input "true"
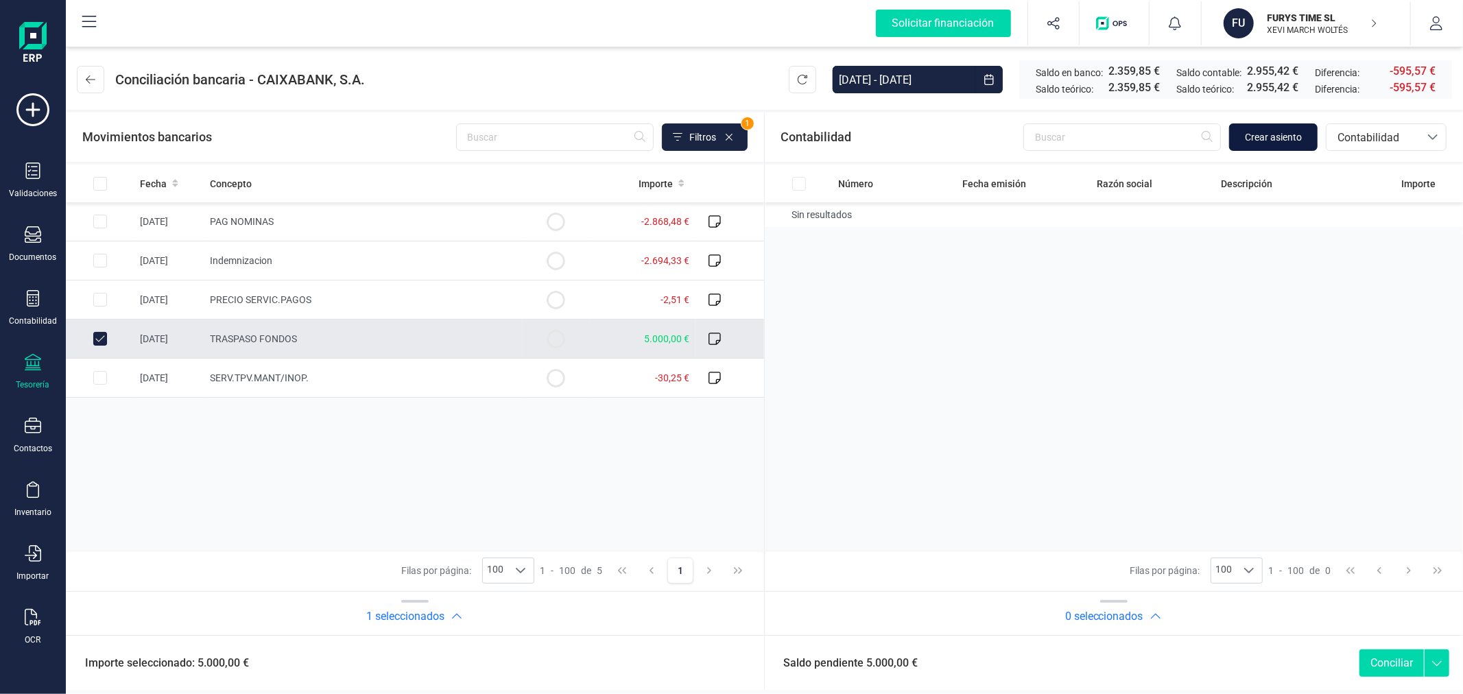
click at [1280, 136] on span "Crear asiento" at bounding box center [1273, 137] width 57 height 14
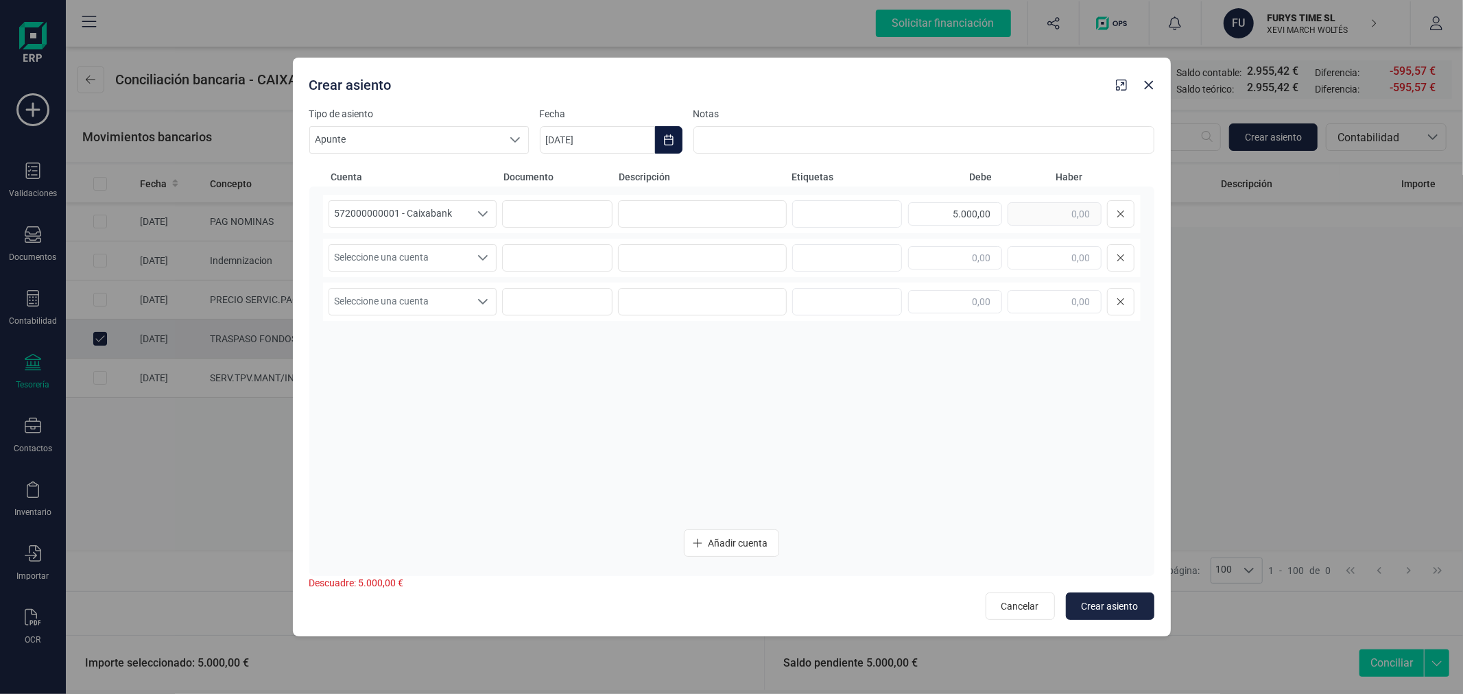
click at [671, 145] on icon "Choose Date" at bounding box center [668, 139] width 9 height 11
click at [674, 255] on span "3" at bounding box center [673, 261] width 27 height 27
type input "[DATE]"
click at [639, 210] on input at bounding box center [702, 213] width 169 height 27
type input "TRASPASO AYNAT HOTELES"
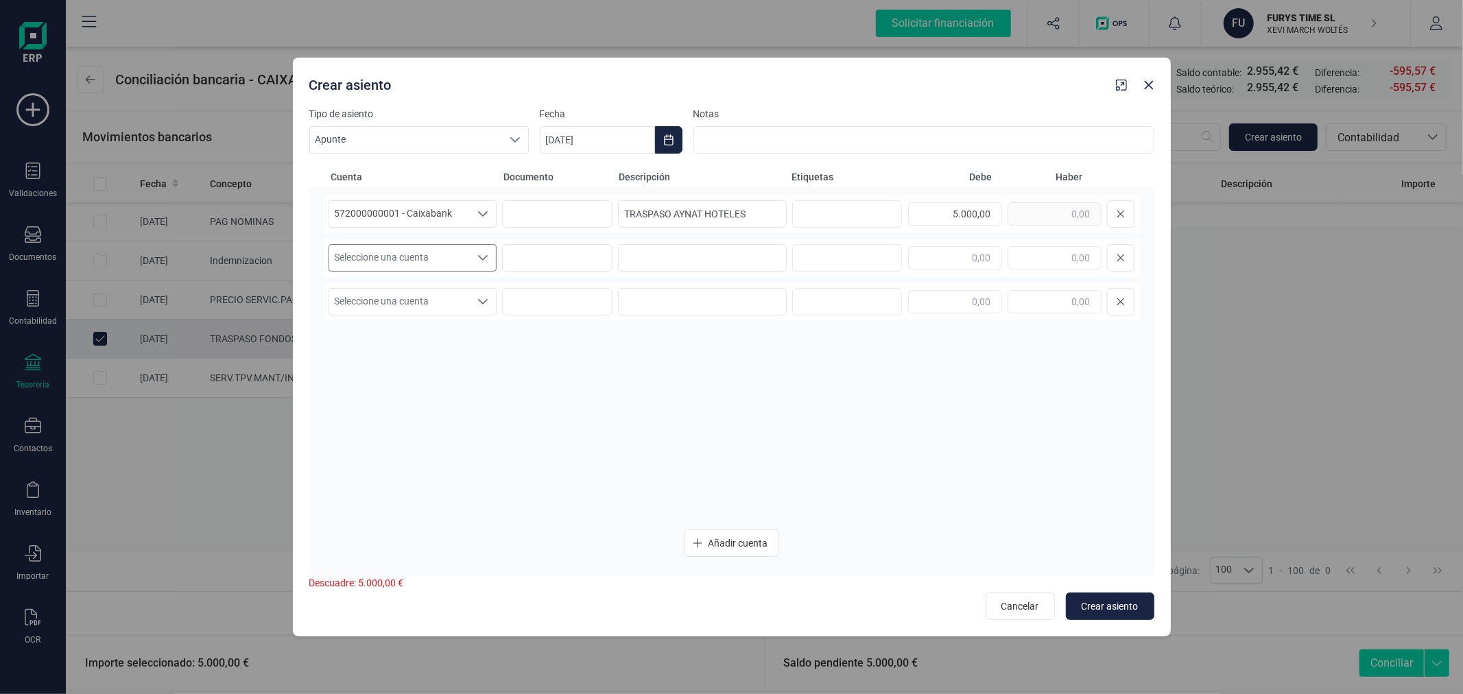
click at [447, 270] on span "Seleccione una cuenta" at bounding box center [399, 258] width 141 height 26
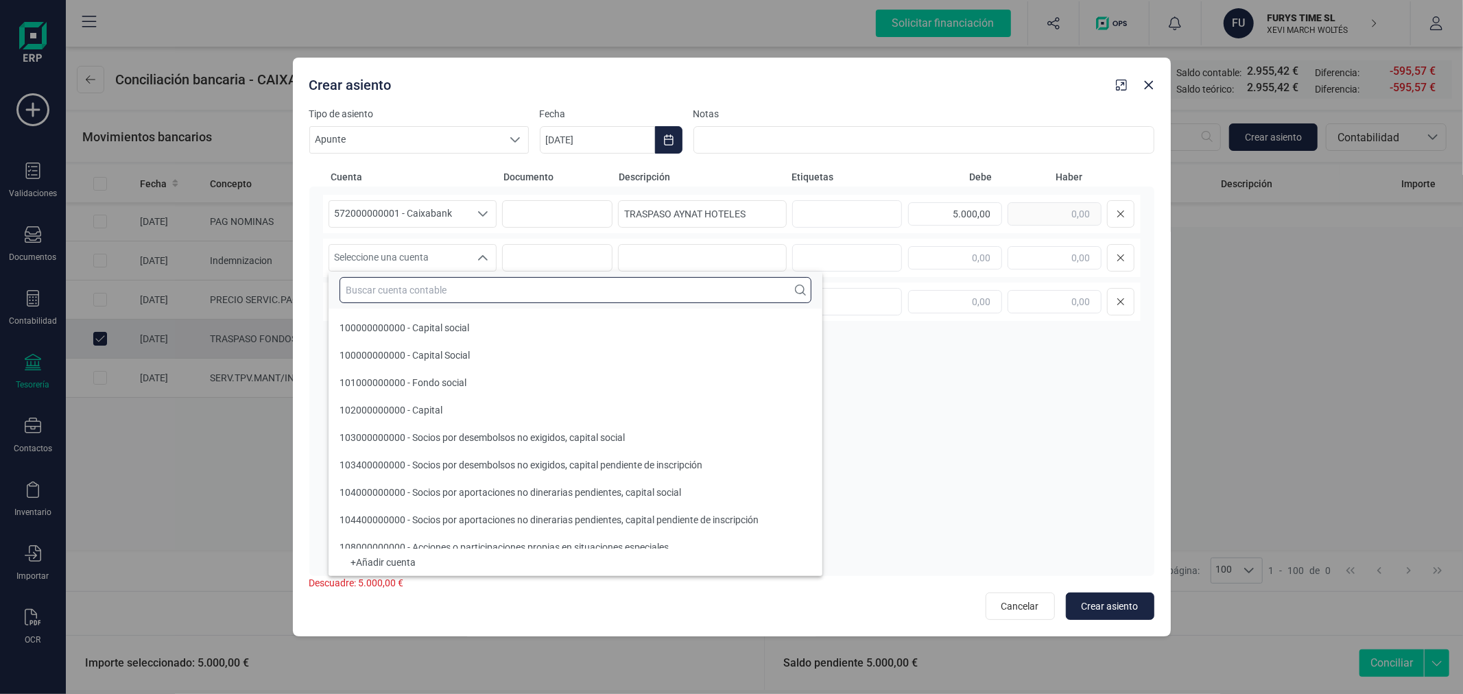
click at [447, 286] on input "text" at bounding box center [576, 290] width 472 height 26
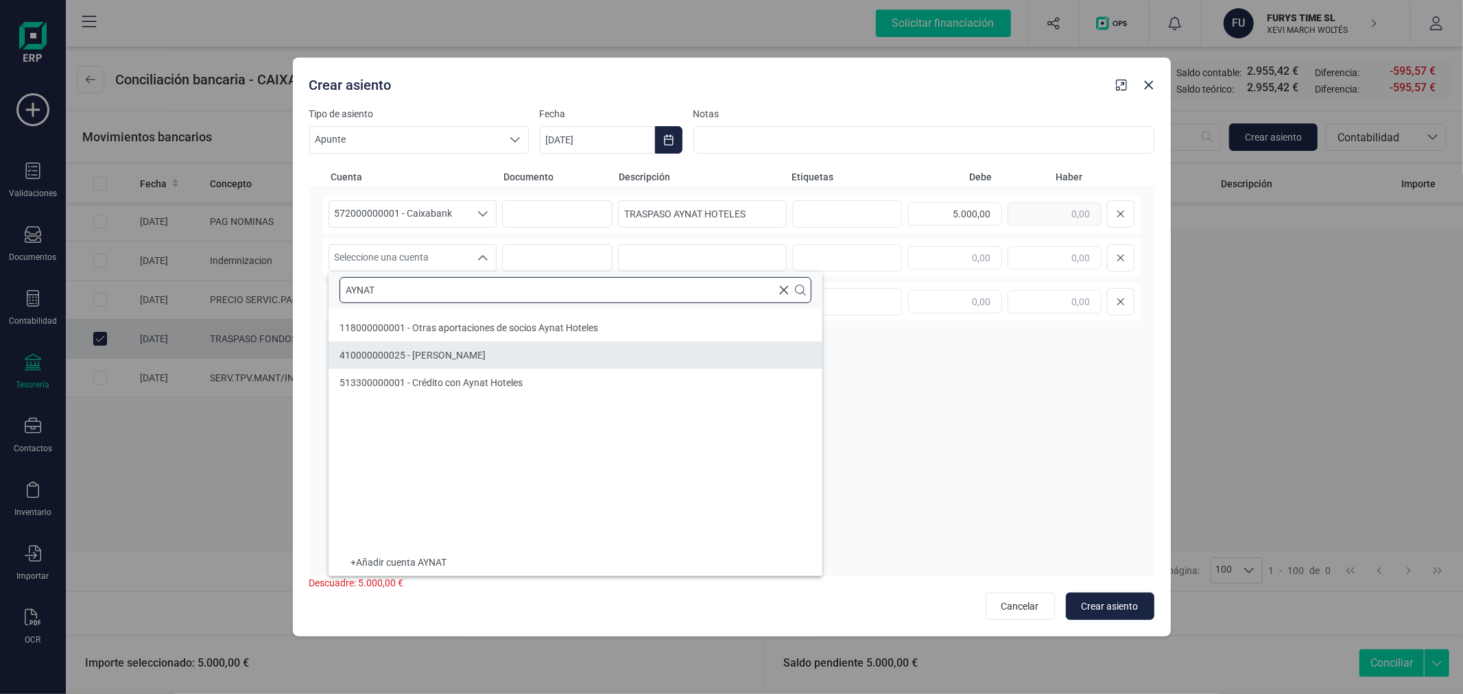
type input "AYNAT"
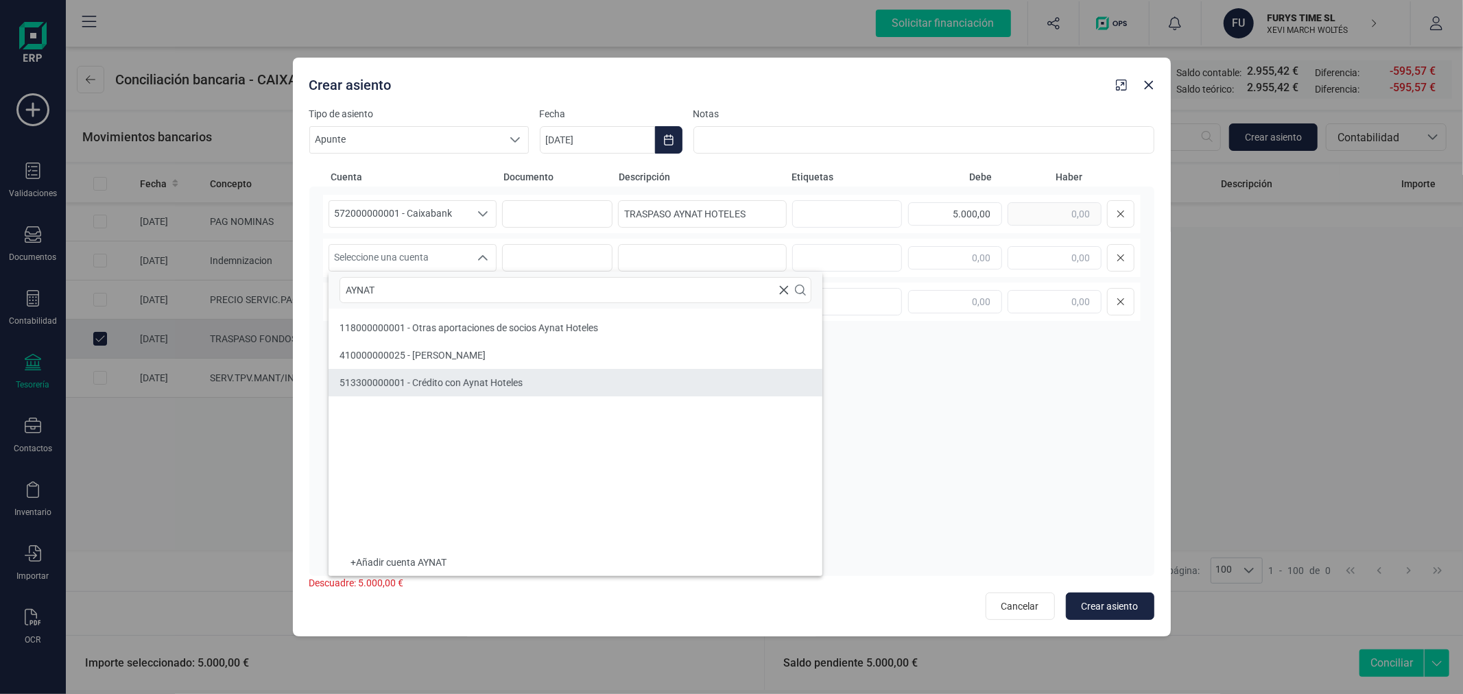
click at [464, 386] on span "513300000001 - Crédito con Aynat Hoteles" at bounding box center [431, 382] width 183 height 11
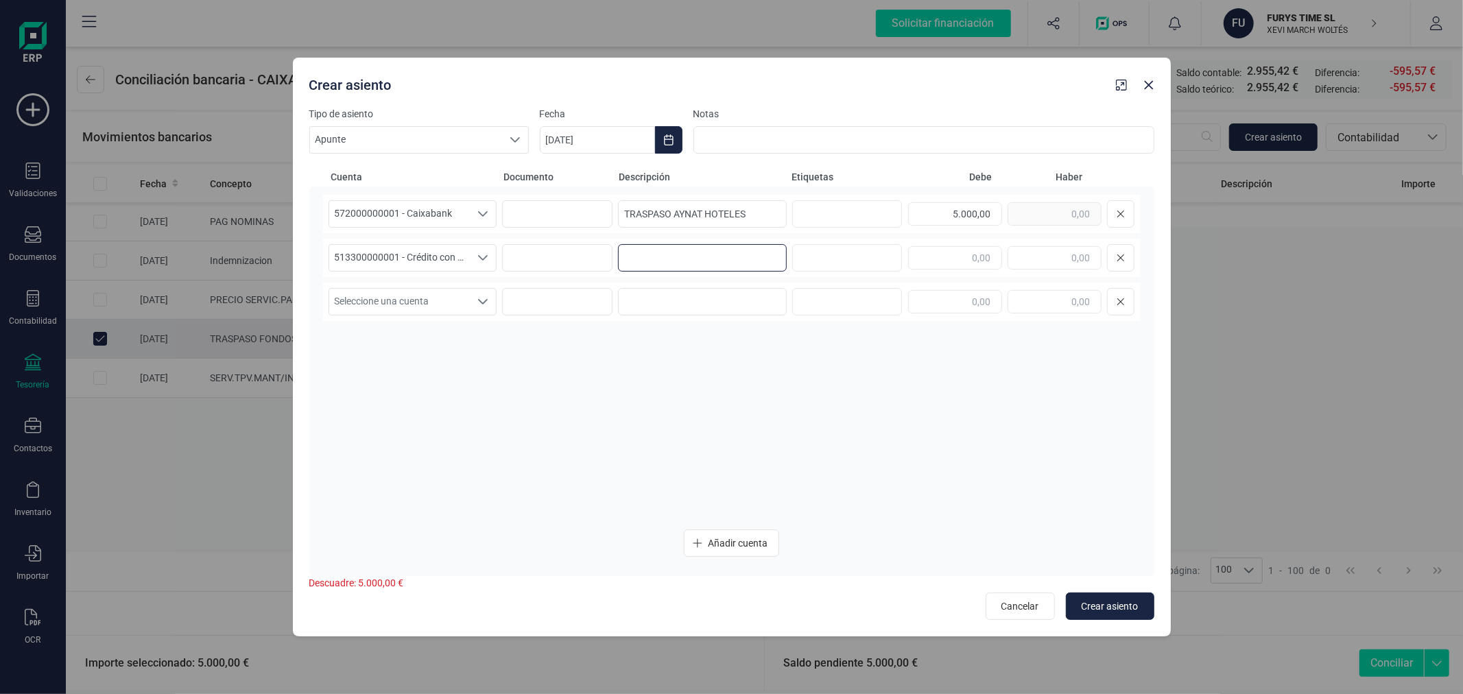
paste input "TRASPASO AYNAT HOTELES"
type input "TRASPASO AYNAT HOTELES"
type input "5.000,00"
click at [1104, 617] on button "Crear asiento" at bounding box center [1110, 606] width 88 height 27
type input "[DATE]"
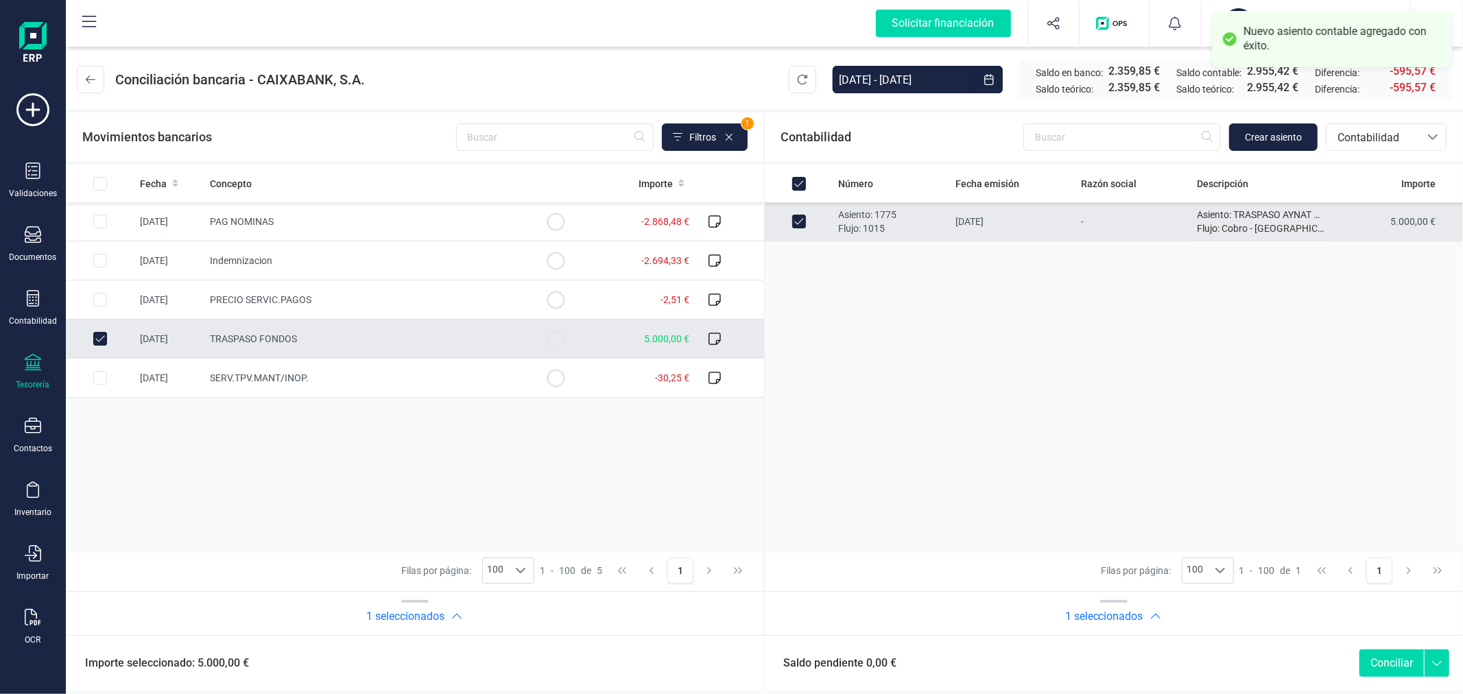
click at [1386, 661] on button "Conciliar" at bounding box center [1392, 663] width 64 height 27
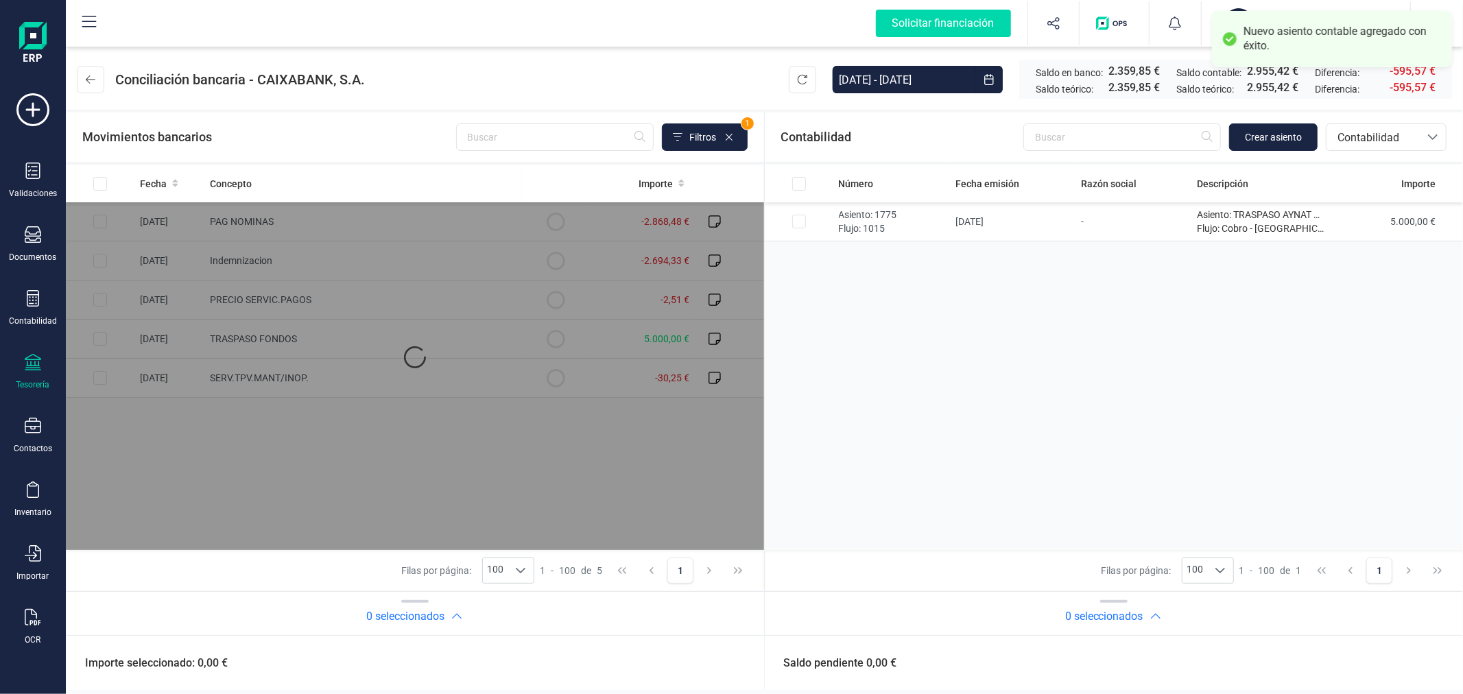
checkbox input "false"
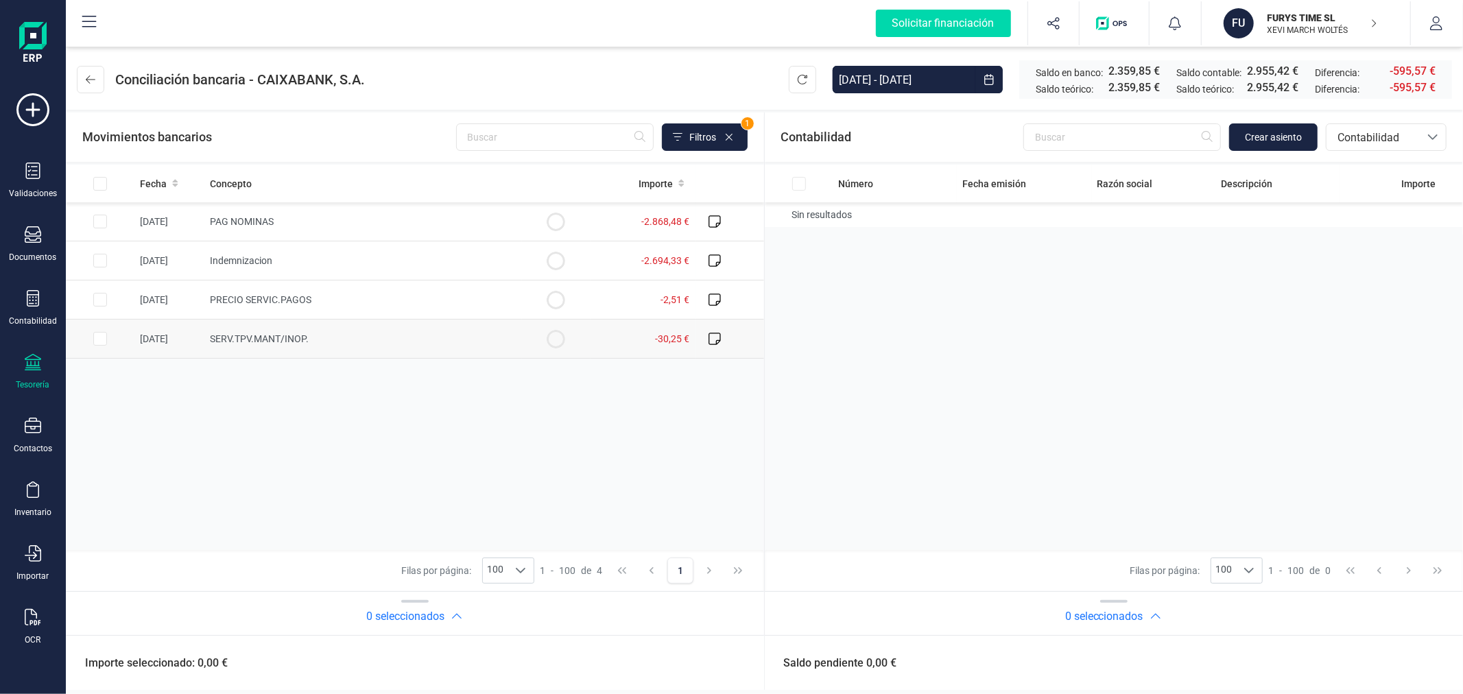
click at [97, 341] on input "Row Selected 895e0124-a252-46aa-8215-eddb88c9a91e" at bounding box center [100, 339] width 14 height 14
checkbox input "true"
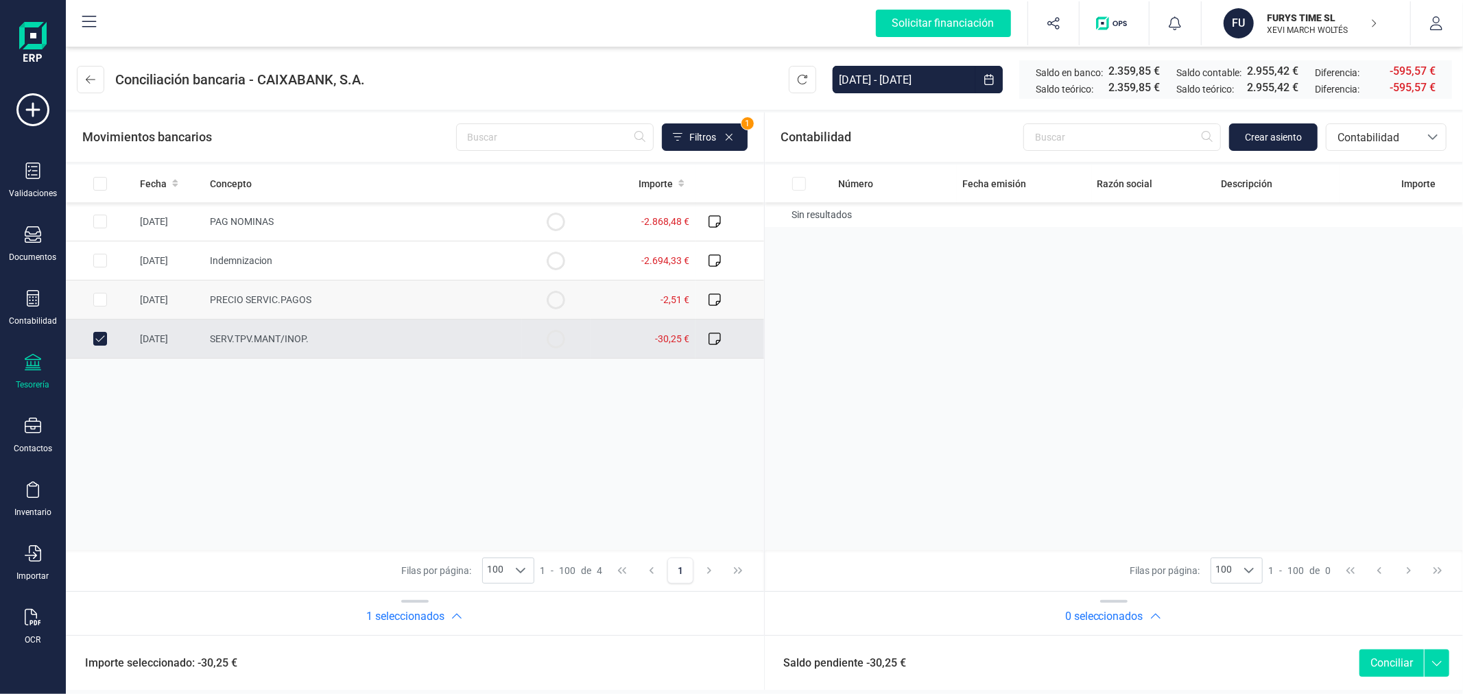
click at [96, 300] on input "Row Selected a3be27db-1424-4a8c-8b1c-8d3ef22d50e2" at bounding box center [100, 300] width 14 height 14
checkbox input "true"
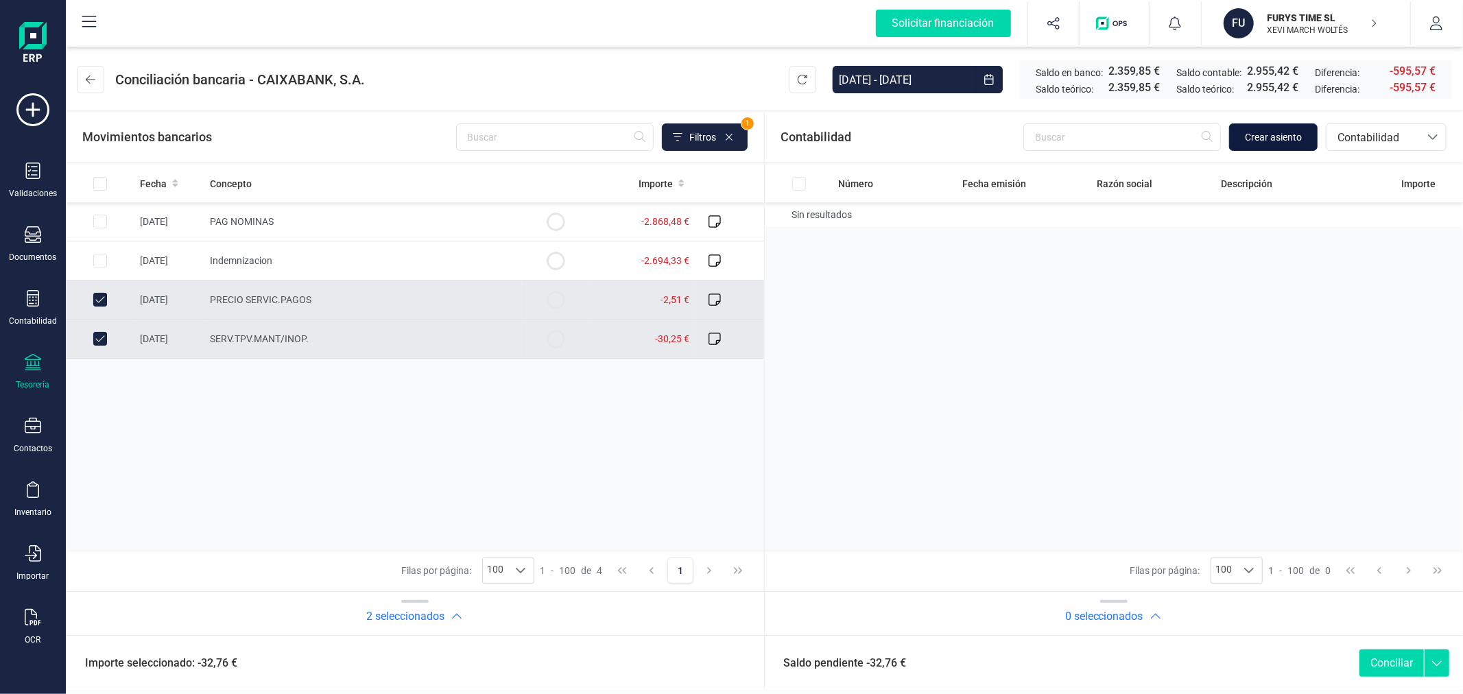
click at [1276, 132] on span "Crear asiento" at bounding box center [1273, 137] width 57 height 14
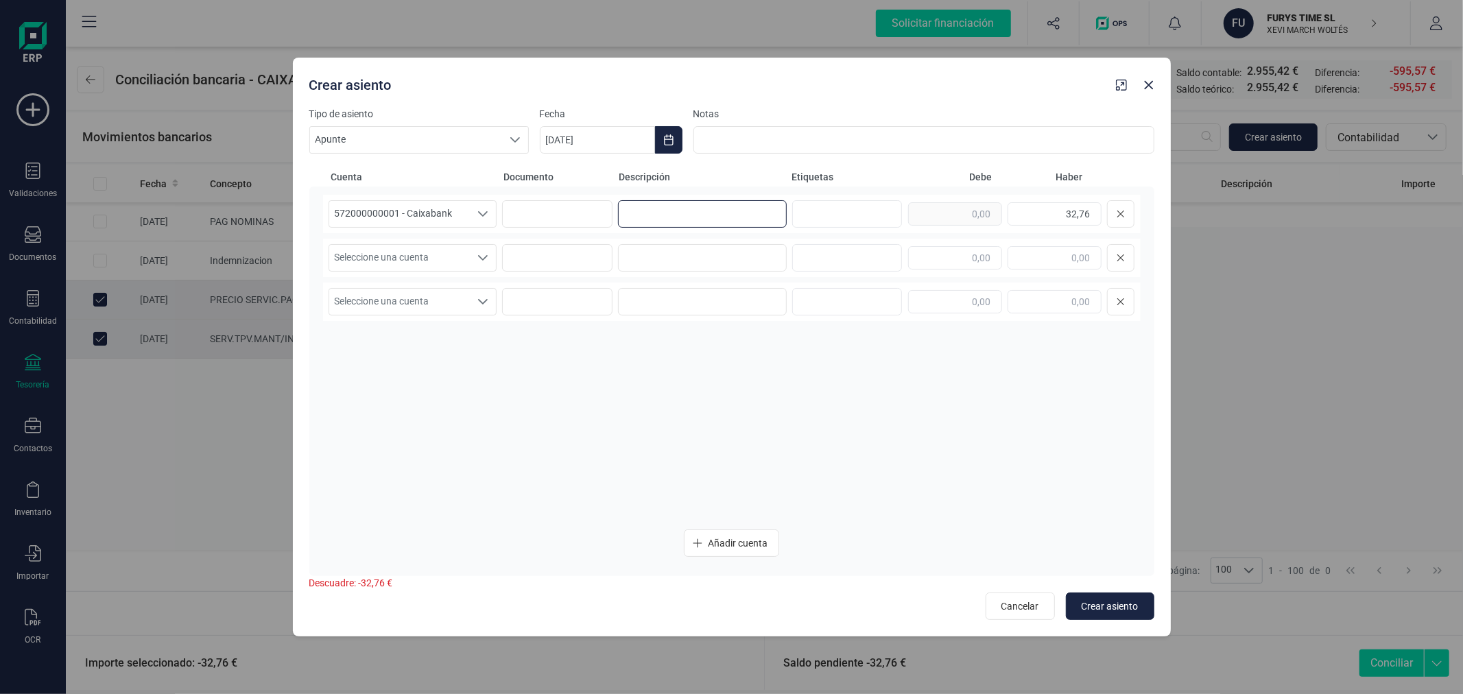
click at [638, 224] on input at bounding box center [702, 213] width 169 height 27
type input "COMISION"
click at [672, 133] on button "Choose Date" at bounding box center [668, 139] width 27 height 27
click at [670, 298] on span "10" at bounding box center [673, 299] width 27 height 27
type input "10/09/2025"
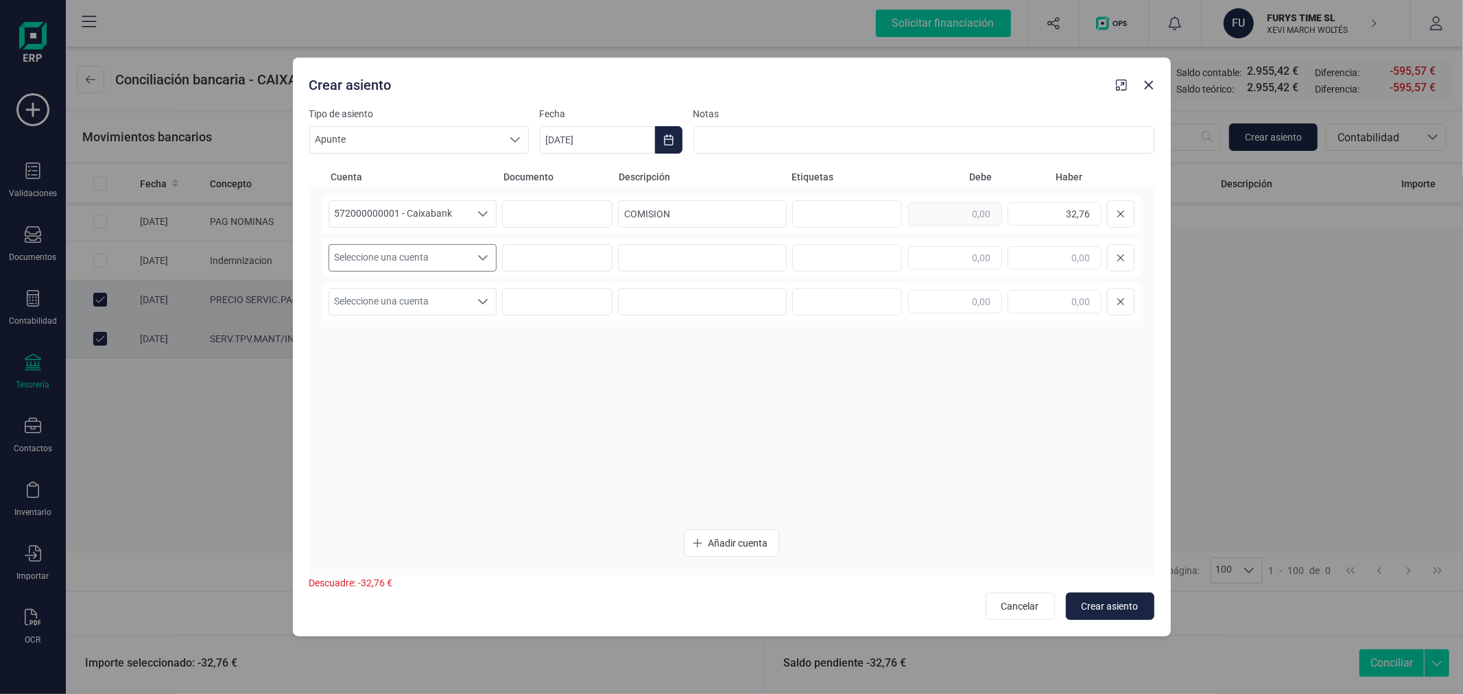
click at [438, 261] on span "Seleccione una cuenta" at bounding box center [399, 258] width 141 height 26
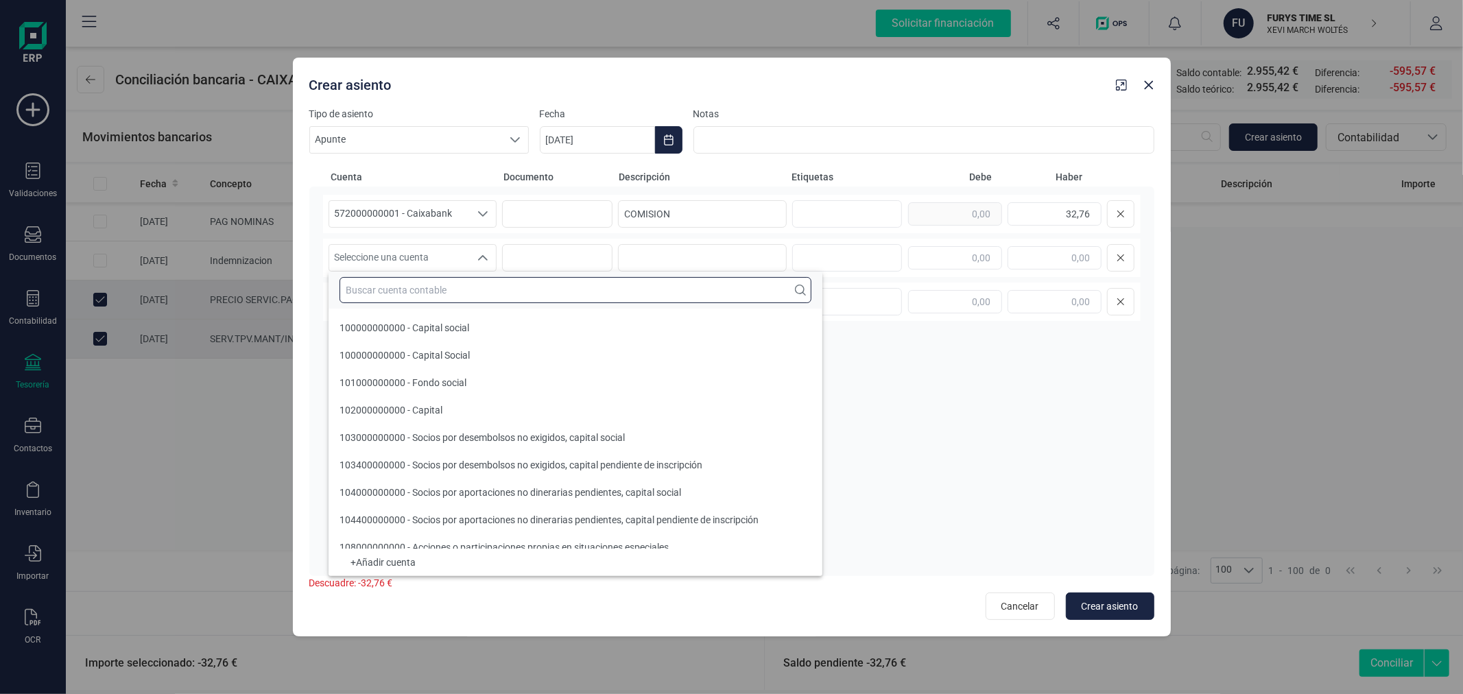
click at [442, 300] on input "text" at bounding box center [576, 290] width 472 height 26
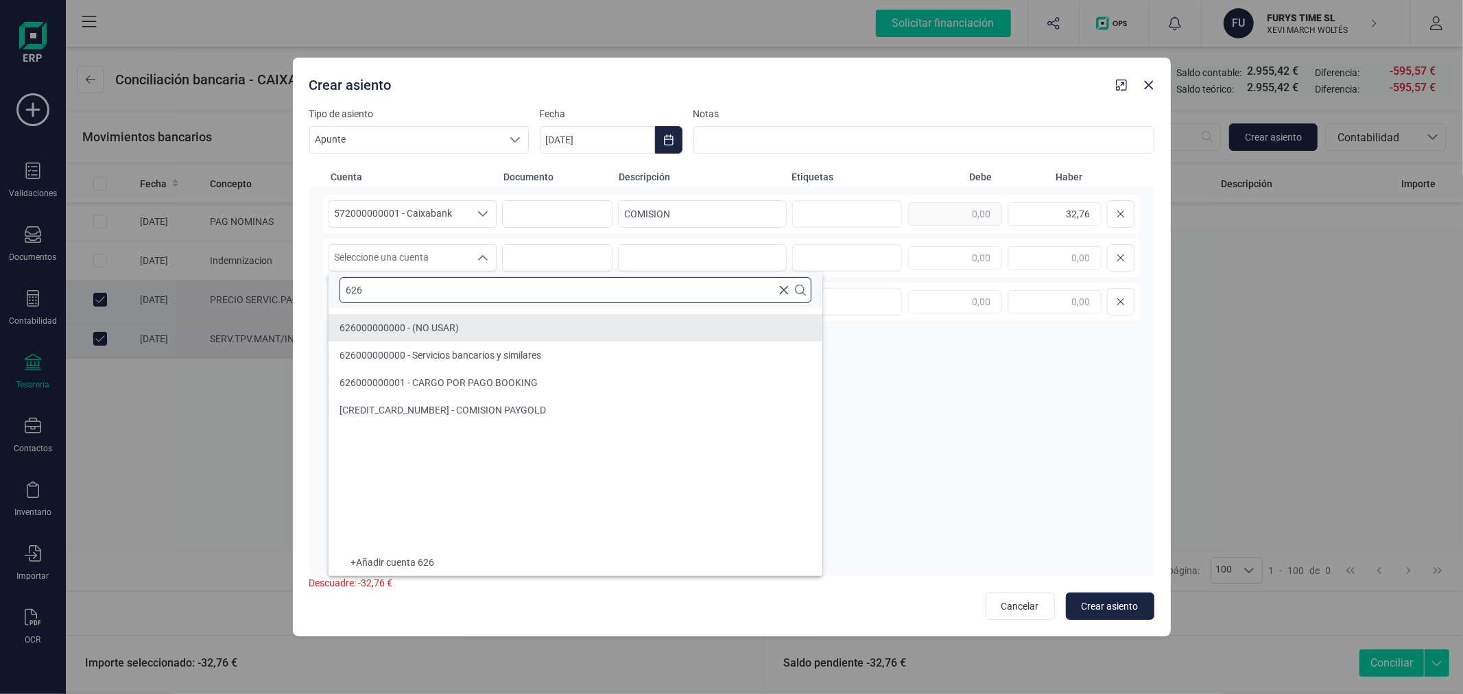
type input "626"
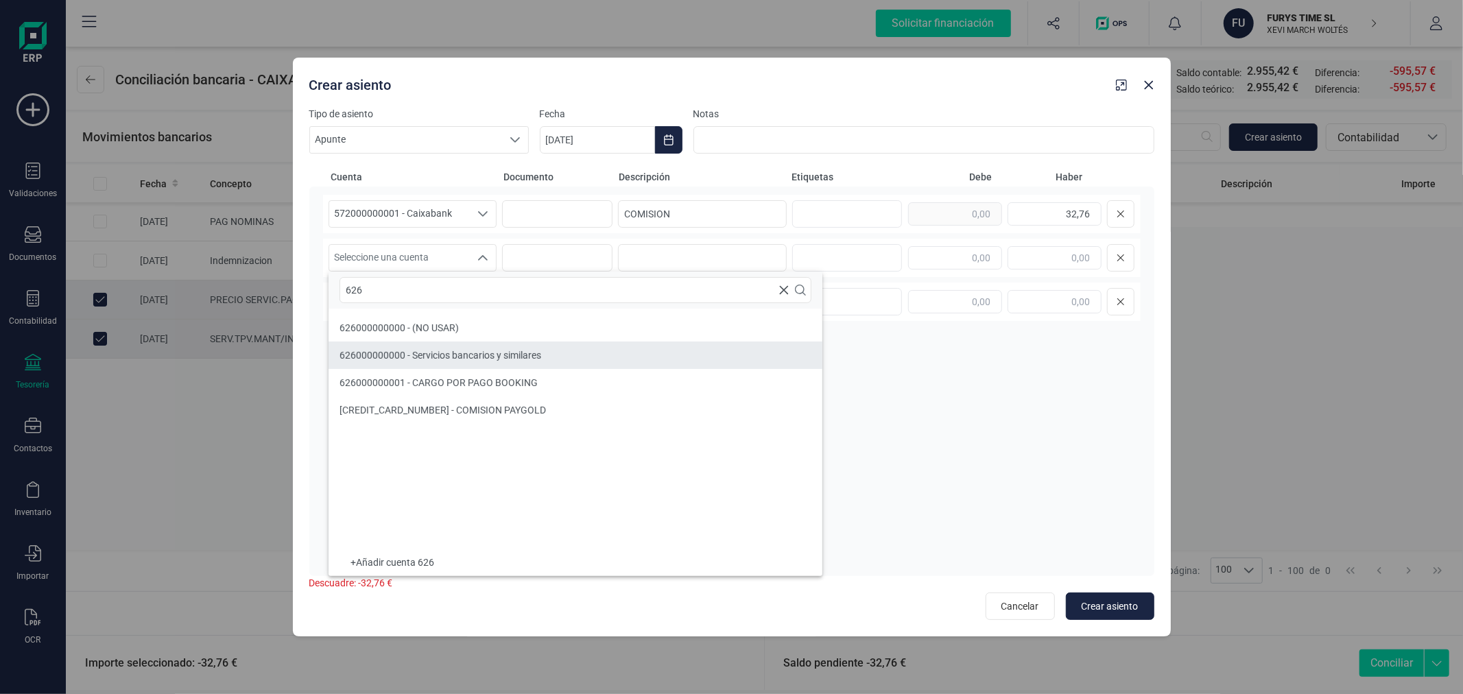
click at [544, 358] on li "626000000000 - Servicios bancarios y similares" at bounding box center [576, 355] width 494 height 27
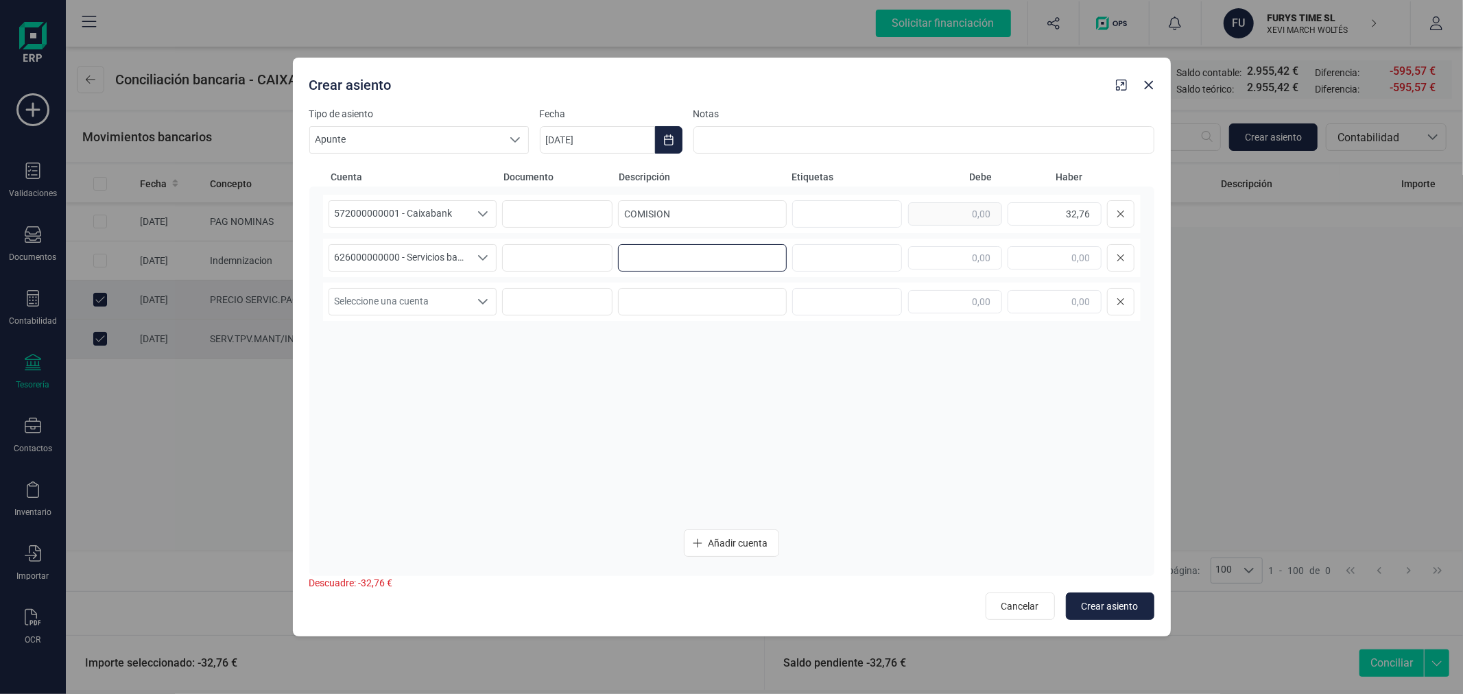
click at [662, 257] on input at bounding box center [702, 257] width 169 height 27
type input "COMISION"
type input "32,76"
click at [1107, 598] on button "Crear asiento" at bounding box center [1110, 606] width 88 height 27
type input "[DATE]"
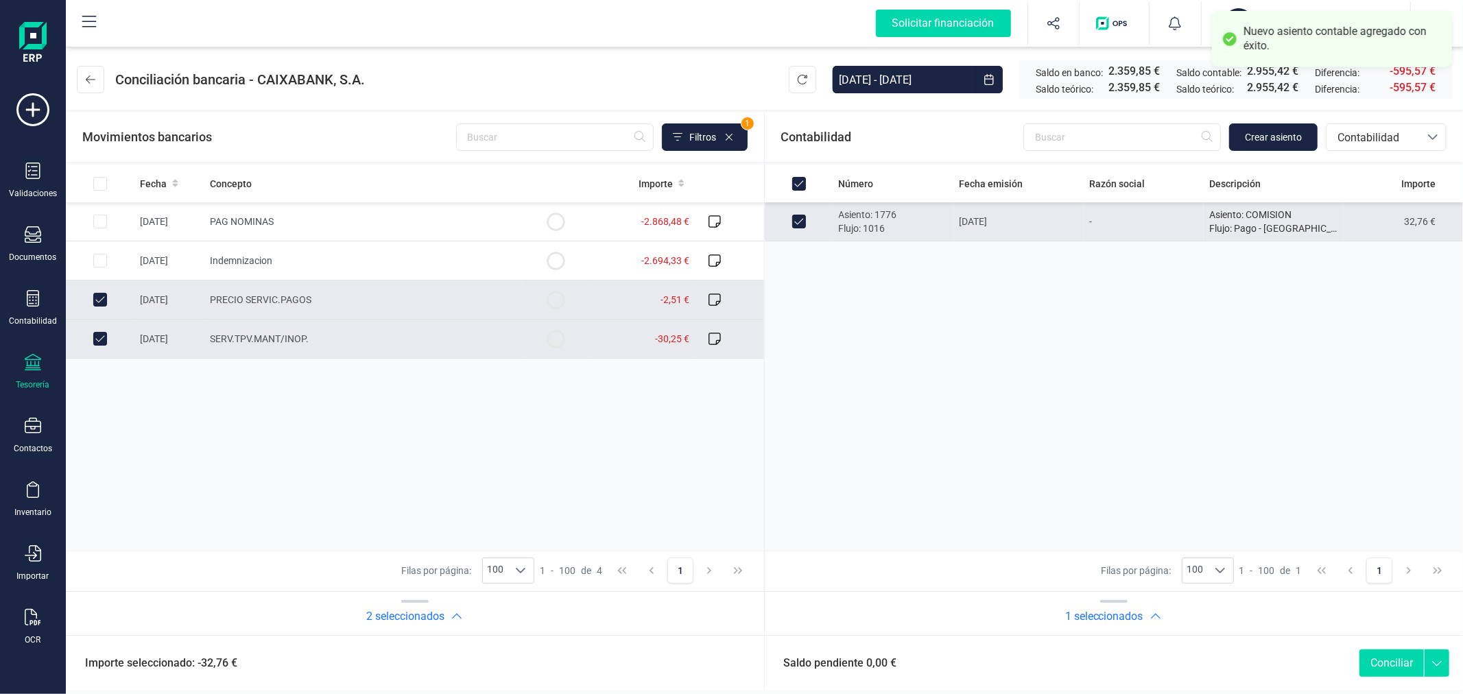
click at [1388, 661] on button "Conciliar" at bounding box center [1392, 663] width 64 height 27
checkbox input "false"
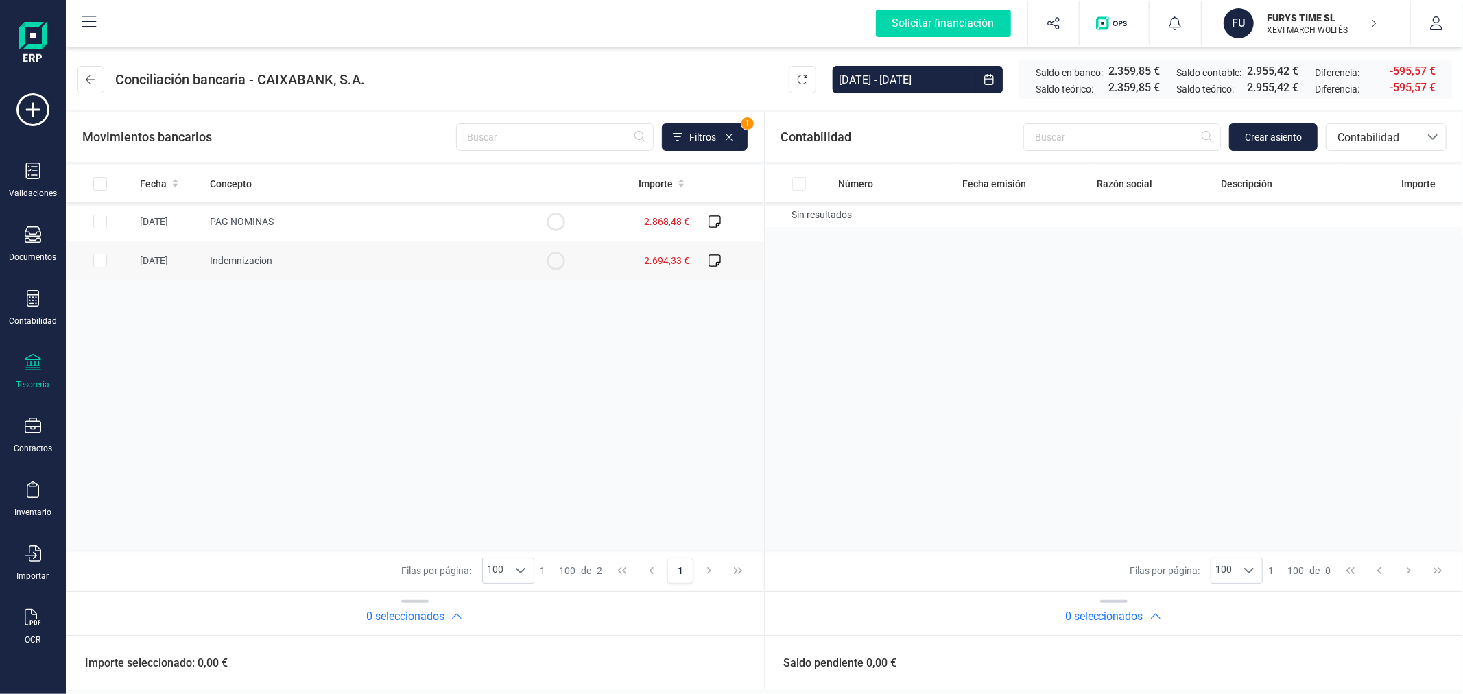
click at [96, 259] on input "Row Selected c4a2fee6-a363-4220-8591-2aa132cf131d" at bounding box center [100, 261] width 14 height 14
checkbox input "true"
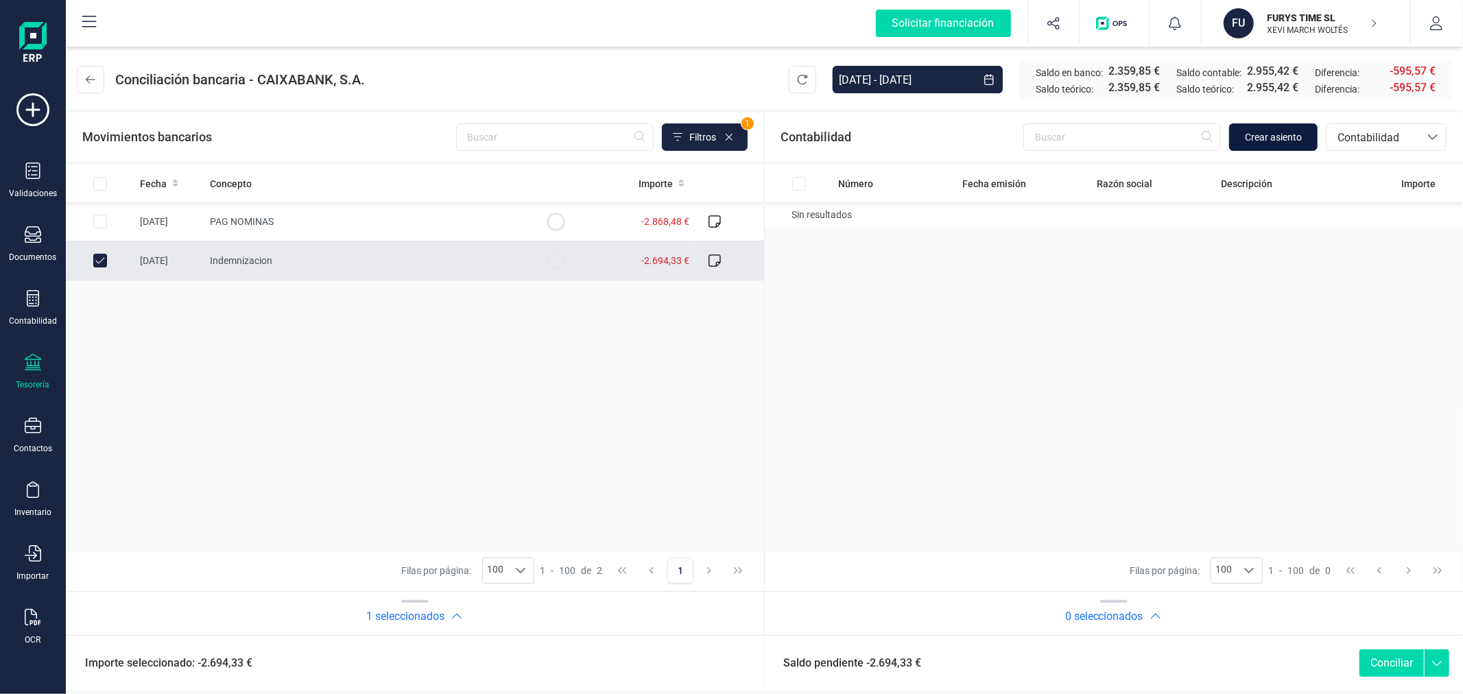
click at [1270, 141] on span "Crear asiento" at bounding box center [1273, 137] width 57 height 14
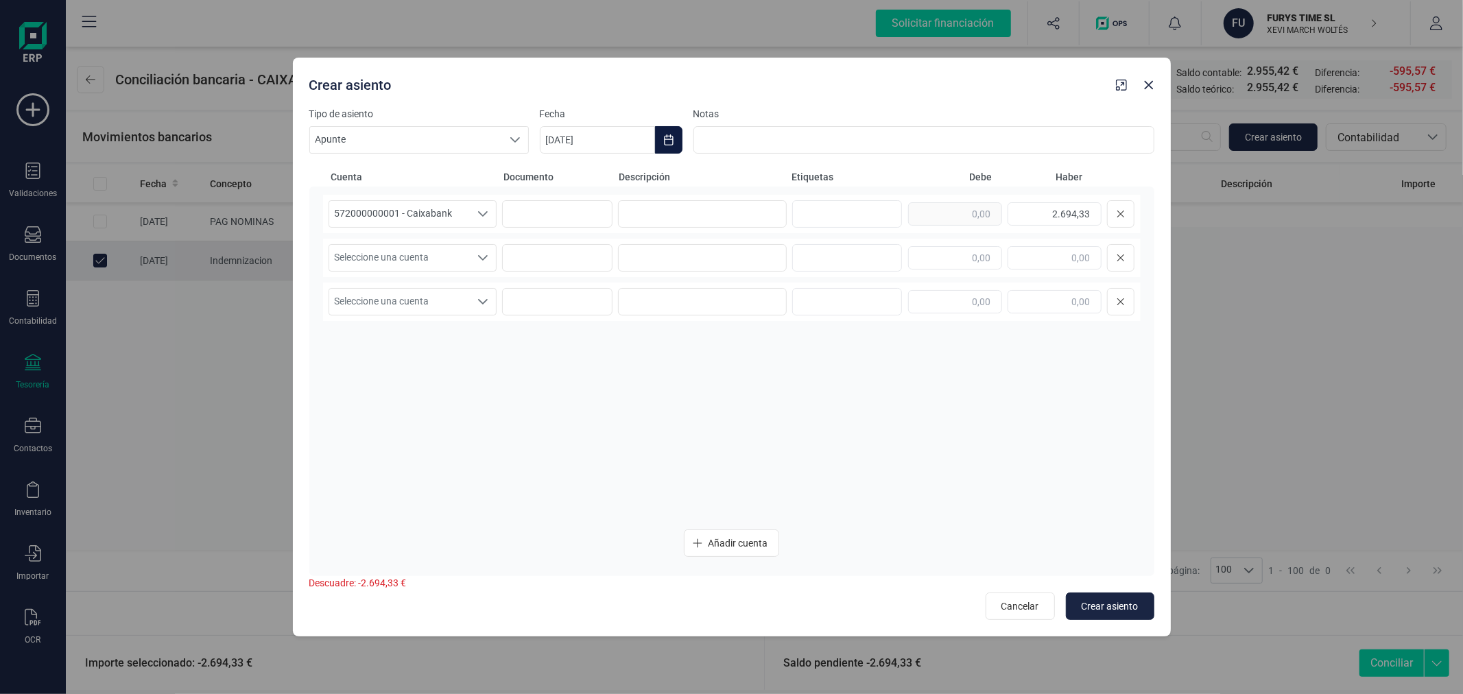
click at [661, 139] on button "Choose Date" at bounding box center [668, 139] width 27 height 27
click at [576, 261] on span "1" at bounding box center [574, 261] width 27 height 27
type input "[DATE]"
click at [694, 217] on input at bounding box center [702, 213] width 169 height 27
type input "INDEMNIZACION DESPIDO"
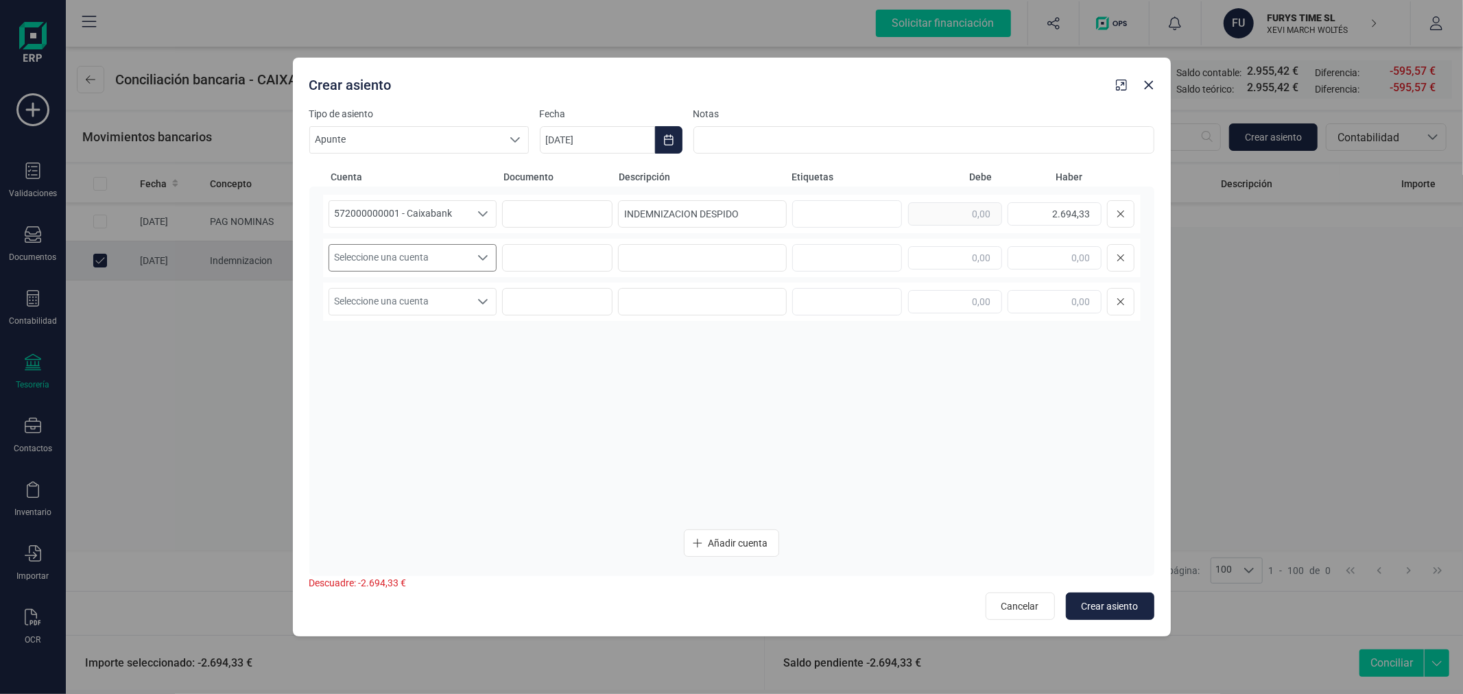
click at [447, 268] on span "Seleccione una cuenta" at bounding box center [399, 258] width 141 height 26
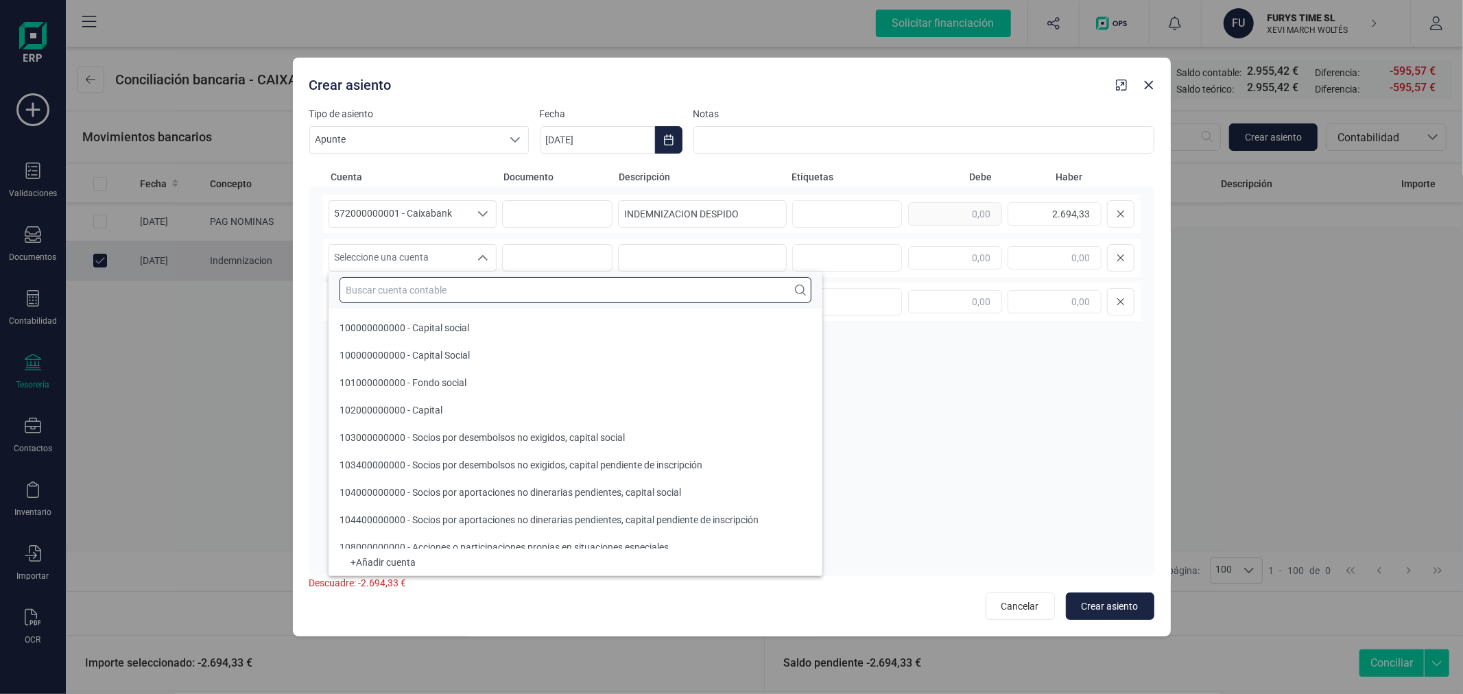
click at [458, 285] on input "text" at bounding box center [576, 290] width 472 height 26
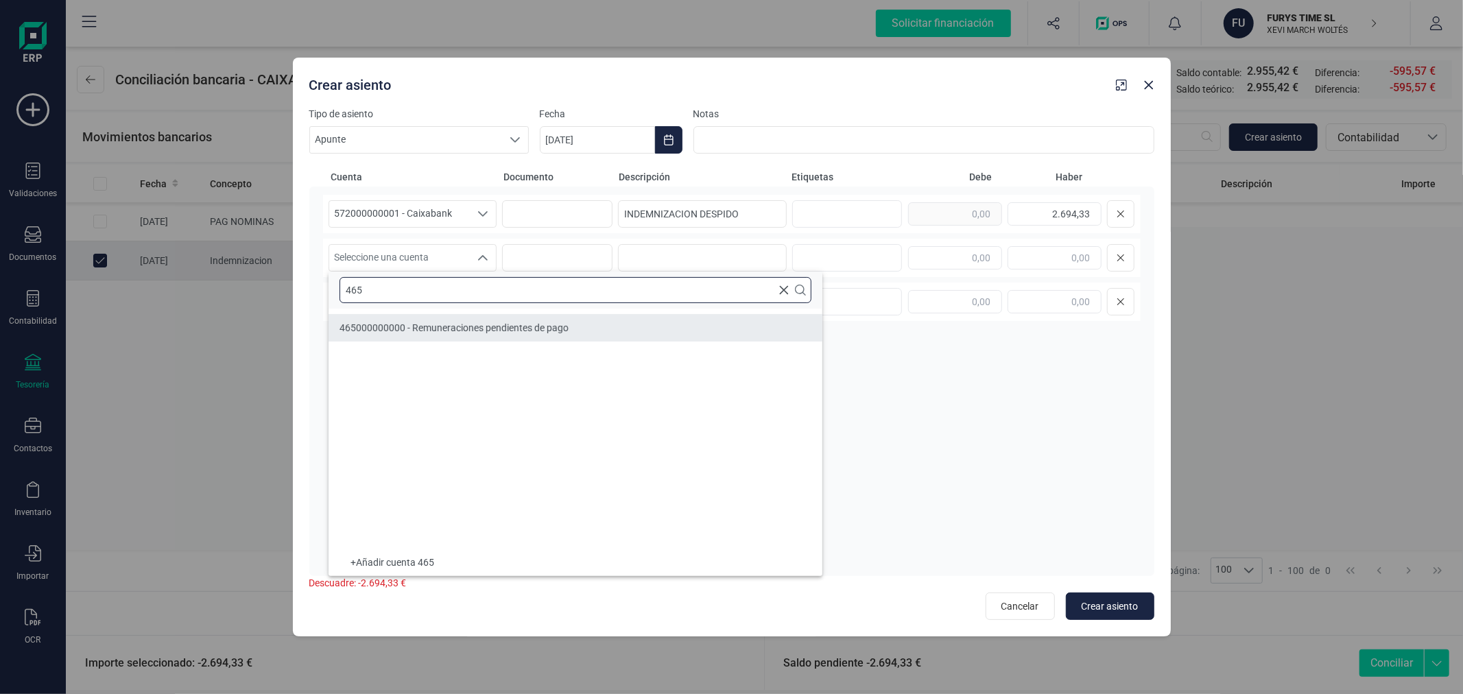
type input "465"
click at [537, 329] on span "465000000000 - Remuneraciones pendientes de pago" at bounding box center [454, 327] width 229 height 11
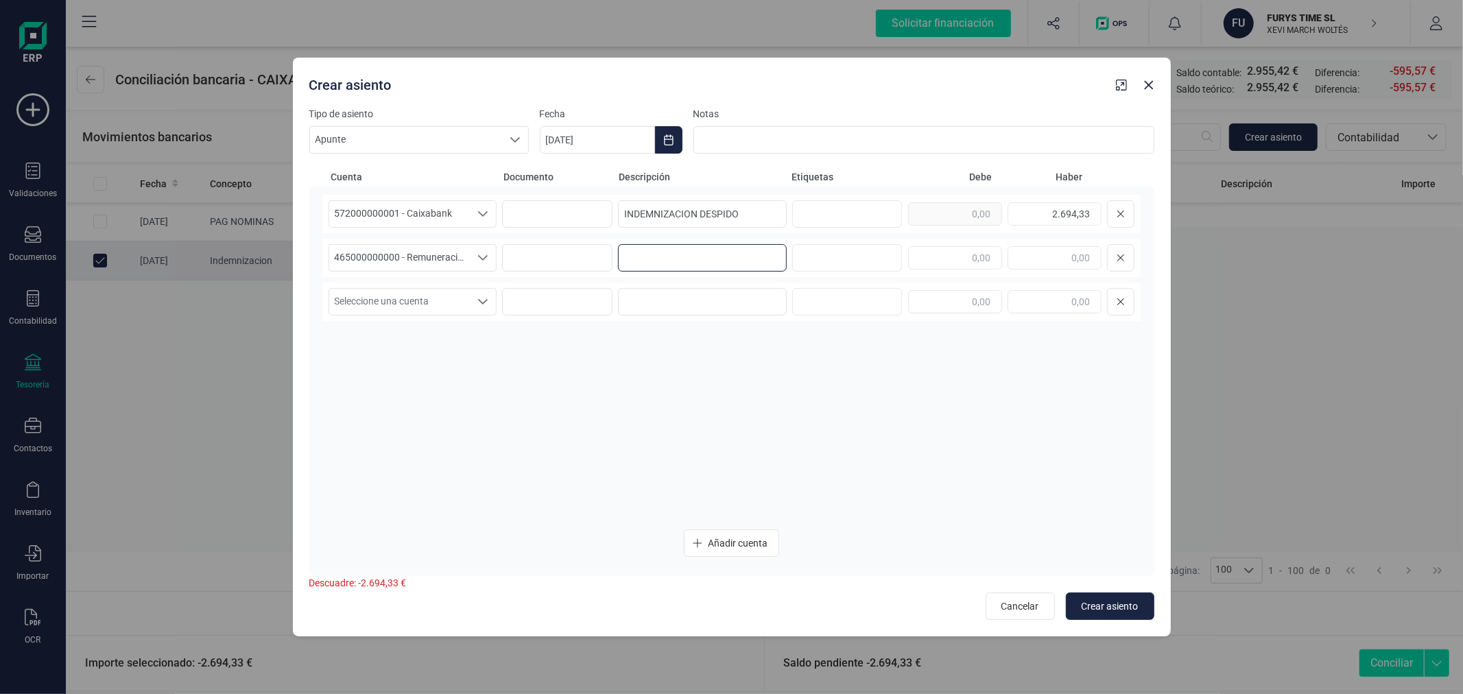
paste input "INDEMNIZACION DESPIDO"
type input "INDEMNIZACION DESPIDO"
type input "2.694,33"
click at [1106, 608] on span "Crear asiento" at bounding box center [1110, 607] width 57 height 14
type input "[DATE]"
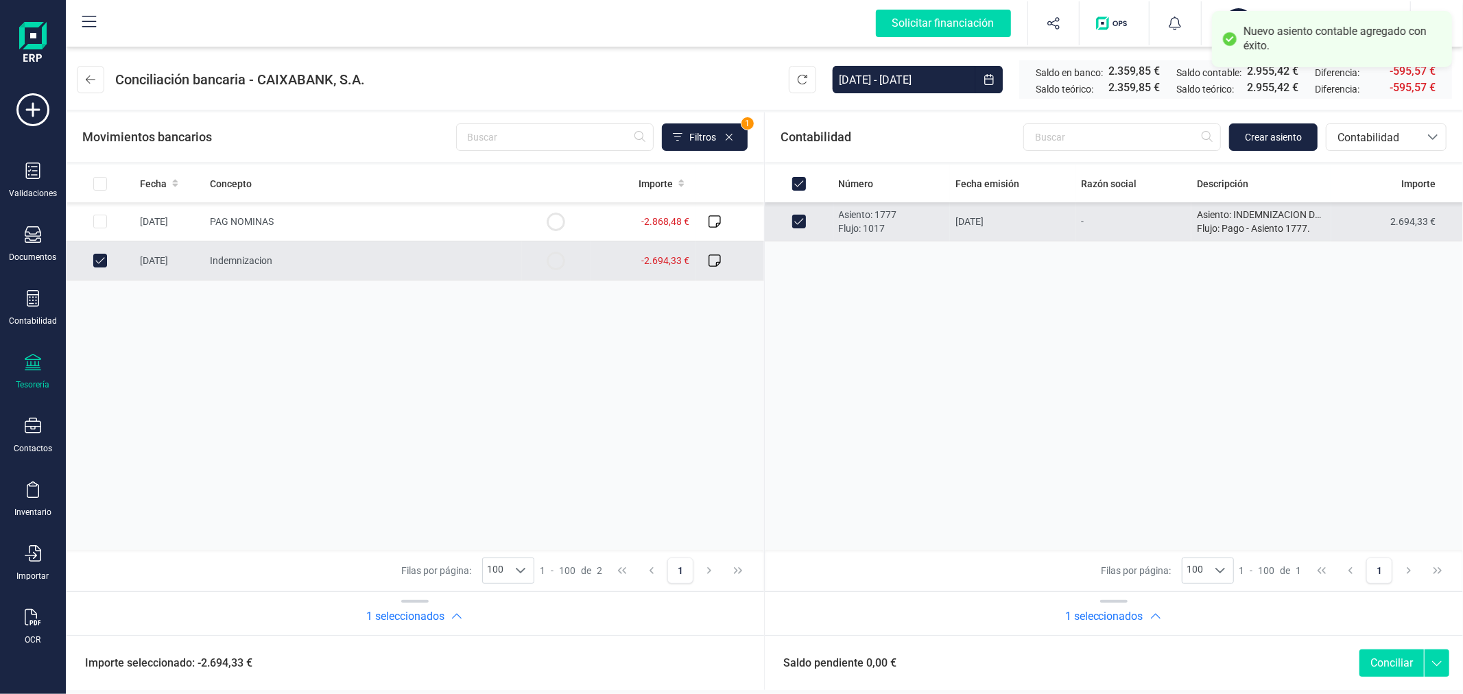
click at [1365, 661] on button "Conciliar" at bounding box center [1392, 663] width 64 height 27
checkbox input "false"
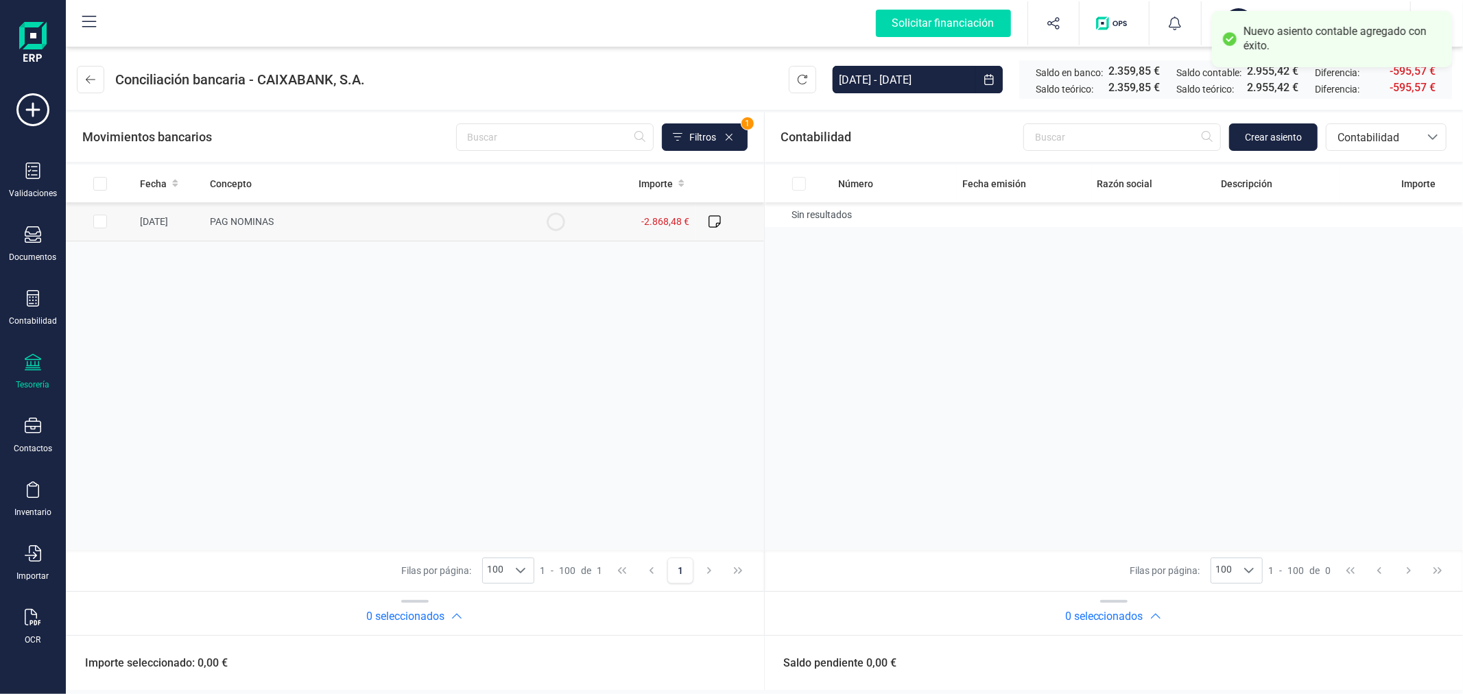
click at [103, 222] on input "Row Selected 20ffe0a9-0262-4253-81cc-018d360de4b5" at bounding box center [100, 222] width 14 height 14
checkbox input "true"
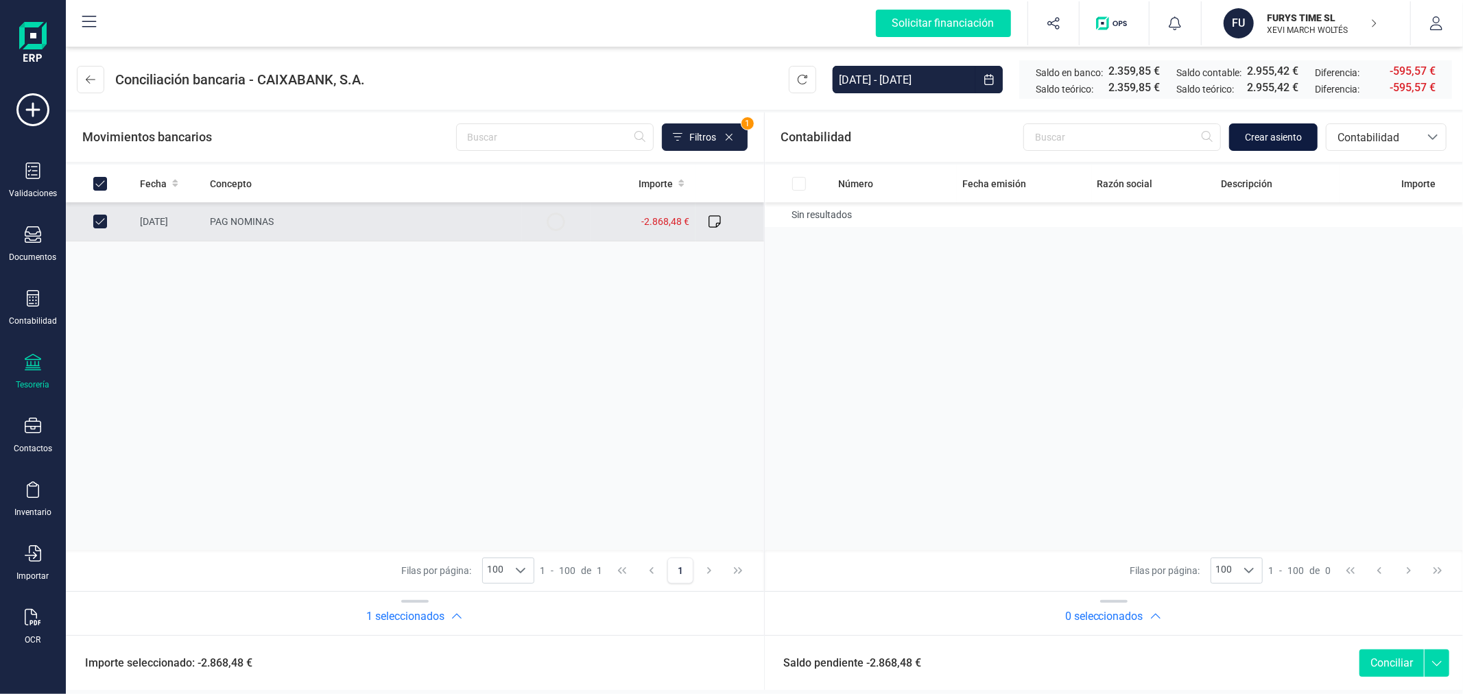
click at [1272, 134] on span "Crear asiento" at bounding box center [1273, 137] width 57 height 14
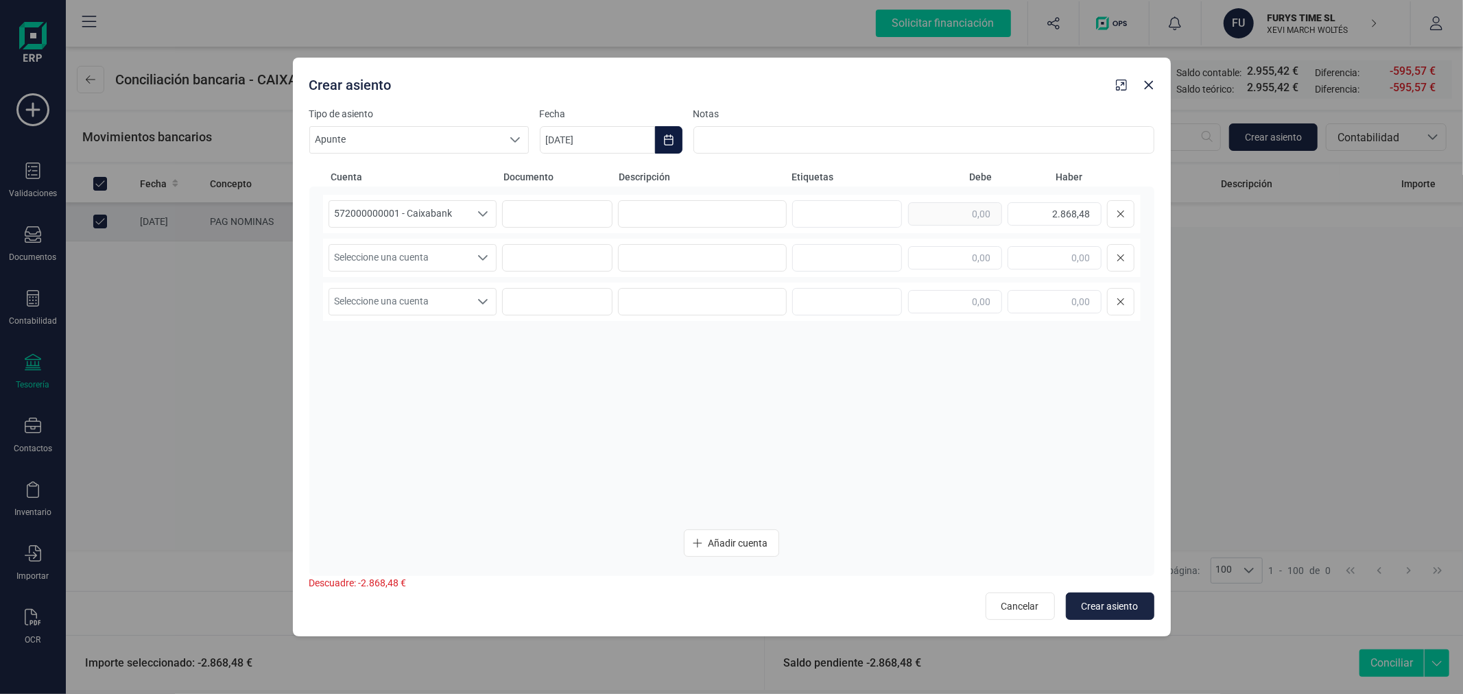
click at [670, 147] on button "Choose Date" at bounding box center [668, 139] width 27 height 27
click at [669, 252] on span "3" at bounding box center [673, 261] width 27 height 27
type input "[DATE]"
click at [701, 210] on input at bounding box center [702, 213] width 169 height 27
type input "NOMINA AGOSTO"
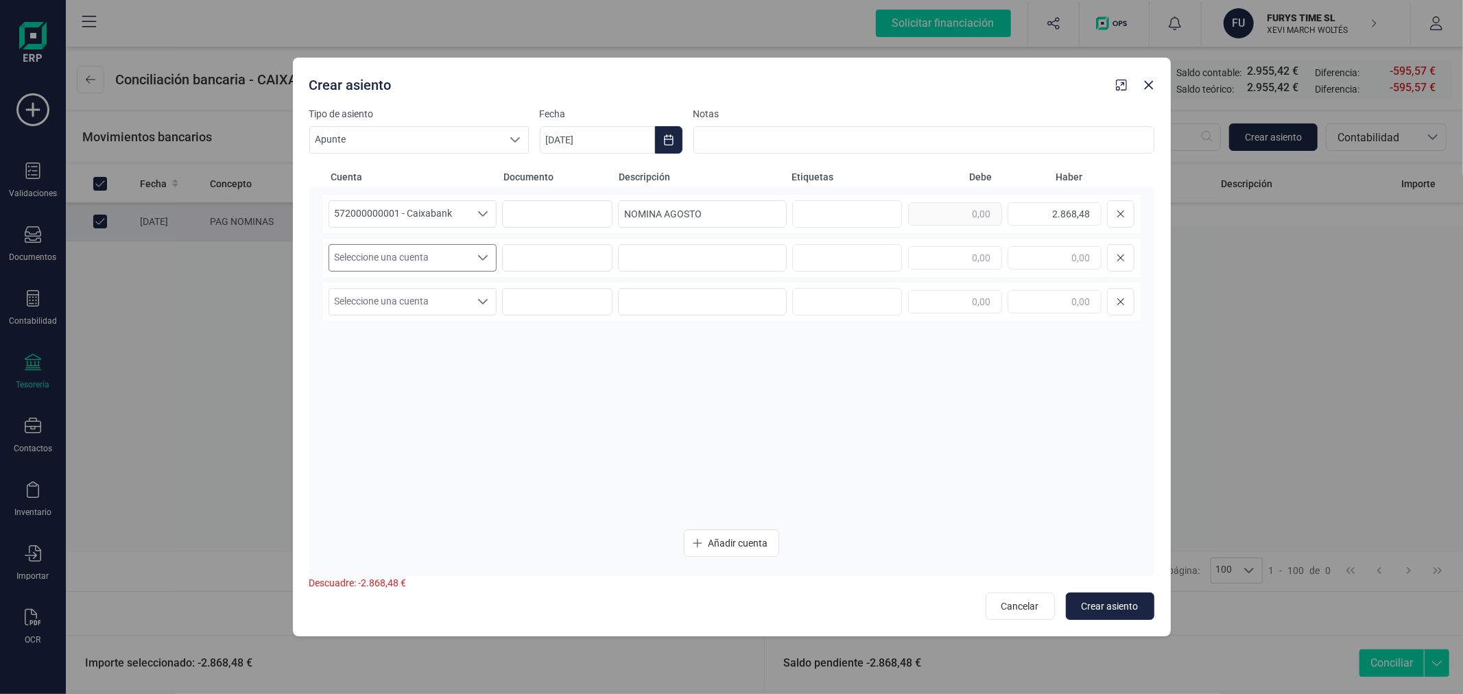
click at [405, 249] on span "Seleccione una cuenta" at bounding box center [399, 258] width 141 height 26
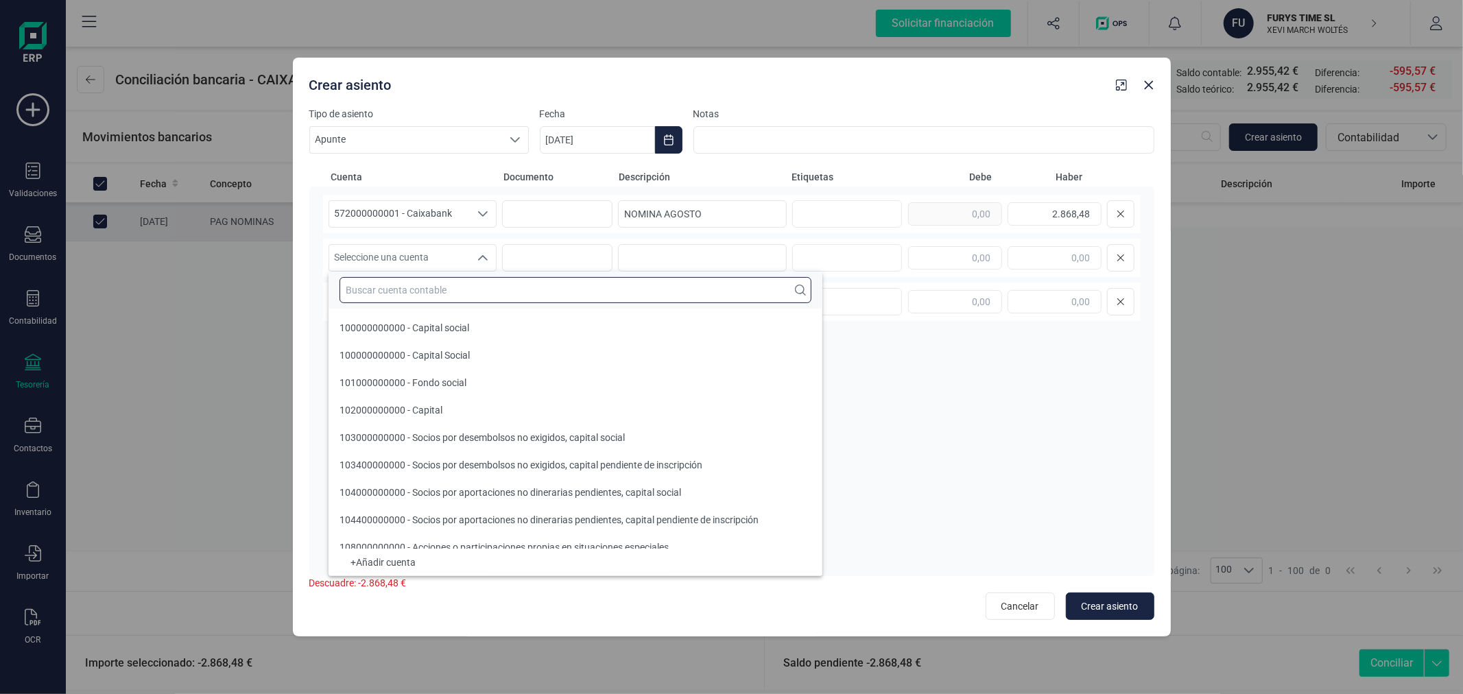
click at [423, 292] on input "text" at bounding box center [576, 290] width 472 height 26
click at [430, 289] on input "text" at bounding box center [576, 290] width 472 height 26
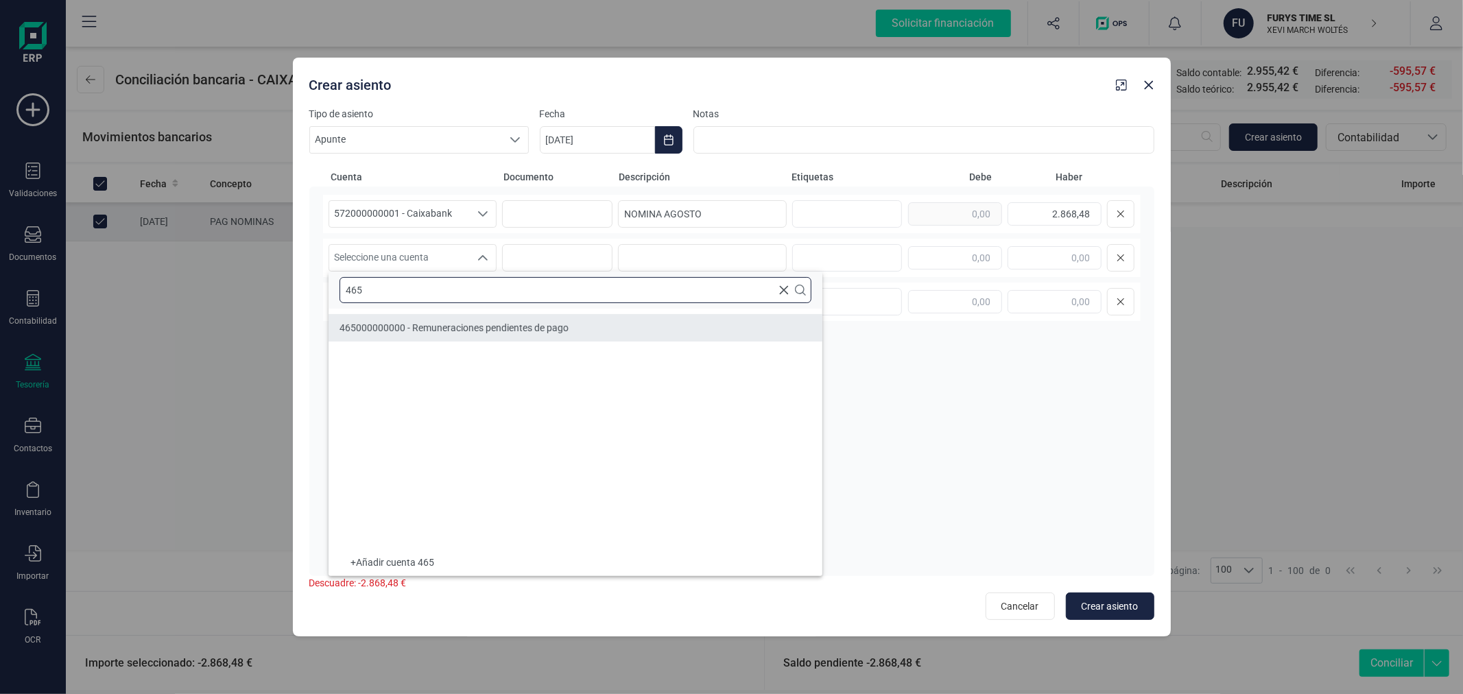
type input "465"
click at [466, 334] on div "465000000000 - Remuneraciones pendientes de pago" at bounding box center [454, 328] width 229 height 14
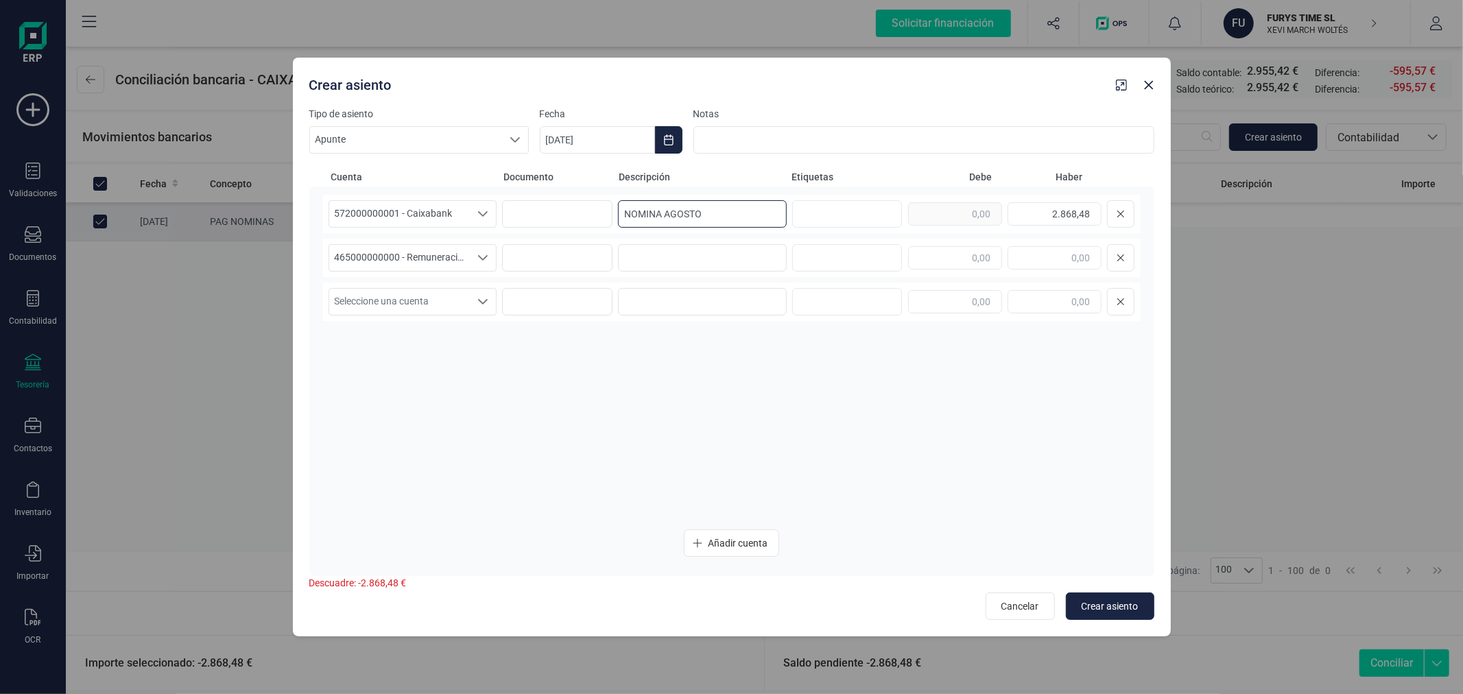
click at [719, 208] on input "NOMINA AGOSTO" at bounding box center [702, 213] width 169 height 27
click at [714, 255] on input at bounding box center [702, 257] width 169 height 27
paste input "NOMINA AGOSTO"
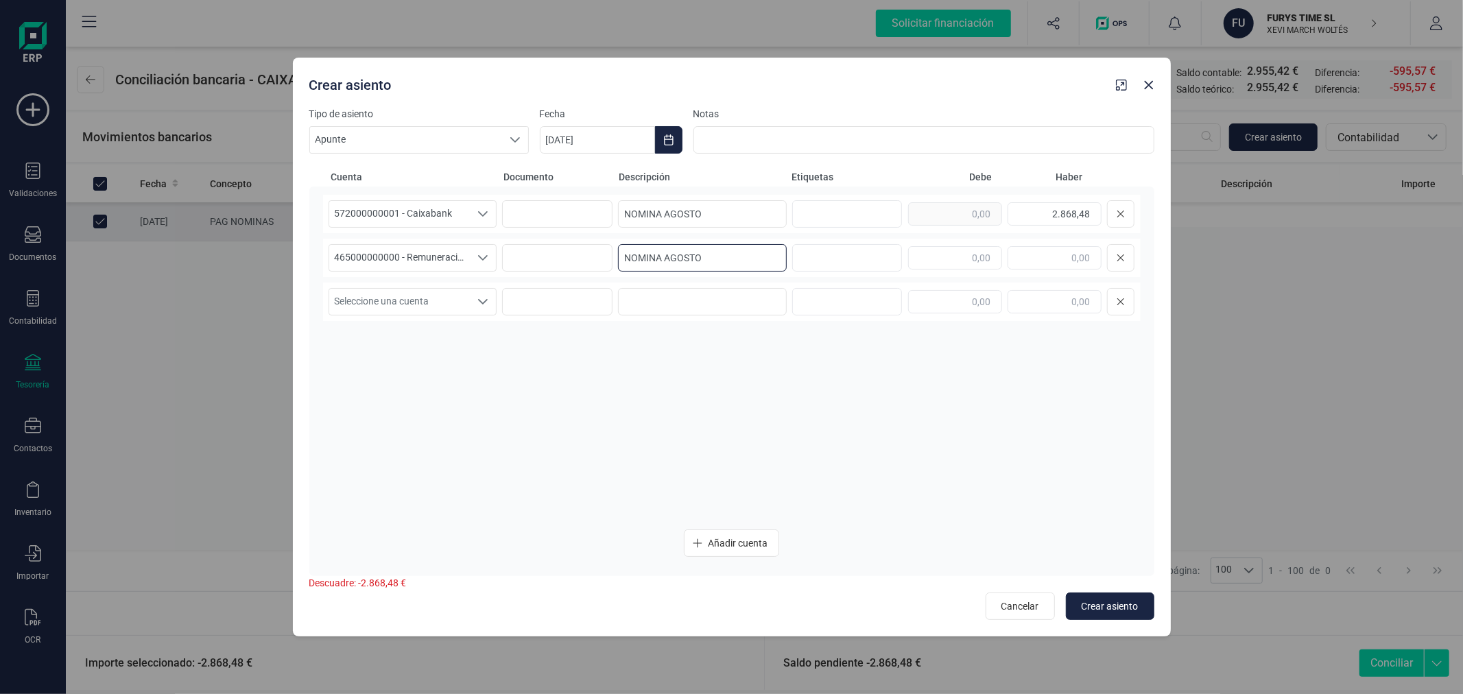
type input "NOMINA AGOSTO"
type input "2.868,48"
drag, startPoint x: 726, startPoint y: 217, endPoint x: 661, endPoint y: 211, distance: 64.8
click at [661, 211] on input "NOMINA AGOSTO" at bounding box center [702, 213] width 169 height 27
type input "NOMINA"
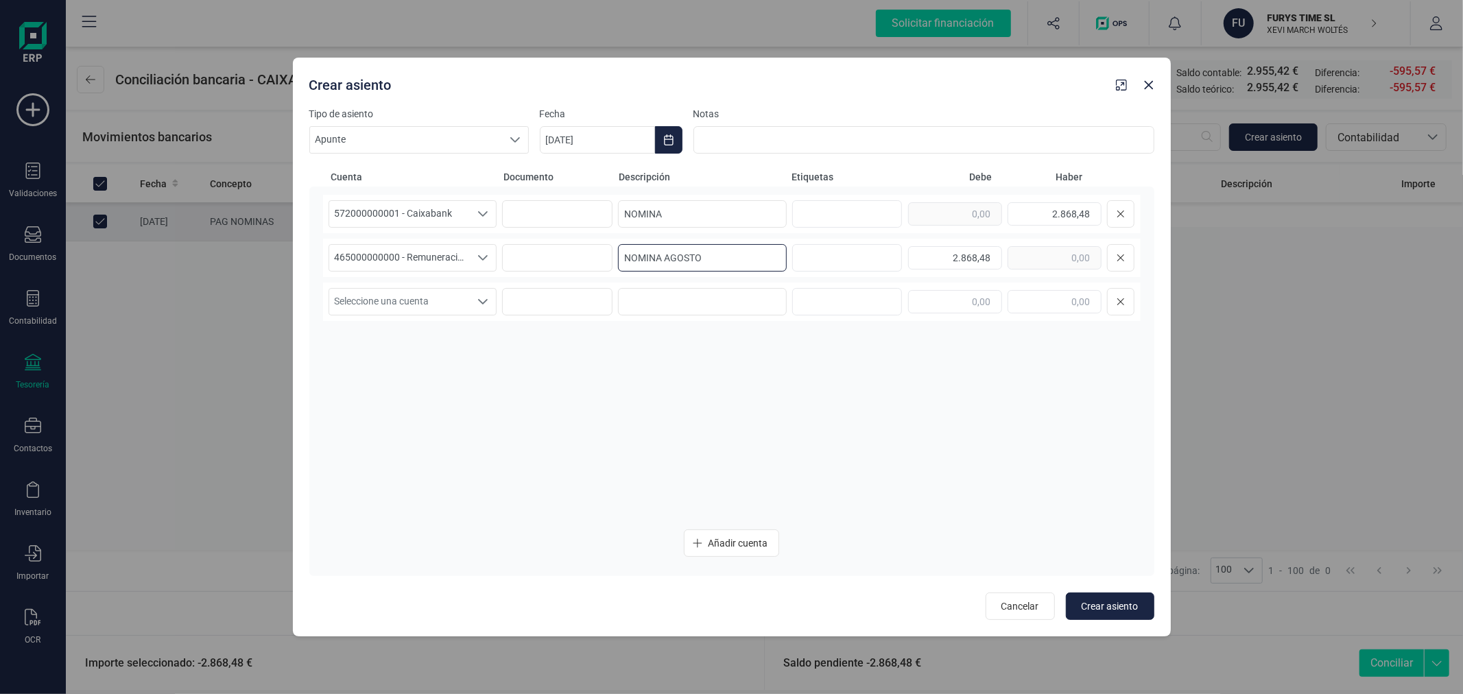
drag, startPoint x: 716, startPoint y: 252, endPoint x: 662, endPoint y: 250, distance: 54.2
click at [662, 250] on input "NOMINA AGOSTO" at bounding box center [702, 257] width 169 height 27
type input "NOMINA"
click at [1107, 606] on span "Crear asiento" at bounding box center [1110, 607] width 57 height 14
type input "[DATE]"
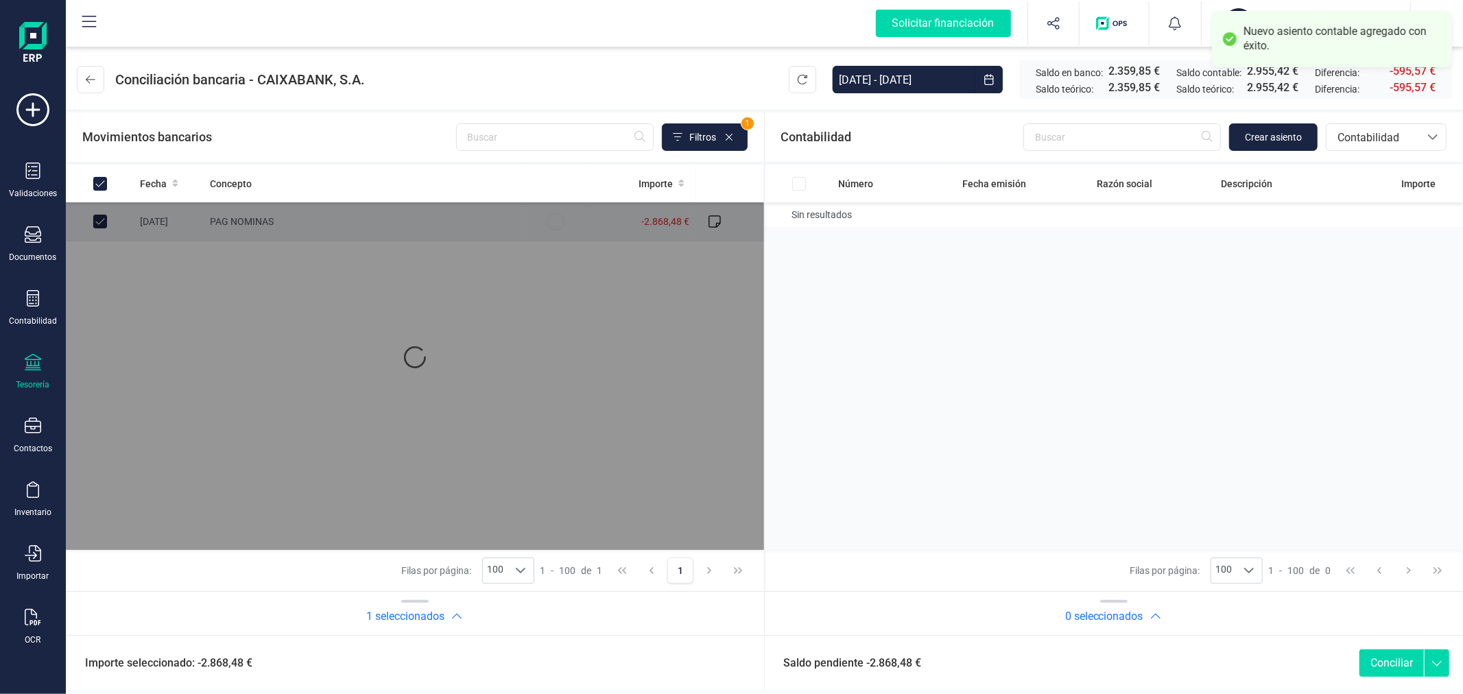
checkbox input "true"
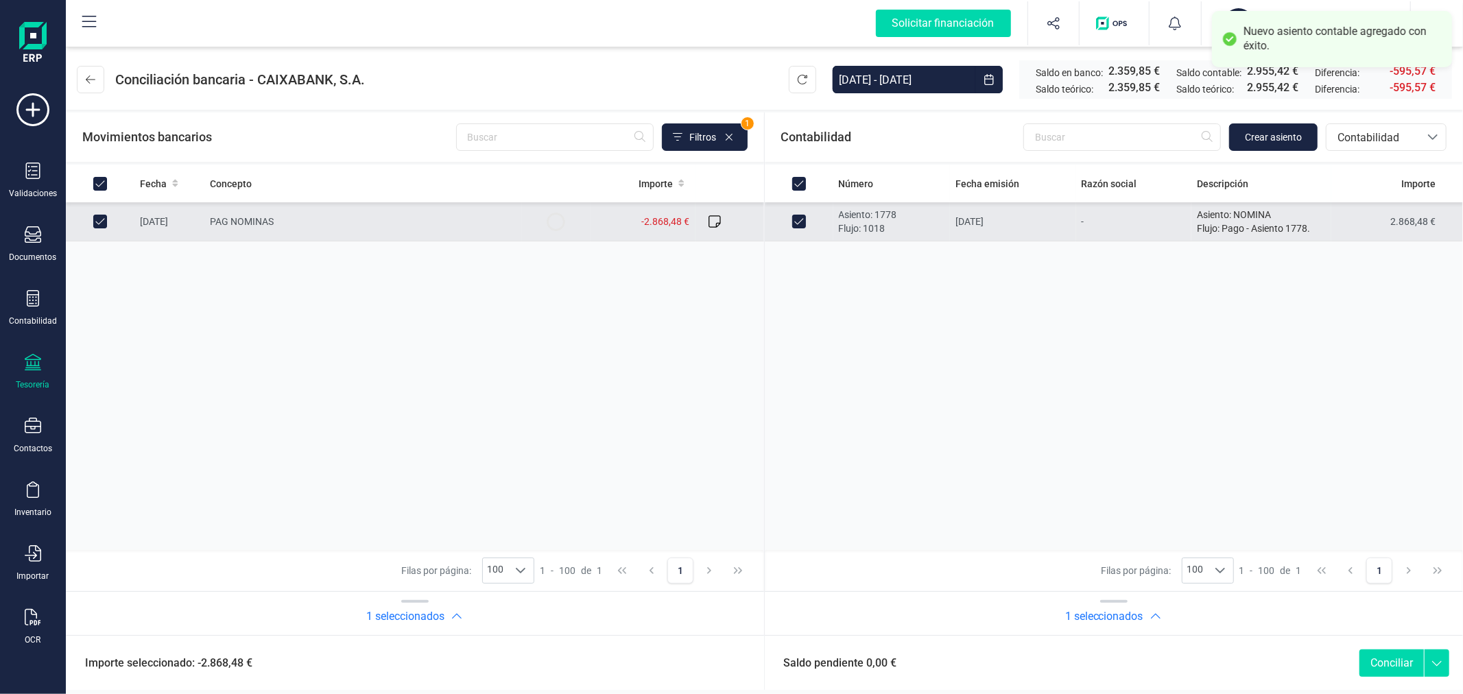
click at [1391, 659] on button "Conciliar" at bounding box center [1392, 663] width 64 height 27
checkbox input "false"
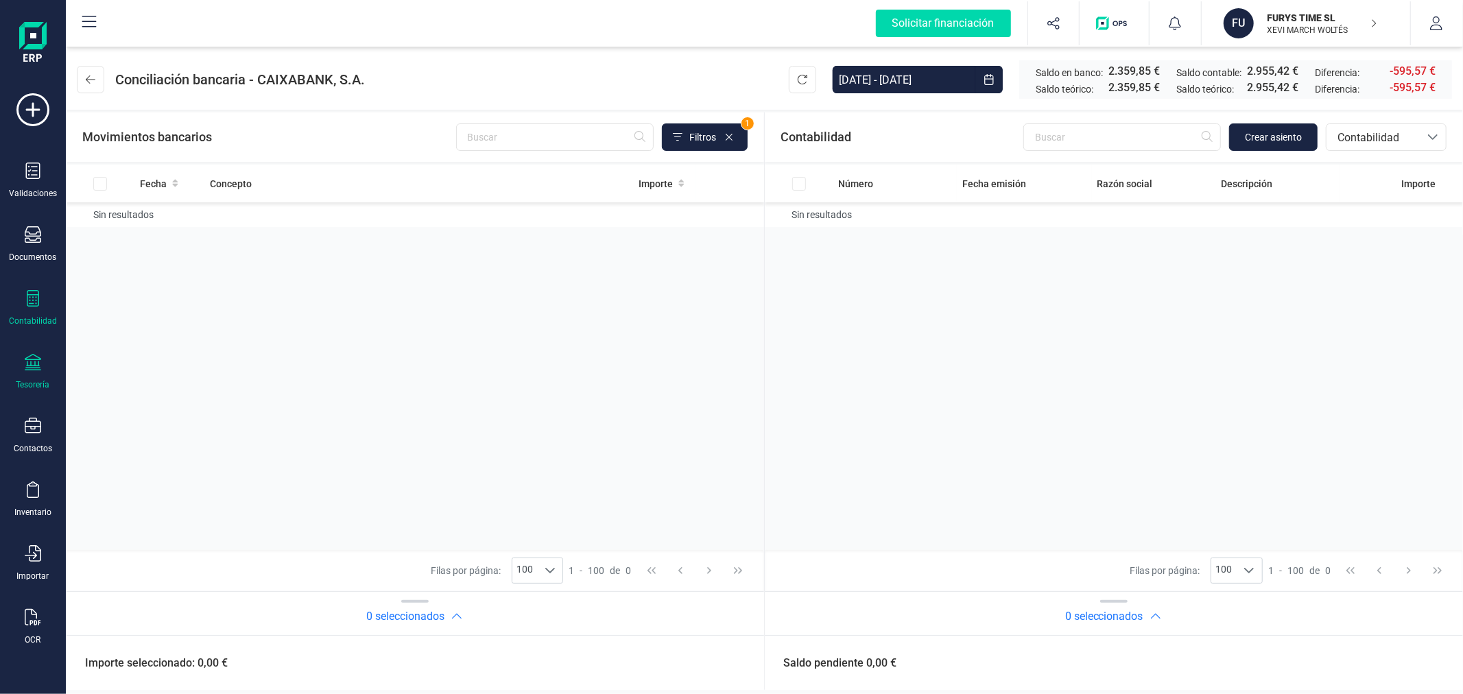
click at [28, 291] on icon at bounding box center [33, 298] width 12 height 16
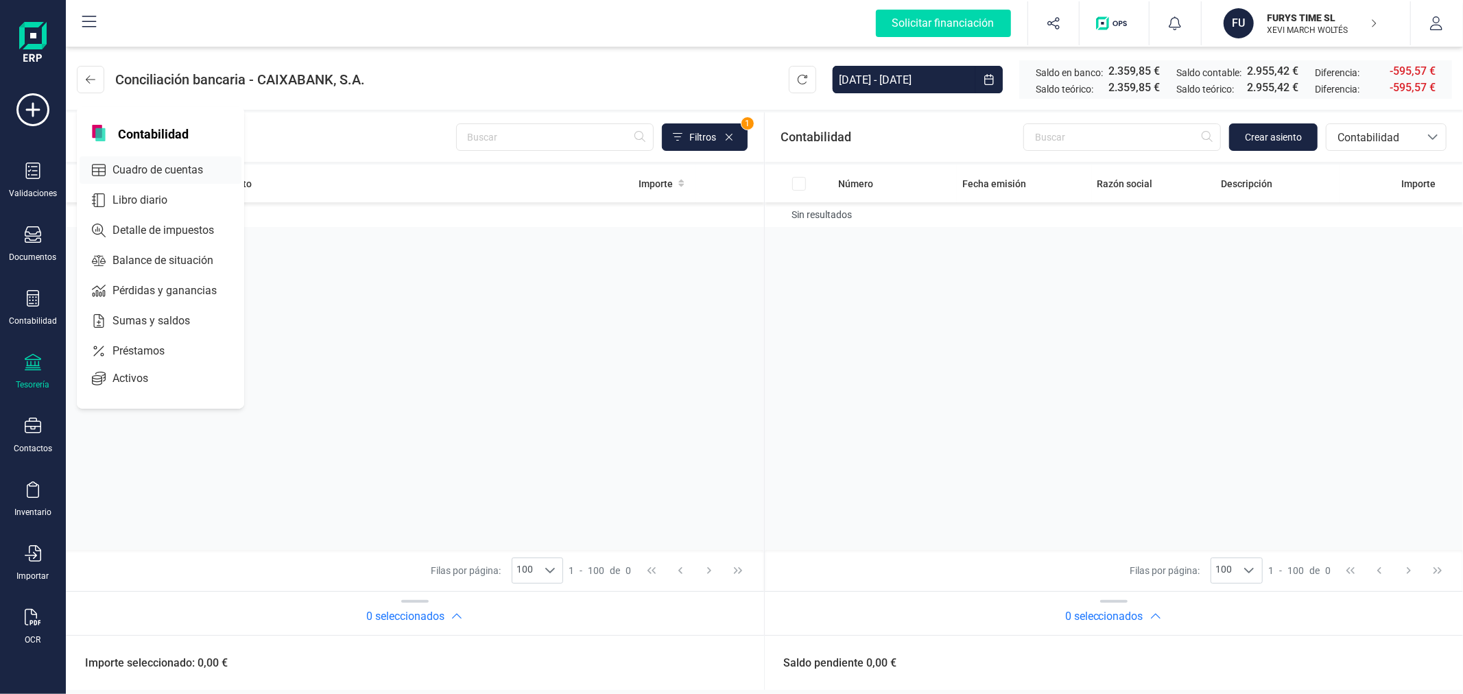
click at [161, 169] on span "Cuadro de cuentas" at bounding box center [167, 170] width 121 height 16
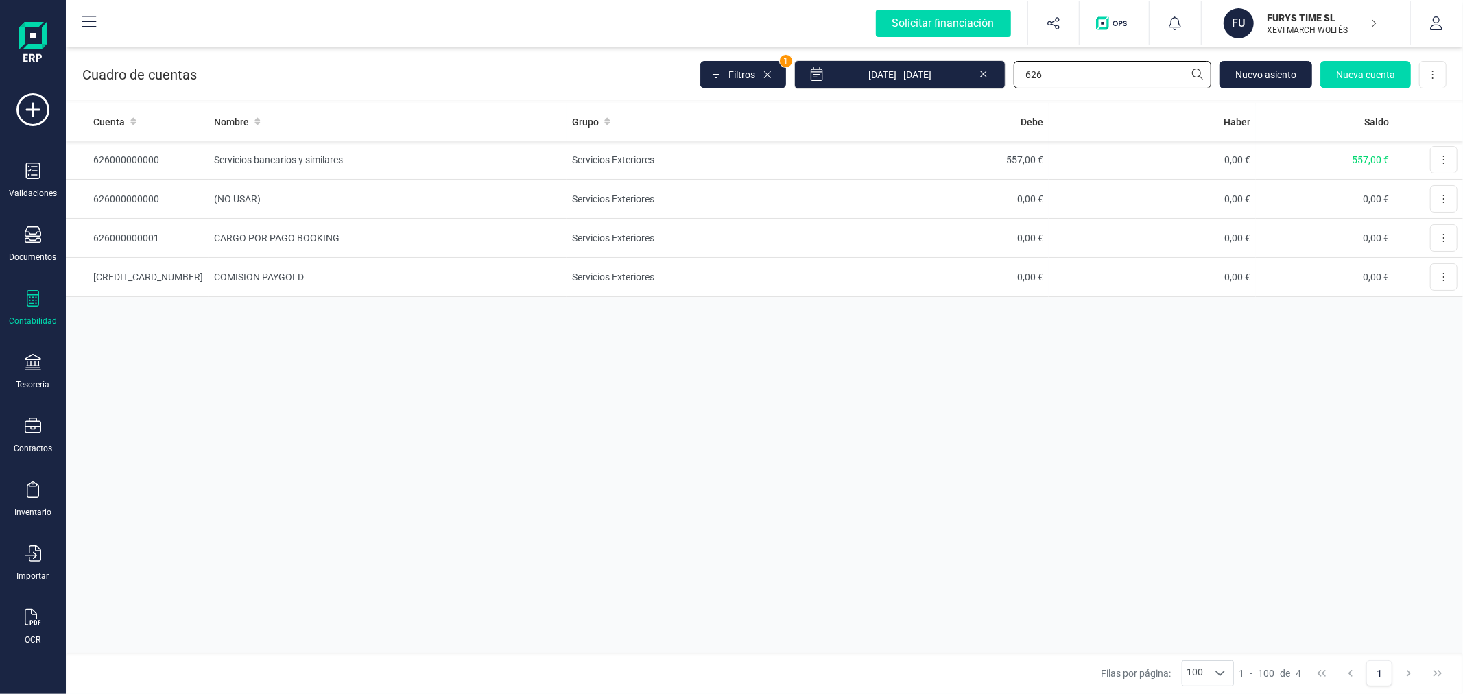
click at [1066, 77] on input "626" at bounding box center [1113, 74] width 198 height 27
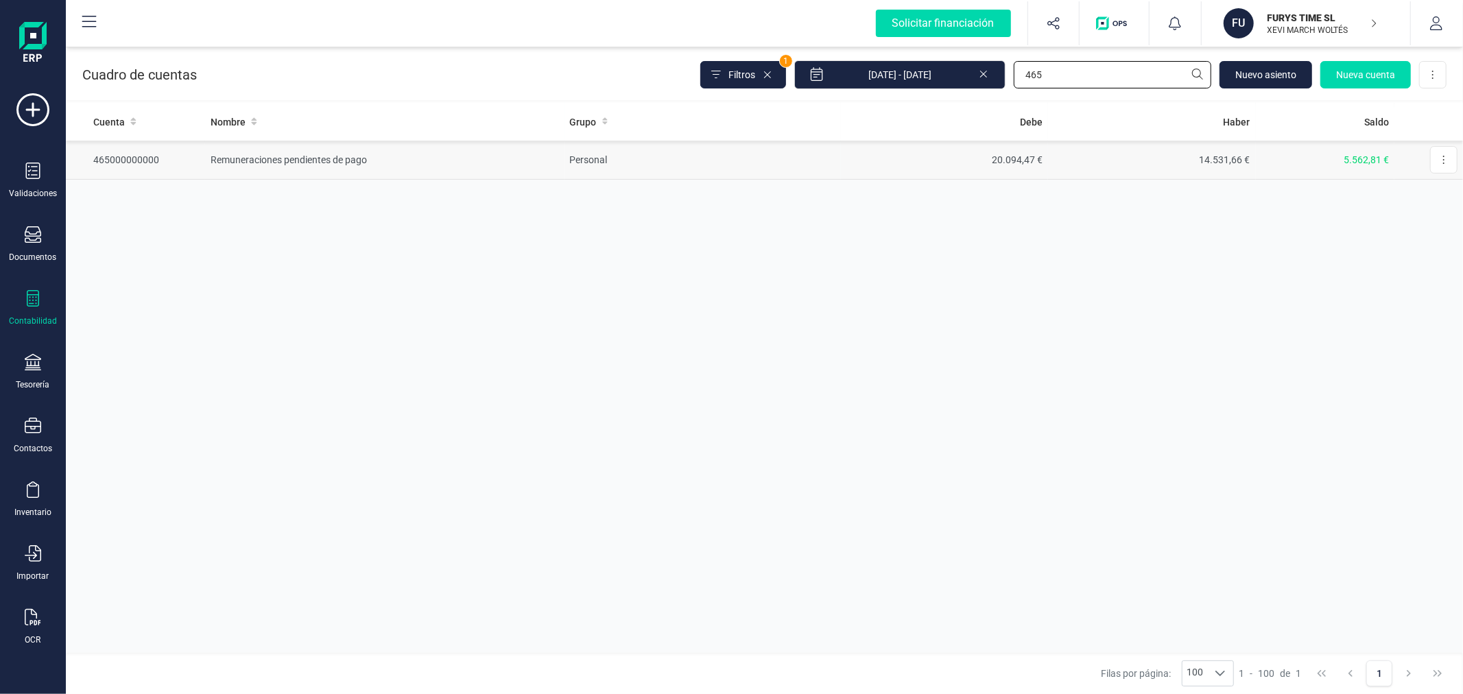
type input "465"
click at [476, 158] on td "Remuneraciones pendientes de pago" at bounding box center [384, 160] width 359 height 39
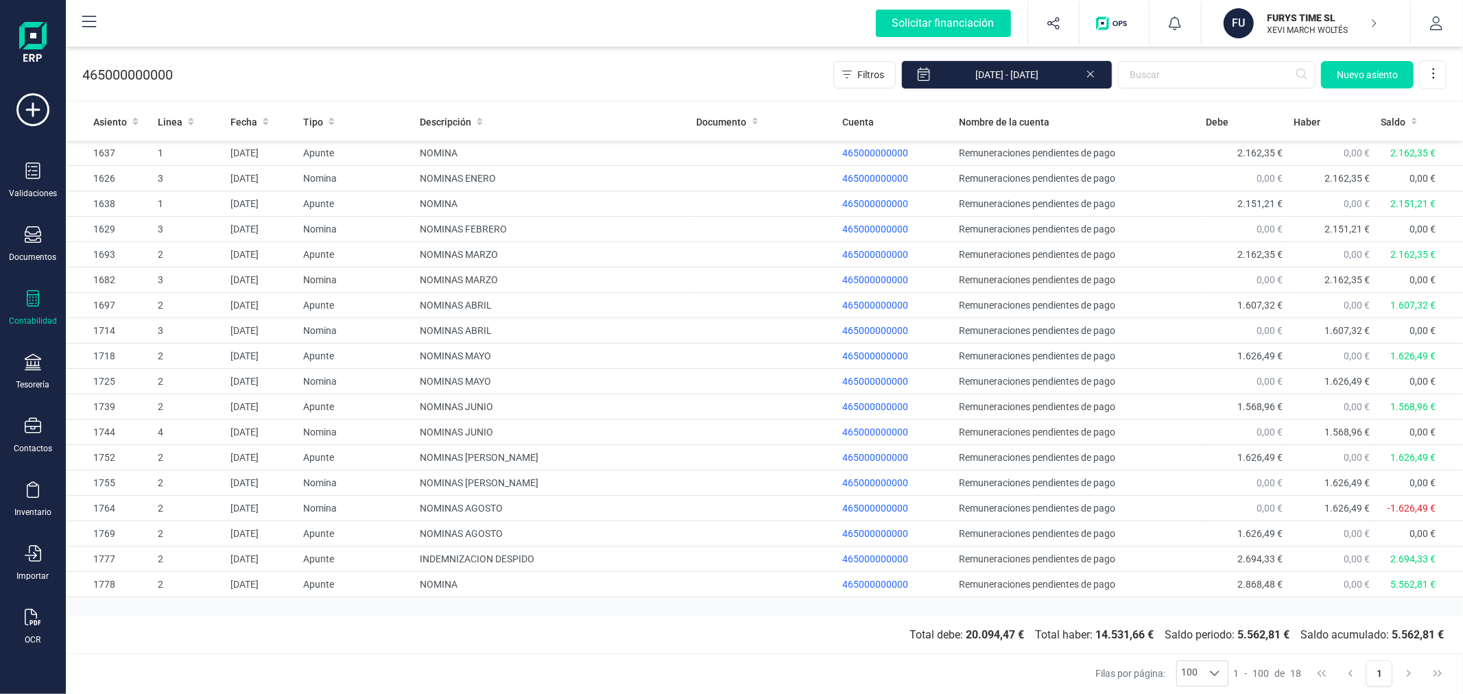
click at [31, 320] on div "Contabilidad" at bounding box center [33, 321] width 48 height 11
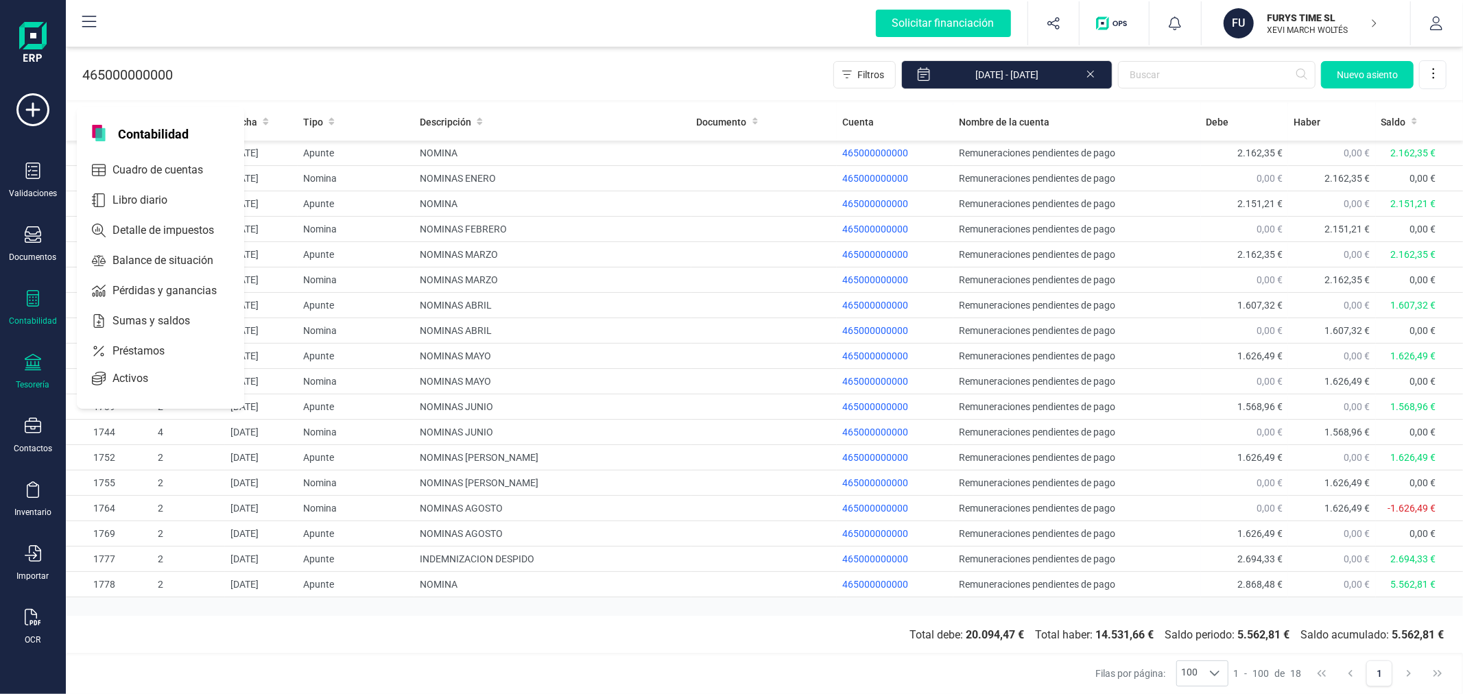
click at [33, 359] on icon at bounding box center [33, 362] width 16 height 16
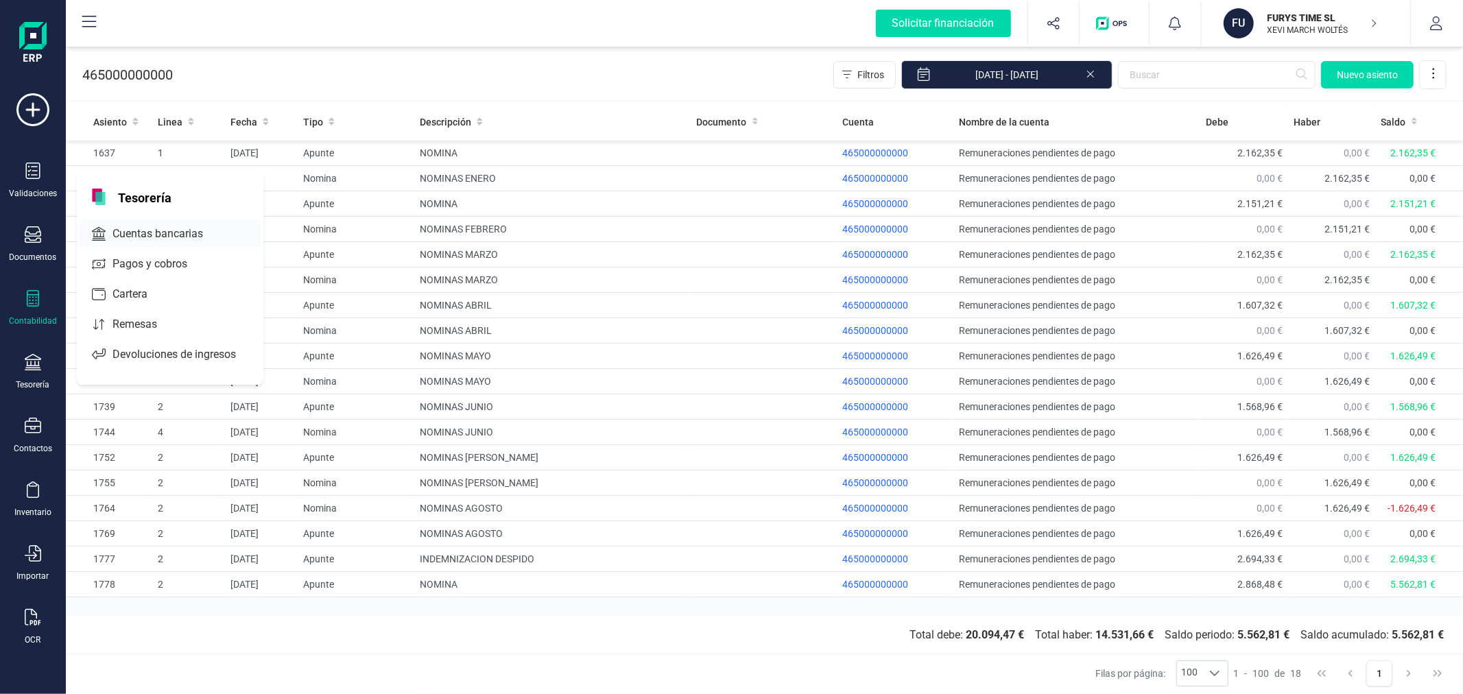
click at [158, 237] on span "Cuentas bancarias" at bounding box center [167, 234] width 121 height 16
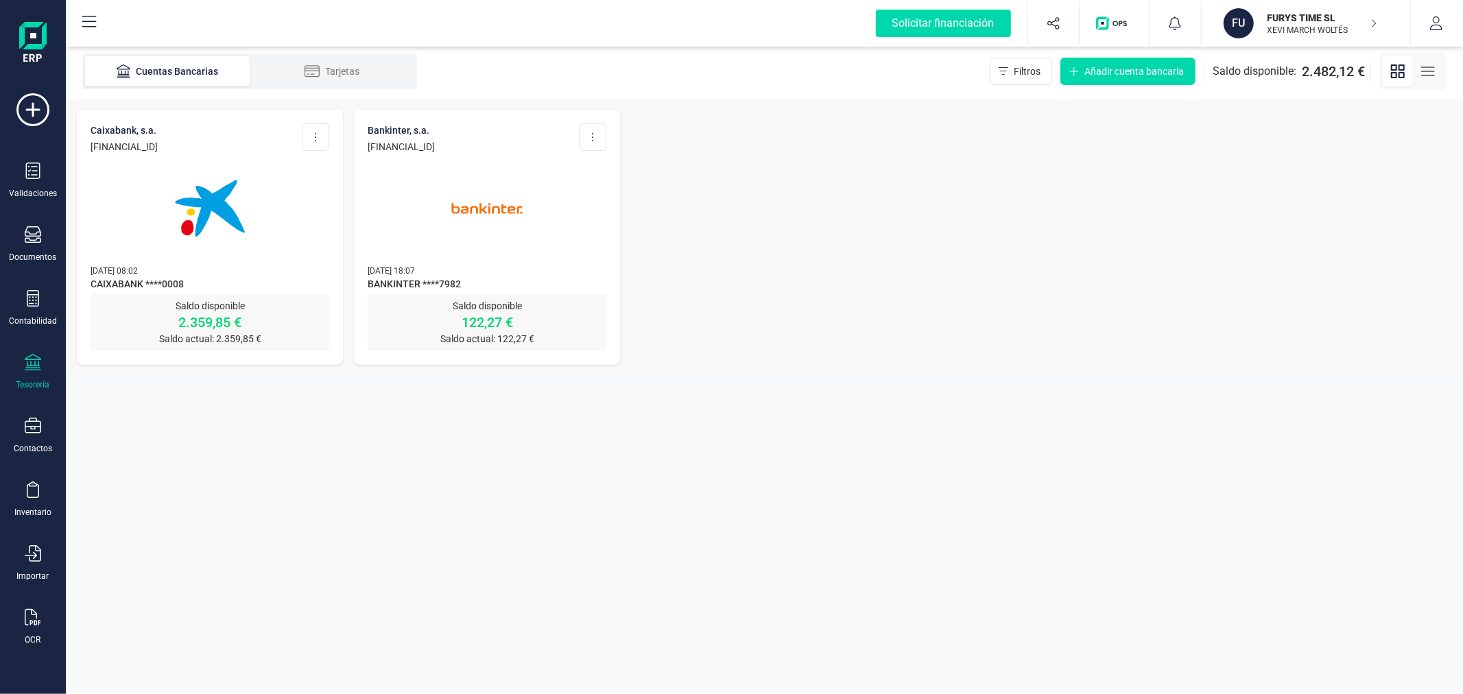
click at [1326, 19] on p "FURYS TIME SL" at bounding box center [1323, 18] width 110 height 14
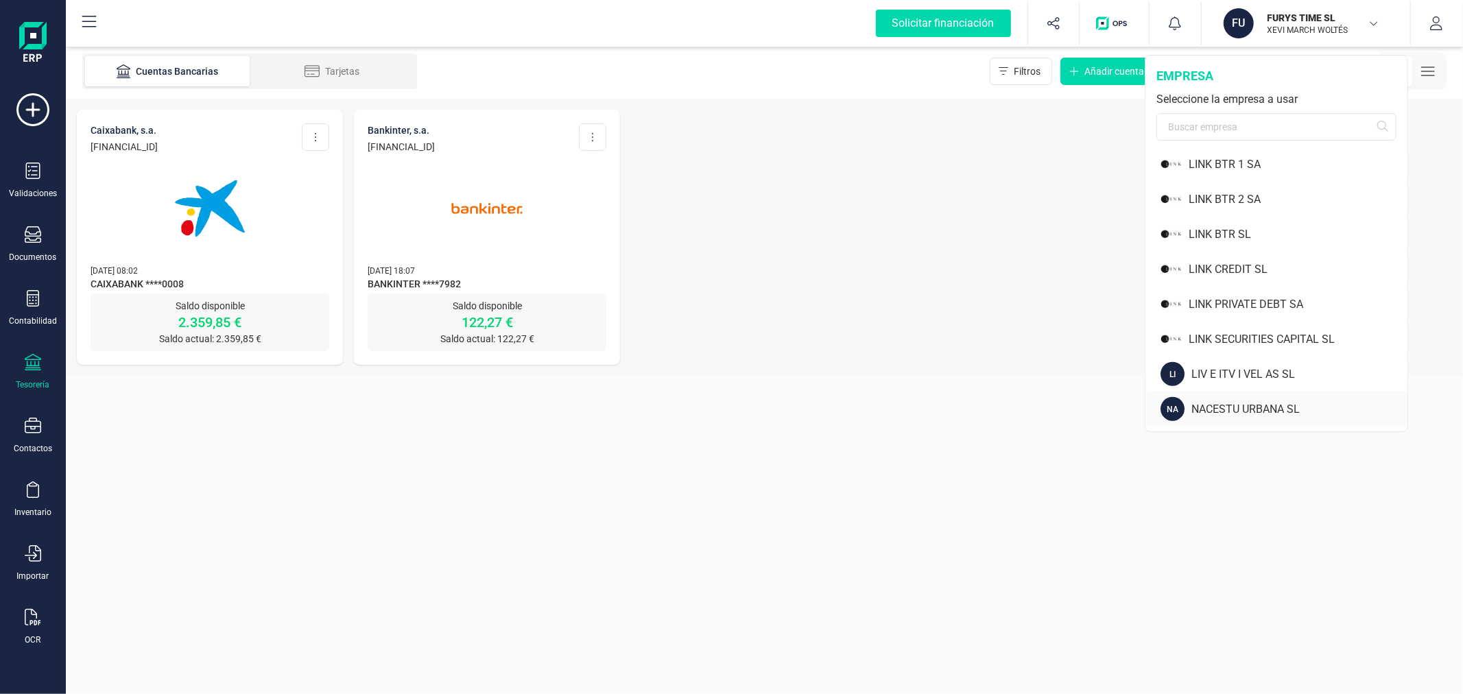
scroll to position [991, 0]
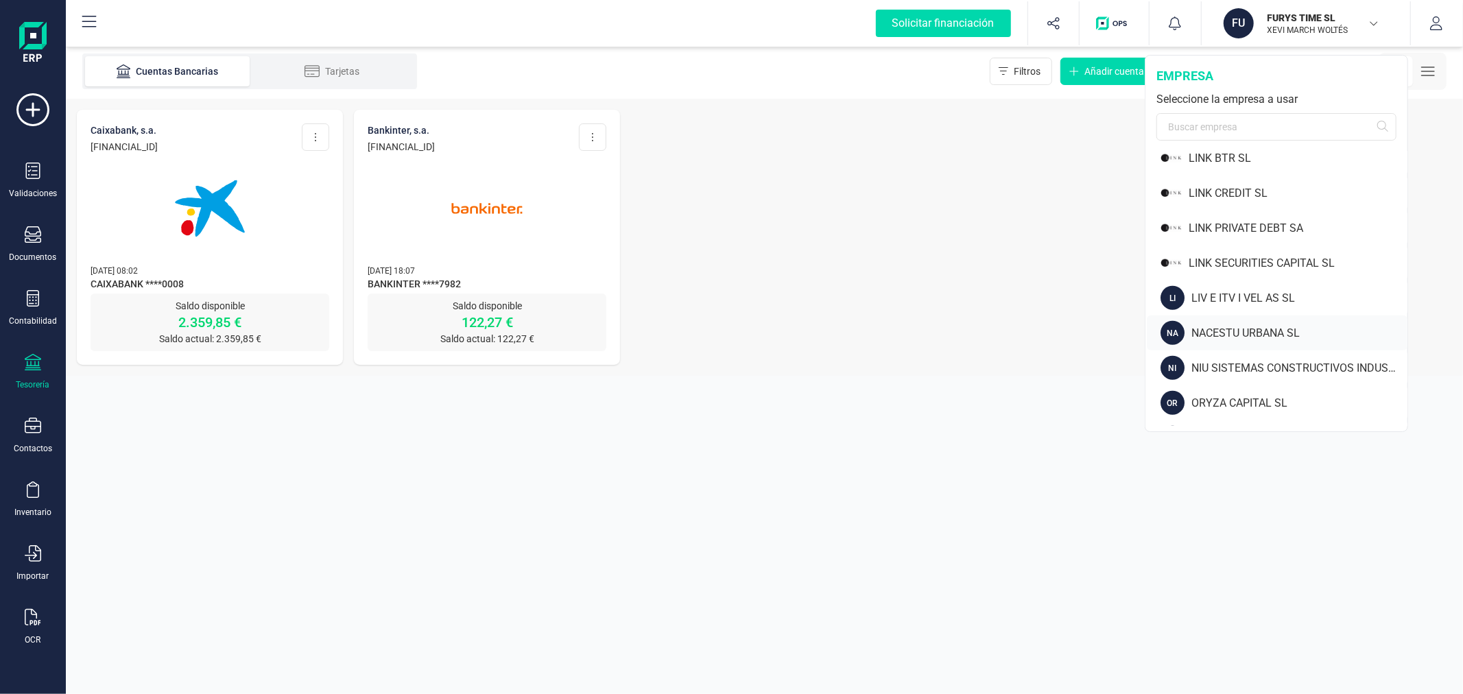
click at [1215, 399] on div "ORYZA CAPITAL SL" at bounding box center [1300, 403] width 216 height 16
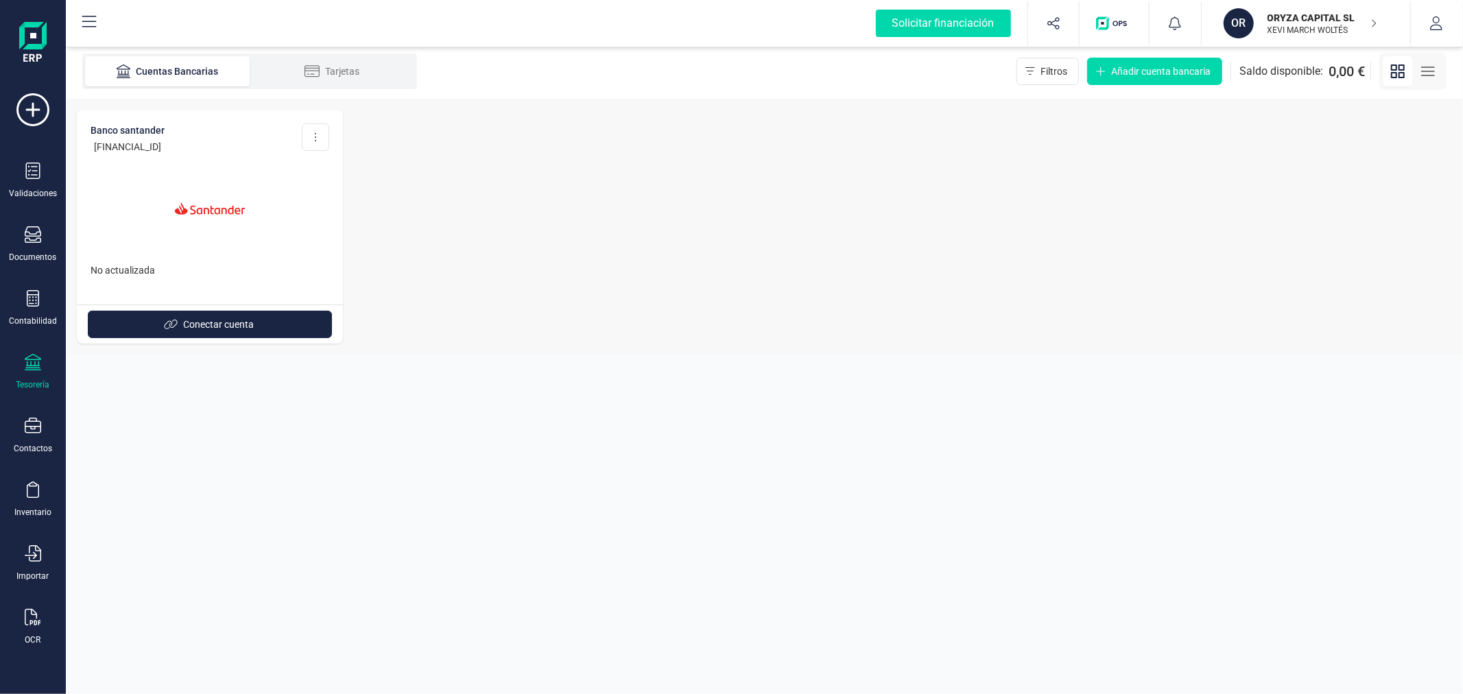
click at [1321, 29] on p "XEVI MARCH WOLTÉS" at bounding box center [1323, 30] width 110 height 11
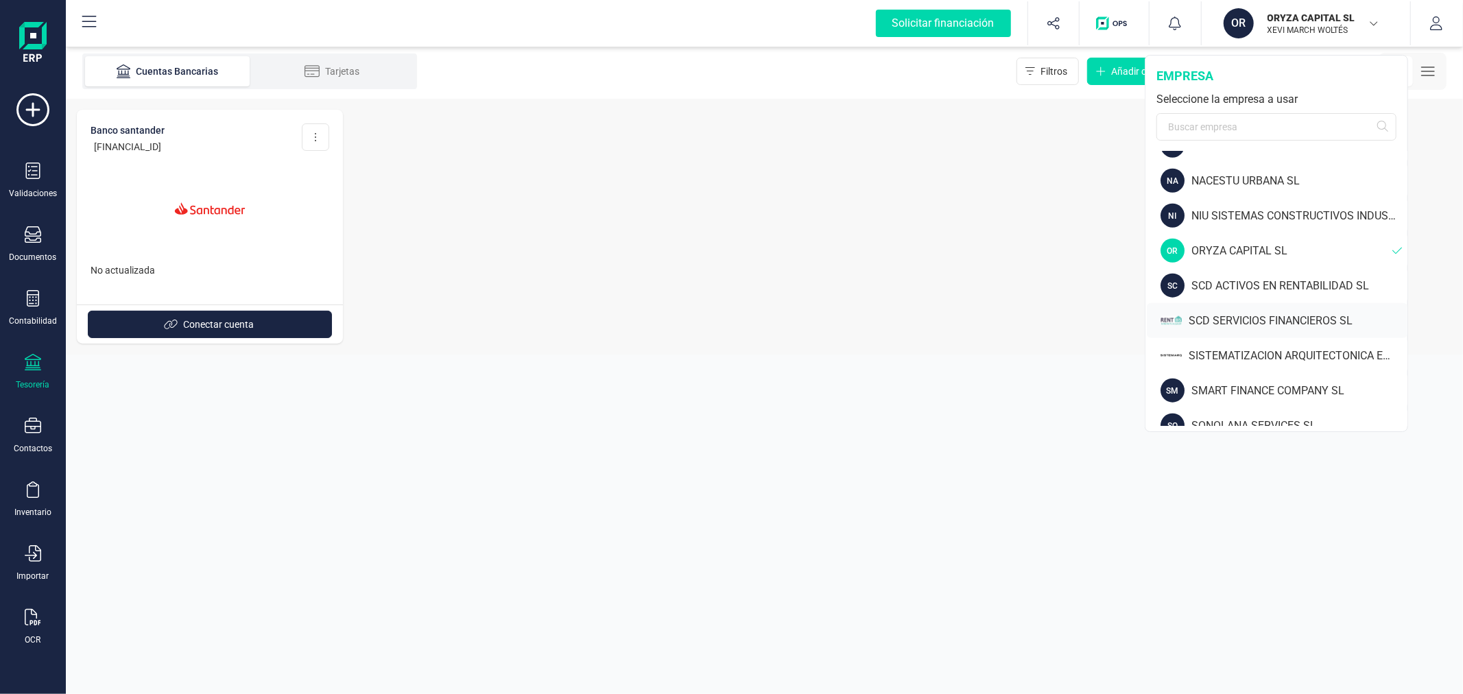
scroll to position [1219, 0]
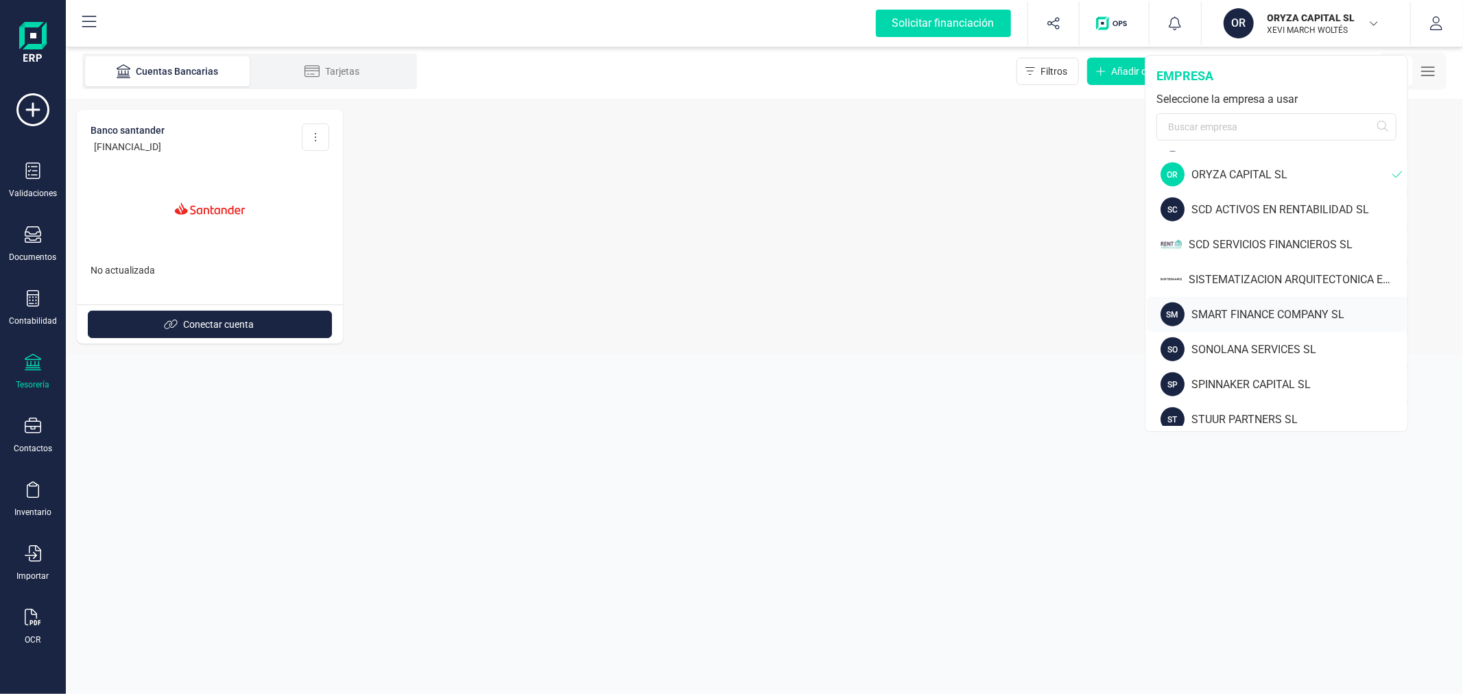
click at [1213, 310] on div "SMART FINANCE COMPANY SL" at bounding box center [1300, 315] width 216 height 16
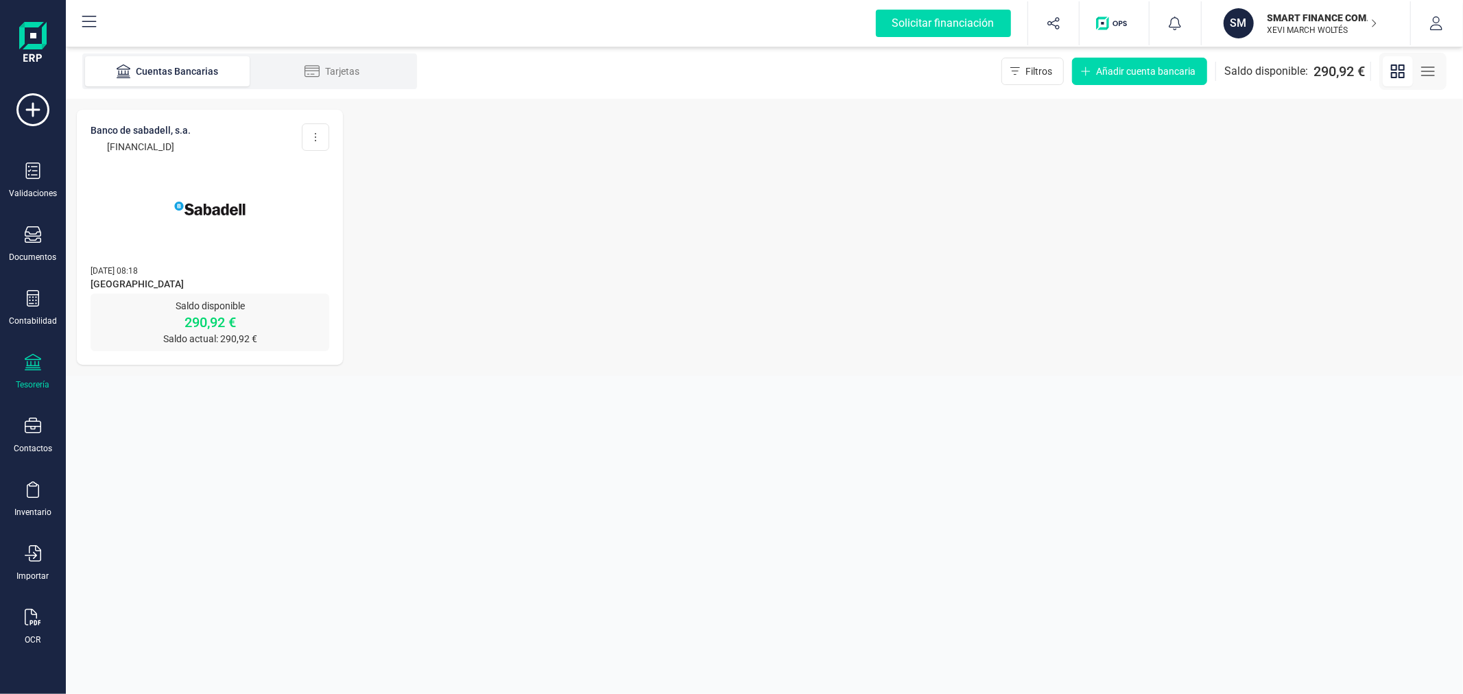
click at [217, 195] on img at bounding box center [209, 208] width 115 height 115
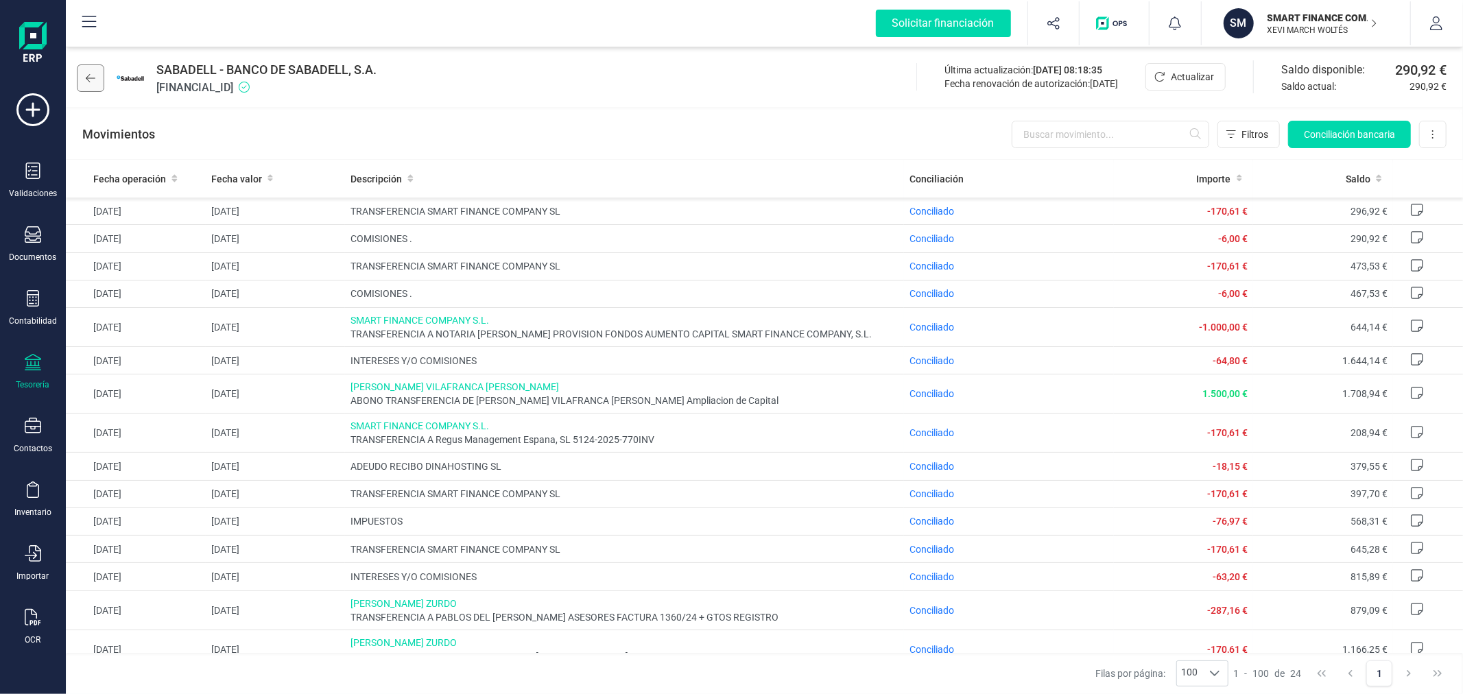
click at [93, 84] on button at bounding box center [90, 77] width 27 height 27
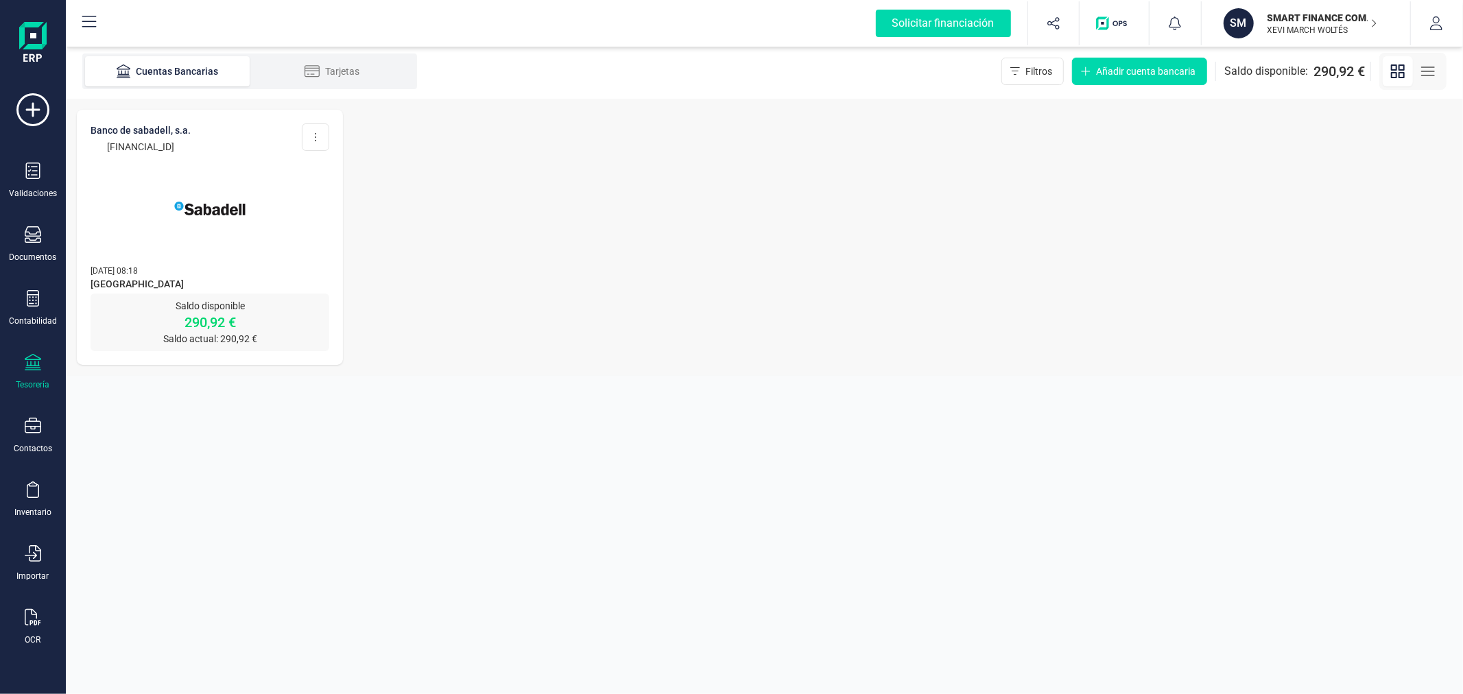
click at [1290, 25] on p "XEVI MARCH WOLTÉS" at bounding box center [1323, 30] width 110 height 11
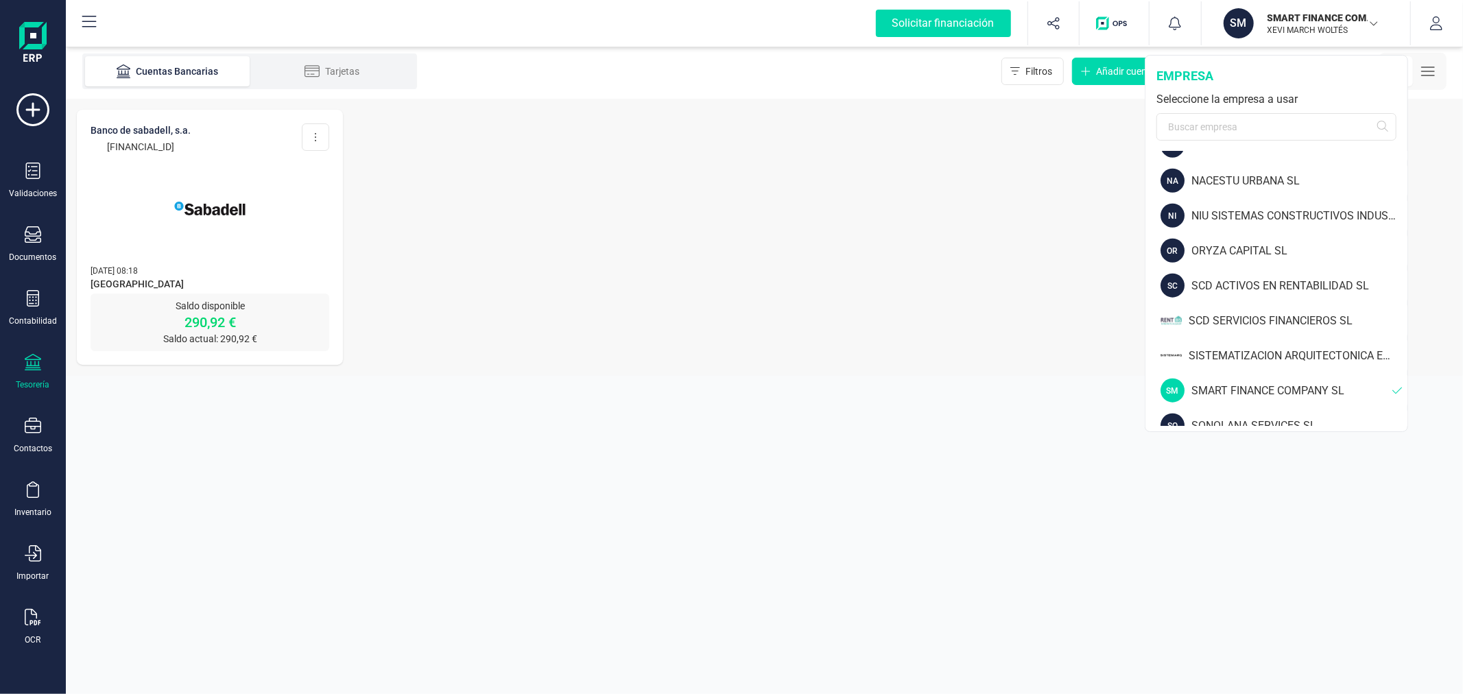
scroll to position [1372, 0]
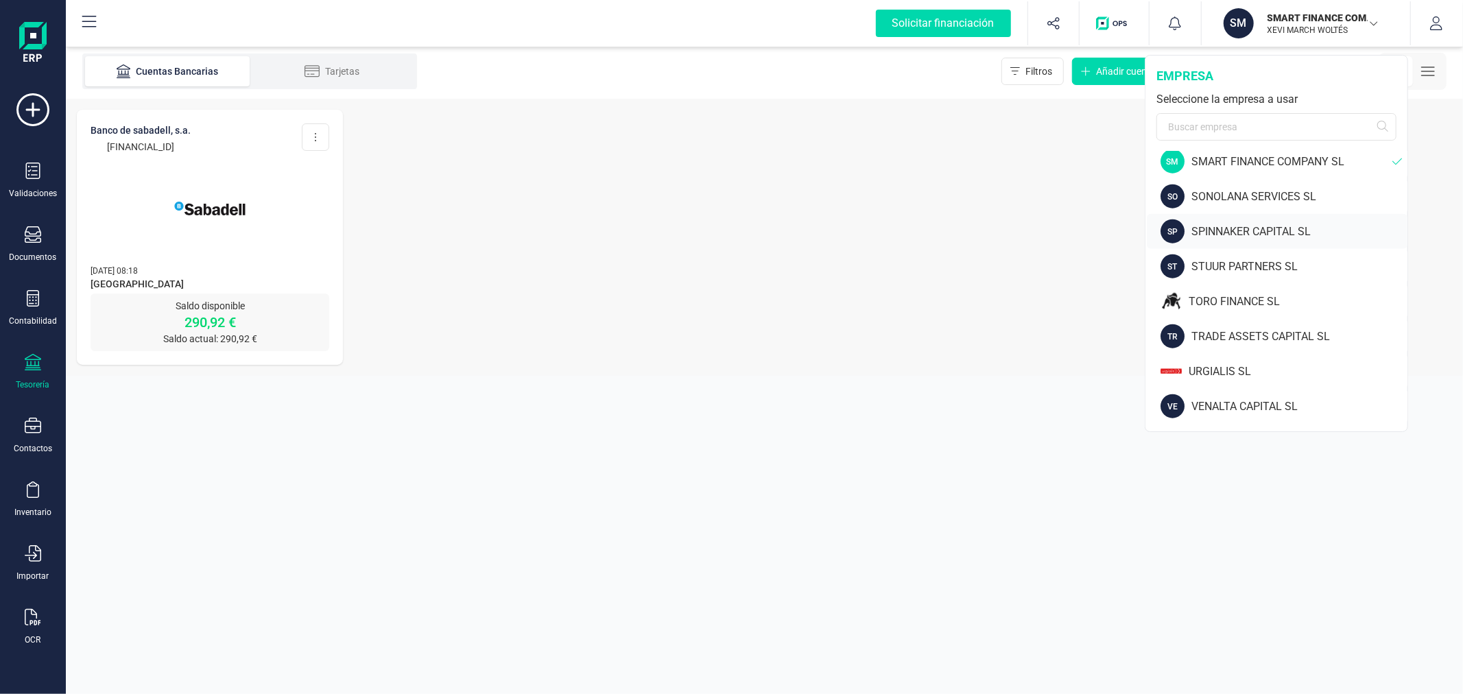
click at [1208, 224] on div "SPINNAKER CAPITAL SL" at bounding box center [1300, 232] width 216 height 16
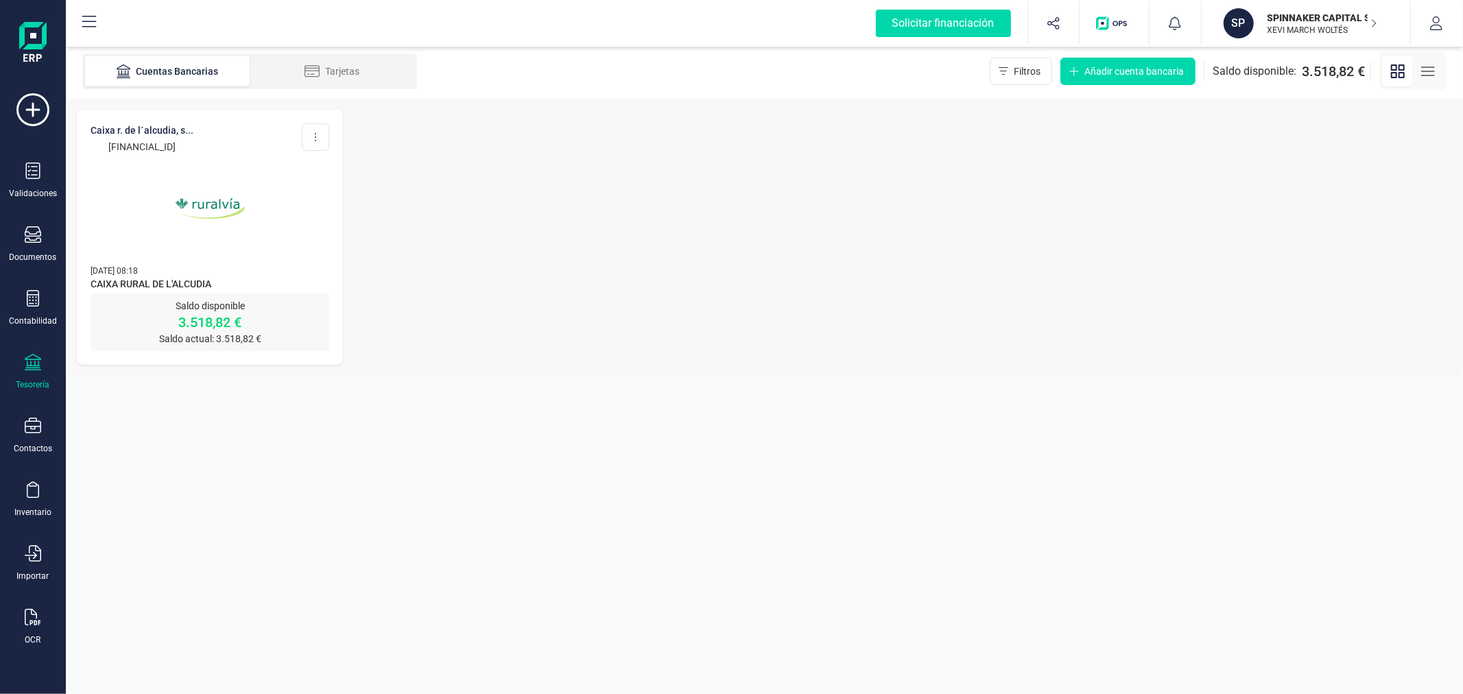
click at [183, 228] on img at bounding box center [209, 208] width 115 height 115
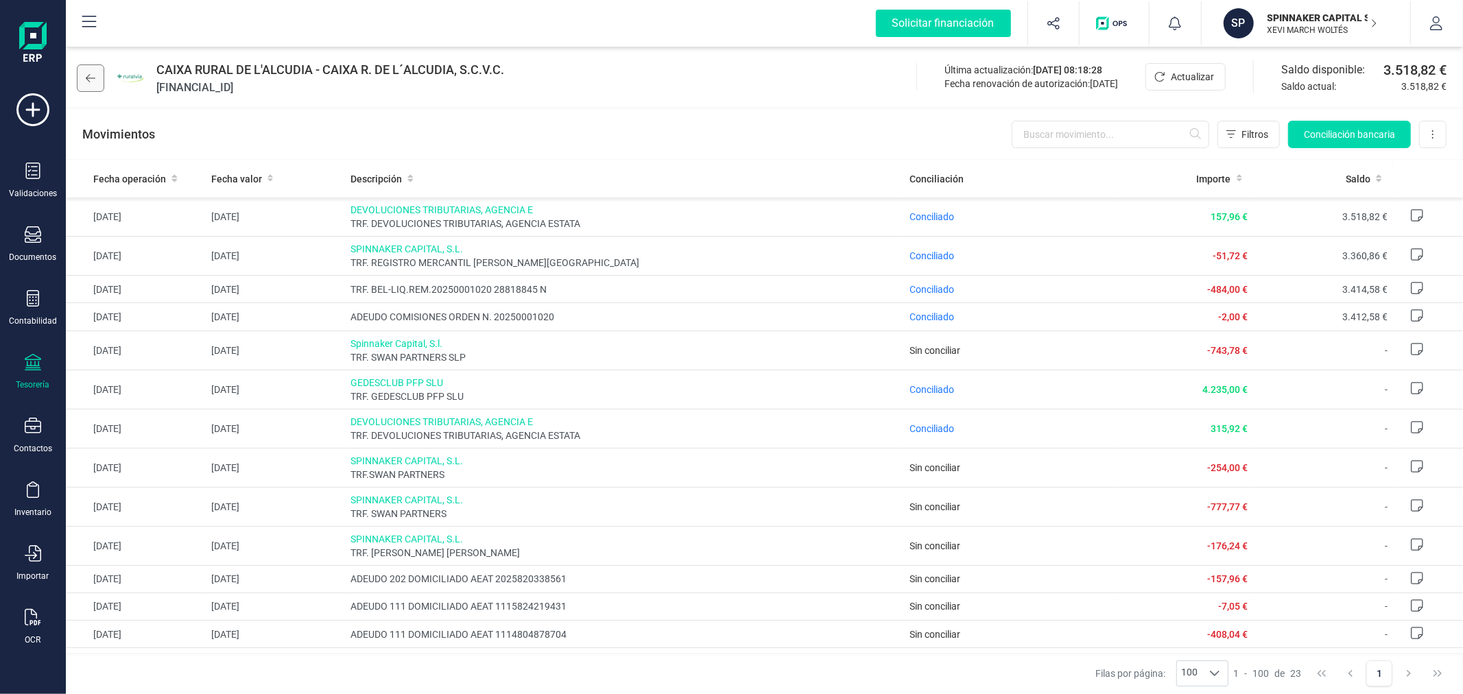
click at [97, 78] on button at bounding box center [90, 77] width 27 height 27
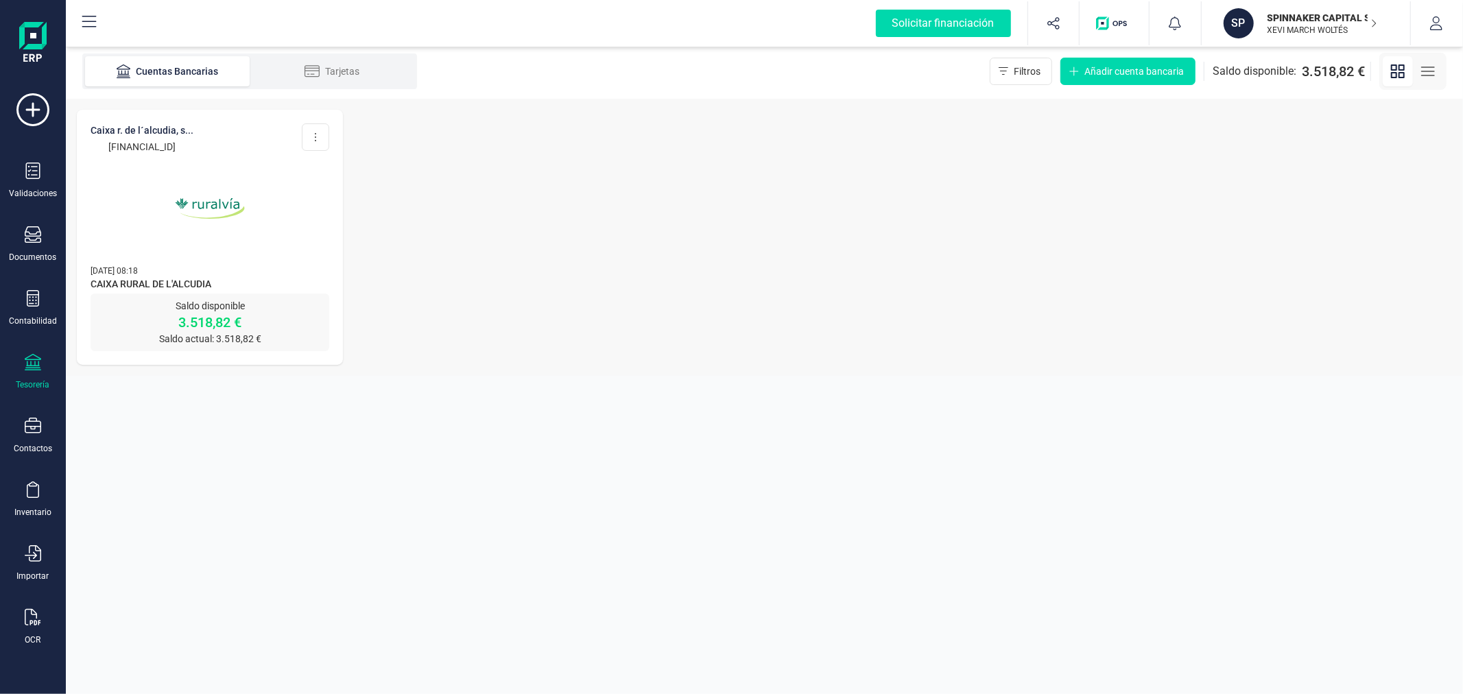
click at [1294, 25] on p "XEVI MARCH WOLTÉS" at bounding box center [1323, 30] width 110 height 11
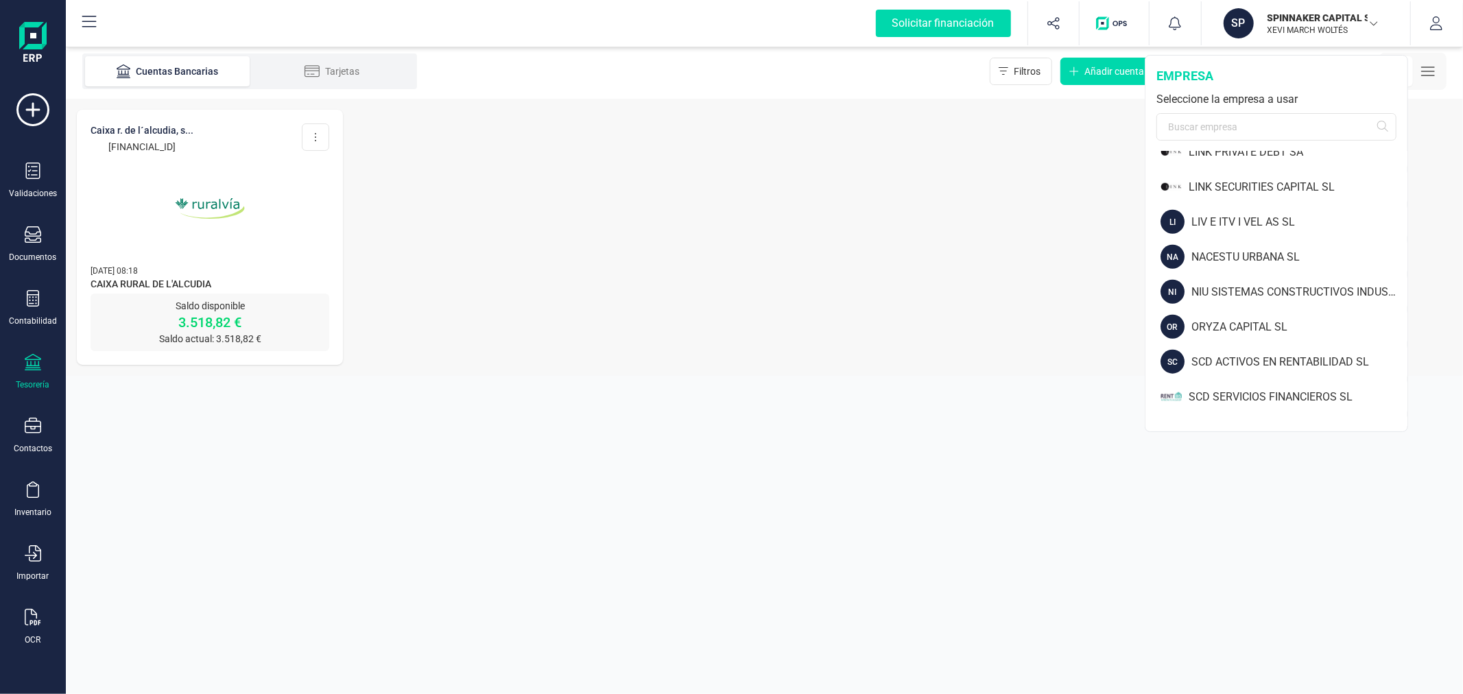
scroll to position [1295, 0]
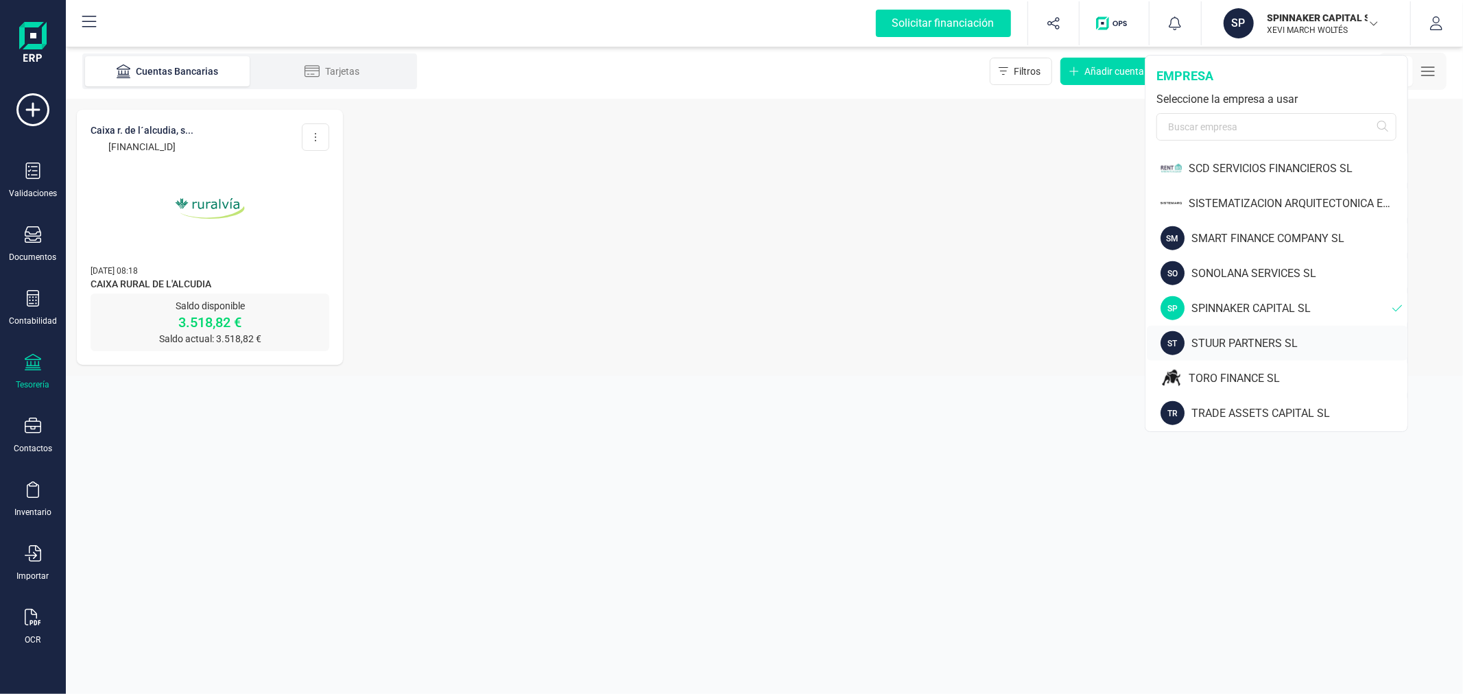
click at [1215, 339] on div "STUUR PARTNERS SL" at bounding box center [1300, 343] width 216 height 16
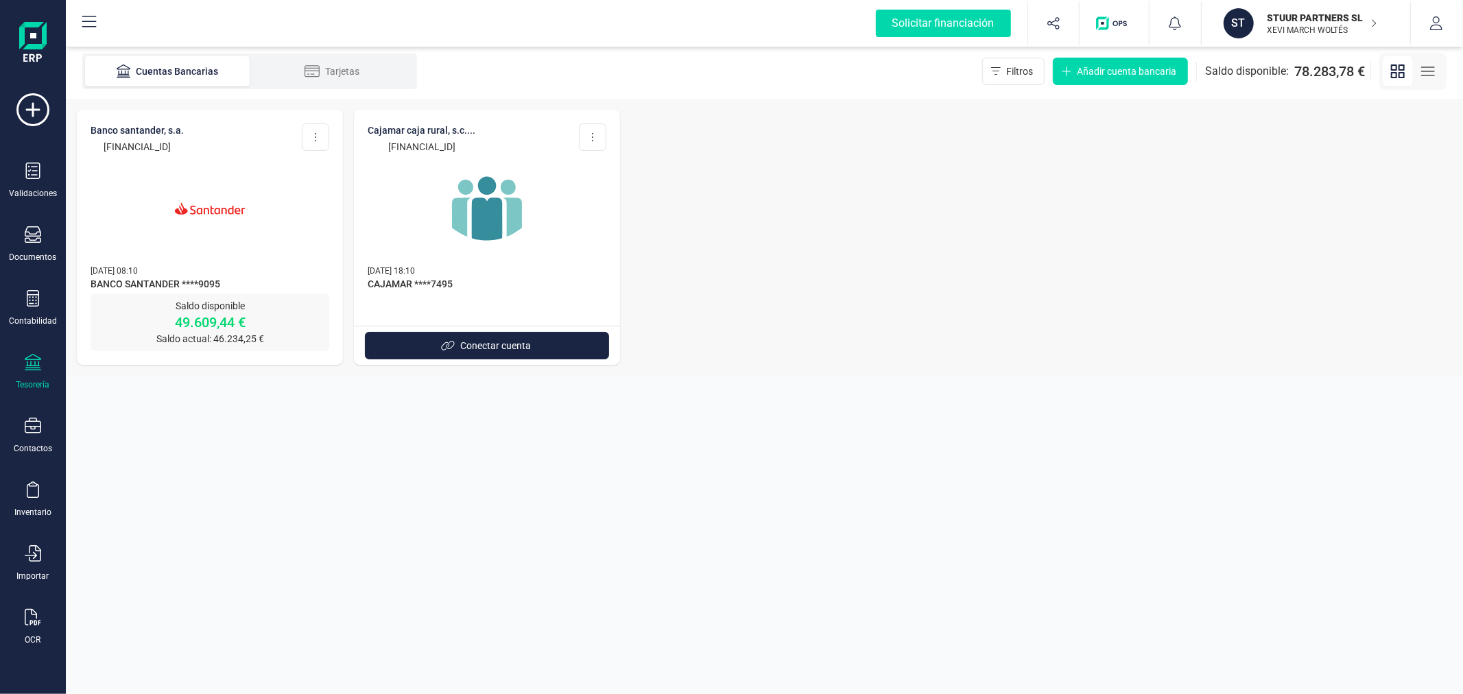
click at [202, 216] on img at bounding box center [209, 208] width 115 height 115
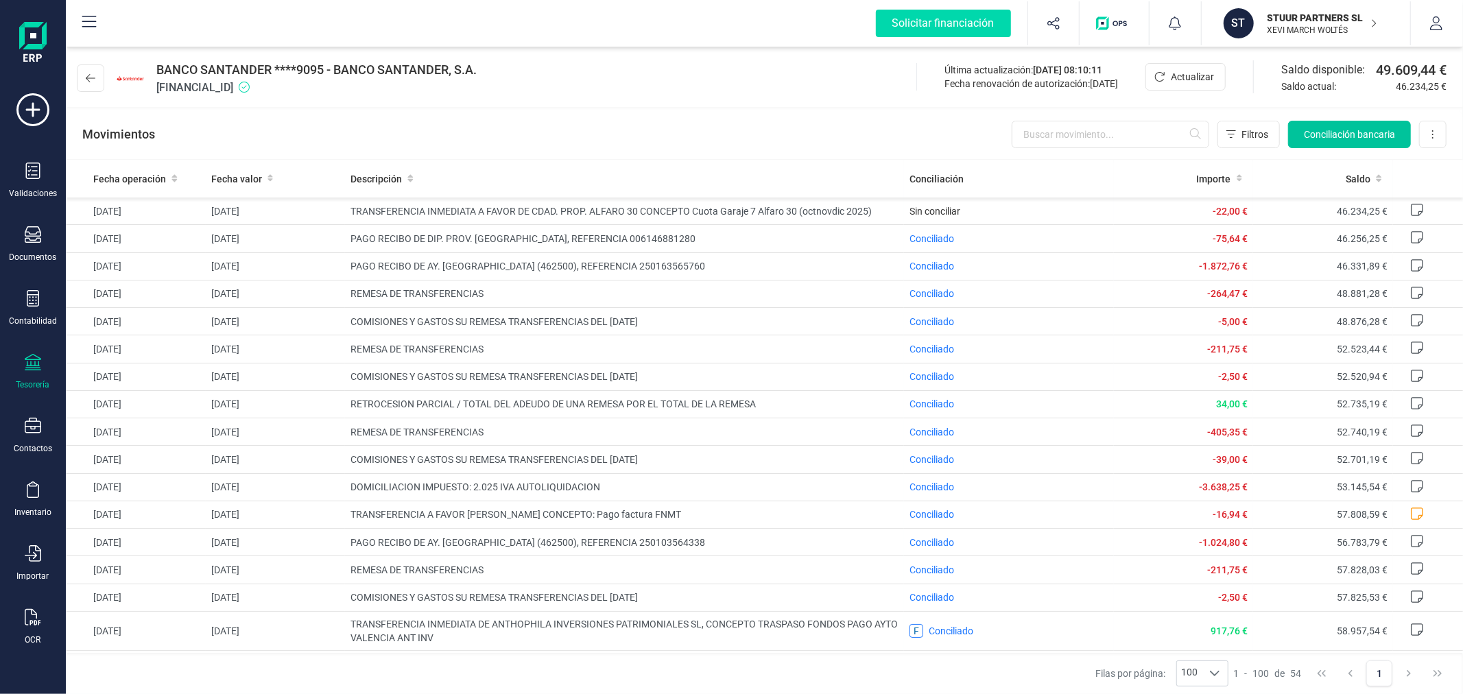
click at [1318, 131] on span "Conciliación bancaria" at bounding box center [1349, 135] width 91 height 14
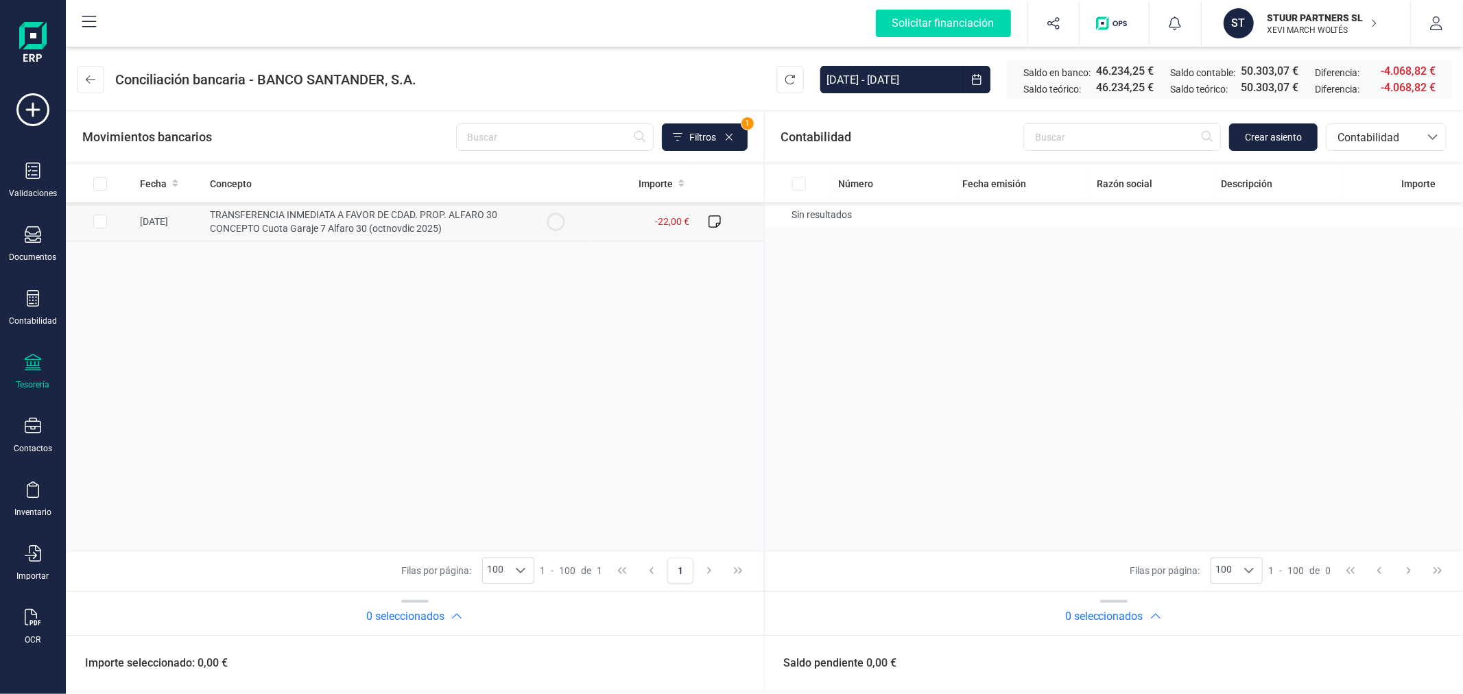
click at [99, 218] on input "Row Selected 52cc6740-7c99-4d69-8a19-28fa0e189a05" at bounding box center [100, 222] width 14 height 14
checkbox input "true"
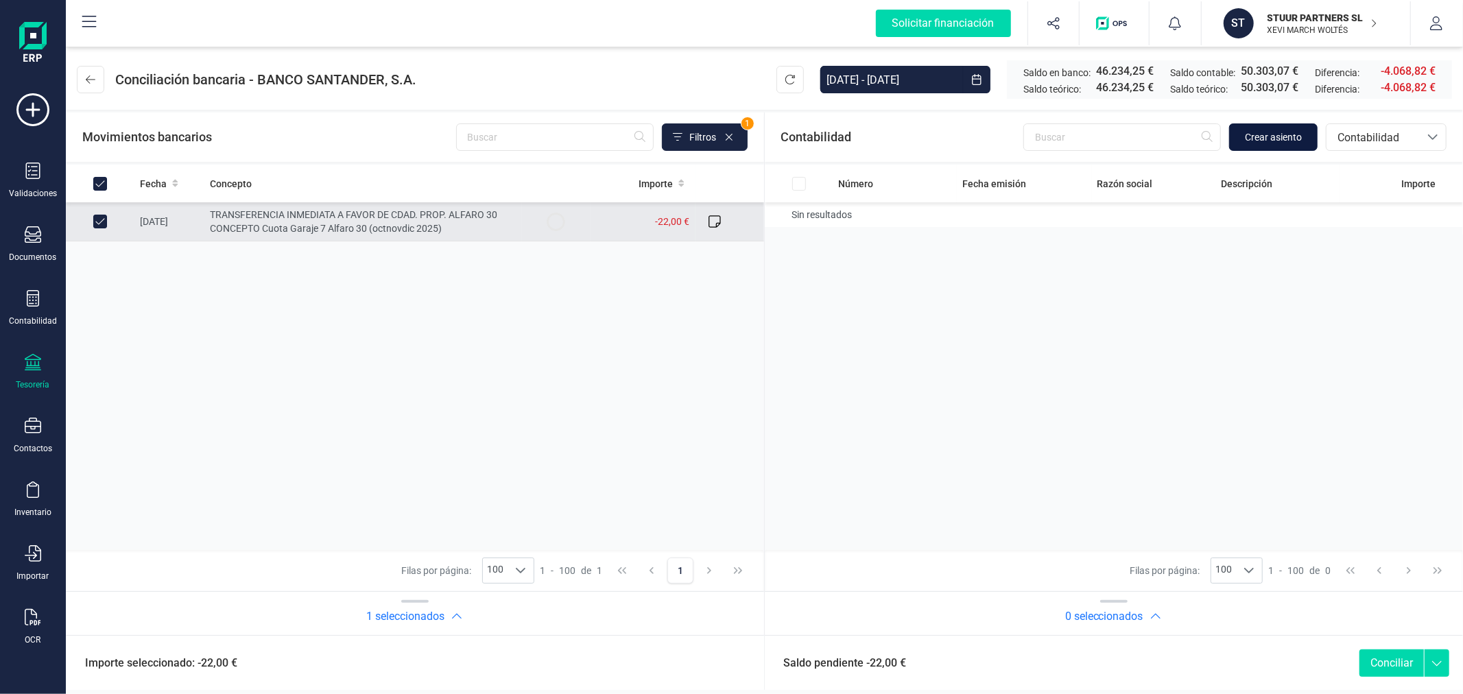
click at [1279, 139] on span "Crear asiento" at bounding box center [1273, 137] width 57 height 14
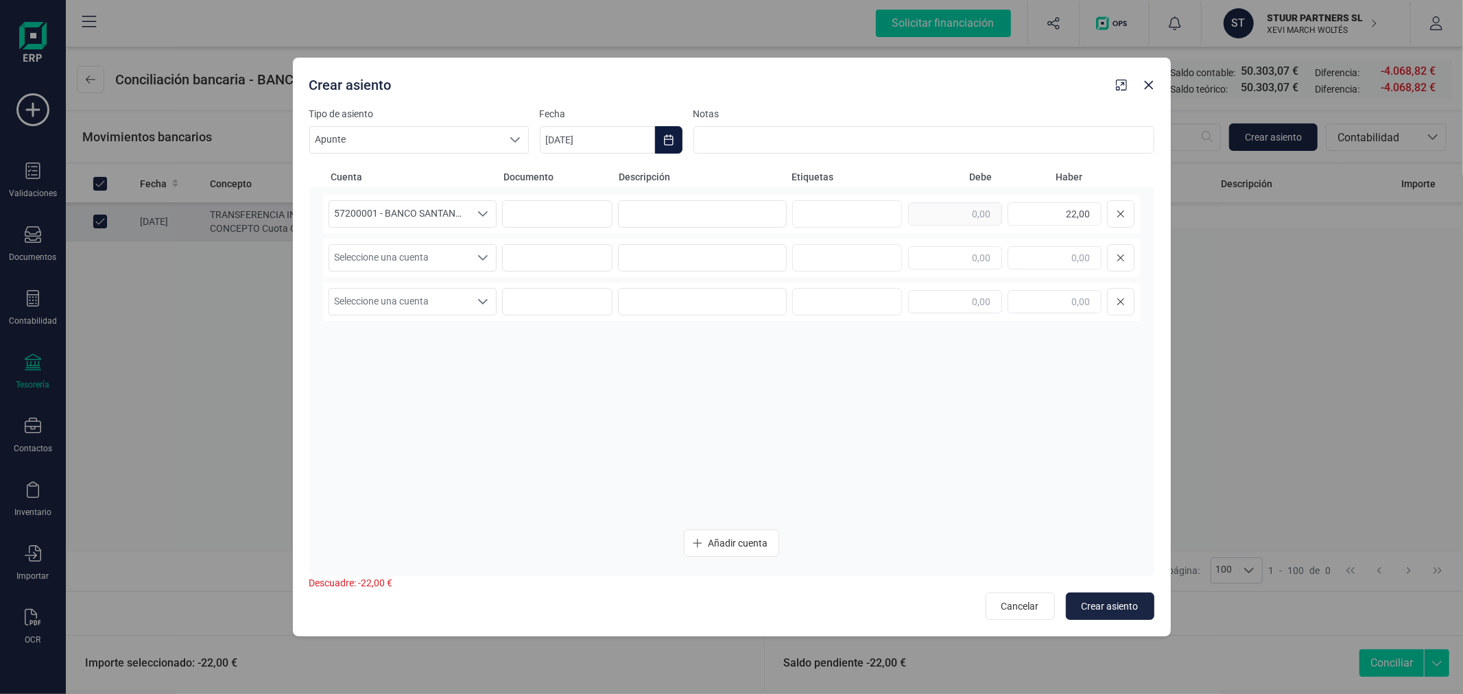
click at [668, 135] on icon "Choose Date" at bounding box center [668, 139] width 11 height 11
click at [770, 338] on span "19" at bounding box center [771, 337] width 27 height 27
type input "[DATE]"
click at [711, 217] on input at bounding box center [702, 213] width 169 height 27
type input "COMUNIDAD C/ALFARO"
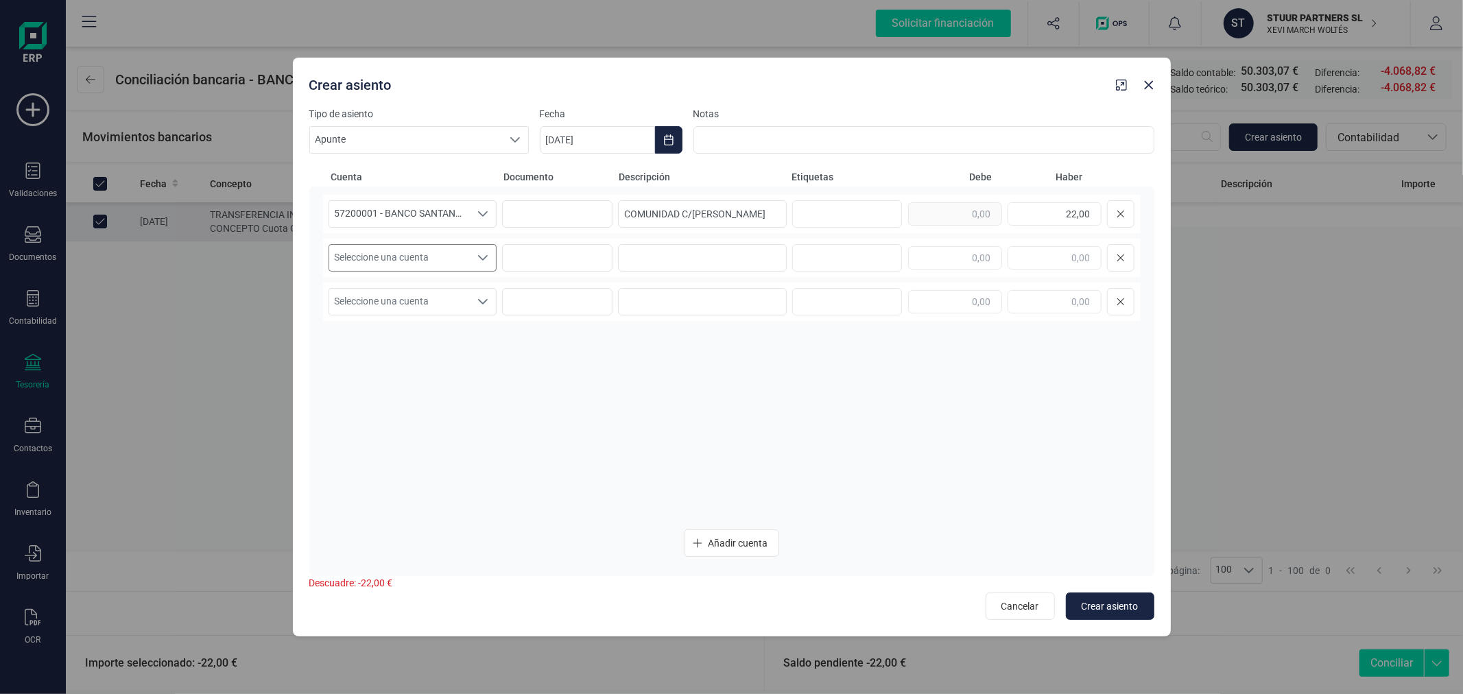
click at [373, 266] on span "Seleccione una cuenta" at bounding box center [399, 258] width 141 height 26
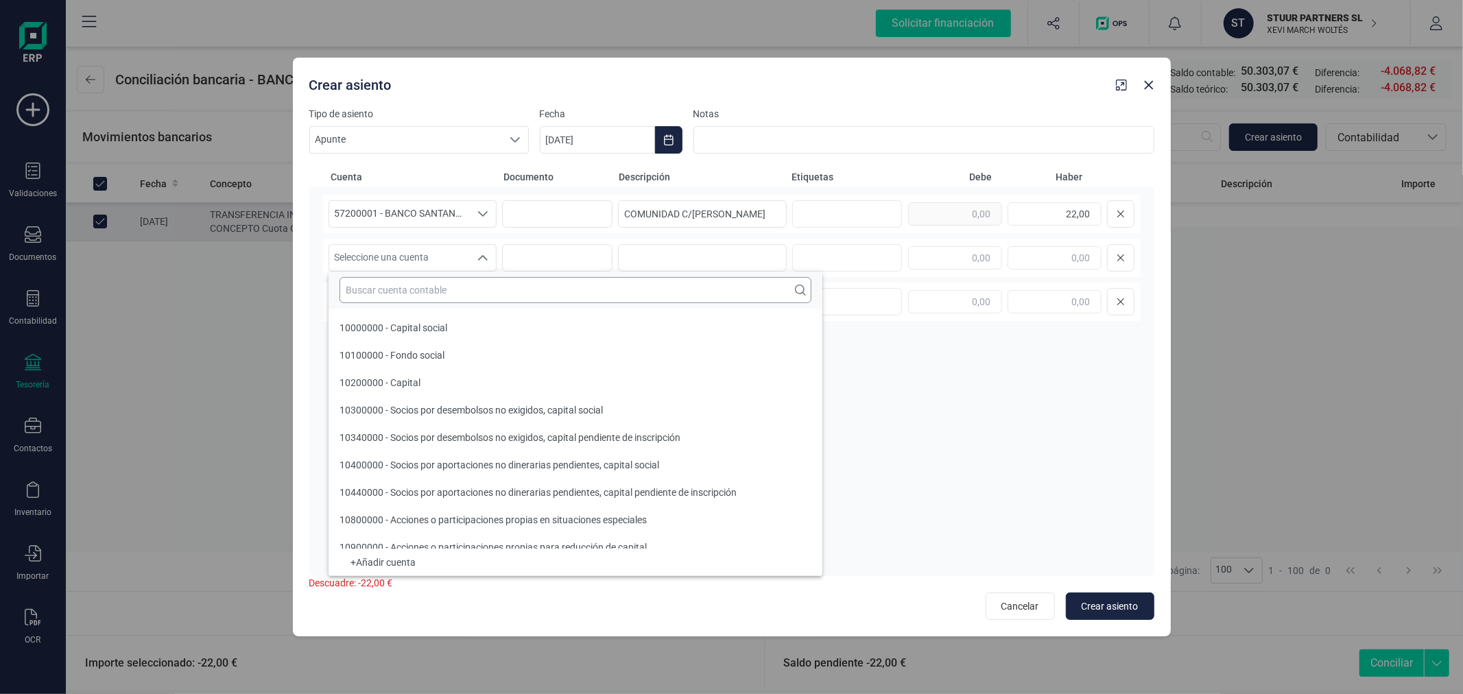
click at [390, 289] on input "text" at bounding box center [576, 290] width 472 height 26
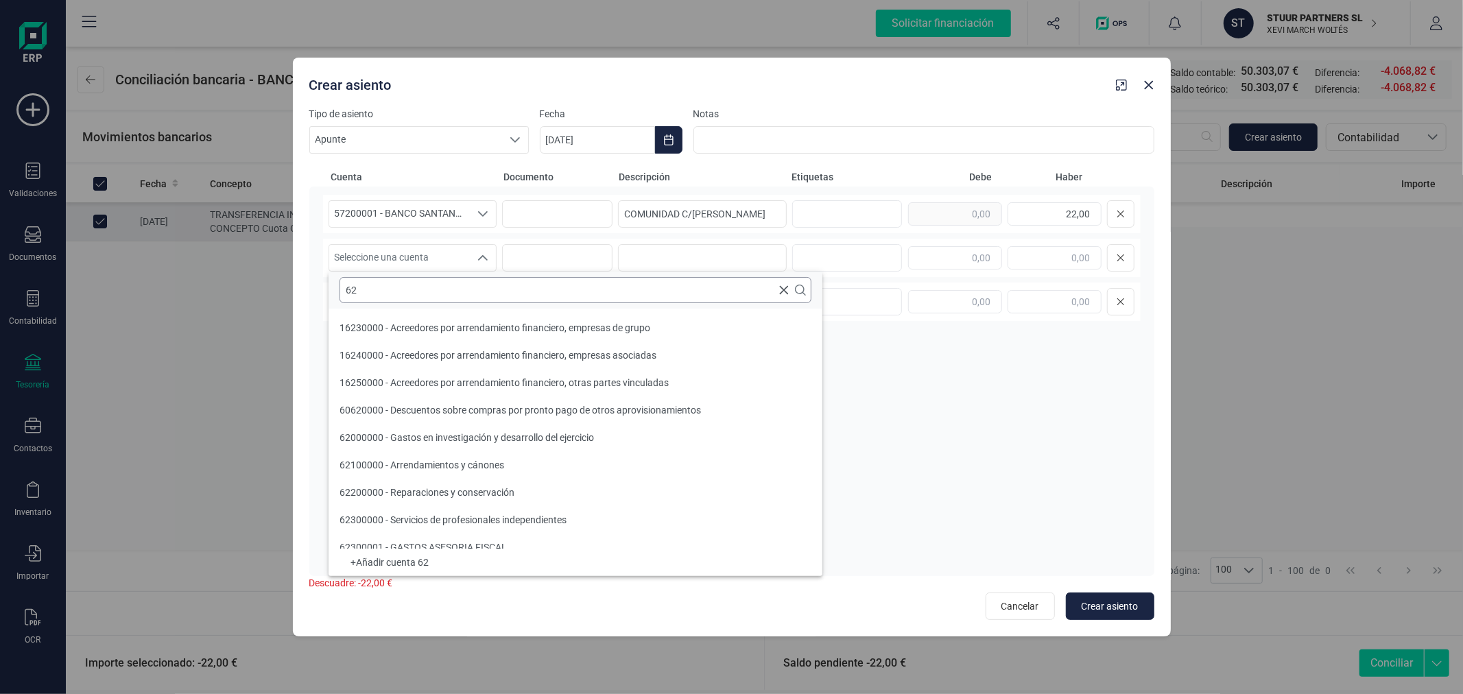
type input "6"
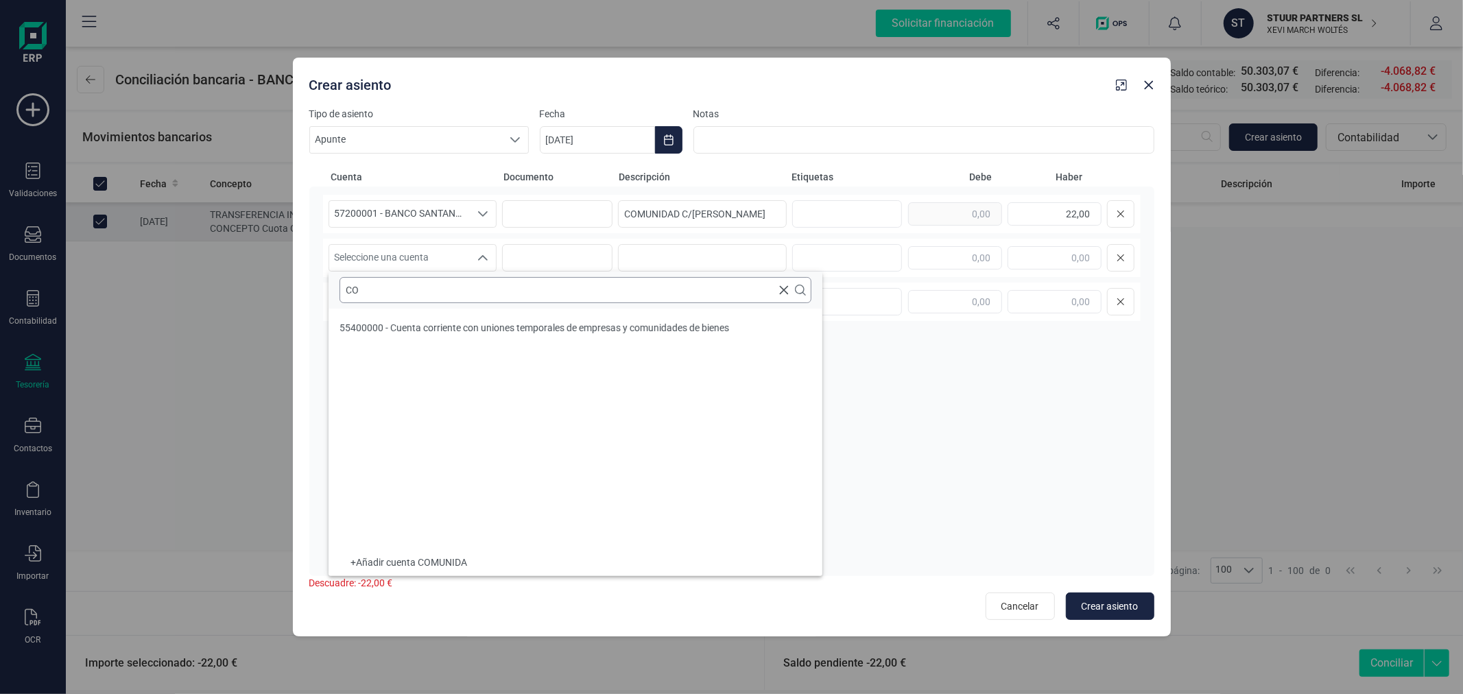
type input "C"
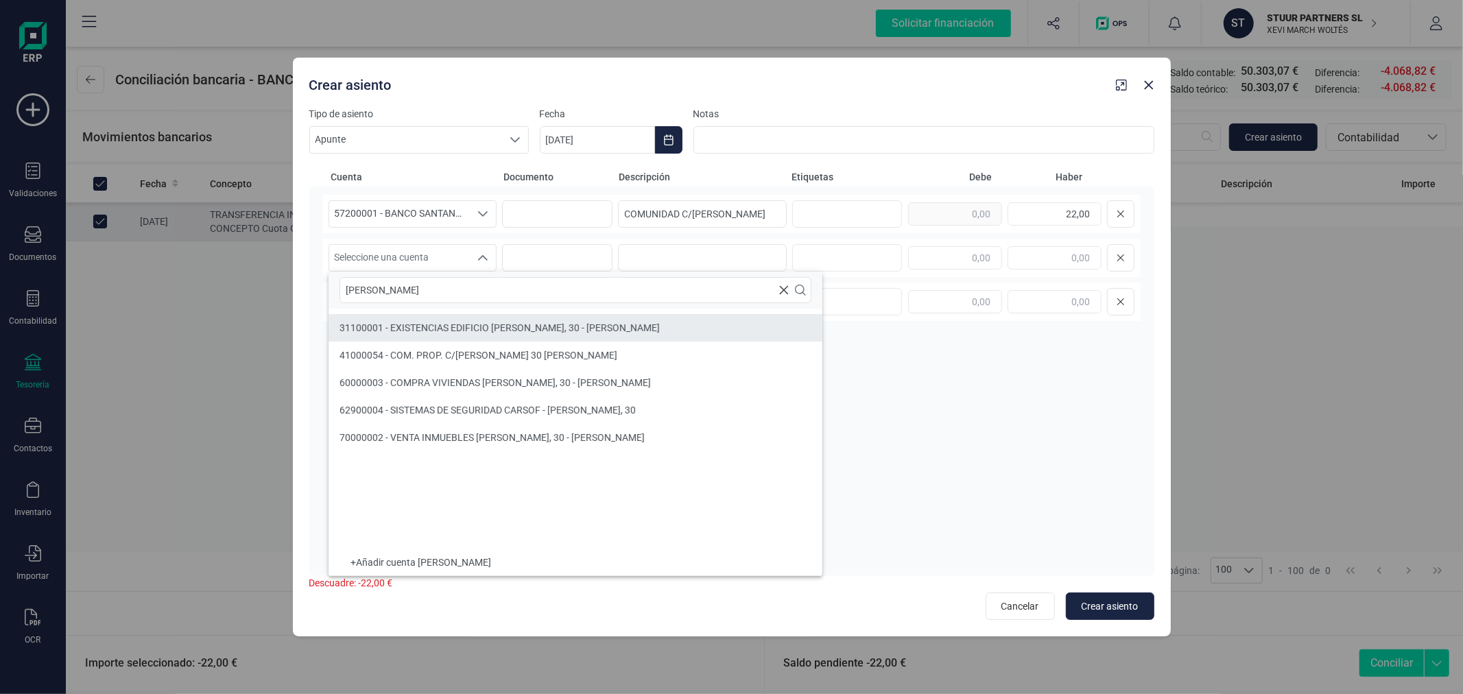
type input "ALFARO"
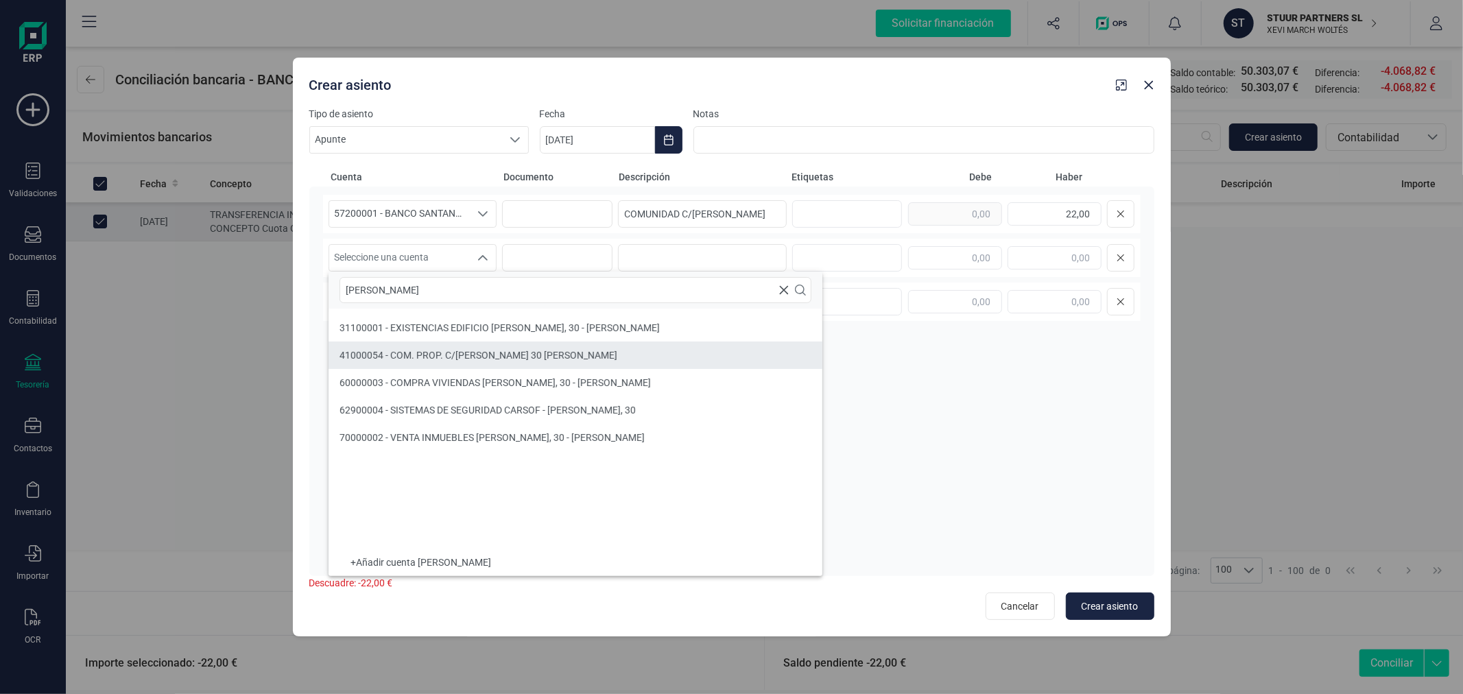
click at [418, 361] on div "41000054 - COM. PROP. C/ALFARO 30 GANDIA" at bounding box center [479, 355] width 278 height 14
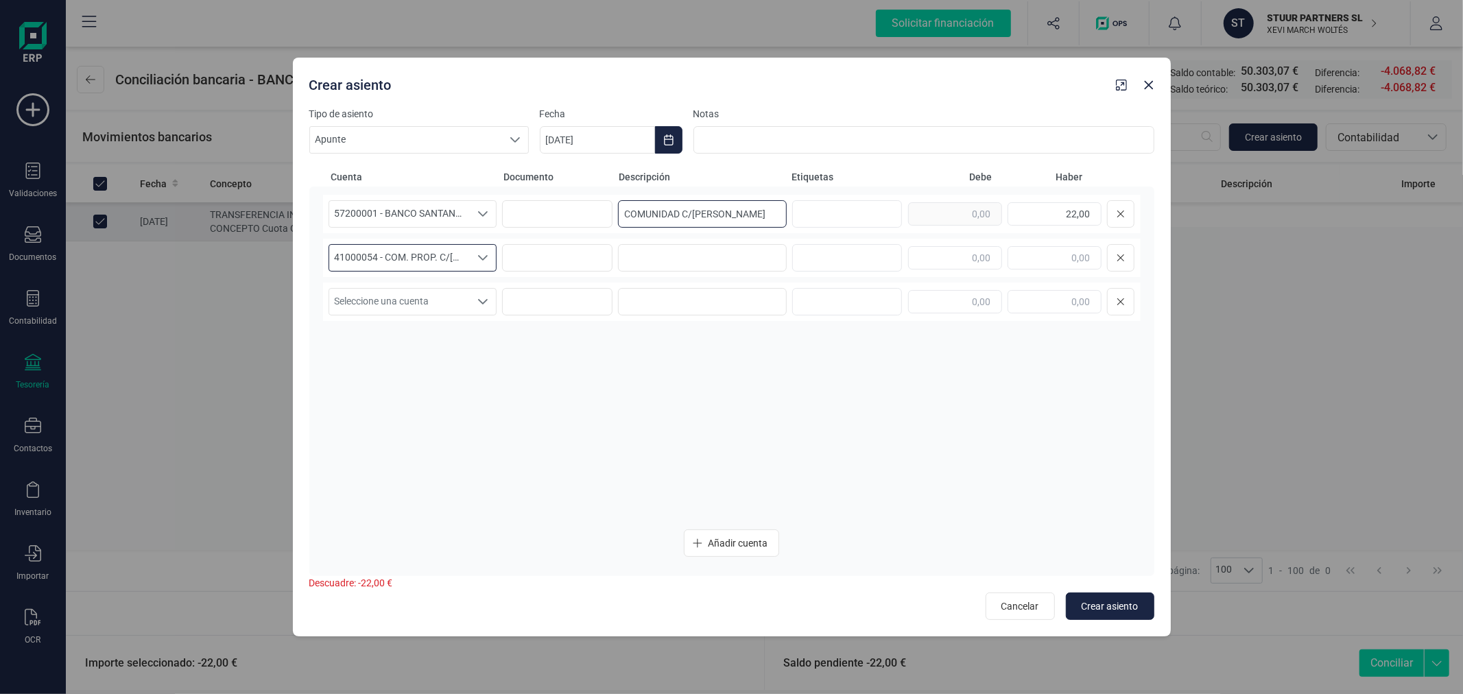
click at [748, 222] on input "COMUNIDAD C/ALFARO" at bounding box center [702, 213] width 169 height 27
click at [737, 248] on input at bounding box center [702, 257] width 169 height 27
paste input "COMUNIDAD C/ALFARO"
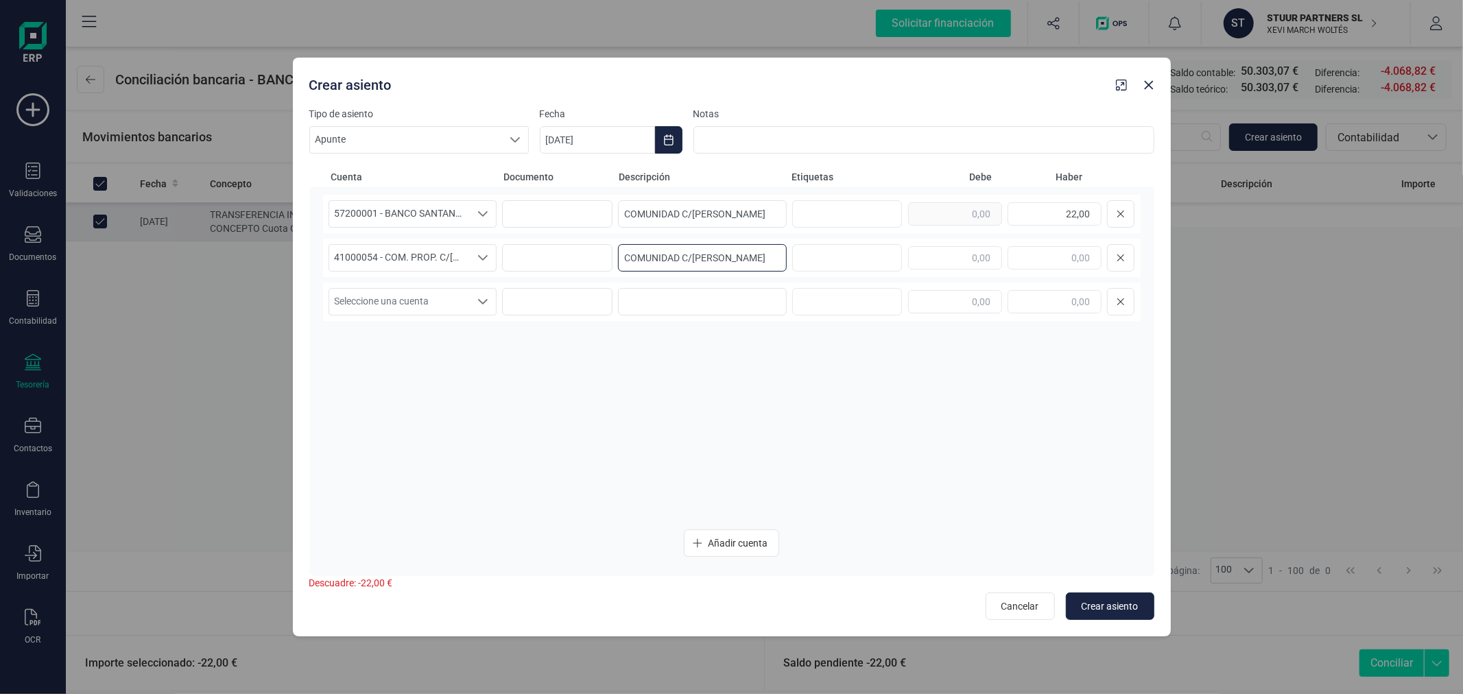
type input "COMUNIDAD C/ALFARO"
type input "22,00"
click at [1102, 605] on span "Crear asiento" at bounding box center [1110, 607] width 57 height 14
type input "[DATE]"
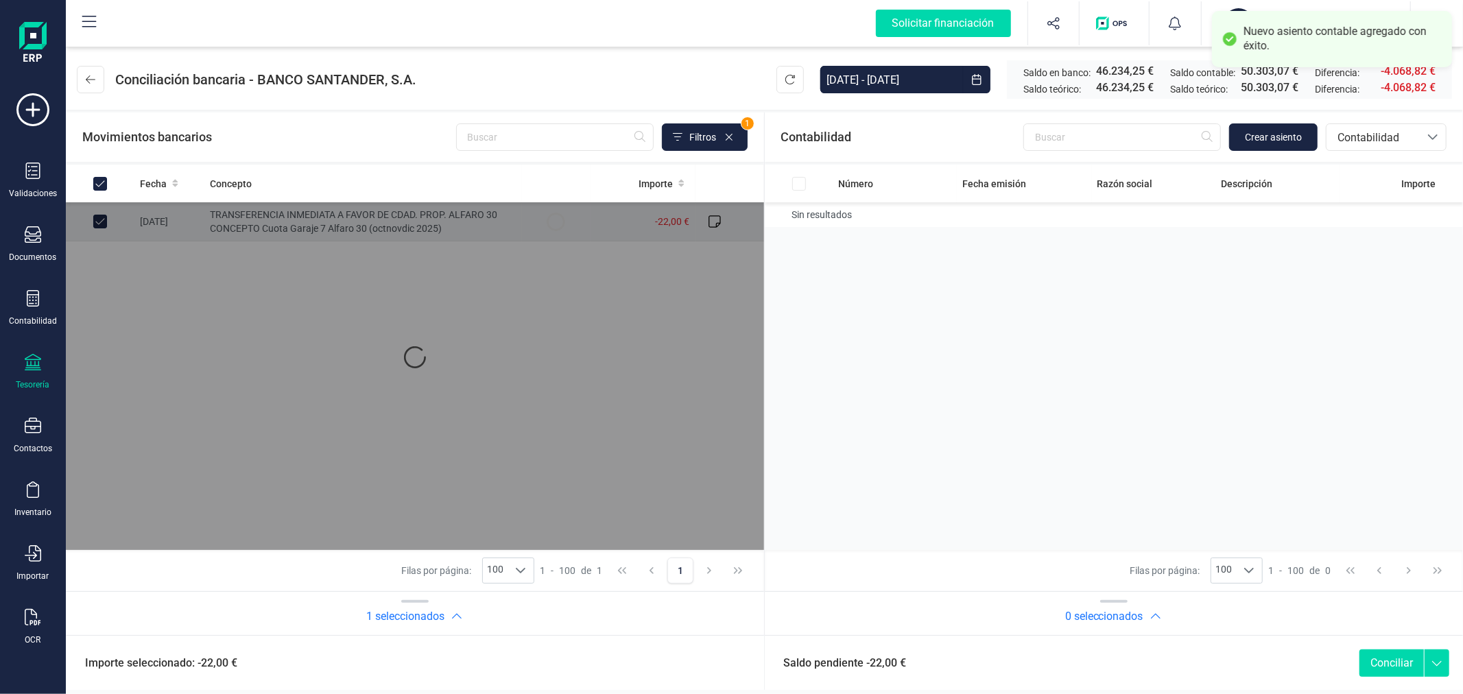
checkbox input "true"
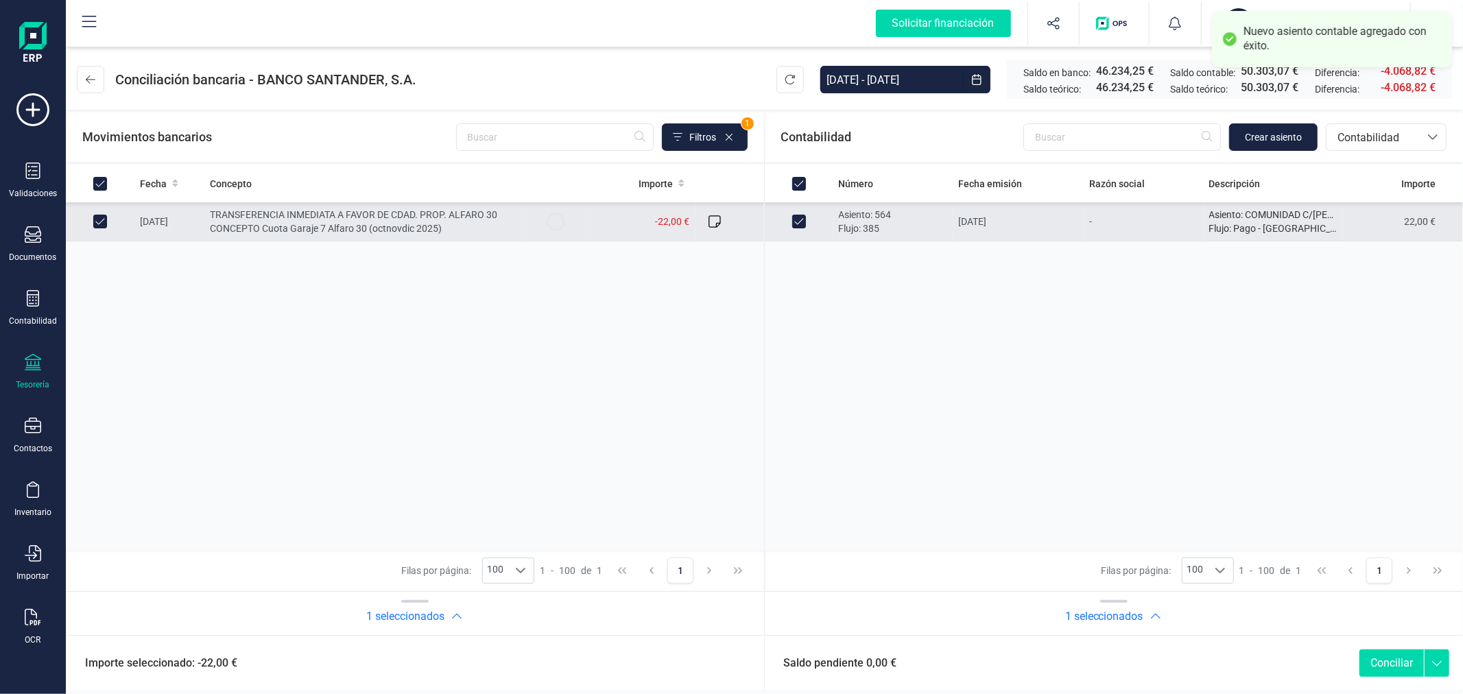
click at [1397, 662] on button "Conciliar" at bounding box center [1392, 663] width 64 height 27
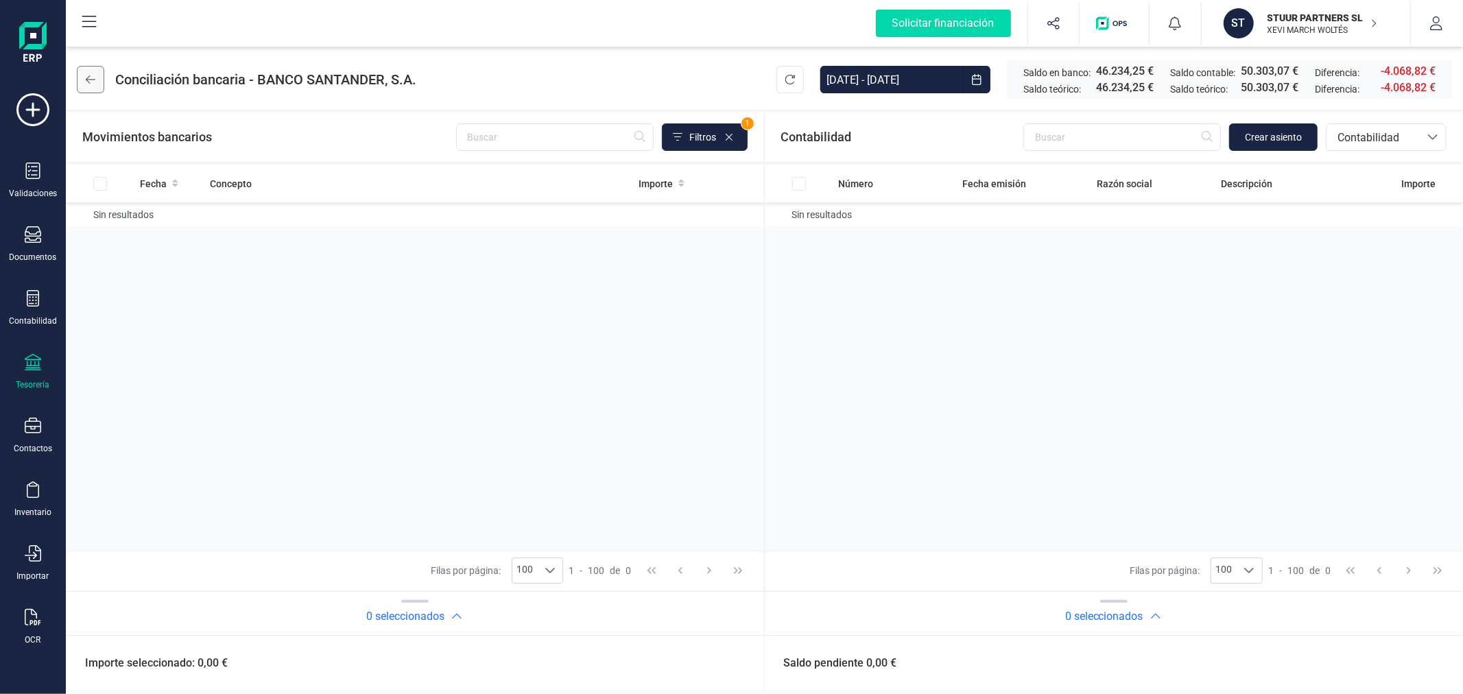
click at [95, 75] on icon at bounding box center [91, 79] width 10 height 11
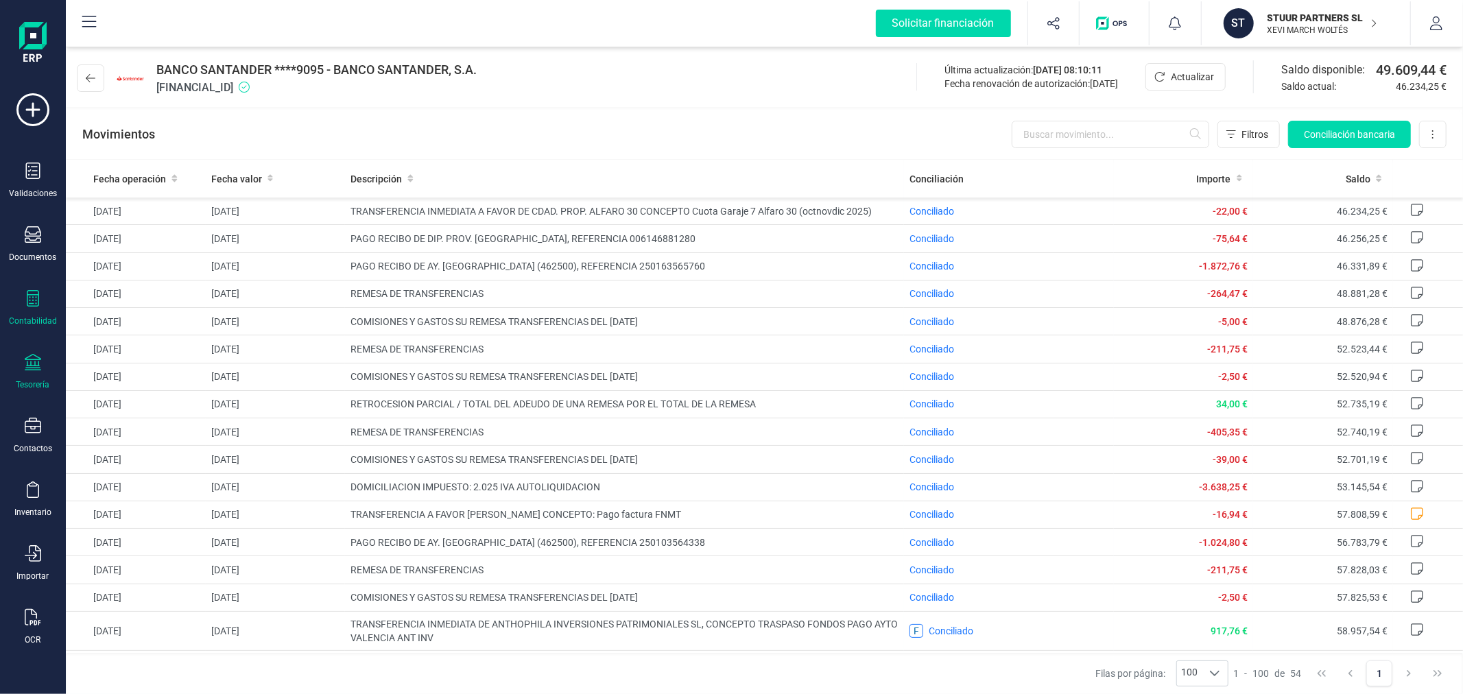
click at [37, 311] on div "Contabilidad" at bounding box center [32, 308] width 55 height 36
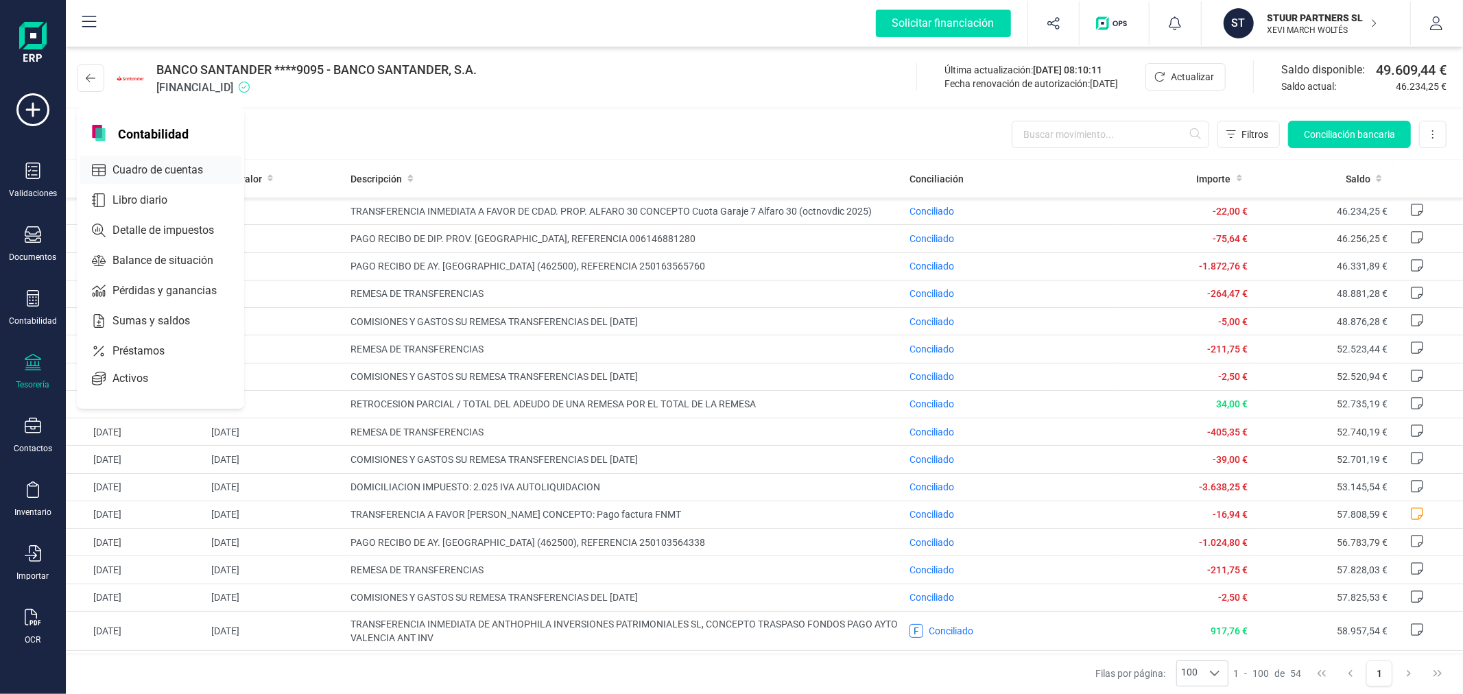
click at [174, 162] on span "Cuadro de cuentas" at bounding box center [167, 170] width 121 height 16
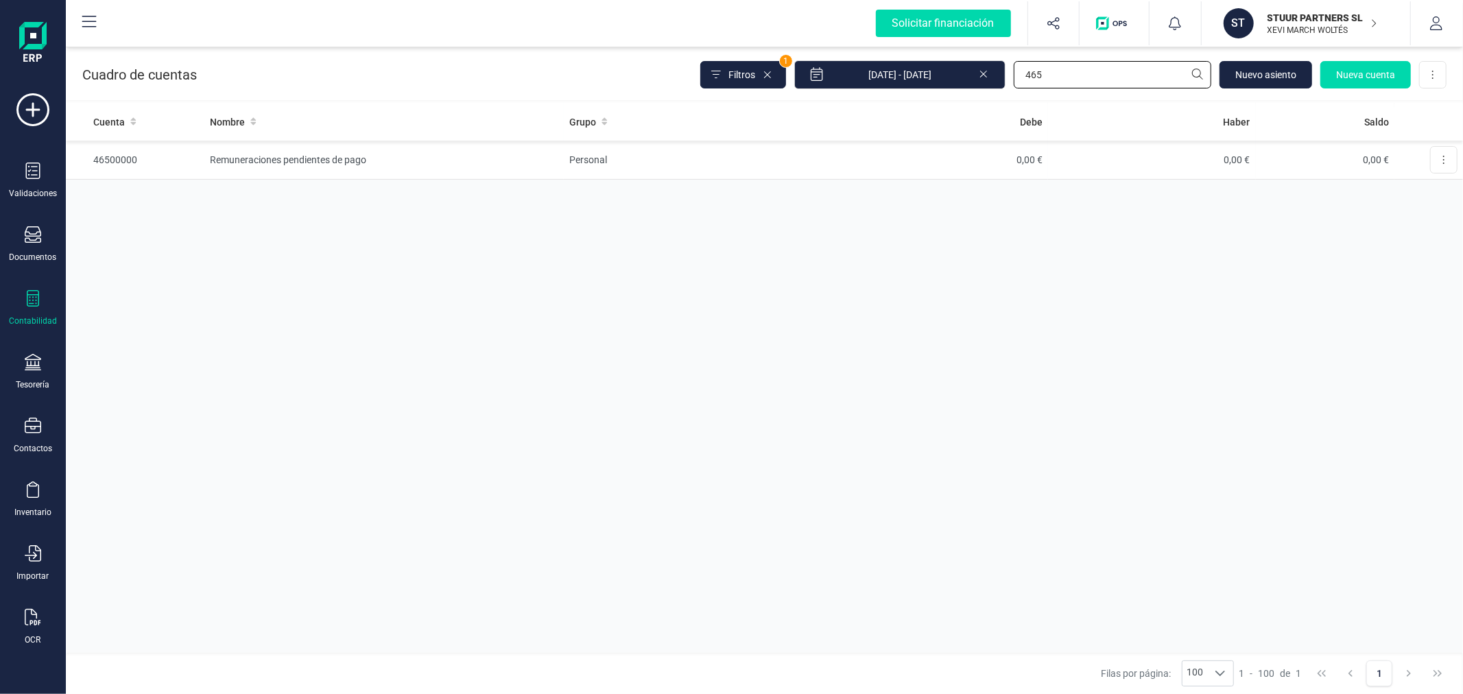
click at [1079, 73] on input "465" at bounding box center [1113, 74] width 198 height 27
drag, startPoint x: 1079, startPoint y: 73, endPoint x: 1081, endPoint y: 67, distance: 7.2
click at [1079, 71] on input "465" at bounding box center [1113, 74] width 198 height 27
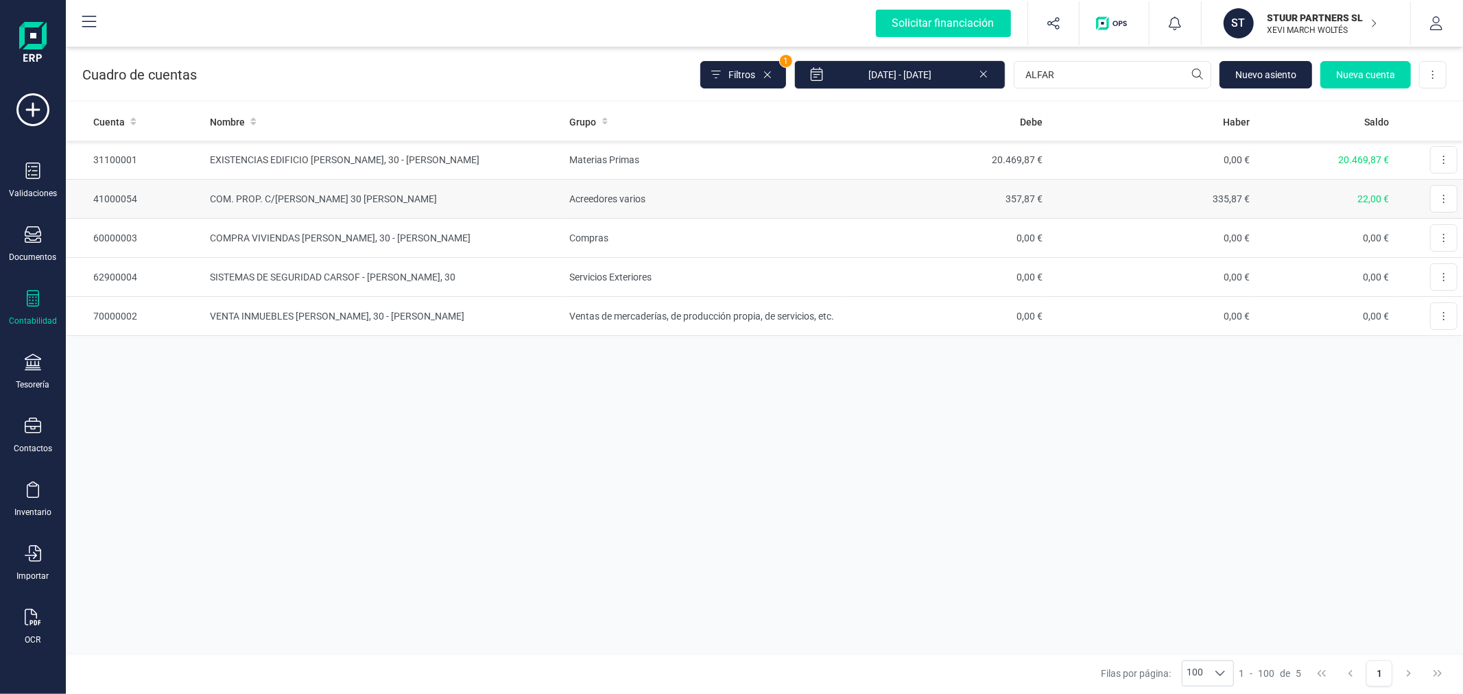
click at [287, 198] on td "COM. PROP. C/ALFARO 30 GANDIA" at bounding box center [383, 199] width 359 height 39
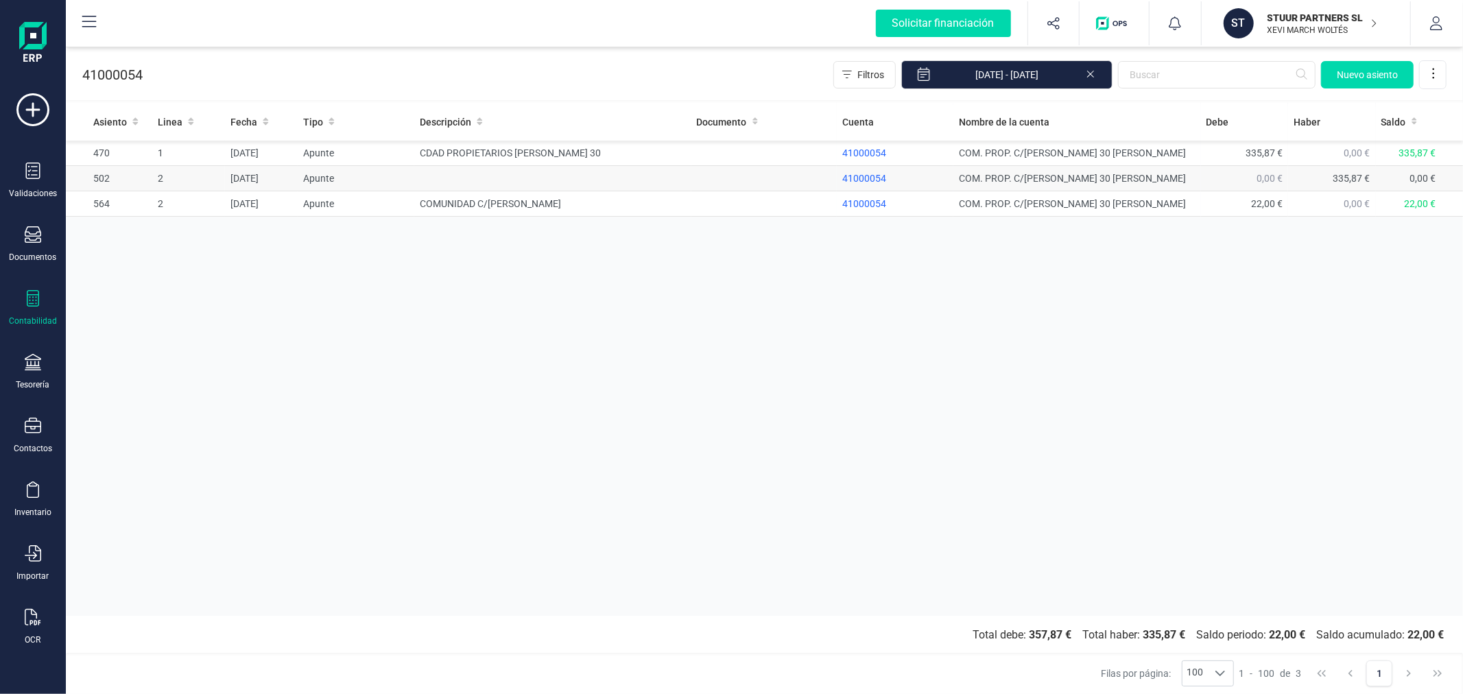
click at [246, 180] on td "20/01/2025" at bounding box center [261, 178] width 73 height 25
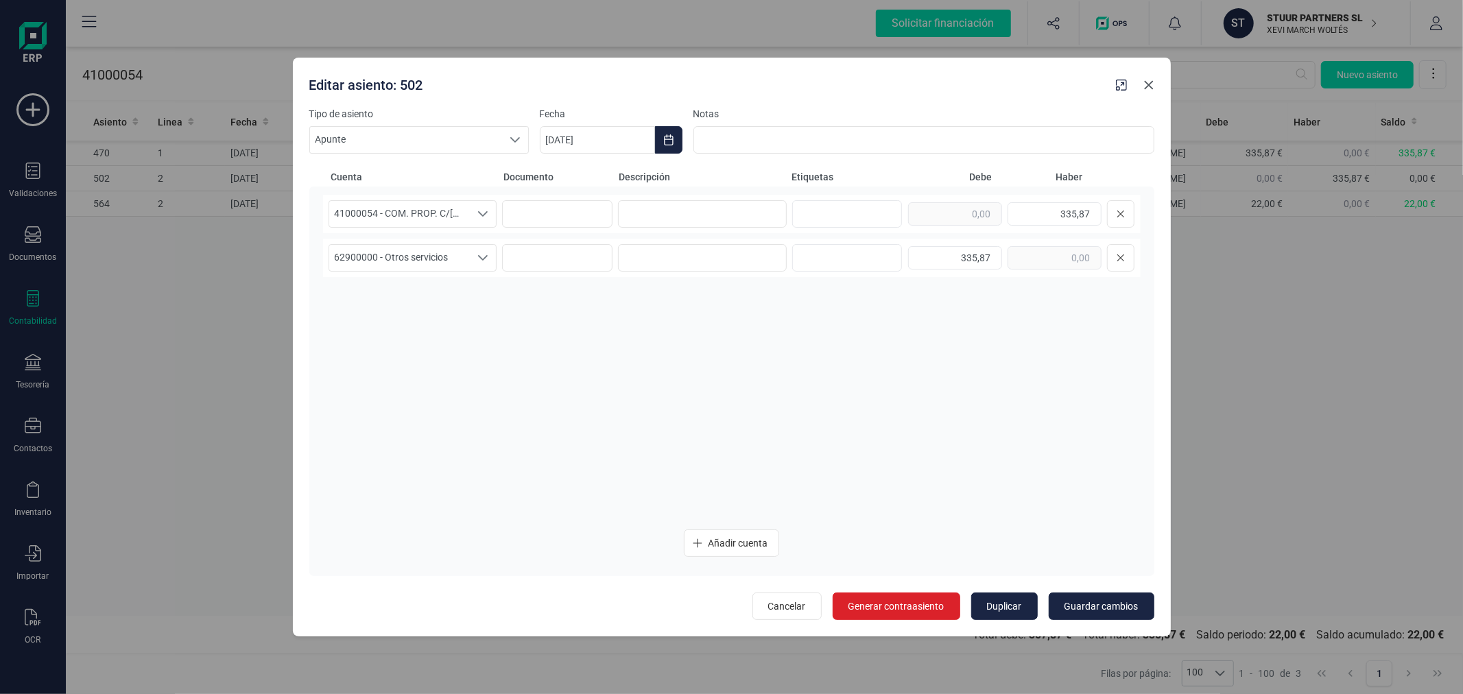
click at [1144, 85] on icon "Close" at bounding box center [1149, 85] width 11 height 11
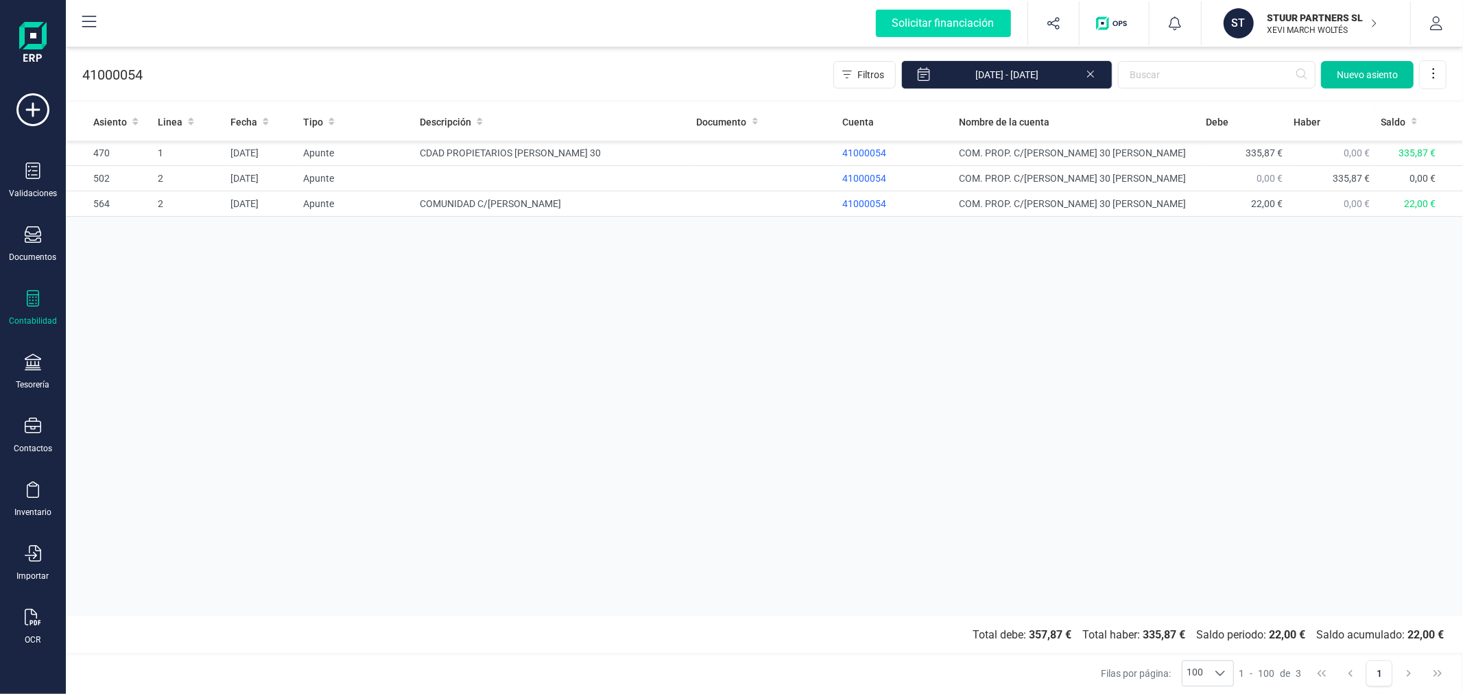
click at [1359, 70] on span "Nuevo asiento" at bounding box center [1367, 75] width 61 height 14
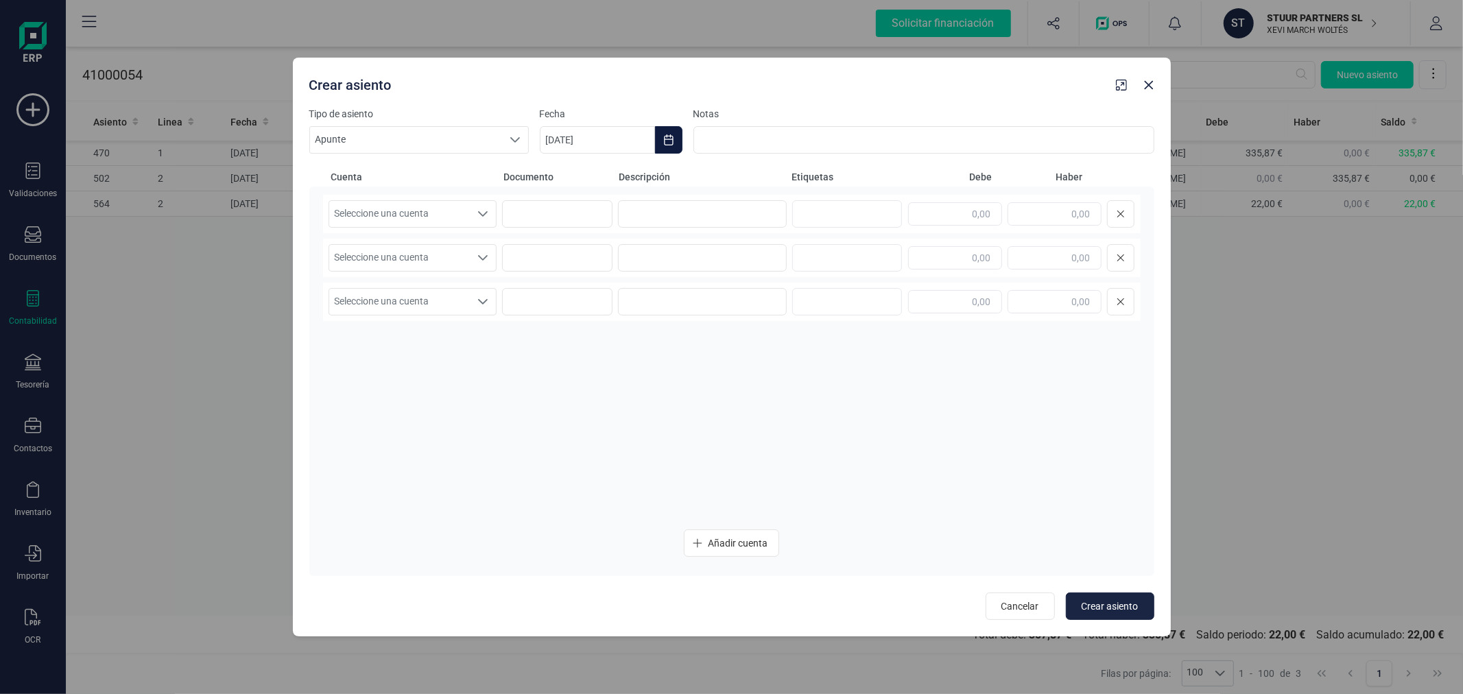
click at [670, 136] on icon "Choose Date" at bounding box center [668, 139] width 9 height 11
click at [768, 328] on span "19" at bounding box center [771, 337] width 27 height 27
click at [471, 225] on div "Seleccione una cuenta" at bounding box center [484, 214] width 26 height 26
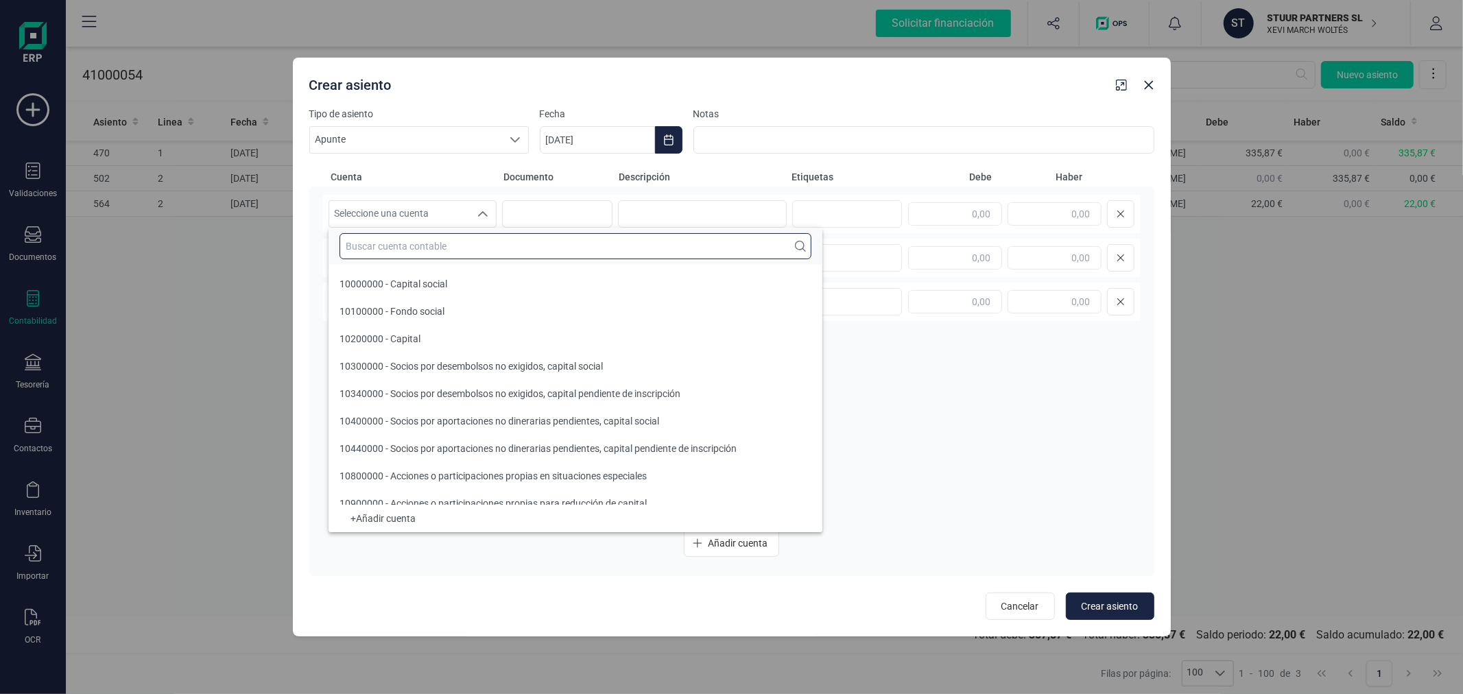
click at [447, 252] on input "text" at bounding box center [576, 246] width 472 height 26
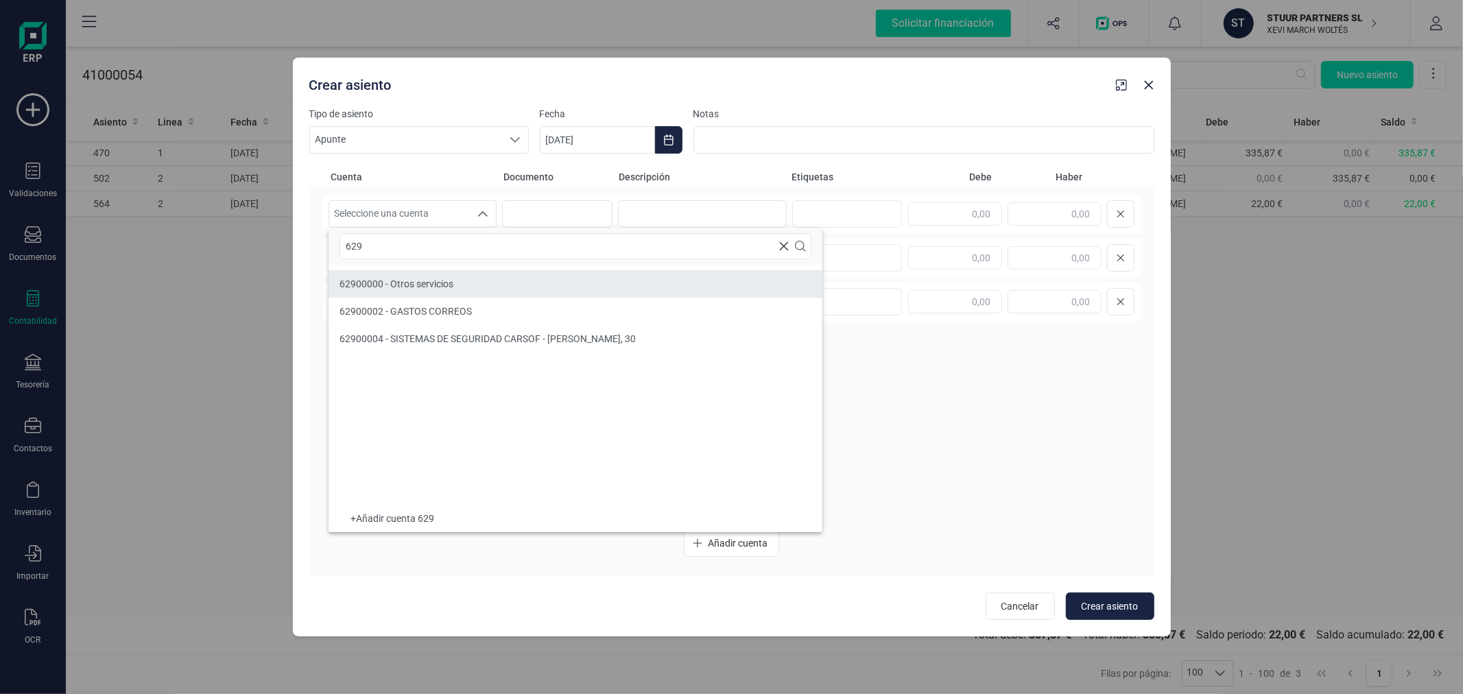
click at [450, 295] on li "62900000 - Otros servicios" at bounding box center [576, 283] width 494 height 27
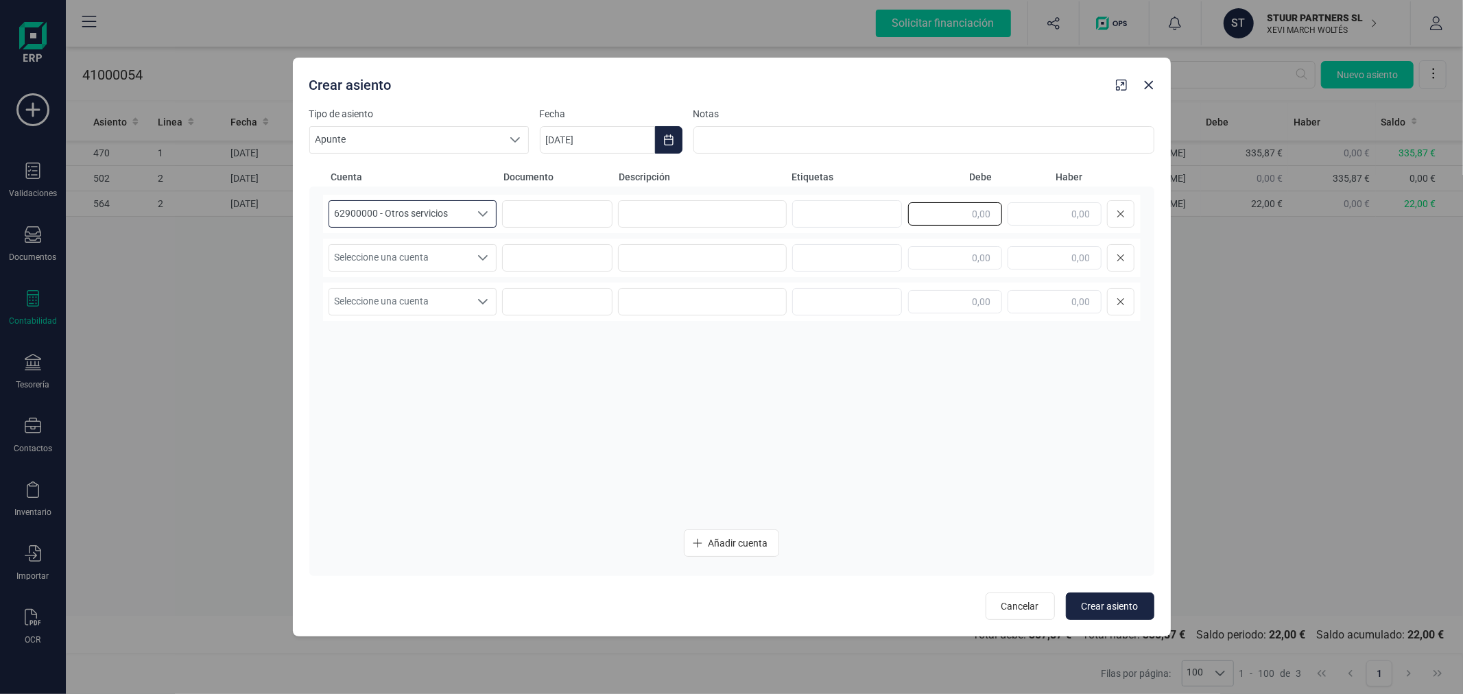
click at [958, 213] on input "text" at bounding box center [955, 213] width 94 height 23
click at [412, 258] on span "Seleccione una cuenta" at bounding box center [399, 258] width 141 height 26
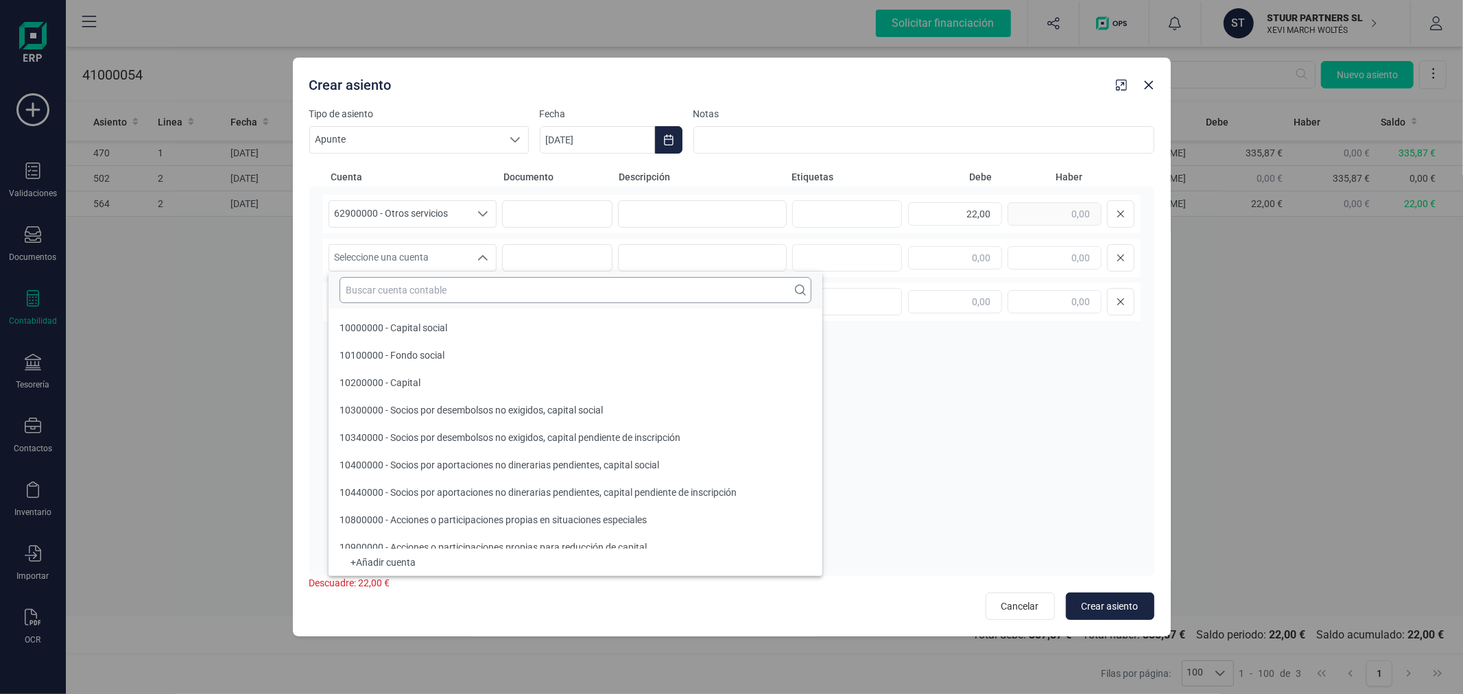
click at [429, 283] on input "text" at bounding box center [576, 290] width 472 height 26
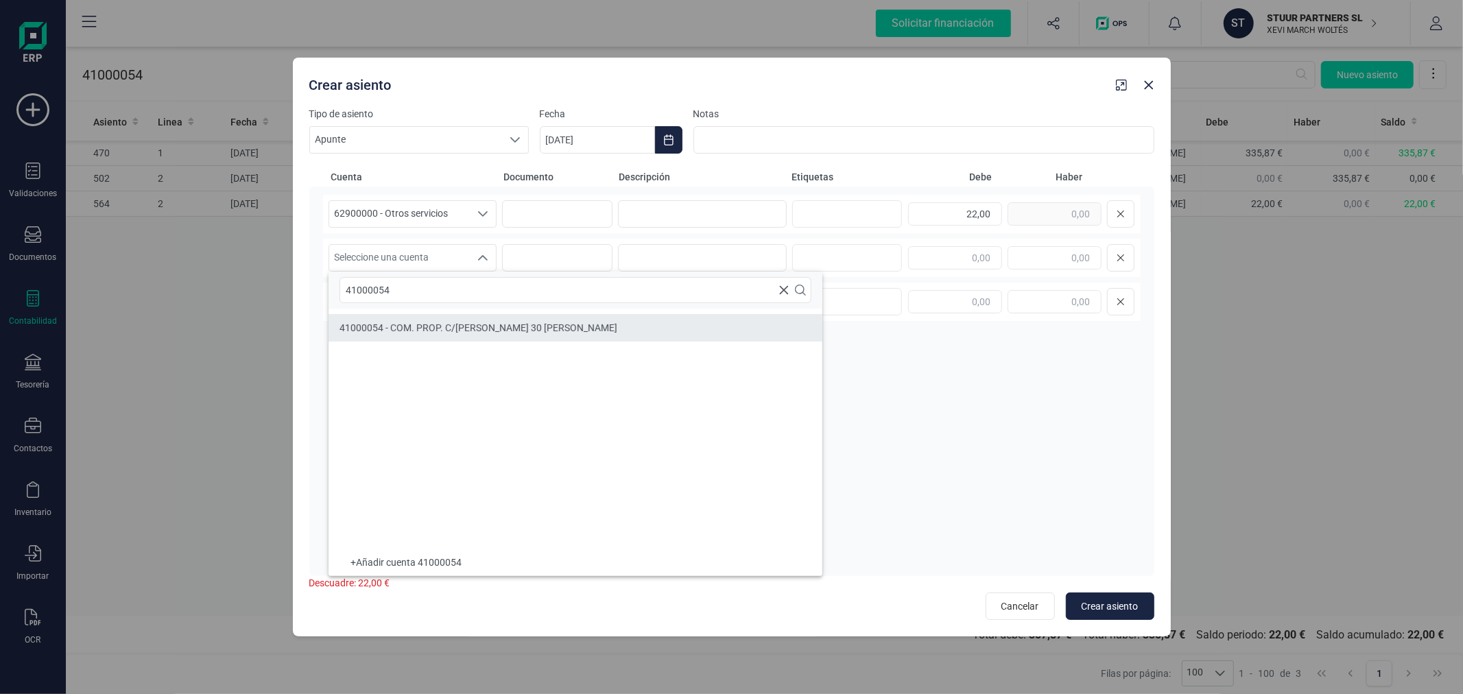
click at [430, 333] on span "41000054 - COM. PROP. C/ALFARO 30 GANDIA" at bounding box center [479, 327] width 278 height 11
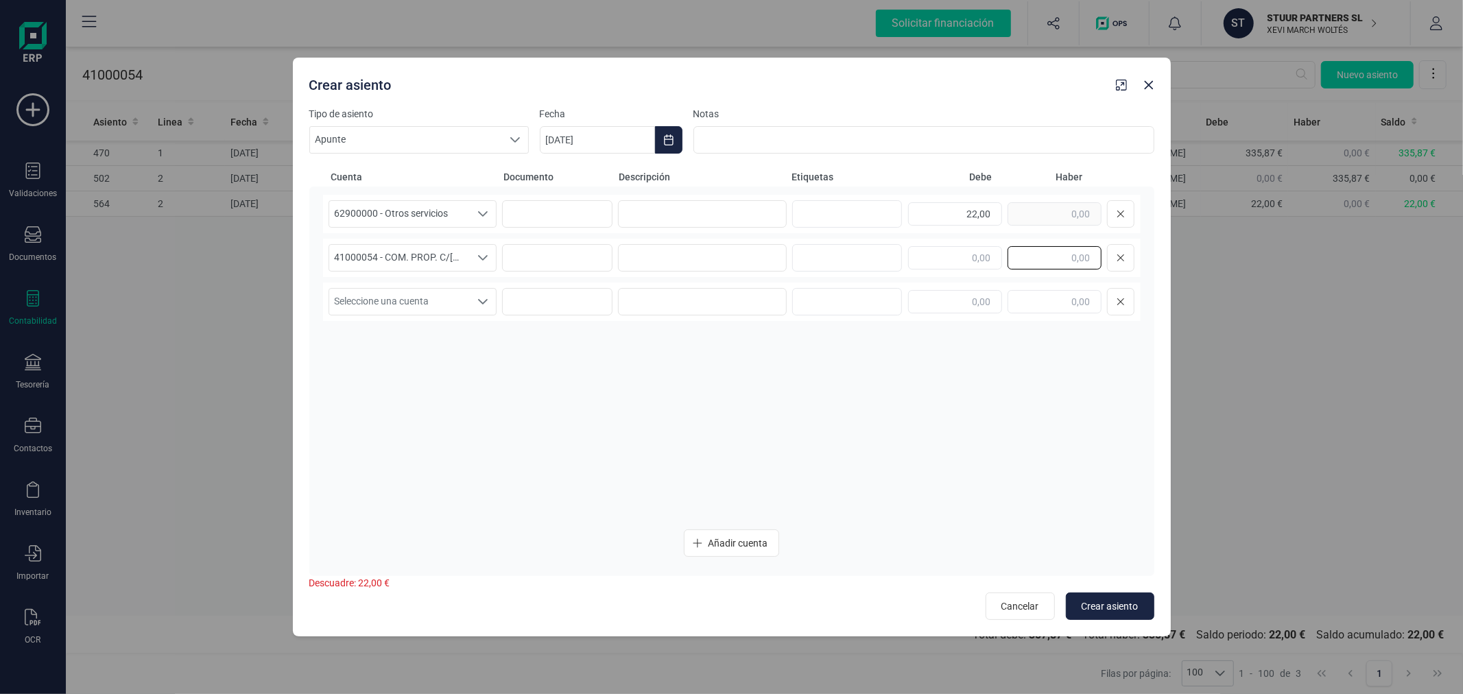
click at [1070, 261] on input "text" at bounding box center [1055, 257] width 94 height 23
click at [1108, 605] on span "Crear asiento" at bounding box center [1110, 607] width 57 height 14
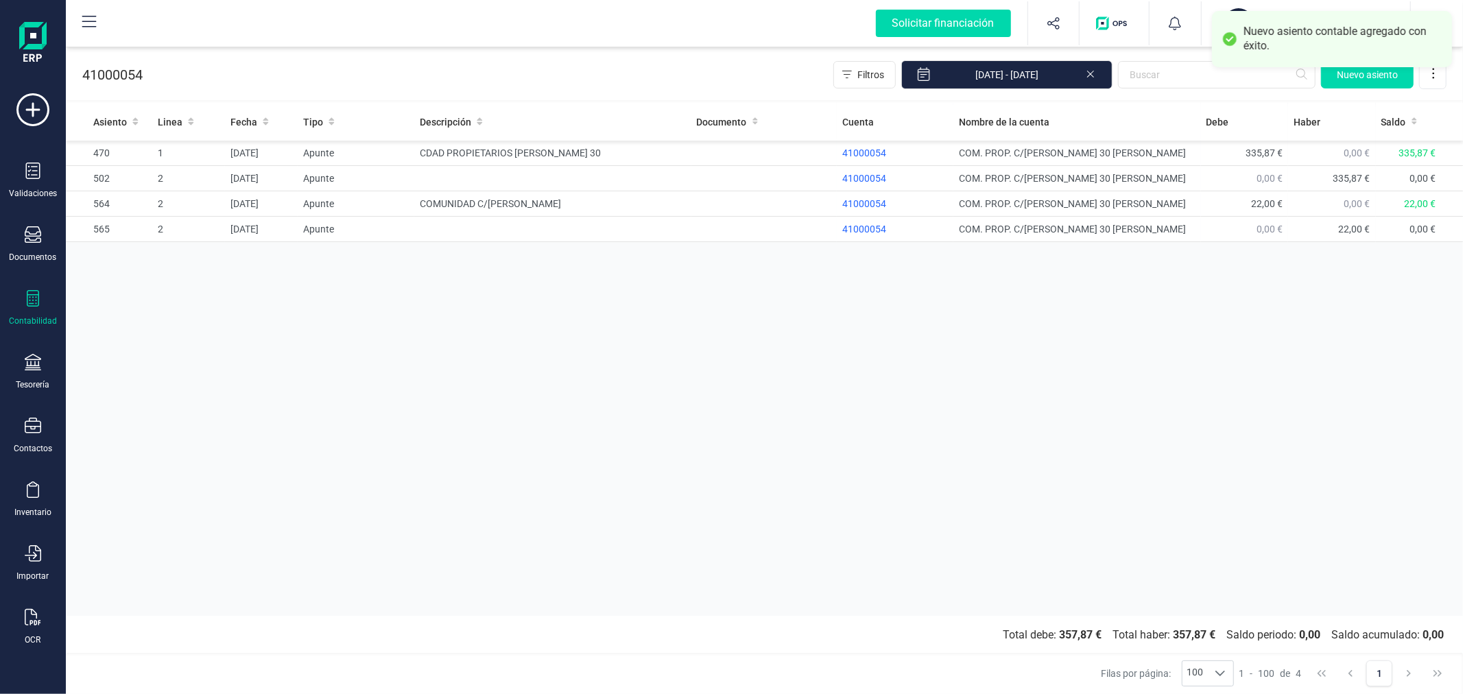
click at [628, 413] on div "Asiento Linea Fecha Tipo Descripción Documento Cuenta Nombre de la cuenta Debe …" at bounding box center [764, 359] width 1397 height 513
click at [38, 384] on div "Tesorería" at bounding box center [33, 384] width 34 height 11
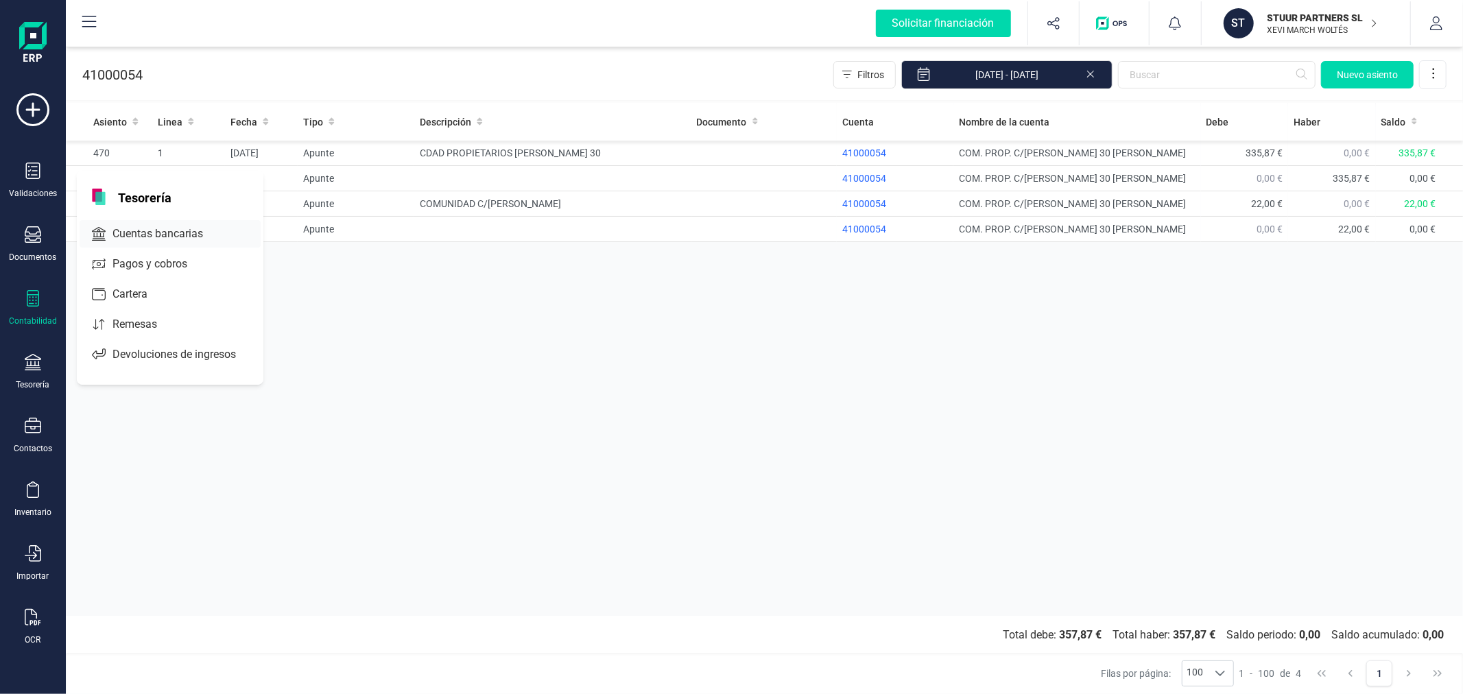
click at [179, 241] on span "Cuentas bancarias" at bounding box center [167, 234] width 121 height 16
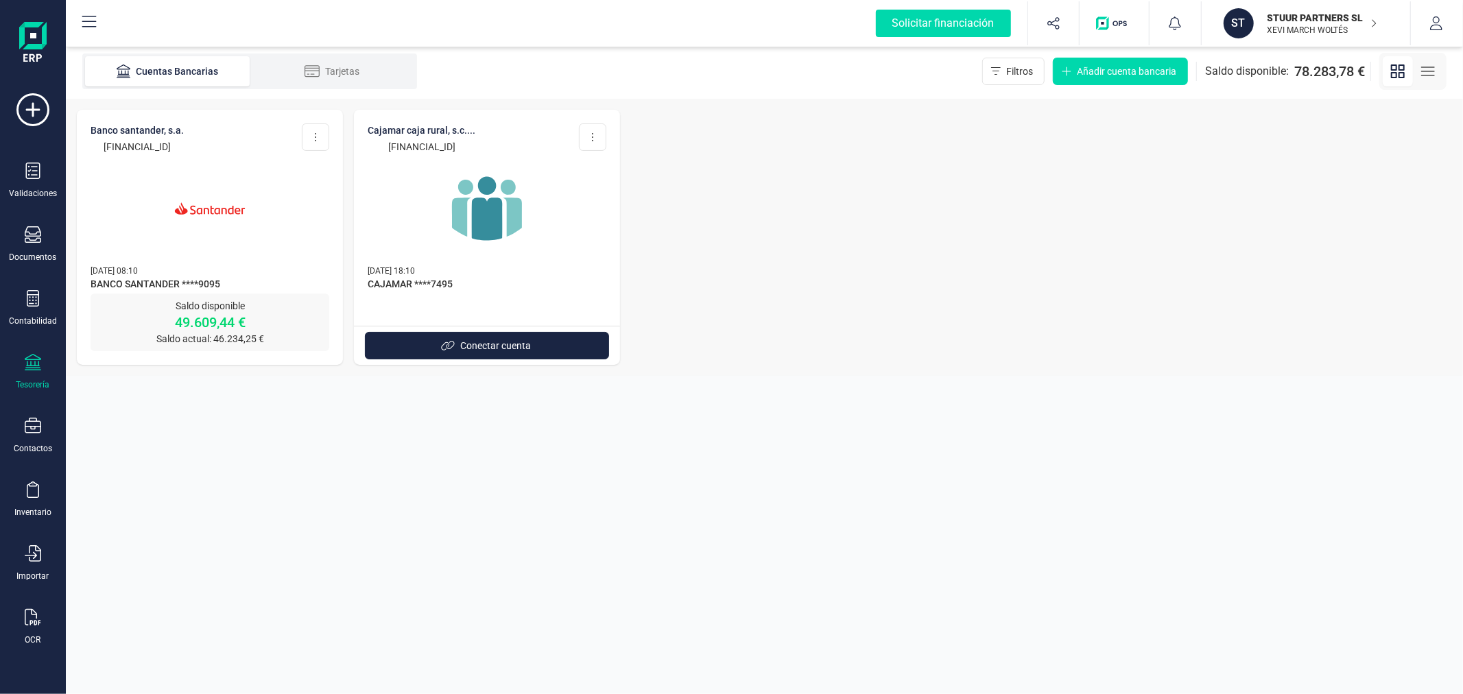
click at [1304, 11] on p "STUUR PARTNERS SL" at bounding box center [1323, 18] width 110 height 14
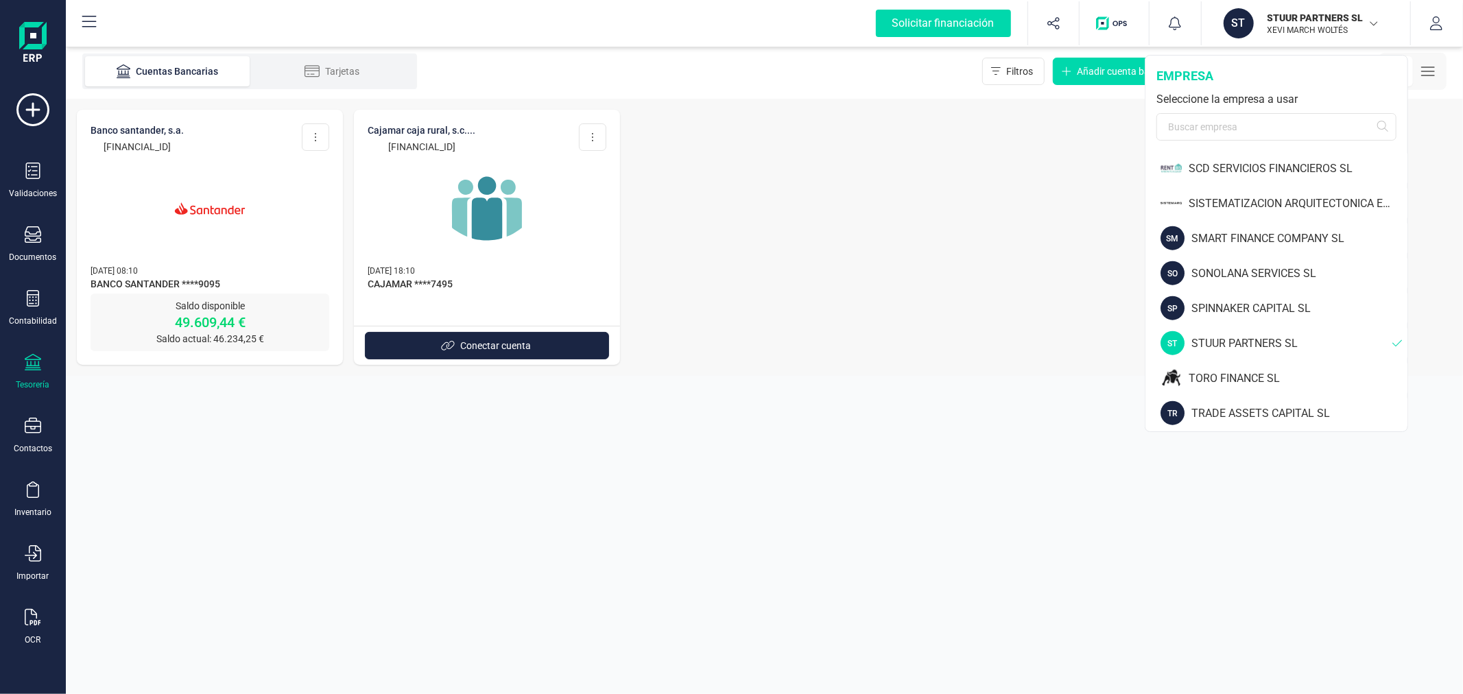
scroll to position [1372, 0]
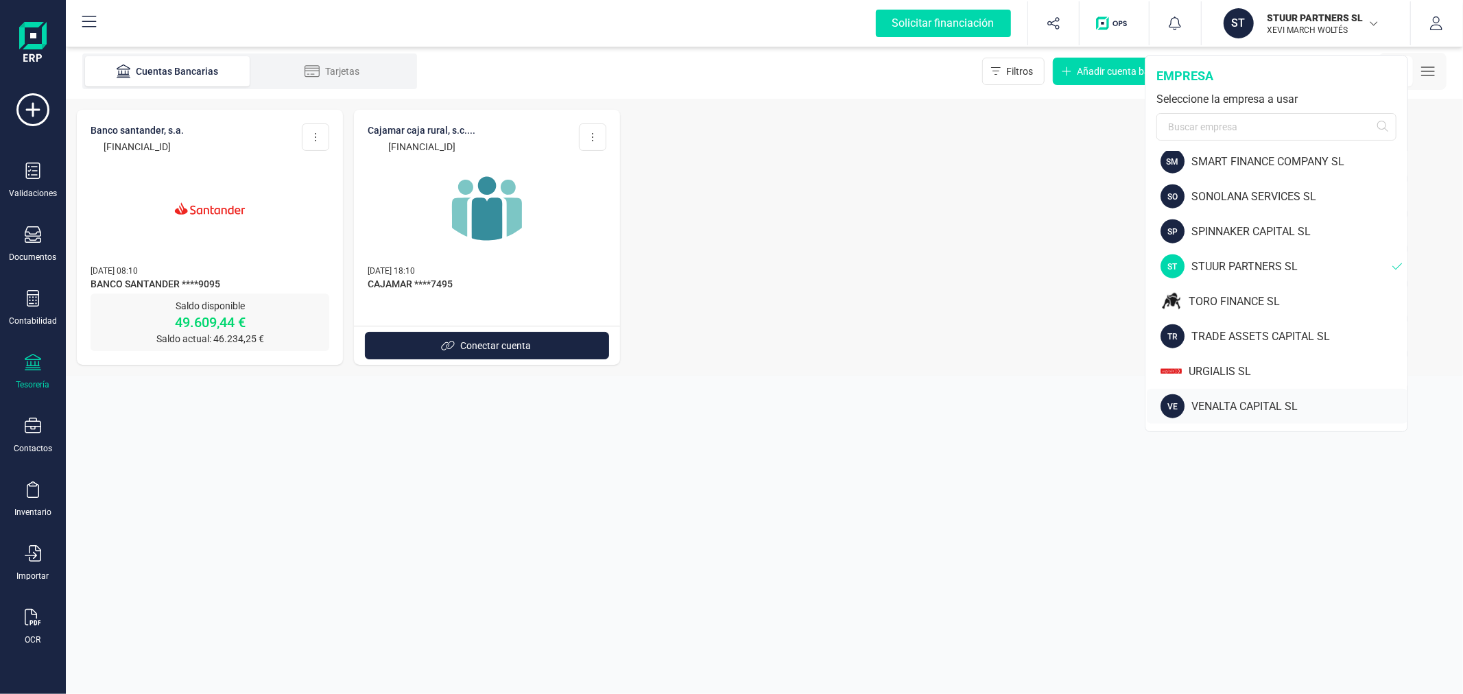
click at [1239, 401] on div "VENALTA CAPITAL SL" at bounding box center [1300, 407] width 216 height 16
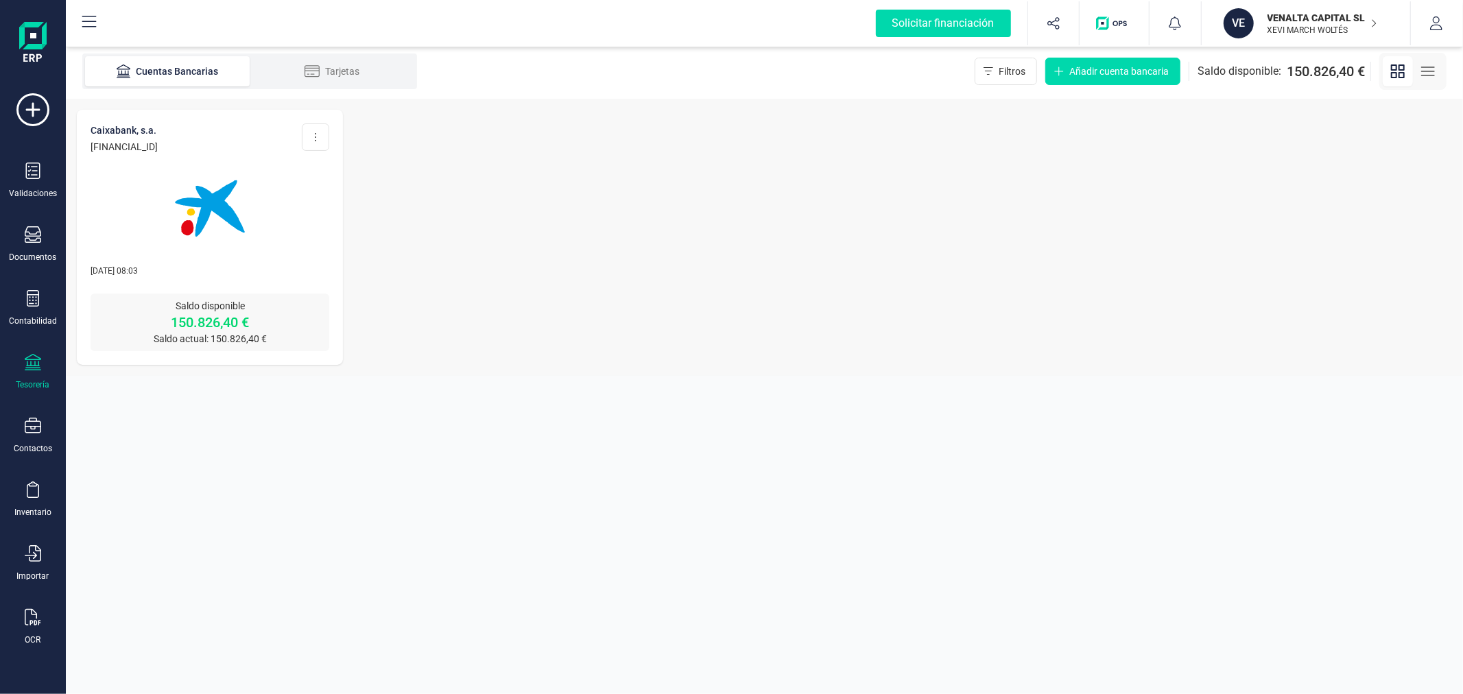
click at [196, 226] on img at bounding box center [209, 208] width 115 height 115
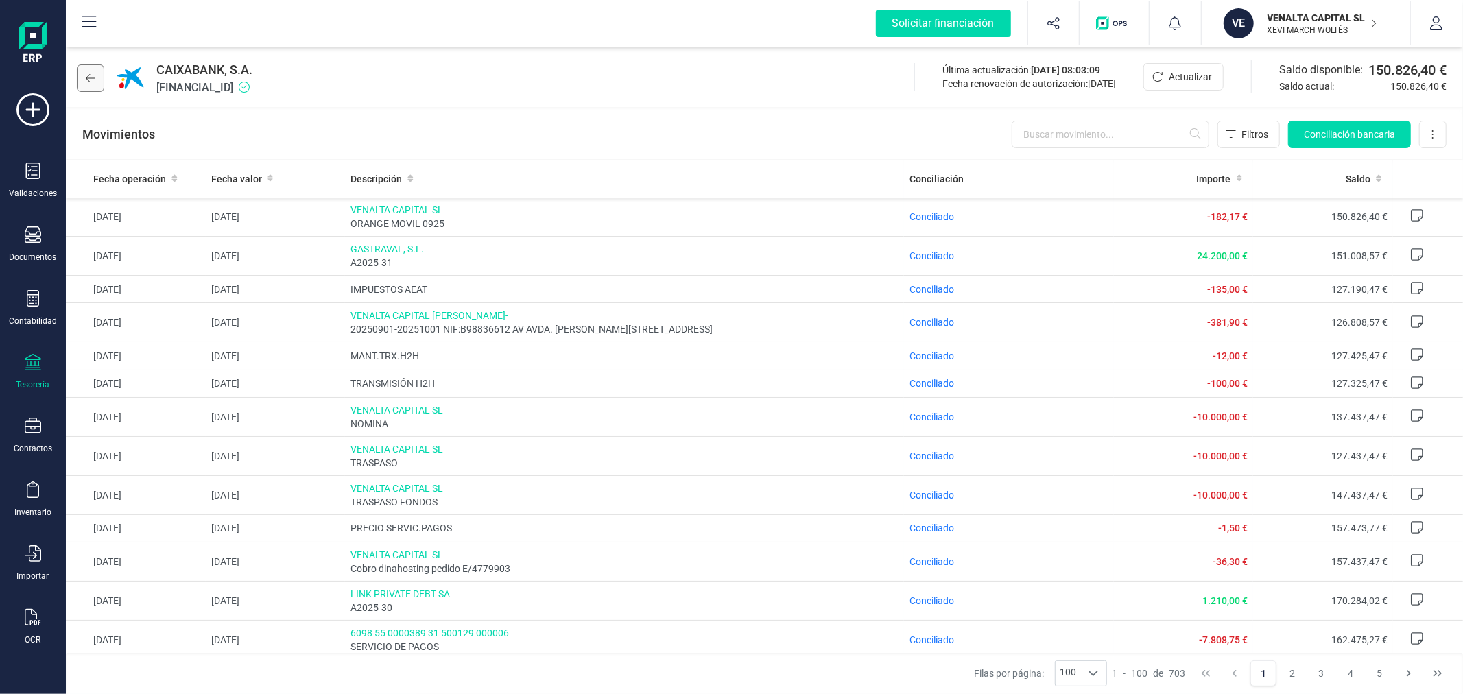
click at [91, 76] on icon at bounding box center [91, 78] width 10 height 11
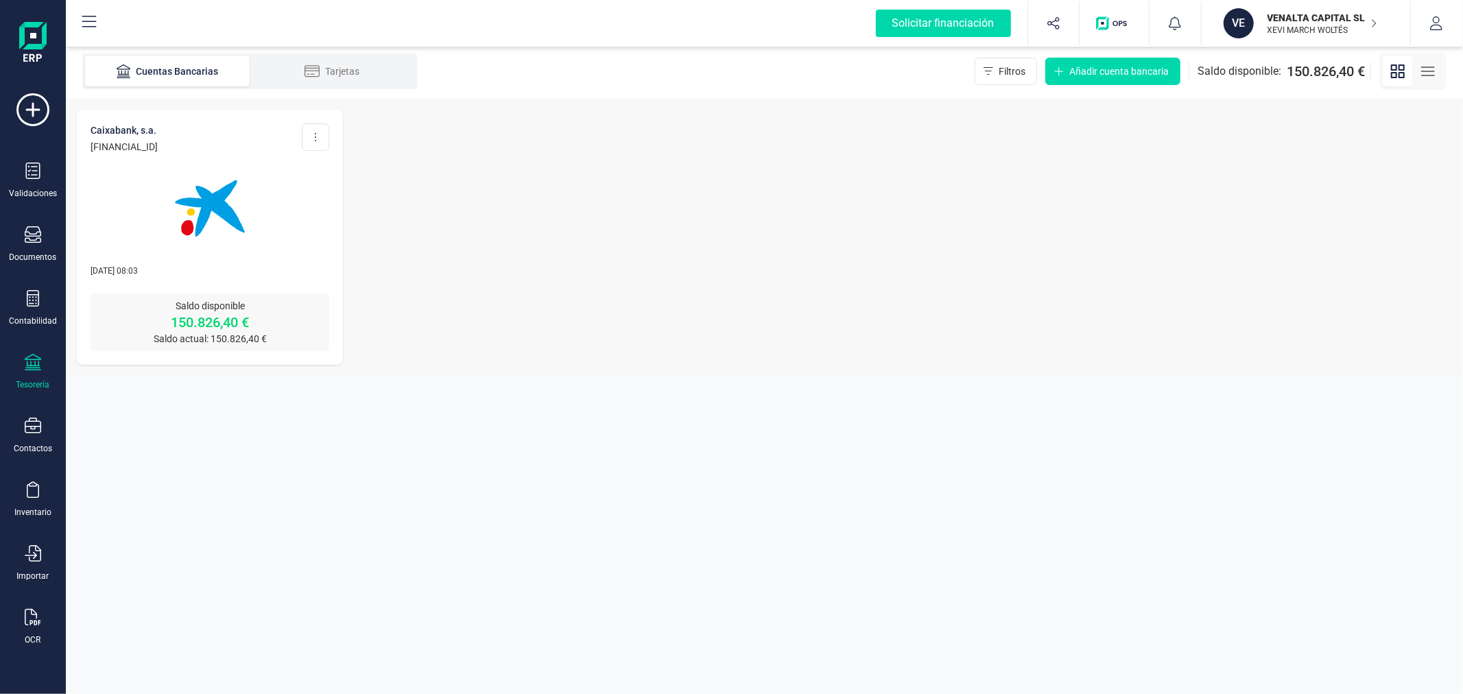
click at [1293, 18] on p "VENALTA CAPITAL SL" at bounding box center [1323, 18] width 110 height 14
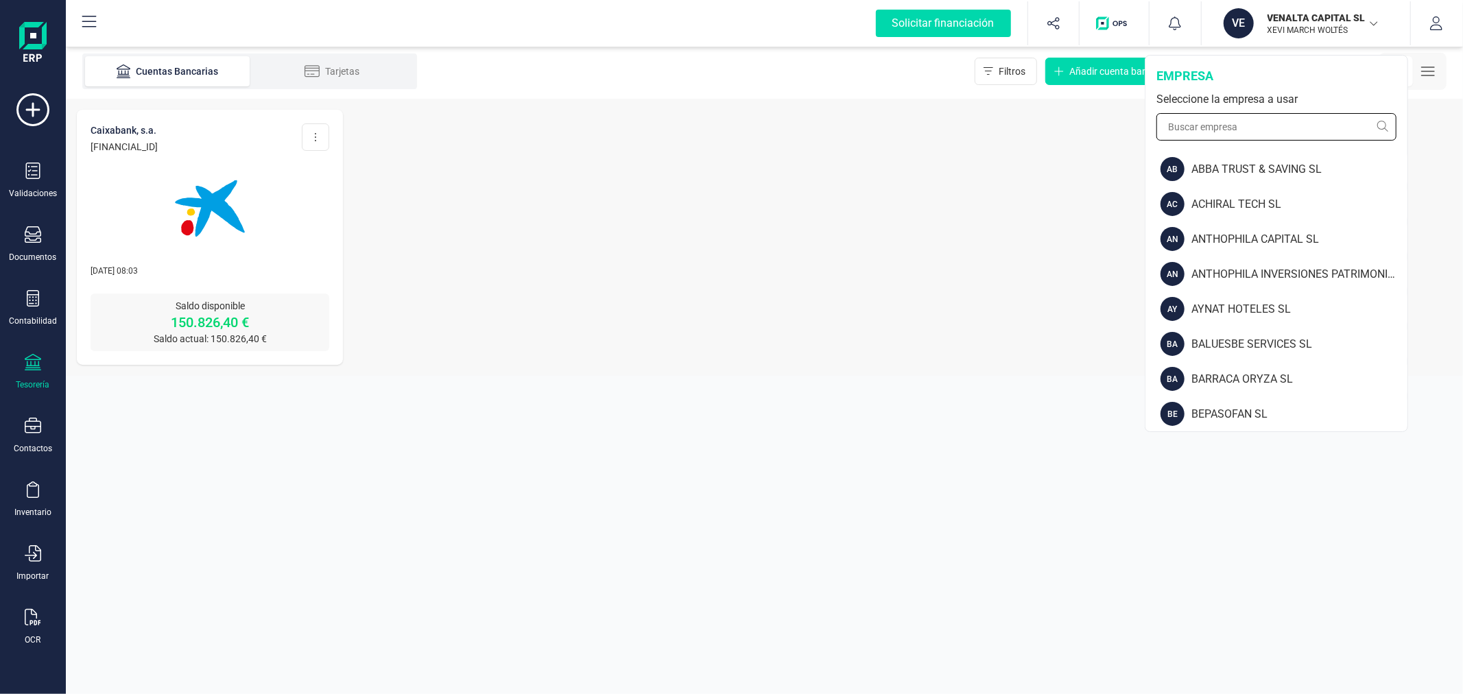
click at [1197, 117] on input "text" at bounding box center [1277, 126] width 240 height 27
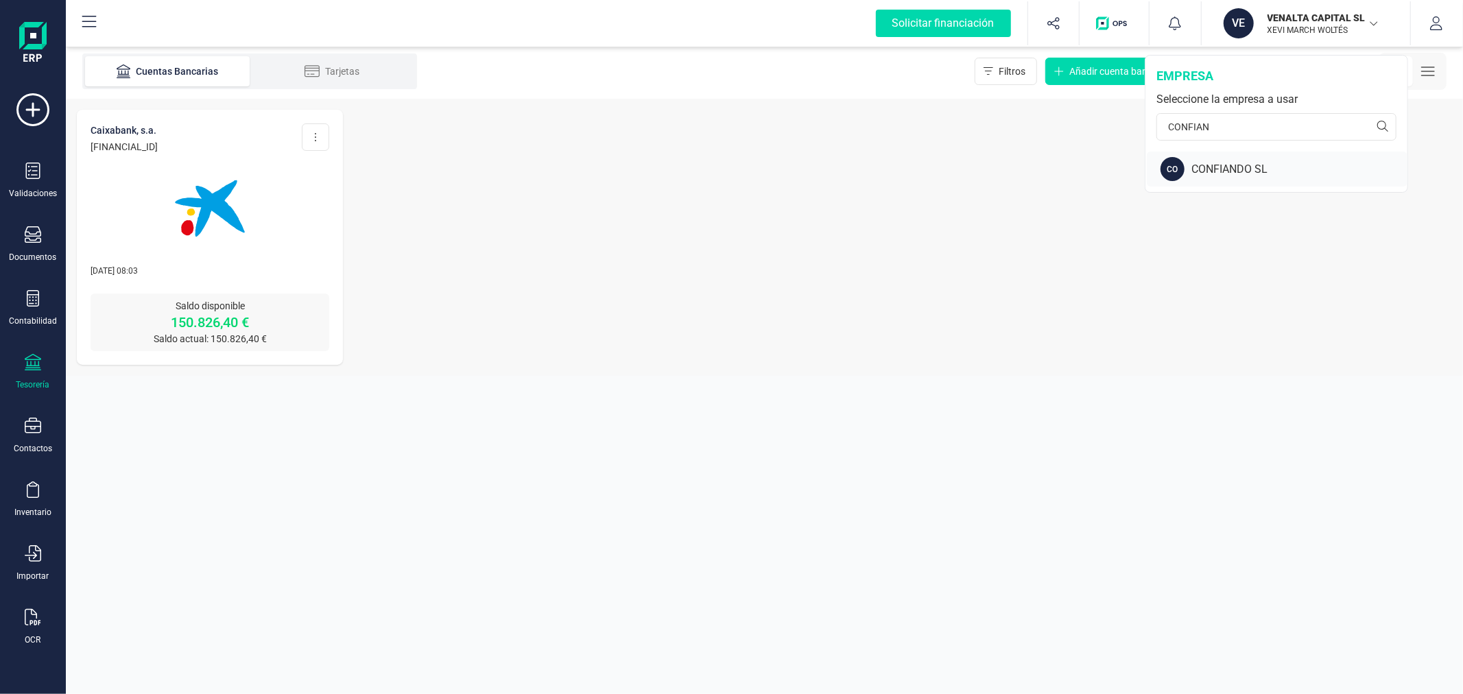
click at [1298, 161] on div "CONFIANDO SL" at bounding box center [1300, 169] width 216 height 16
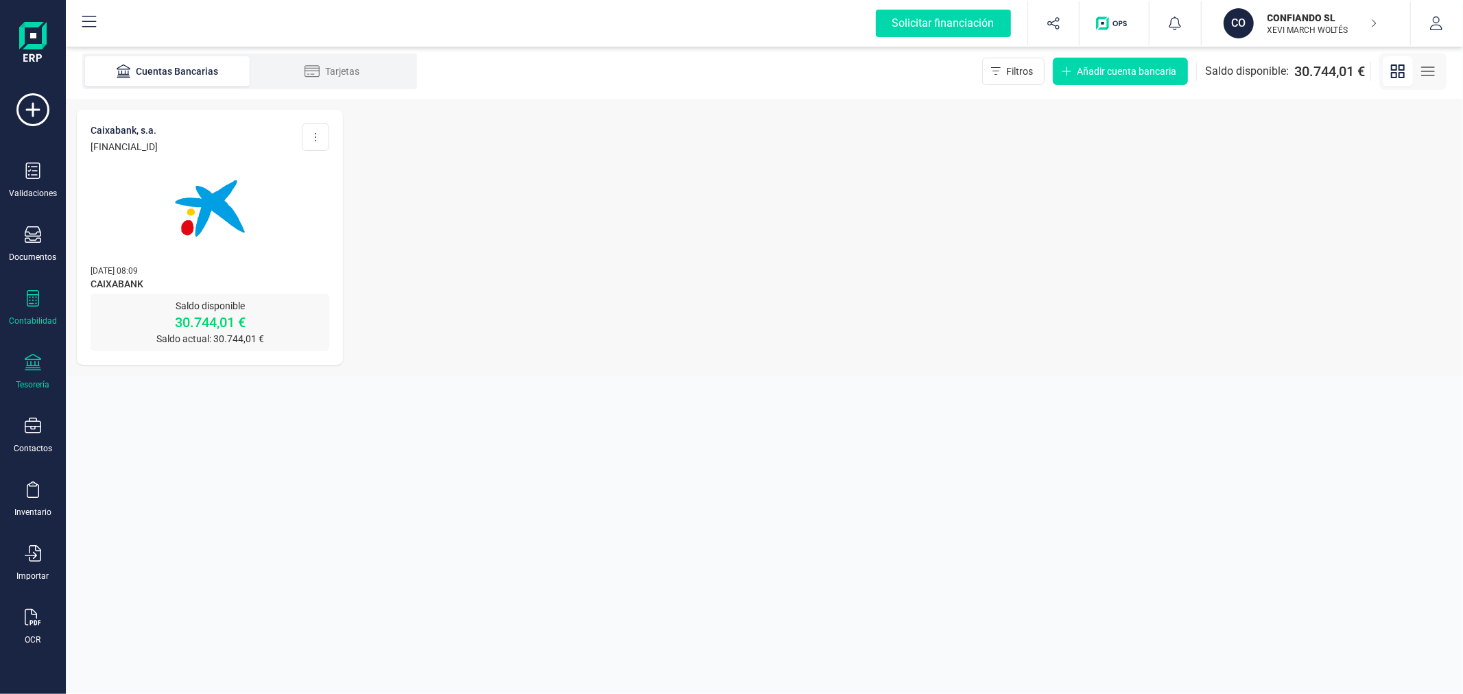
click at [36, 311] on div "Contabilidad" at bounding box center [32, 308] width 55 height 36
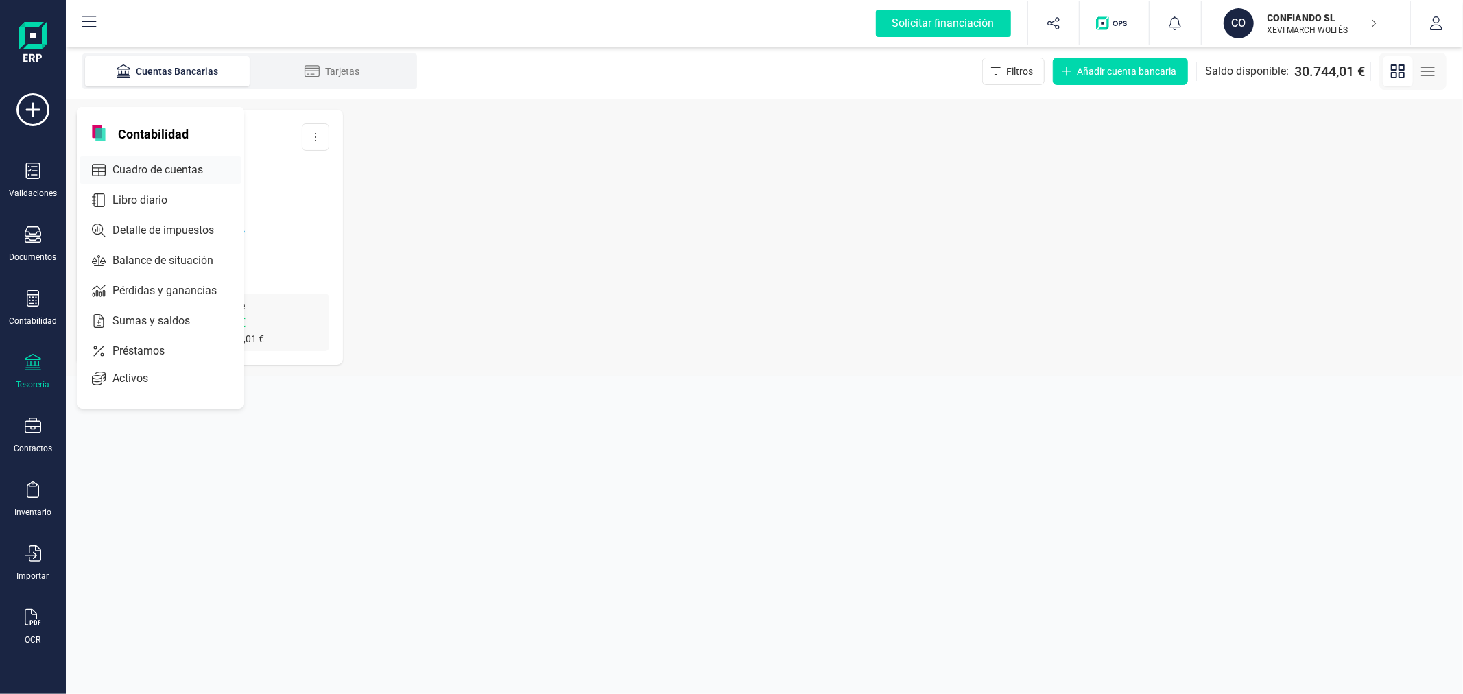
drag, startPoint x: 203, startPoint y: 170, endPoint x: 196, endPoint y: 184, distance: 15.7
click at [203, 171] on div at bounding box center [215, 169] width 25 height 5
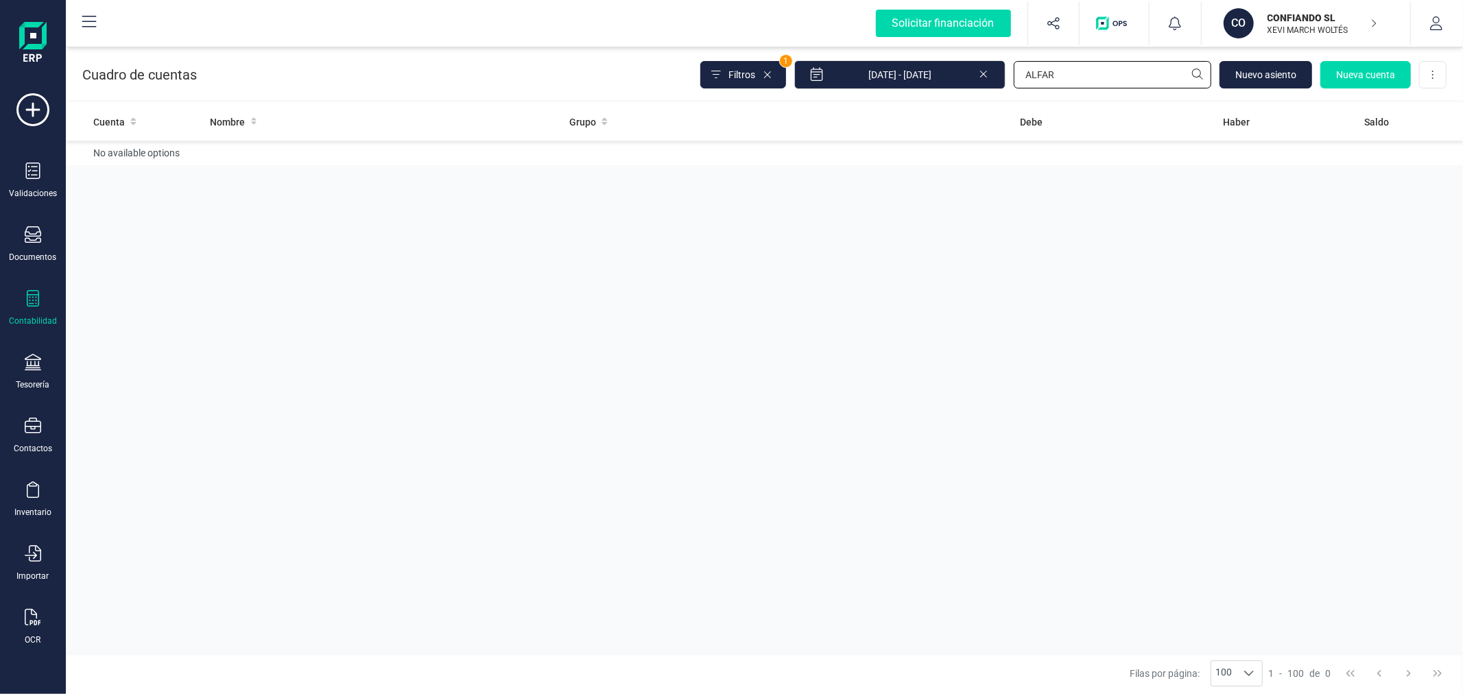
click at [1107, 72] on input "ALFAR" at bounding box center [1113, 74] width 198 height 27
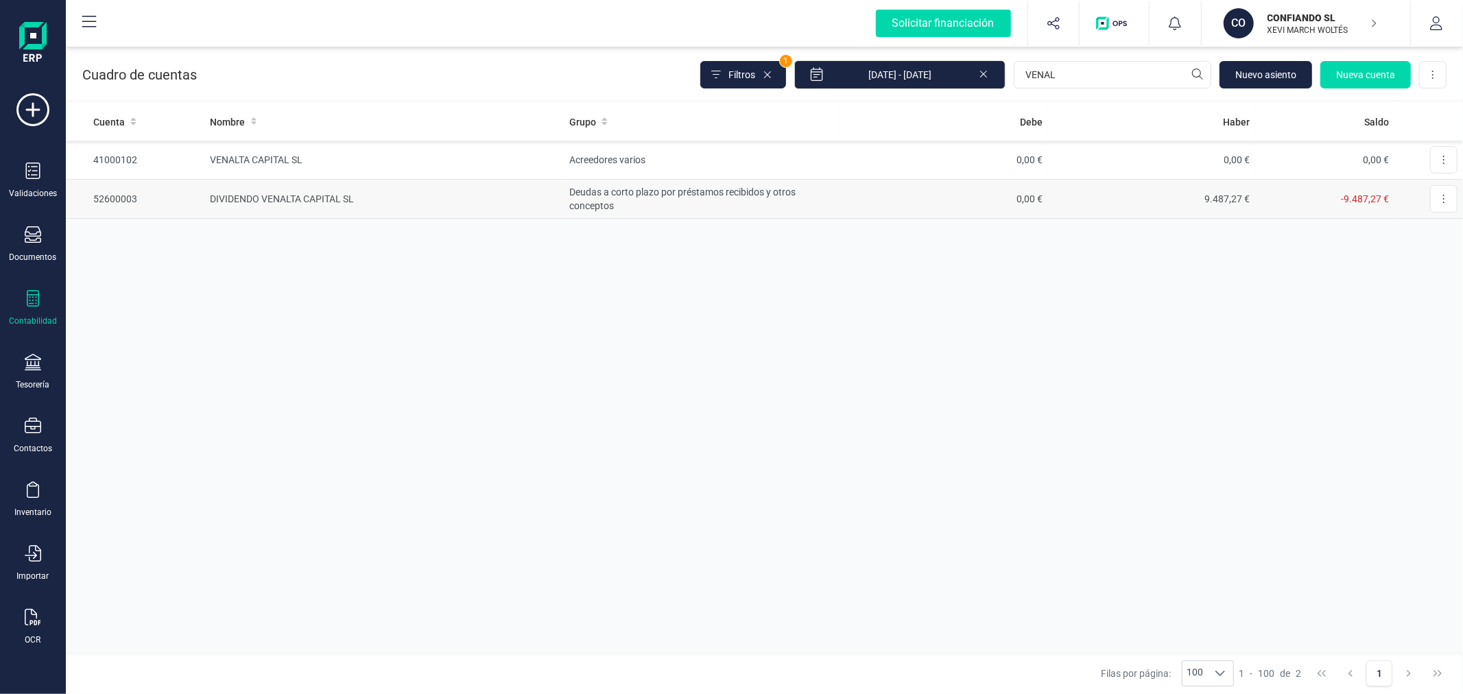
click at [808, 193] on td "Deudas a corto plazo por préstamos recibidos y otros conceptos" at bounding box center [702, 199] width 276 height 39
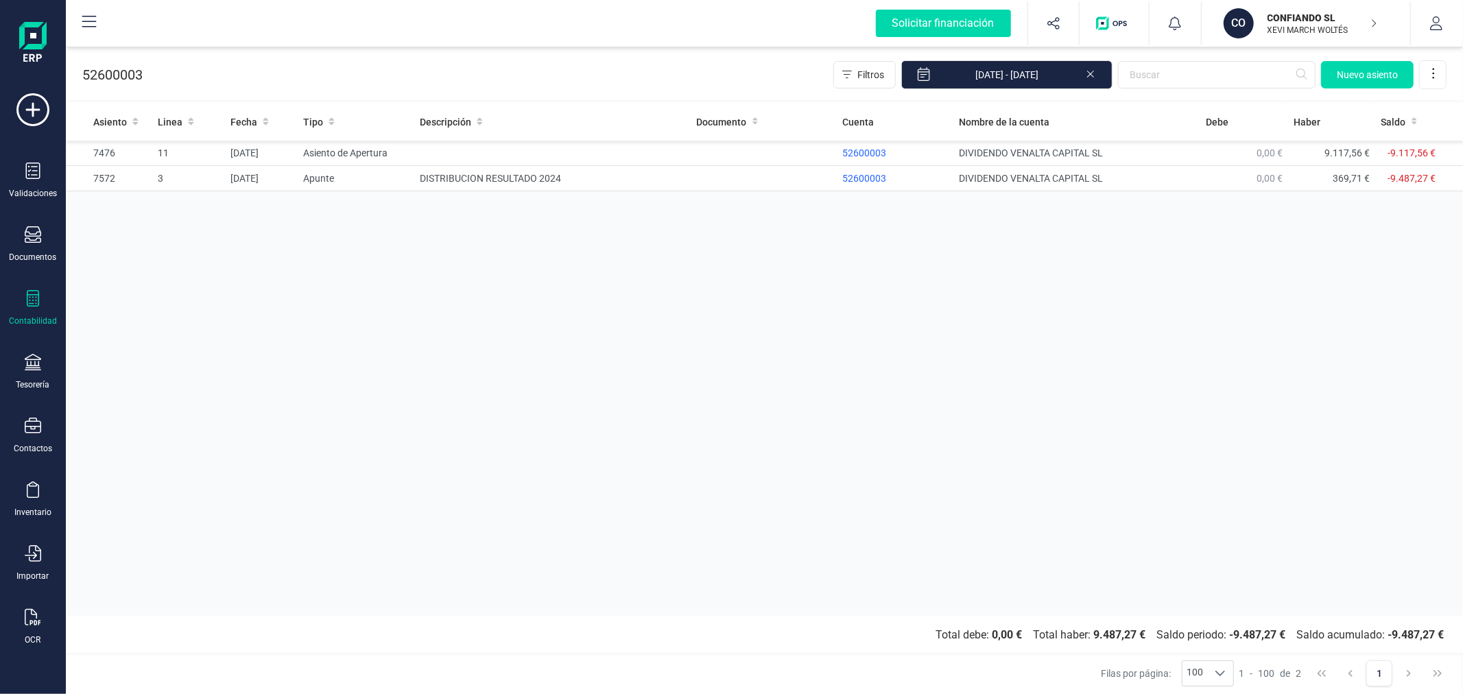
click at [1091, 69] on icon at bounding box center [1090, 73] width 11 height 14
